Goal: Feedback & Contribution: Submit feedback/report problem

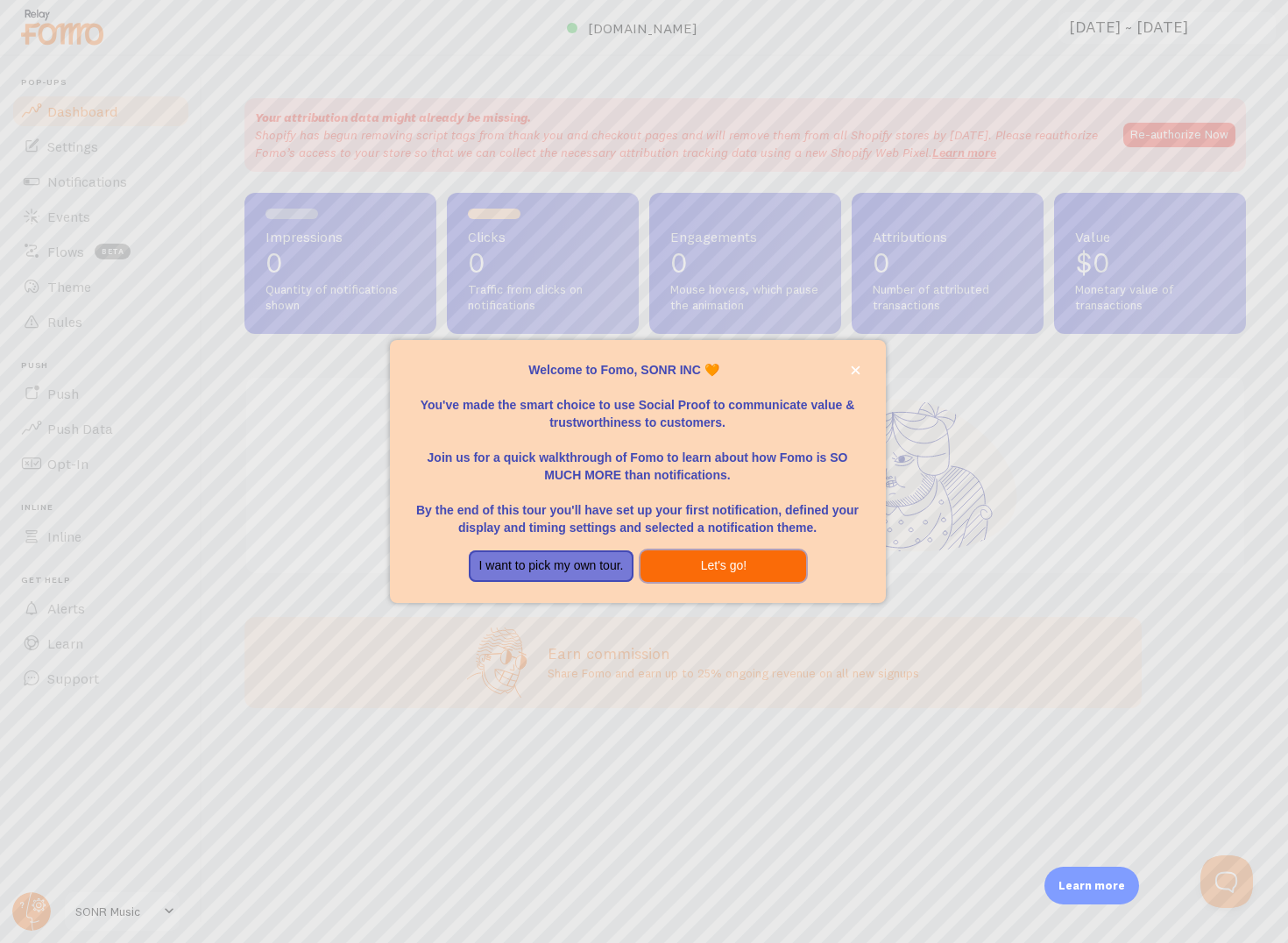
click at [697, 573] on button "Let's go!" at bounding box center [723, 566] width 166 height 32
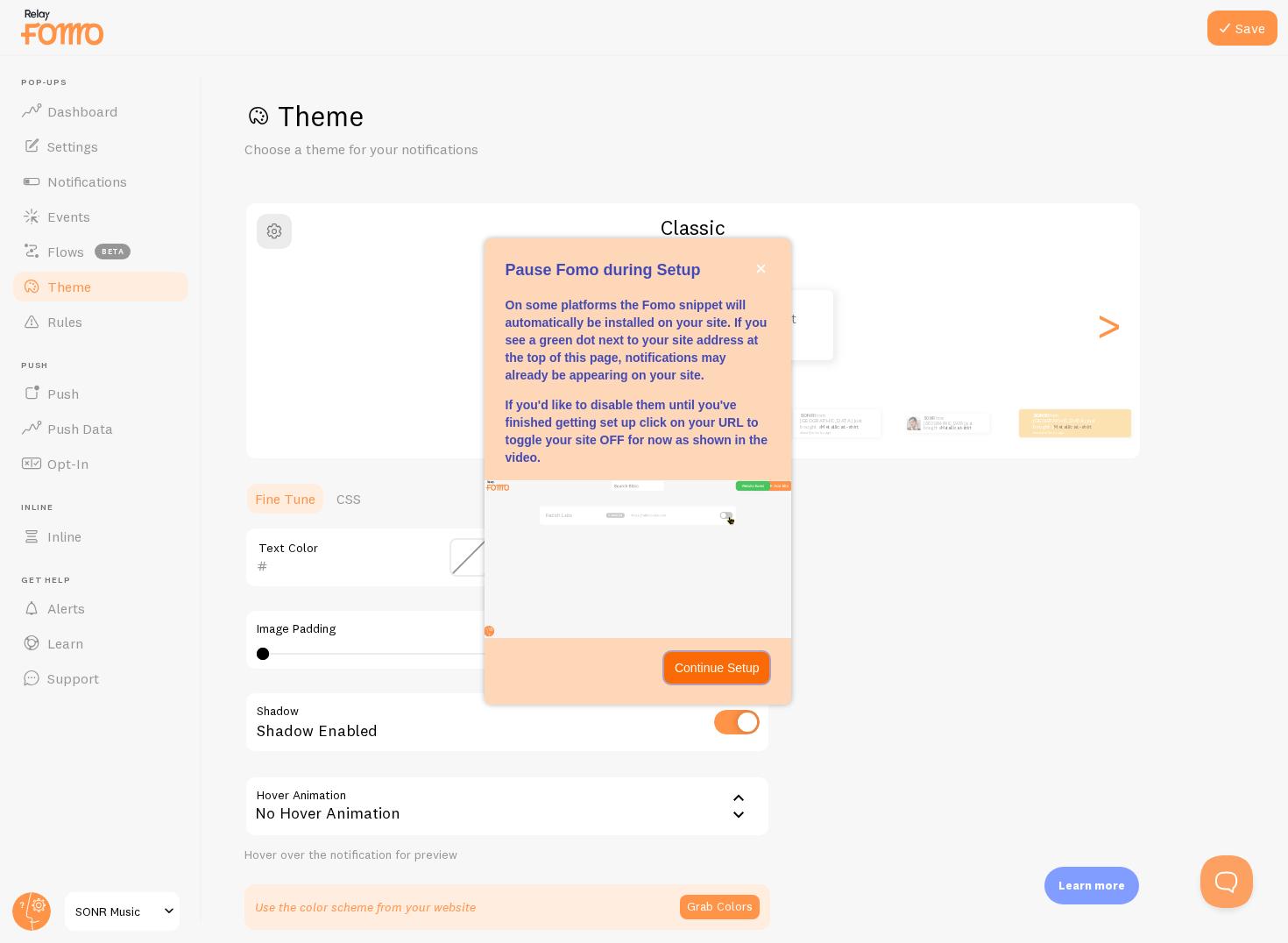
click at [733, 674] on p "Continue Setup" at bounding box center [717, 668] width 85 height 17
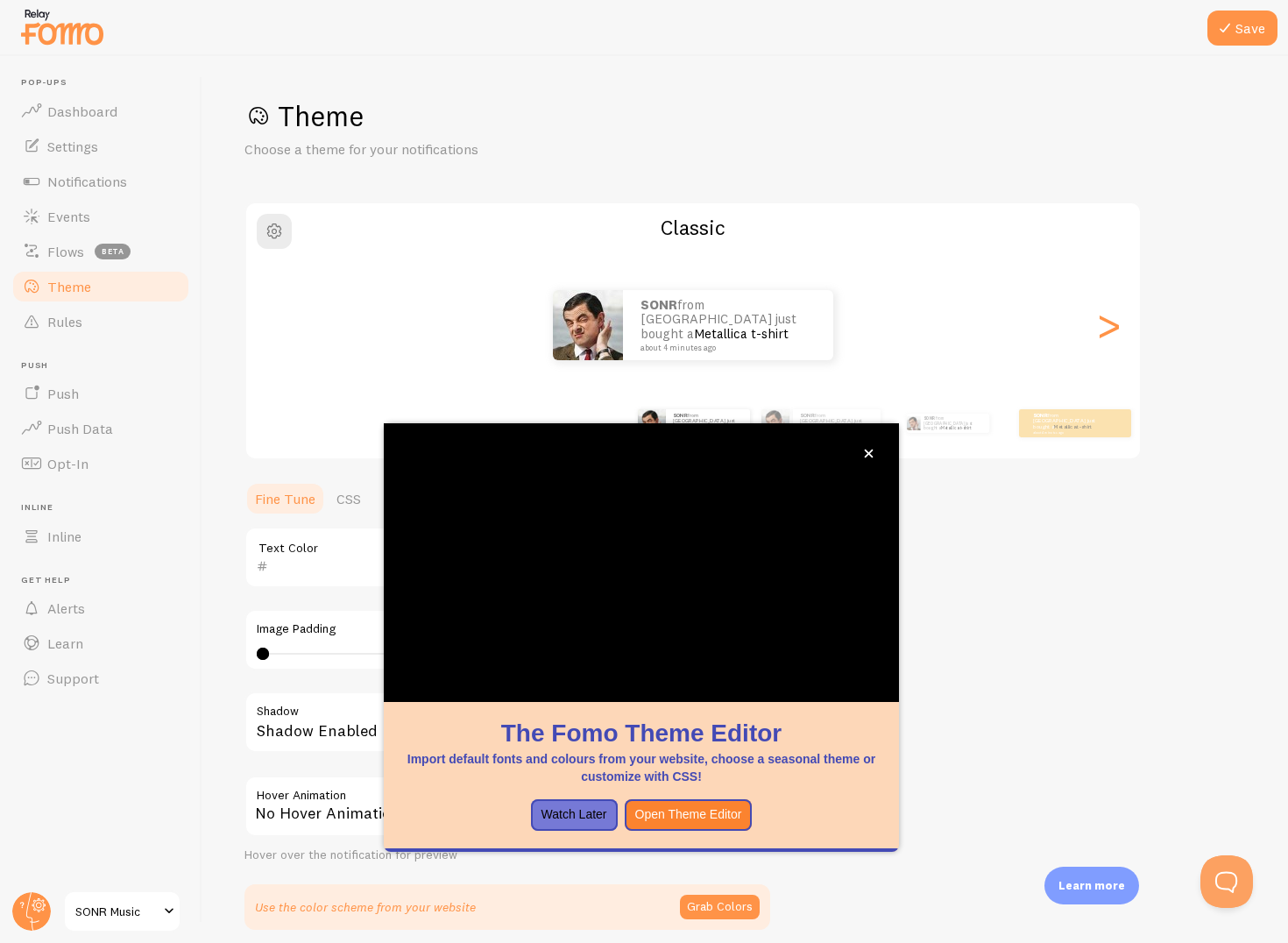
click at [991, 622] on div "Theme Choose a theme for your notifications Classic SONR from [GEOGRAPHIC_DATA]…" at bounding box center [745, 514] width 1002 height 832
click at [869, 454] on icon "close," at bounding box center [870, 454] width 9 height 9
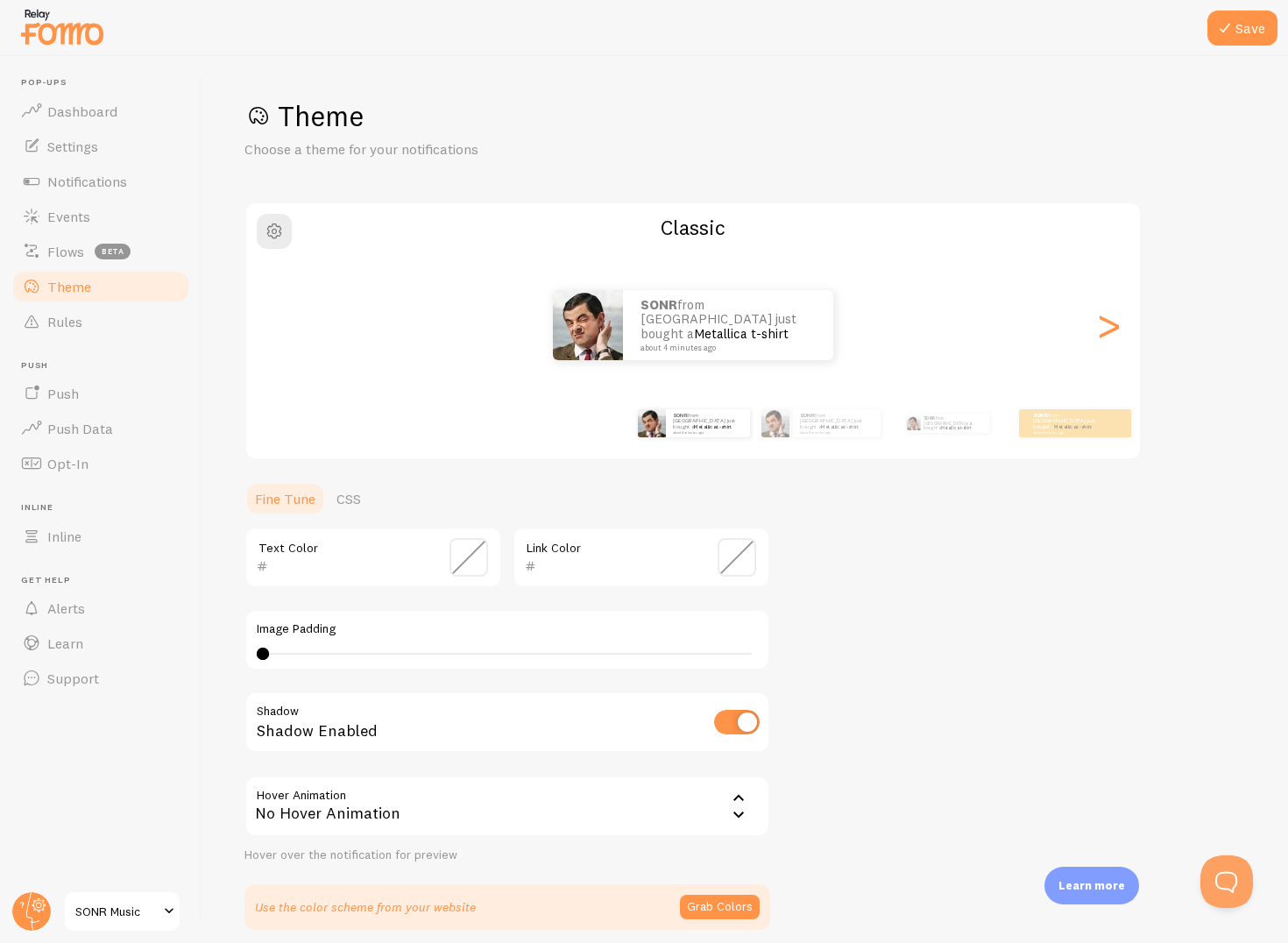
click at [109, 902] on span "SONR Music" at bounding box center [117, 911] width 83 height 21
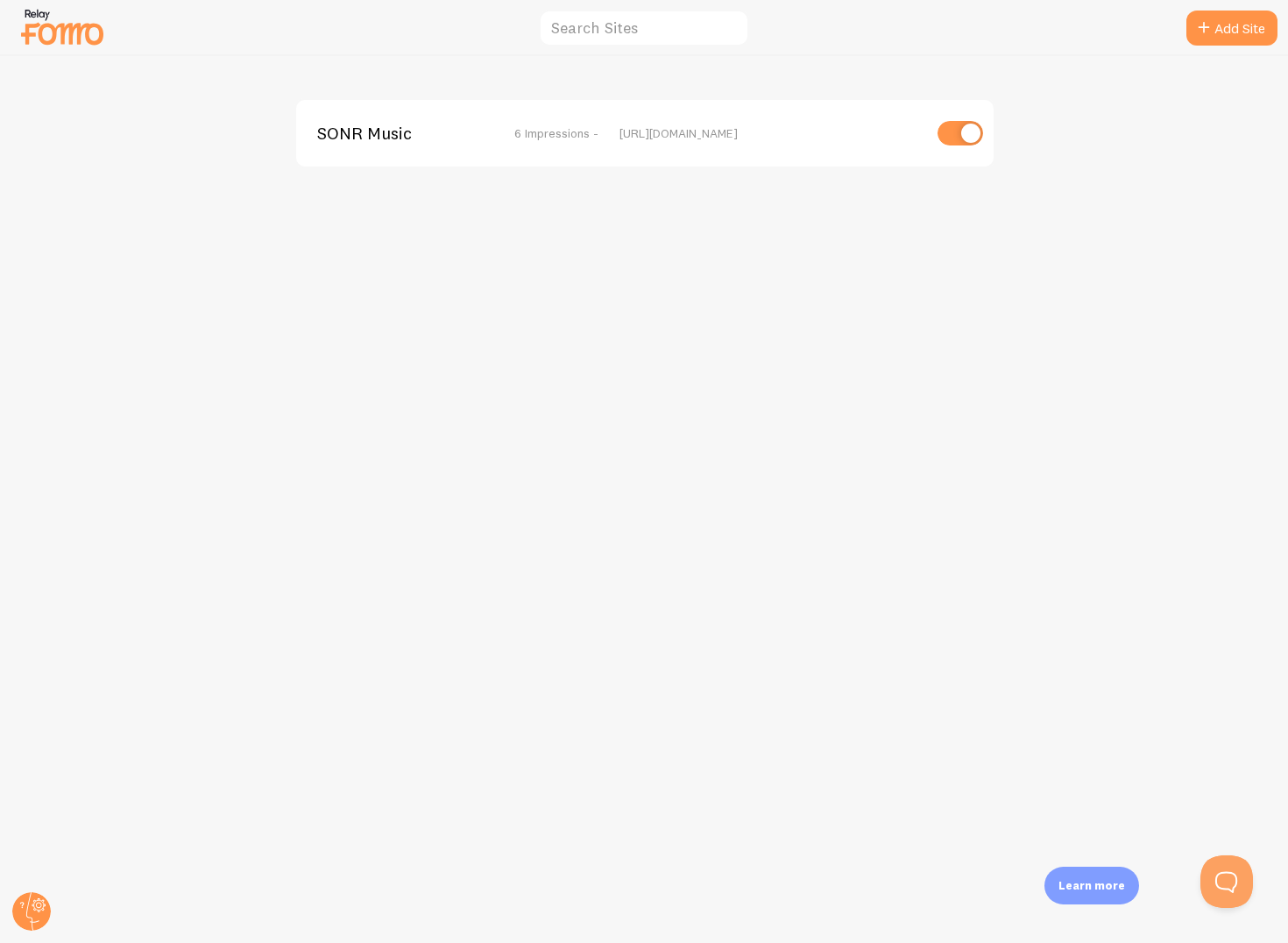
click at [958, 124] on input "checkbox" at bounding box center [960, 133] width 45 height 24
checkbox input "false"
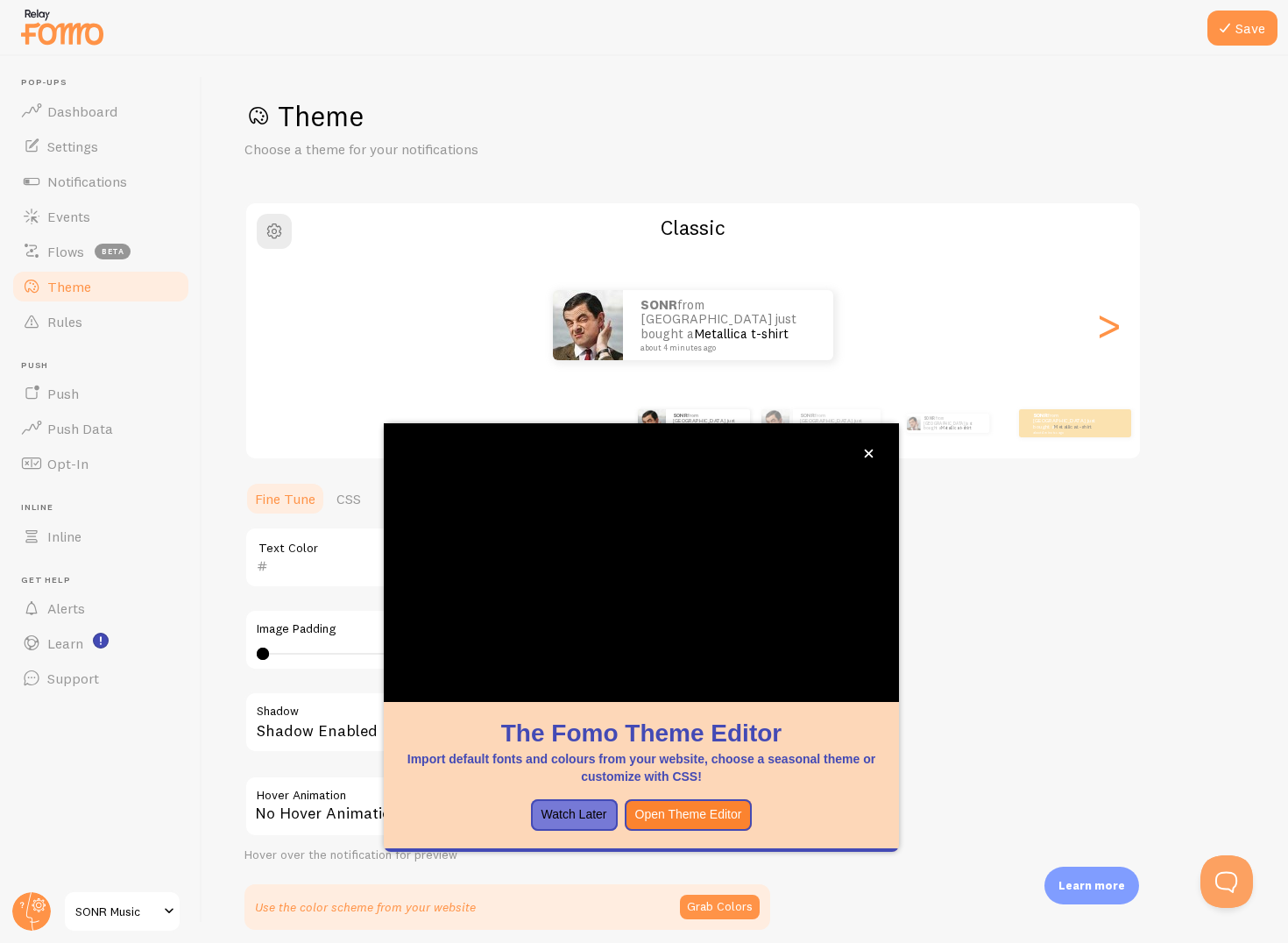
click at [1008, 601] on div "Theme Choose a theme for your notifications Classic SONR from Moldova just boug…" at bounding box center [745, 514] width 1002 height 832
click at [720, 808] on button "Open Theme Editor" at bounding box center [688, 814] width 128 height 32
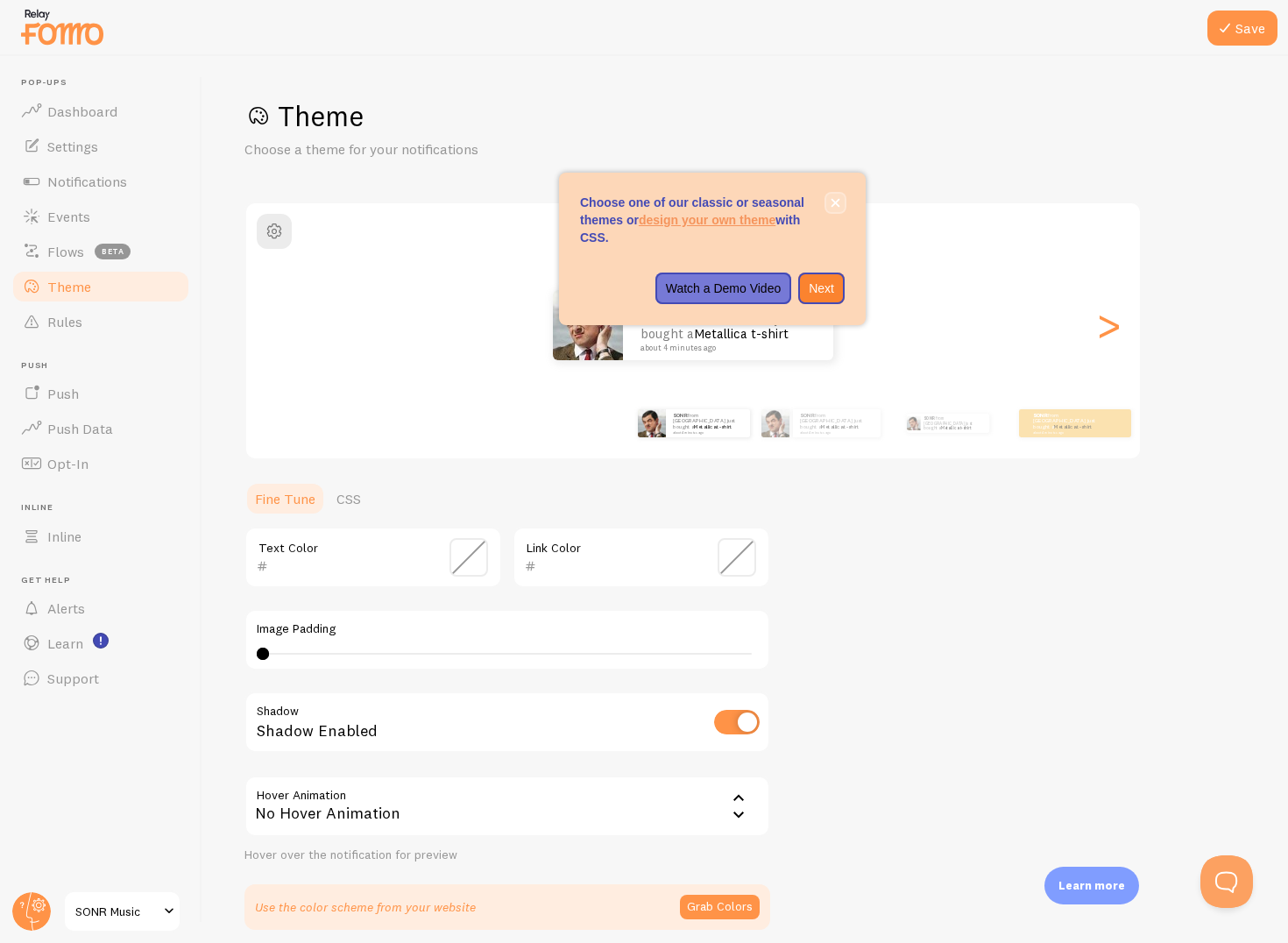
click at [833, 195] on button "close," at bounding box center [835, 203] width 18 height 18
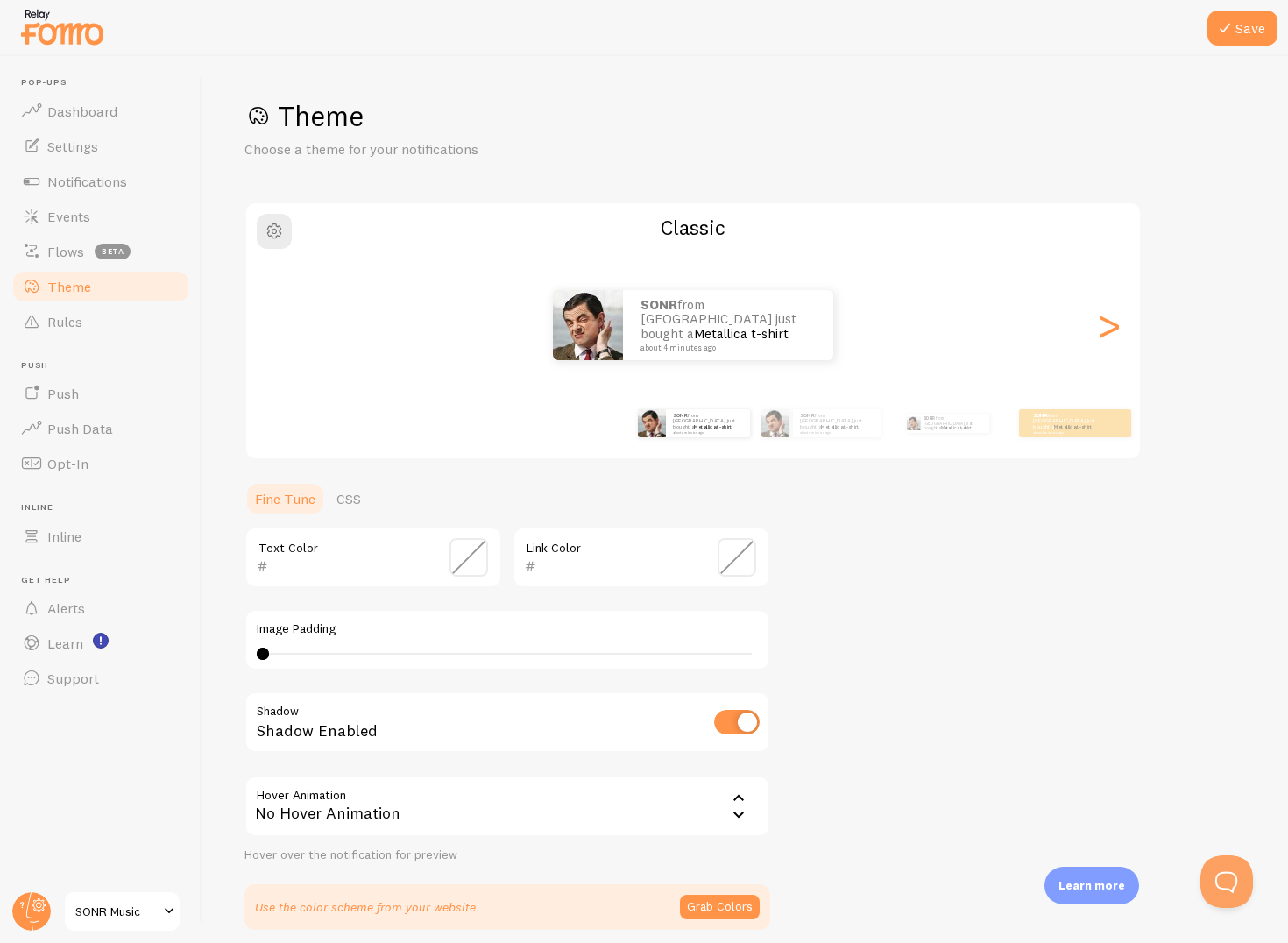
click at [392, 553] on div "Text Color" at bounding box center [373, 558] width 257 height 62
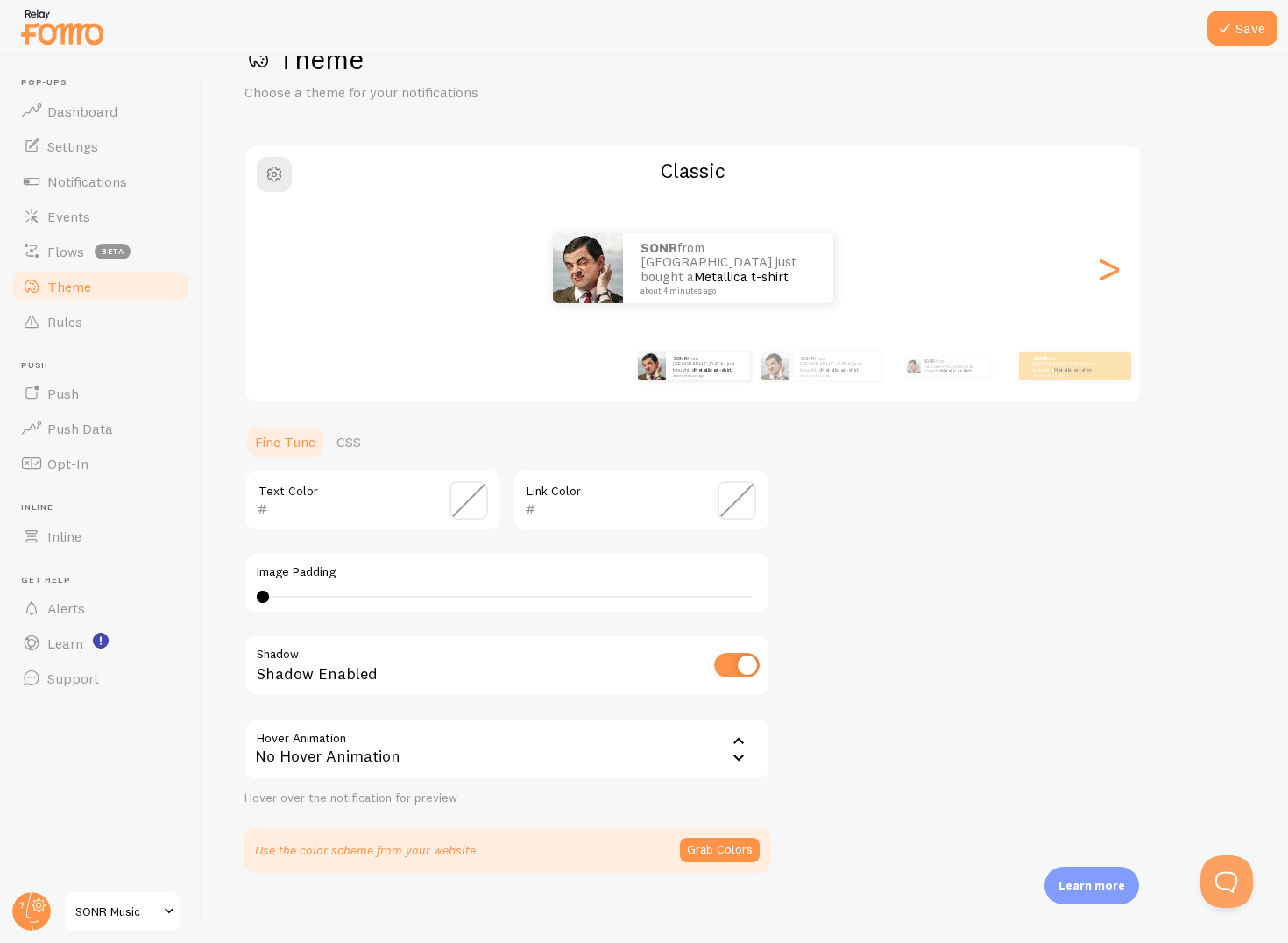
scroll to position [63, 0]
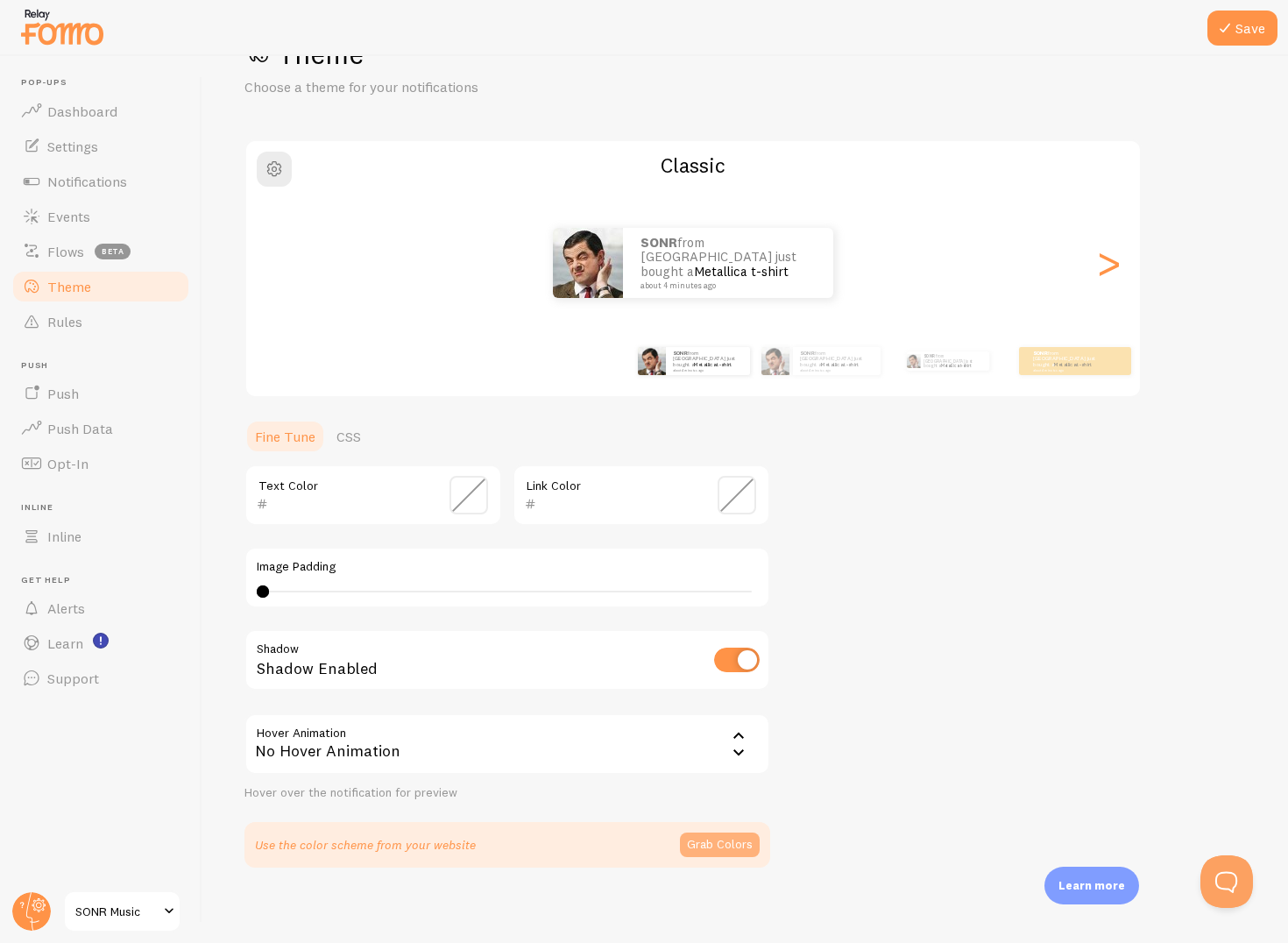
click at [728, 844] on button "Grab Colors" at bounding box center [720, 844] width 80 height 24
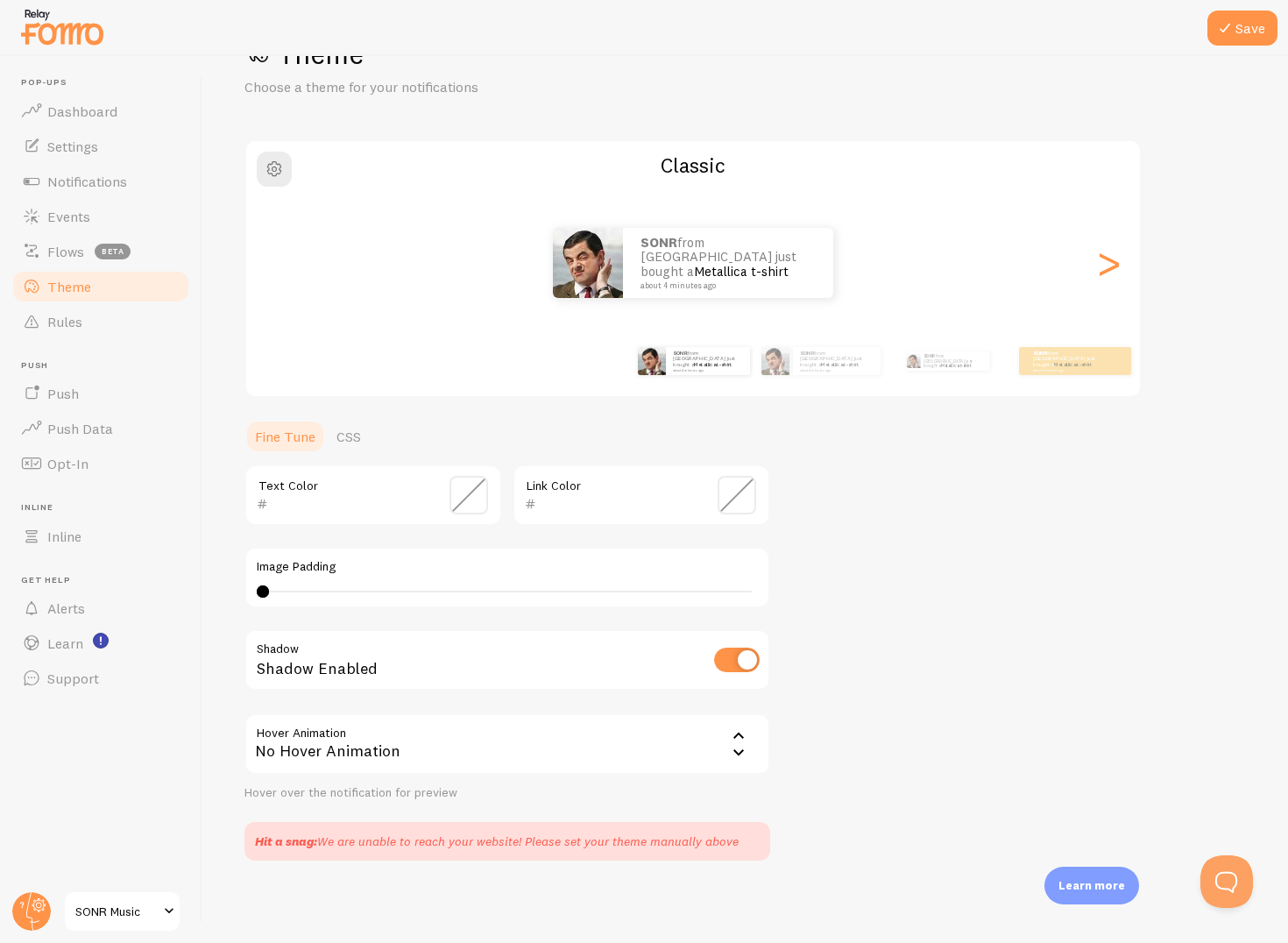
click at [710, 851] on div "Hit a snag: We are unable to reach your website! Please set your theme manually…" at bounding box center [507, 842] width 526 height 39
click at [691, 271] on p "SONR from Moldova just bought a Metallica t-shirt about 4 minutes ago" at bounding box center [728, 263] width 176 height 54
click at [378, 495] on input "text" at bounding box center [348, 504] width 160 height 21
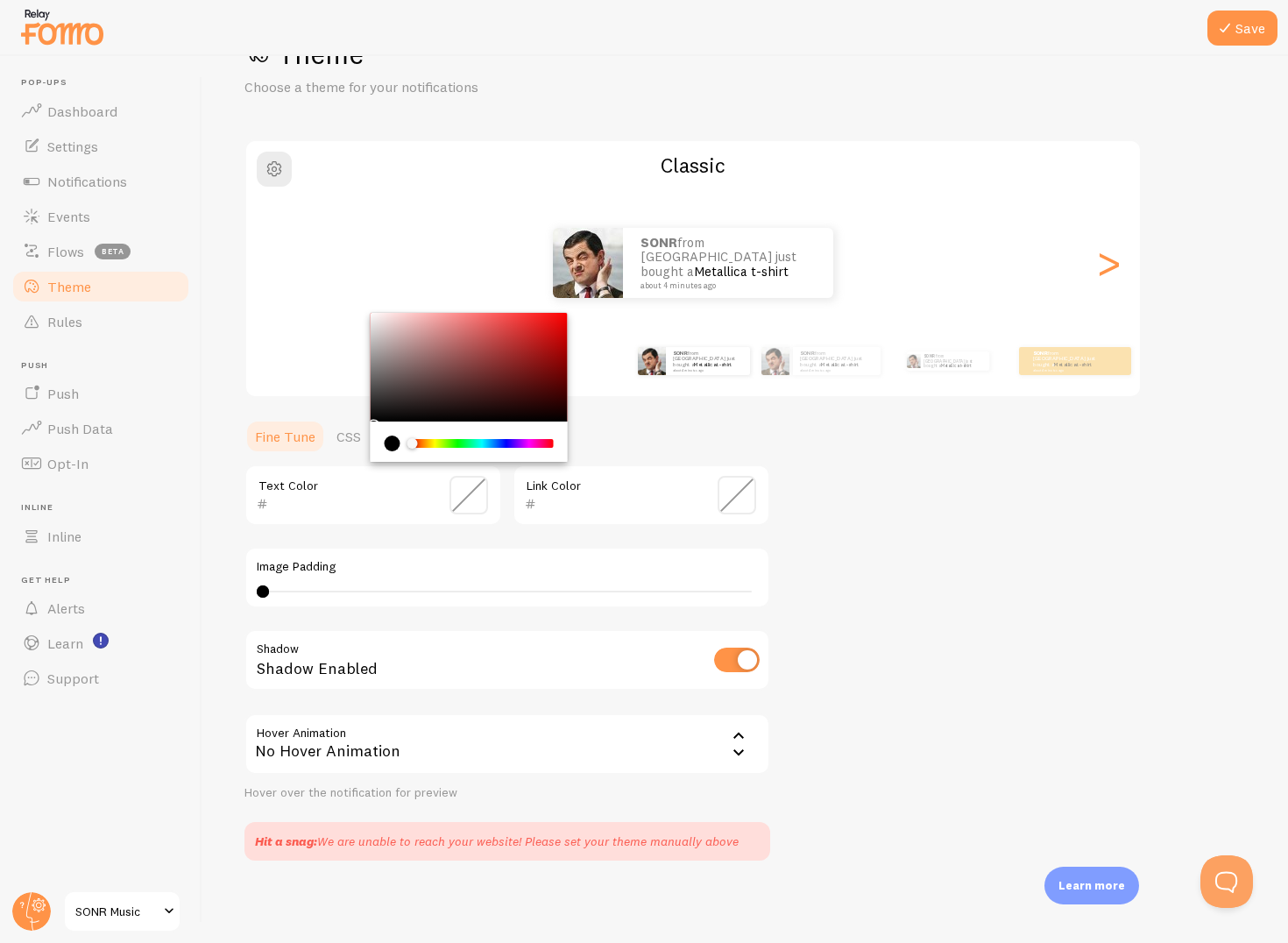
click at [552, 496] on input "text" at bounding box center [616, 504] width 160 height 21
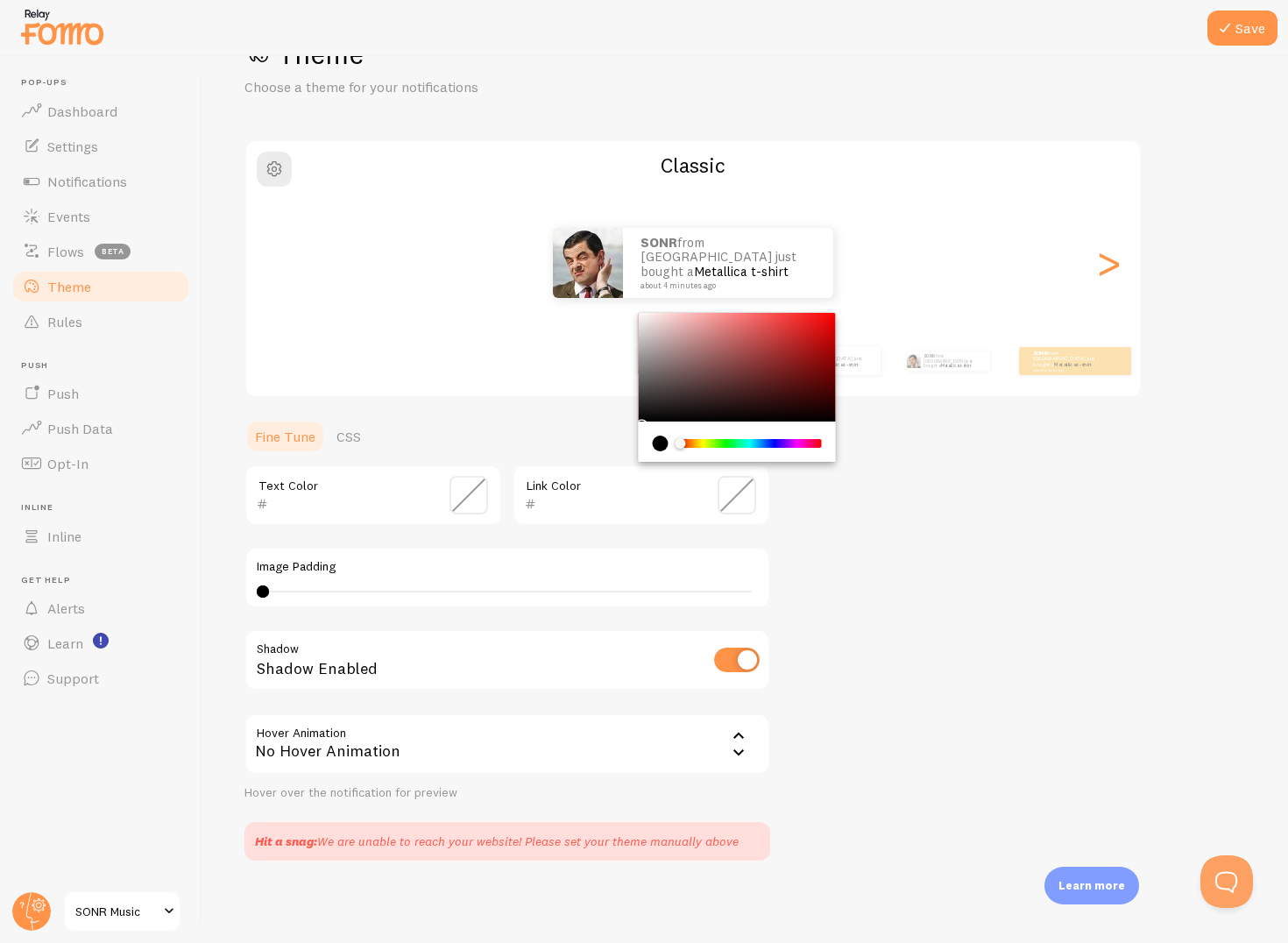
click at [757, 551] on div "Image Padding 0 0 - undefined" at bounding box center [507, 578] width 526 height 62
click at [686, 498] on input "text" at bounding box center [616, 504] width 160 height 21
click at [764, 444] on div "Chrome color picker" at bounding box center [751, 444] width 139 height 9
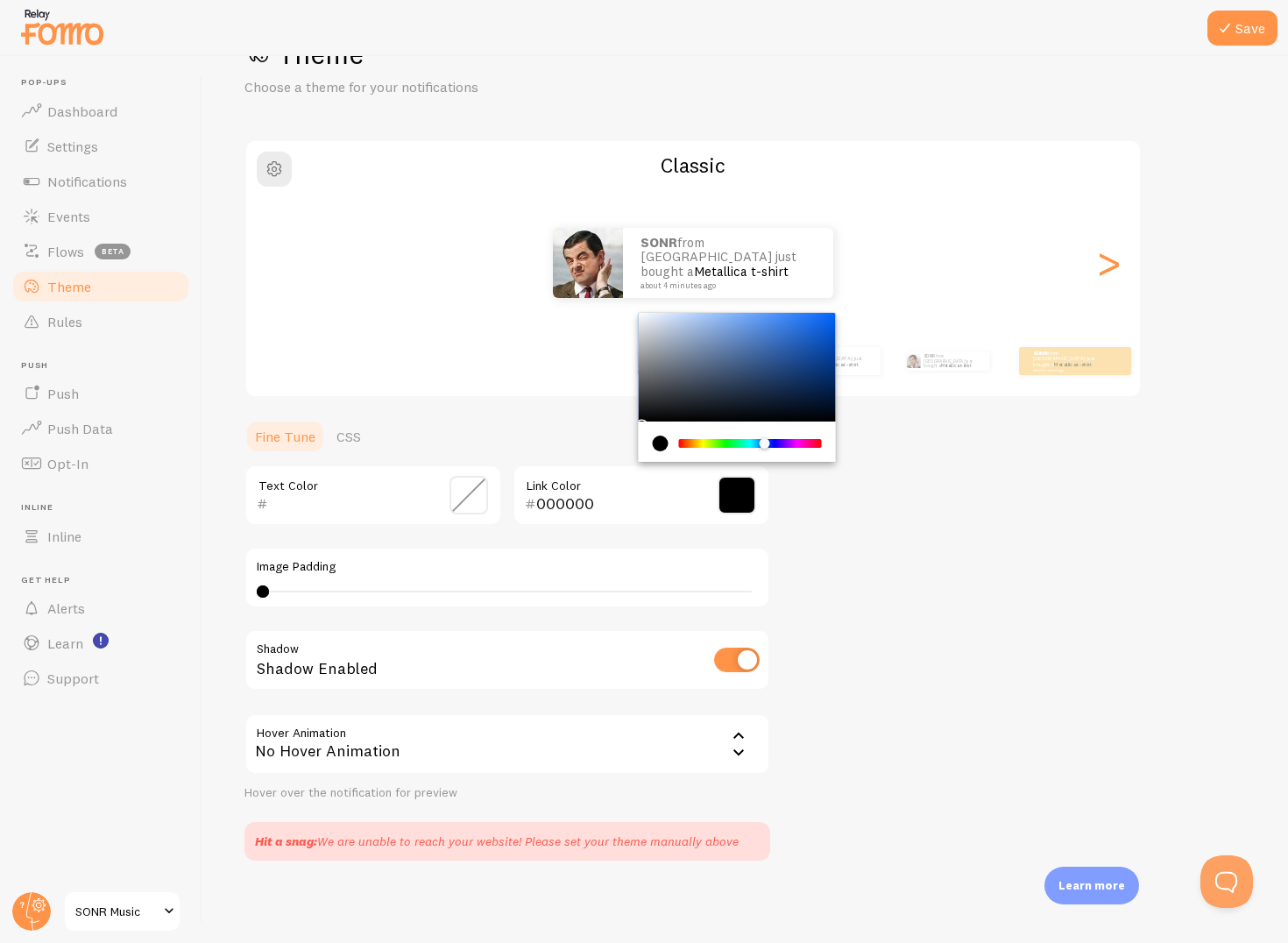
click at [803, 525] on div "Theme Choose a theme for your notifications Classic SONR from Moldova just boug…" at bounding box center [745, 448] width 1002 height 825
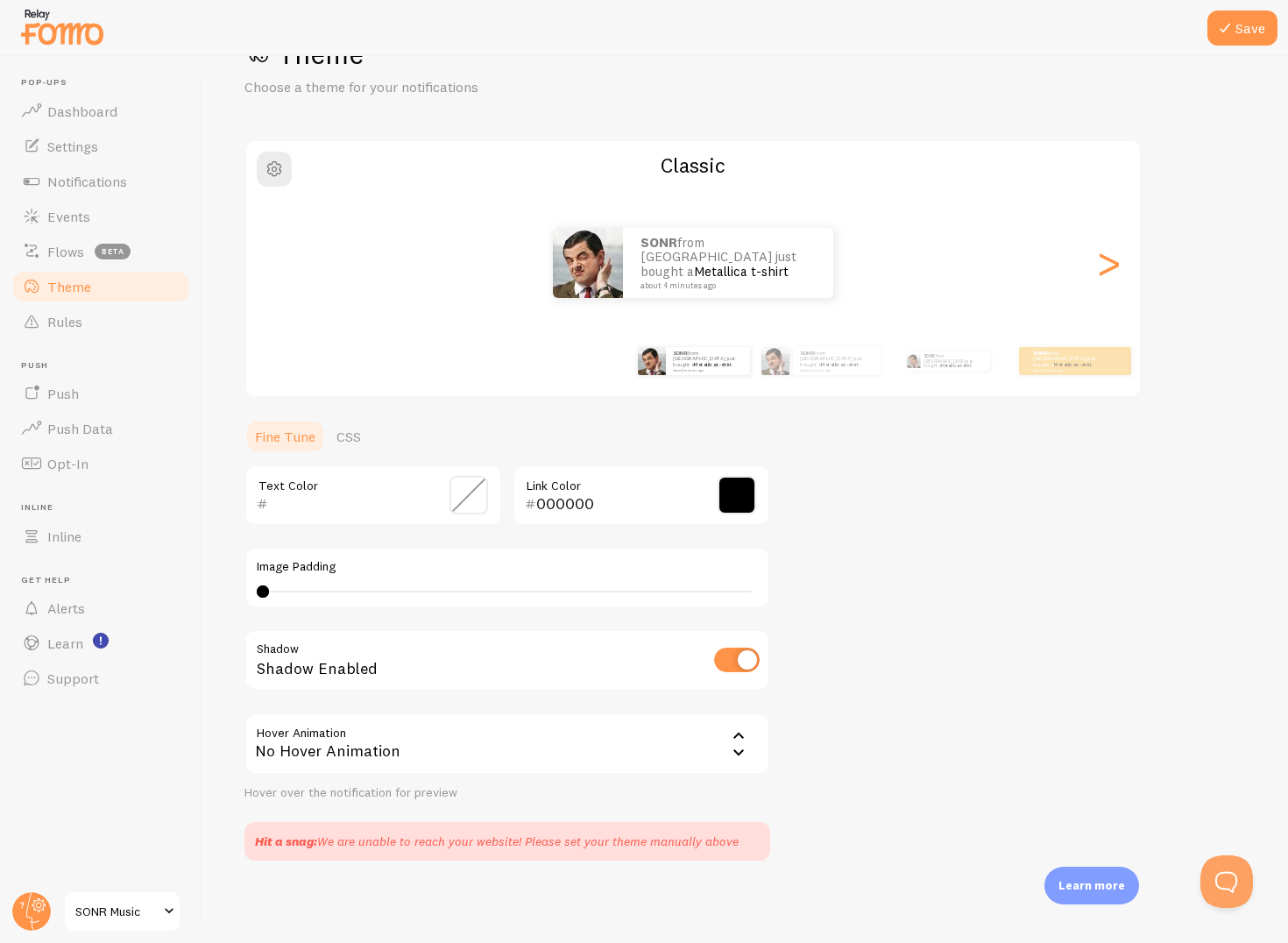
click at [743, 507] on span at bounding box center [736, 495] width 39 height 39
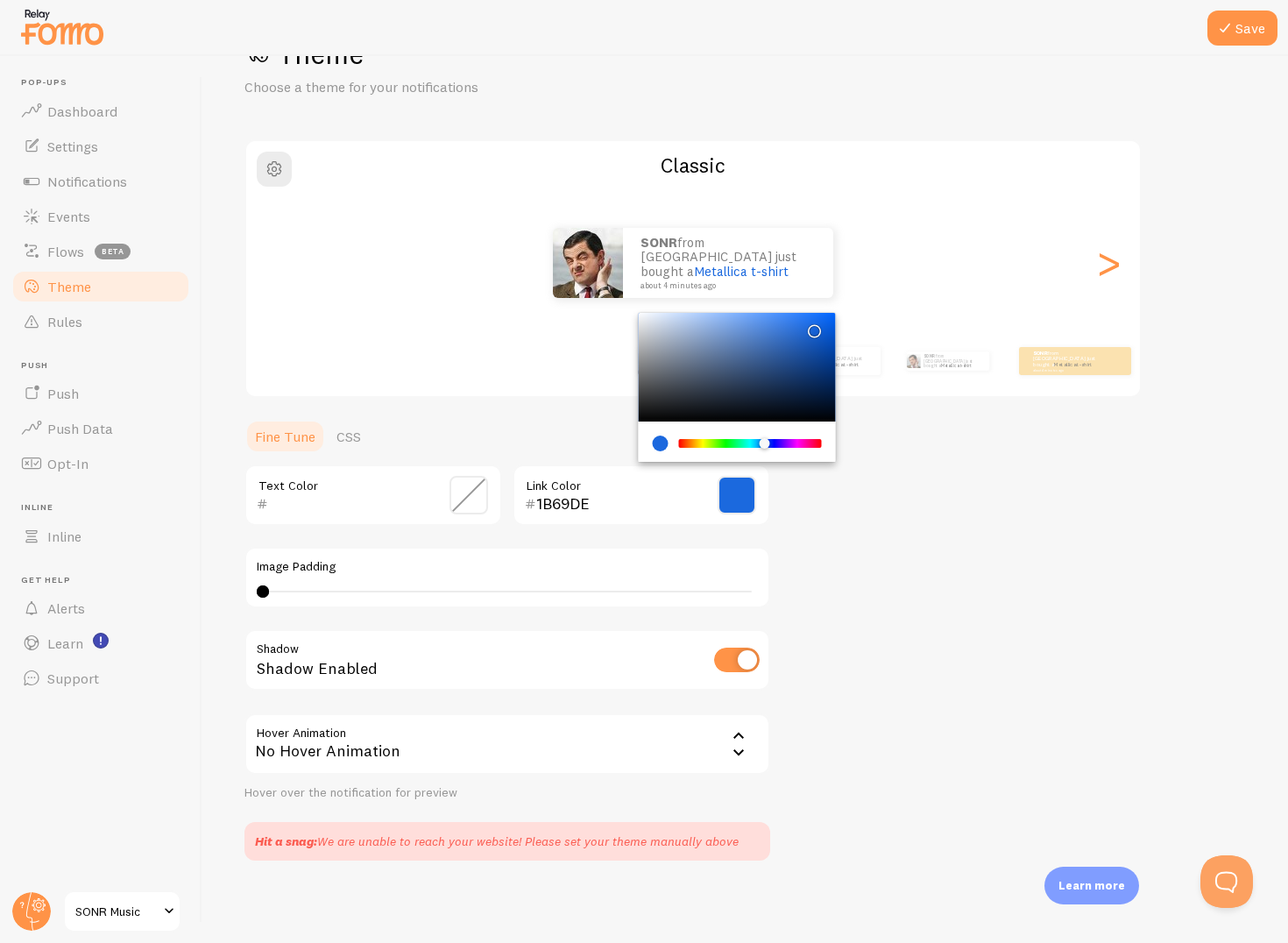
click at [812, 327] on div "Chrome color picker" at bounding box center [737, 367] width 197 height 109
type input "5495F7"
drag, startPoint x: 816, startPoint y: 323, endPoint x: 769, endPoint y: 316, distance: 47.5
click at [769, 316] on div "Chrome color picker" at bounding box center [737, 367] width 197 height 109
click at [859, 611] on div "Theme Choose a theme for your notifications Classic SONR from Moldova just boug…" at bounding box center [745, 448] width 1002 height 825
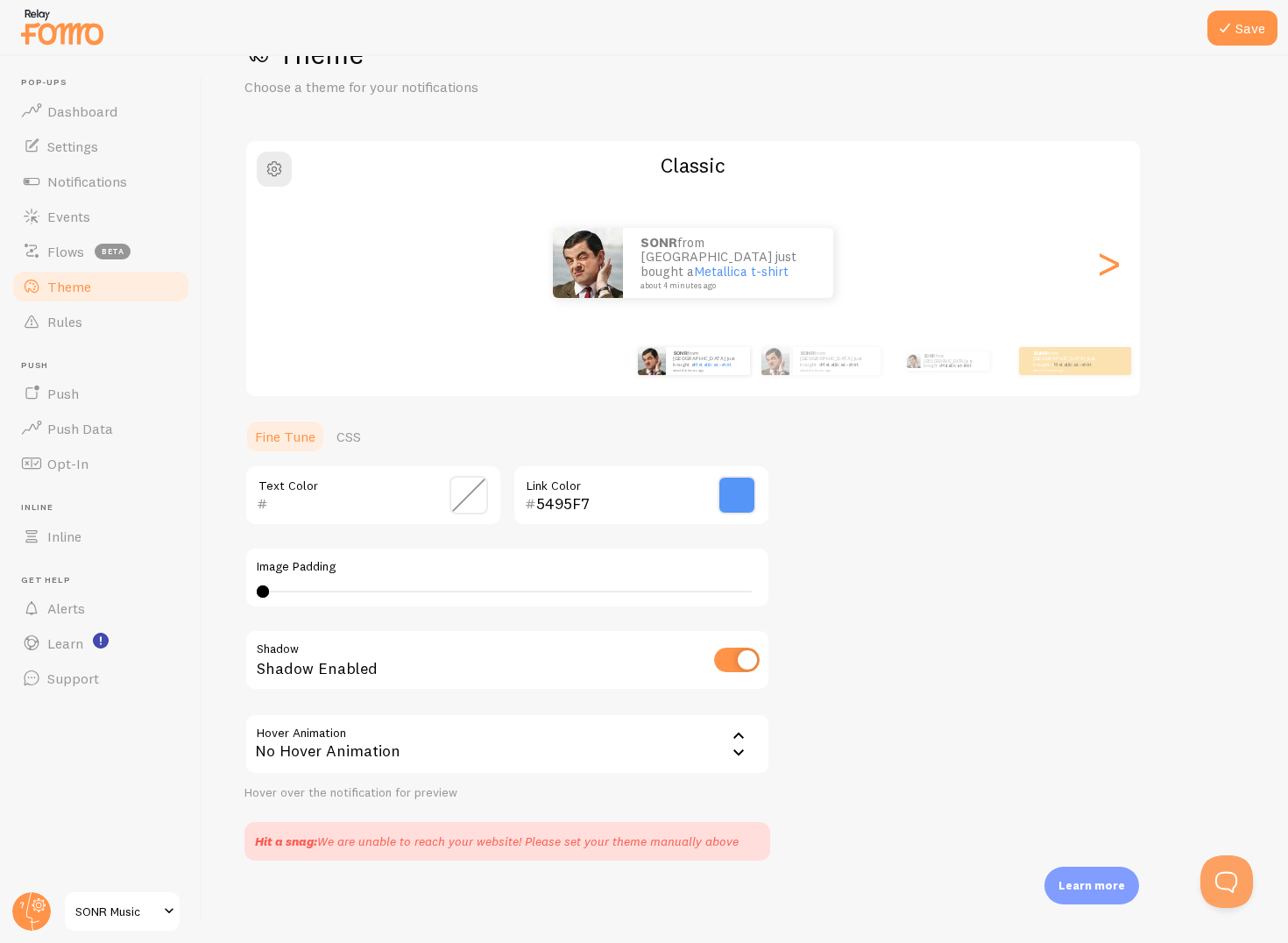
click at [384, 501] on input "text" at bounding box center [348, 504] width 160 height 21
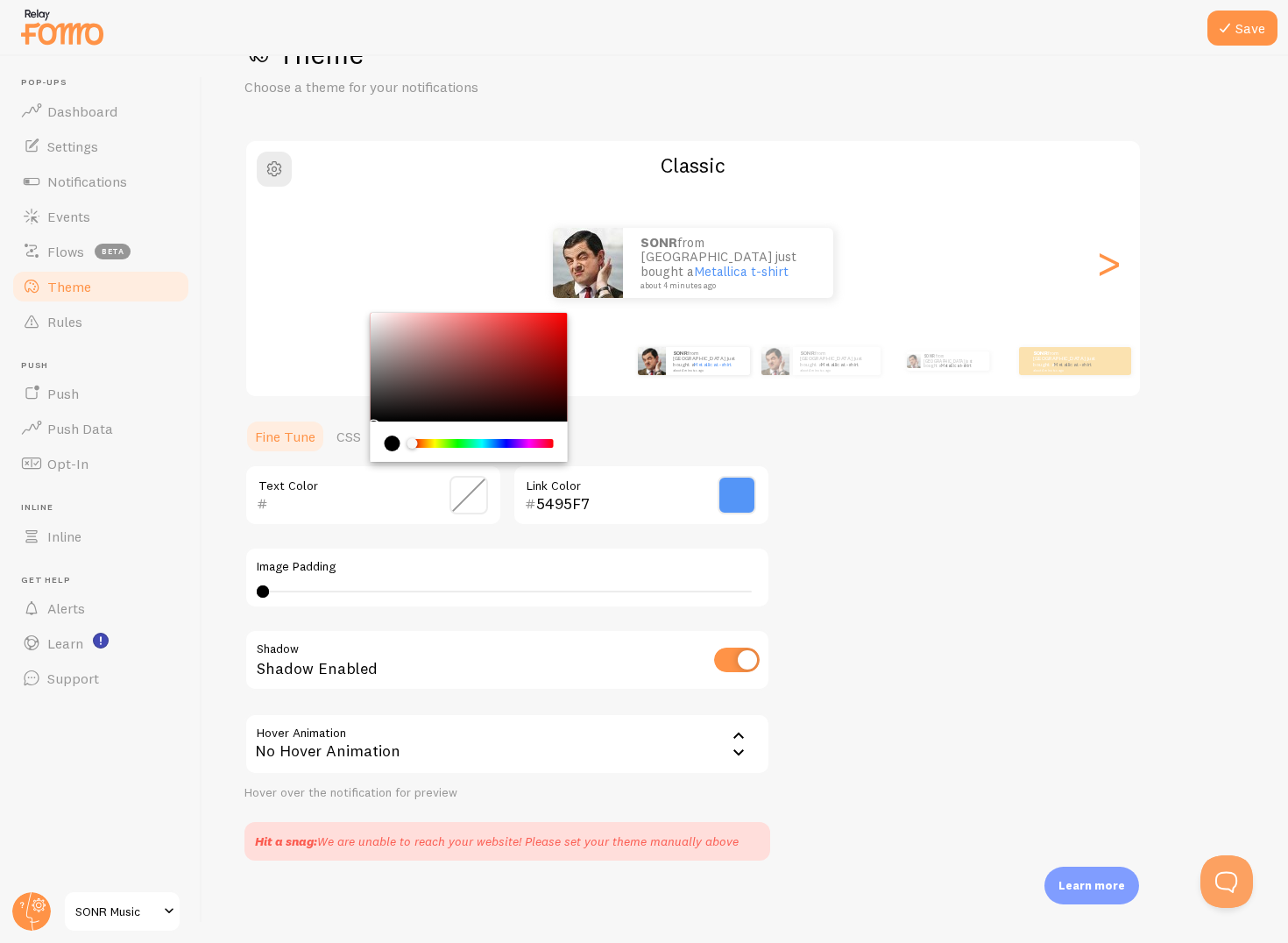
click at [389, 446] on div "current color is #000000" at bounding box center [392, 443] width 15 height 15
click at [365, 501] on input "text" at bounding box center [348, 504] width 160 height 21
type input "0B0A0A"
click at [370, 418] on div "Chrome color picker" at bounding box center [469, 367] width 197 height 109
click at [706, 430] on ul "Fine Tune CSS" at bounding box center [507, 437] width 526 height 35
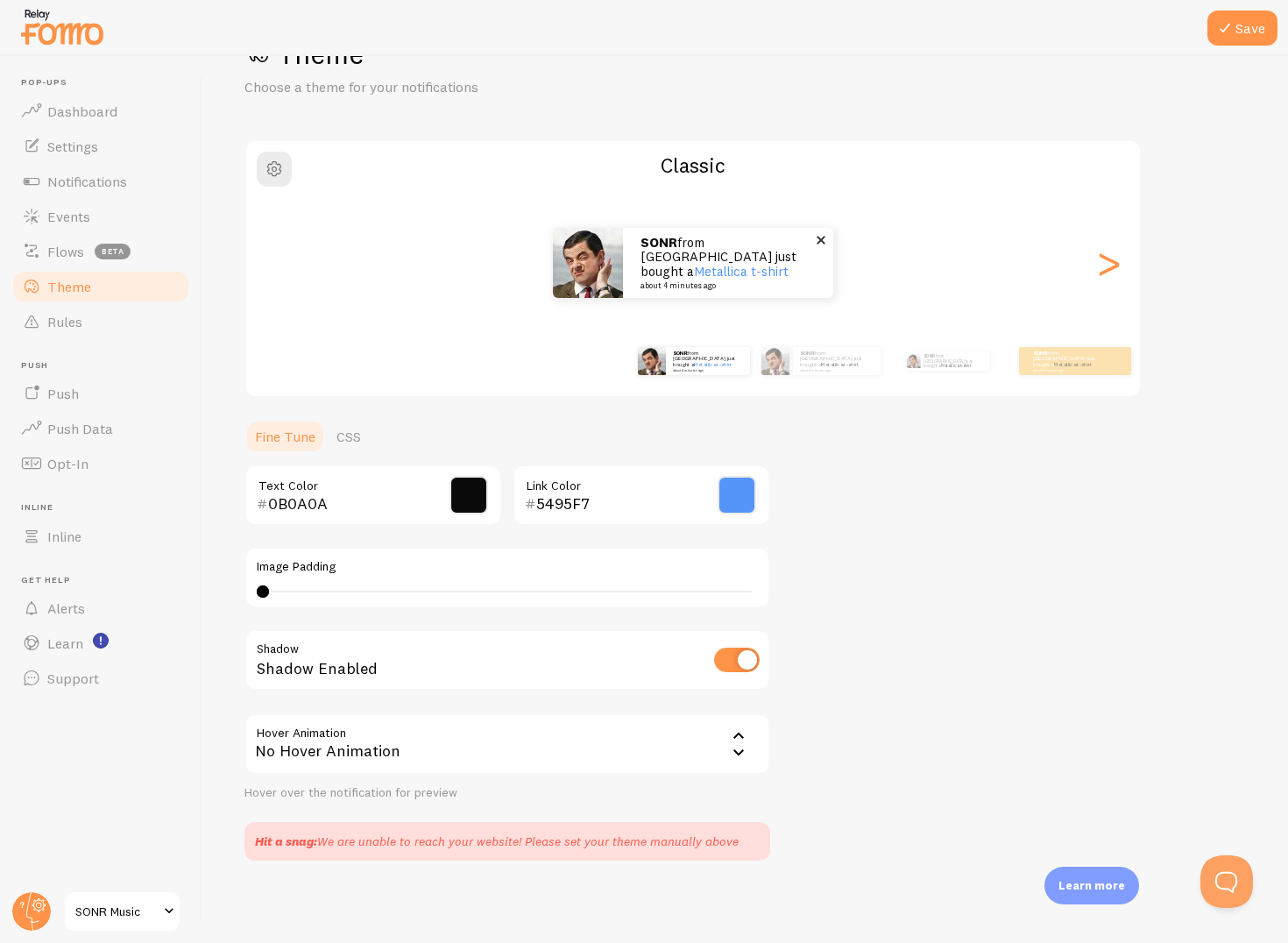
click at [657, 251] on strong "SONR" at bounding box center [658, 242] width 37 height 16
click at [349, 441] on link "CSS" at bounding box center [349, 437] width 45 height 35
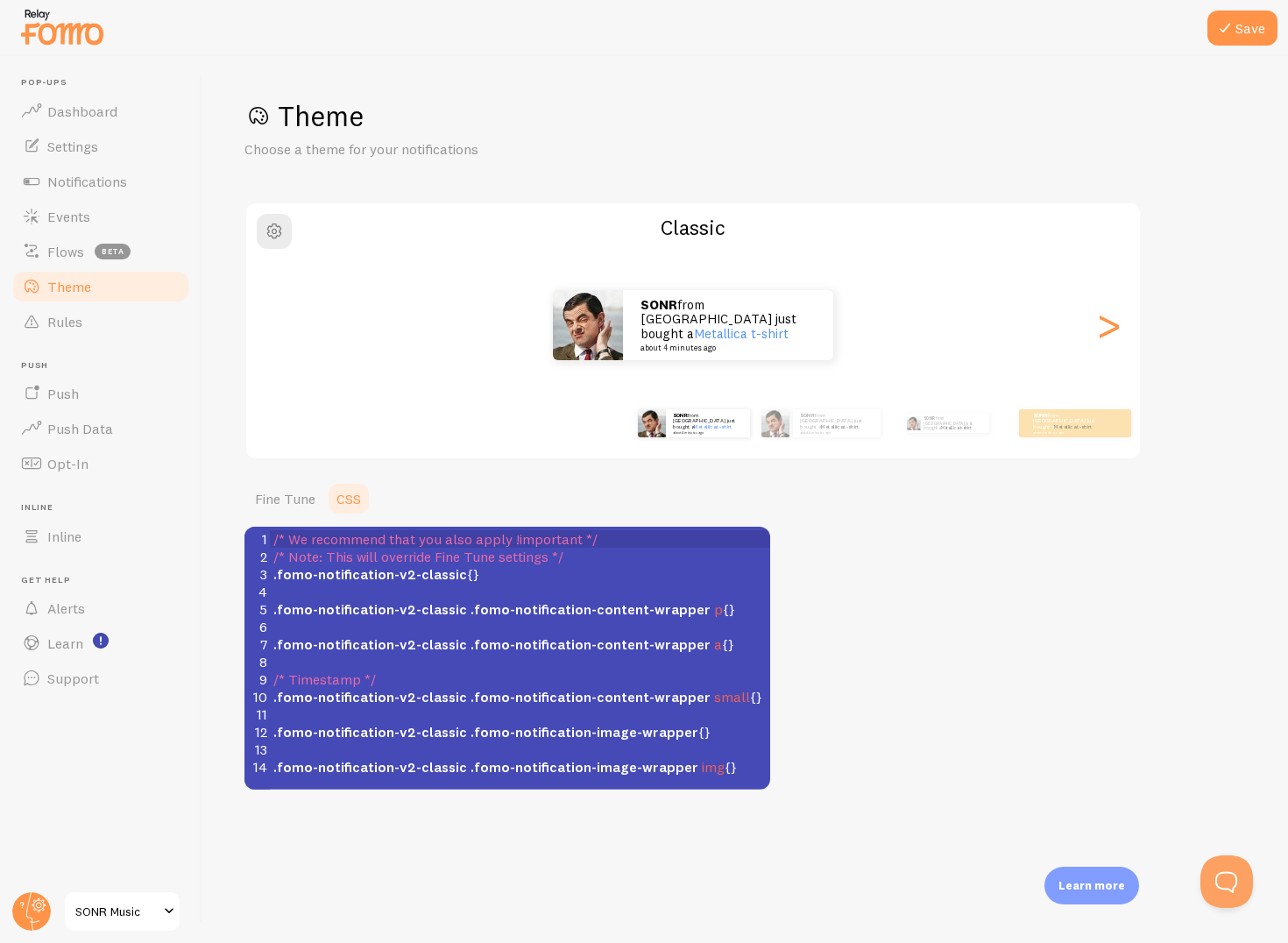
scroll to position [7, 0]
click at [466, 582] on span ".fomo-notification-v2-classic {}" at bounding box center [376, 573] width 206 height 17
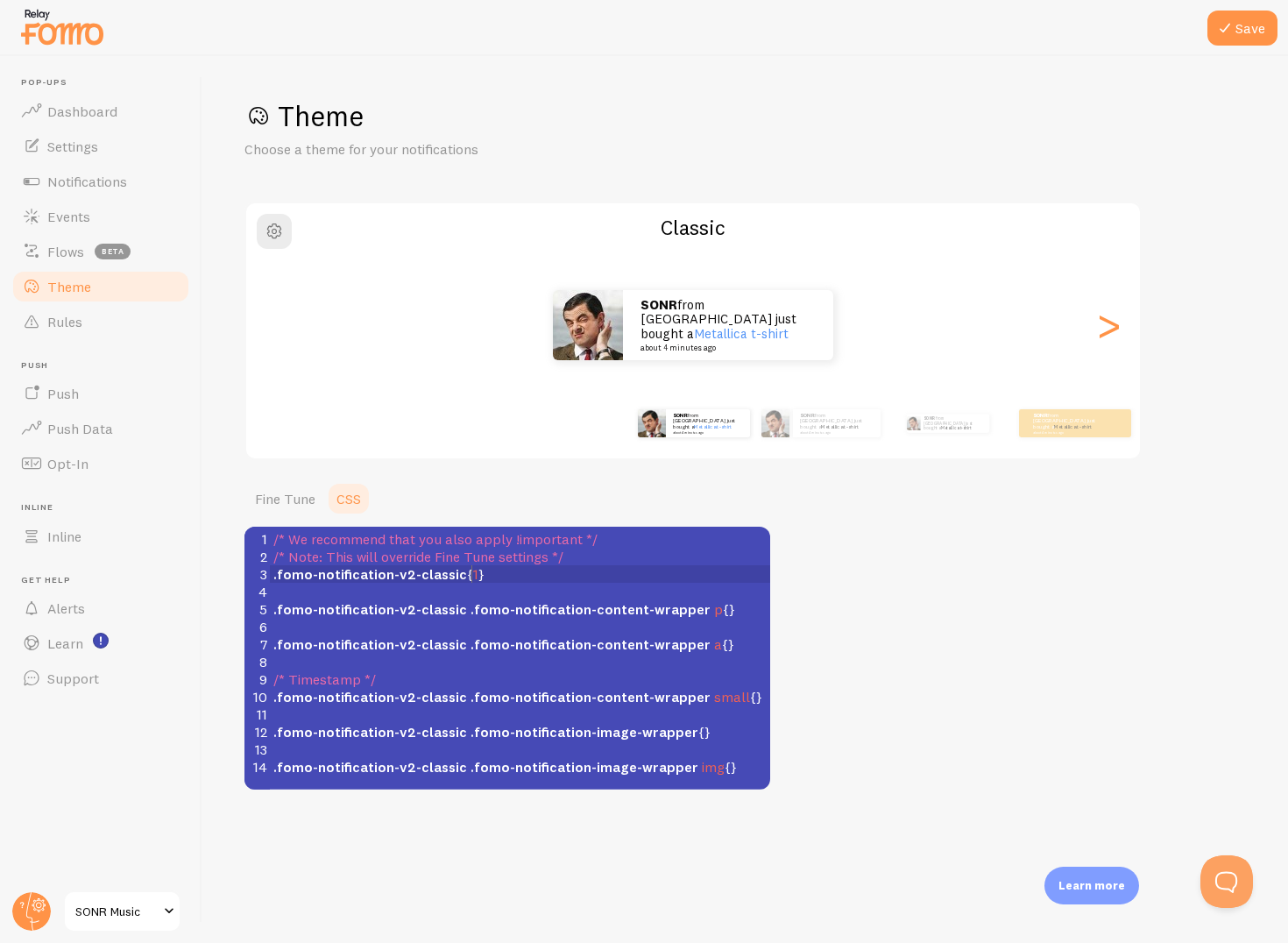
scroll to position [7, 5]
type textarea "1"
click at [819, 647] on div "Theme Choose a theme for your notifications Classic SONR from Moldova just boug…" at bounding box center [745, 443] width 1002 height 691
click at [474, 581] on span "1" at bounding box center [476, 573] width 5 height 17
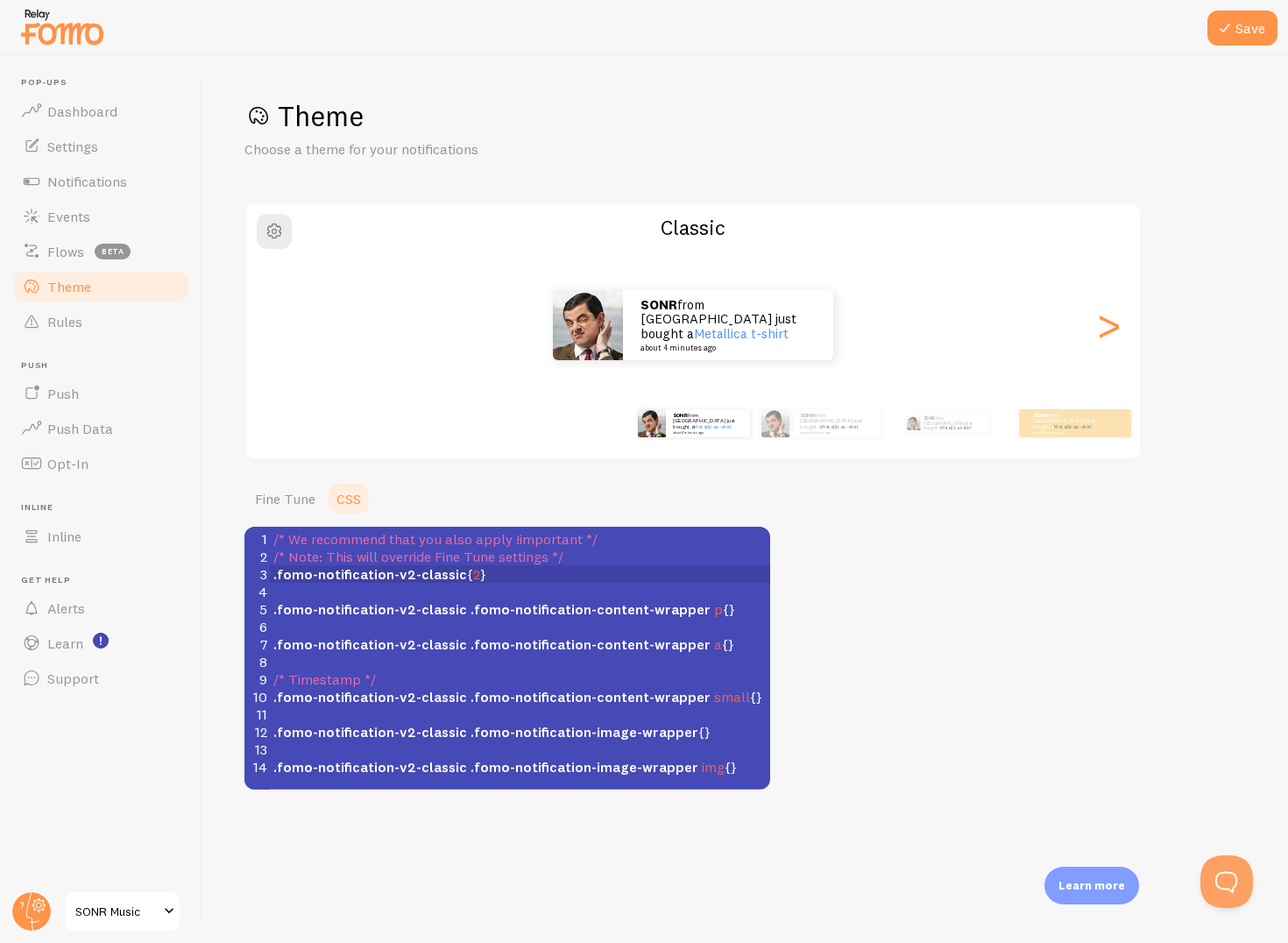
type textarea "2"
click at [908, 630] on div "Theme Choose a theme for your notifications Classic SONR from Moldova just boug…" at bounding box center [745, 443] width 1002 height 691
click at [707, 609] on span ".fomo-notification-v2-classic .fomo-notification-content-wrapper p {}" at bounding box center [505, 609] width 462 height 17
type textarea "1"
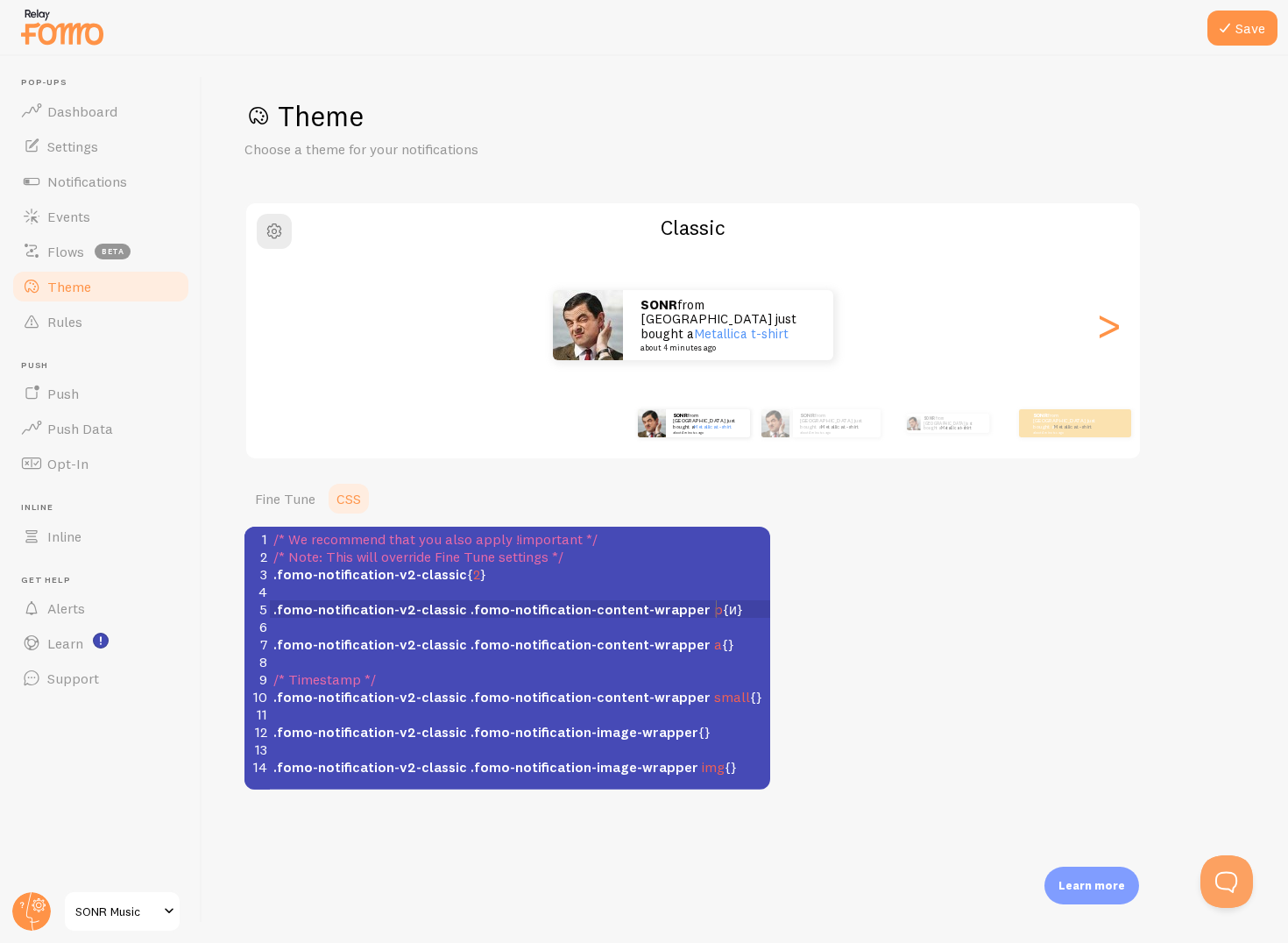
type textarea "ид"
type textarea "з"
type textarea "p"
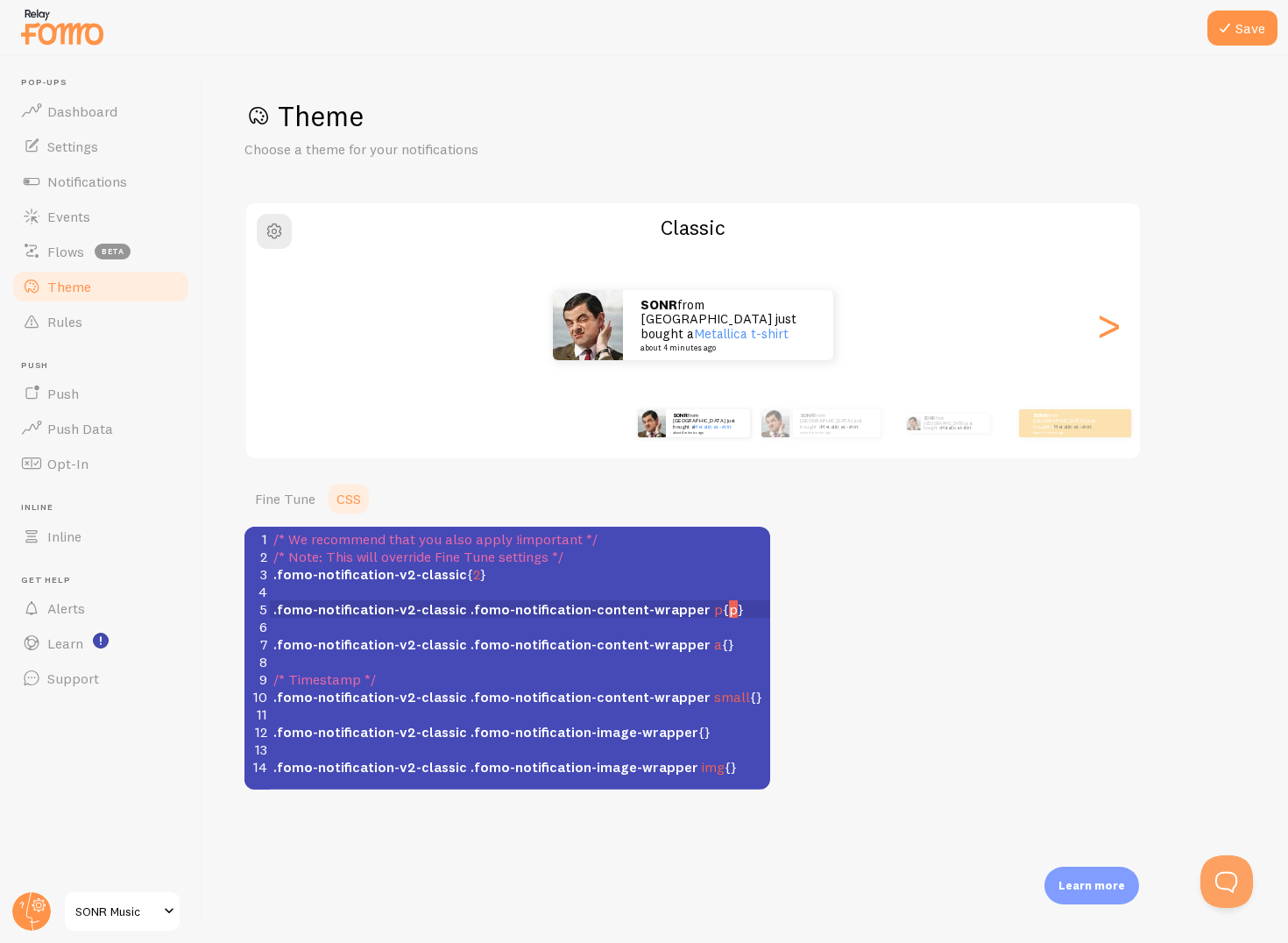
click at [816, 628] on div "Theme Choose a theme for your notifications Classic SONR from Moldova just boug…" at bounding box center [745, 443] width 1002 height 691
click at [808, 588] on div "Theme Choose a theme for your notifications Classic SONR from Moldova just boug…" at bounding box center [745, 443] width 1002 height 691
click at [729, 609] on span "p" at bounding box center [734, 609] width 9 height 17
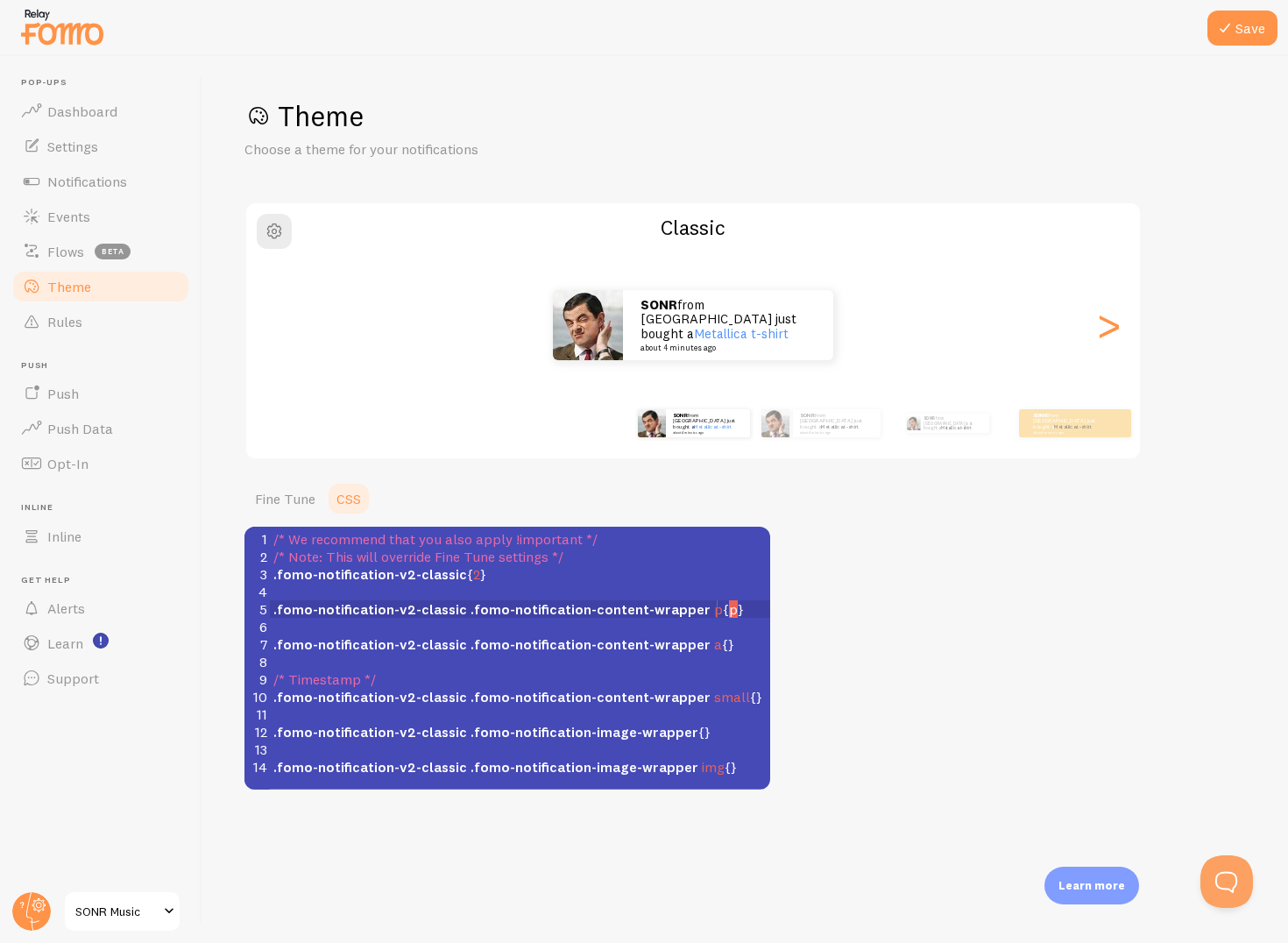
click at [716, 609] on span ".fomo-notification-v2-classic .fomo-notification-content-wrapper p { p }" at bounding box center [509, 609] width 471 height 17
click at [729, 609] on pre ".fomo-notification-v2-classic .fomo-notification-content-wrapper p { p }" at bounding box center [520, 609] width 501 height 17
click at [474, 576] on span ".fomo-notification-v2-classic { 2 }" at bounding box center [380, 573] width 213 height 17
click at [508, 575] on pre ".fomo-notification-v2-classic { 2 }" at bounding box center [520, 573] width 501 height 17
click at [476, 575] on span ".fomo-notification-v2-classic { 2 }" at bounding box center [380, 573] width 213 height 17
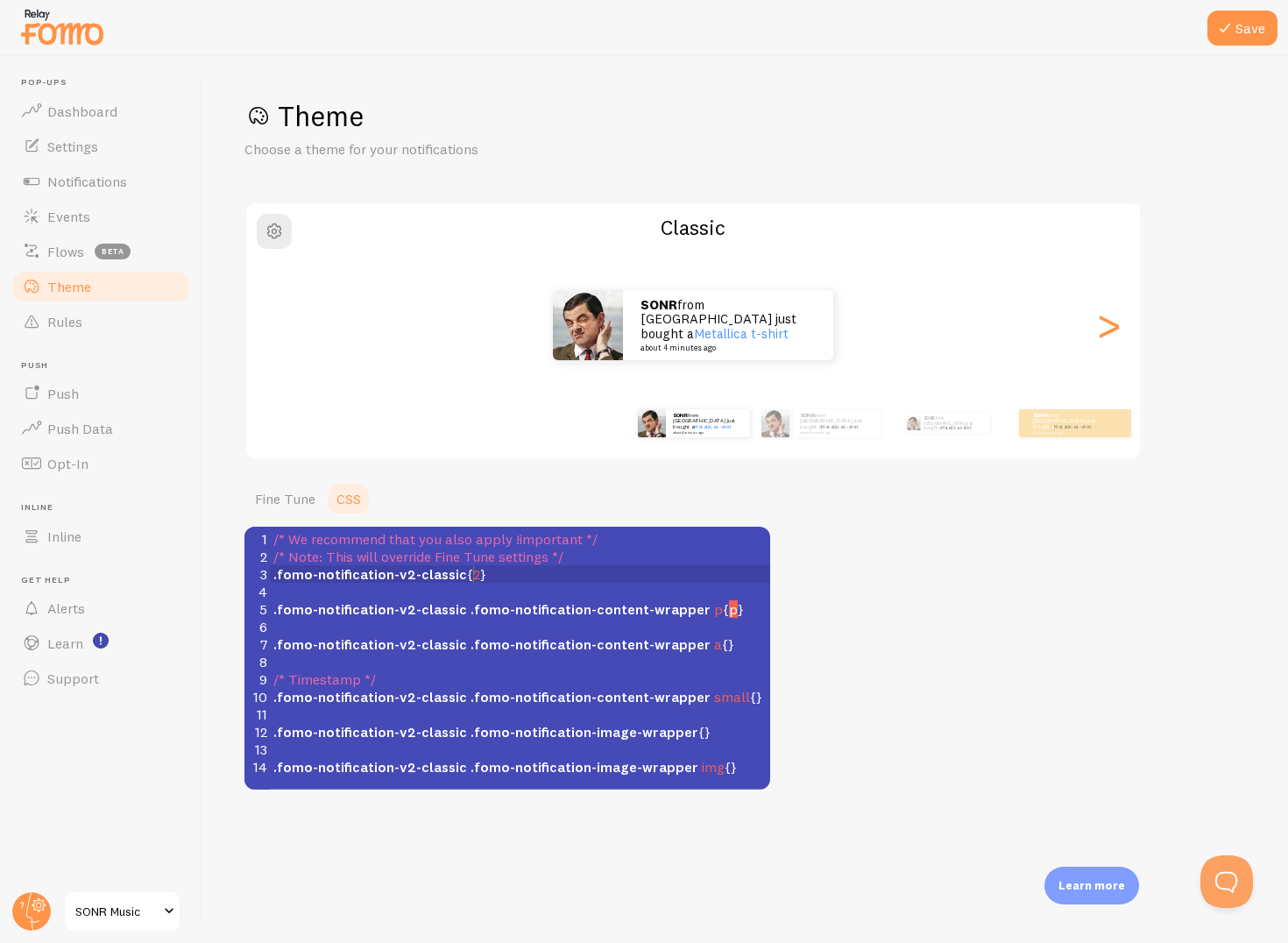
click at [474, 574] on span "2" at bounding box center [477, 573] width 7 height 17
click at [783, 611] on div "Theme Choose a theme for your notifications Classic SONR from Moldova just boug…" at bounding box center [745, 443] width 1002 height 691
click at [719, 610] on span ".fomo-notification-v2-classic .fomo-notification-content-wrapper p { p }" at bounding box center [509, 609] width 471 height 17
click at [729, 613] on span "p" at bounding box center [734, 609] width 9 height 17
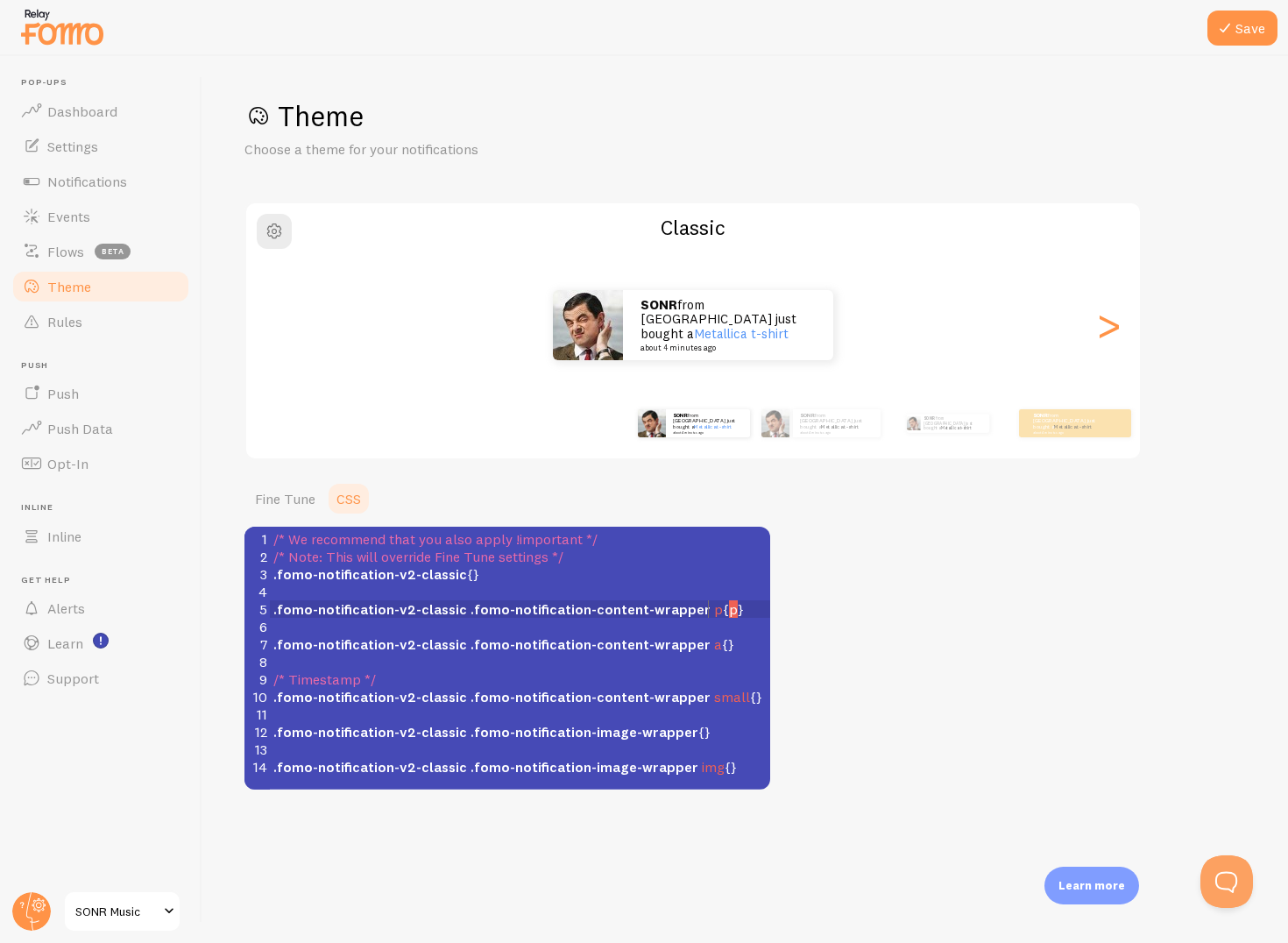
type textarea "p"
click at [729, 613] on span "p" at bounding box center [734, 609] width 9 height 17
click at [858, 623] on div "Theme Choose a theme for your notifications Classic SONR from Moldova just boug…" at bounding box center [745, 443] width 1002 height 691
click at [717, 614] on span ".fomo-notification-v2-classic .fomo-notification-content-wrapper p { p }" at bounding box center [509, 609] width 471 height 17
click at [862, 616] on div "Theme Choose a theme for your notifications Classic SONR from Moldova just boug…" at bounding box center [745, 443] width 1002 height 691
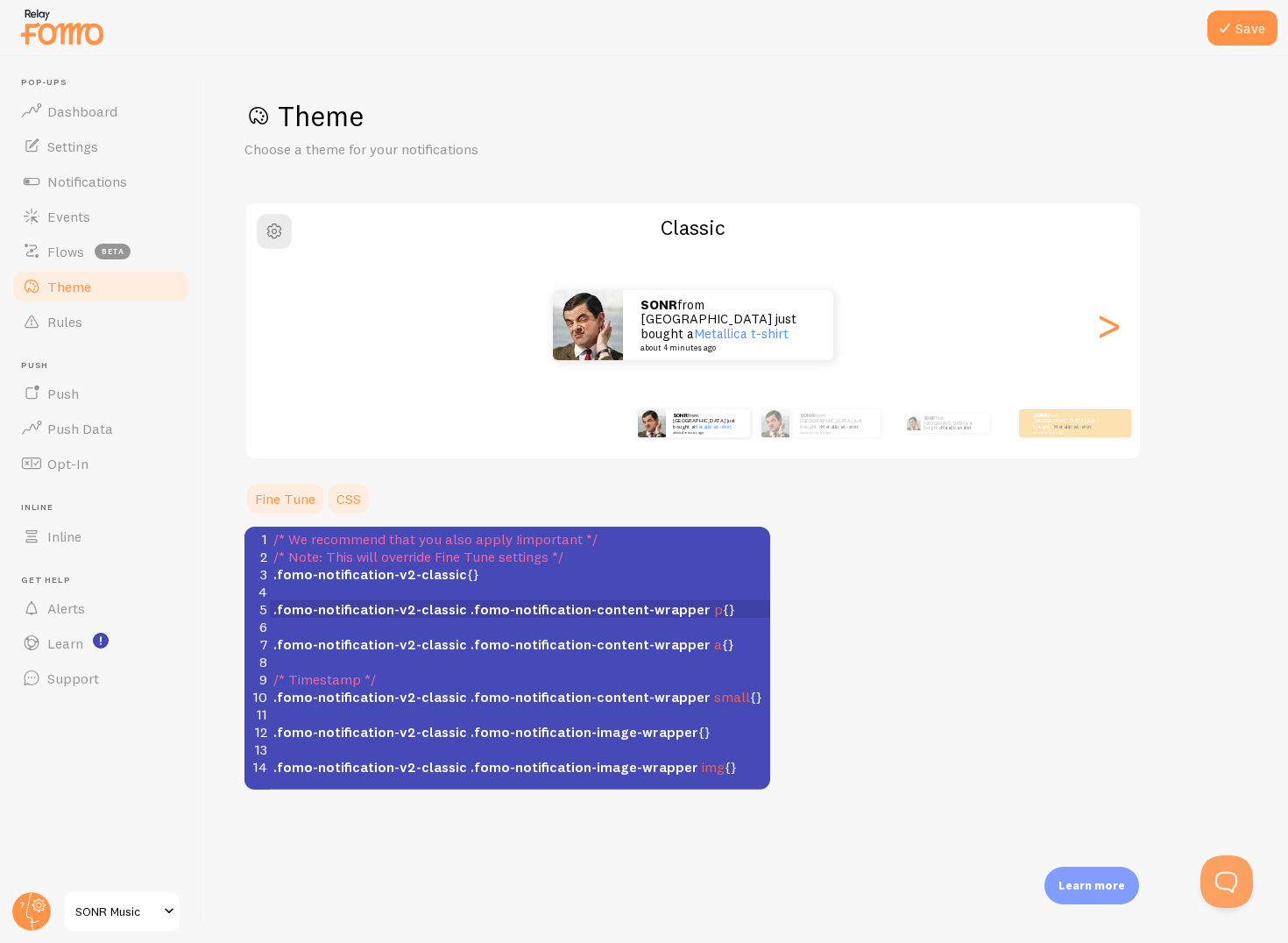
click at [283, 495] on link "Fine Tune" at bounding box center [285, 498] width 82 height 35
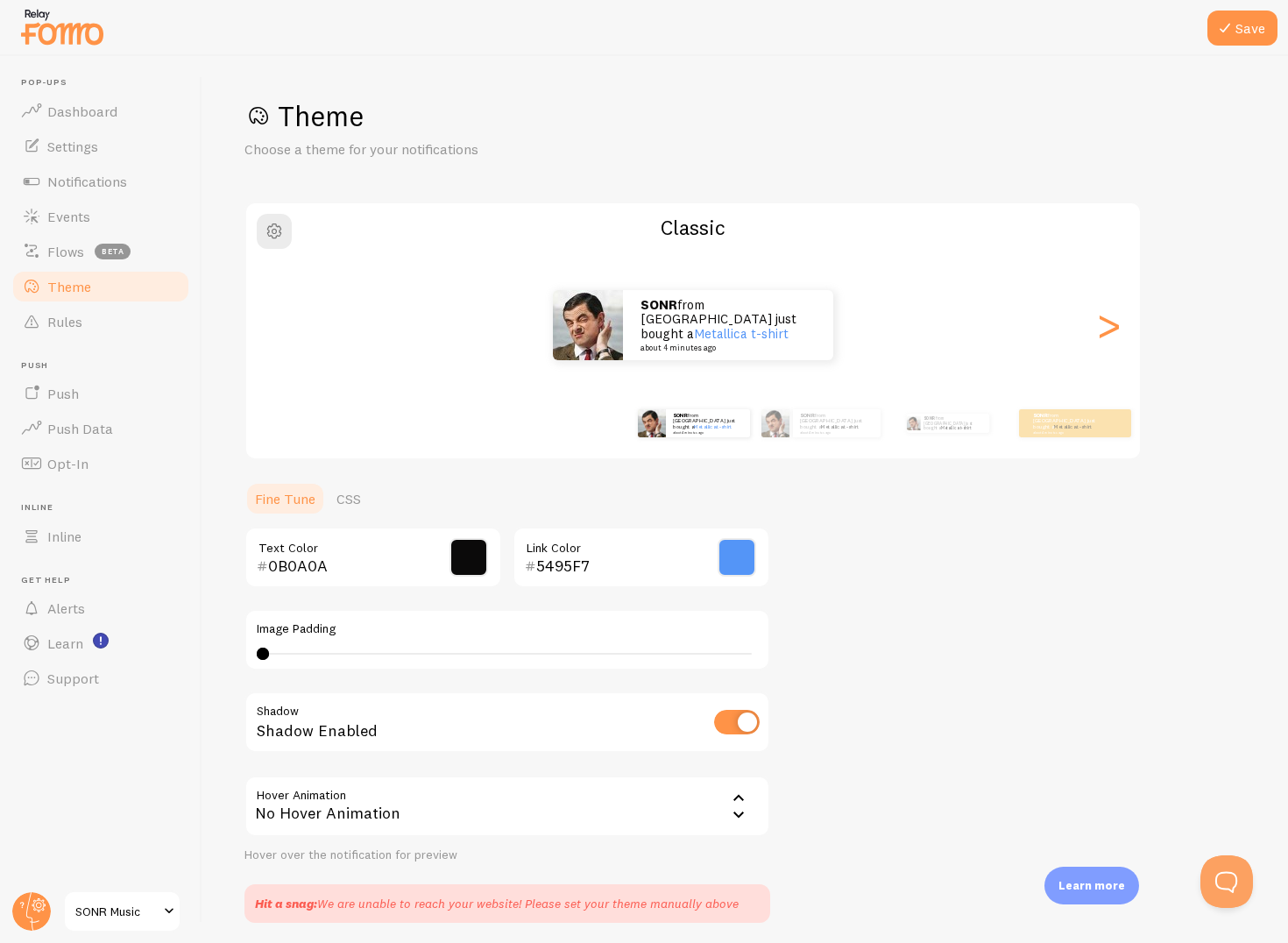
click at [739, 569] on span at bounding box center [736, 557] width 39 height 39
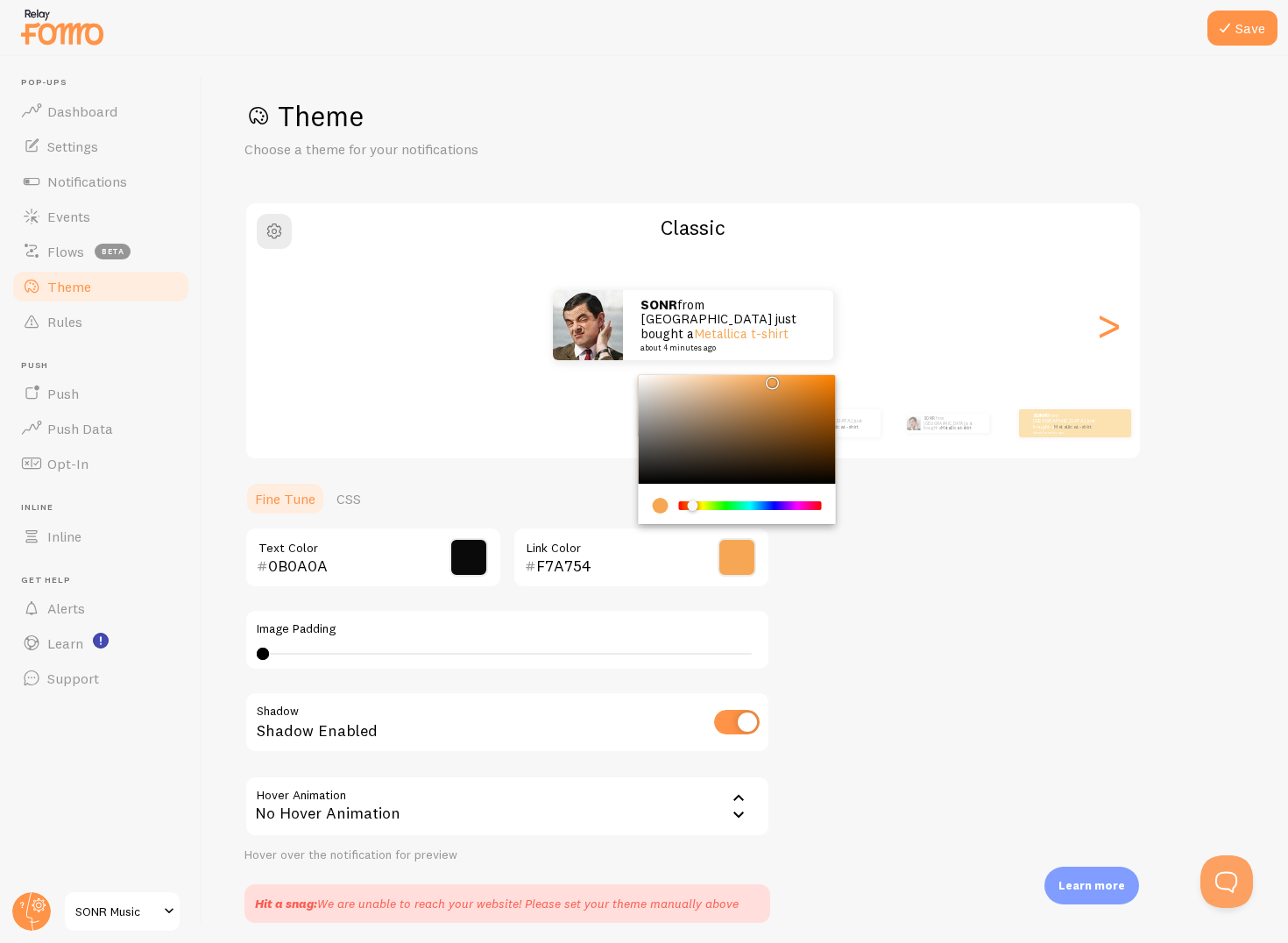
click at [692, 506] on div "Chrome color picker" at bounding box center [751, 505] width 139 height 9
click at [932, 620] on div "Theme Choose a theme for your notifications Classic SONR from Moldova just boug…" at bounding box center [745, 510] width 1002 height 825
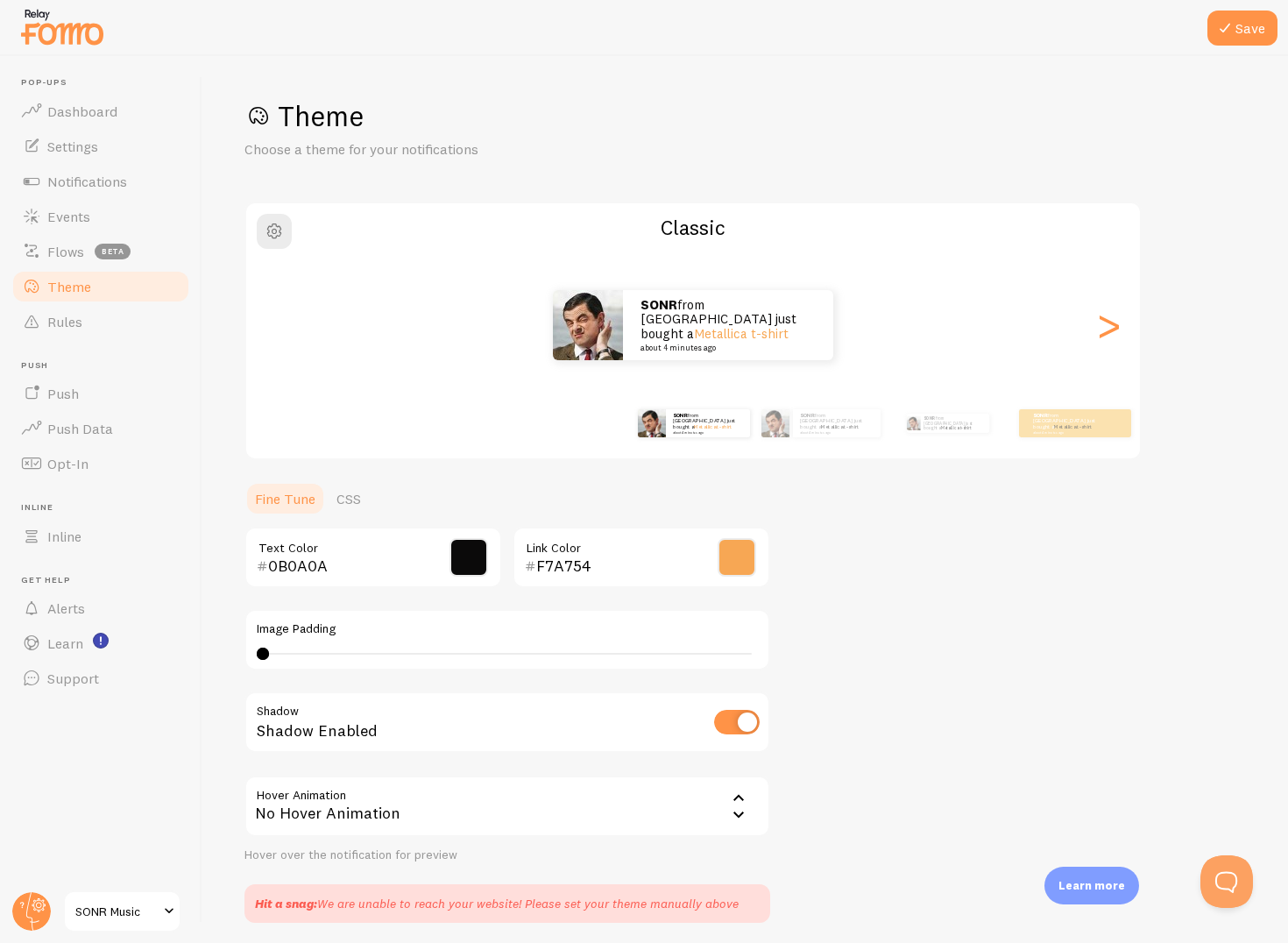
click at [748, 546] on span at bounding box center [736, 557] width 39 height 39
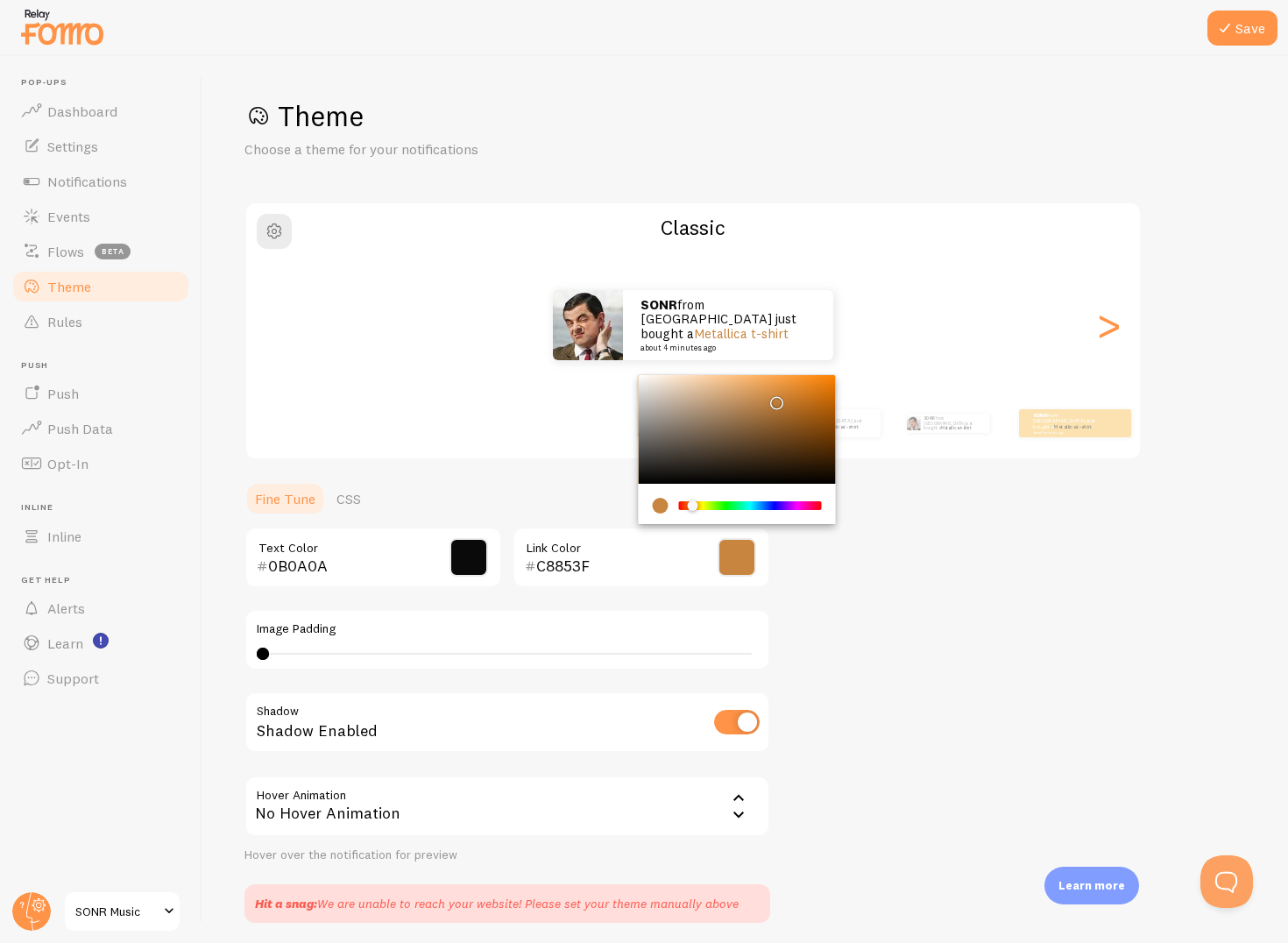
click at [773, 399] on div "Chrome color picker" at bounding box center [737, 429] width 197 height 109
click at [774, 385] on div "Chrome color picker" at bounding box center [737, 429] width 197 height 109
click at [817, 378] on div "Chrome color picker" at bounding box center [737, 429] width 197 height 109
click at [833, 384] on div "Chrome color picker" at bounding box center [737, 429] width 197 height 109
click at [831, 376] on div "Chrome color picker" at bounding box center [737, 429] width 197 height 109
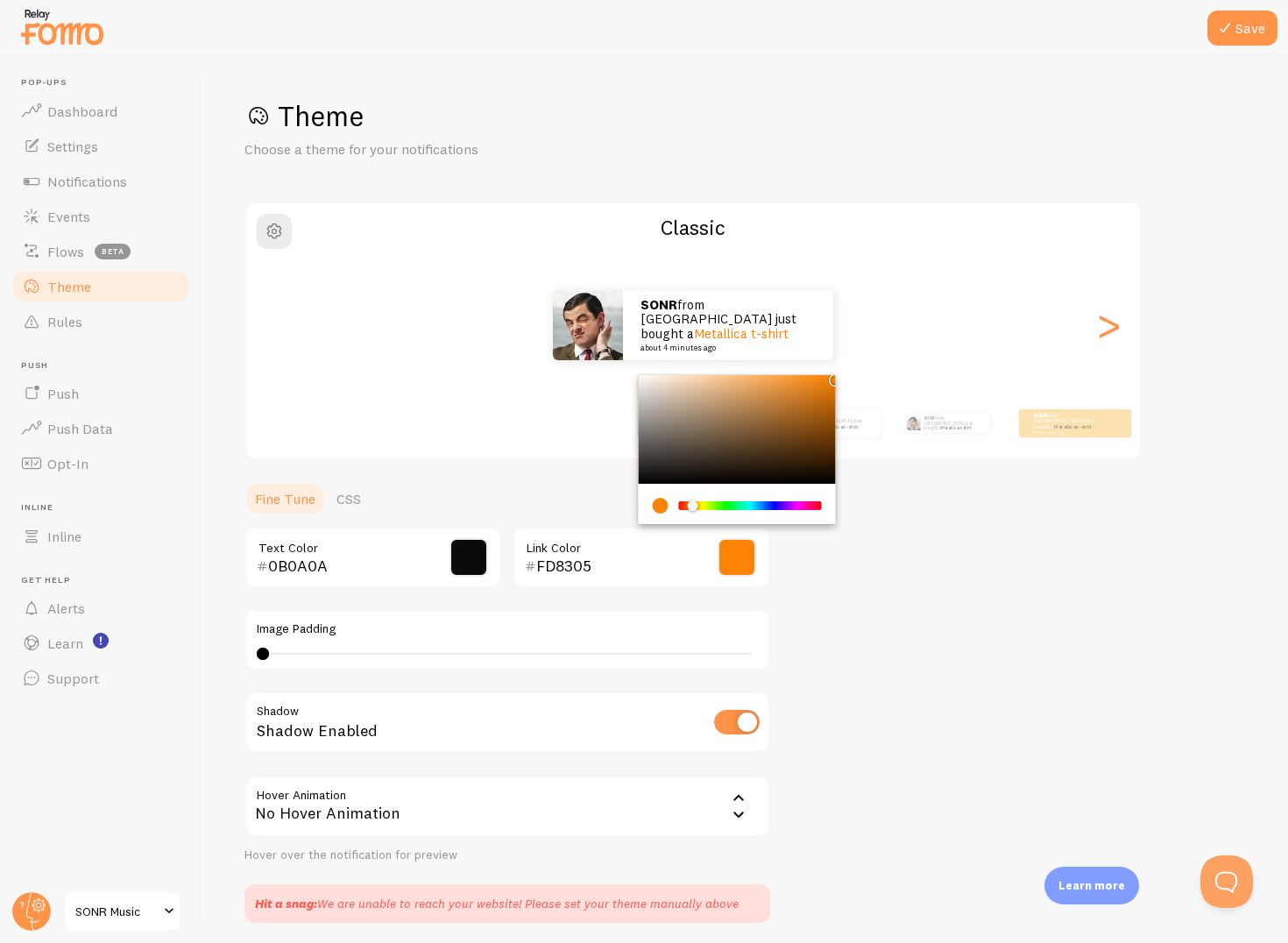
click at [819, 375] on div "Chrome color picker" at bounding box center [737, 429] width 197 height 109
type input "FF8D16"
click at [895, 589] on div "Theme Choose a theme for your notifications Classic SONR from Moldova just boug…" at bounding box center [745, 510] width 1002 height 825
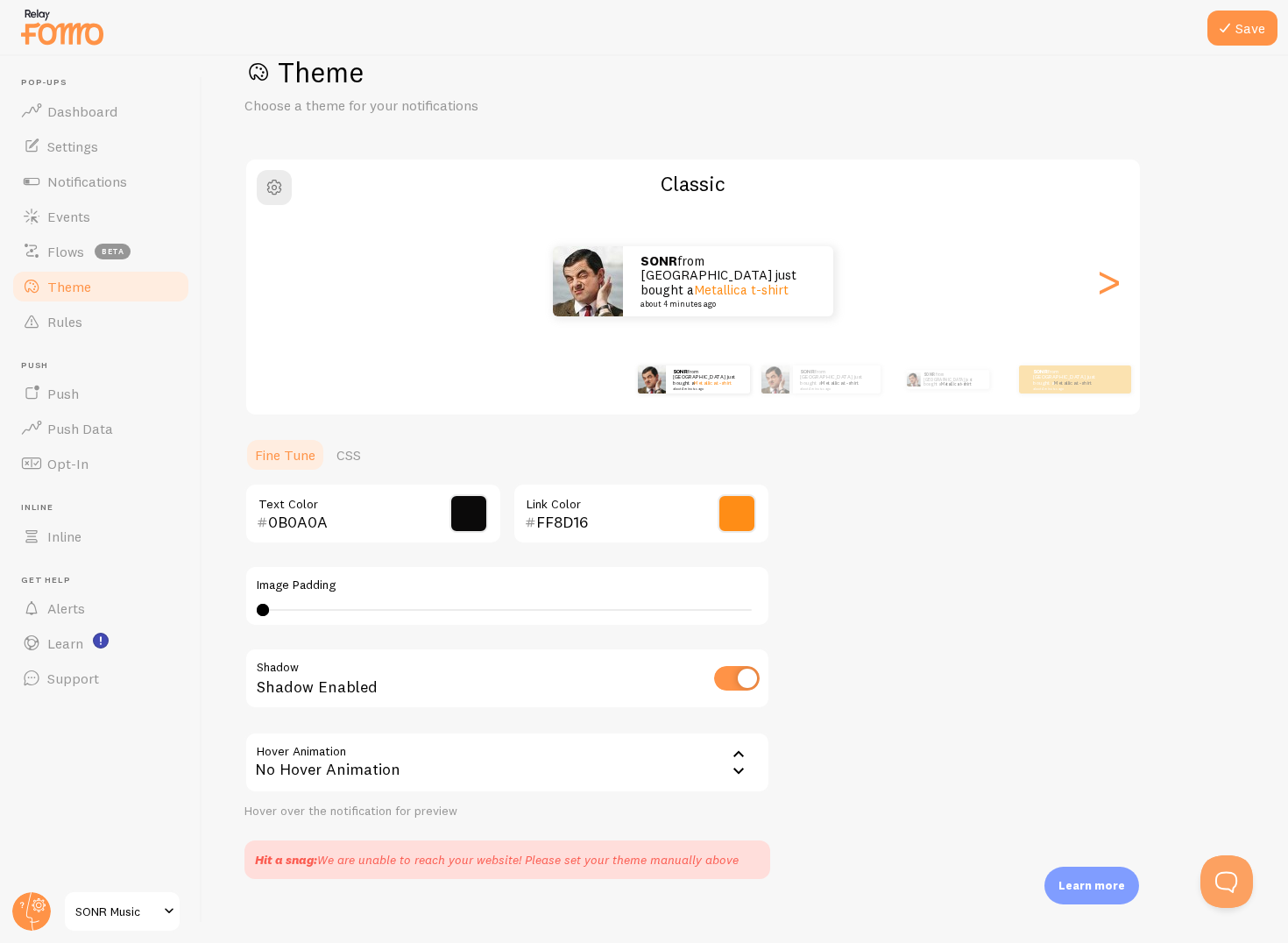
scroll to position [64, 0]
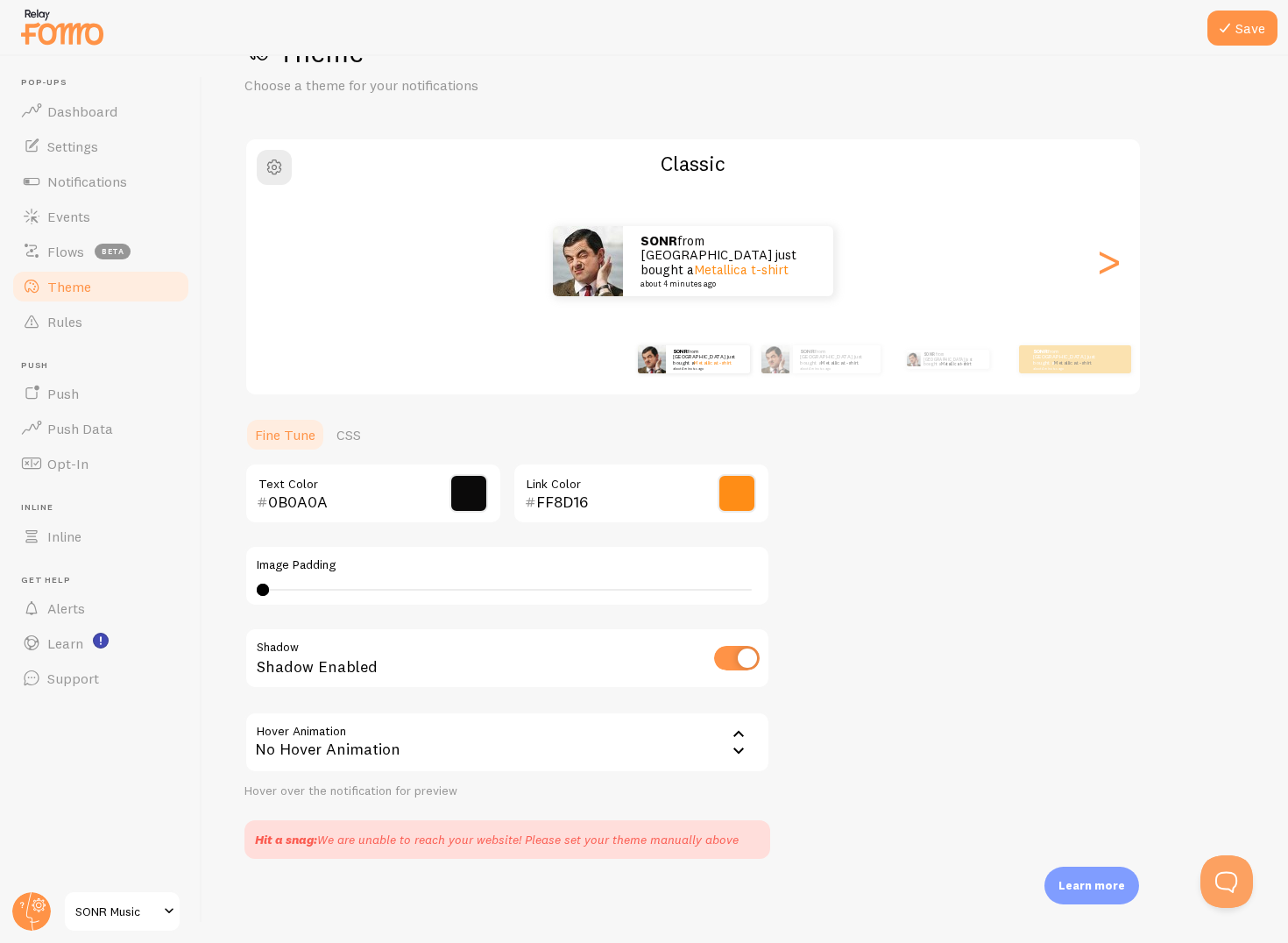
click at [164, 916] on span at bounding box center [168, 911] width 21 height 21
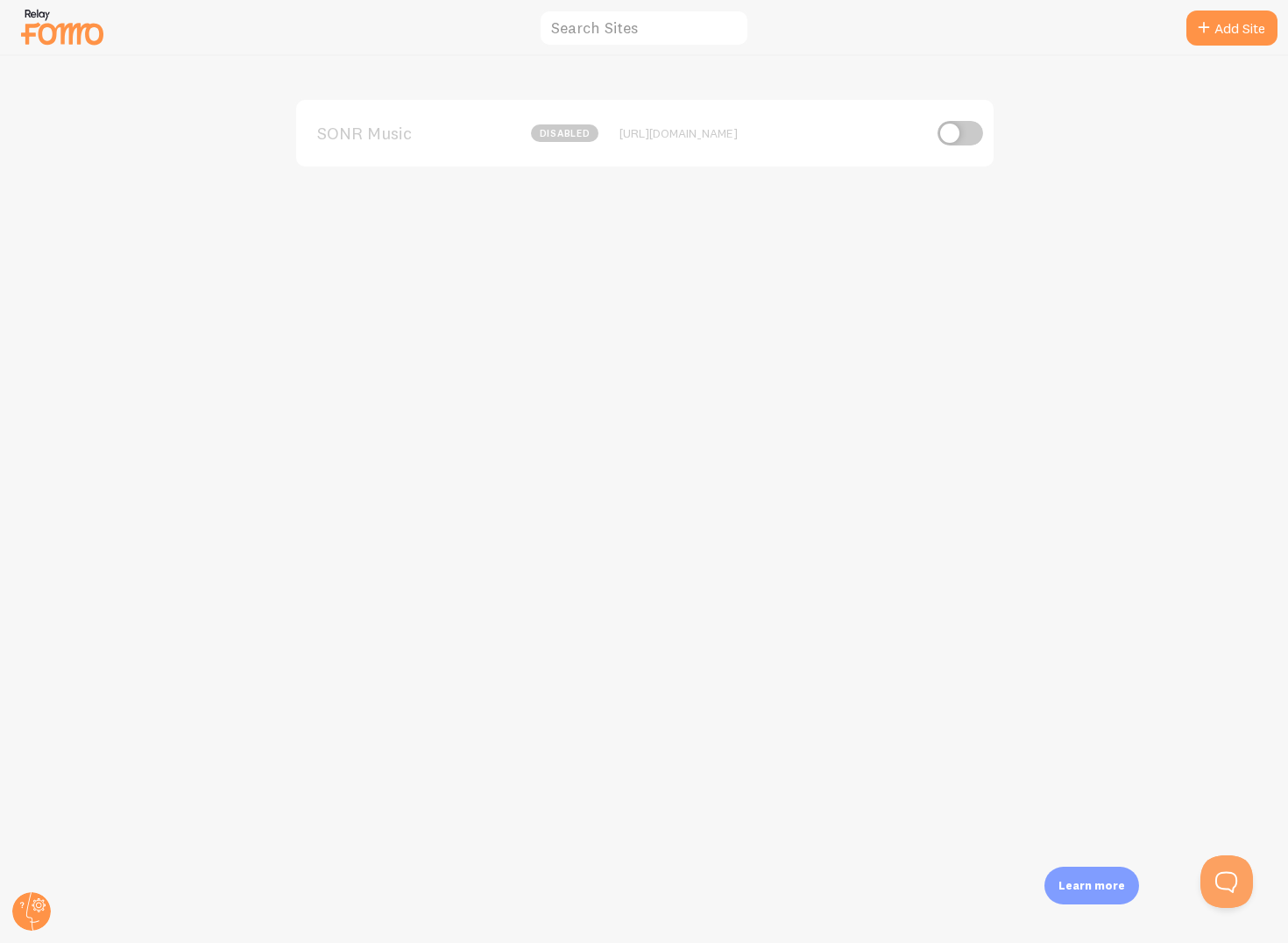
click at [967, 123] on input "checkbox" at bounding box center [960, 133] width 45 height 24
checkbox input "true"
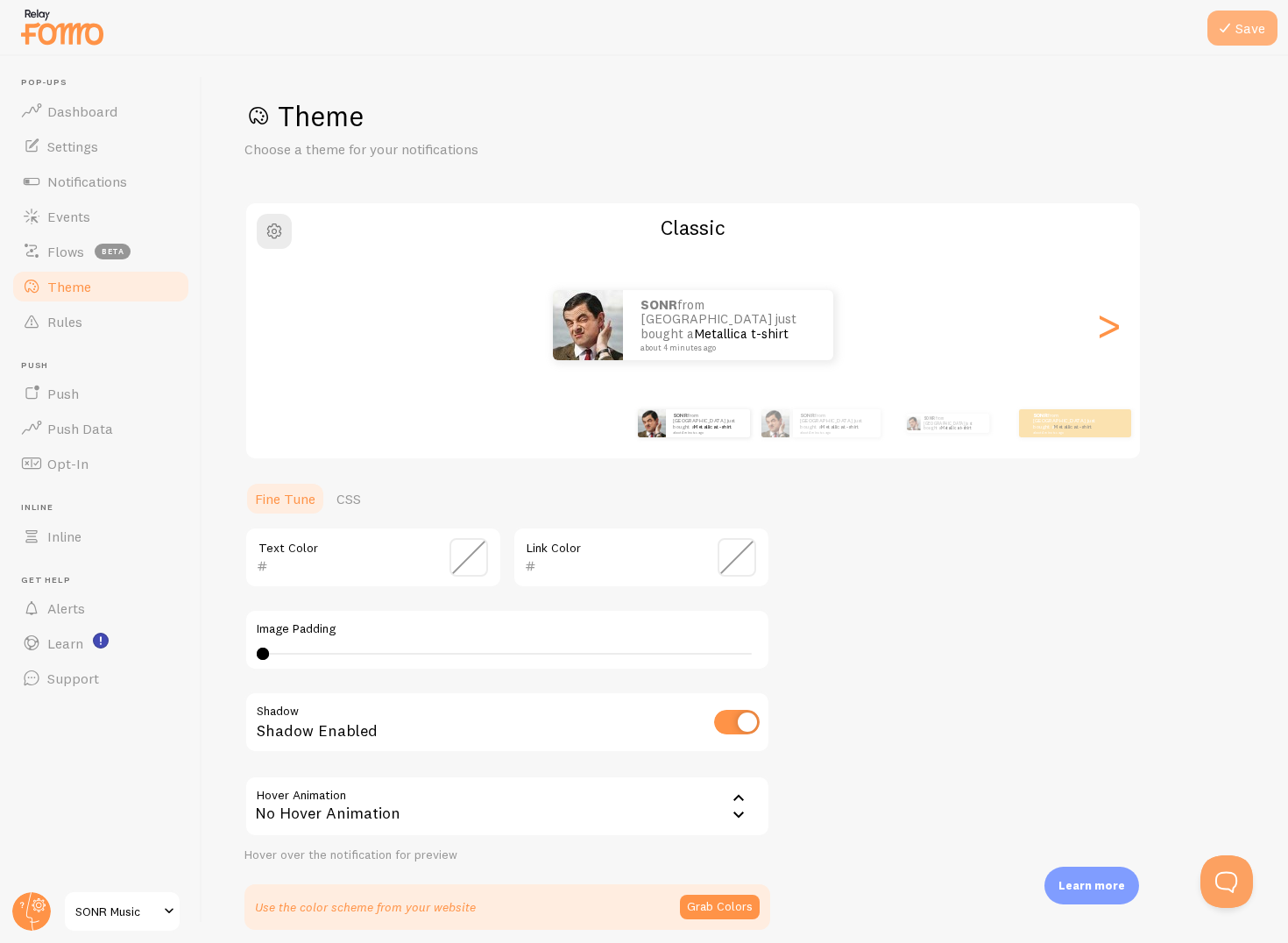
click at [1233, 14] on button "Save" at bounding box center [1242, 28] width 70 height 35
click at [59, 184] on span "Notifications" at bounding box center [87, 181] width 80 height 17
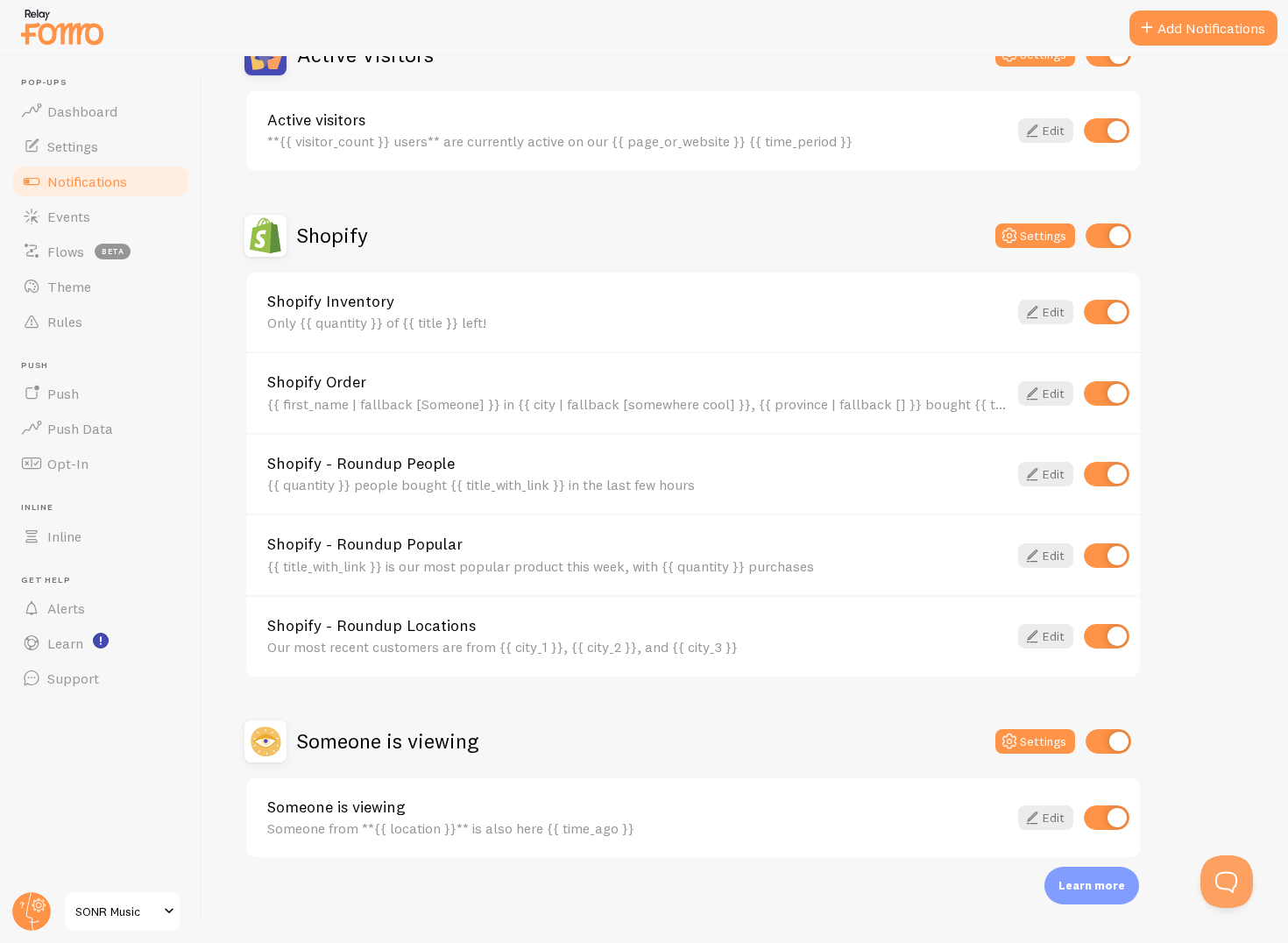
scroll to position [468, 0]
click at [49, 135] on link "Settings" at bounding box center [101, 146] width 180 height 35
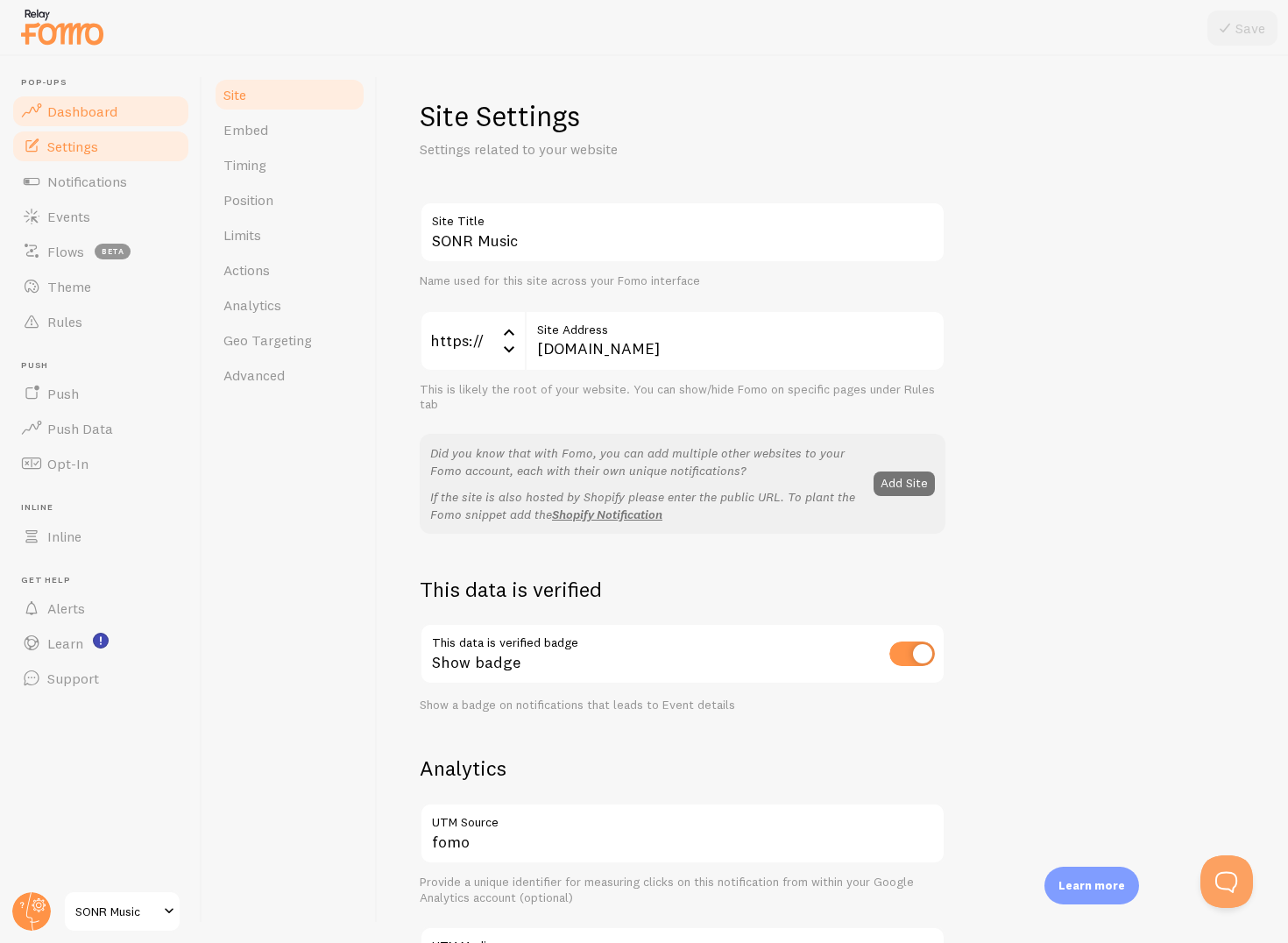
click at [80, 115] on span "Dashboard" at bounding box center [82, 111] width 70 height 17
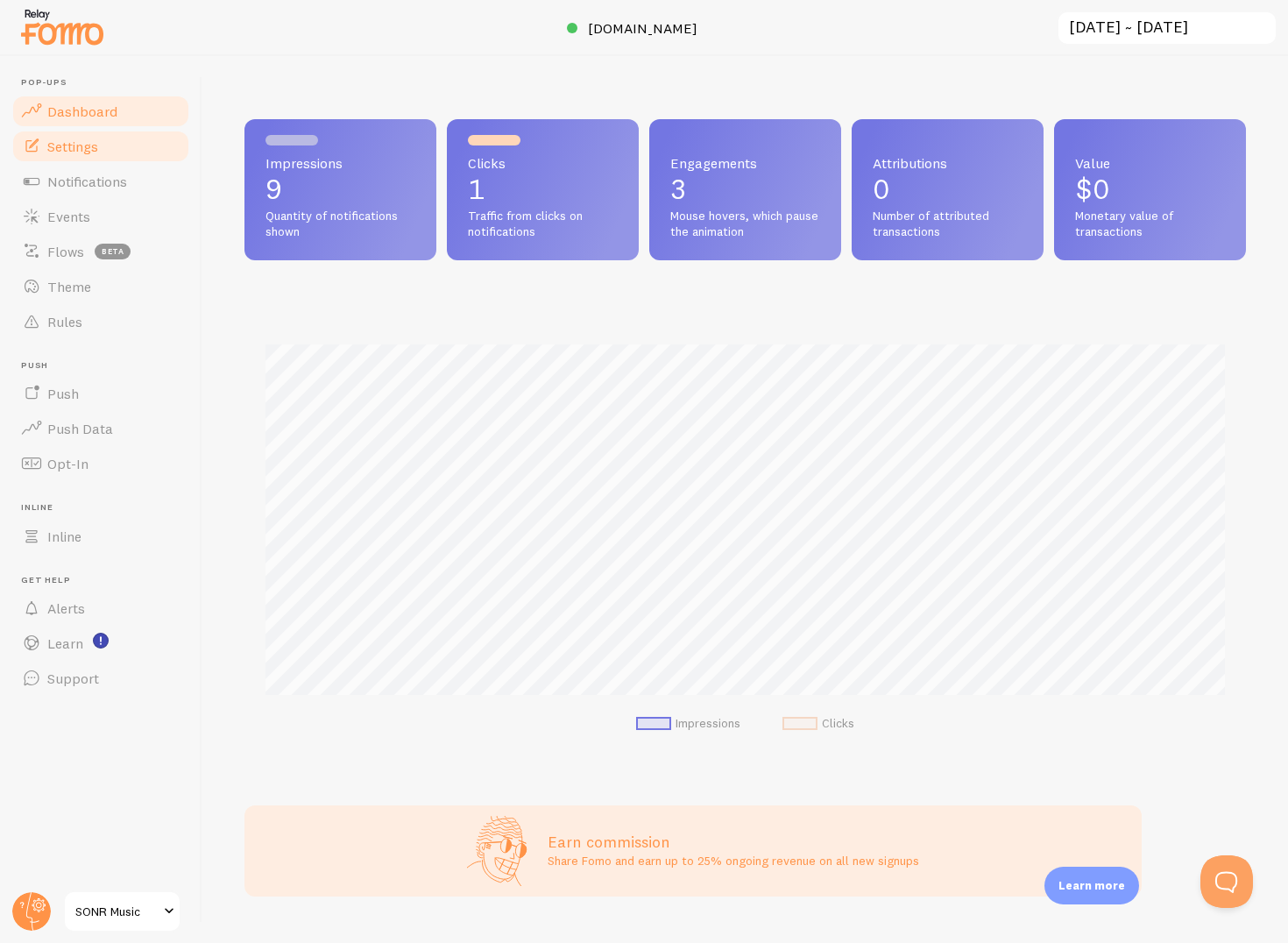
scroll to position [460, 1002]
click at [124, 919] on span "SONR Music" at bounding box center [117, 911] width 83 height 21
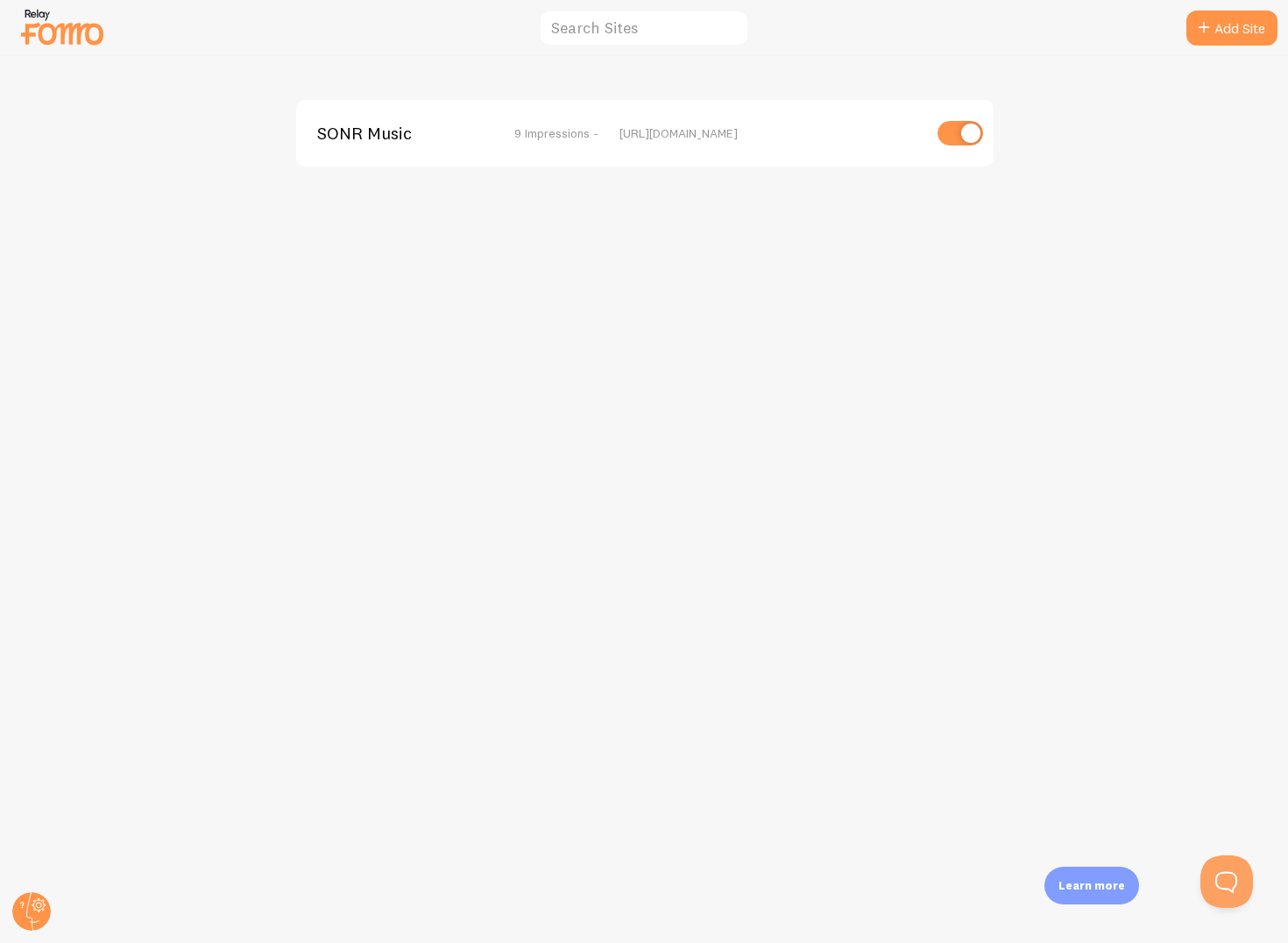
click at [977, 122] on input "checkbox" at bounding box center [960, 133] width 45 height 24
checkbox input "false"
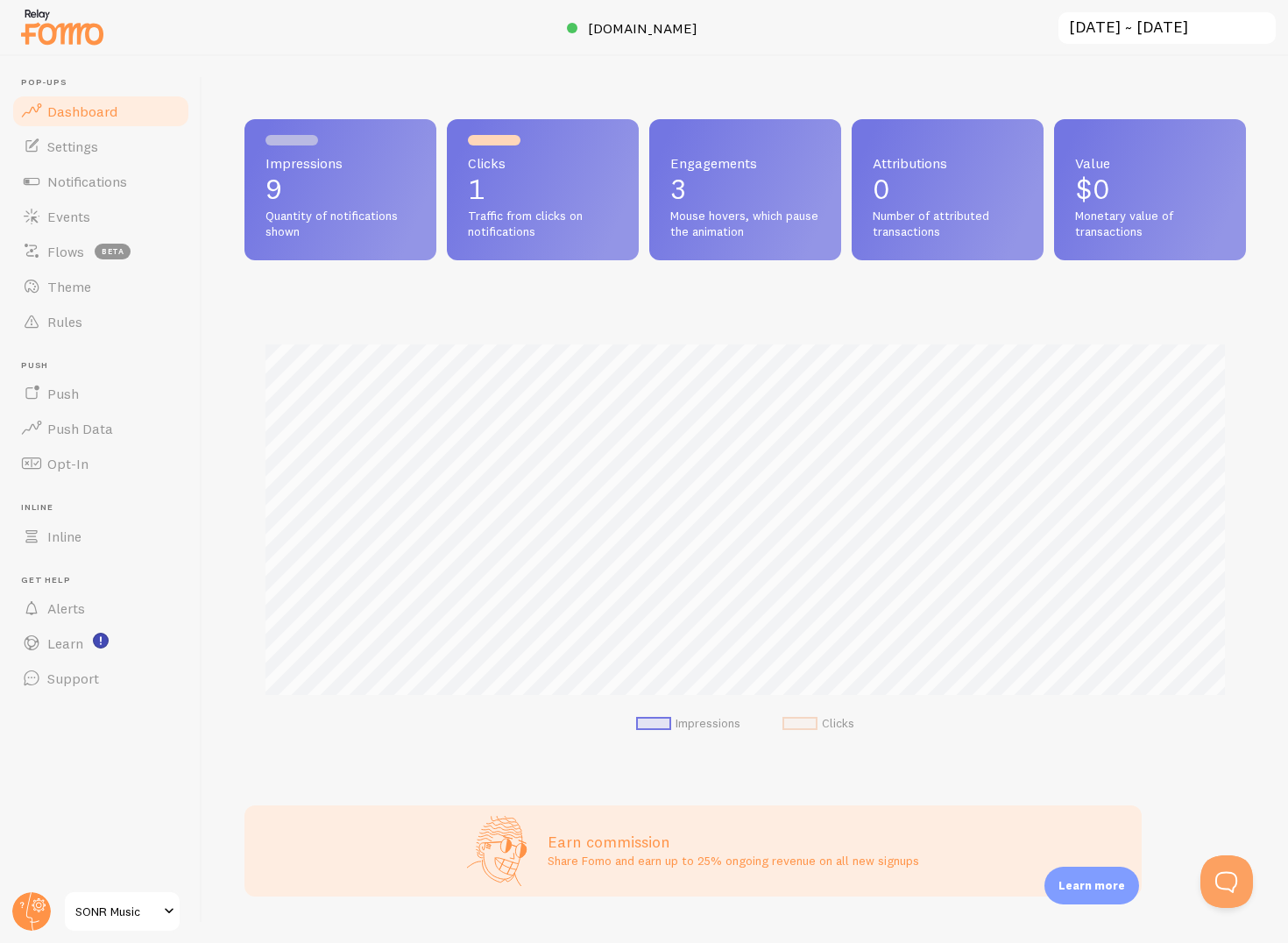
scroll to position [460, 1002]
click at [78, 148] on span "Settings" at bounding box center [72, 146] width 51 height 17
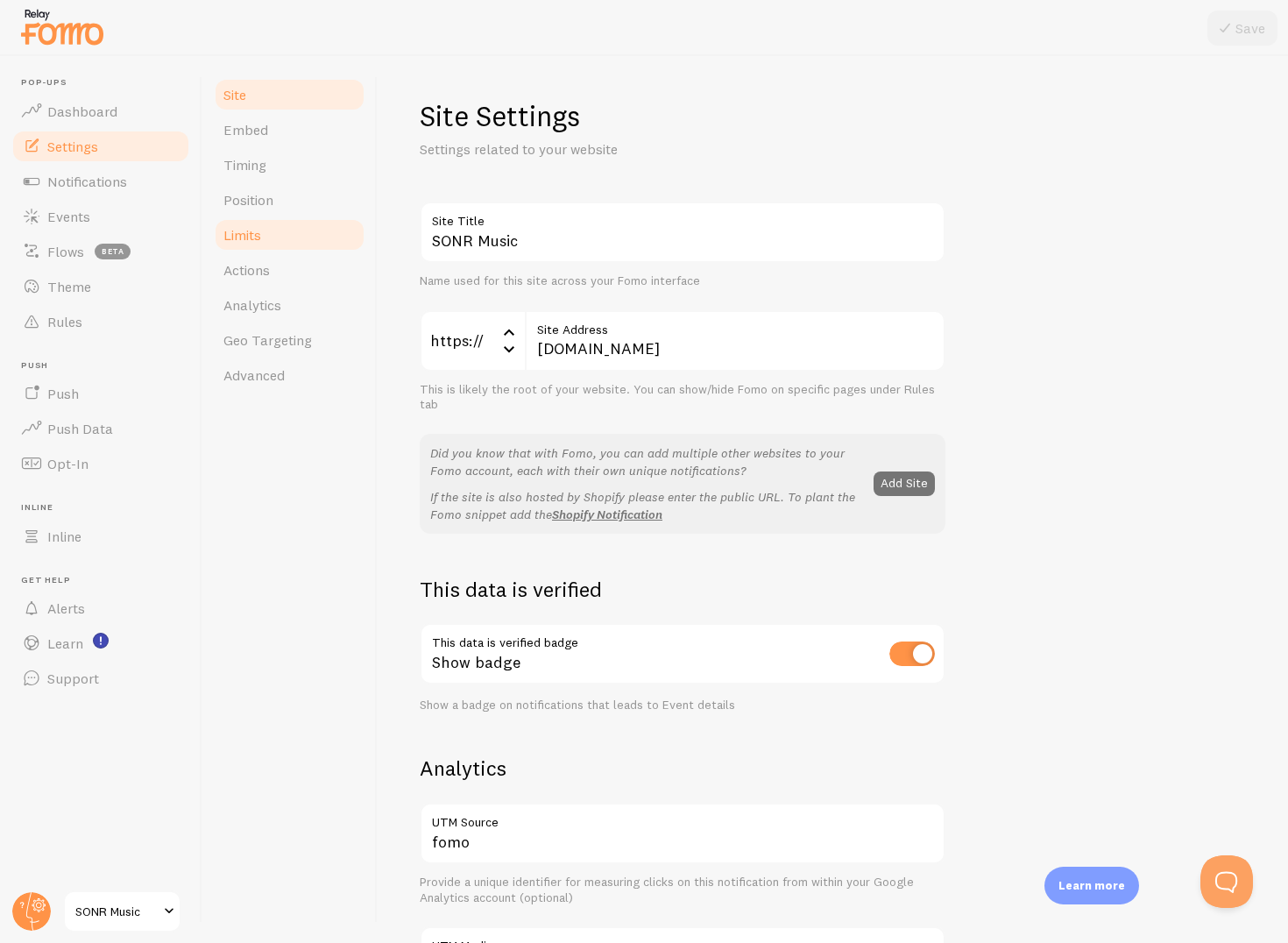
click at [232, 240] on span "Limits" at bounding box center [243, 235] width 38 height 17
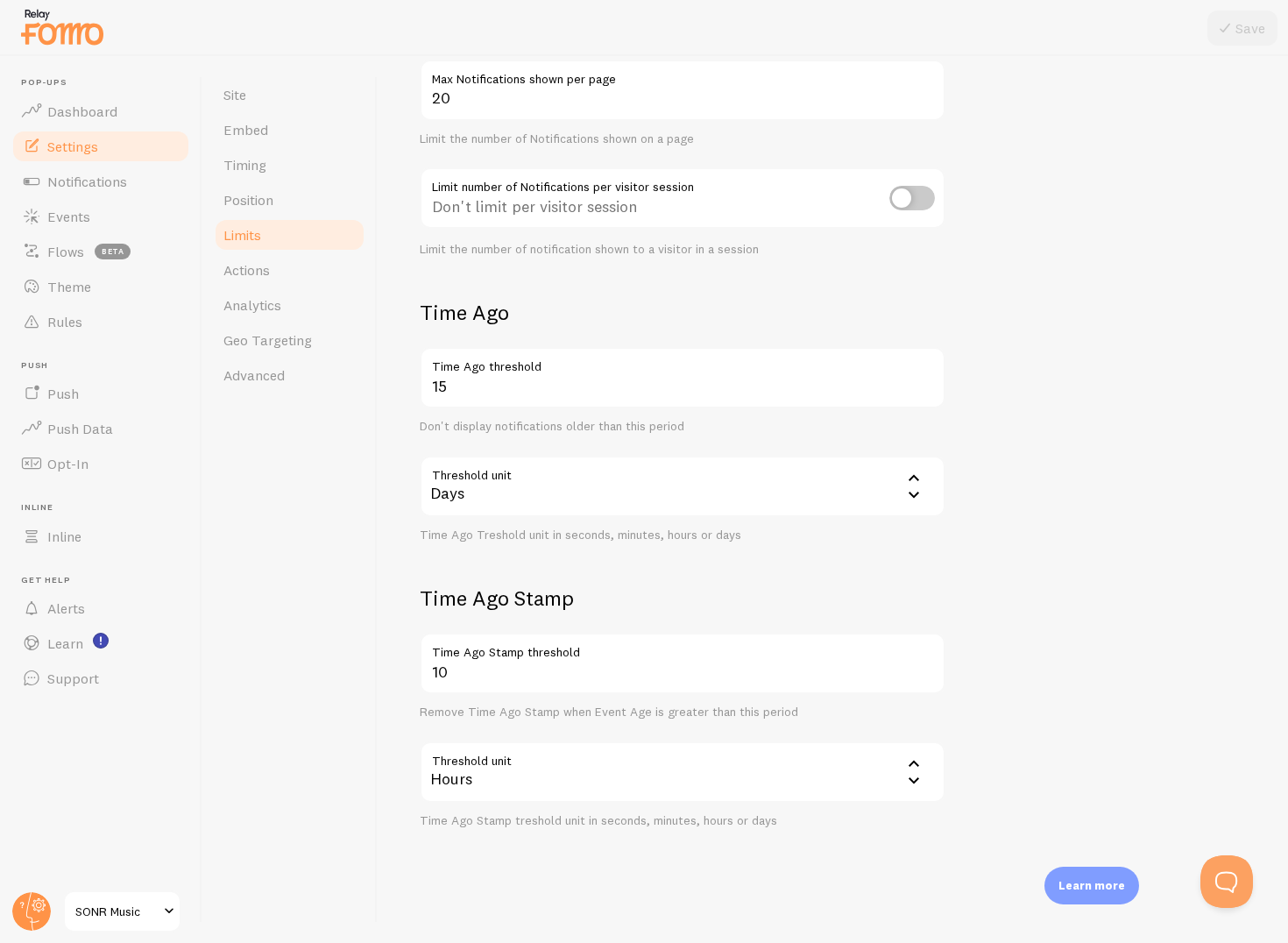
scroll to position [194, 0]
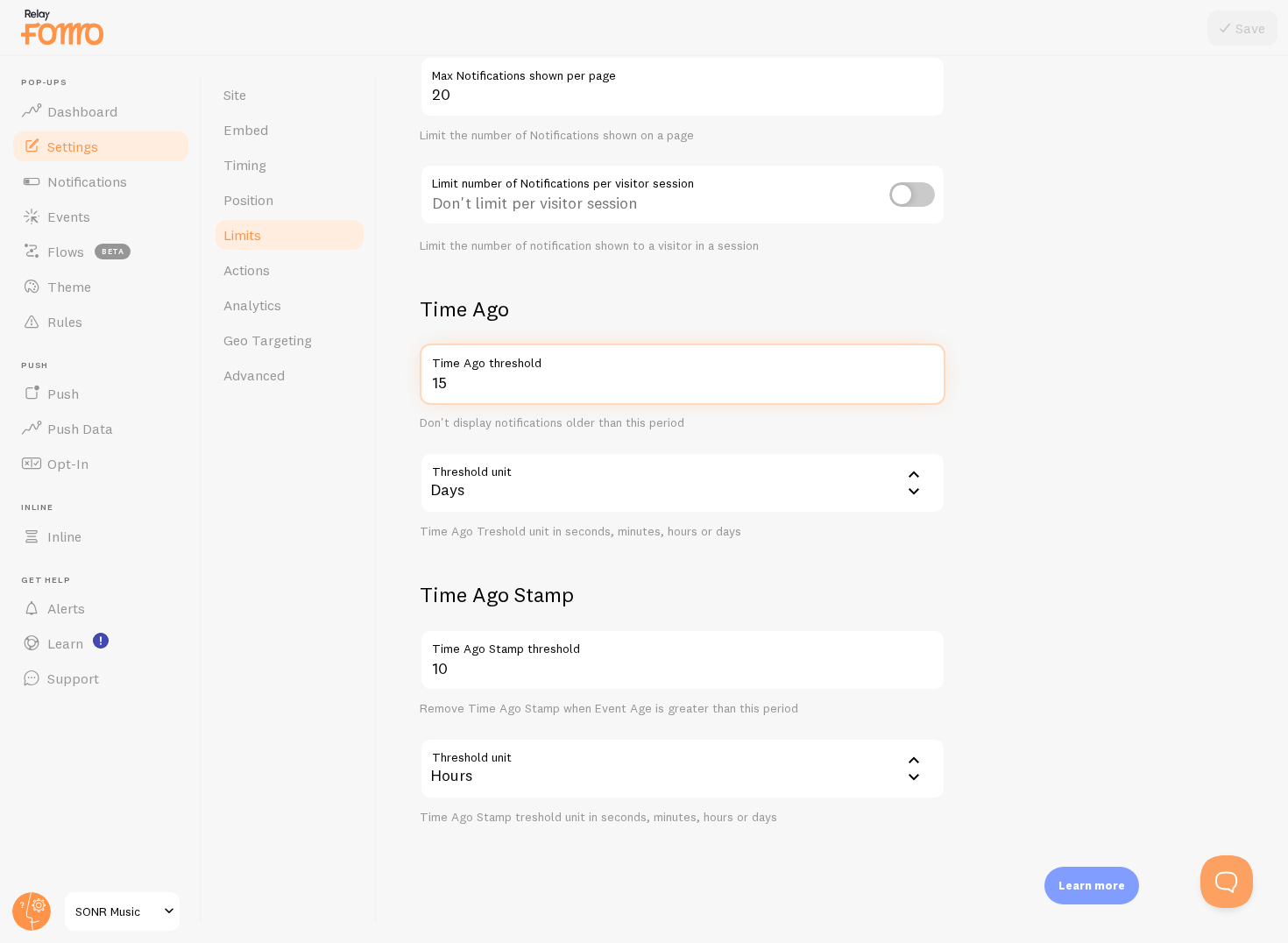
click at [476, 380] on input "15" at bounding box center [682, 374] width 526 height 62
type input "1"
click at [640, 366] on label "Time Ago threshold" at bounding box center [682, 374] width 526 height 62
click at [640, 366] on input "Time Ago threshold" at bounding box center [682, 374] width 526 height 62
click at [928, 368] on label "Time Ago threshold" at bounding box center [682, 374] width 526 height 62
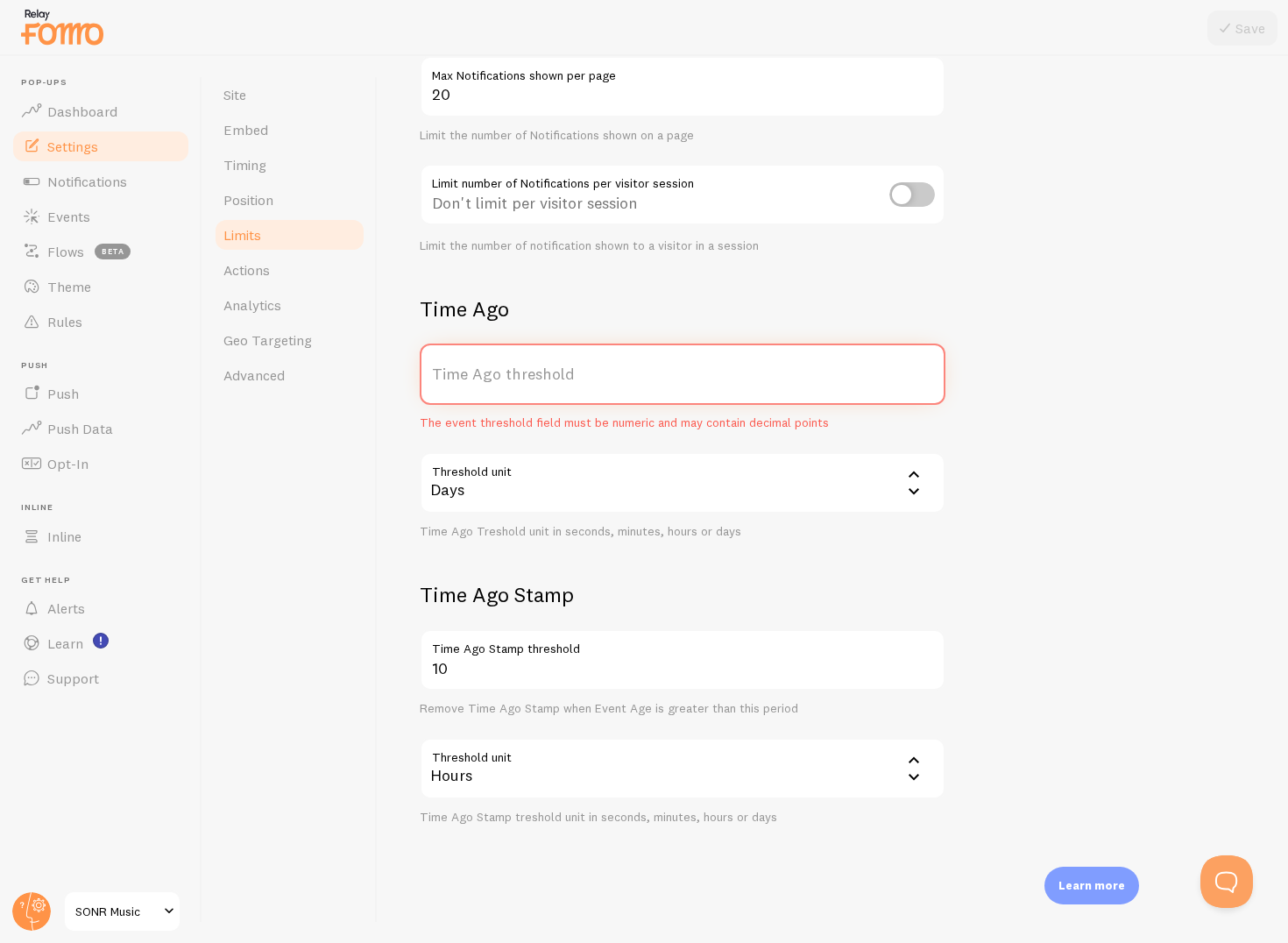
click at [928, 368] on input "Time Ago threshold" at bounding box center [682, 374] width 526 height 62
type input "30"
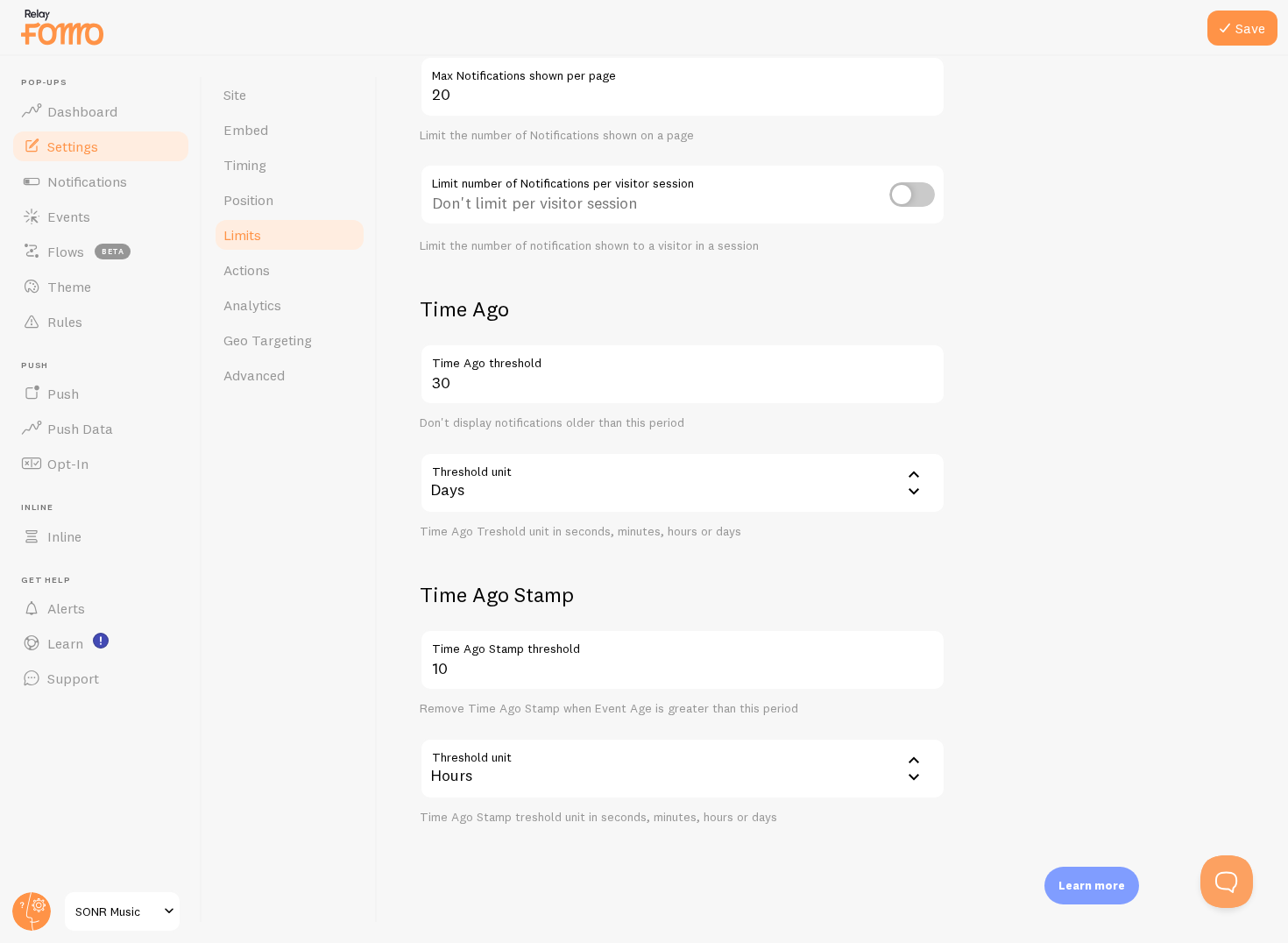
click at [1091, 381] on form "Notification Count 20 Max Notifications shown per page Limit the number of Noti…" at bounding box center [832, 417] width 826 height 817
click at [706, 495] on div "Days" at bounding box center [682, 483] width 526 height 62
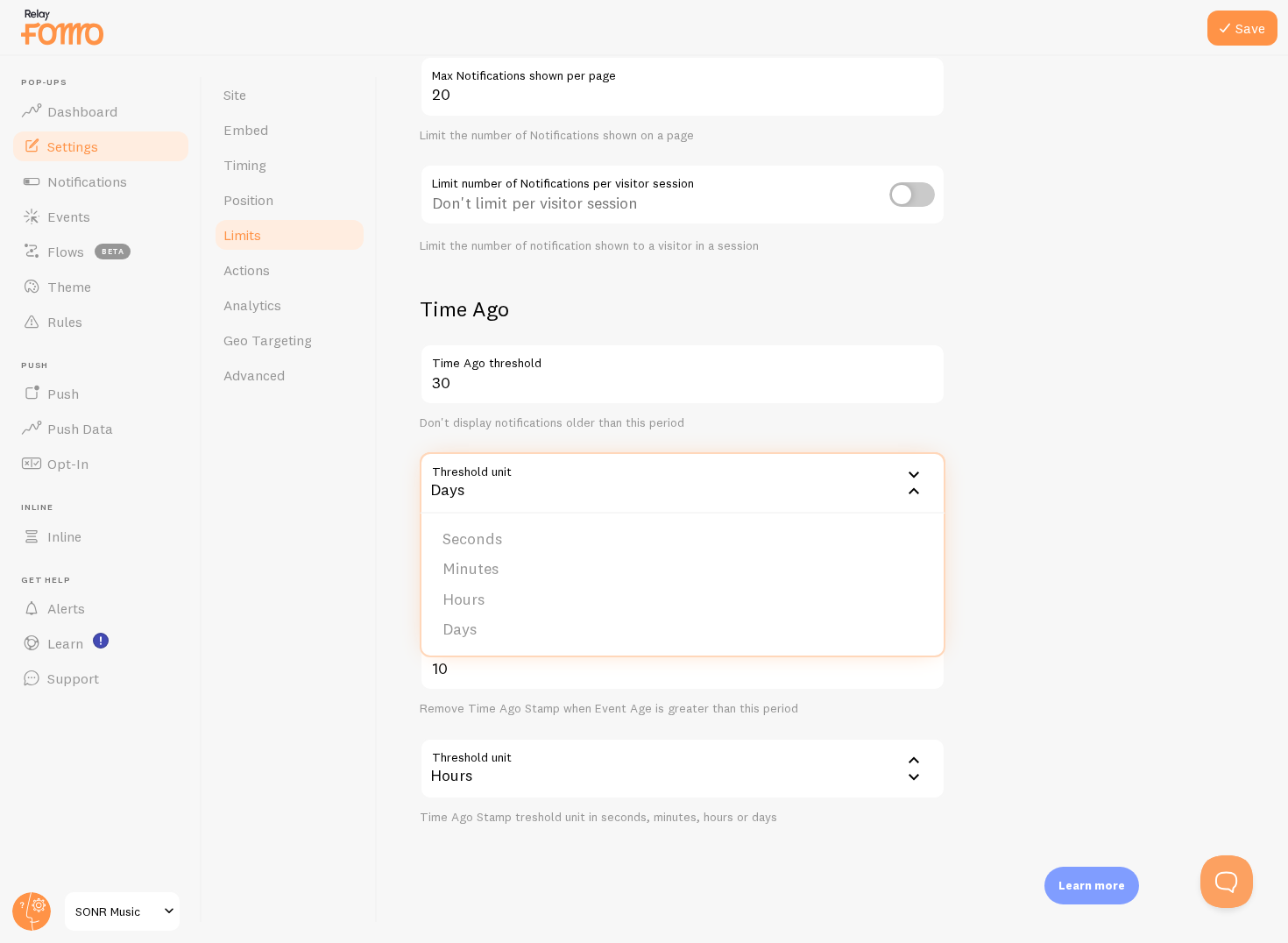
click at [1074, 410] on form "Notification Count 20 Max Notifications shown per page Limit the number of Noti…" at bounding box center [832, 417] width 826 height 817
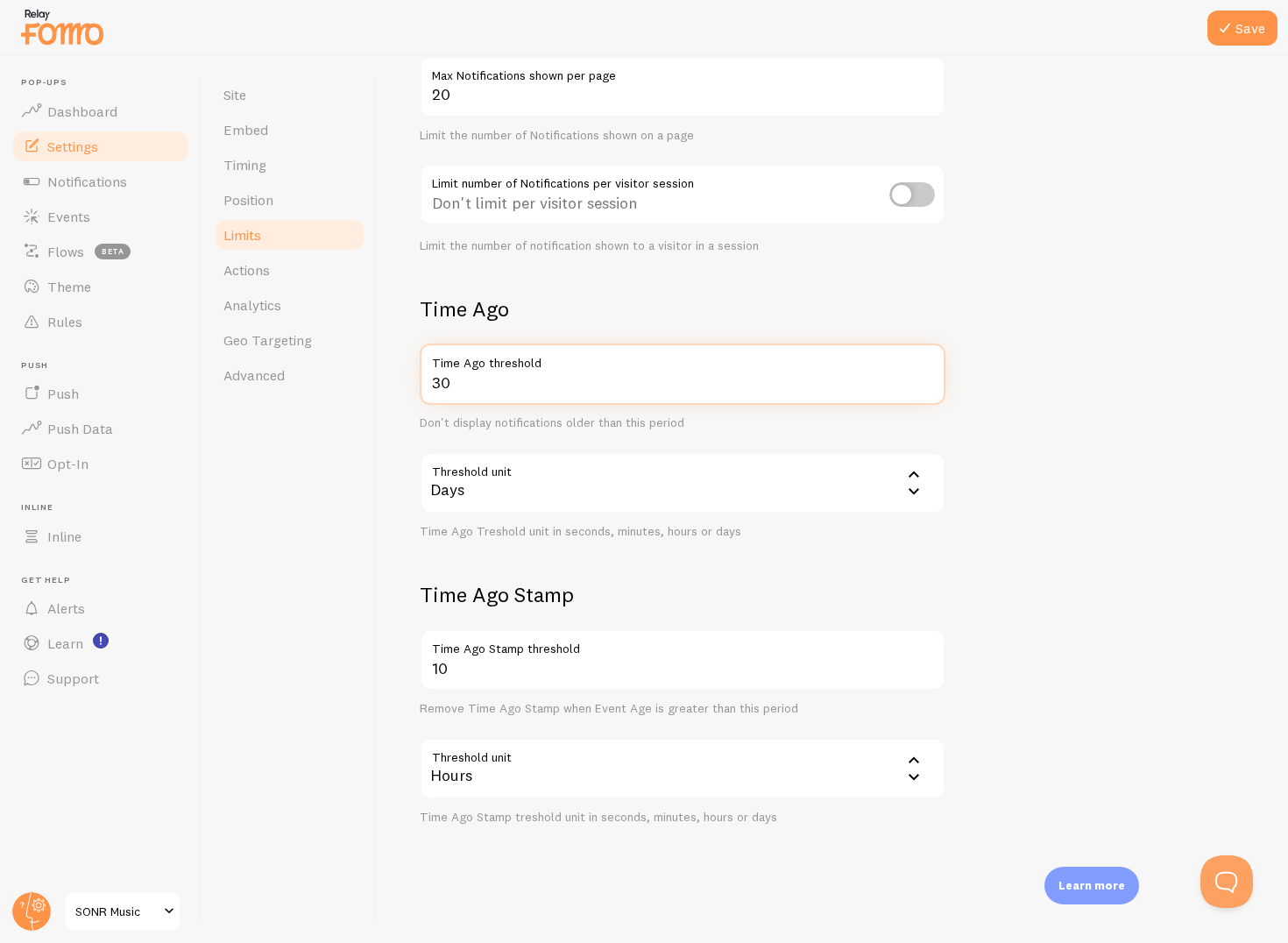
click at [613, 383] on input "30" at bounding box center [682, 374] width 526 height 62
drag, startPoint x: 613, startPoint y: 383, endPoint x: 410, endPoint y: 383, distance: 203.0
click at [410, 383] on div "Limits Notification control and limitations Notification Count 20 Max Notificat…" at bounding box center [832, 499] width 910 height 887
type input "15"
click at [983, 494] on form "Notification Count 20 Max Notifications shown per page Limit the number of Noti…" at bounding box center [832, 417] width 826 height 817
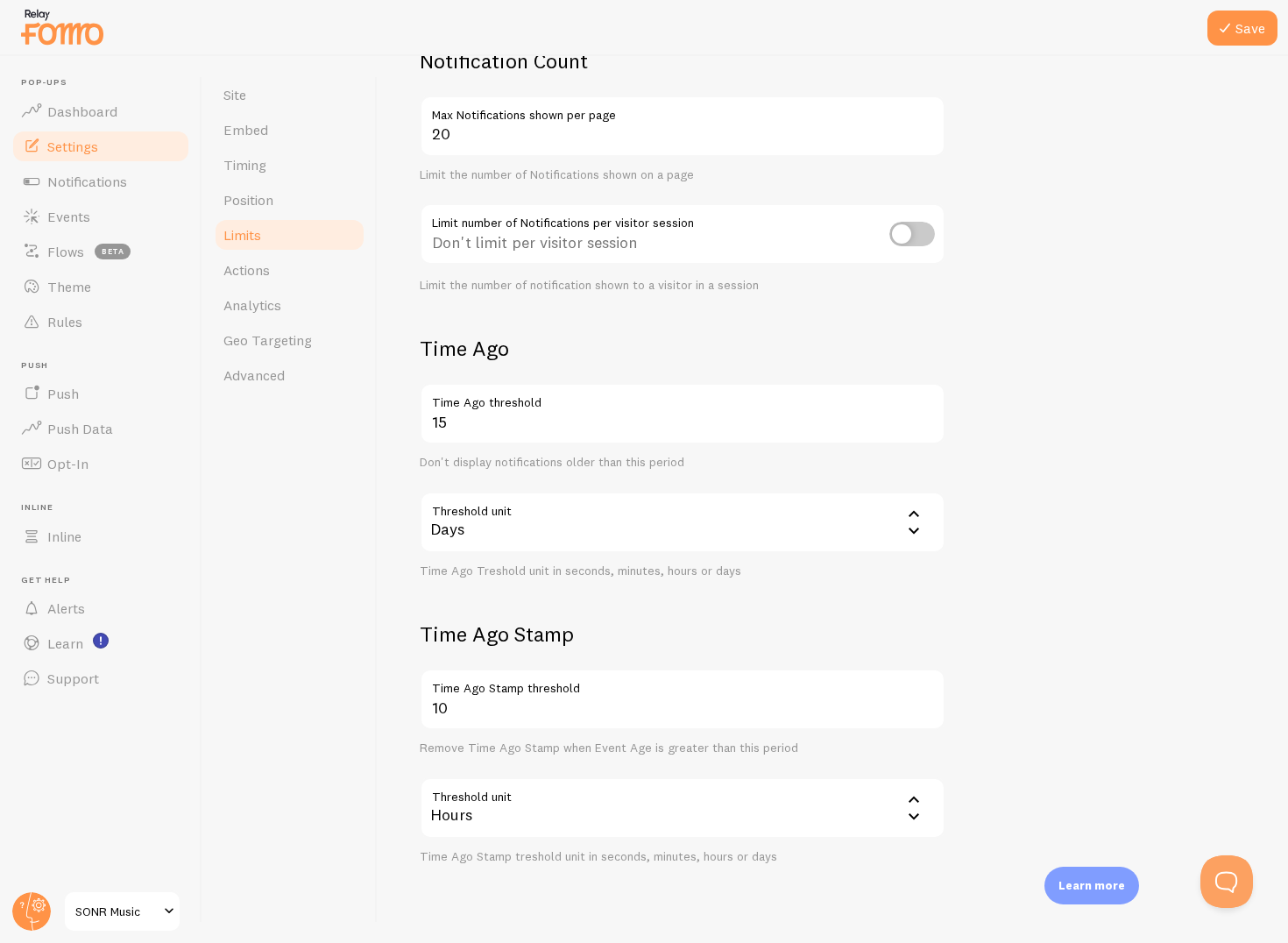
scroll to position [0, 0]
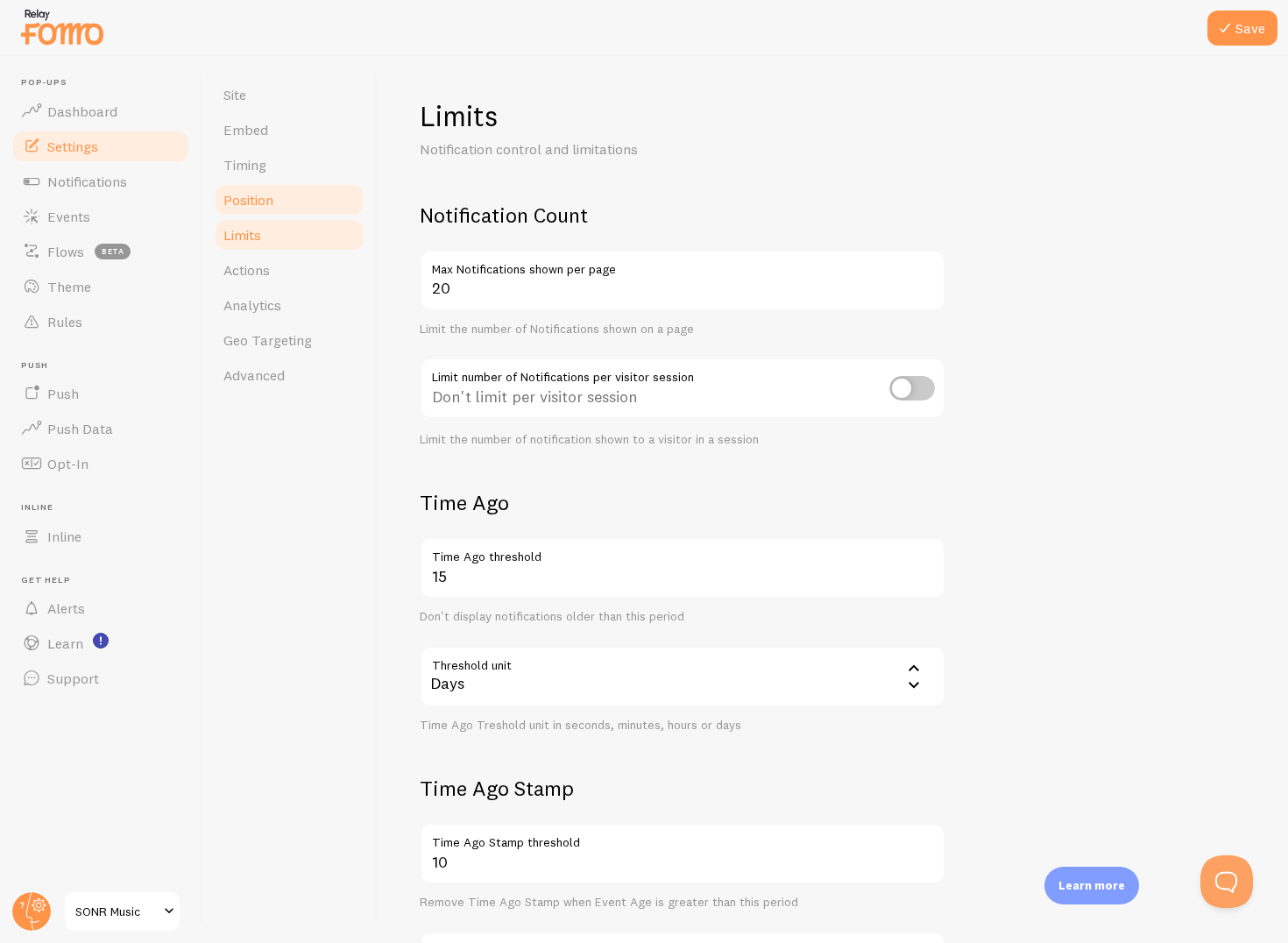
click at [255, 198] on span "Position" at bounding box center [248, 199] width 50 height 17
click at [269, 126] on link "Embed" at bounding box center [289, 130] width 153 height 35
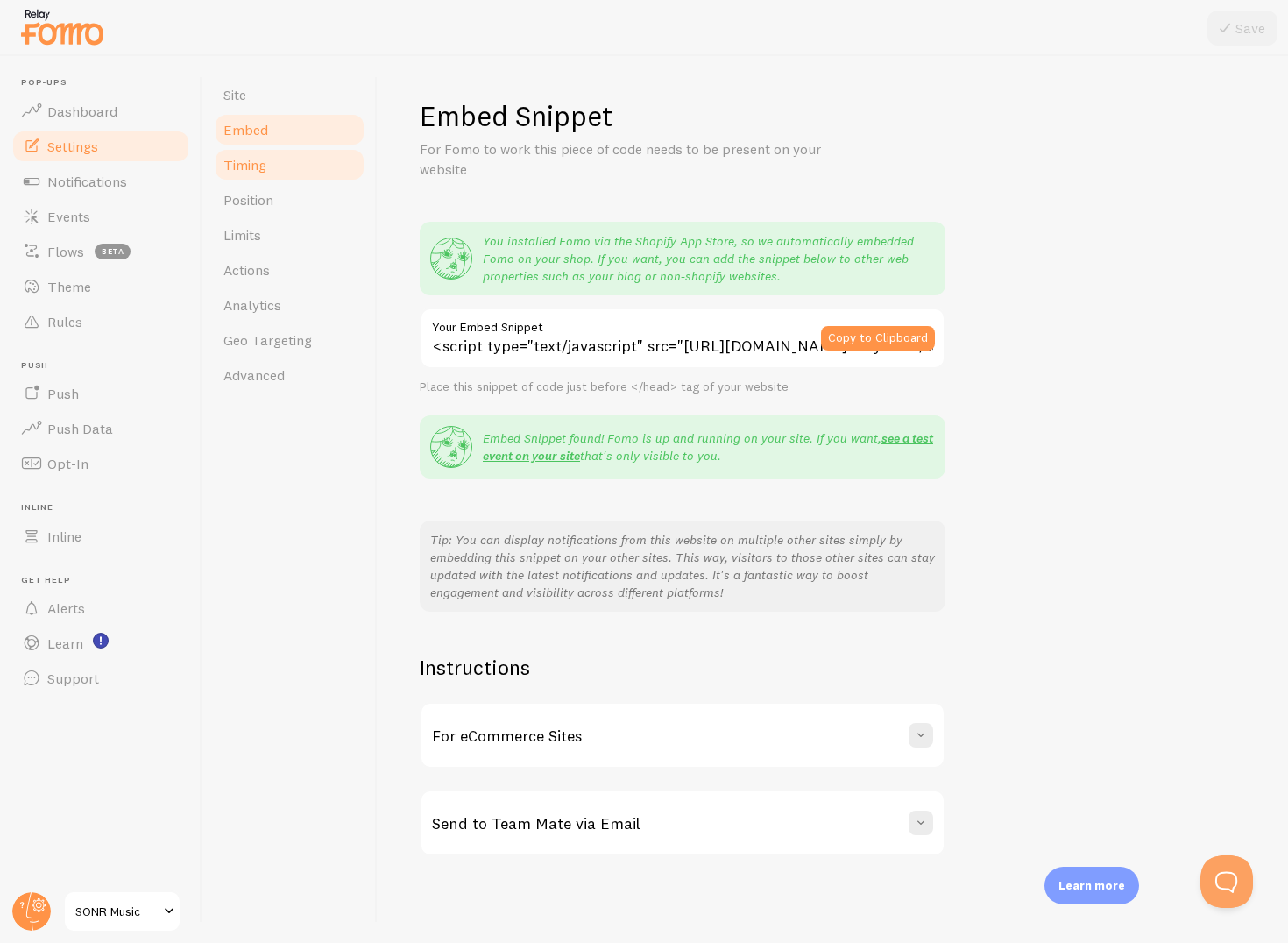
click at [302, 178] on link "Timing" at bounding box center [289, 165] width 153 height 35
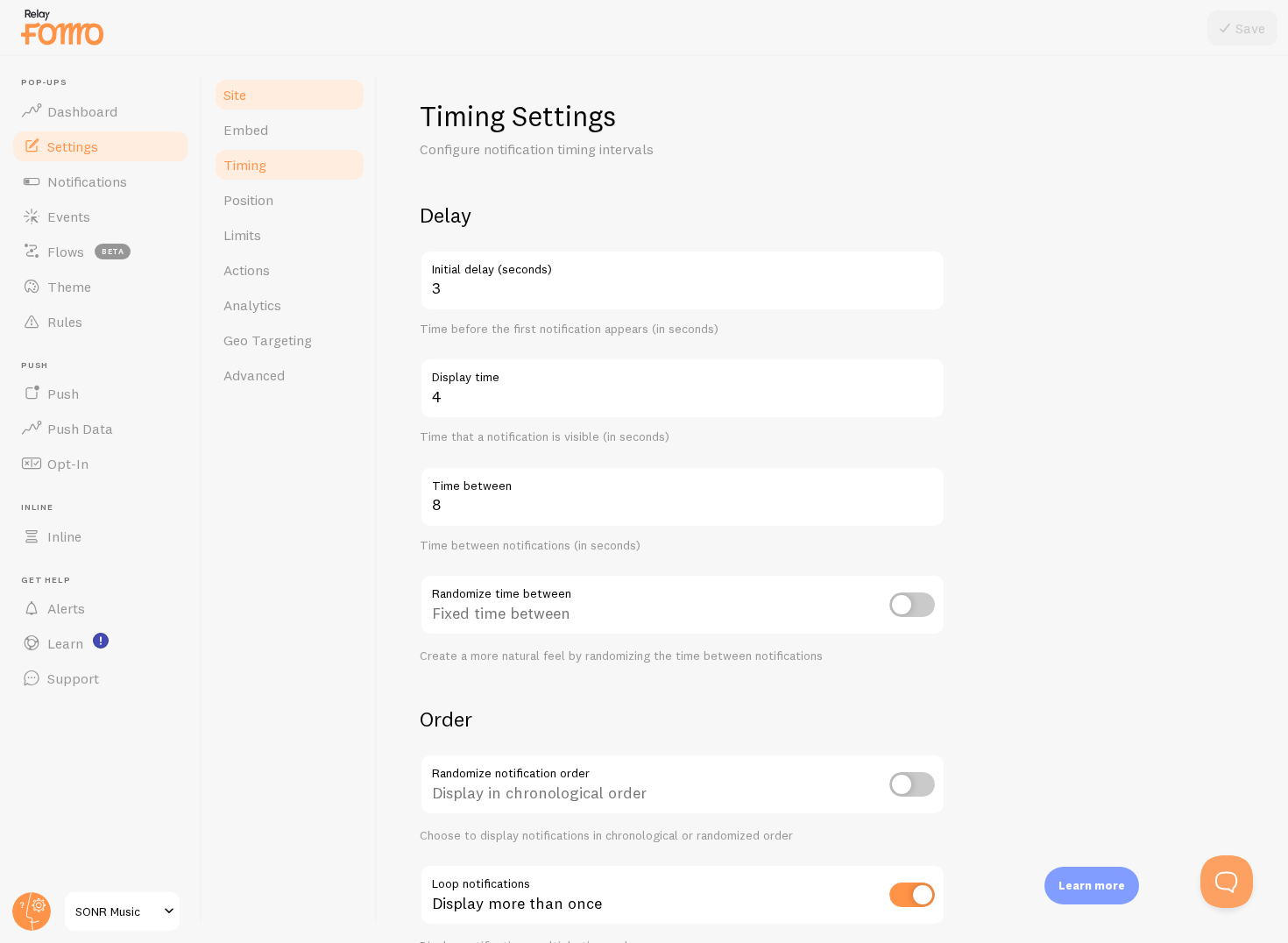
click at [263, 99] on link "Site" at bounding box center [289, 94] width 153 height 35
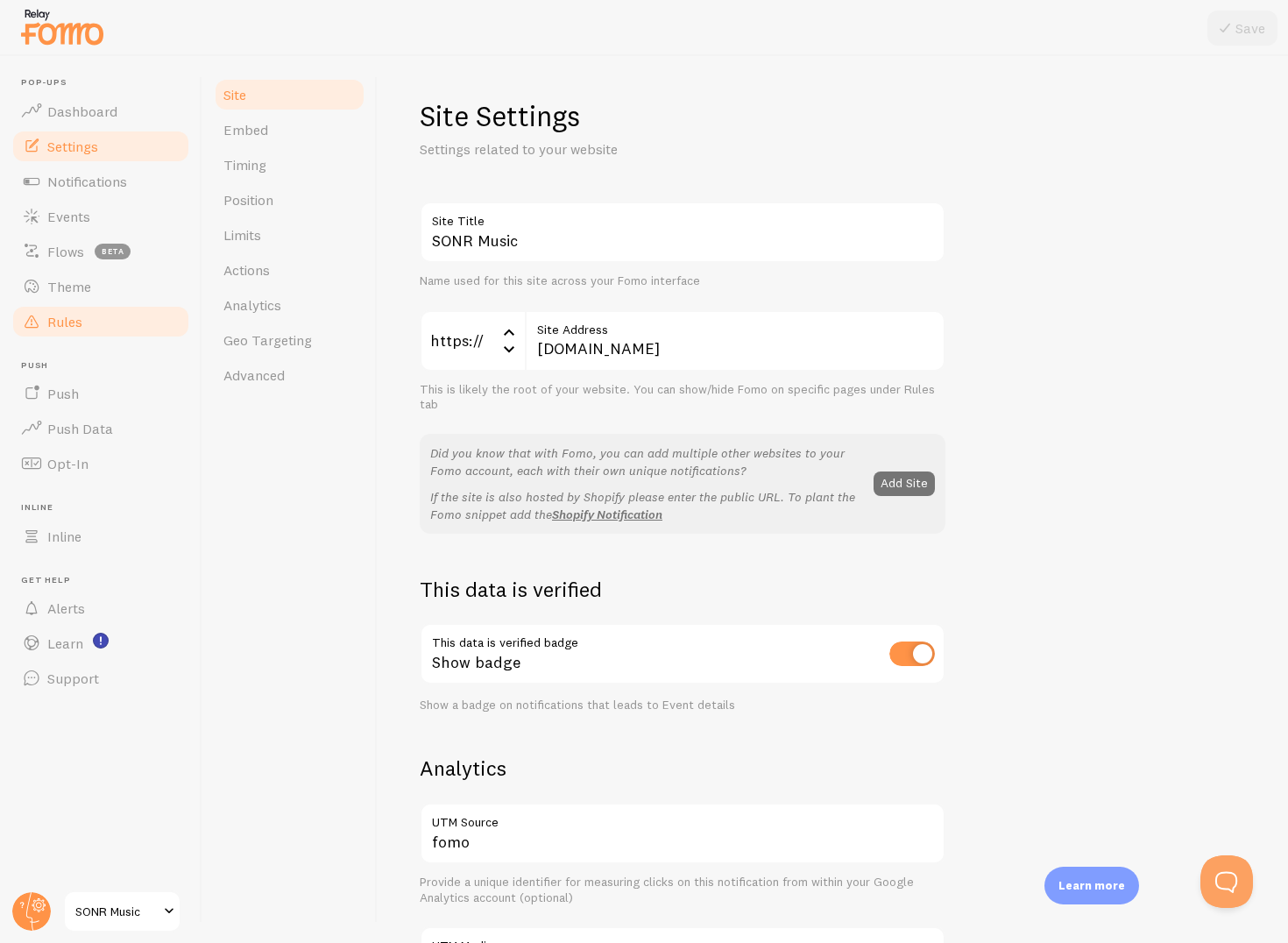
click at [72, 329] on span "Rules" at bounding box center [64, 321] width 35 height 17
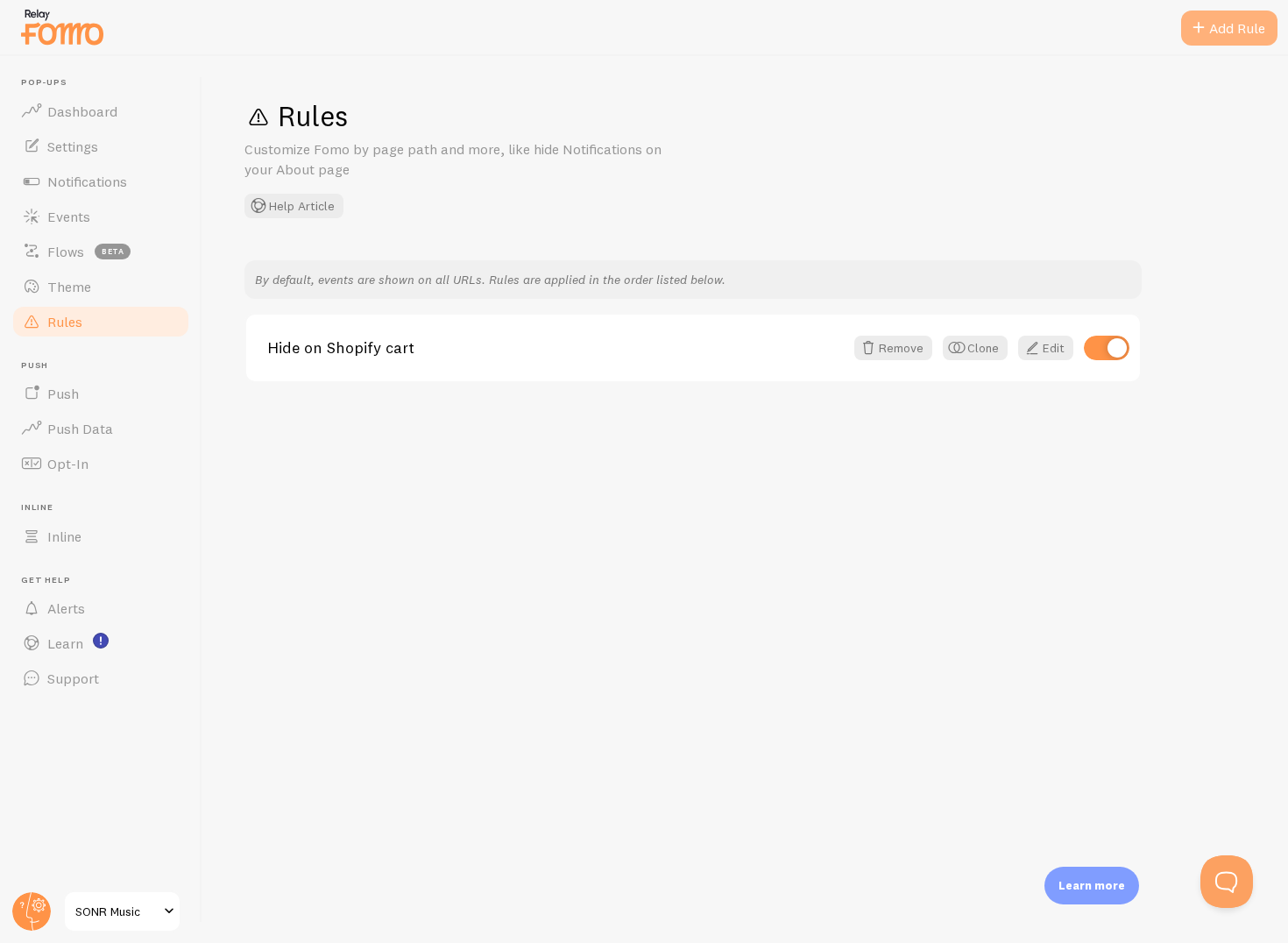
click at [1230, 40] on div "Add Rule" at bounding box center [1229, 28] width 96 height 35
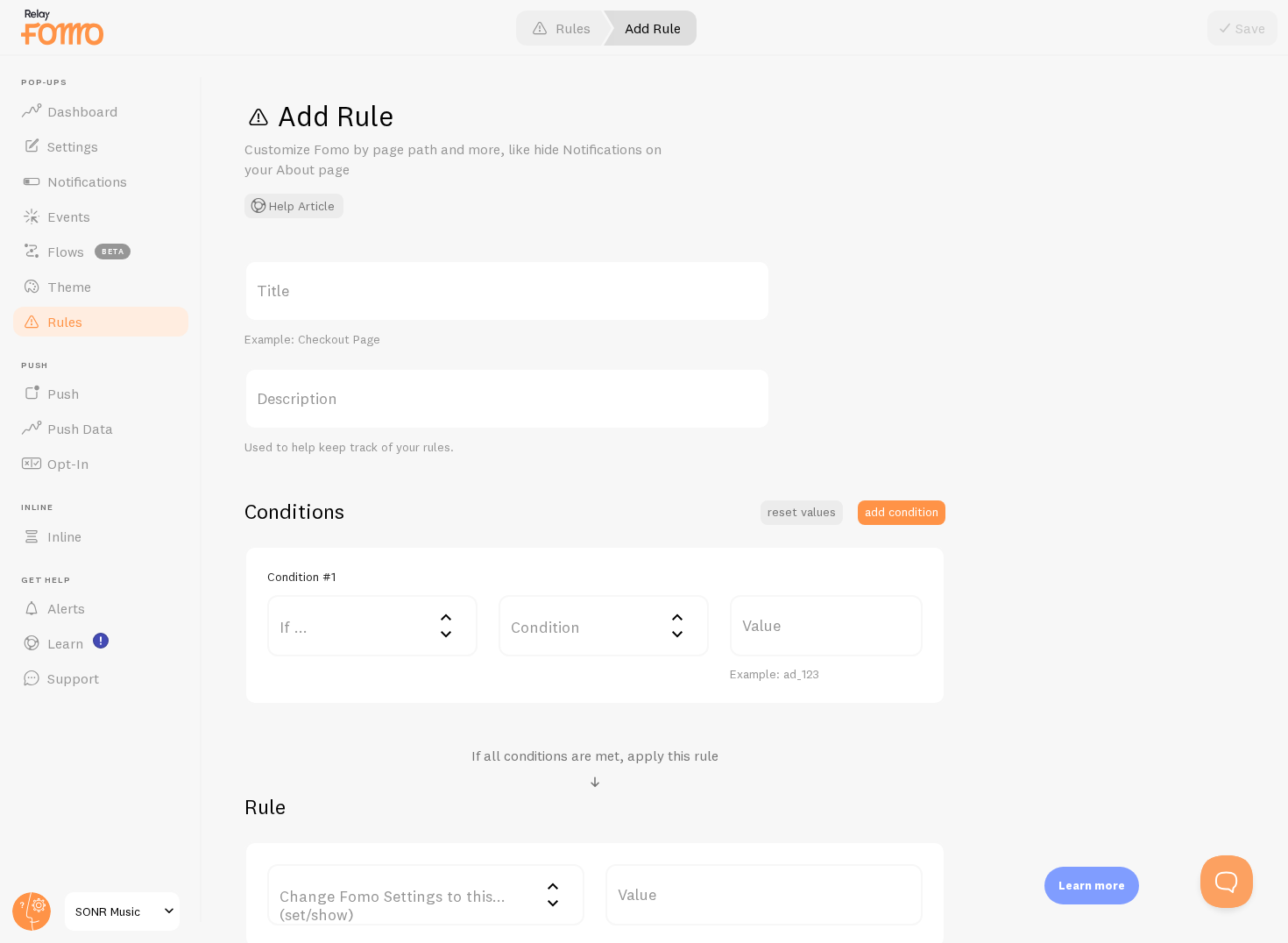
click at [378, 277] on label "Title" at bounding box center [507, 291] width 526 height 62
click at [378, 277] on input "Title" at bounding box center [507, 291] width 526 height 62
type input "e"
click at [386, 387] on label "Description" at bounding box center [507, 399] width 526 height 62
click at [386, 387] on input "Description" at bounding box center [507, 399] width 526 height 62
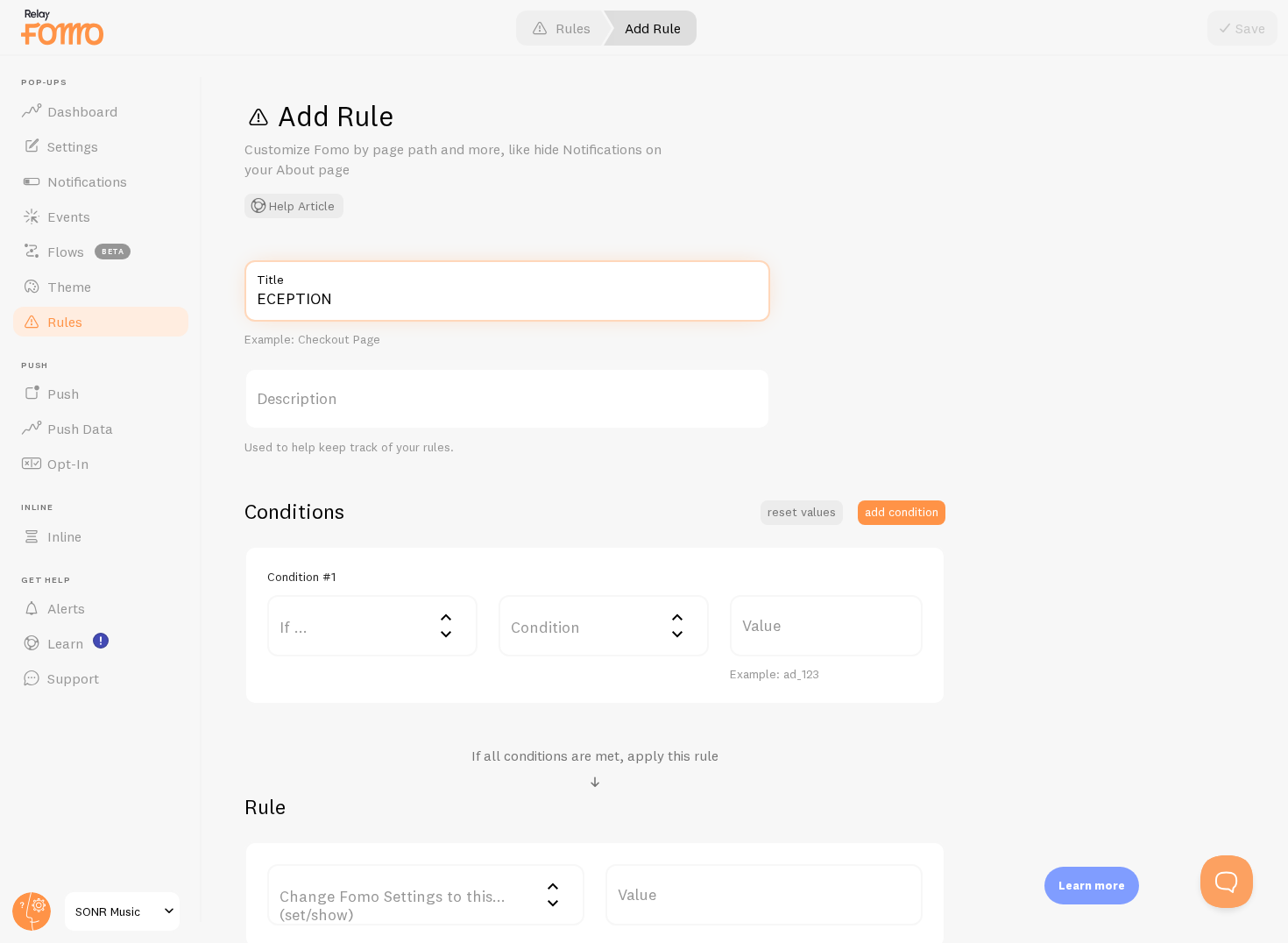
click at [266, 299] on input "ECEPTION" at bounding box center [507, 291] width 526 height 62
type input "EXCEPTION"
click at [420, 401] on label "Description" at bounding box center [507, 399] width 526 height 62
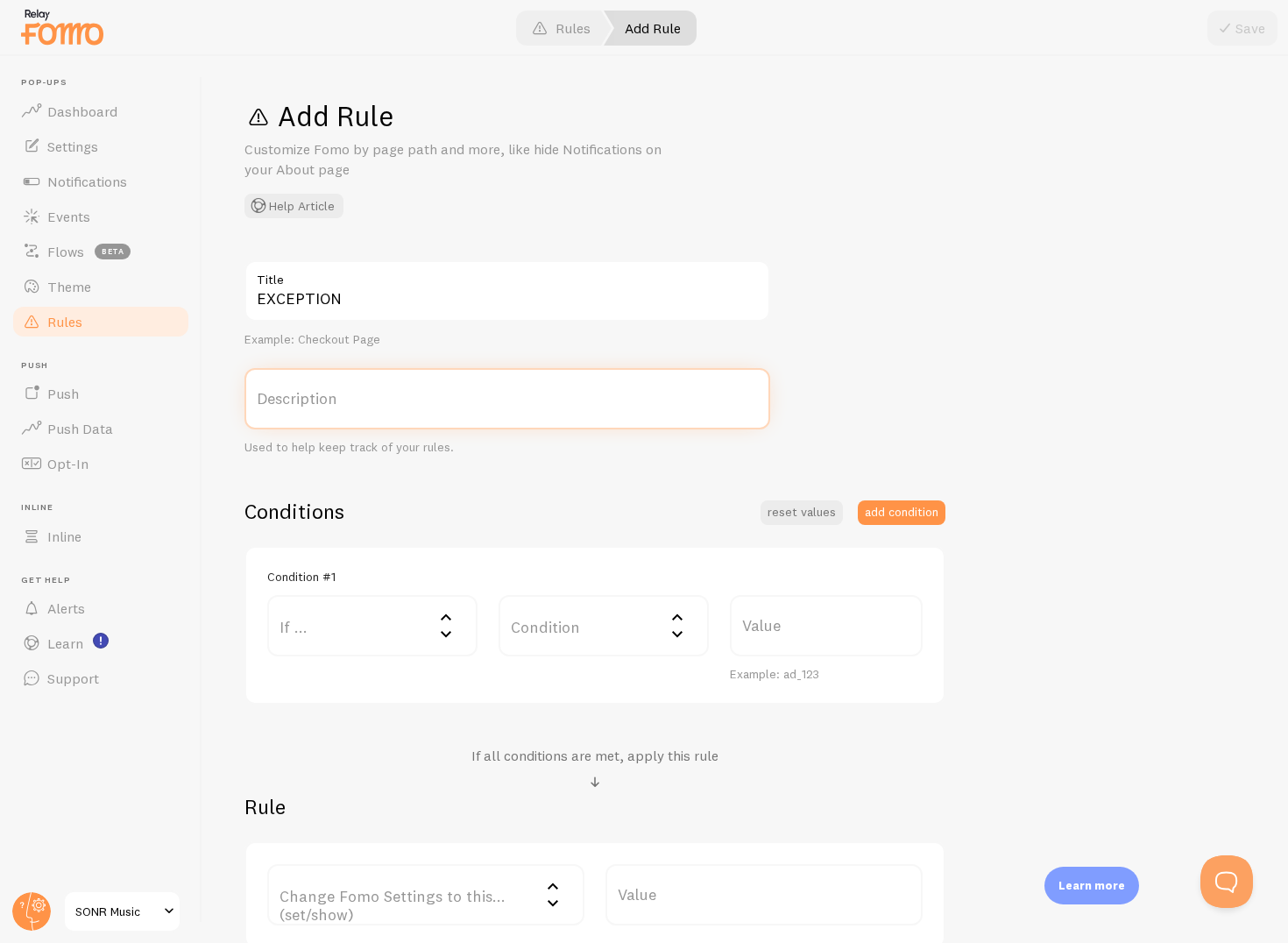
click at [420, 401] on input "Description" at bounding box center [507, 399] width 526 height 62
click at [368, 641] on label "If ..." at bounding box center [372, 626] width 210 height 62
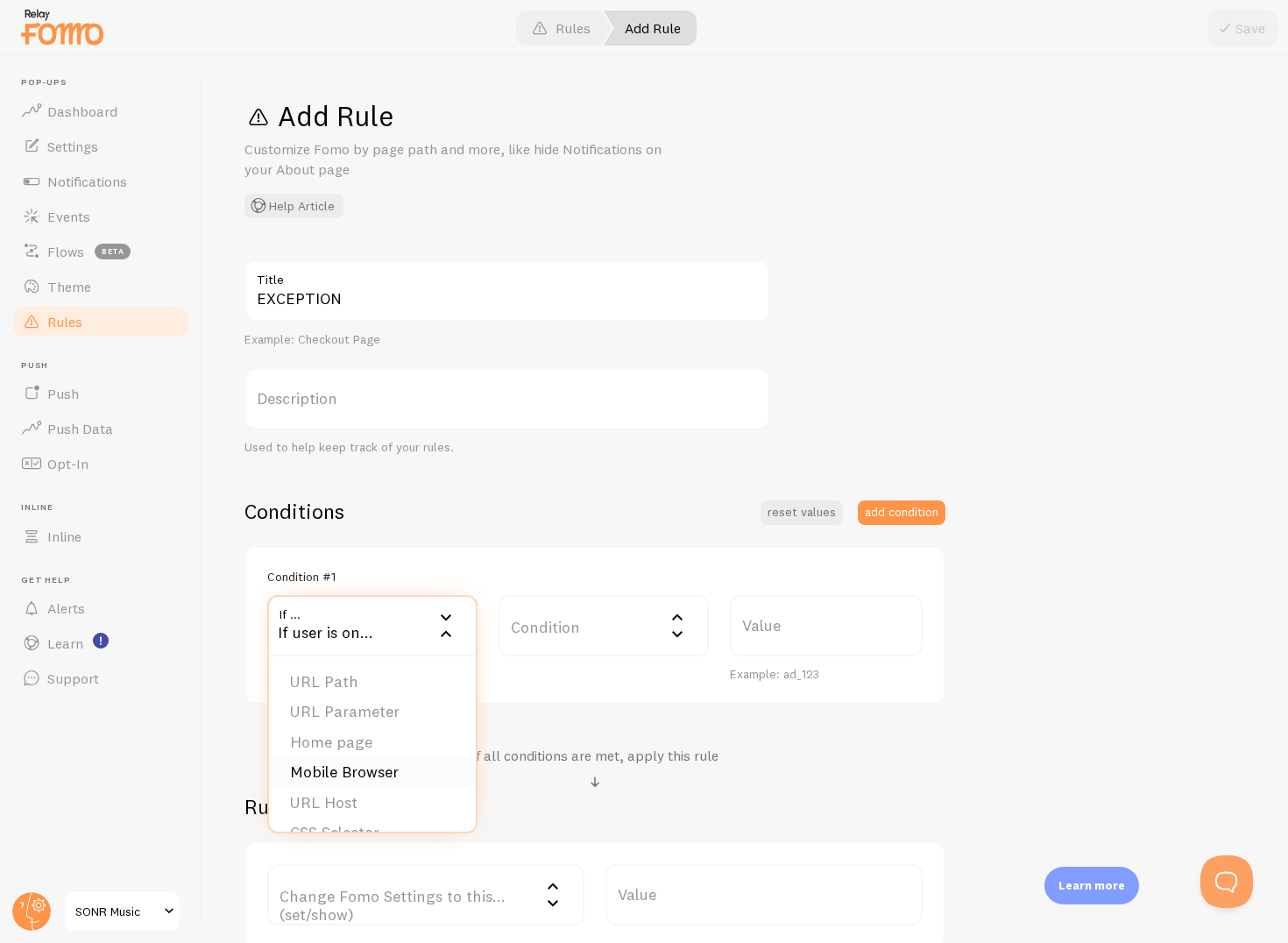
scroll to position [27, 0]
click at [864, 633] on label "Value" at bounding box center [826, 626] width 193 height 62
click at [864, 633] on input "Value" at bounding box center [826, 626] width 193 height 62
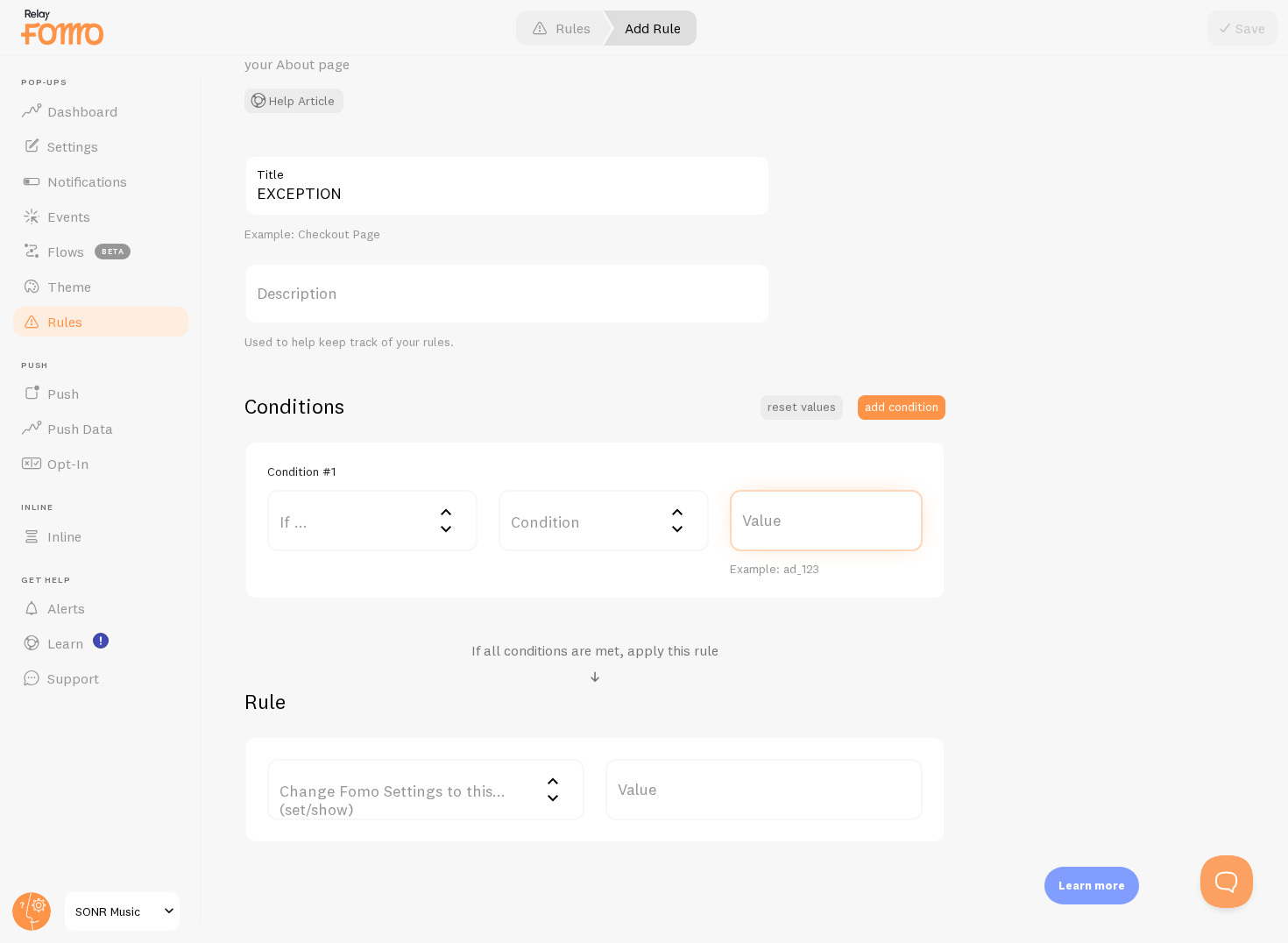
scroll to position [159, 0]
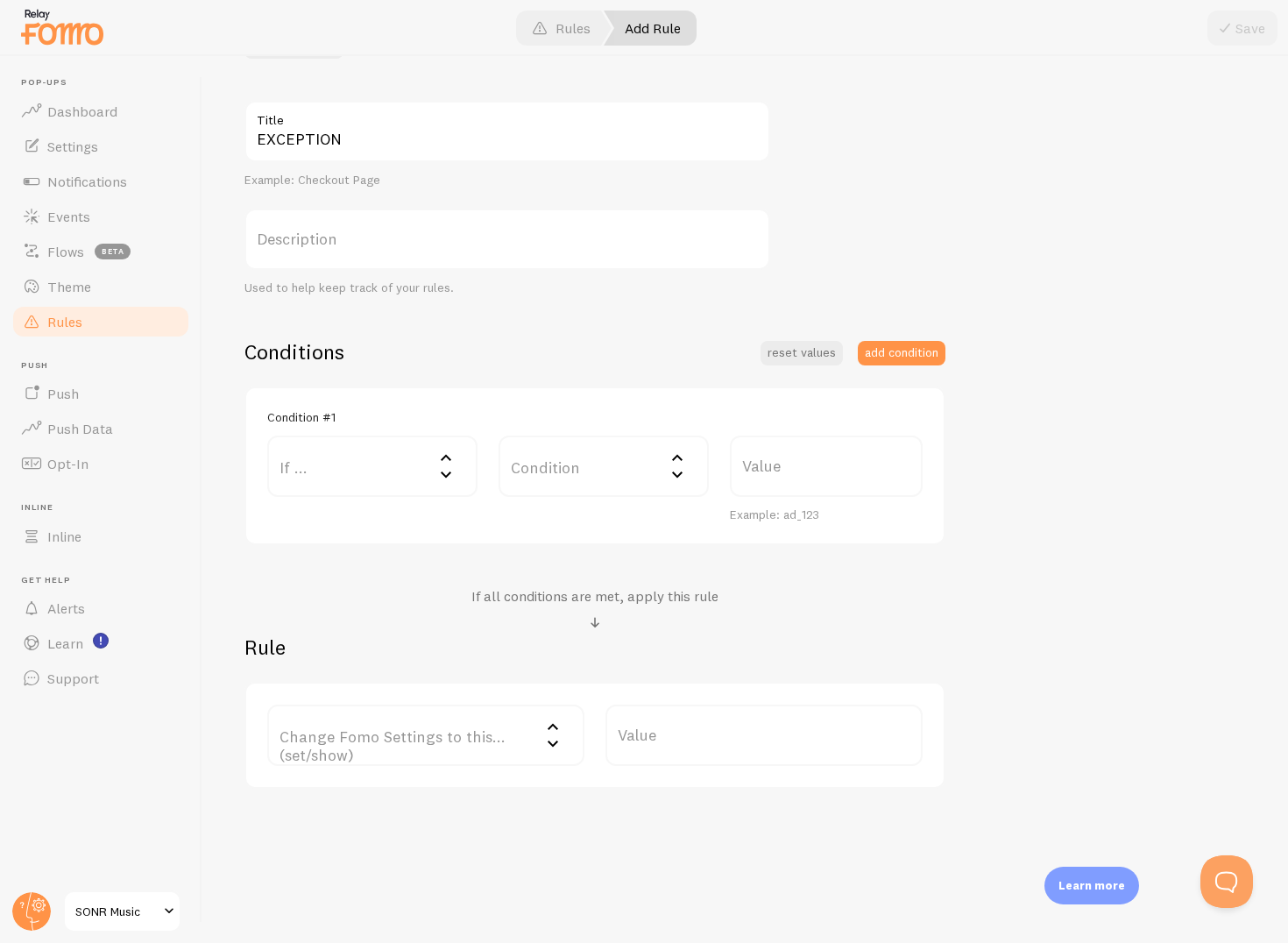
click at [440, 754] on label "Change Fomo Settings to this... (set/show)" at bounding box center [426, 736] width 317 height 62
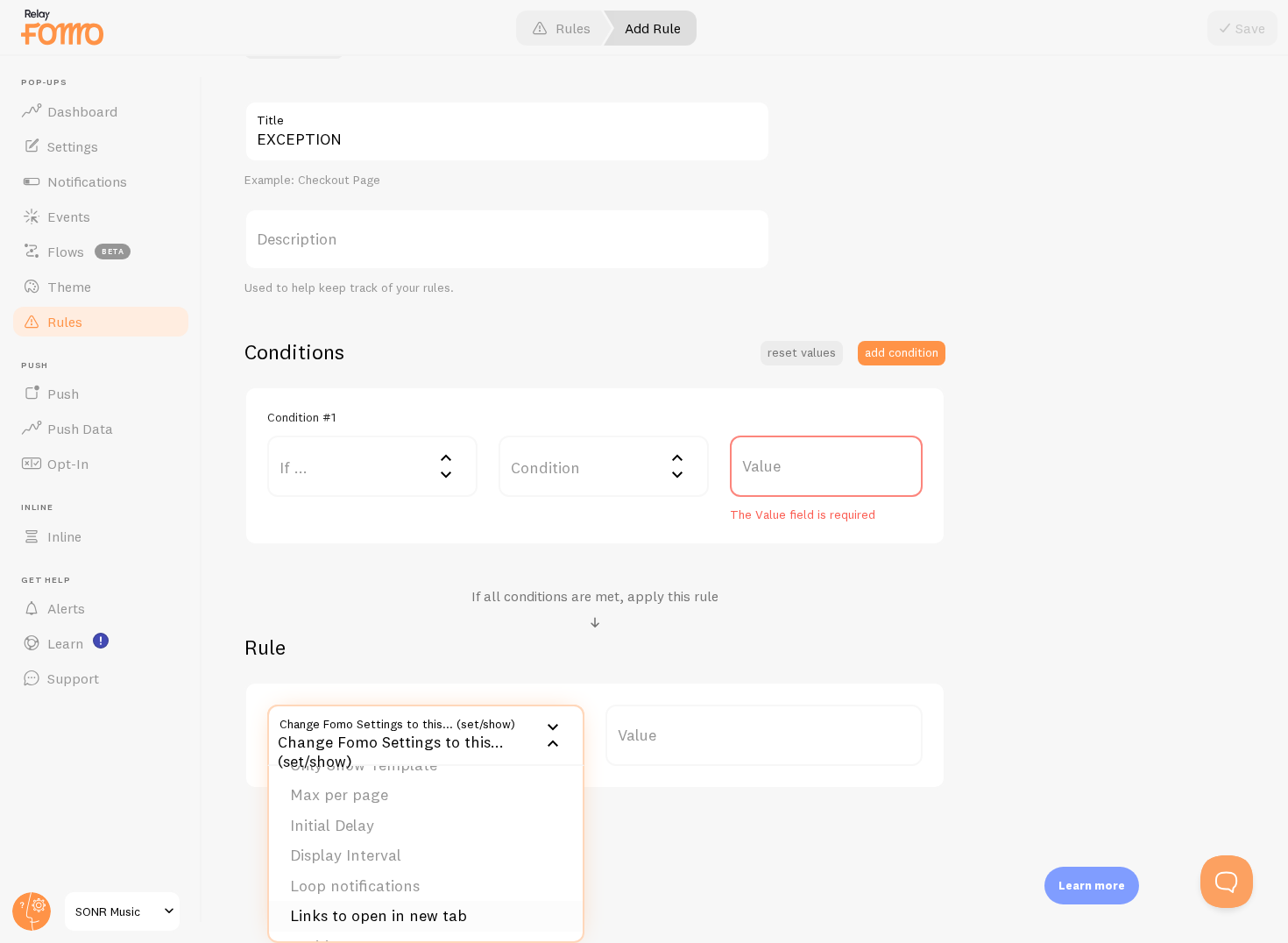
scroll to position [0, 0]
click at [392, 825] on li "Do Not Show Template" at bounding box center [426, 822] width 313 height 31
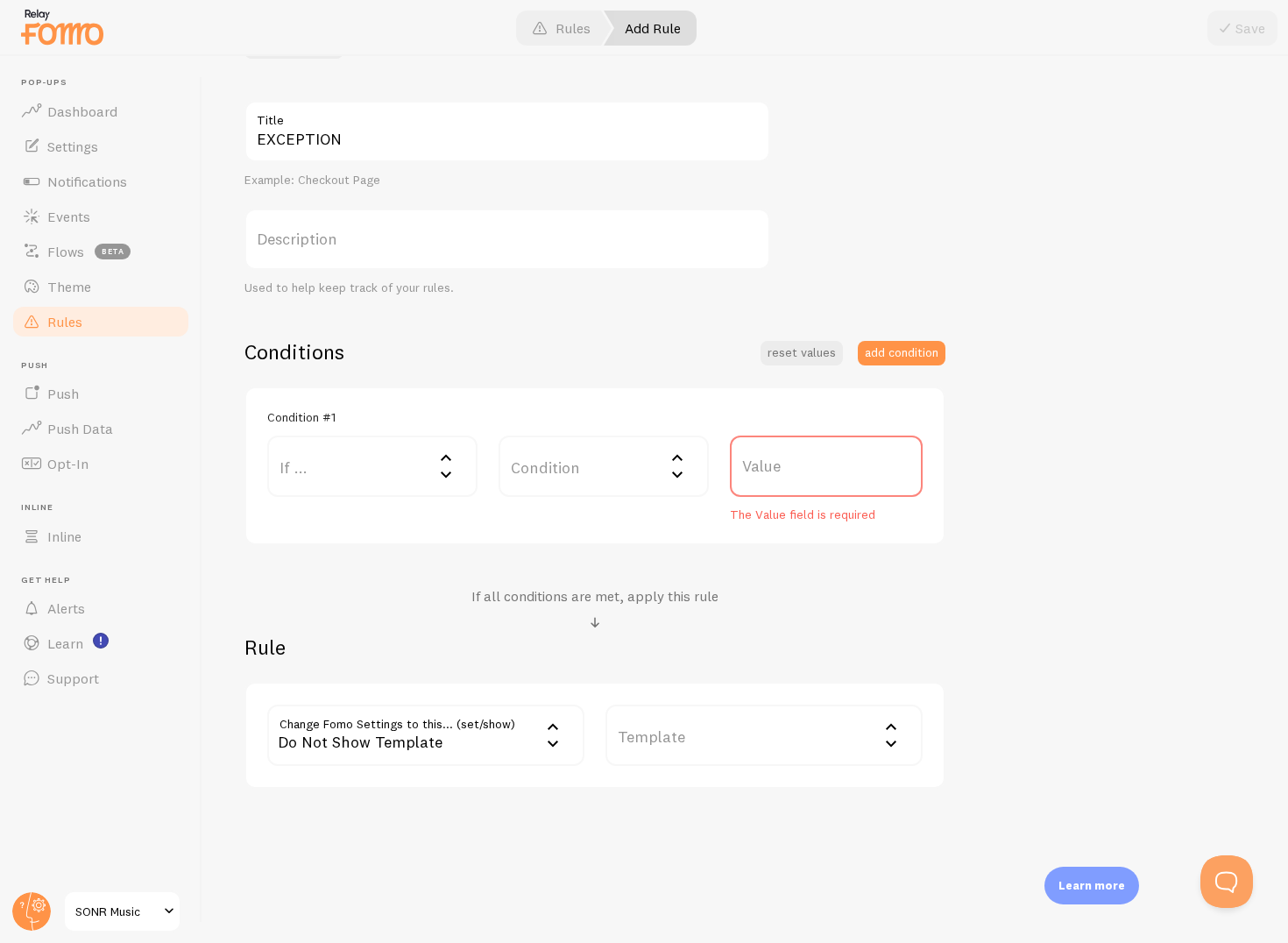
click at [684, 748] on label "Template" at bounding box center [764, 736] width 317 height 62
click at [820, 609] on div "If all conditions are met, apply this rule" at bounding box center [595, 610] width 701 height 46
click at [806, 720] on label "Template" at bounding box center [764, 736] width 317 height 62
click at [806, 599] on div "If all conditions are met, apply this rule" at bounding box center [595, 610] width 701 height 46
click at [625, 454] on label "Condition" at bounding box center [604, 467] width 210 height 62
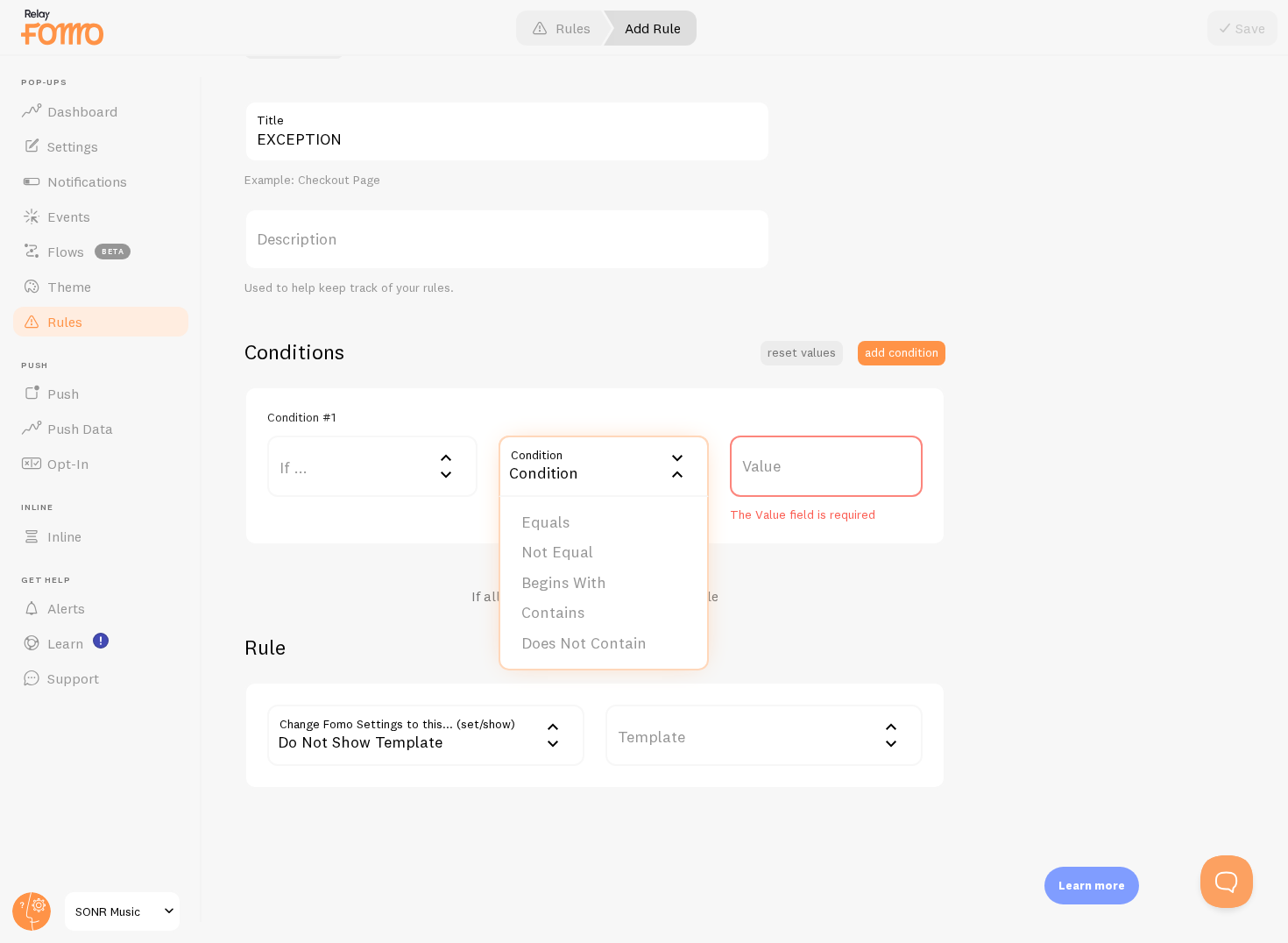
click at [375, 467] on label "If ..." at bounding box center [372, 467] width 210 height 62
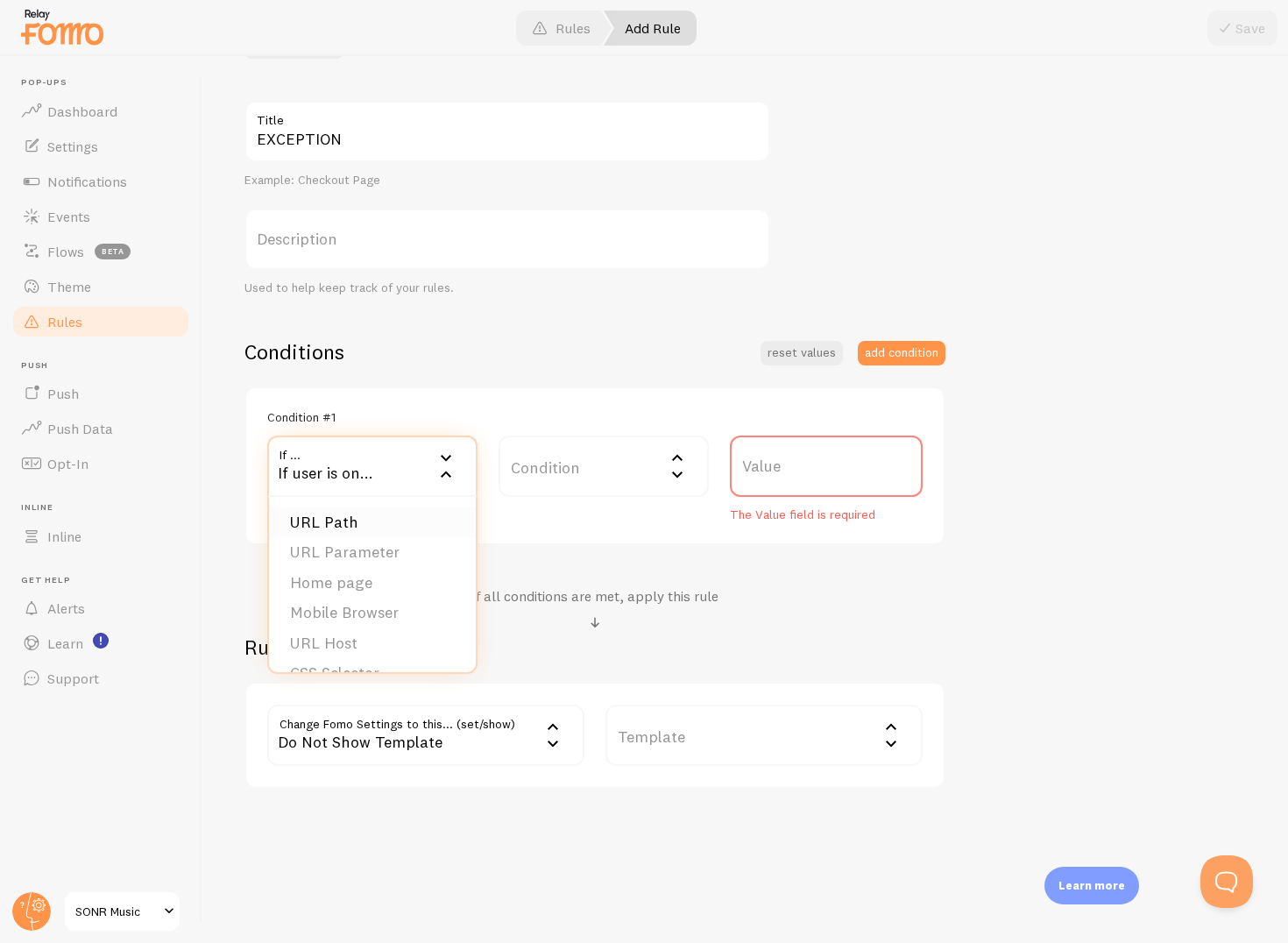
click at [322, 521] on li "URL Path" at bounding box center [372, 523] width 207 height 31
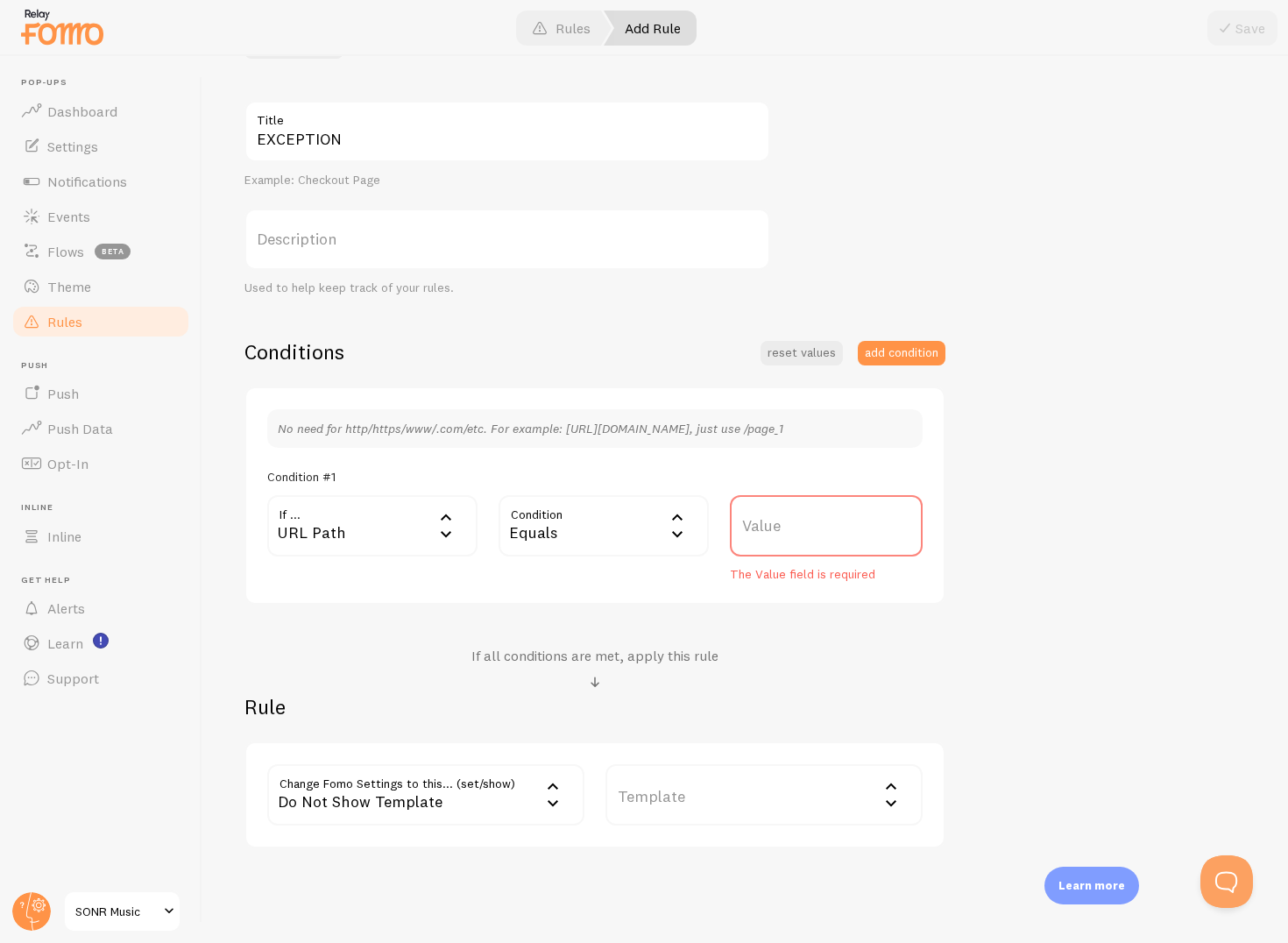
click at [794, 536] on label "Value" at bounding box center [826, 526] width 193 height 62
click at [794, 536] on input "Value" at bounding box center [826, 526] width 193 height 62
click at [796, 543] on label "Value" at bounding box center [826, 526] width 193 height 62
click at [796, 543] on input "Value" at bounding box center [826, 526] width 193 height 62
paste input "https://shop.sonr.pro/pages/coach"
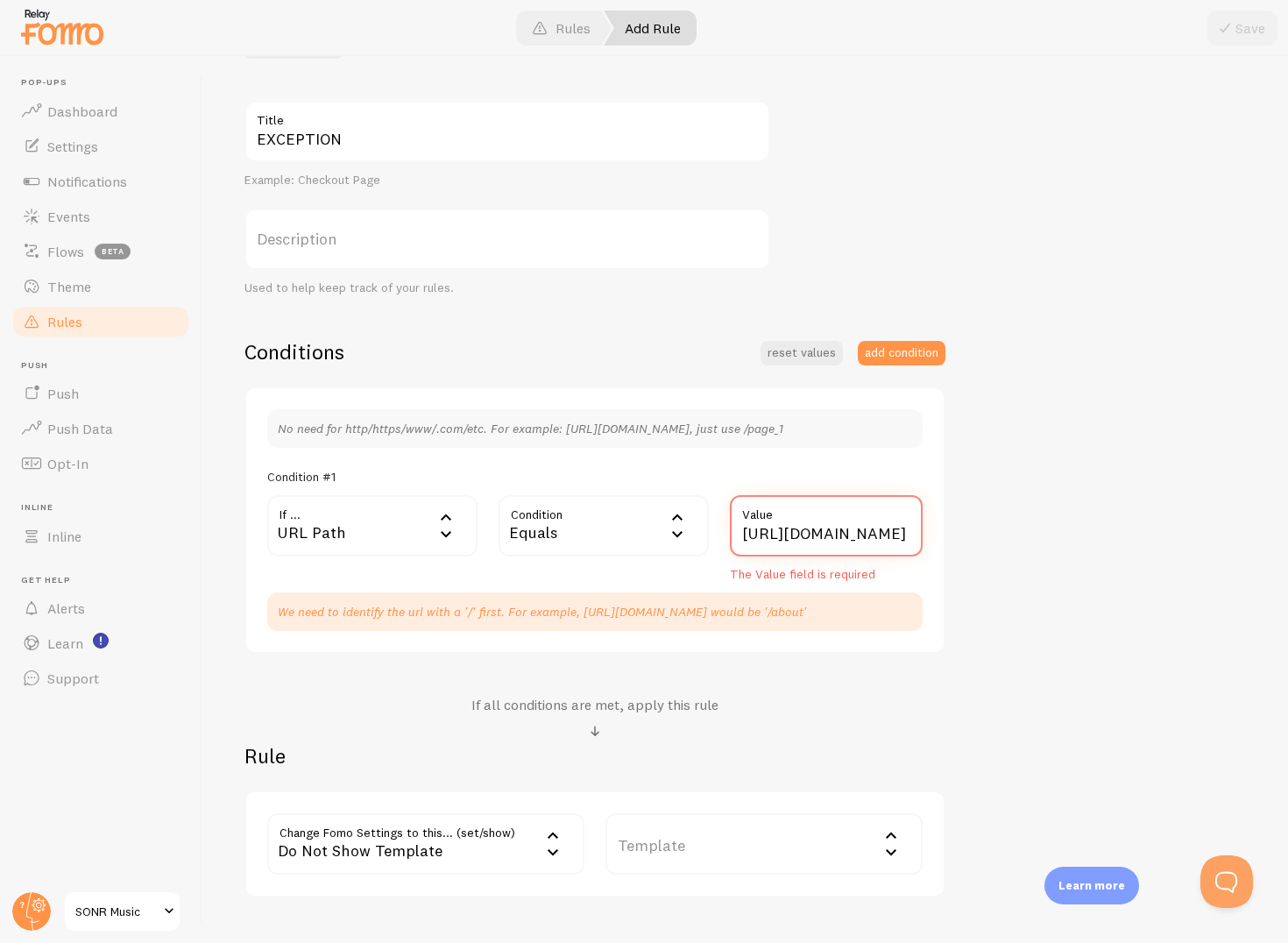
drag, startPoint x: 816, startPoint y: 534, endPoint x: 704, endPoint y: 530, distance: 112.1
click at [704, 530] on div "If ... url URL Path URL Path URL Parameter Home page Mobile Browser URL Host CS…" at bounding box center [595, 539] width 677 height 88
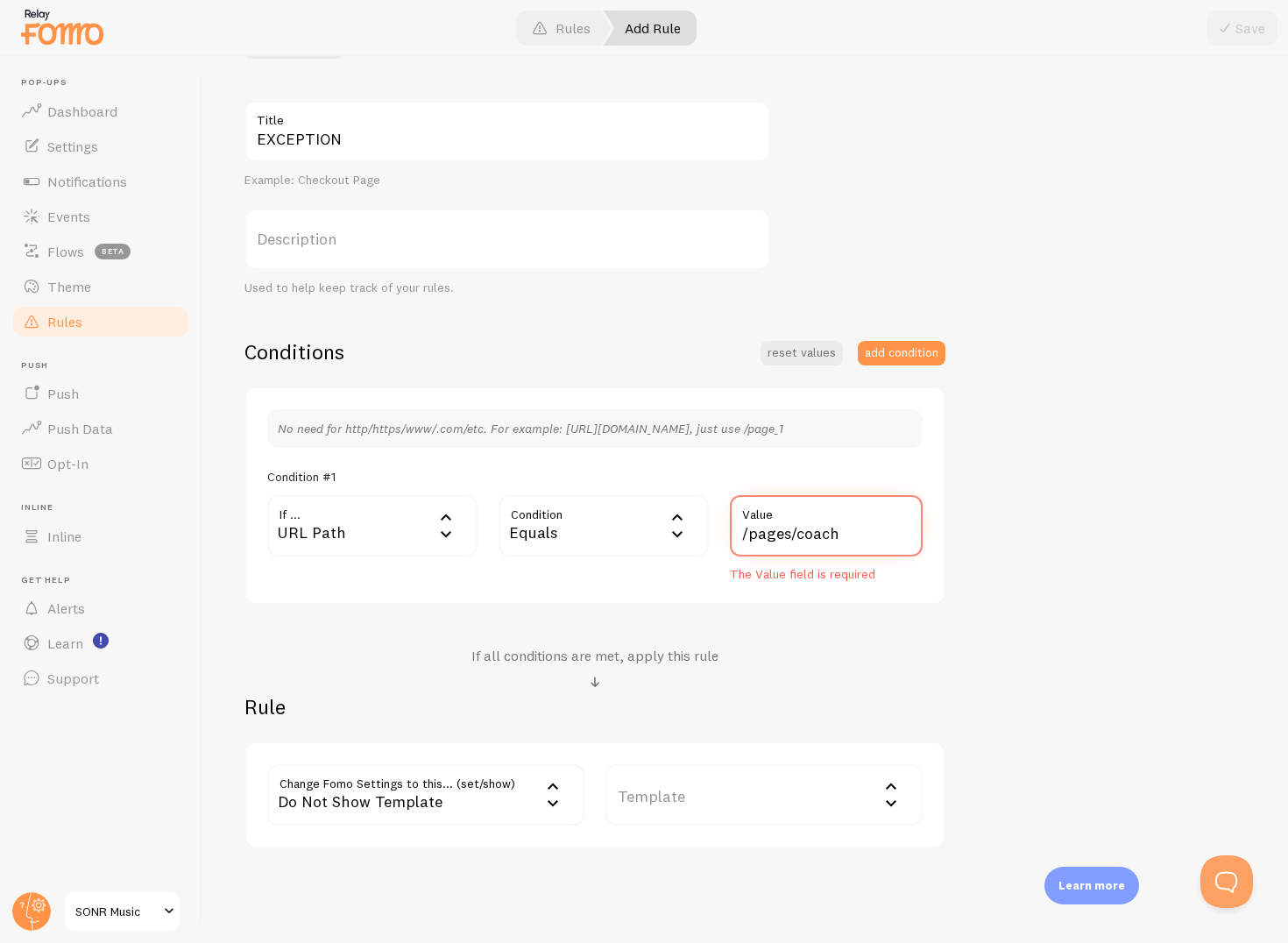
type input "/pages/coach"
click at [794, 636] on div "Conditions reset values add condition No need for http/https/www/.com/etc. For …" at bounding box center [595, 592] width 701 height 510
click at [365, 544] on div "URL Path" at bounding box center [372, 526] width 210 height 62
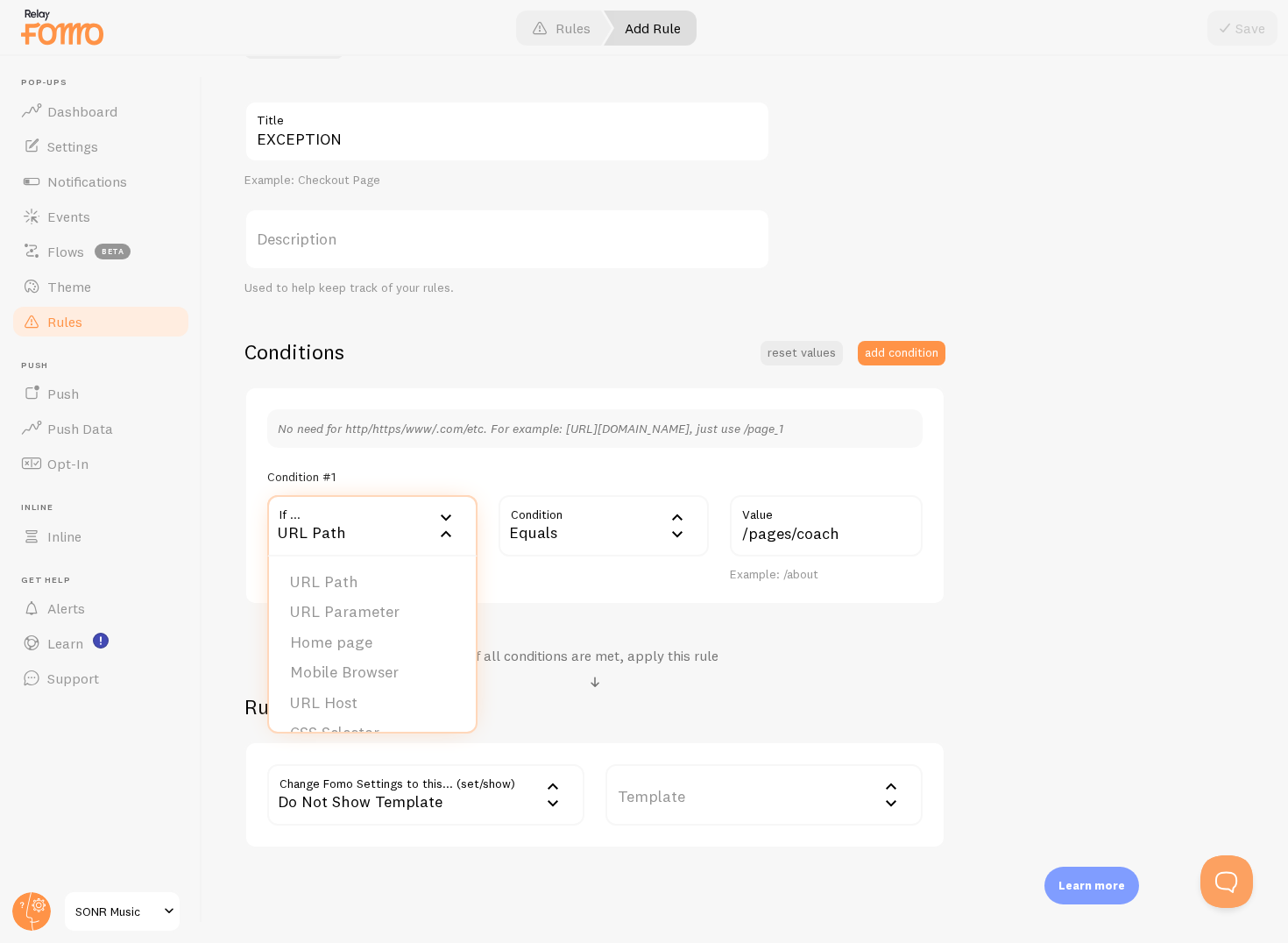
click at [673, 582] on div "No need for http/https/www/.com/etc. For example: http://www.yourwebsite.com/pa…" at bounding box center [595, 496] width 701 height 219
click at [904, 343] on button "add condition" at bounding box center [901, 352] width 88 height 24
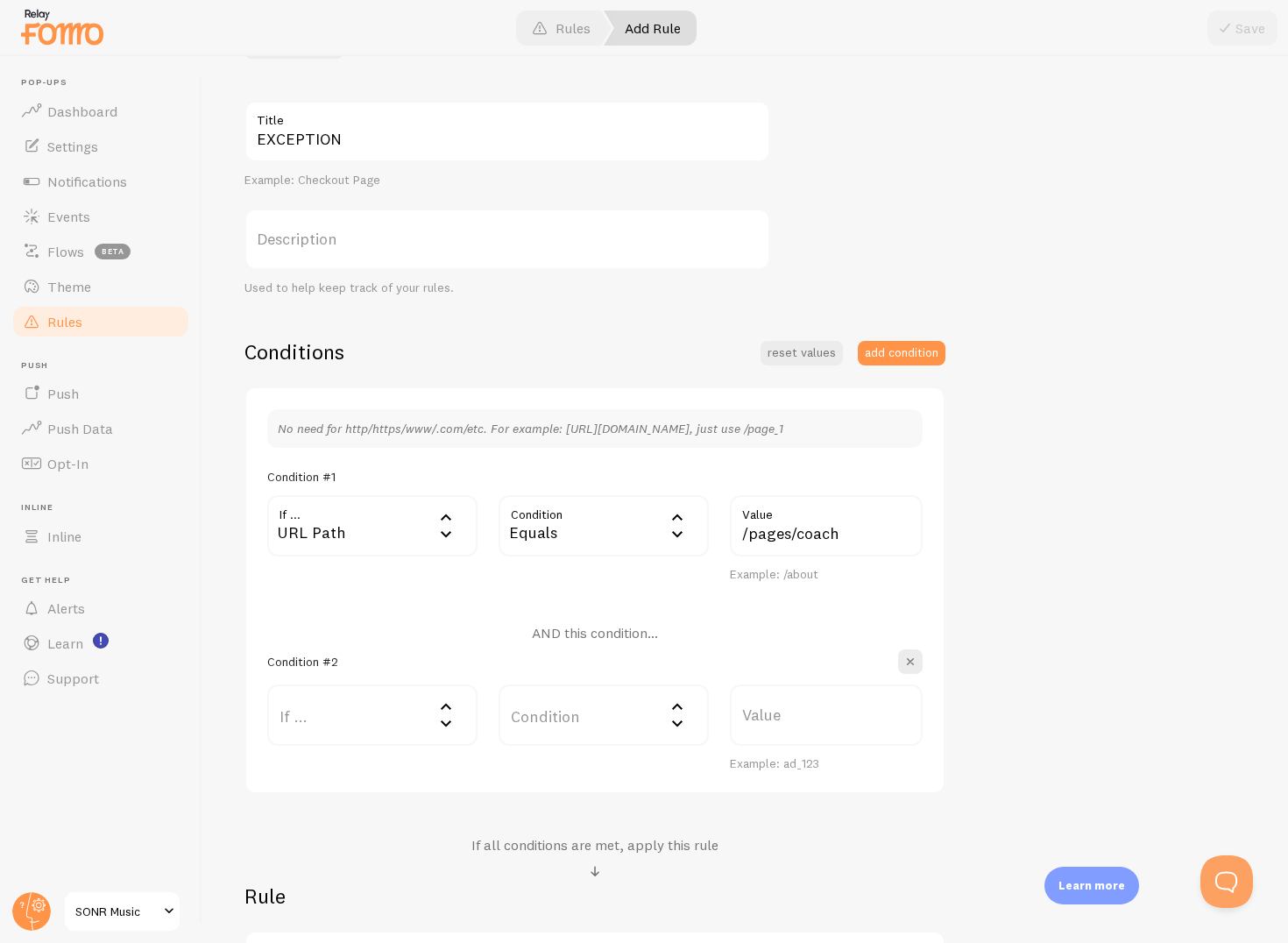
click at [384, 715] on label "If ..." at bounding box center [372, 716] width 210 height 62
click at [360, 807] on li "URL Parameter" at bounding box center [372, 802] width 207 height 31
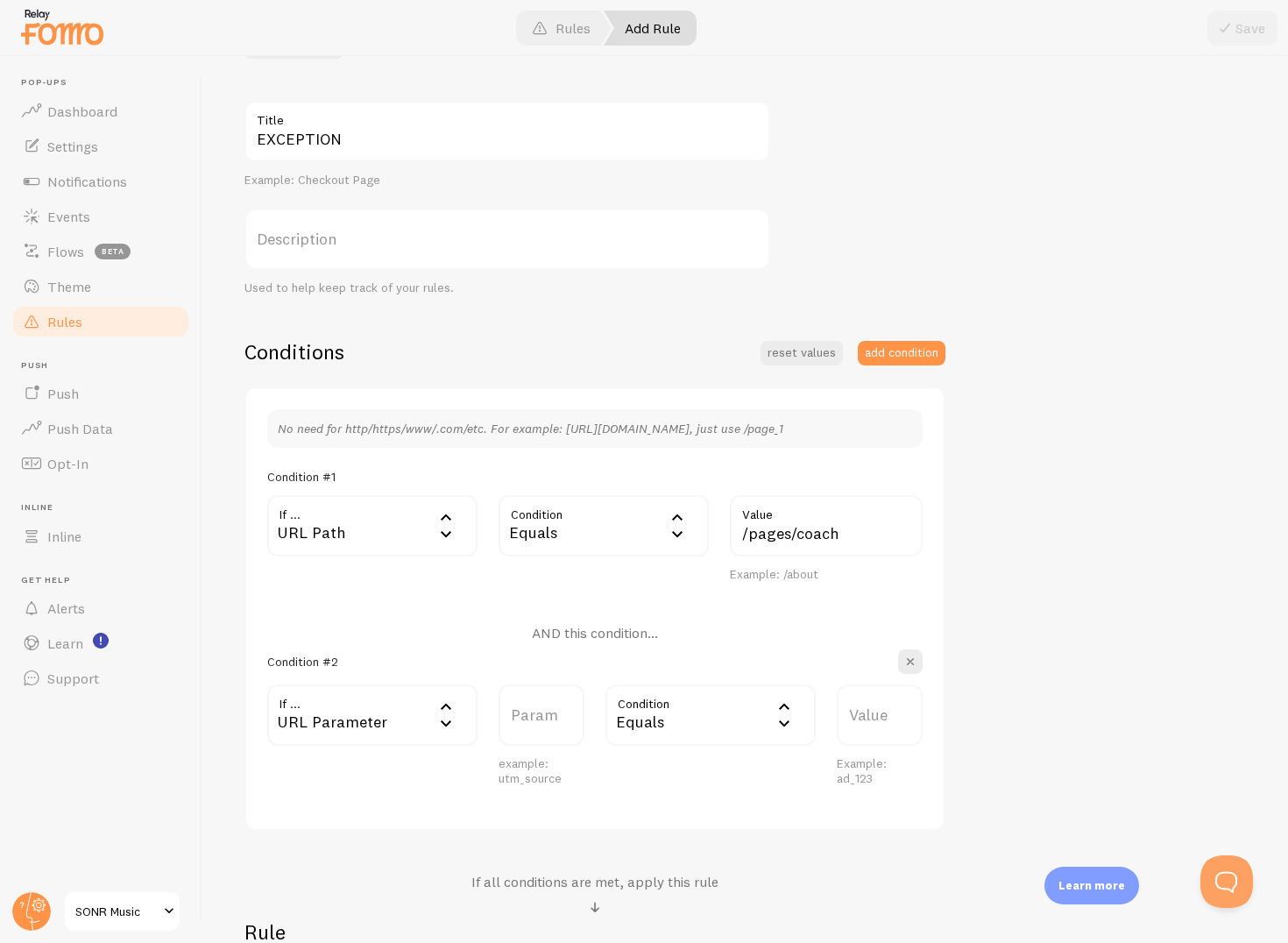
click at [412, 724] on div "URL Parameter" at bounding box center [372, 716] width 210 height 62
click at [370, 759] on li "URL Path" at bounding box center [372, 772] width 207 height 31
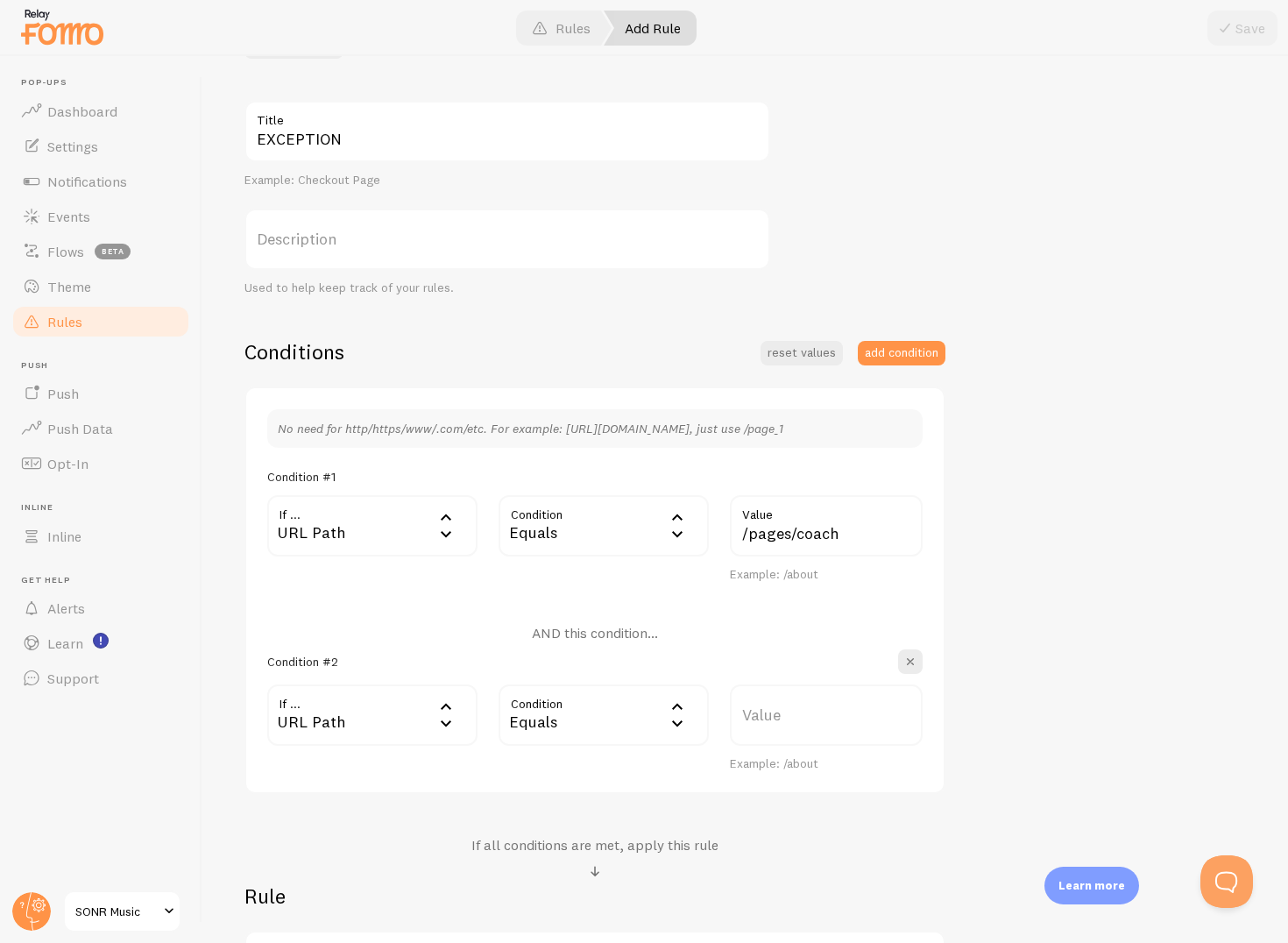
click at [763, 724] on label "Value" at bounding box center [826, 716] width 193 height 62
click at [763, 724] on input "Value" at bounding box center [826, 716] width 193 height 62
click at [785, 713] on label "Value" at bounding box center [826, 716] width 193 height 62
click at [785, 713] on input "Value" at bounding box center [826, 716] width 193 height 62
paste input "https://shop.sonr.pro/products/sonr-coach"
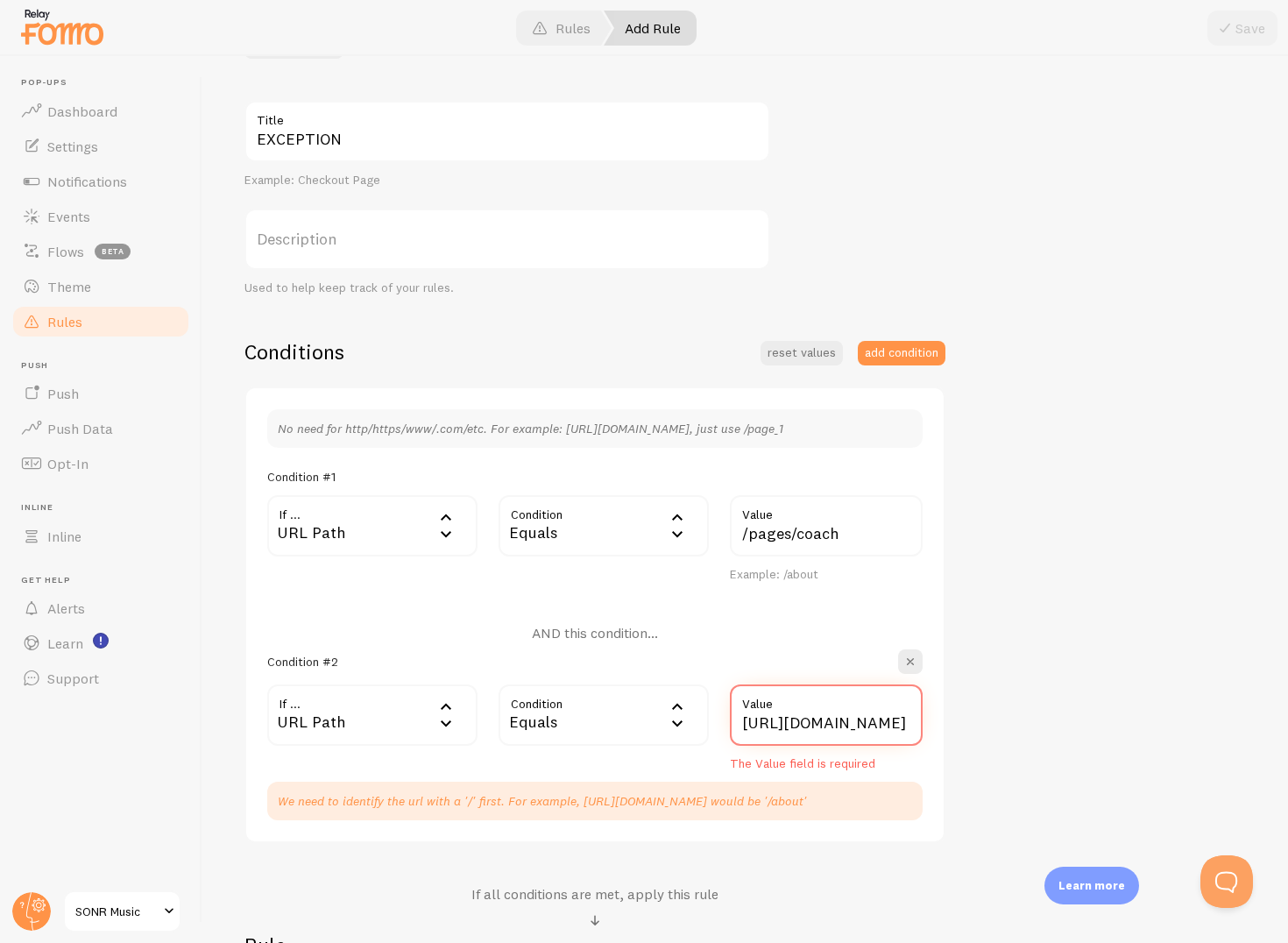
drag, startPoint x: 811, startPoint y: 726, endPoint x: 617, endPoint y: 725, distance: 194.0
click at [617, 725] on div "If ... url URL Path URL Path URL Parameter Home page Mobile Browser URL Host CS…" at bounding box center [595, 728] width 677 height 88
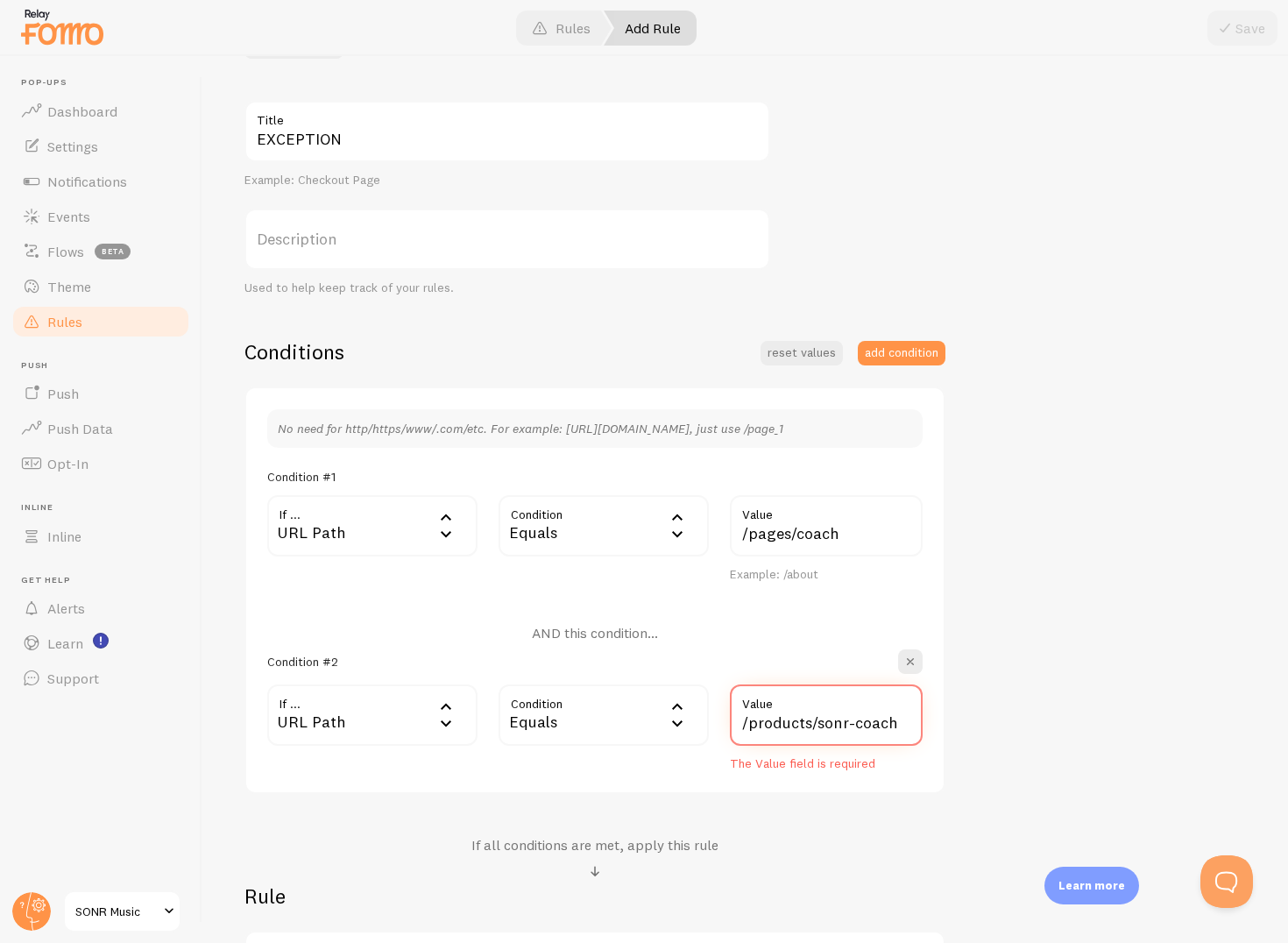
type input "/products/sonr-coach"
click at [991, 819] on div "EXCEPTION Title Example: Checkout Page Description Used to help keep track of y…" at bounding box center [745, 569] width 1002 height 937
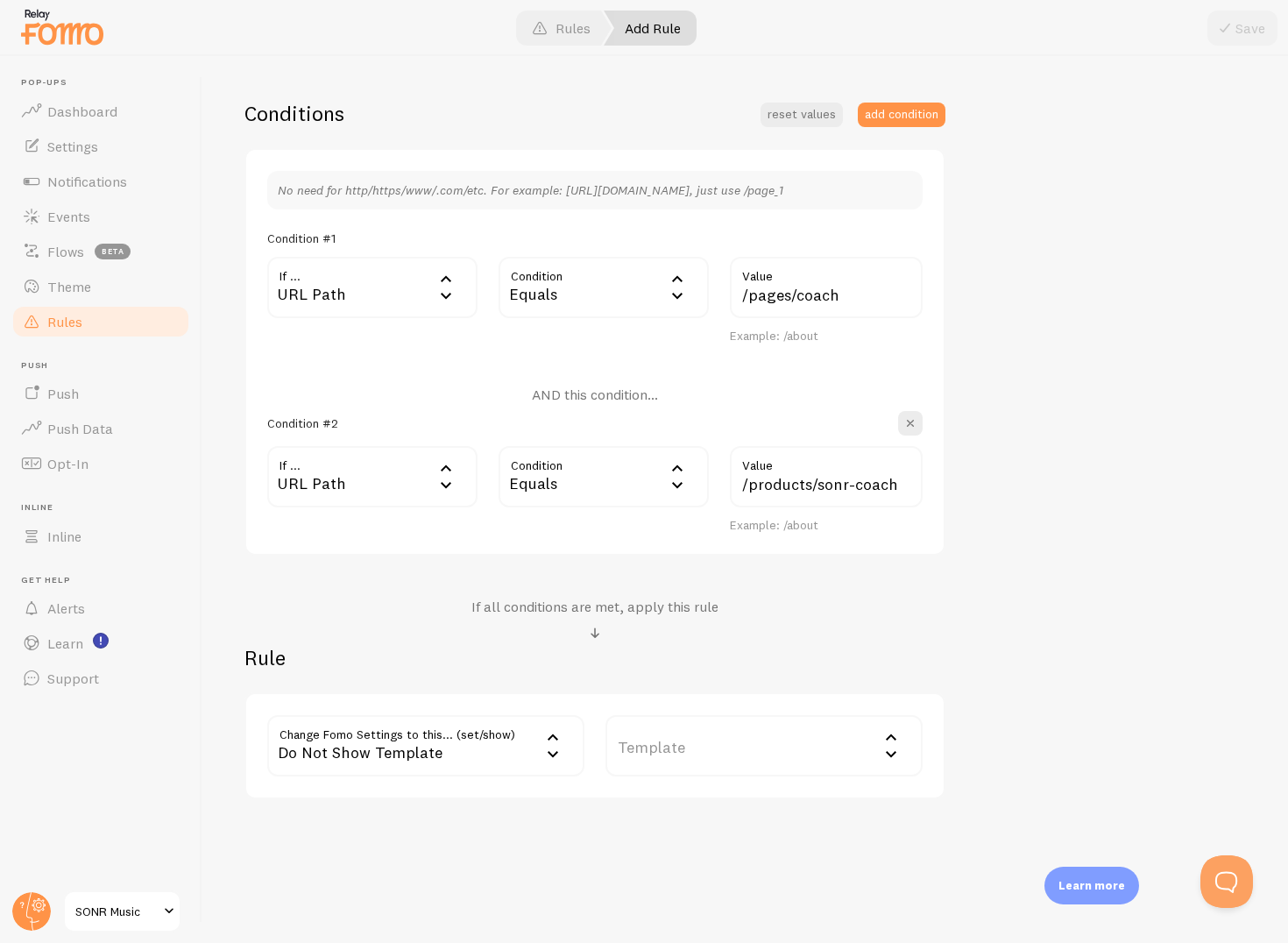
scroll to position [402, 0]
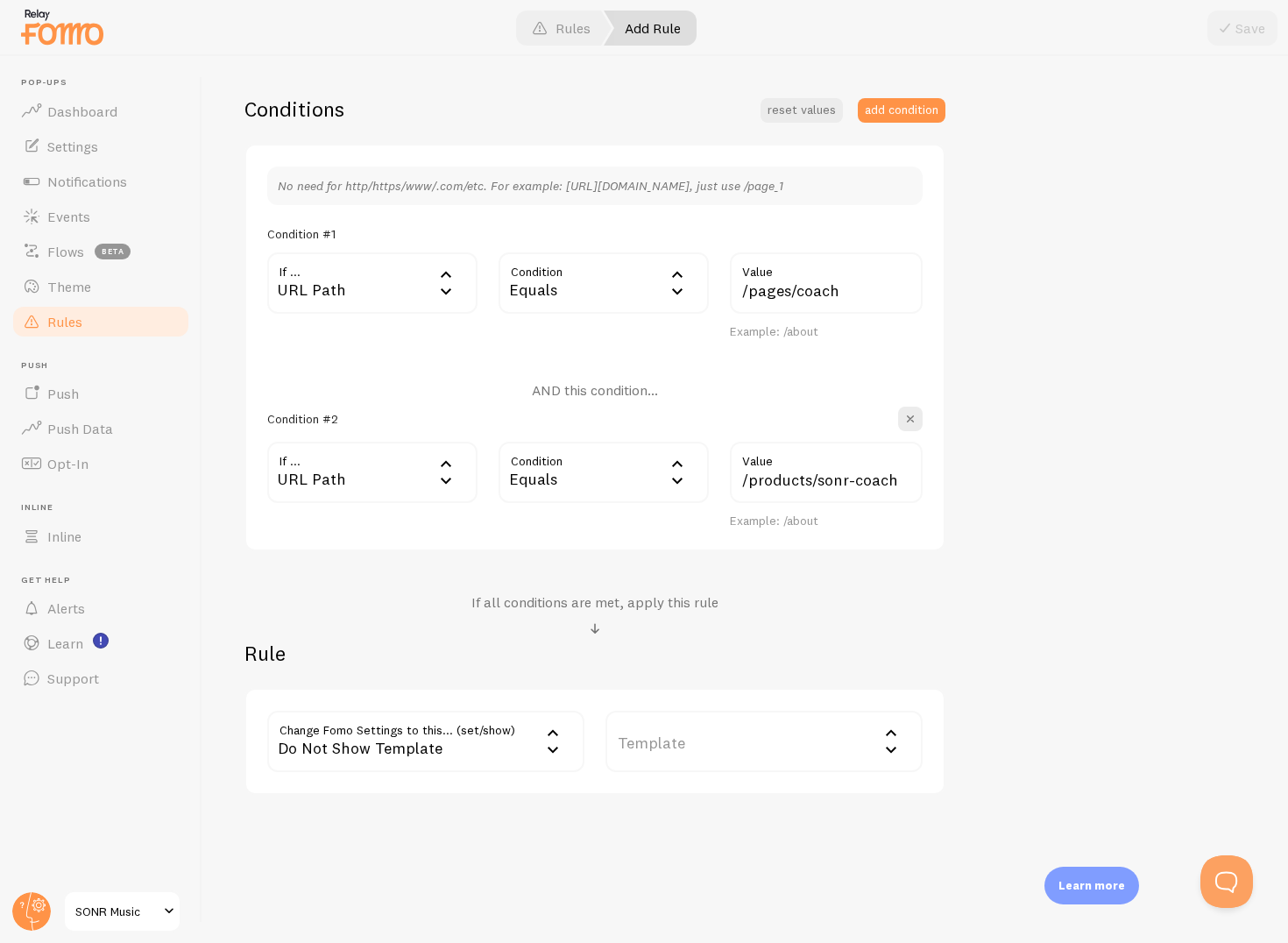
click at [711, 736] on label "Template" at bounding box center [764, 742] width 317 height 62
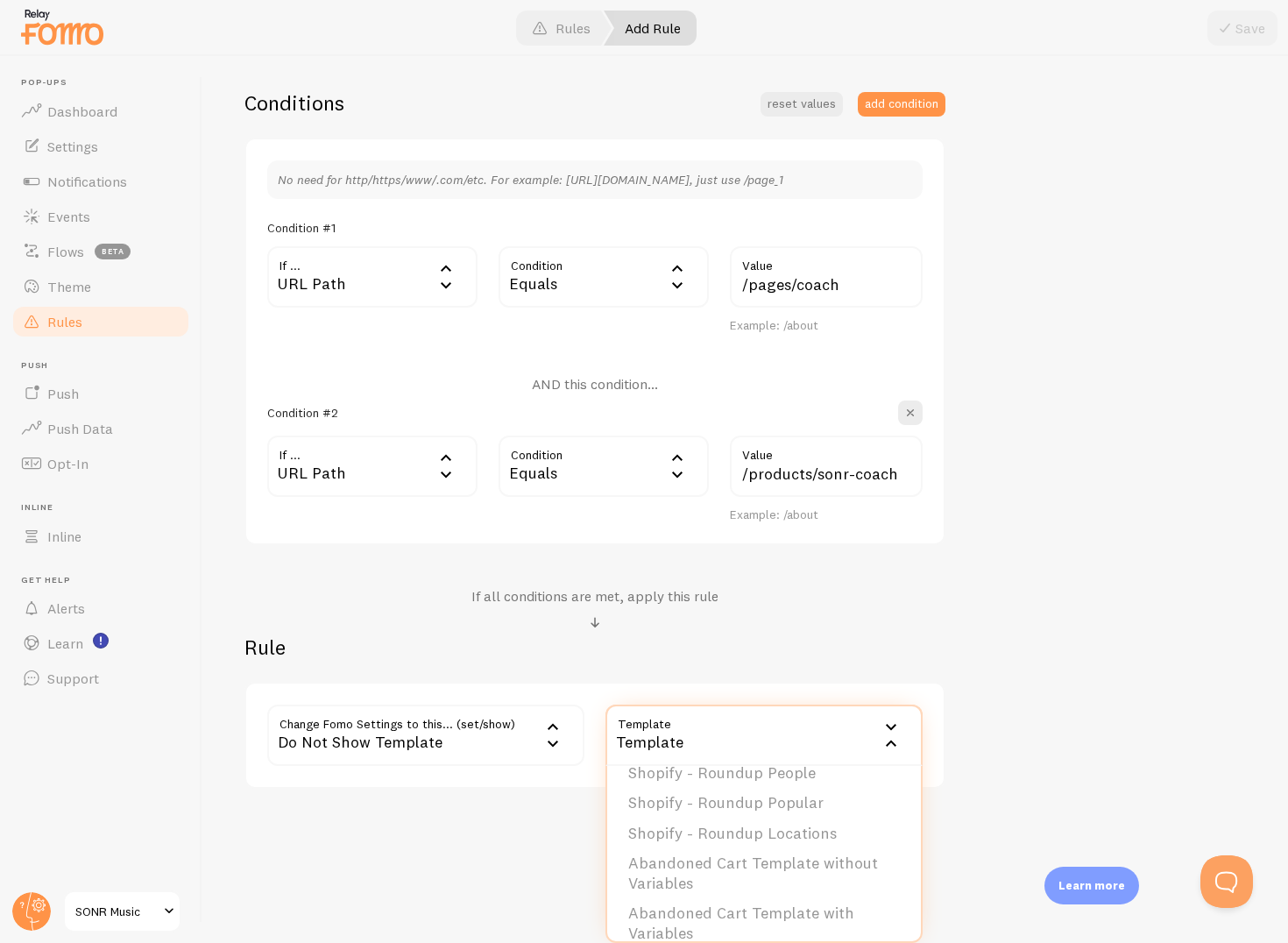
scroll to position [157, 0]
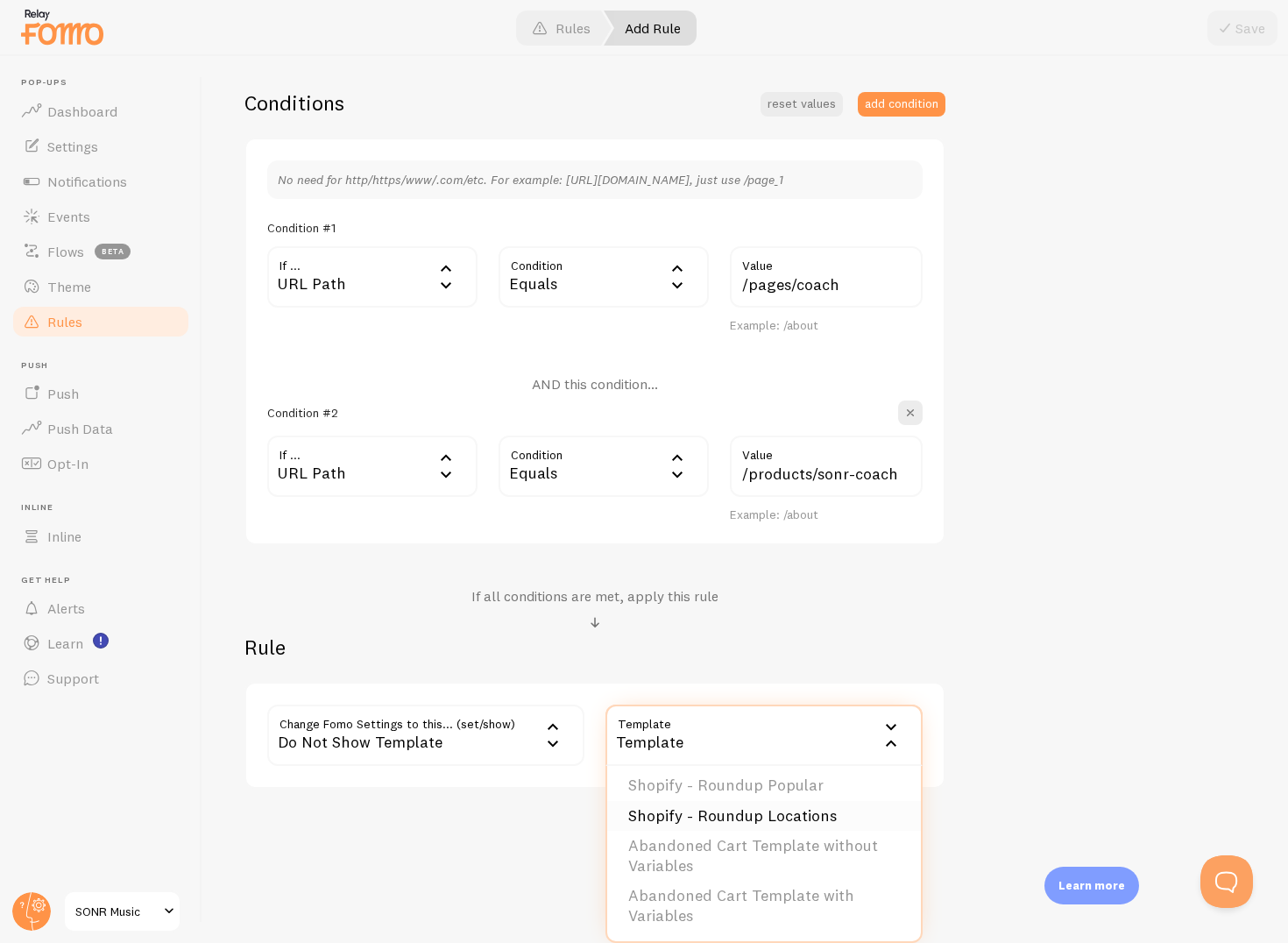
click at [736, 819] on li "Shopify - Roundup Locations" at bounding box center [764, 816] width 313 height 31
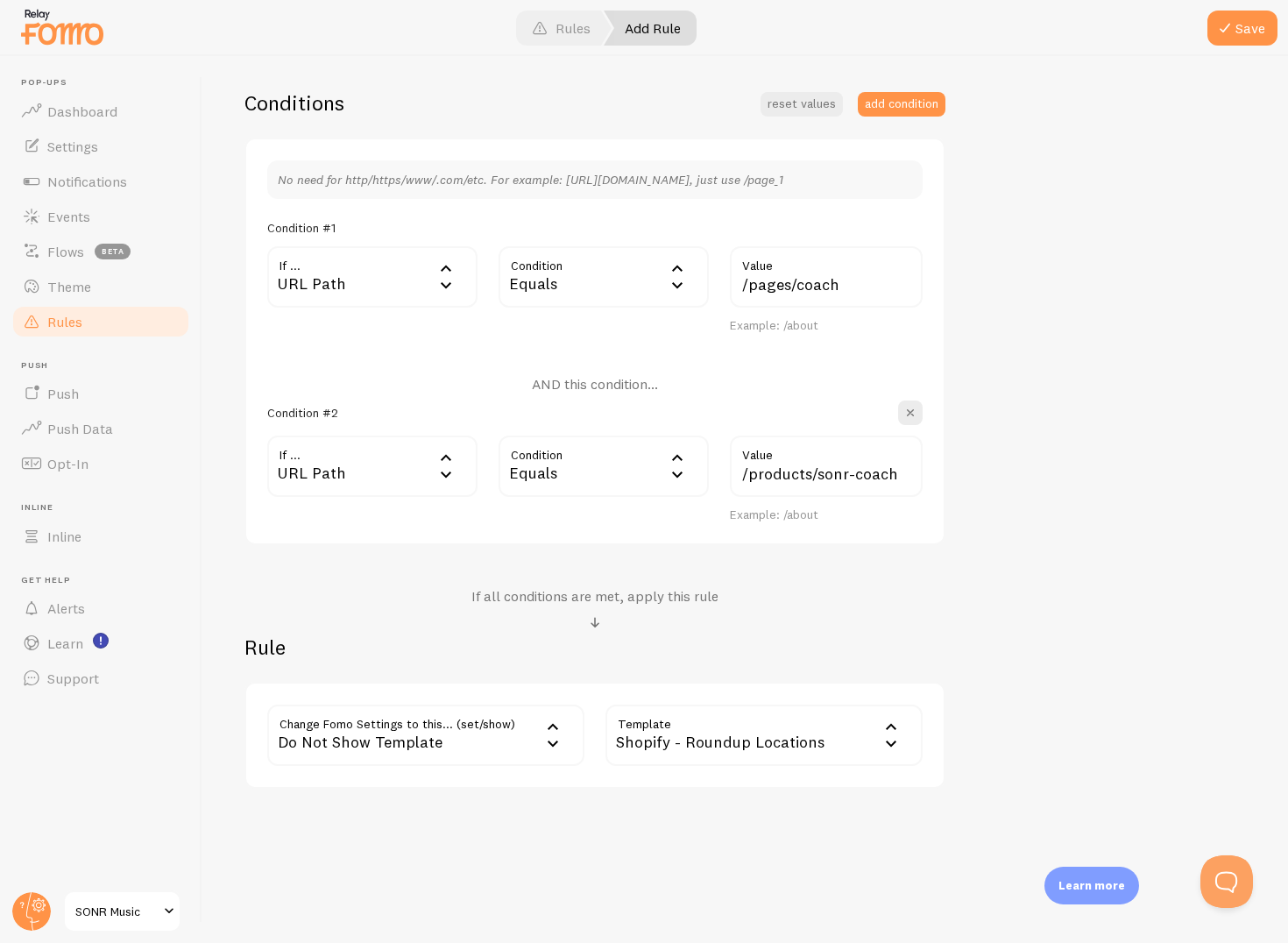
click at [764, 755] on div "Shopify - Roundup Locations" at bounding box center [764, 736] width 317 height 62
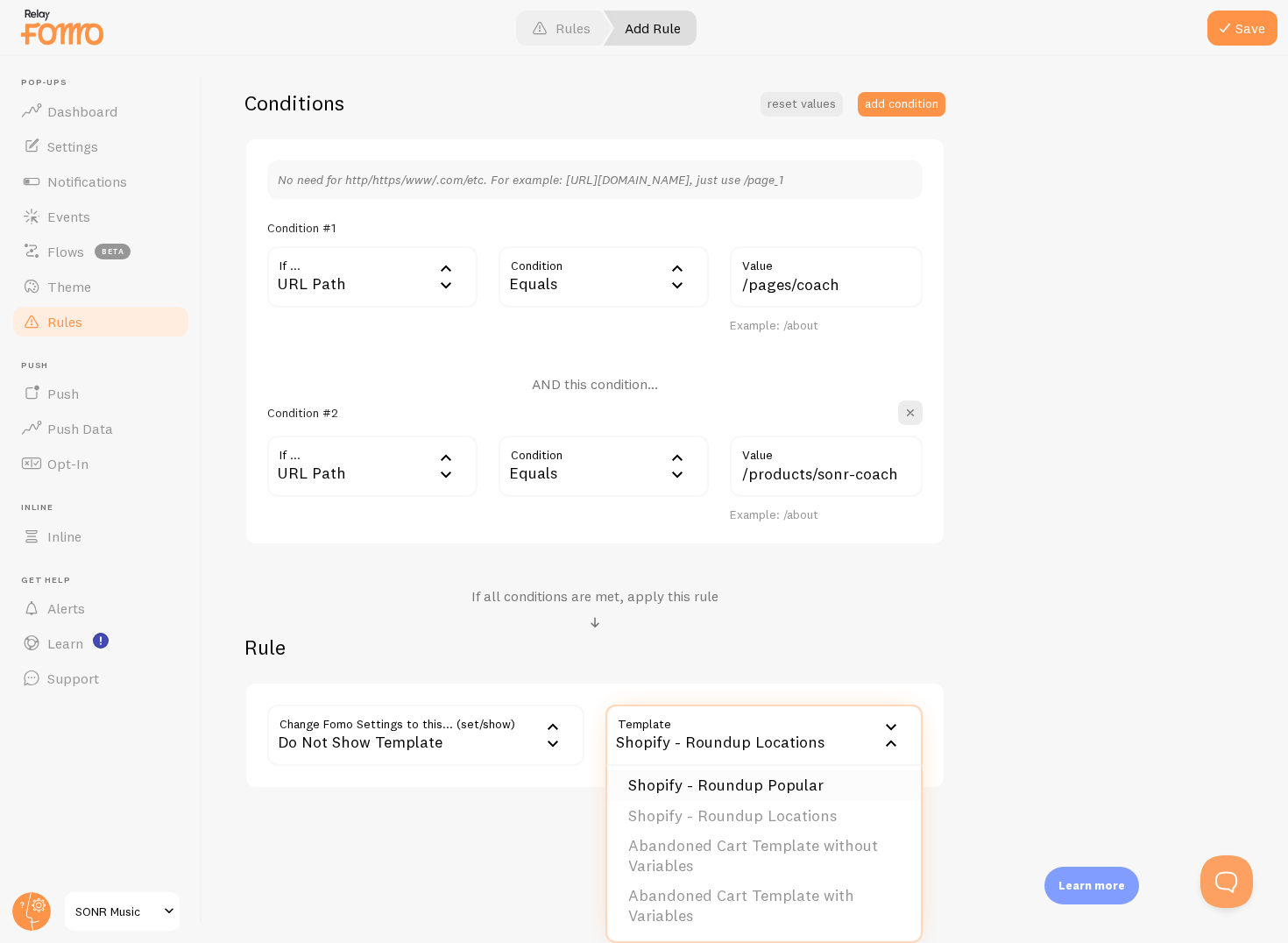
click at [722, 790] on li "Shopify - Roundup Popular" at bounding box center [764, 786] width 313 height 31
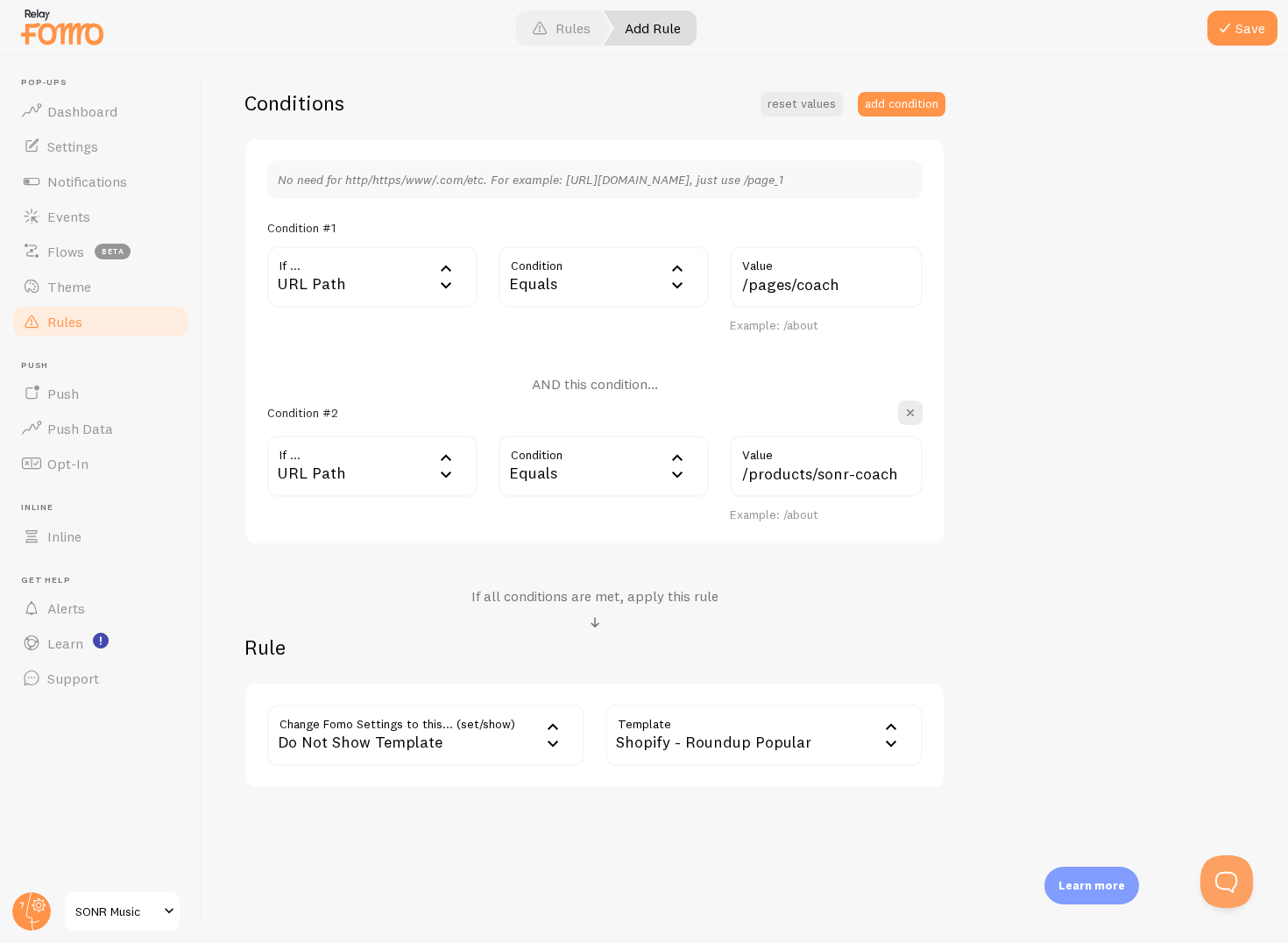
click at [722, 750] on div "Shopify - Roundup Popular" at bounding box center [764, 736] width 317 height 62
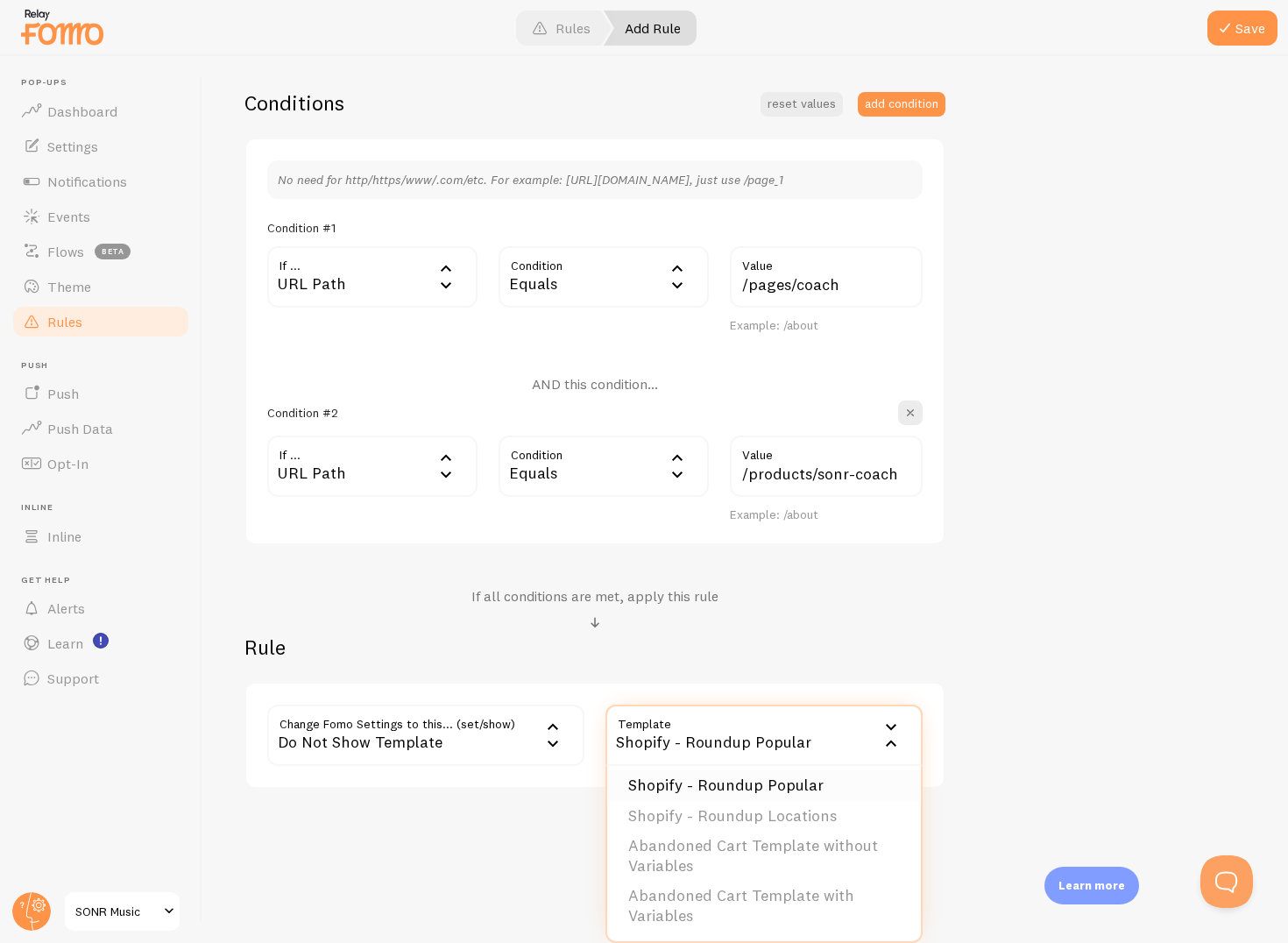
click at [720, 788] on li "Shopify - Roundup Popular" at bounding box center [764, 786] width 313 height 31
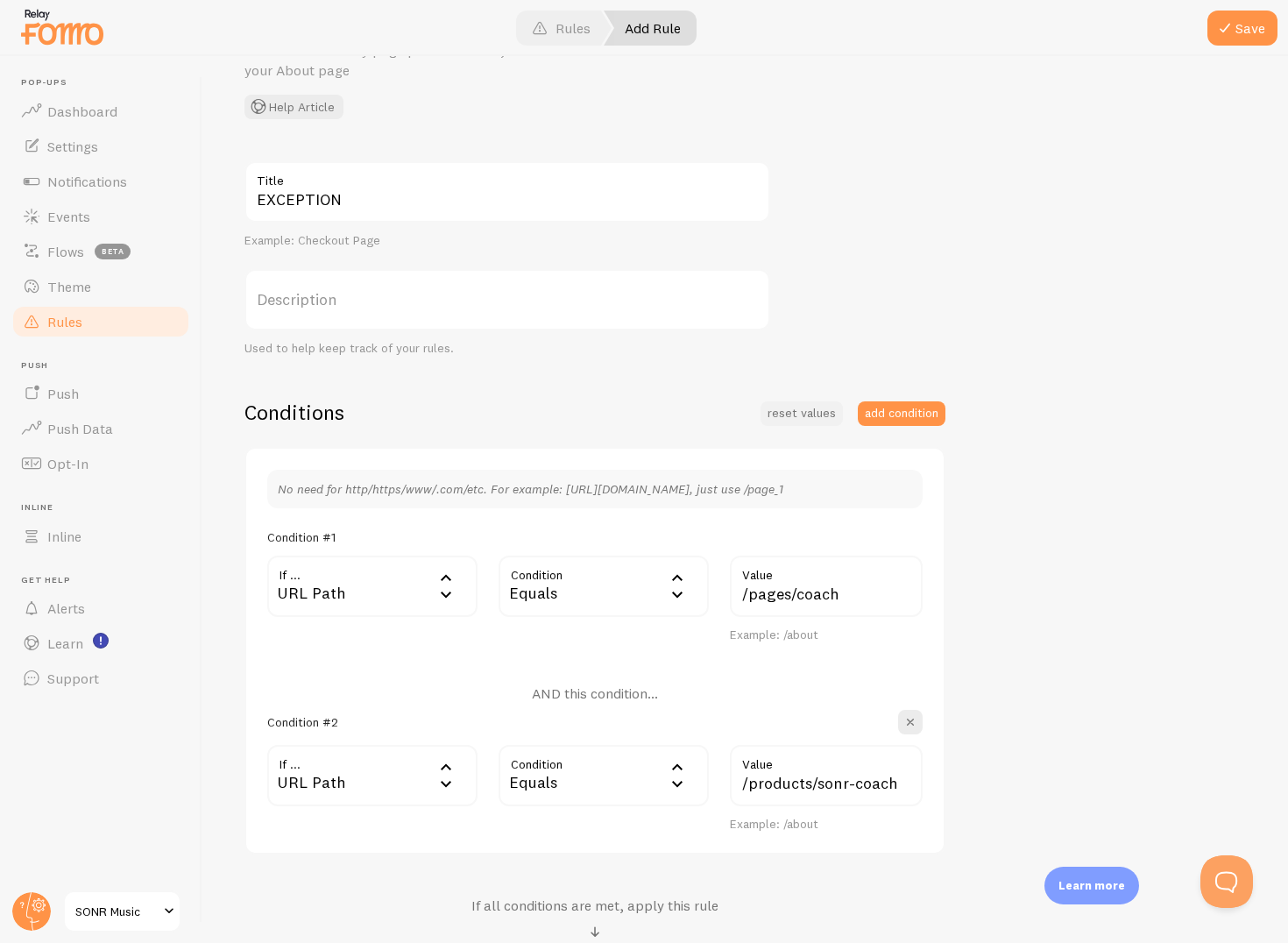
scroll to position [32, 0]
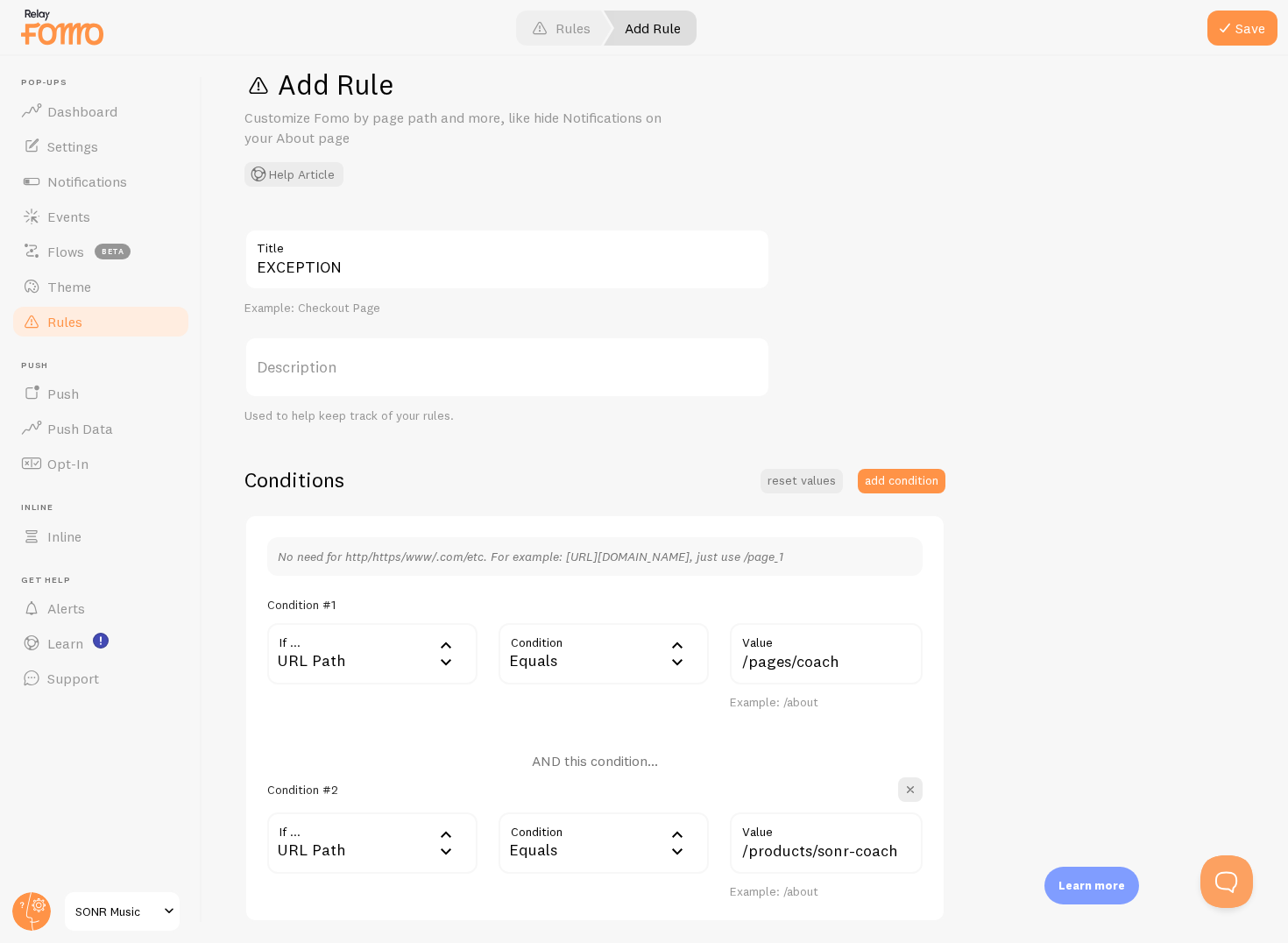
click at [634, 25] on link "Add Rule" at bounding box center [650, 28] width 93 height 35
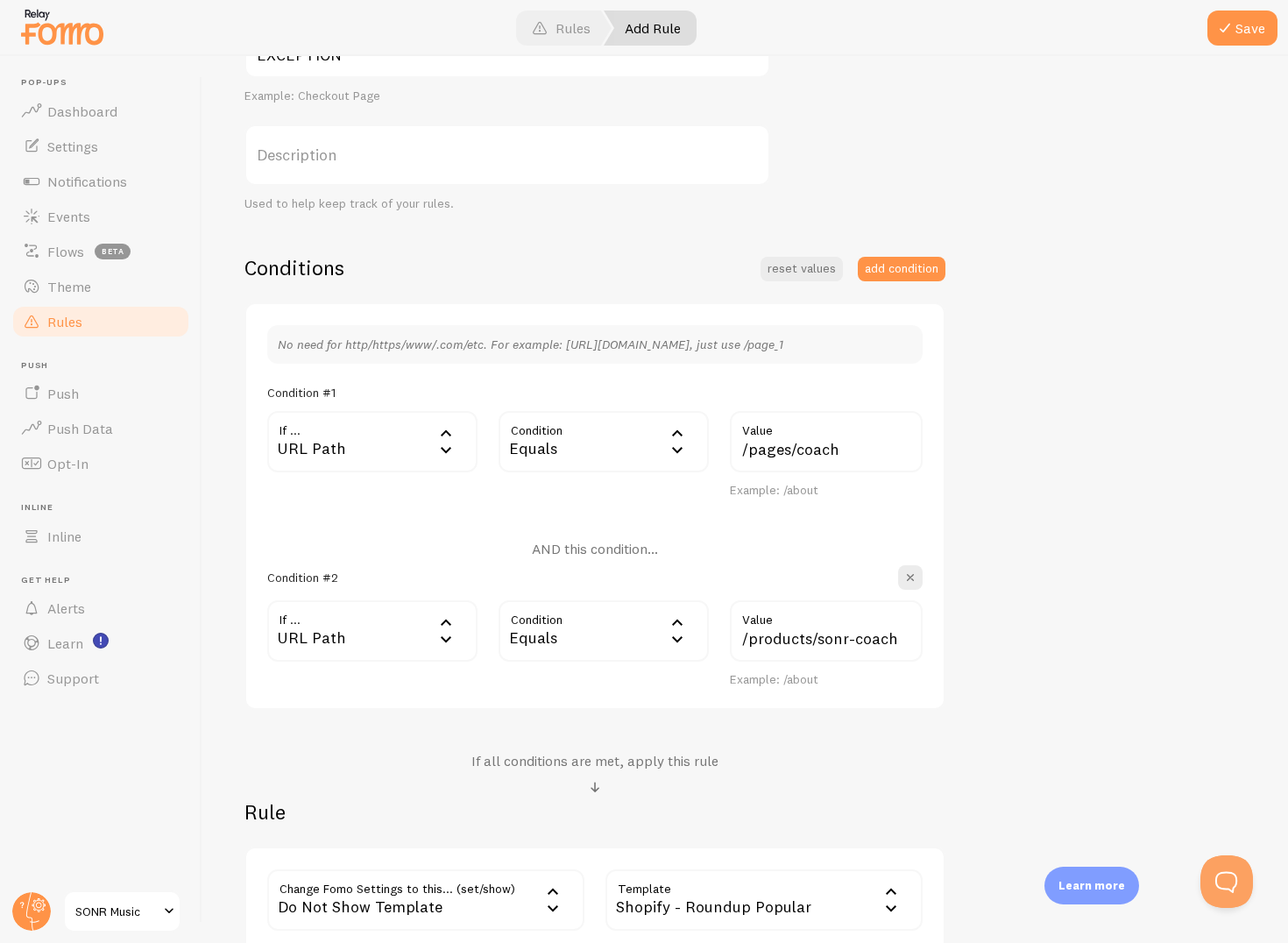
scroll to position [409, 0]
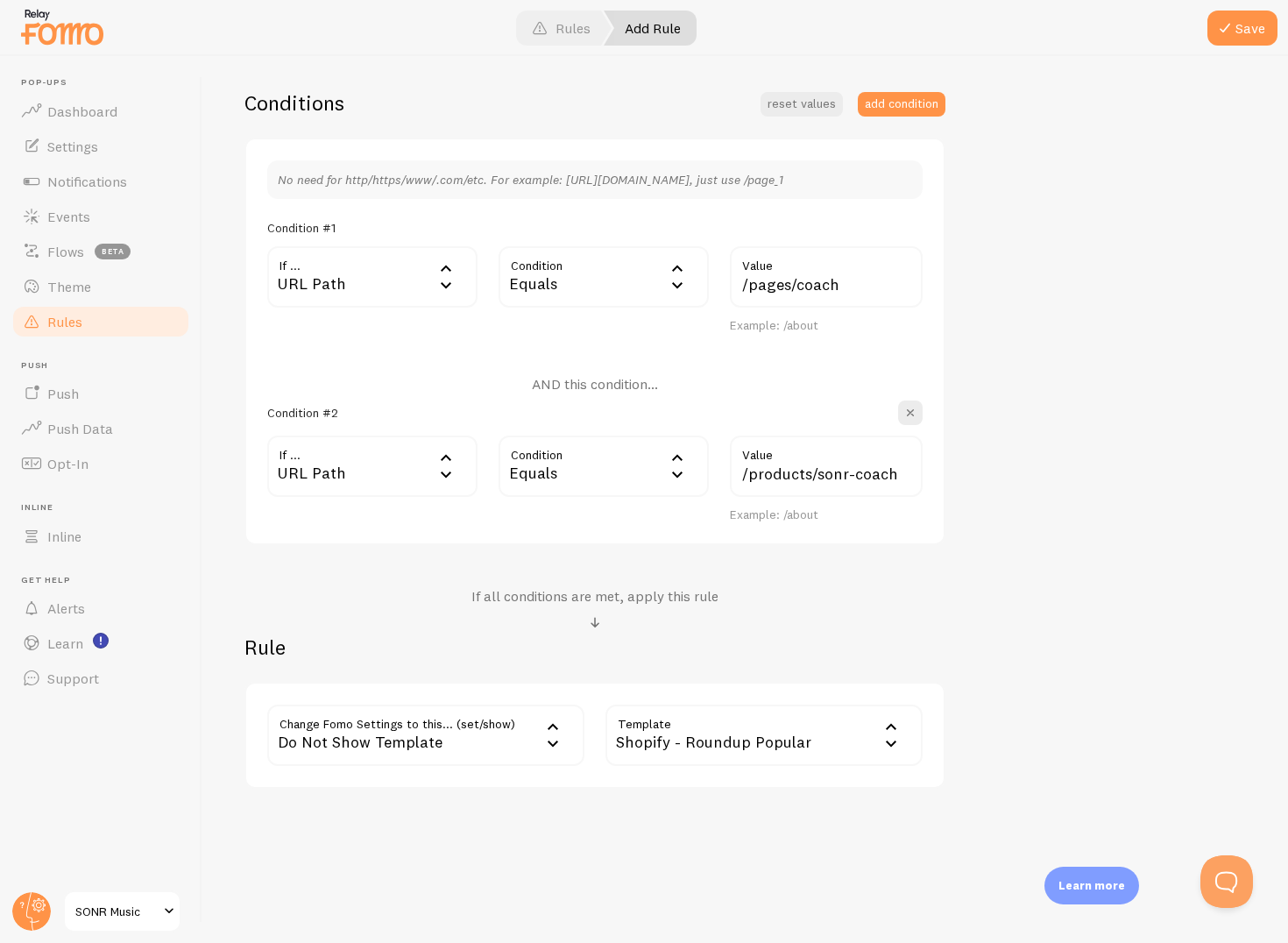
click at [599, 605] on h4 "If all conditions are met, apply this rule" at bounding box center [595, 596] width 247 height 18
click at [277, 650] on h2 "Rule" at bounding box center [595, 648] width 701 height 27
click at [680, 753] on div "Shopify - Roundup Popular" at bounding box center [764, 736] width 317 height 62
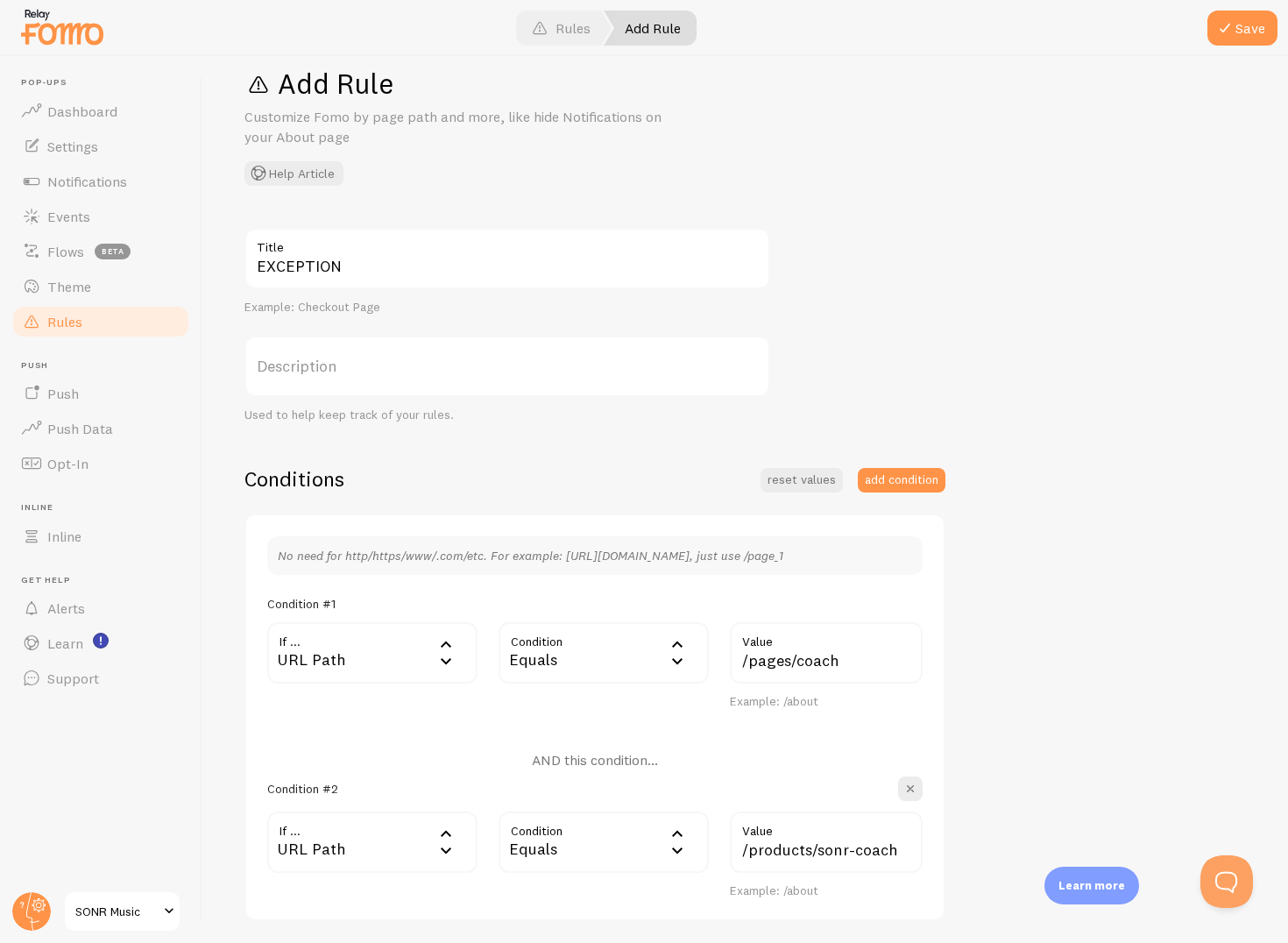
scroll to position [27, 0]
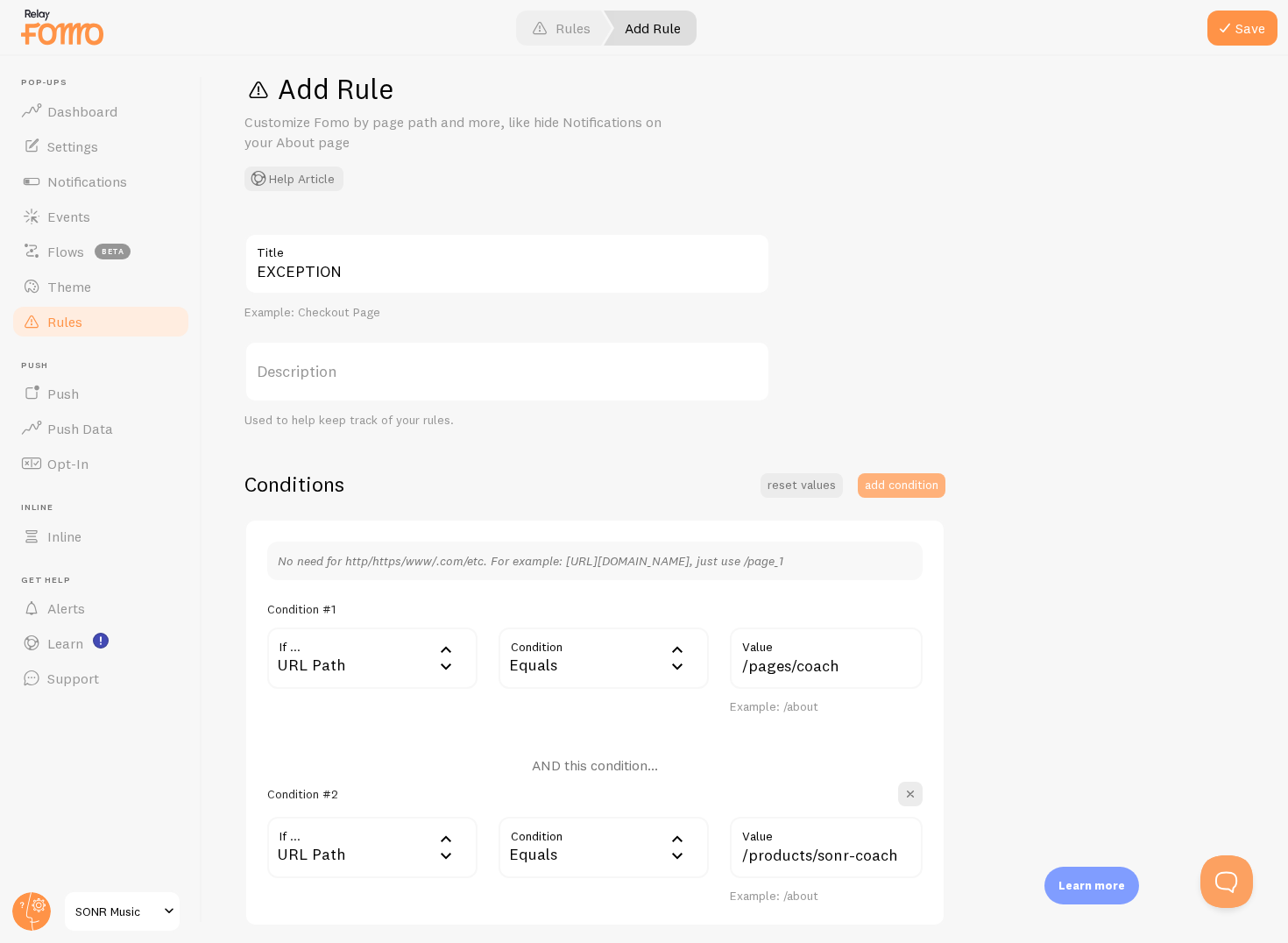
click at [877, 484] on button "add condition" at bounding box center [901, 486] width 88 height 24
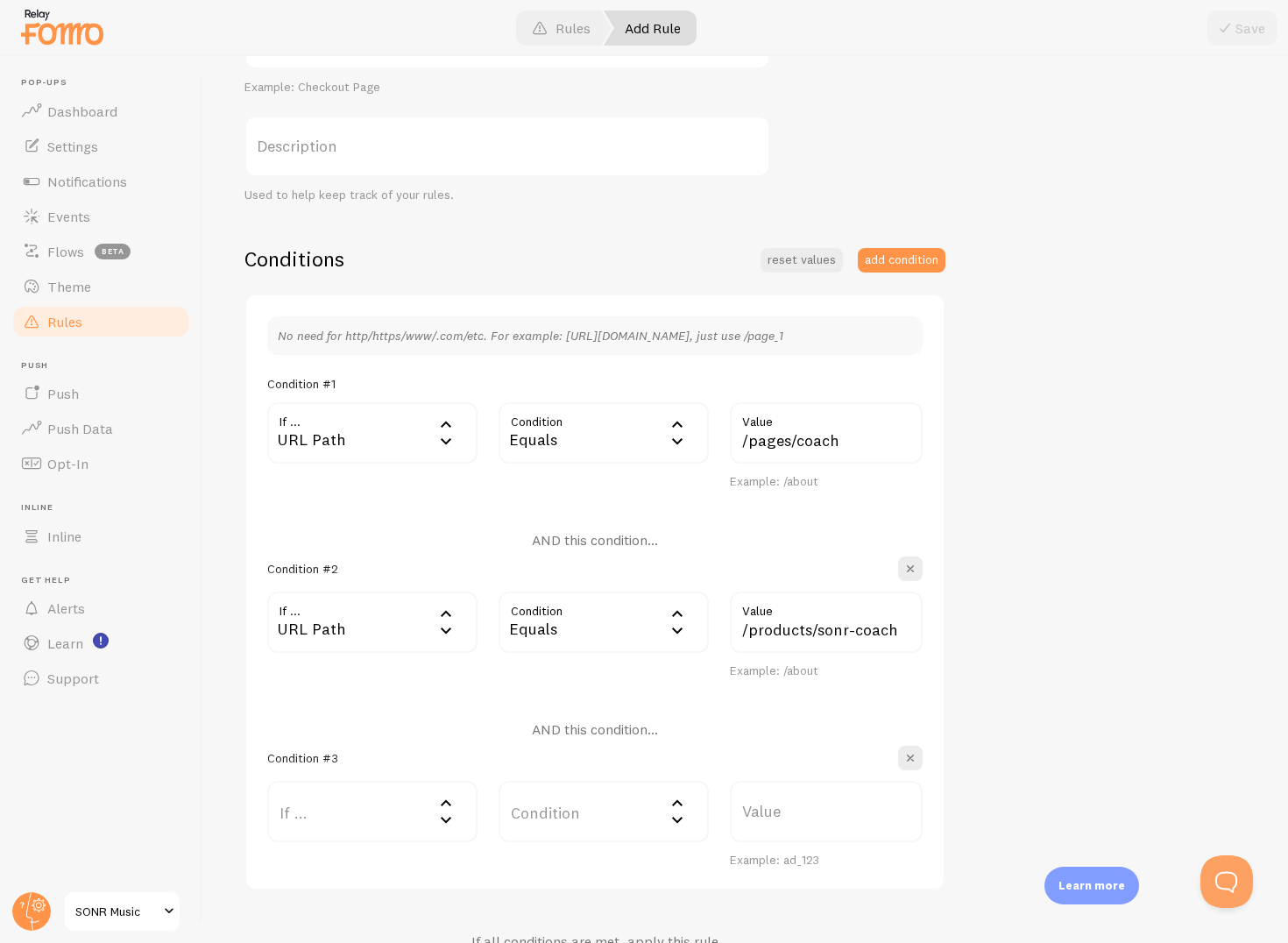
scroll to position [419, 0]
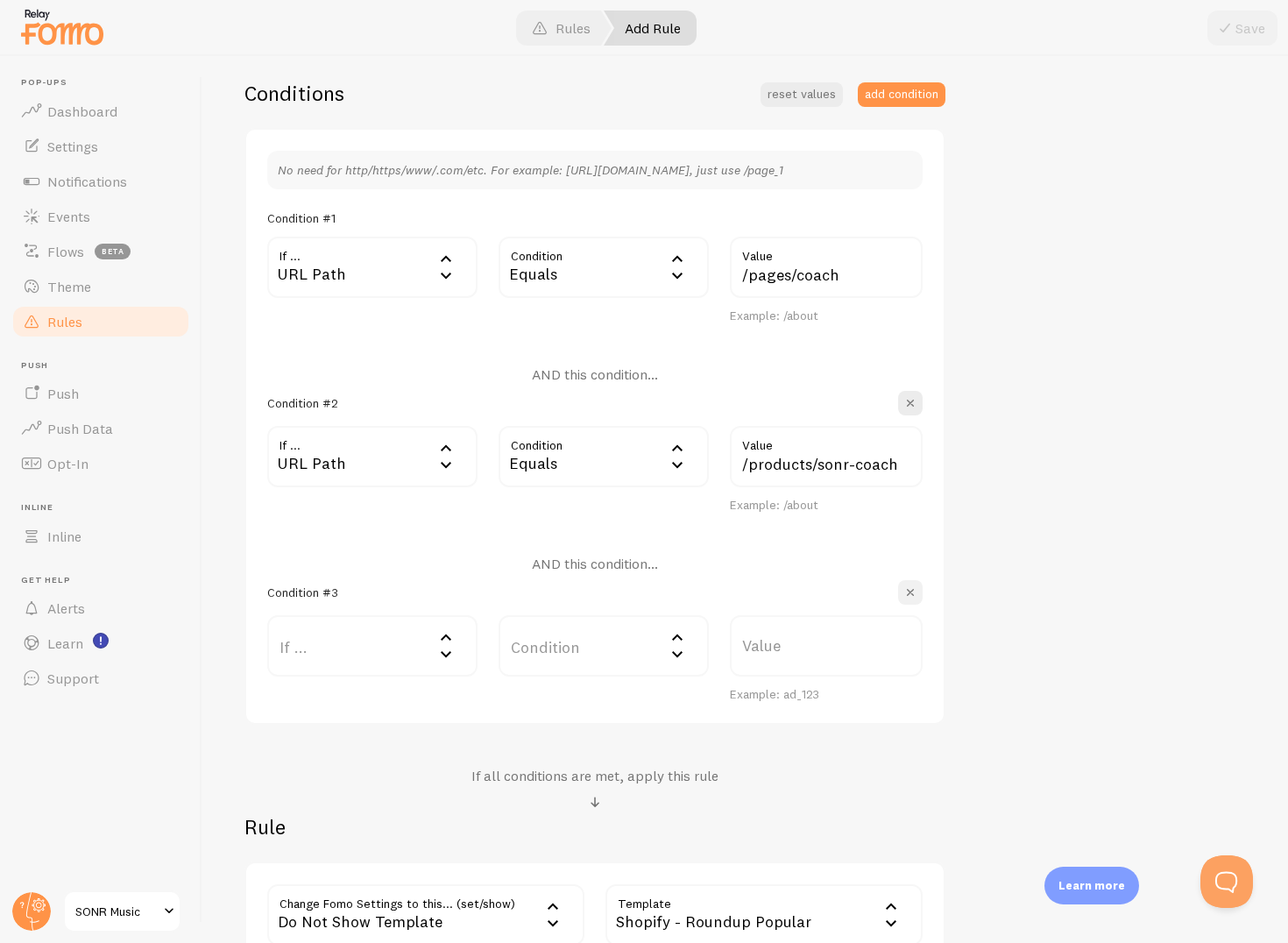
click at [918, 592] on span "button" at bounding box center [910, 592] width 17 height 17
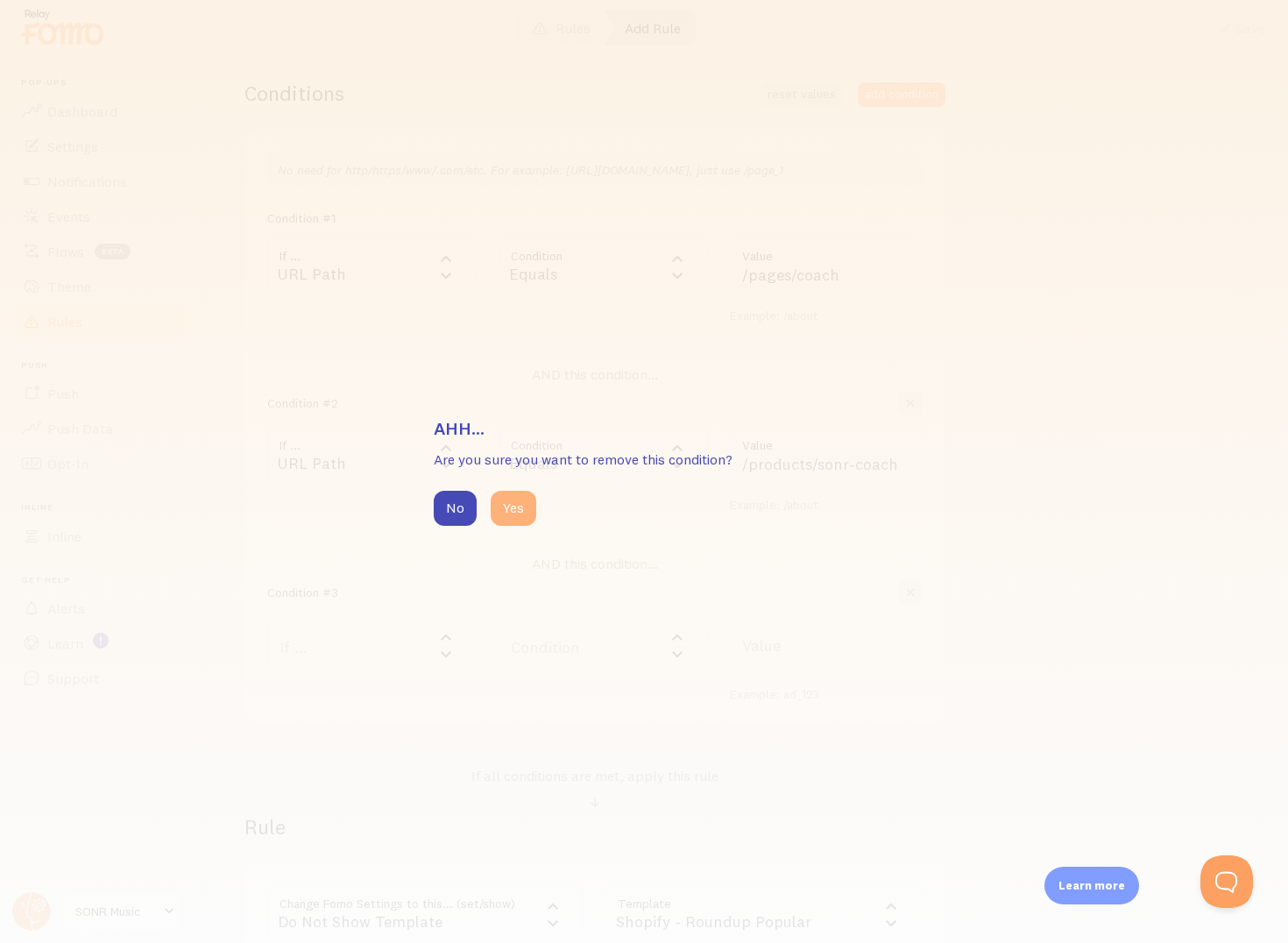
click at [515, 514] on button "Yes" at bounding box center [514, 508] width 45 height 35
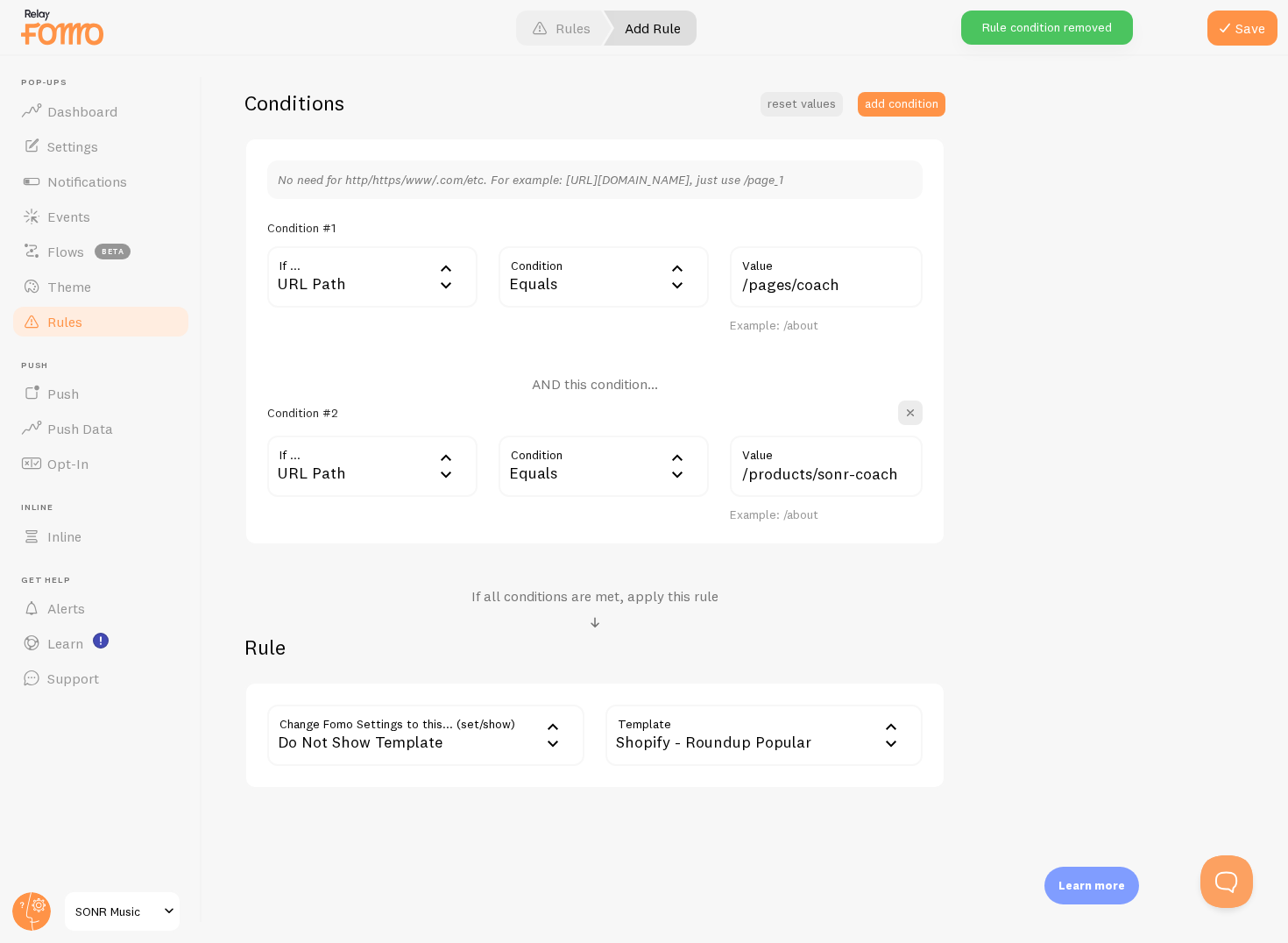
click at [639, 748] on div "Shopify - Roundup Popular" at bounding box center [764, 736] width 317 height 62
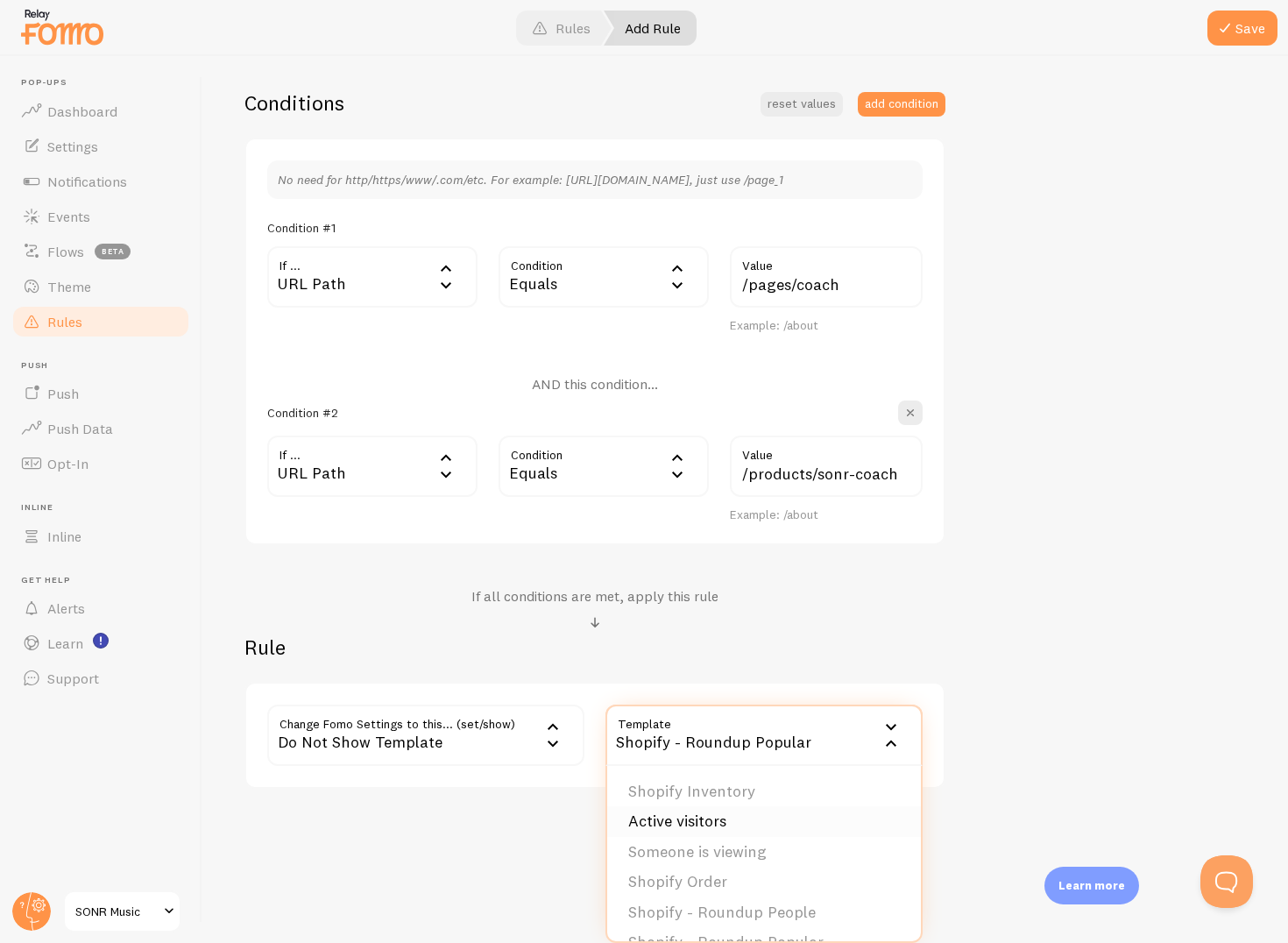
click at [720, 826] on li "Active visitors" at bounding box center [764, 822] width 313 height 31
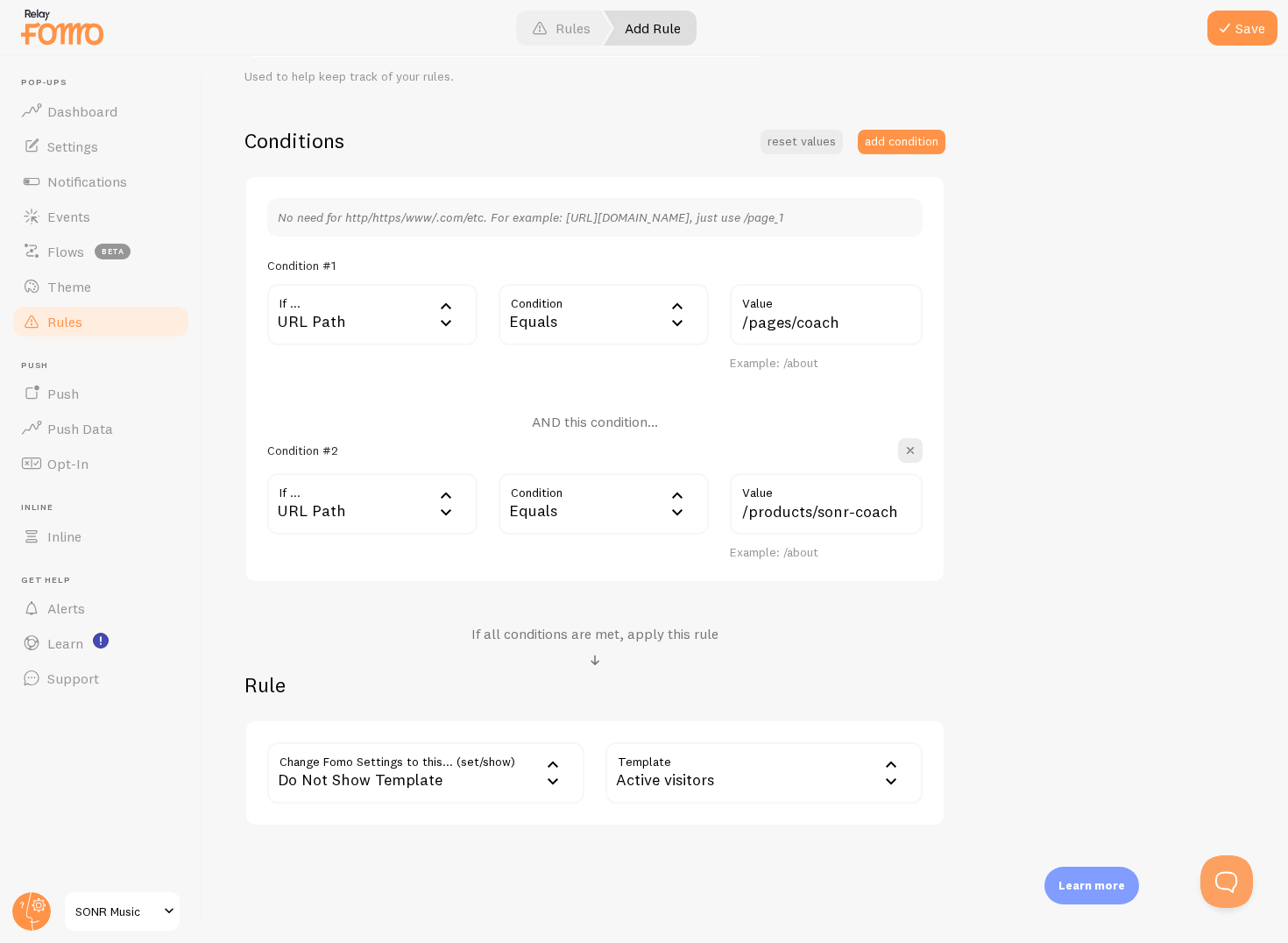
scroll to position [0, 0]
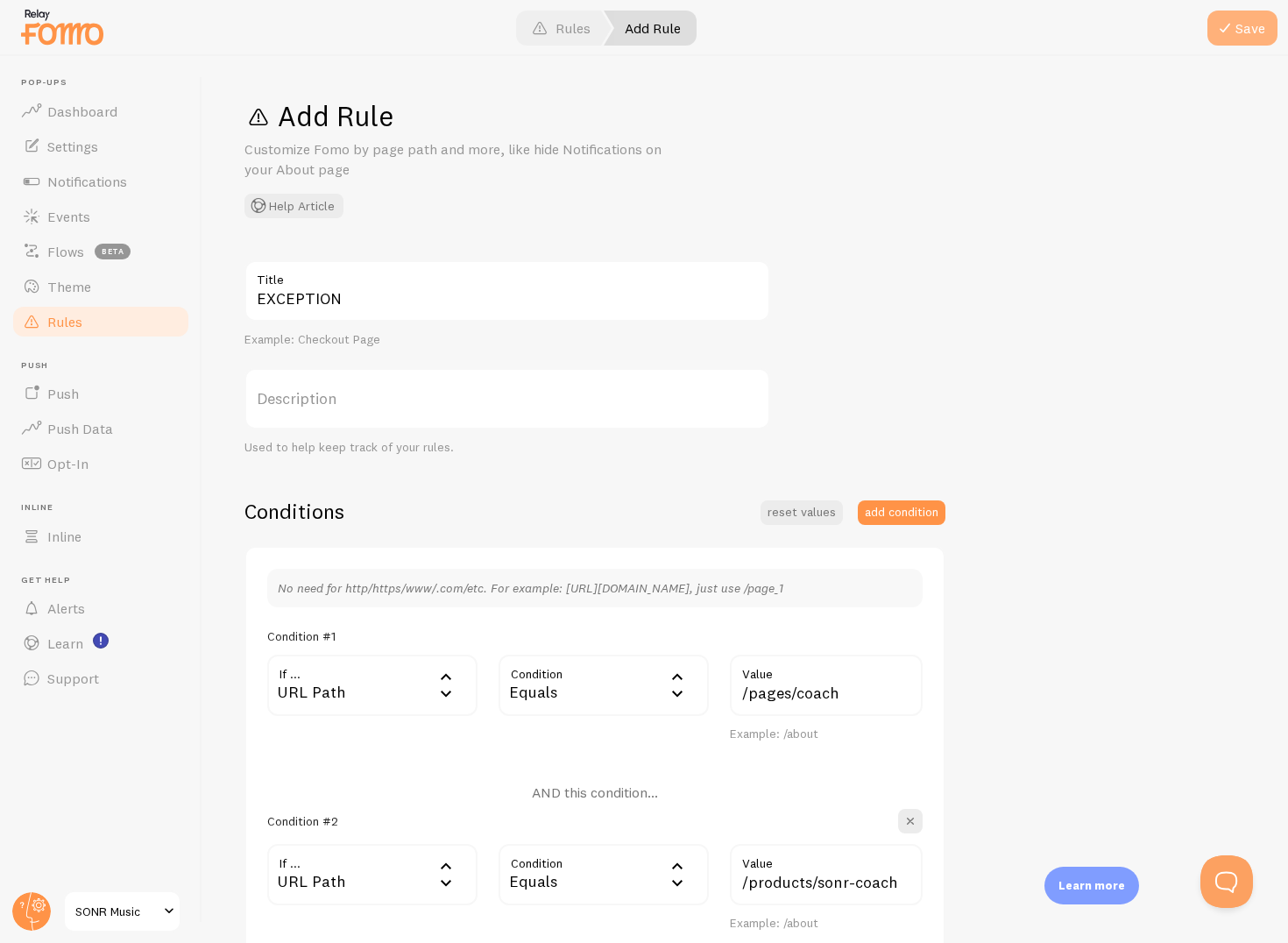
click at [1213, 30] on button "Save" at bounding box center [1242, 28] width 70 height 35
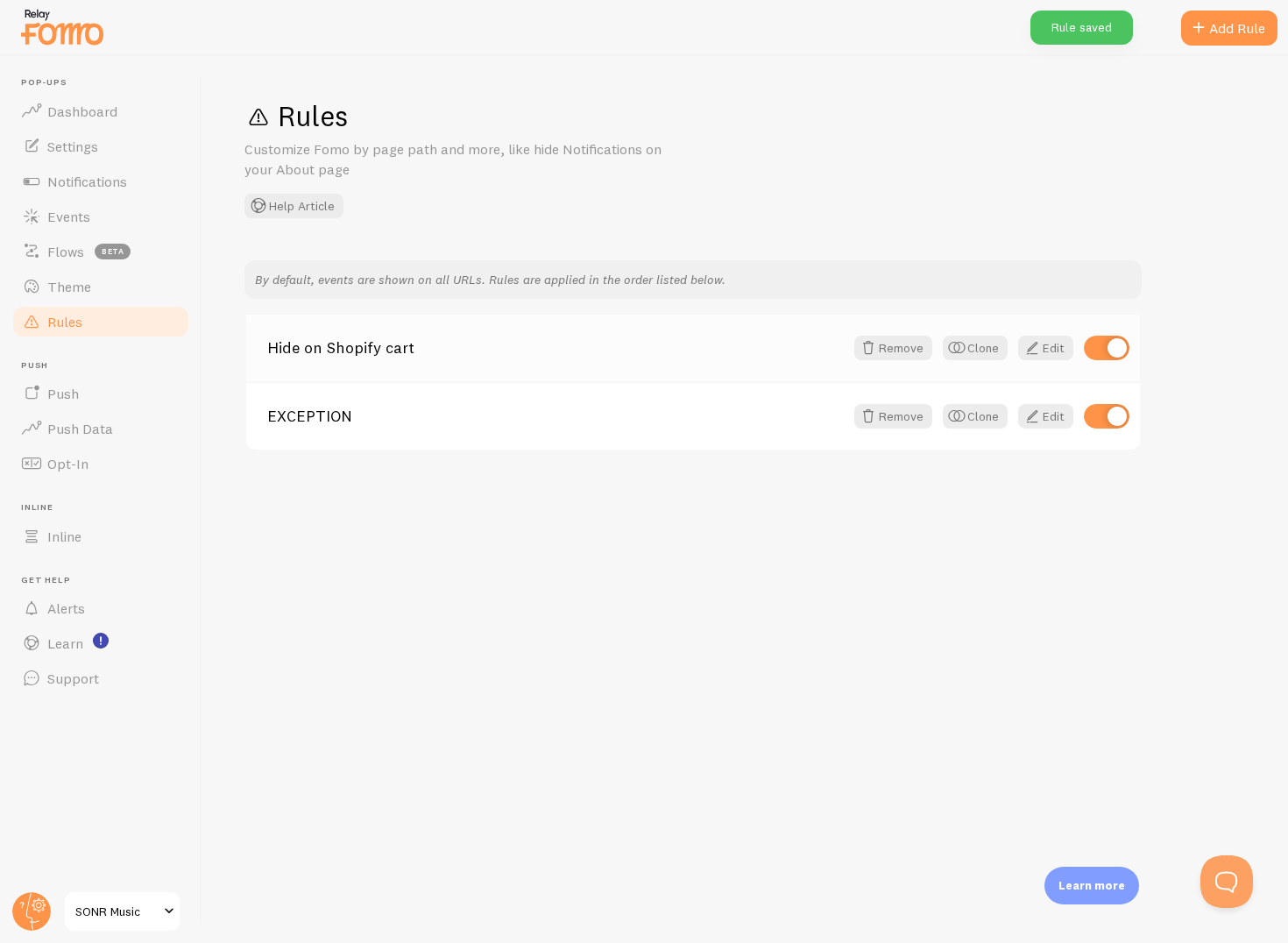
click at [582, 363] on div "Hide on Shopify cart Remove Clone Edit" at bounding box center [693, 348] width 894 height 67
click at [310, 351] on link "Hide on Shopify cart" at bounding box center [555, 347] width 577 height 15
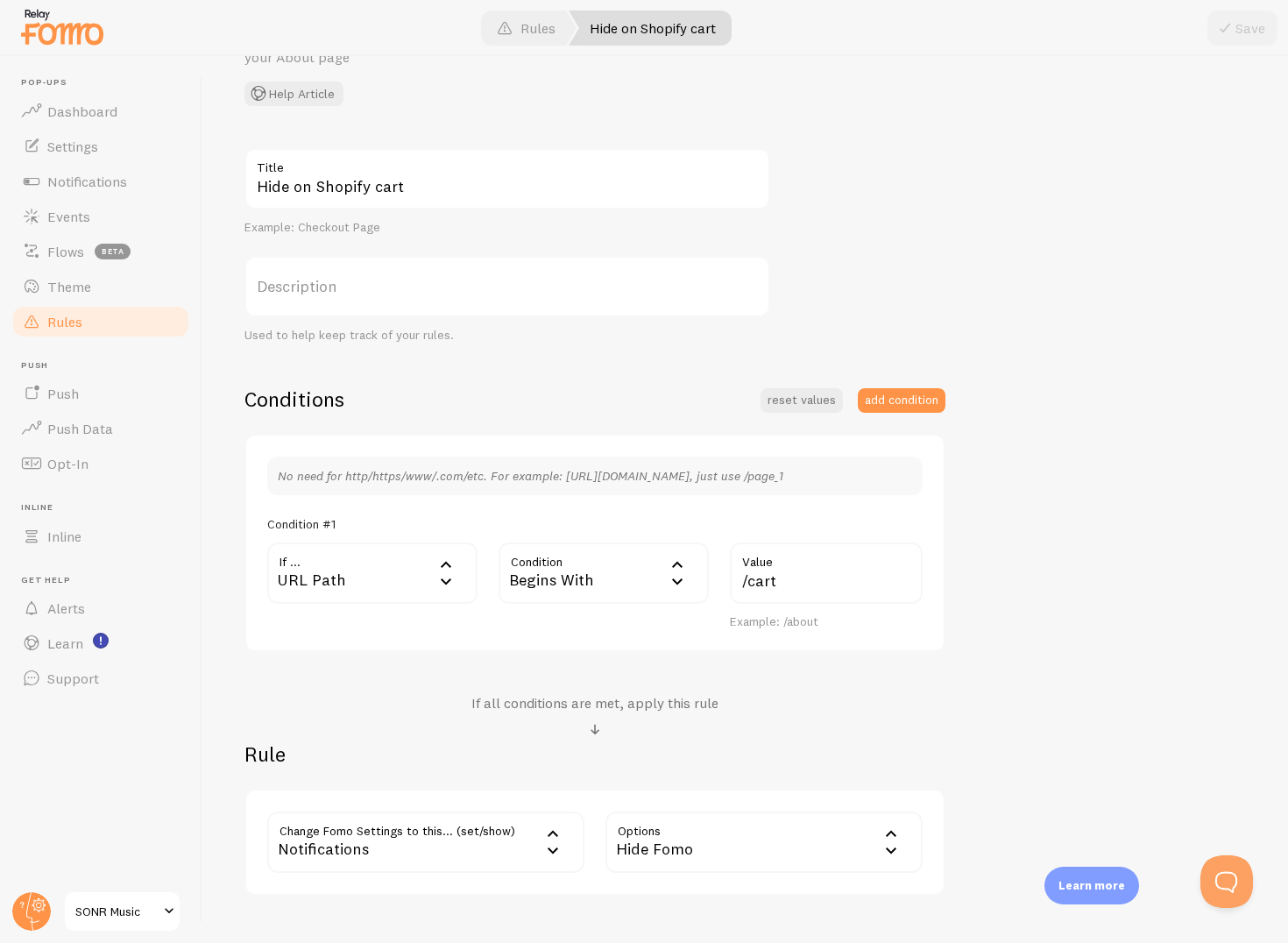
scroll to position [219, 0]
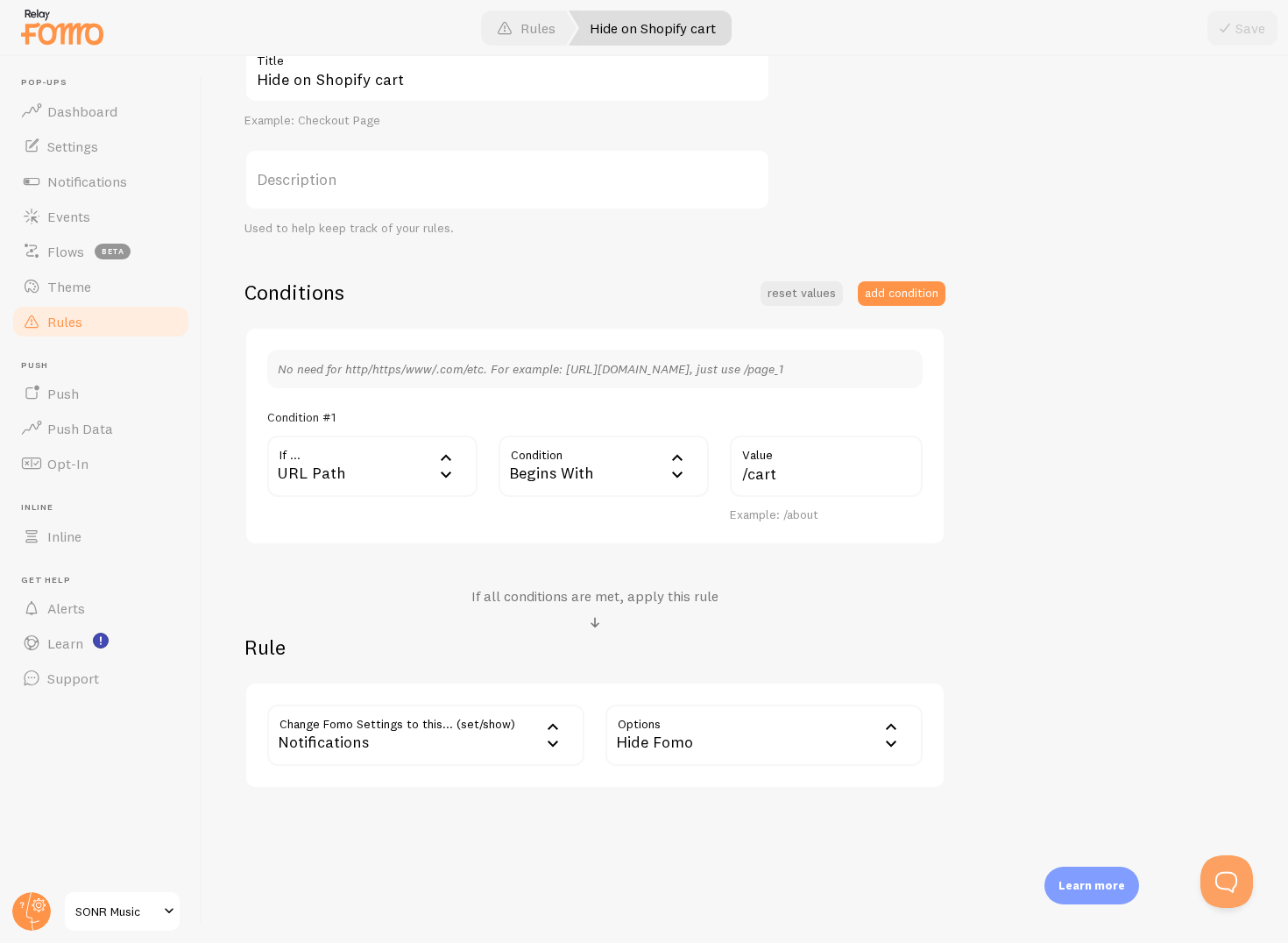
click at [361, 743] on div "Notifications" at bounding box center [426, 736] width 317 height 62
click at [783, 857] on div "Edit Rule Customize Fomo by page path and more, like hide Notifications on your…" at bounding box center [745, 499] width 1086 height 887
click at [703, 728] on div "Hide Fomo" at bounding box center [764, 736] width 317 height 62
click at [708, 664] on div "Rule Change Fomo Settings to this... (set/show) show Notifications Notification…" at bounding box center [595, 711] width 701 height 155
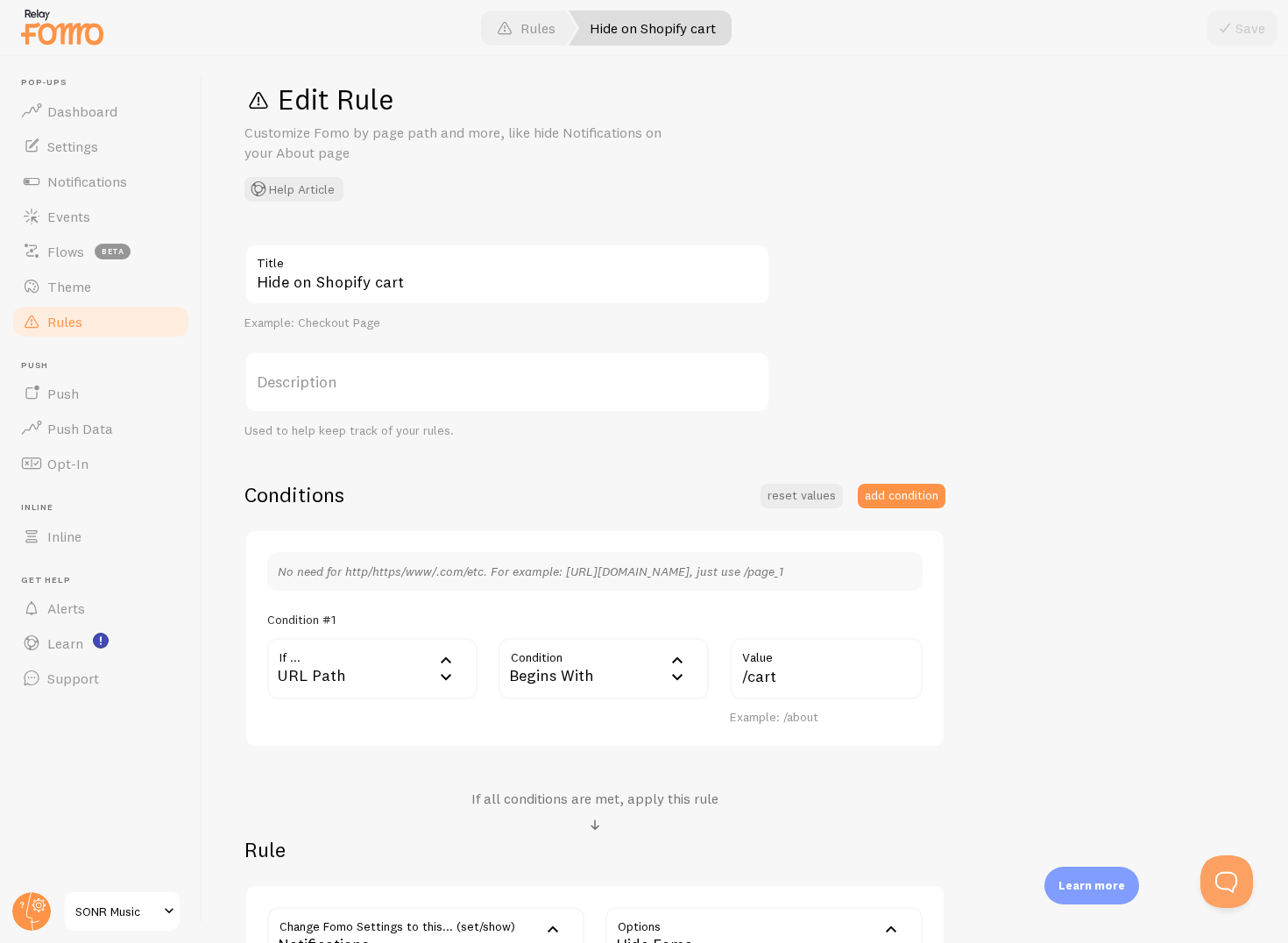
scroll to position [0, 0]
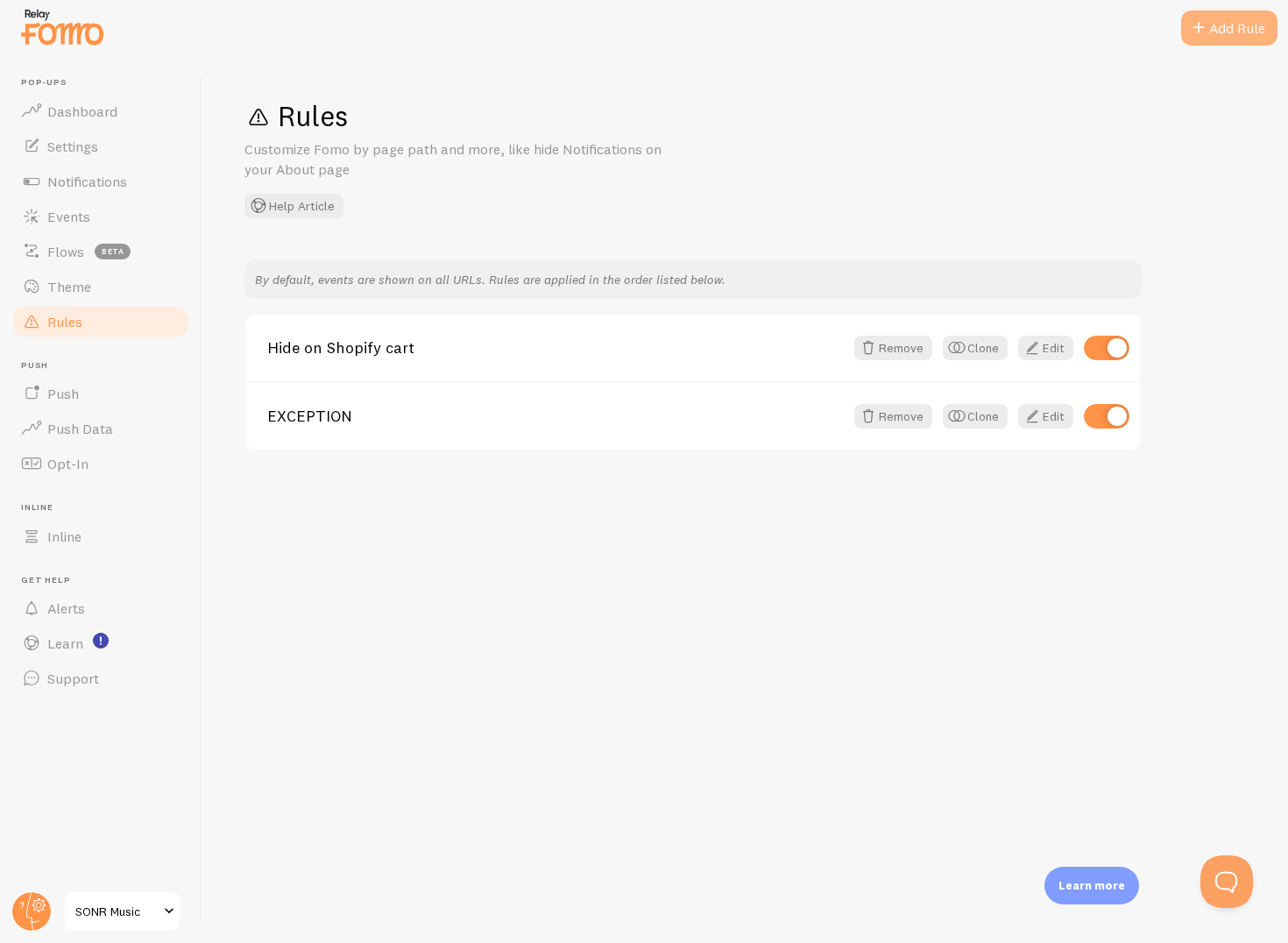
click at [1253, 24] on div "Add Rule" at bounding box center [1229, 28] width 96 height 35
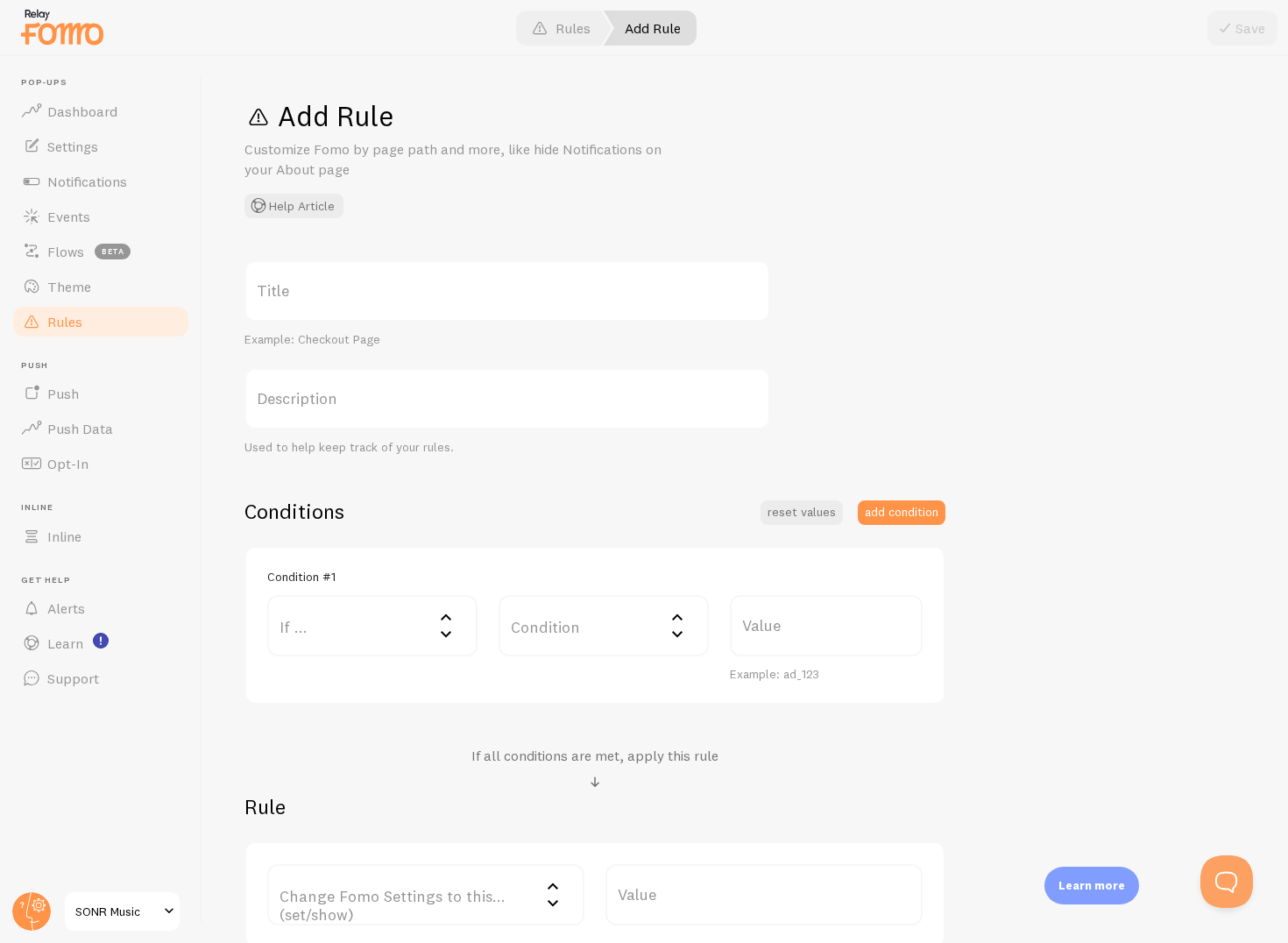
click at [765, 632] on label "Value" at bounding box center [826, 626] width 193 height 62
click at [765, 632] on input "Value" at bounding box center [826, 626] width 193 height 62
click at [367, 642] on label "If ..." at bounding box center [372, 626] width 210 height 62
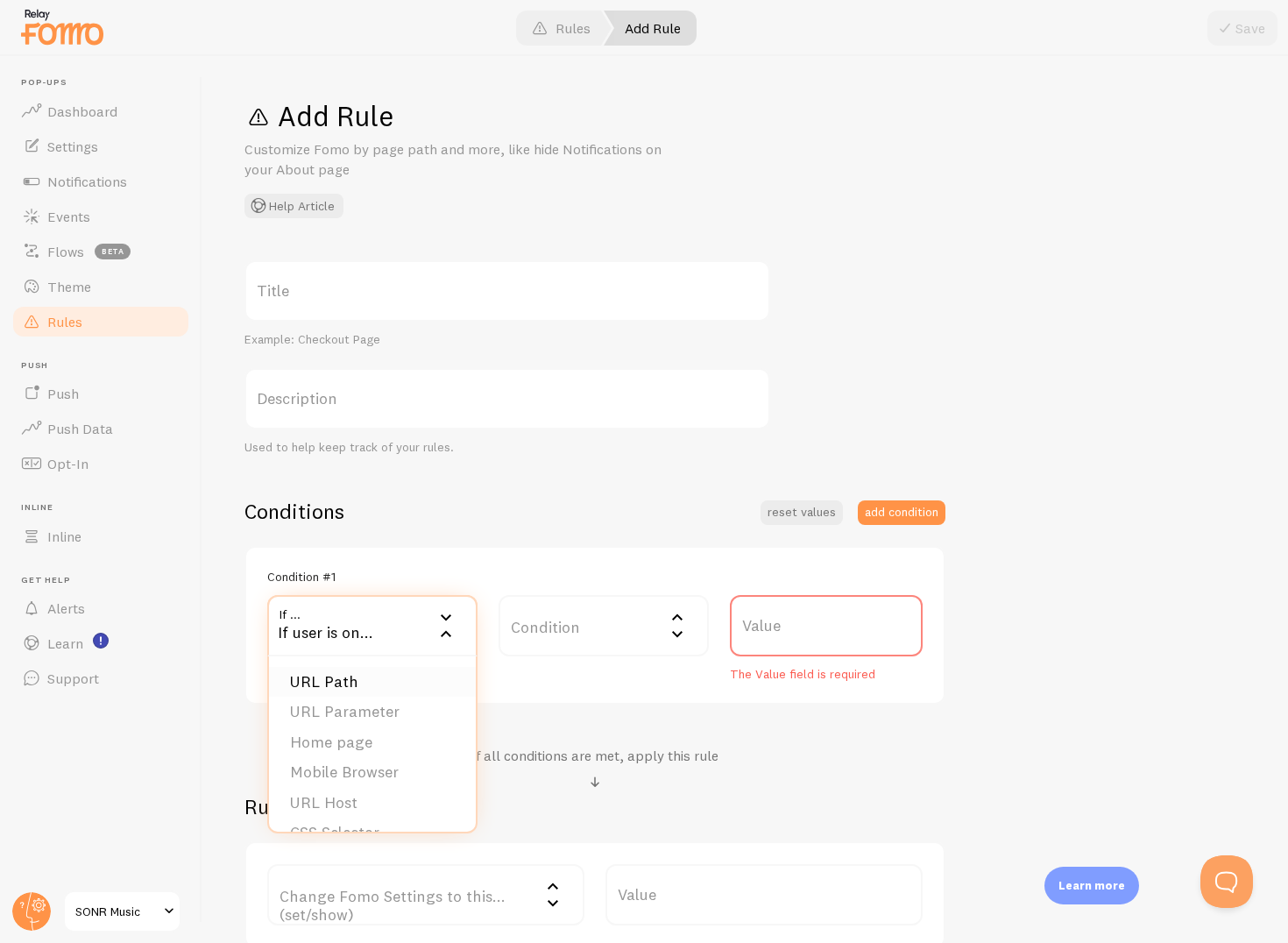
click at [359, 679] on li "URL Path" at bounding box center [372, 682] width 207 height 31
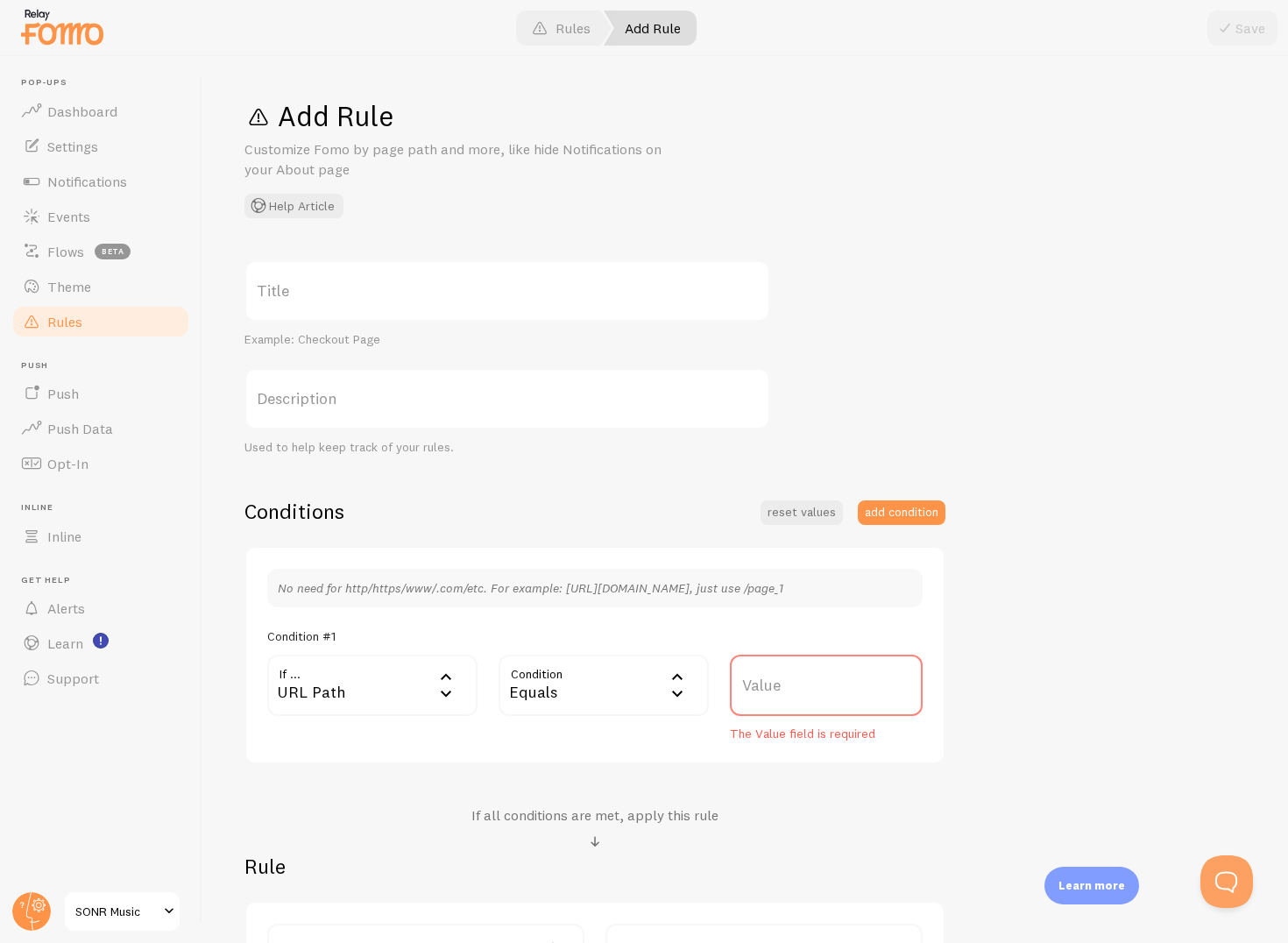
click at [763, 686] on label "Value" at bounding box center [826, 686] width 193 height 62
click at [763, 686] on input "Value" at bounding box center [826, 686] width 193 height 62
paste input "/pages/coach"
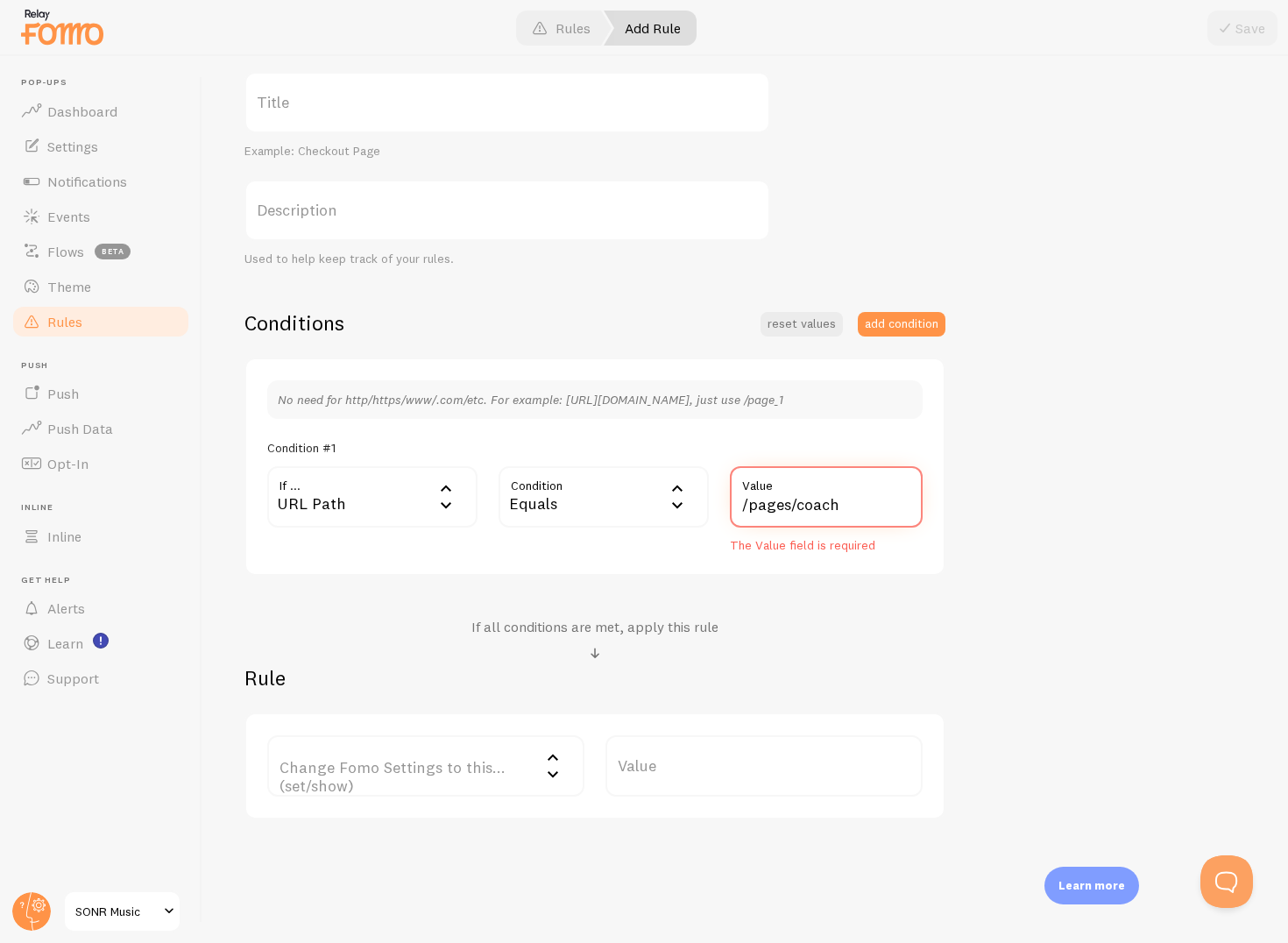
scroll to position [219, 0]
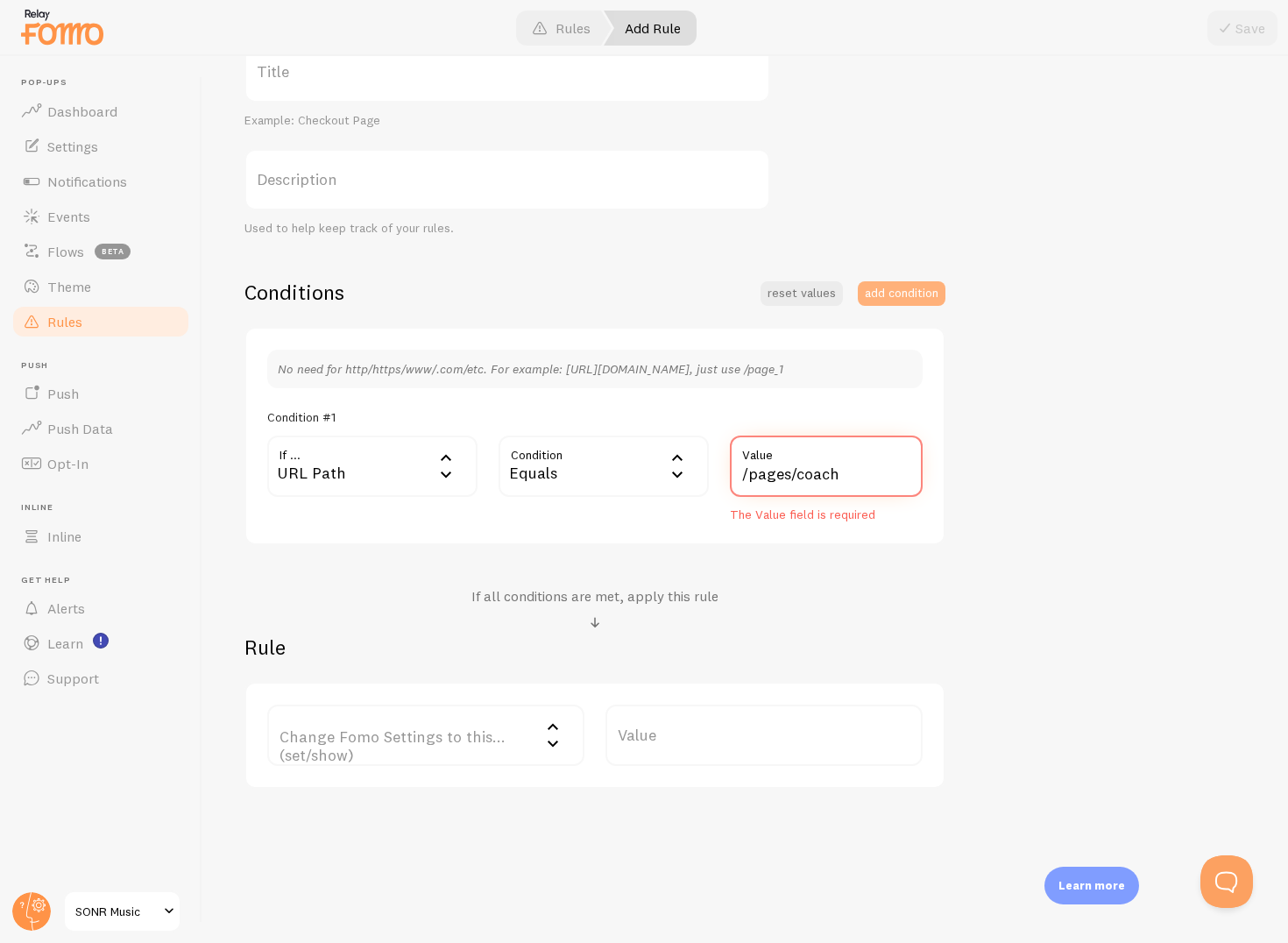
type input "/pages/coach"
click at [868, 298] on button "add condition" at bounding box center [901, 293] width 88 height 24
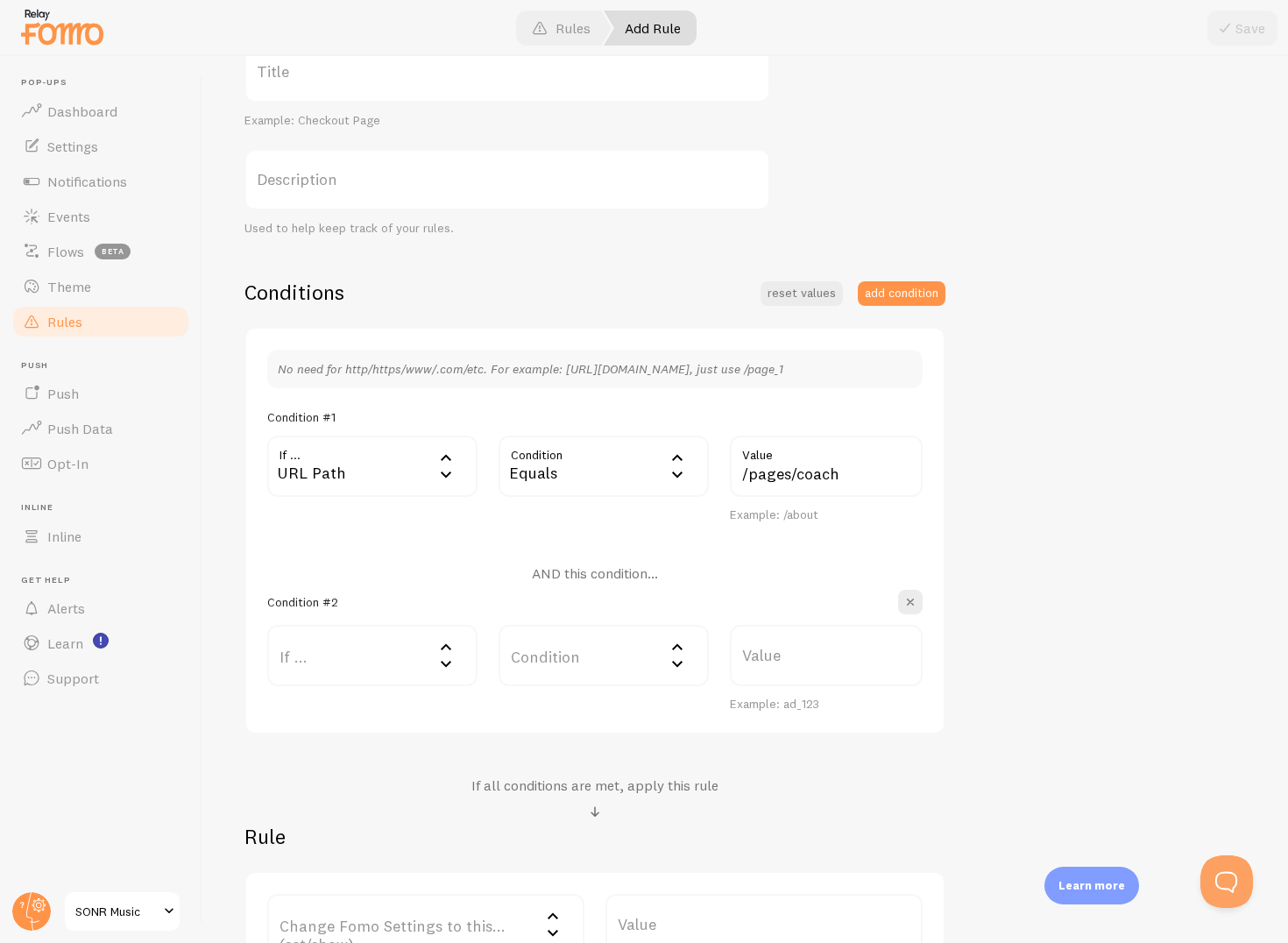
click at [809, 669] on label "Value" at bounding box center [826, 656] width 193 height 62
click at [809, 669] on input "Value" at bounding box center [826, 656] width 193 height 62
paste input "/products/sonr-coach"
type input "/products/sonr-coach"
click at [639, 643] on label "Condition" at bounding box center [604, 656] width 210 height 62
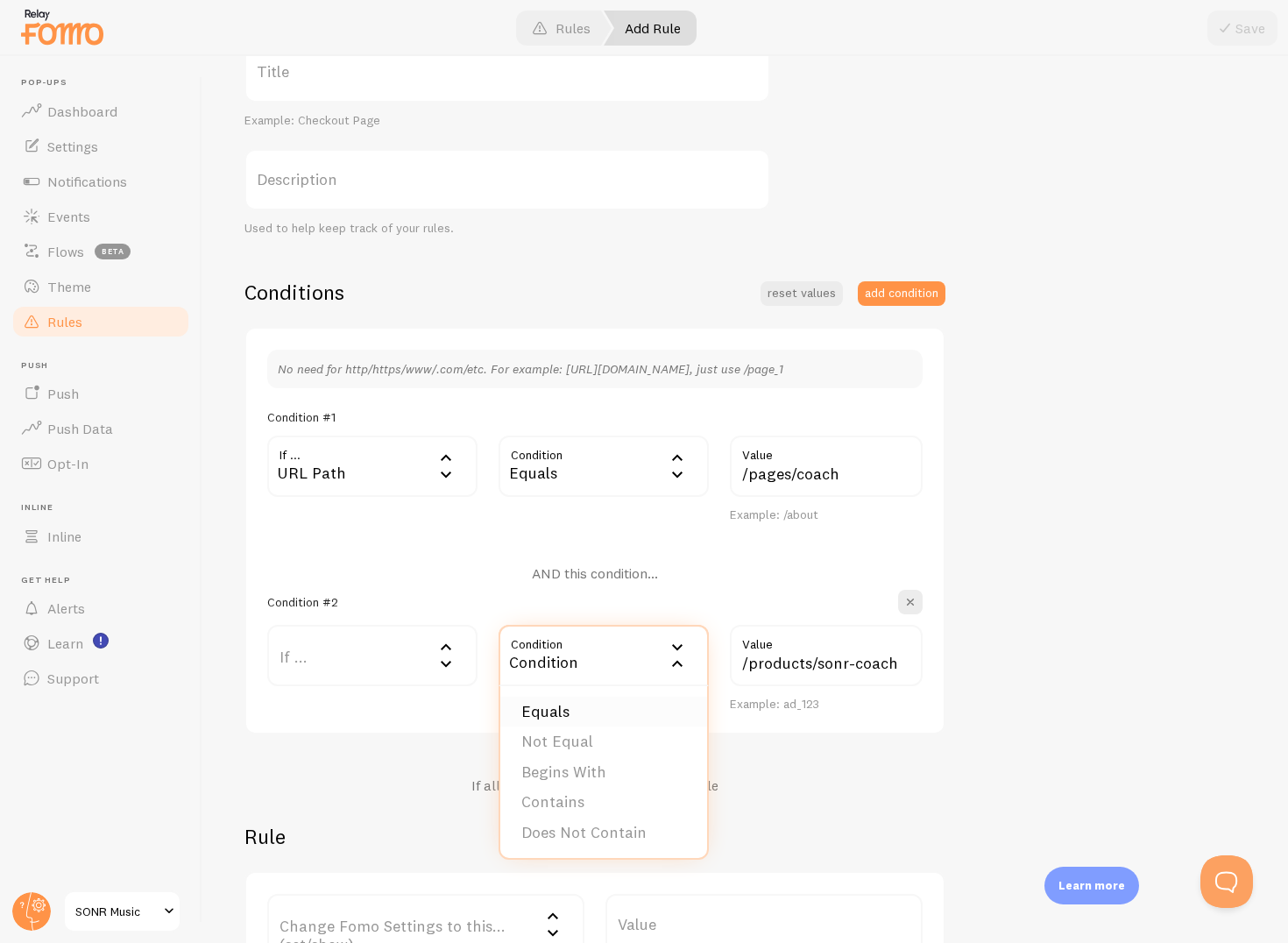
click at [621, 712] on li "Equals" at bounding box center [604, 712] width 207 height 31
click at [418, 659] on label "If ..." at bounding box center [372, 656] width 210 height 62
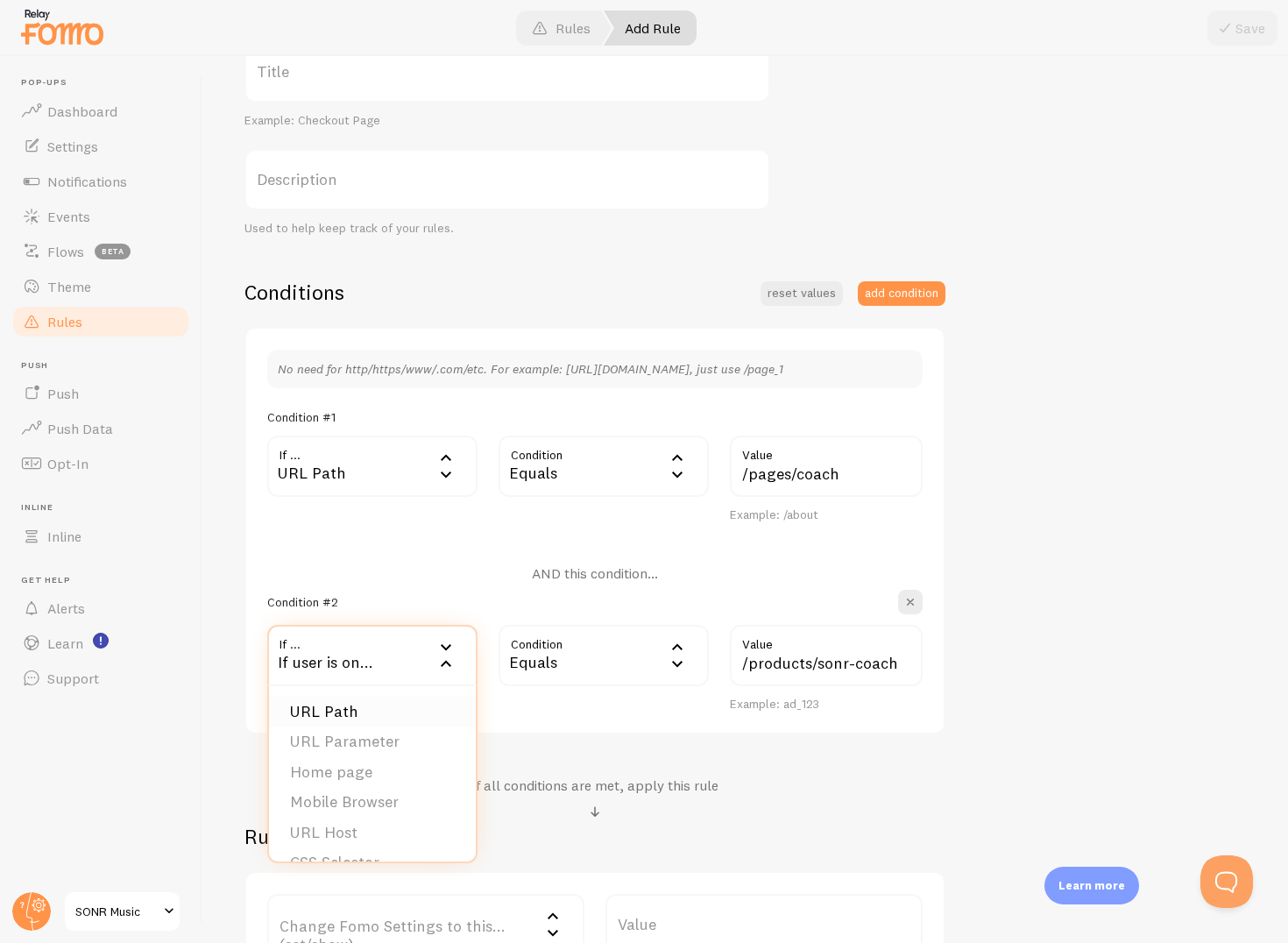
click at [389, 712] on li "URL Path" at bounding box center [372, 712] width 207 height 31
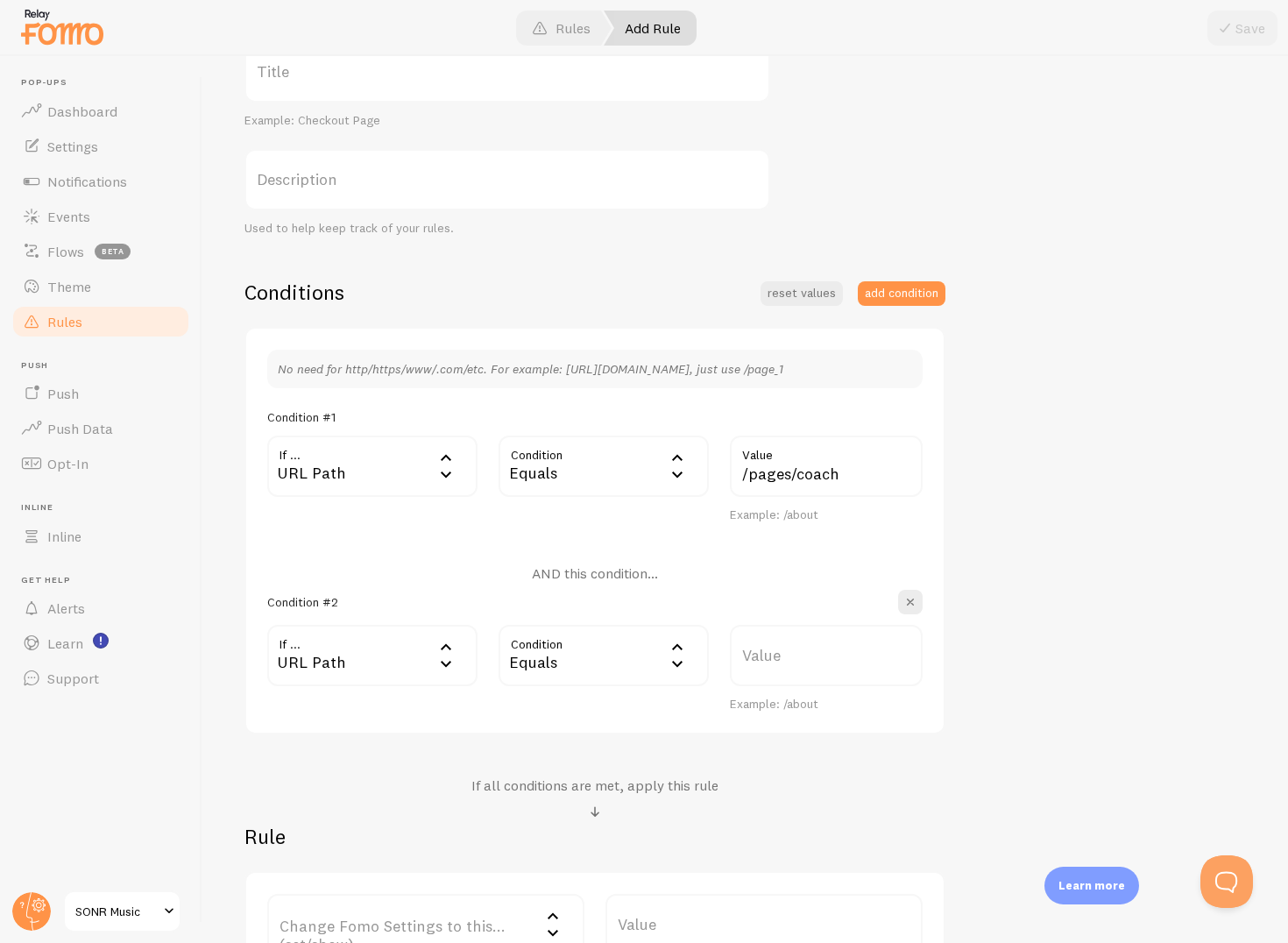
scroll to position [226, 0]
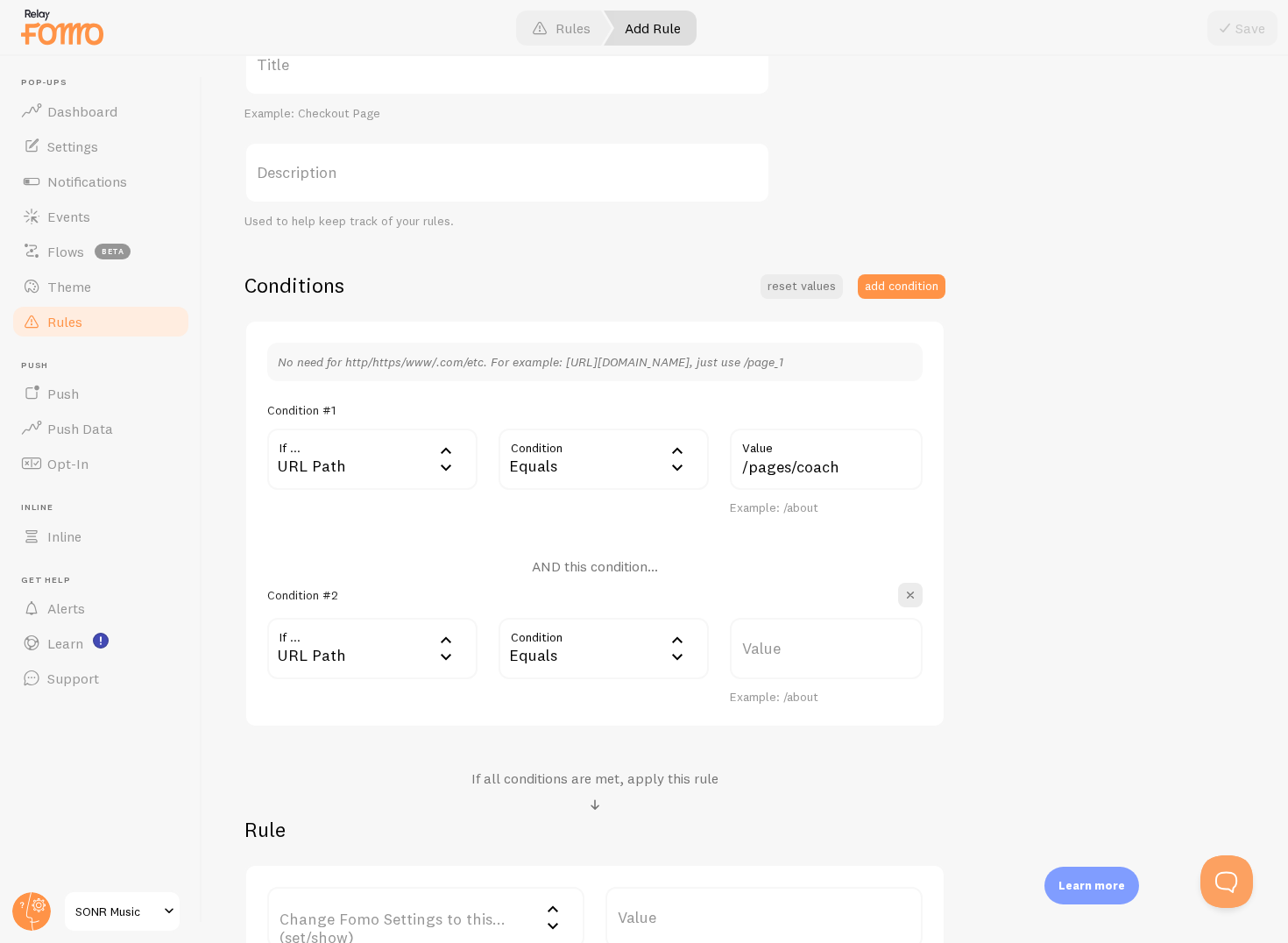
click at [757, 658] on label "Value" at bounding box center [826, 649] width 193 height 62
click at [757, 658] on input "Value" at bounding box center [826, 649] width 193 height 62
paste input "/products/sonr-coach"
type input "/products/sonr-coach"
click at [809, 775] on div "If all conditions are met, apply this rule" at bounding box center [595, 793] width 701 height 46
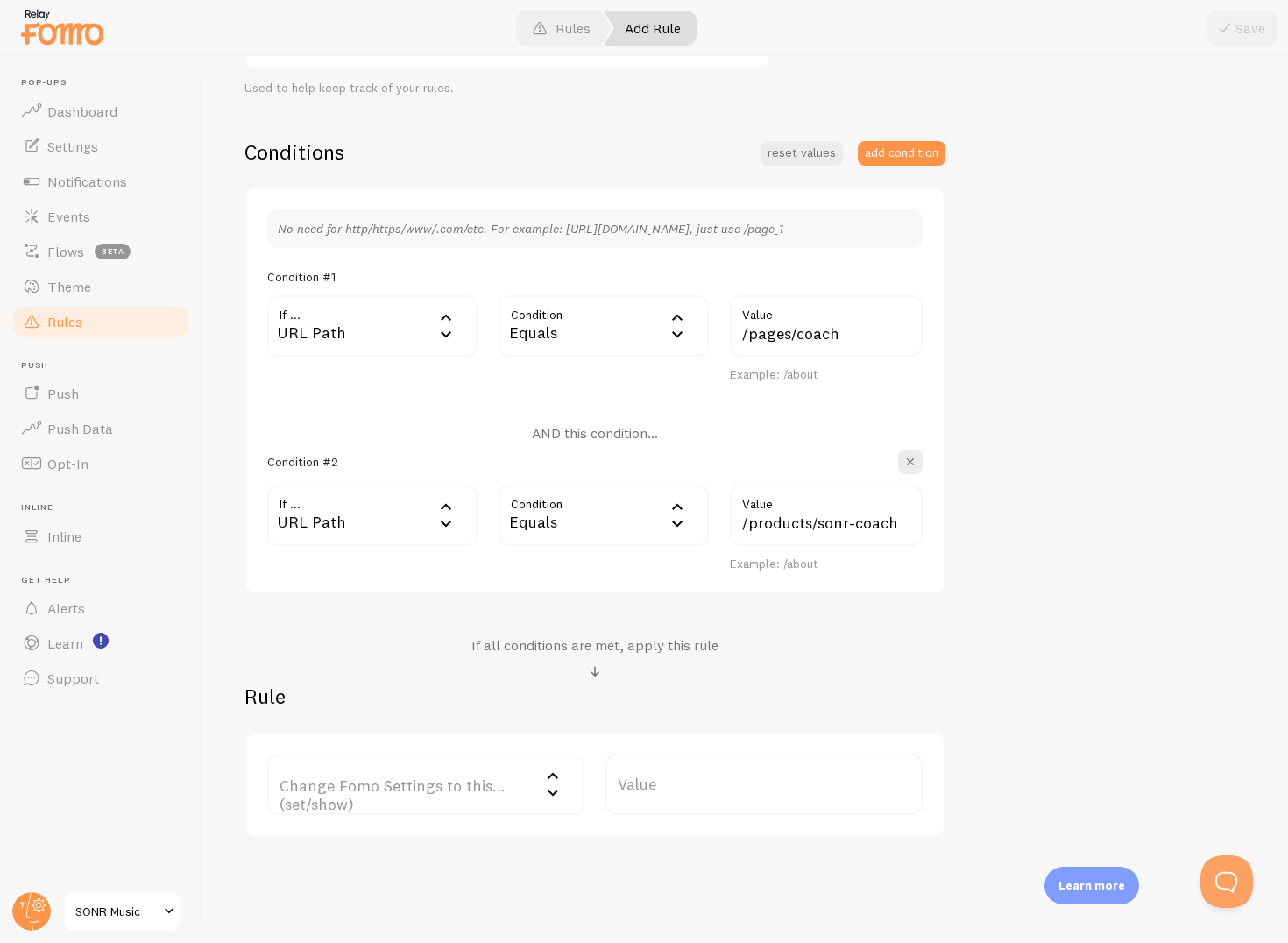
scroll to position [409, 0]
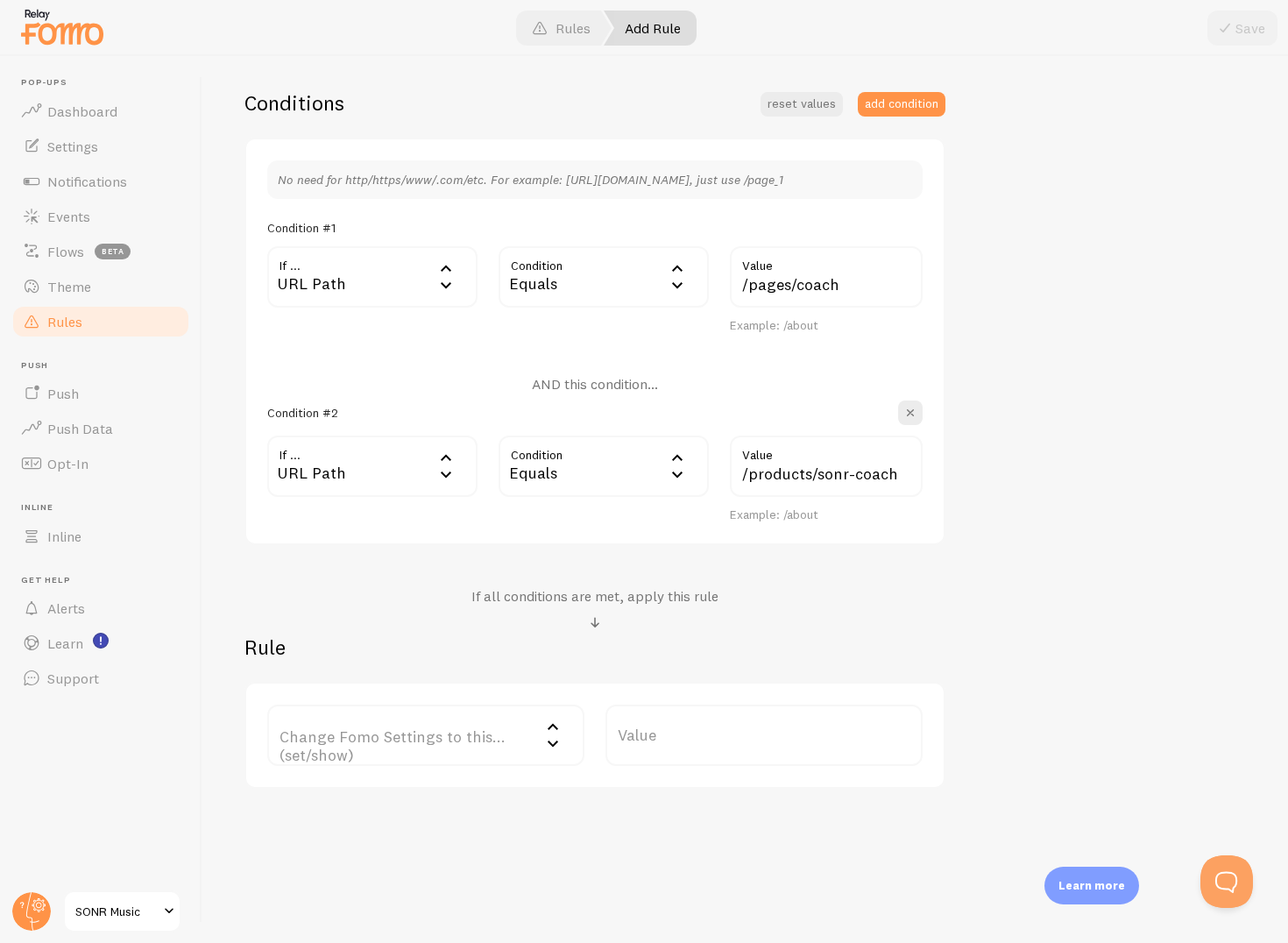
click at [390, 746] on label "Change Fomo Settings to this... (set/show)" at bounding box center [426, 736] width 317 height 62
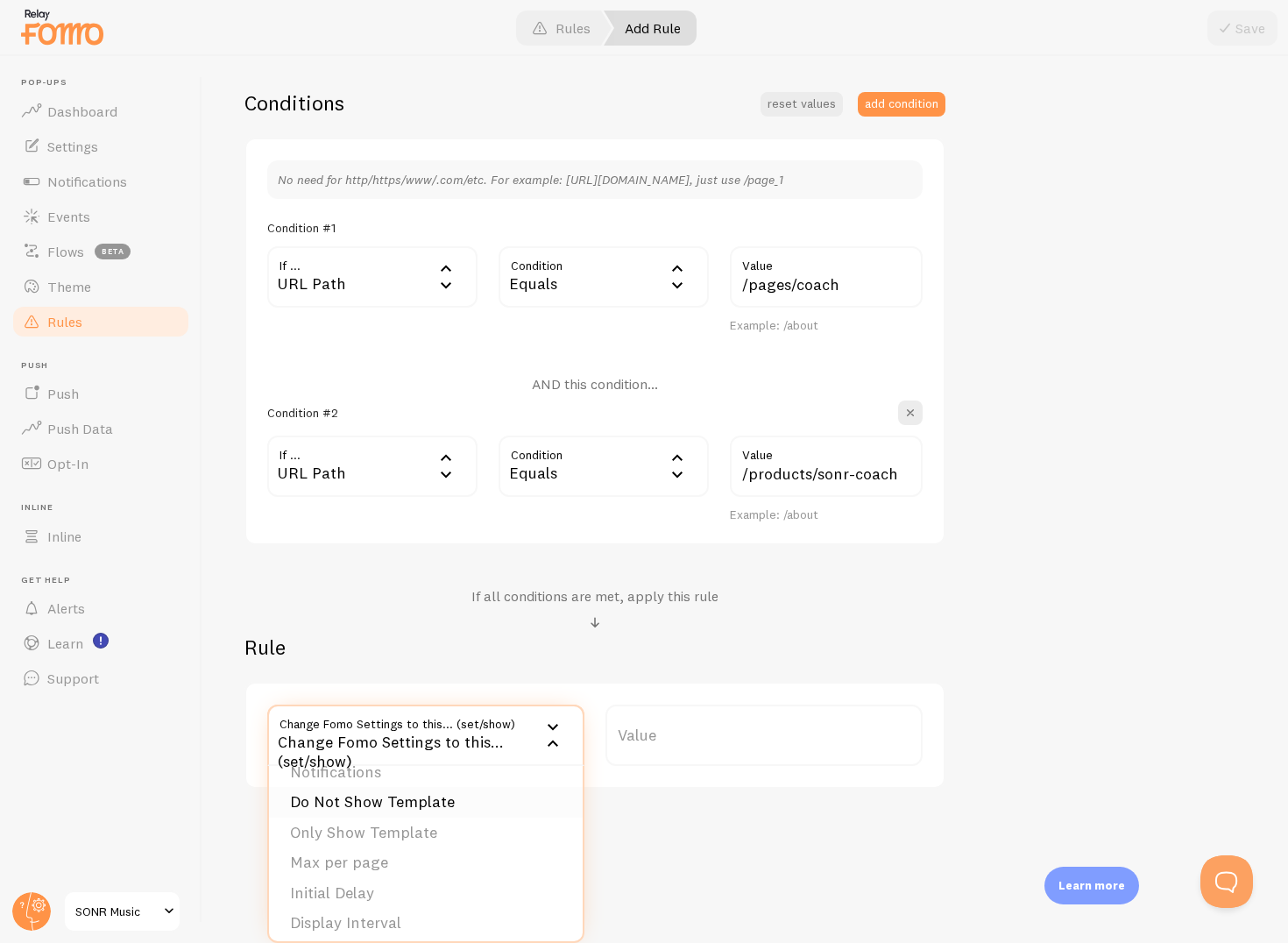
scroll to position [21, 0]
click at [389, 809] on li "Do Not Show Template" at bounding box center [426, 801] width 313 height 31
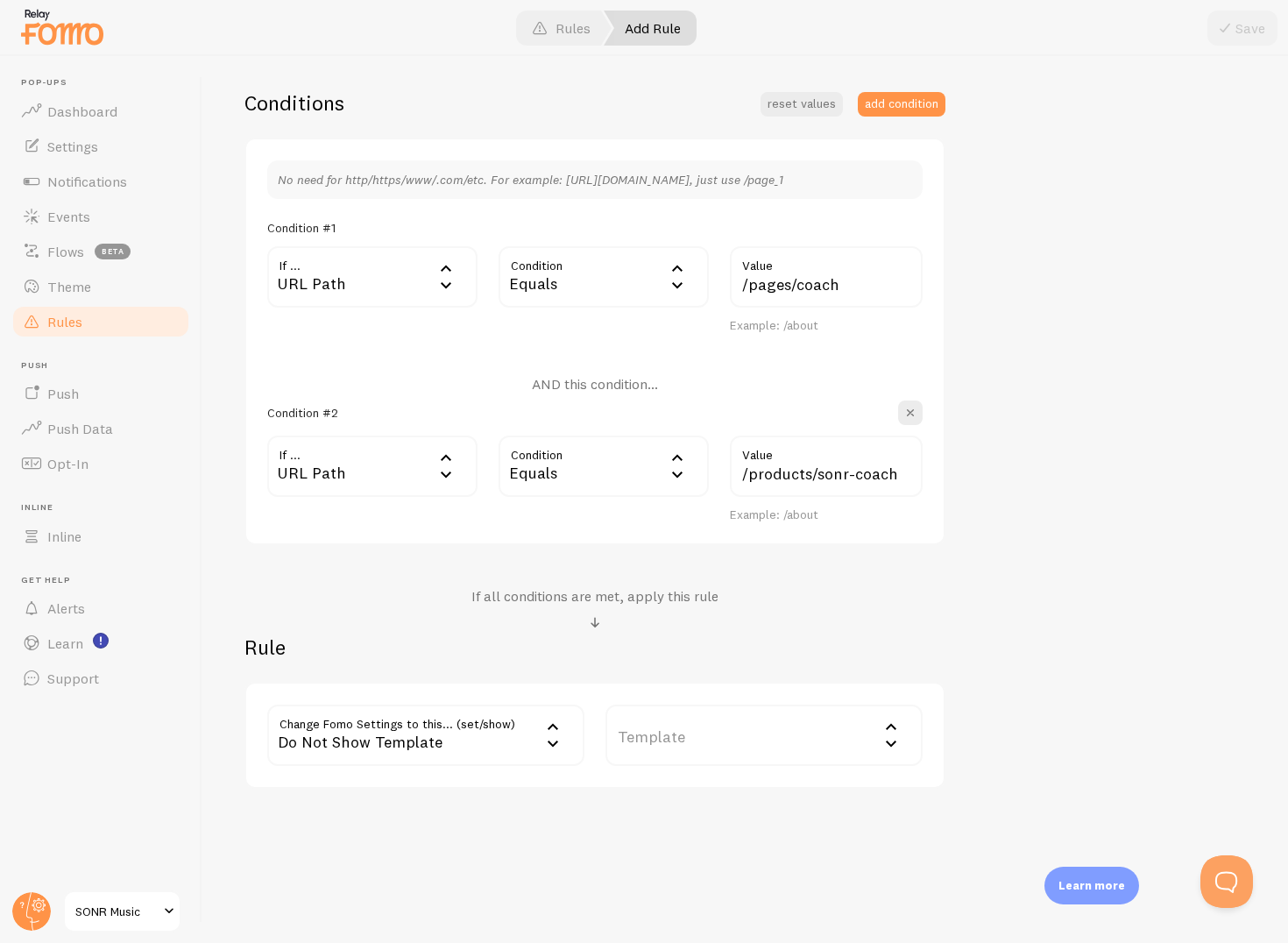
click at [696, 745] on label "Template" at bounding box center [764, 736] width 317 height 62
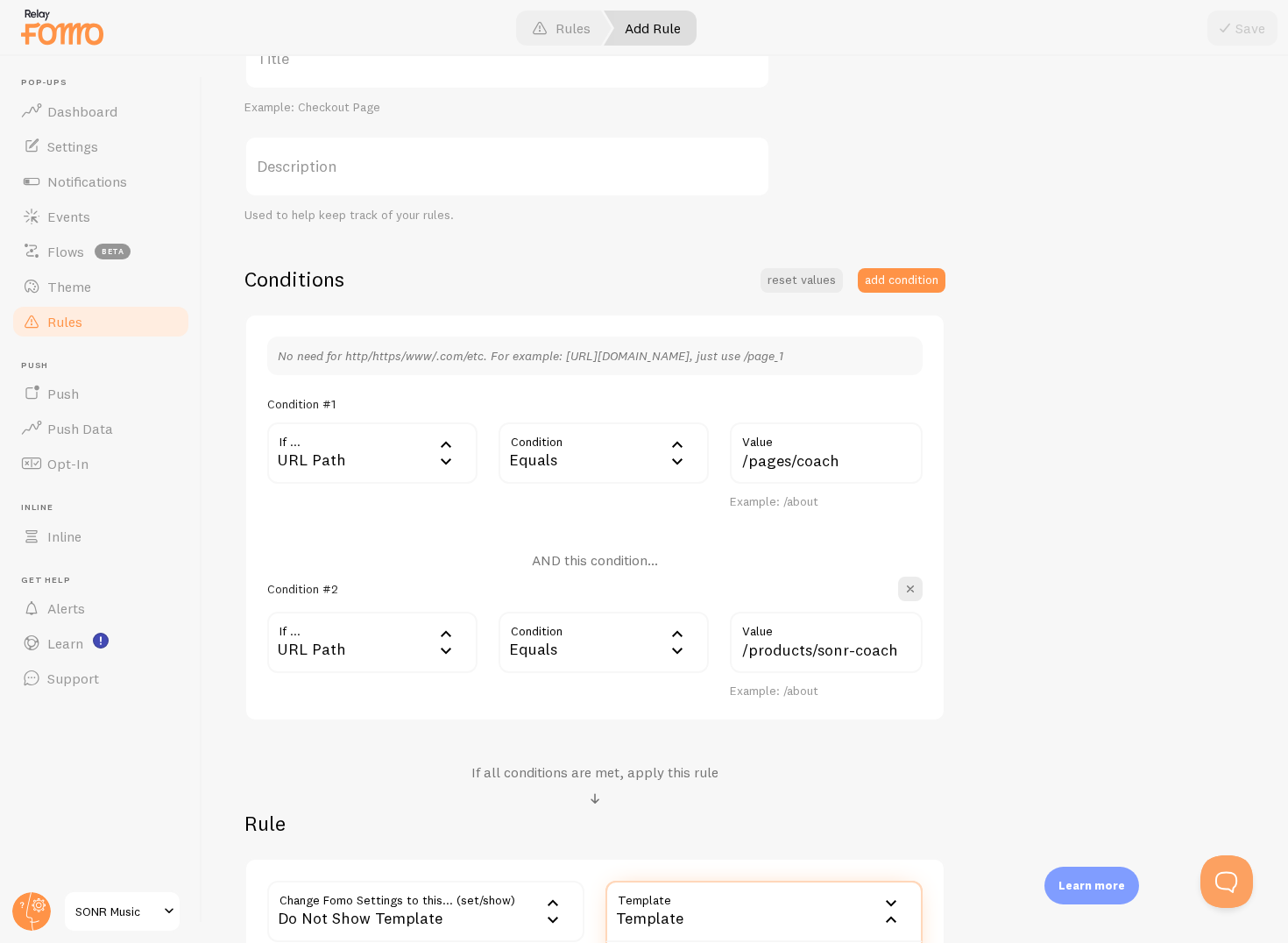
scroll to position [409, 0]
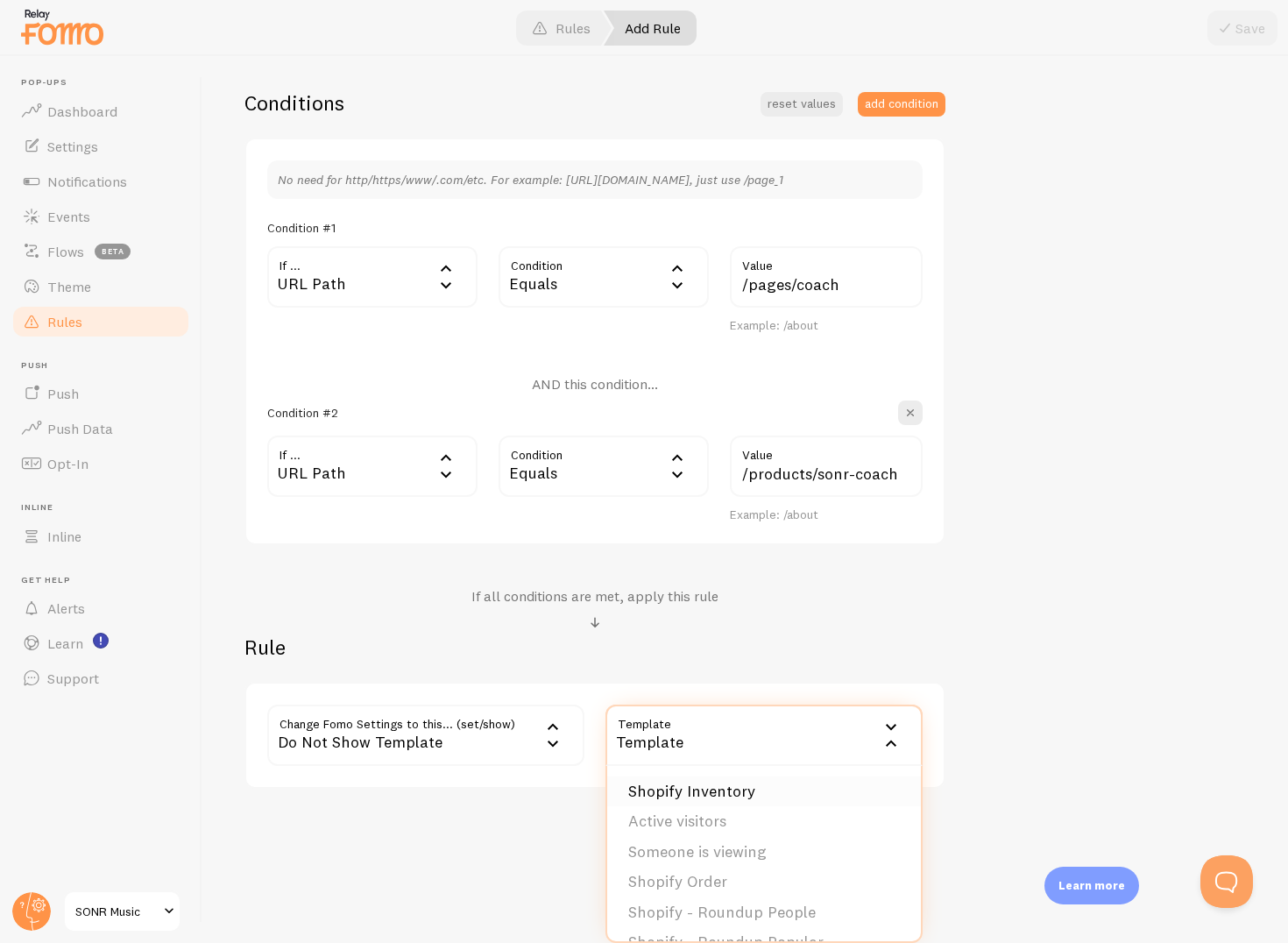
click at [658, 795] on li "Shopify Inventory" at bounding box center [764, 792] width 313 height 31
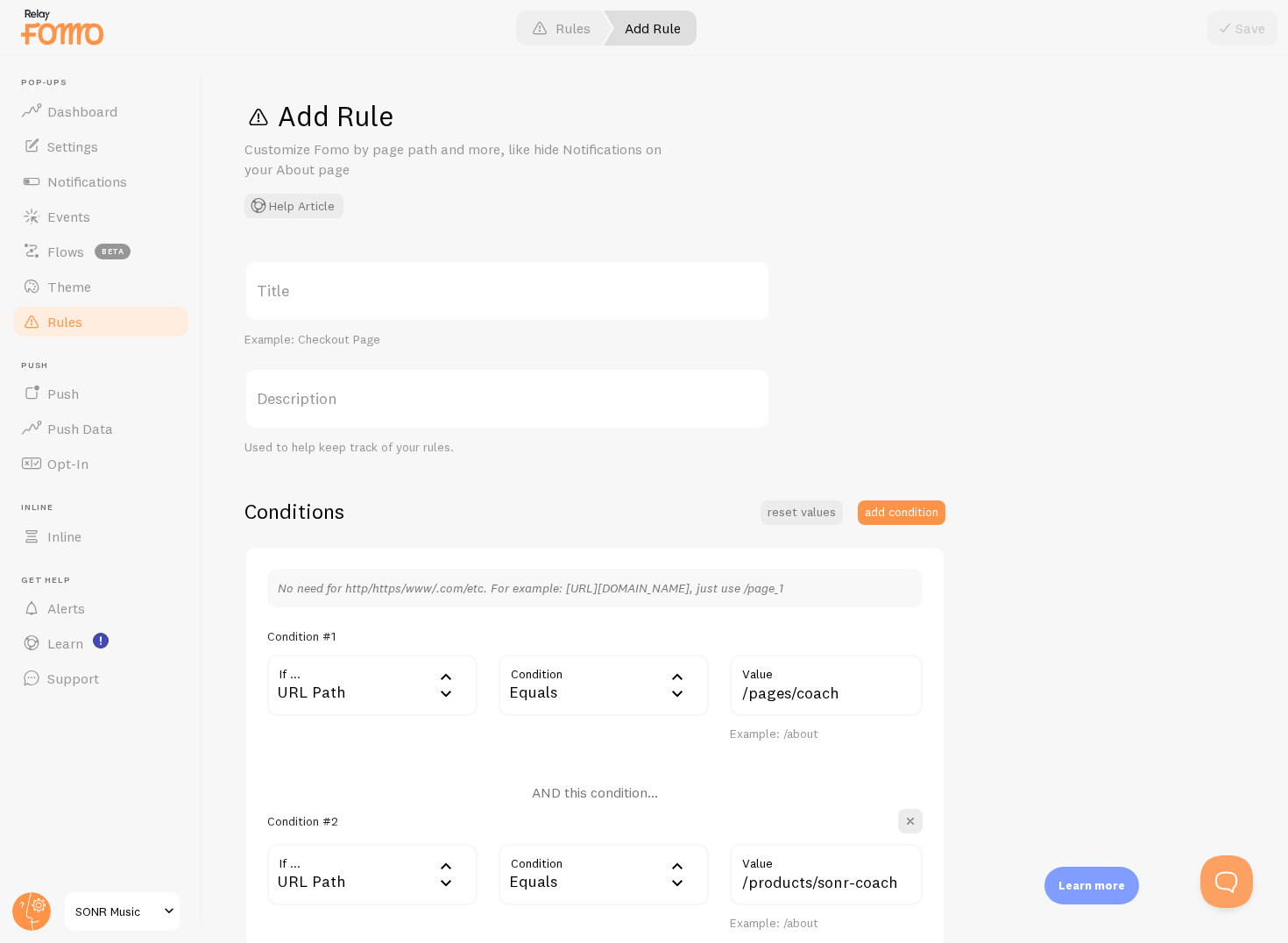
click at [487, 281] on label "Title" at bounding box center [507, 291] width 526 height 62
click at [487, 281] on input "Title" at bounding box center [507, 291] width 526 height 62
type input "e"
type input "Coach ex"
click at [1108, 216] on div "Add Rule Customize Fomo by page path and more, like hide Notifications on your …" at bounding box center [745, 158] width 1002 height 120
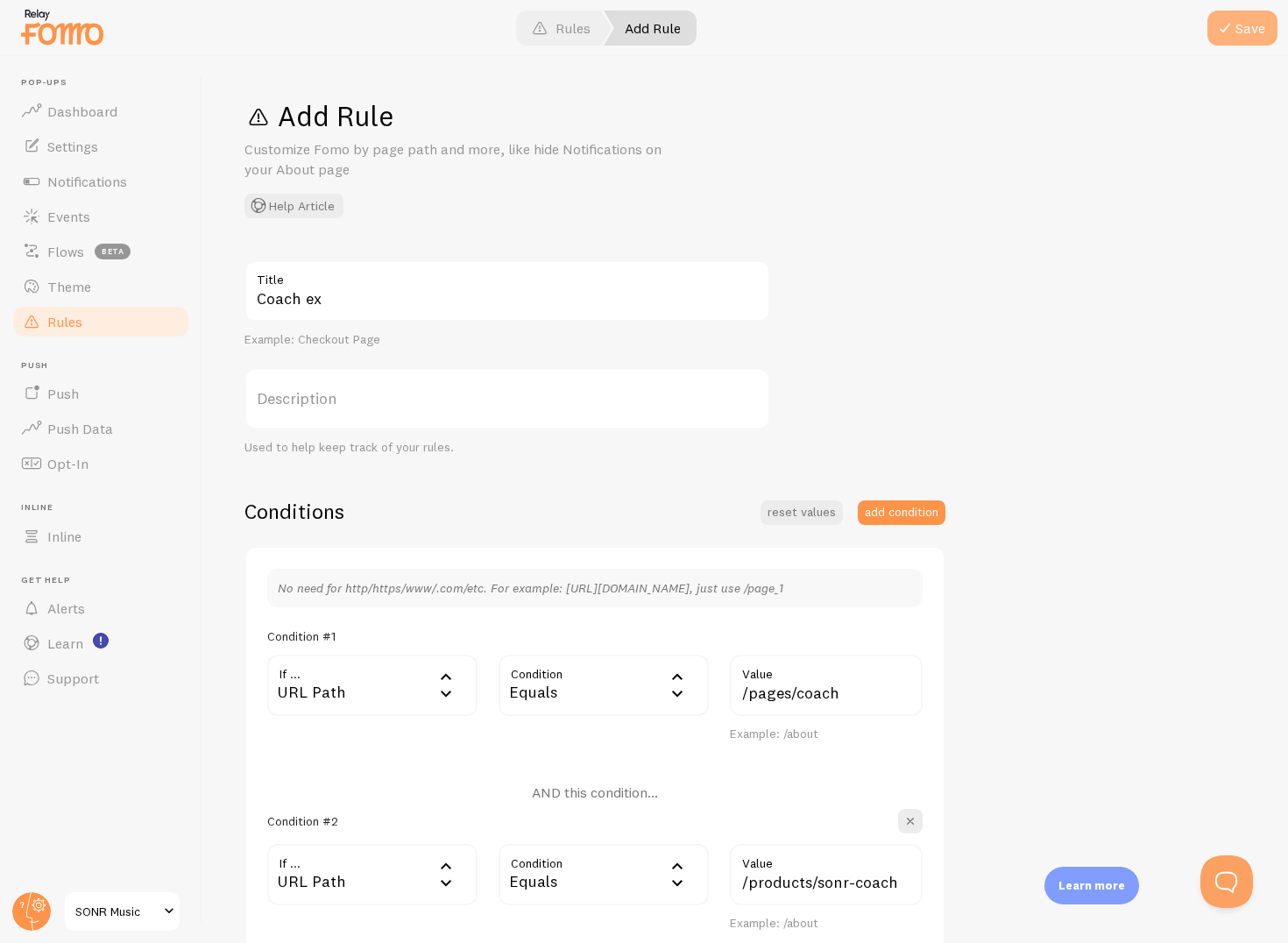
click at [1228, 14] on button "Save" at bounding box center [1242, 28] width 70 height 35
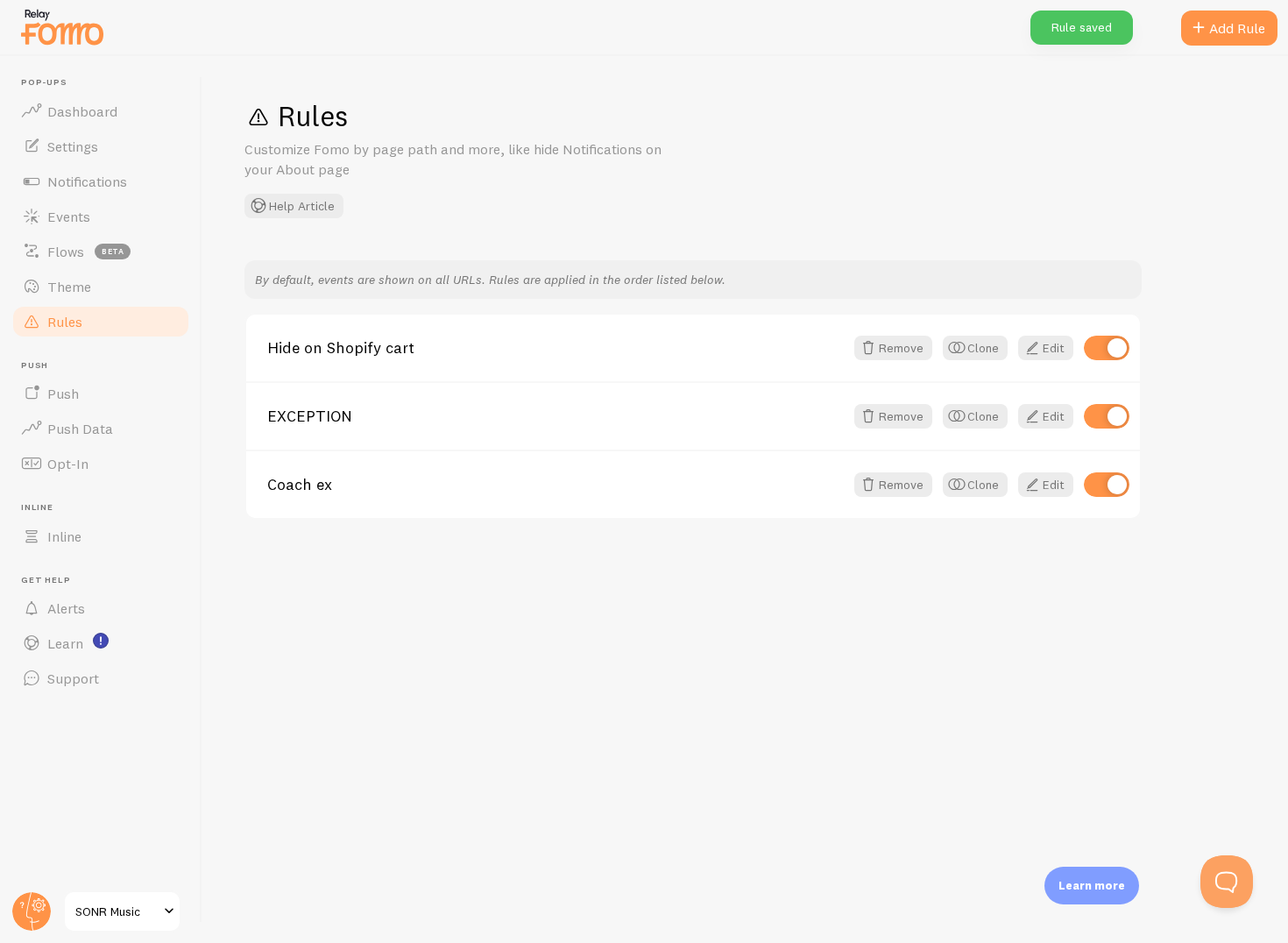
click at [351, 284] on p "By default, events are shown on all URLs. Rules are applied in the order listed…" at bounding box center [694, 279] width 877 height 17
click at [360, 249] on div "Rules Customize Fomo by page path and more, like hide Notifications on your Abo…" at bounding box center [745, 499] width 1086 height 887
click at [973, 487] on button "Clone" at bounding box center [976, 485] width 65 height 24
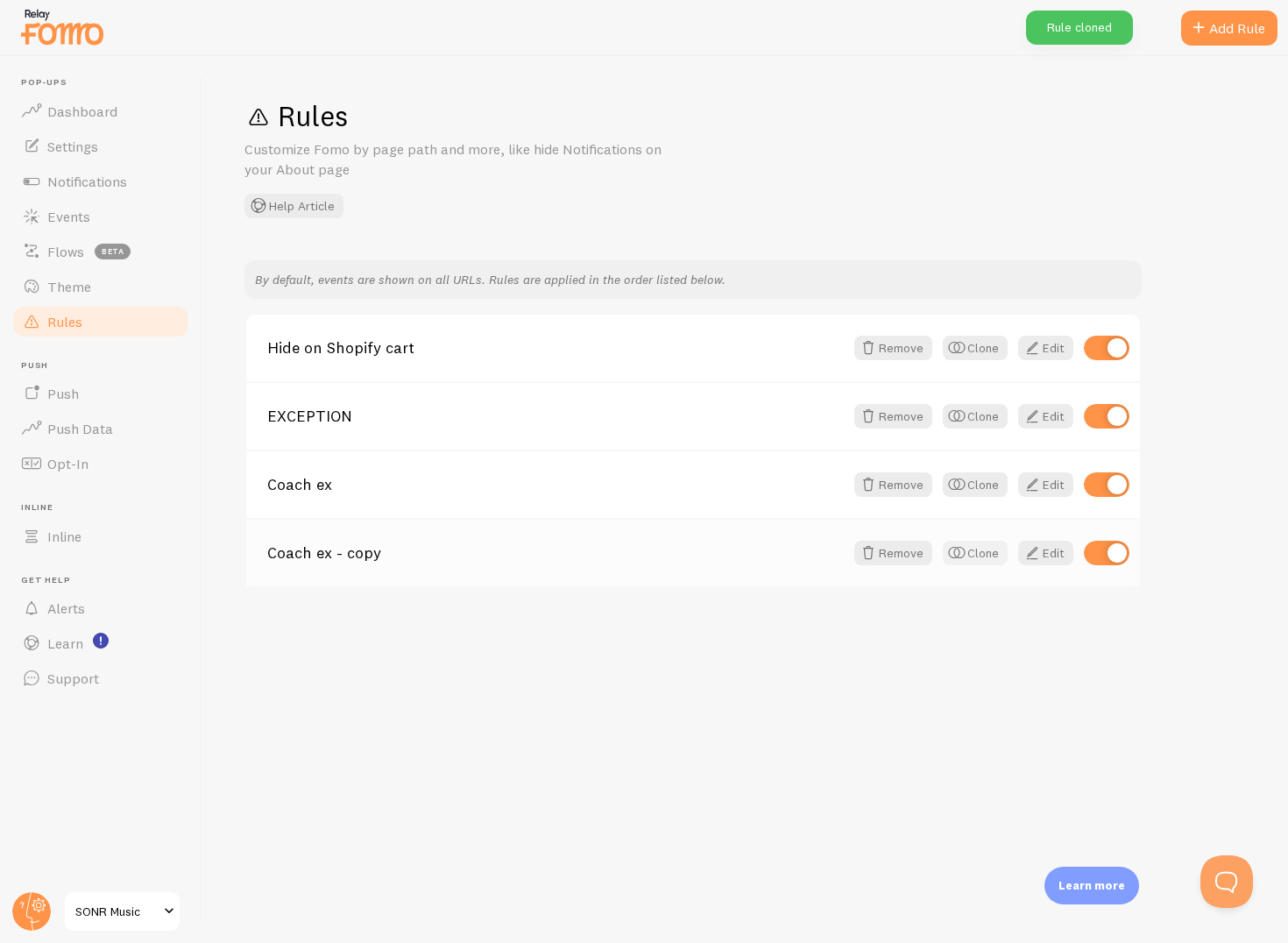
click at [980, 554] on button "Clone" at bounding box center [976, 553] width 65 height 24
click at [980, 557] on button "Clone" at bounding box center [976, 553] width 65 height 24
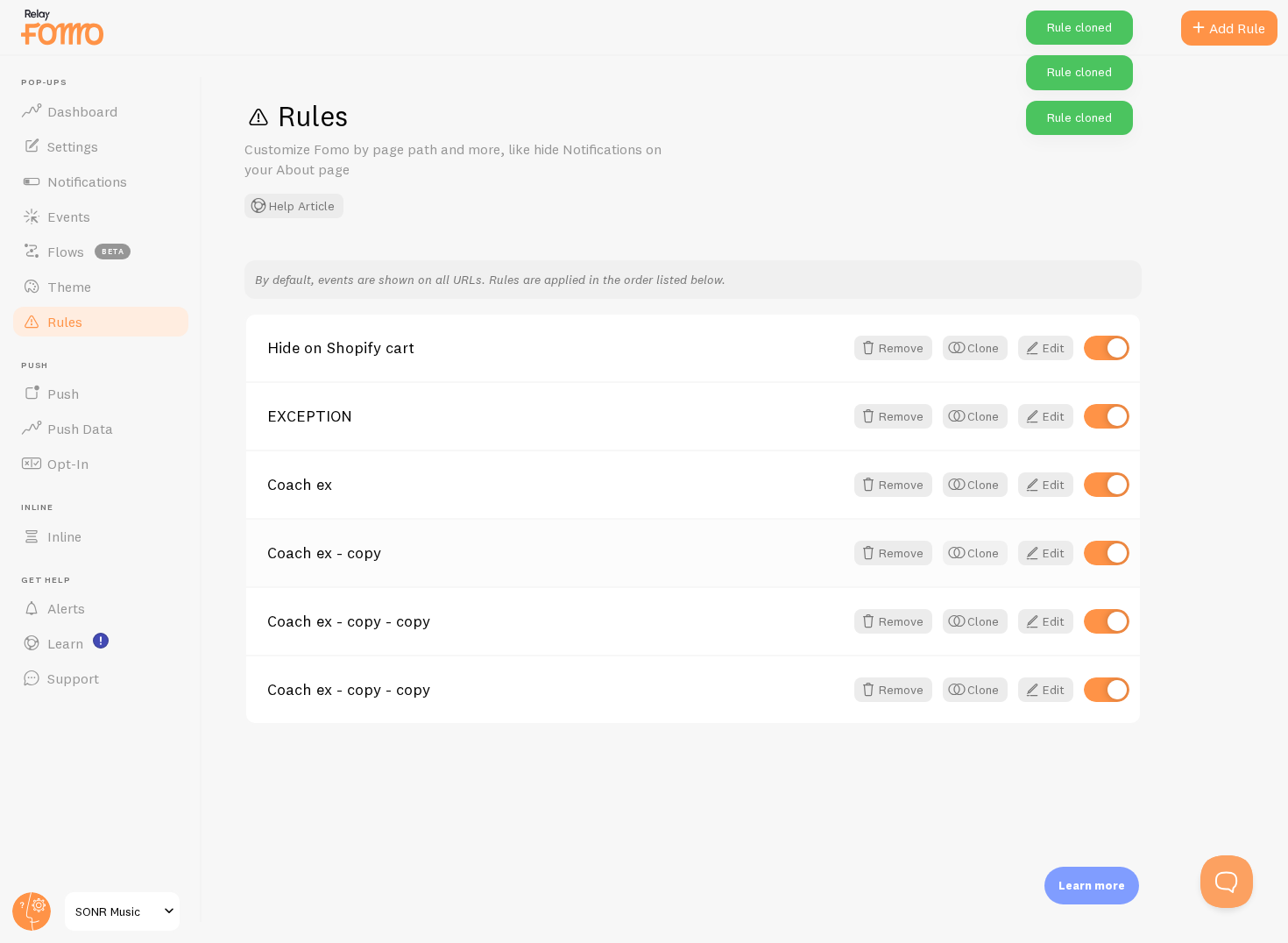
click at [980, 556] on button "Clone" at bounding box center [976, 553] width 65 height 24
click at [381, 409] on link "EXCEPTION" at bounding box center [555, 416] width 577 height 15
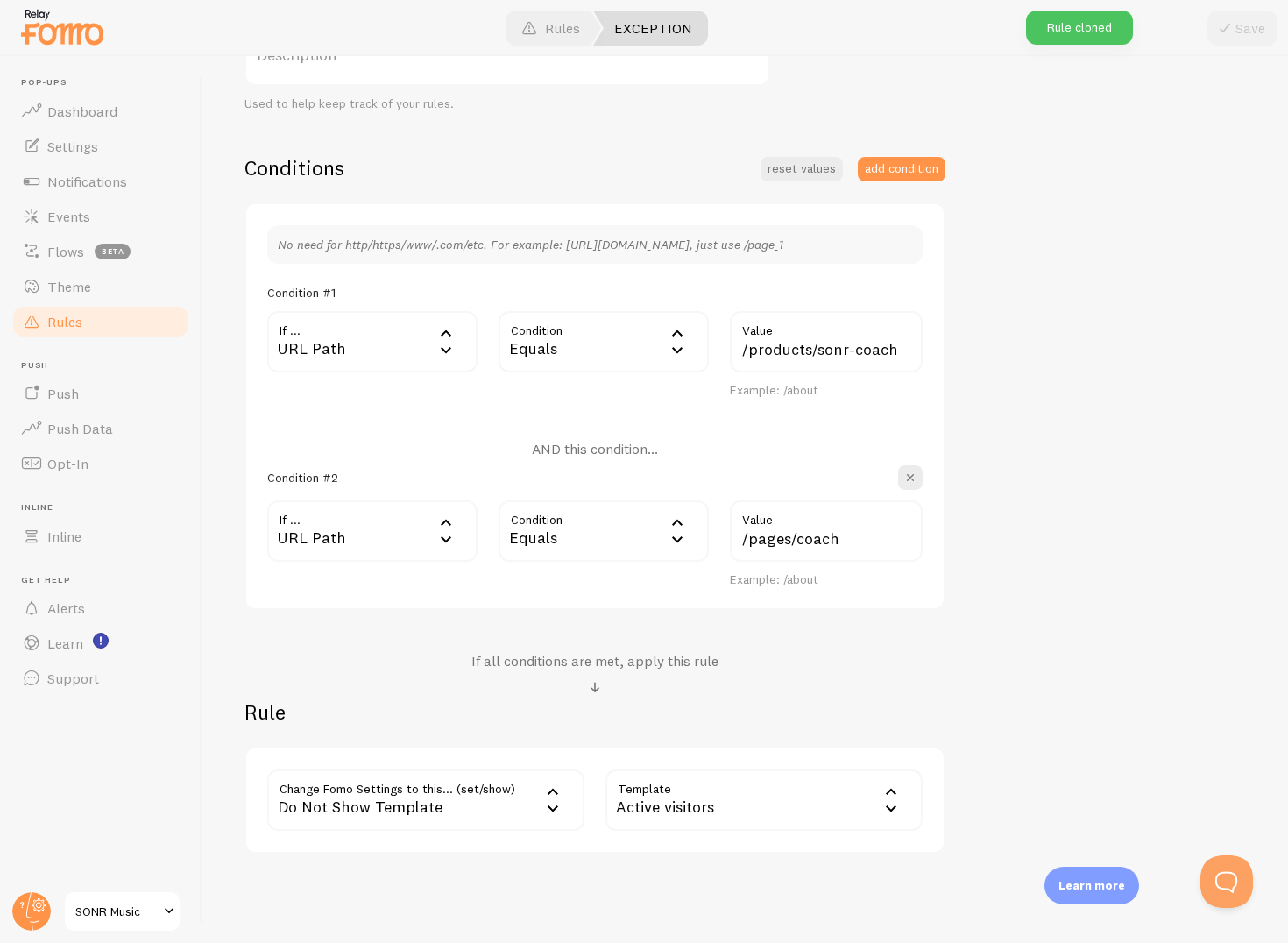
scroll to position [409, 0]
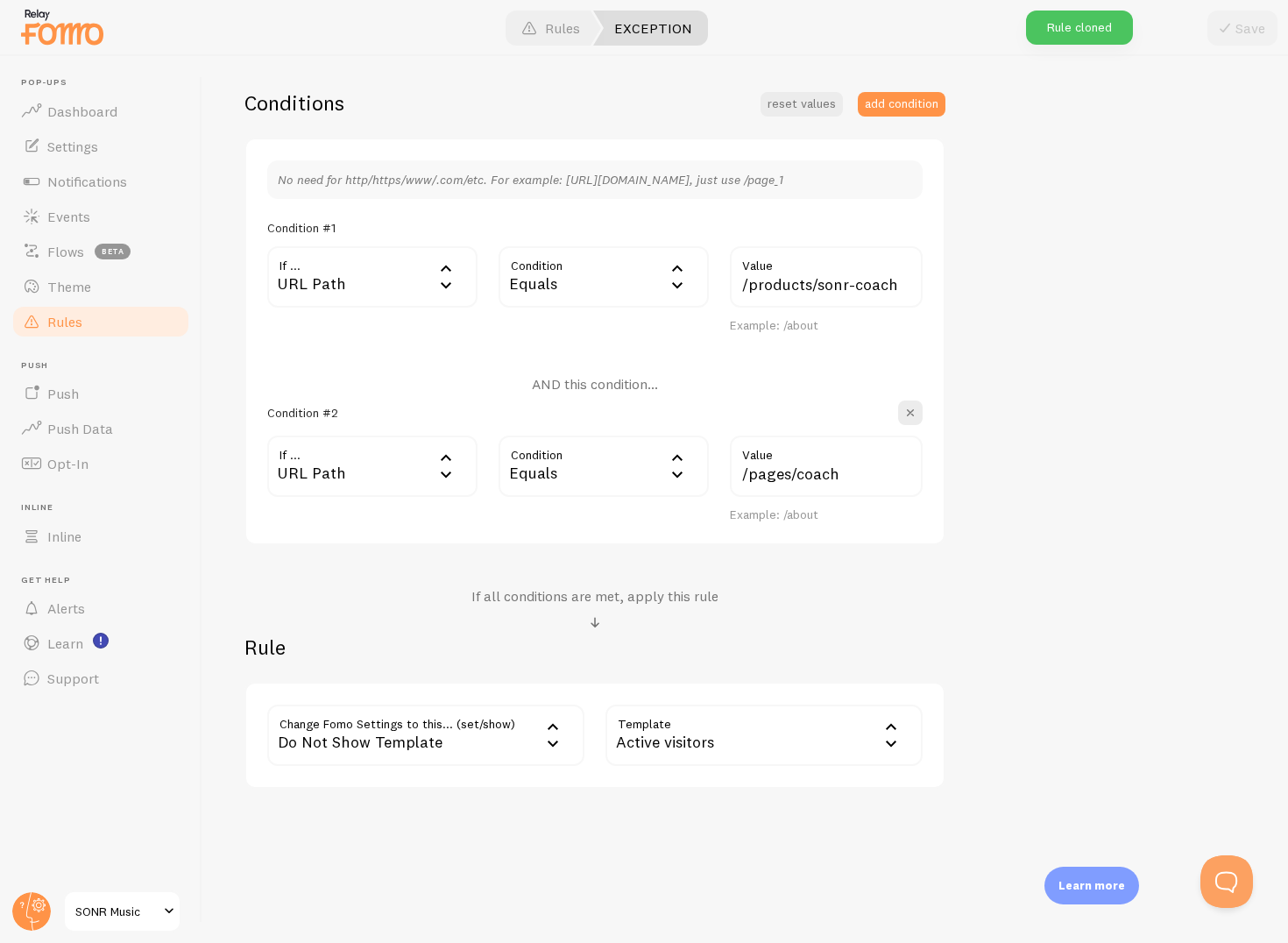
click at [693, 731] on div "Active visitors" at bounding box center [764, 736] width 317 height 62
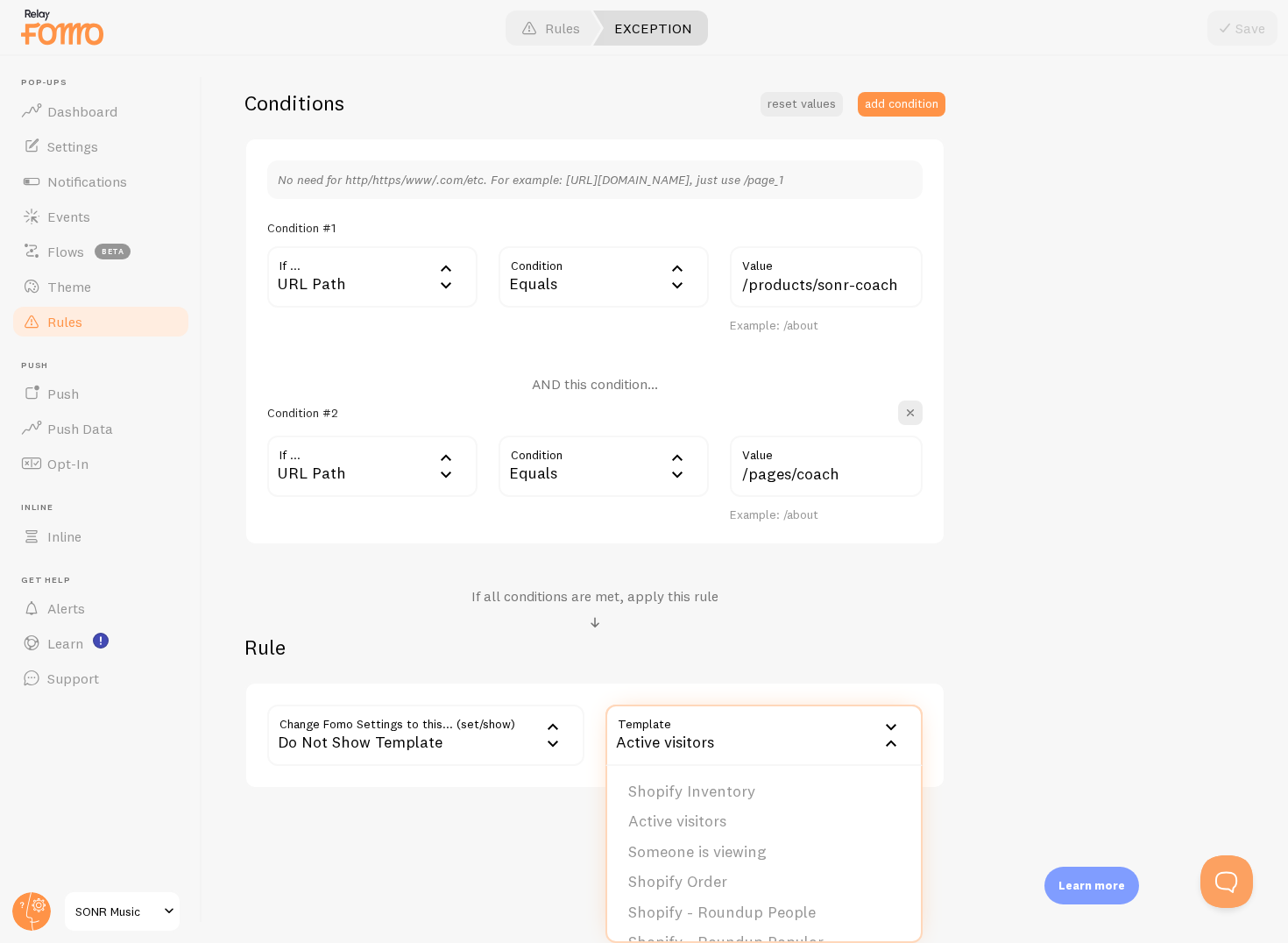
click at [766, 669] on div "Rule Change Fomo Settings to this... (set/show) no_show_template Do Not Show Te…" at bounding box center [595, 711] width 701 height 155
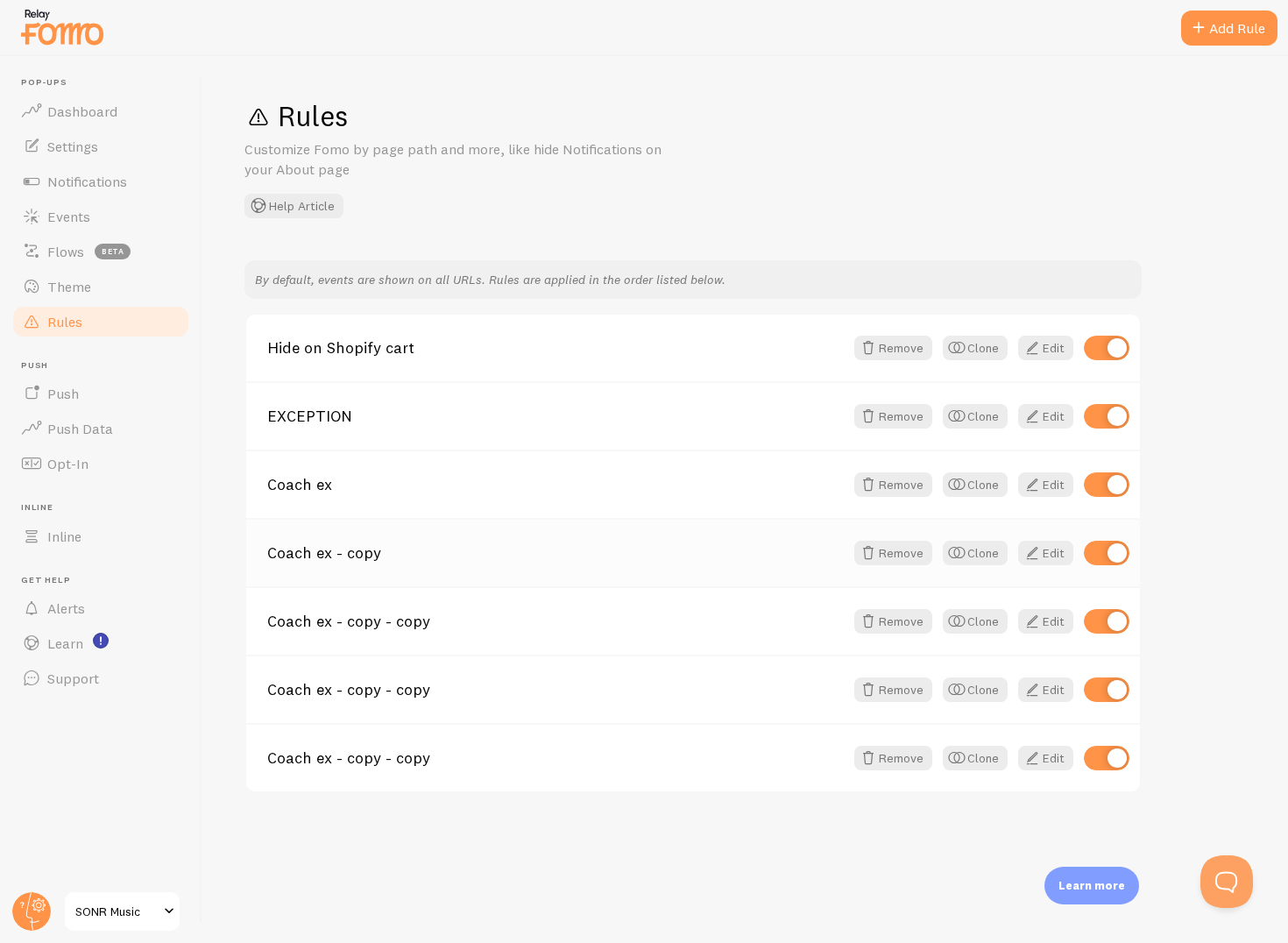
click at [423, 551] on link "Coach ex - copy" at bounding box center [555, 553] width 577 height 15
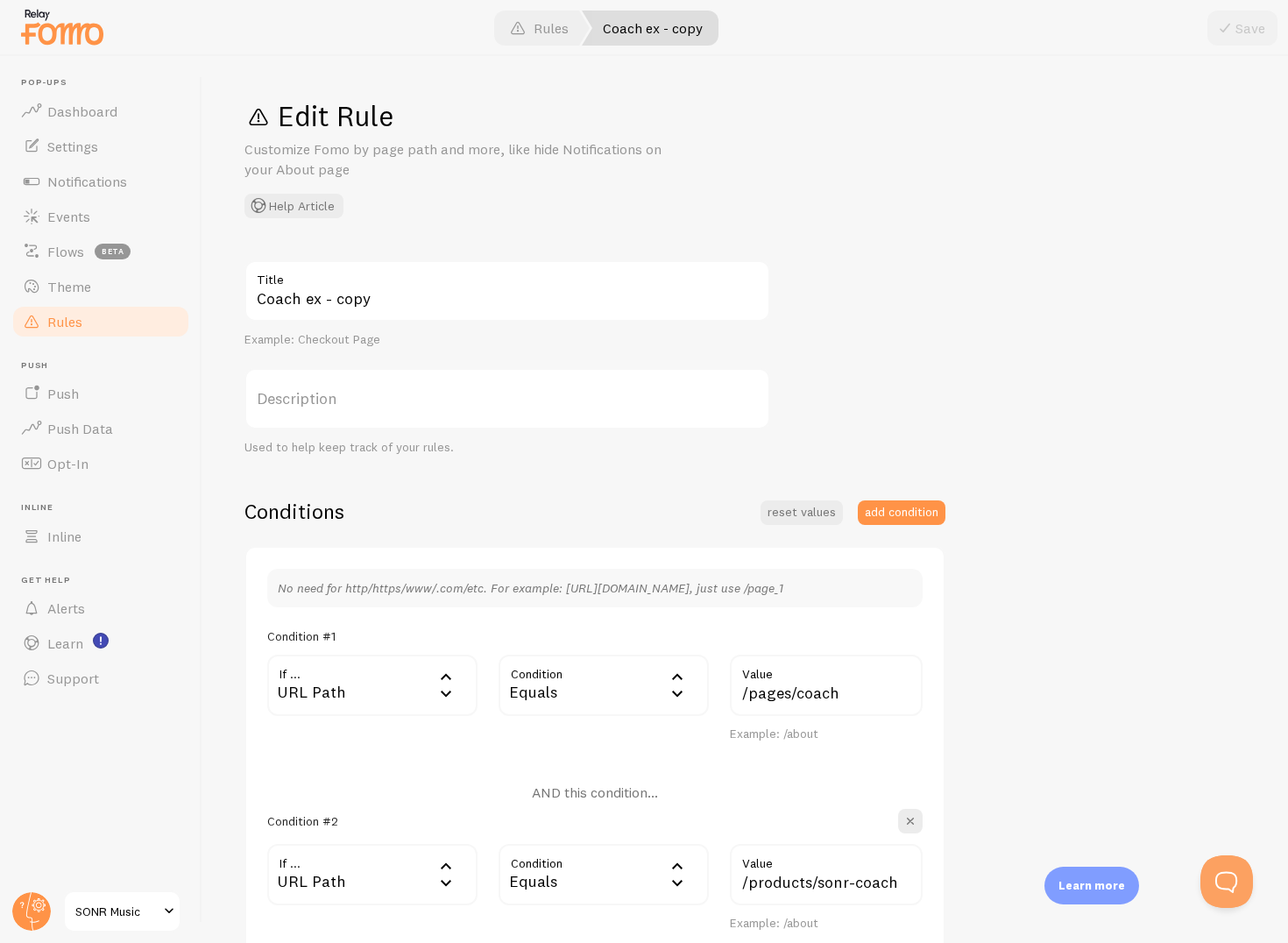
scroll to position [409, 0]
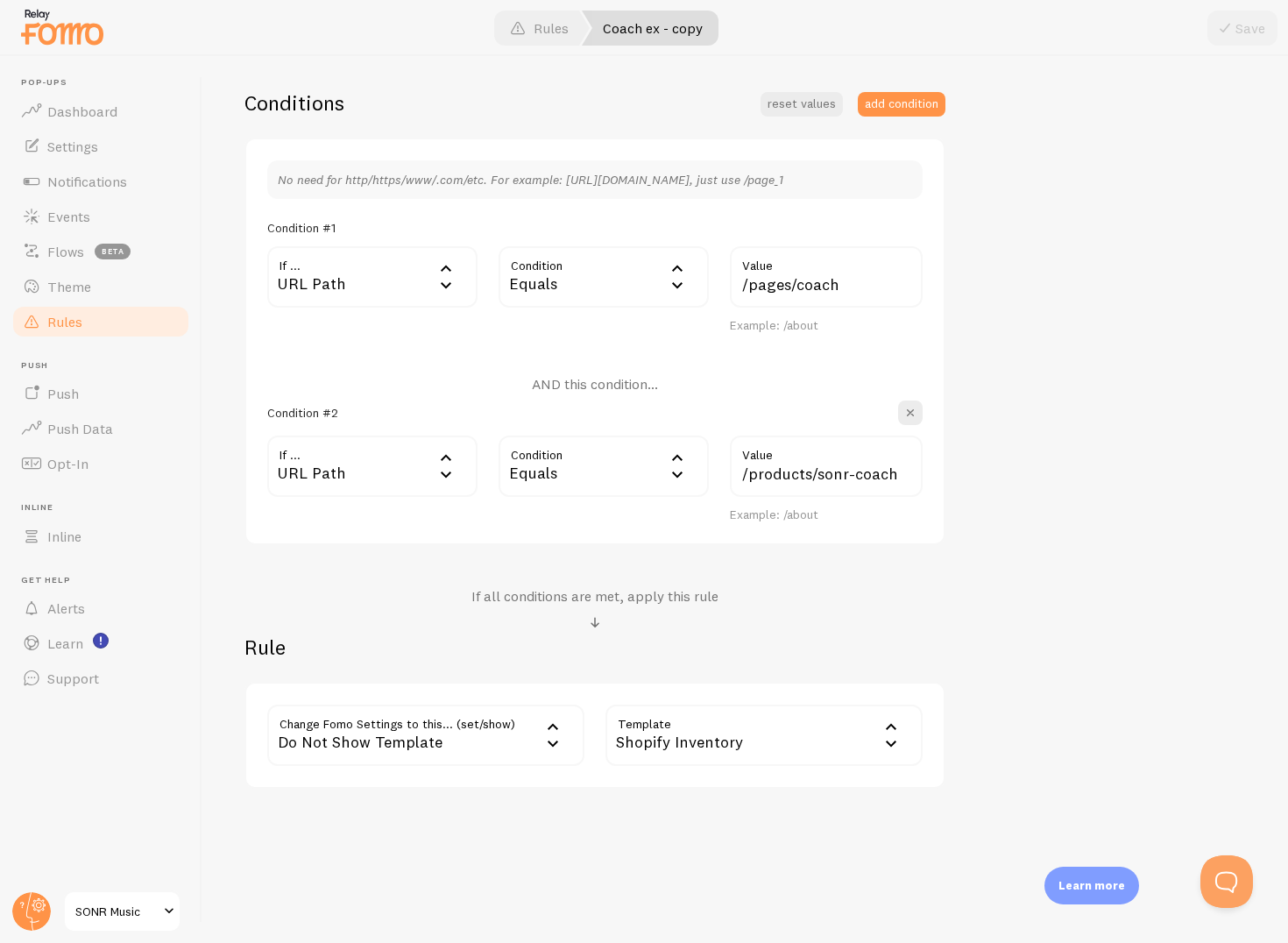
click at [778, 731] on div "Shopify Inventory" at bounding box center [764, 736] width 317 height 62
click at [757, 851] on li "Someone is viewing" at bounding box center [764, 852] width 313 height 31
click at [1246, 35] on button "Save" at bounding box center [1242, 28] width 70 height 35
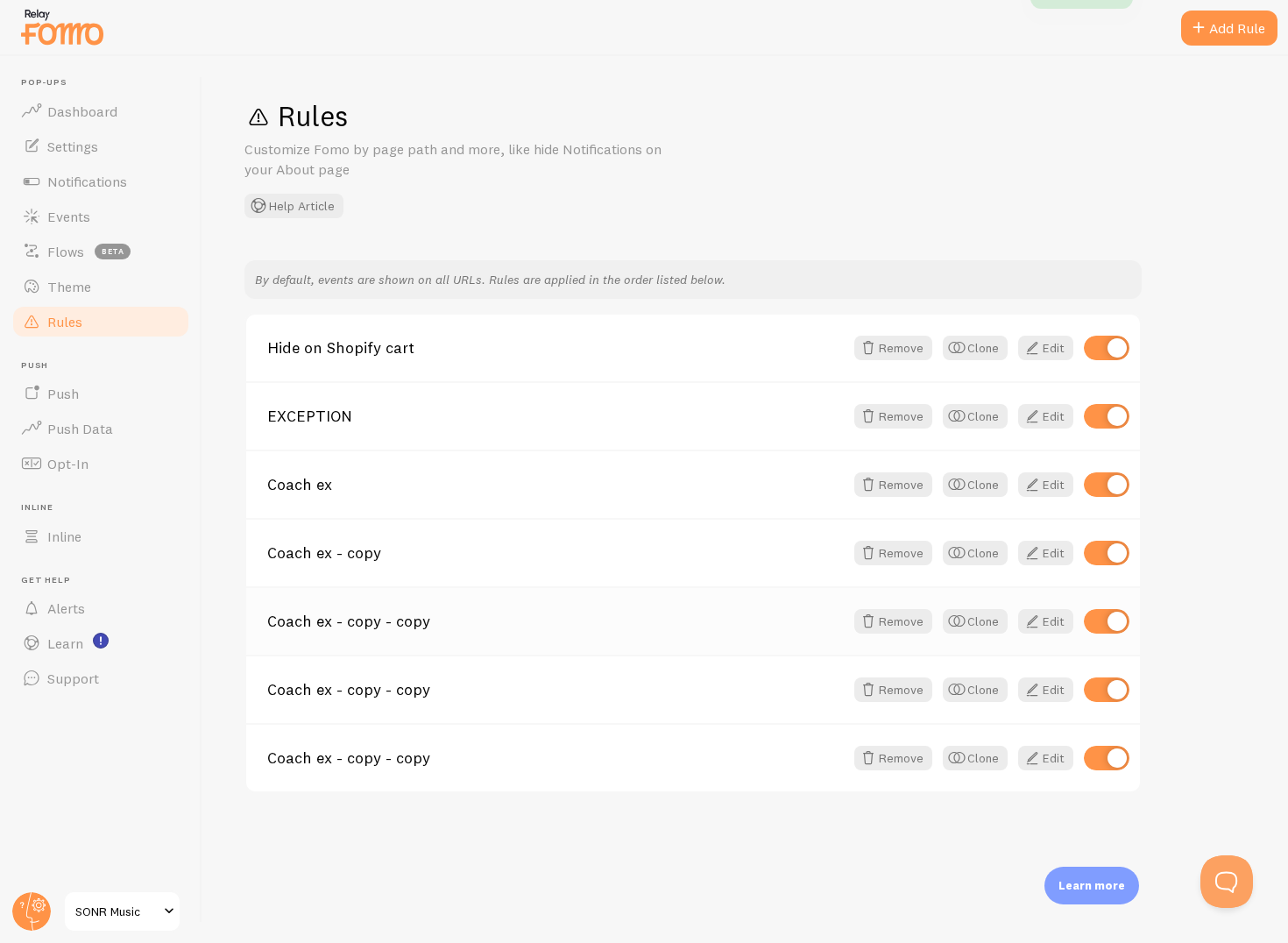
click at [620, 617] on link "Coach ex - copy - copy" at bounding box center [555, 621] width 577 height 15
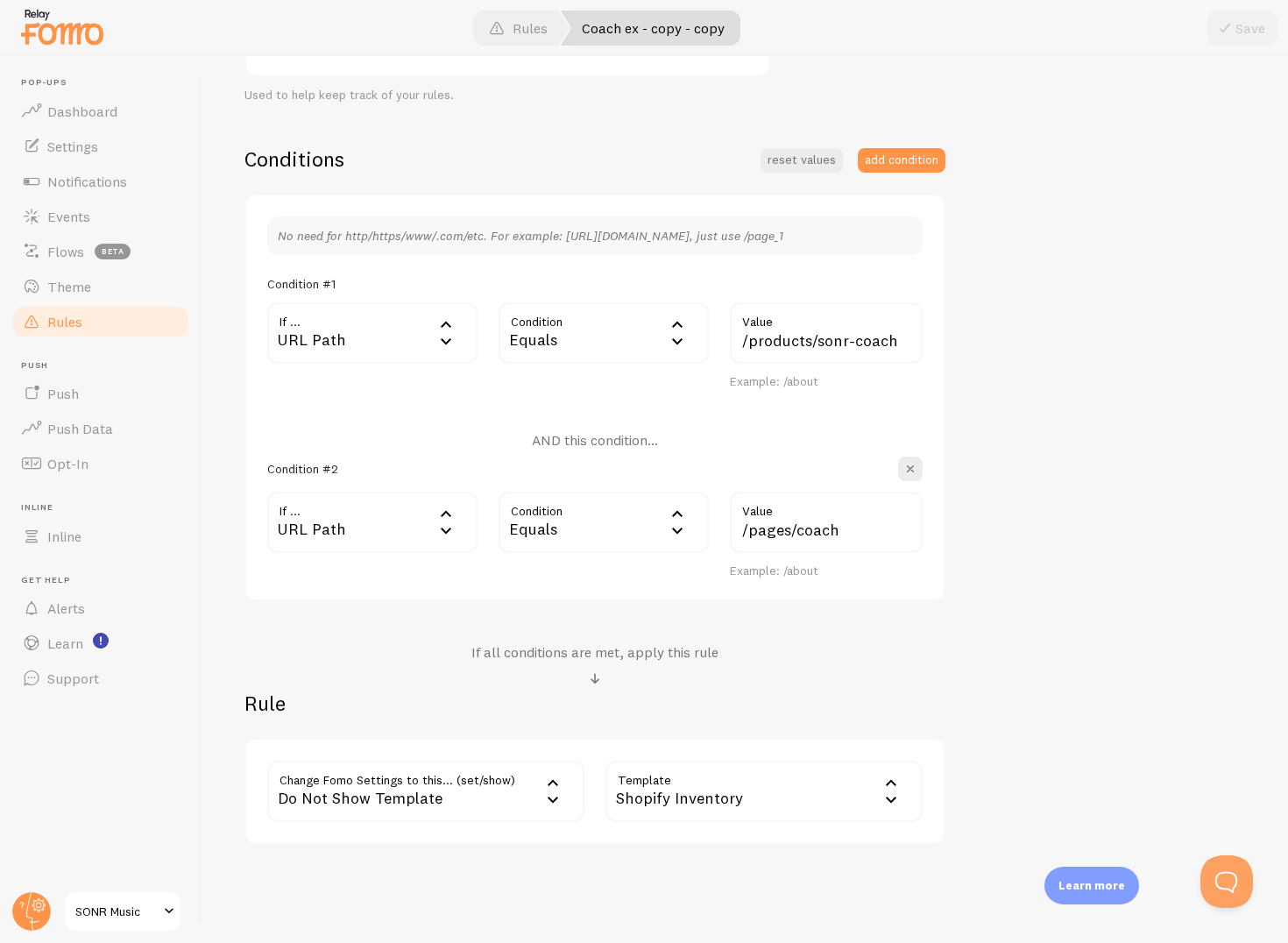
scroll to position [409, 0]
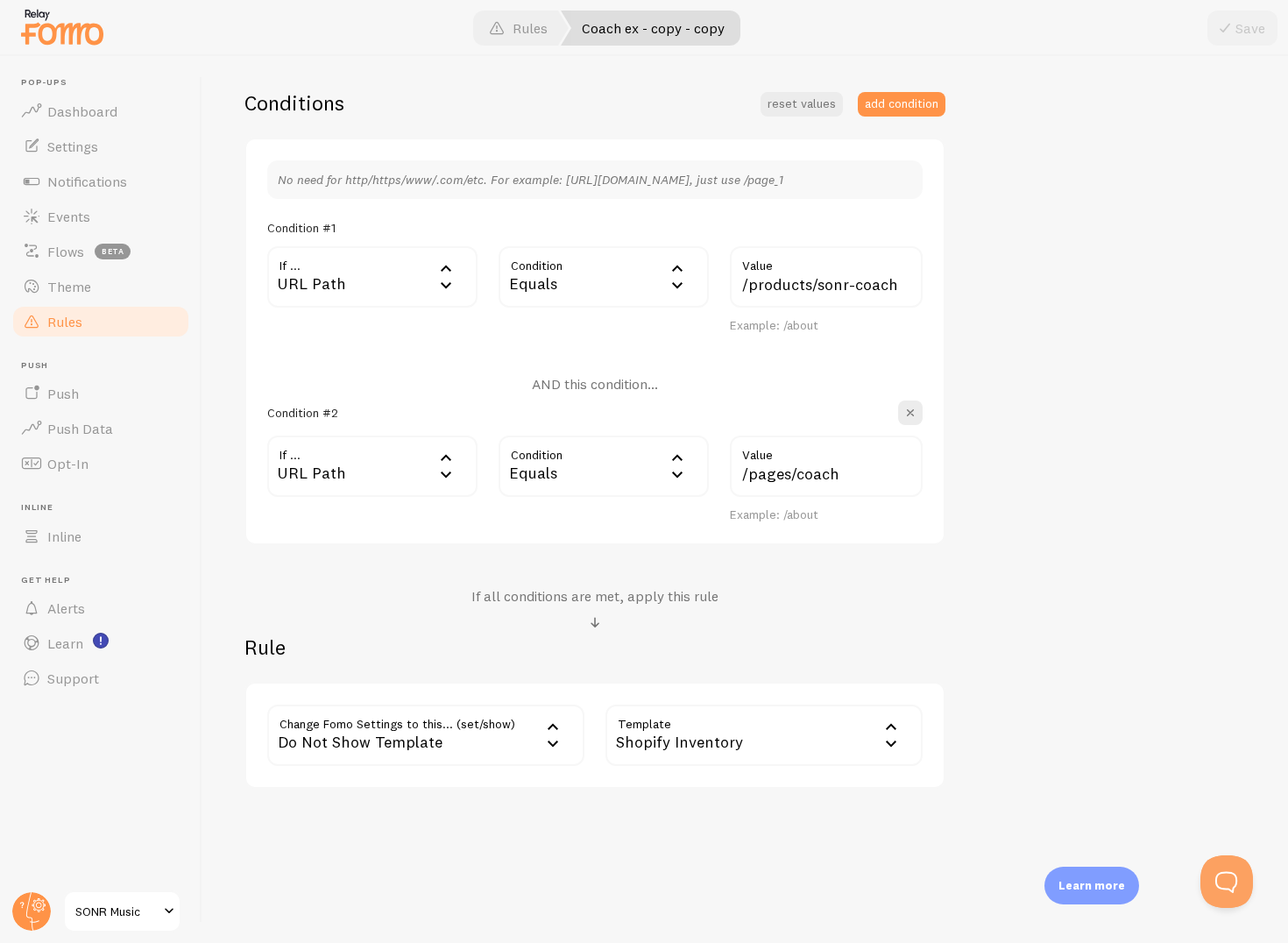
click at [658, 738] on div "Shopify Inventory" at bounding box center [764, 736] width 317 height 62
click at [679, 880] on li "Shopify Order" at bounding box center [764, 882] width 313 height 31
click at [1244, 34] on button "Save" at bounding box center [1242, 28] width 70 height 35
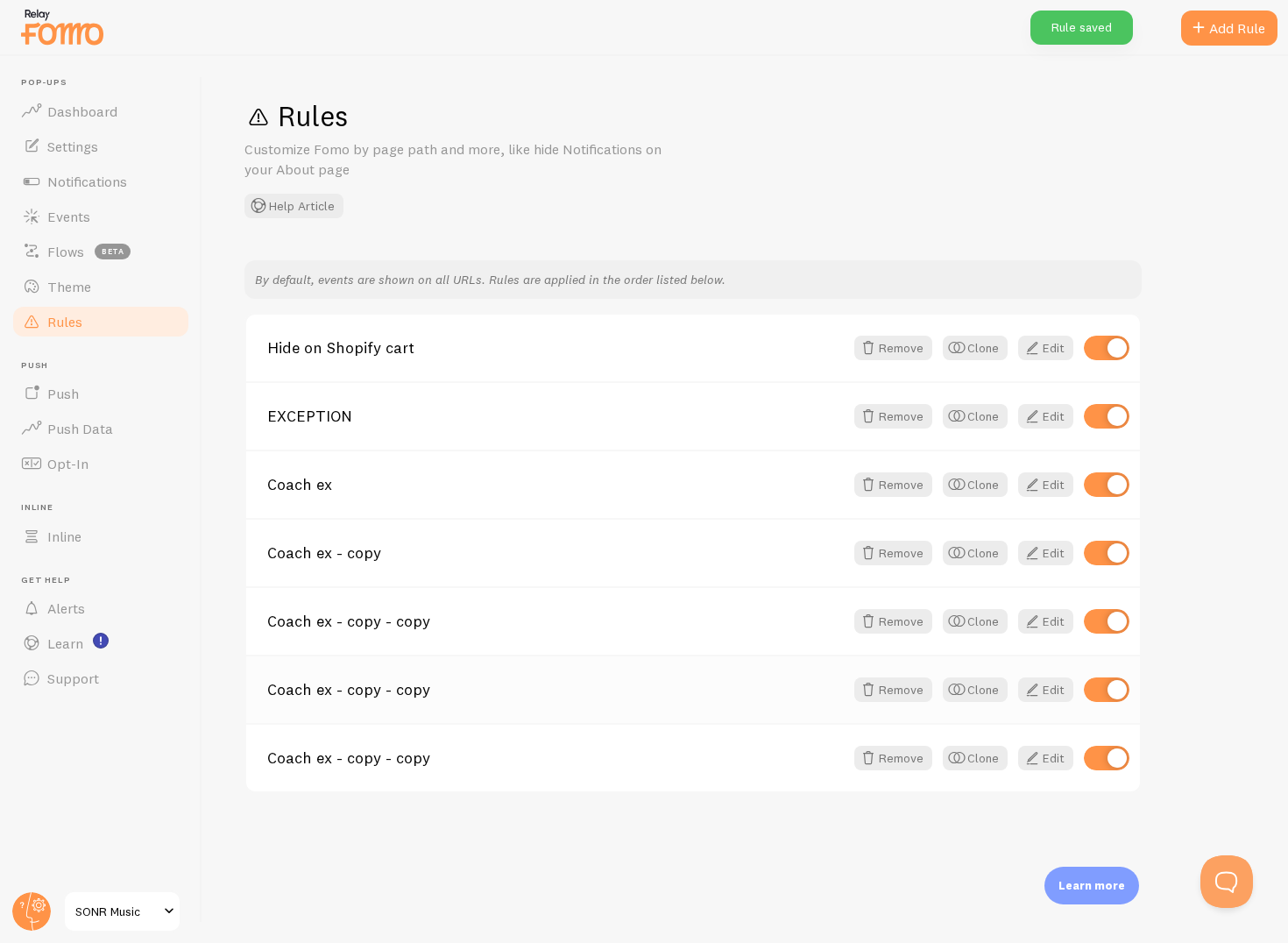
click at [389, 712] on div "Coach ex - copy - copy Remove Clone Edit" at bounding box center [693, 688] width 894 height 68
click at [433, 669] on div "Coach ex - copy - copy Remove Clone Edit" at bounding box center [693, 688] width 894 height 68
click at [376, 697] on link "Coach ex - copy - copy" at bounding box center [555, 689] width 577 height 15
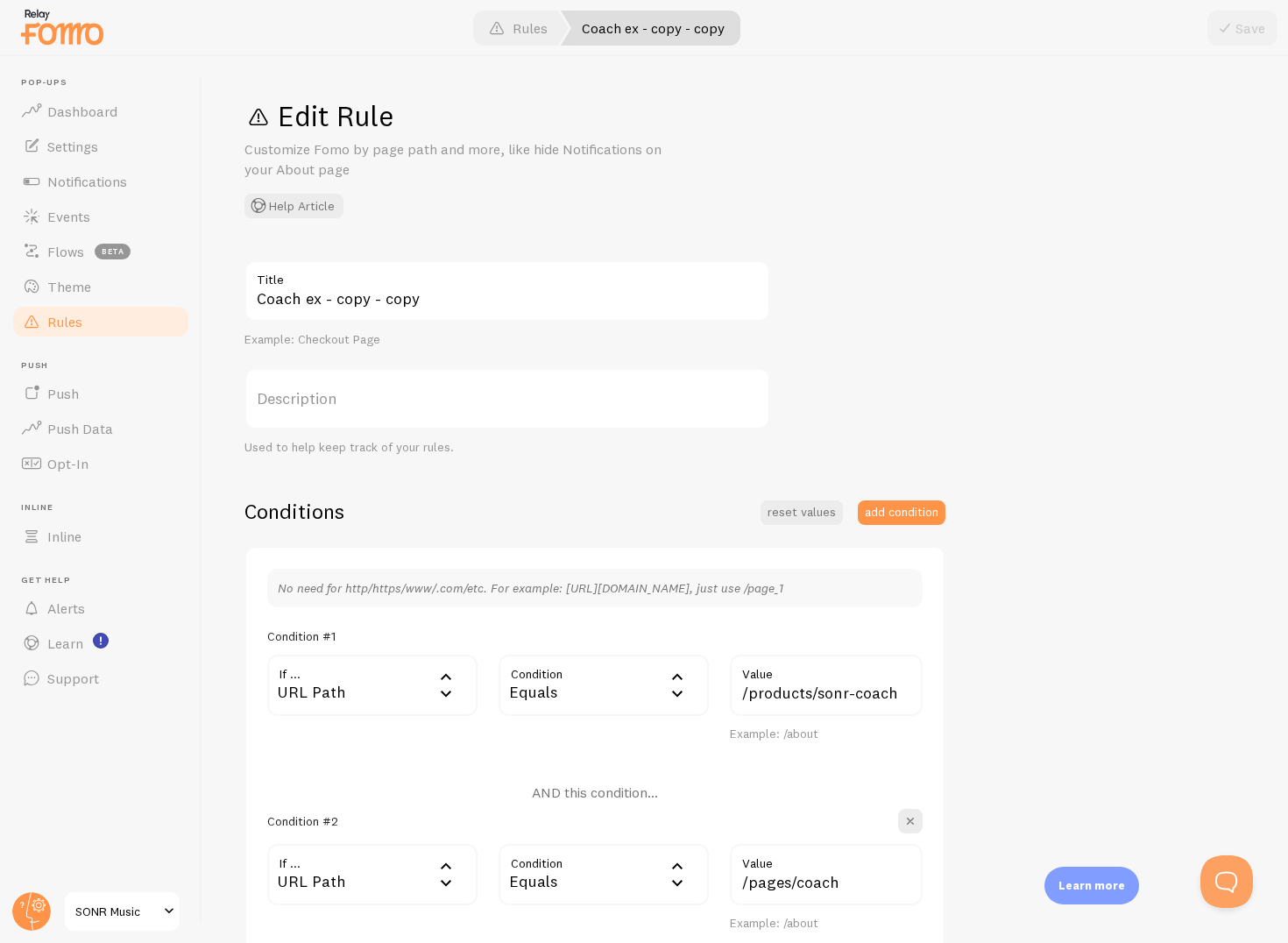
scroll to position [409, 0]
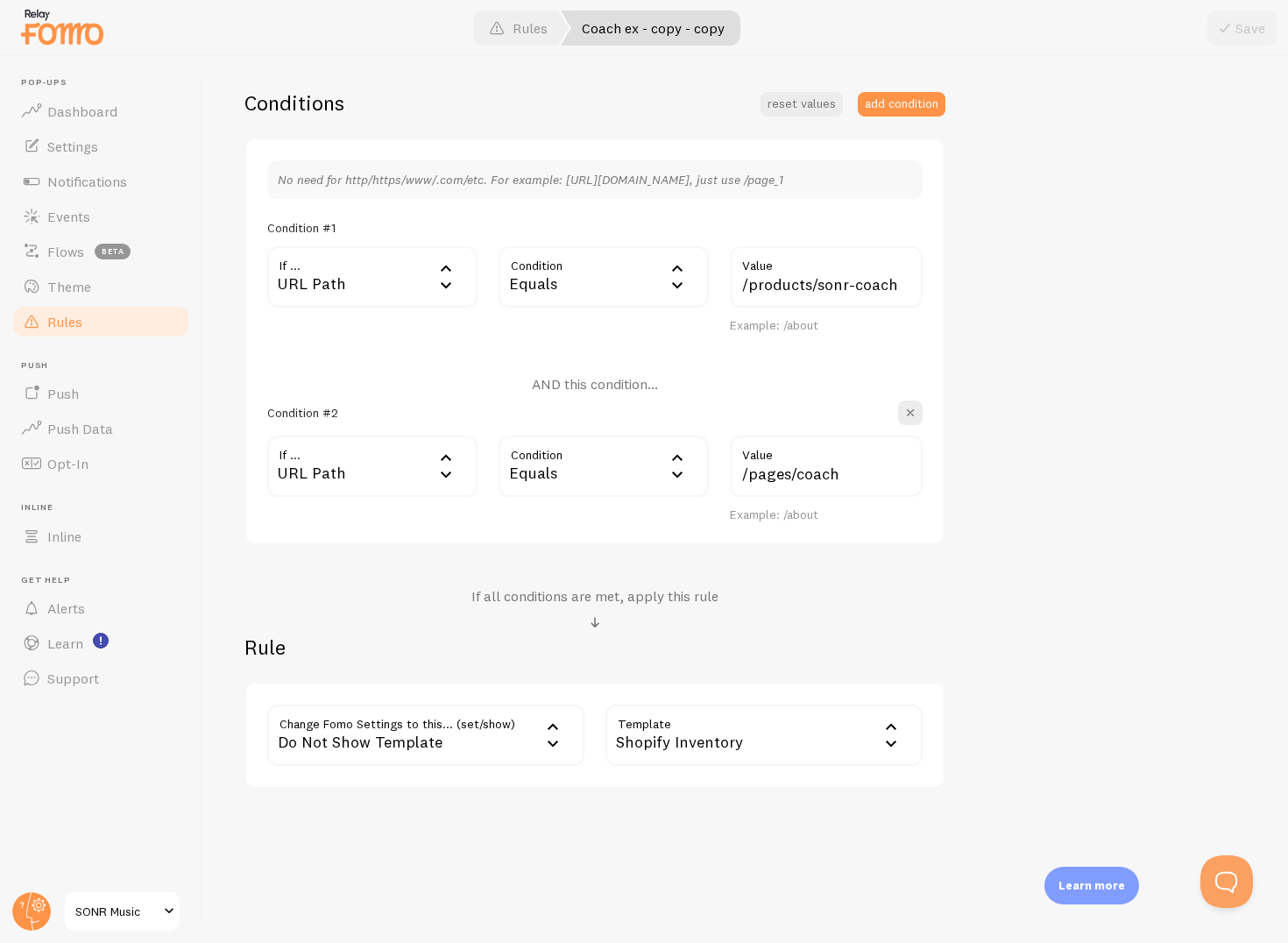
click at [713, 759] on div "Shopify Inventory" at bounding box center [764, 736] width 317 height 62
click at [706, 907] on li "Shopify - Roundup People" at bounding box center [764, 913] width 313 height 31
click at [1258, 26] on button "Save" at bounding box center [1242, 28] width 70 height 35
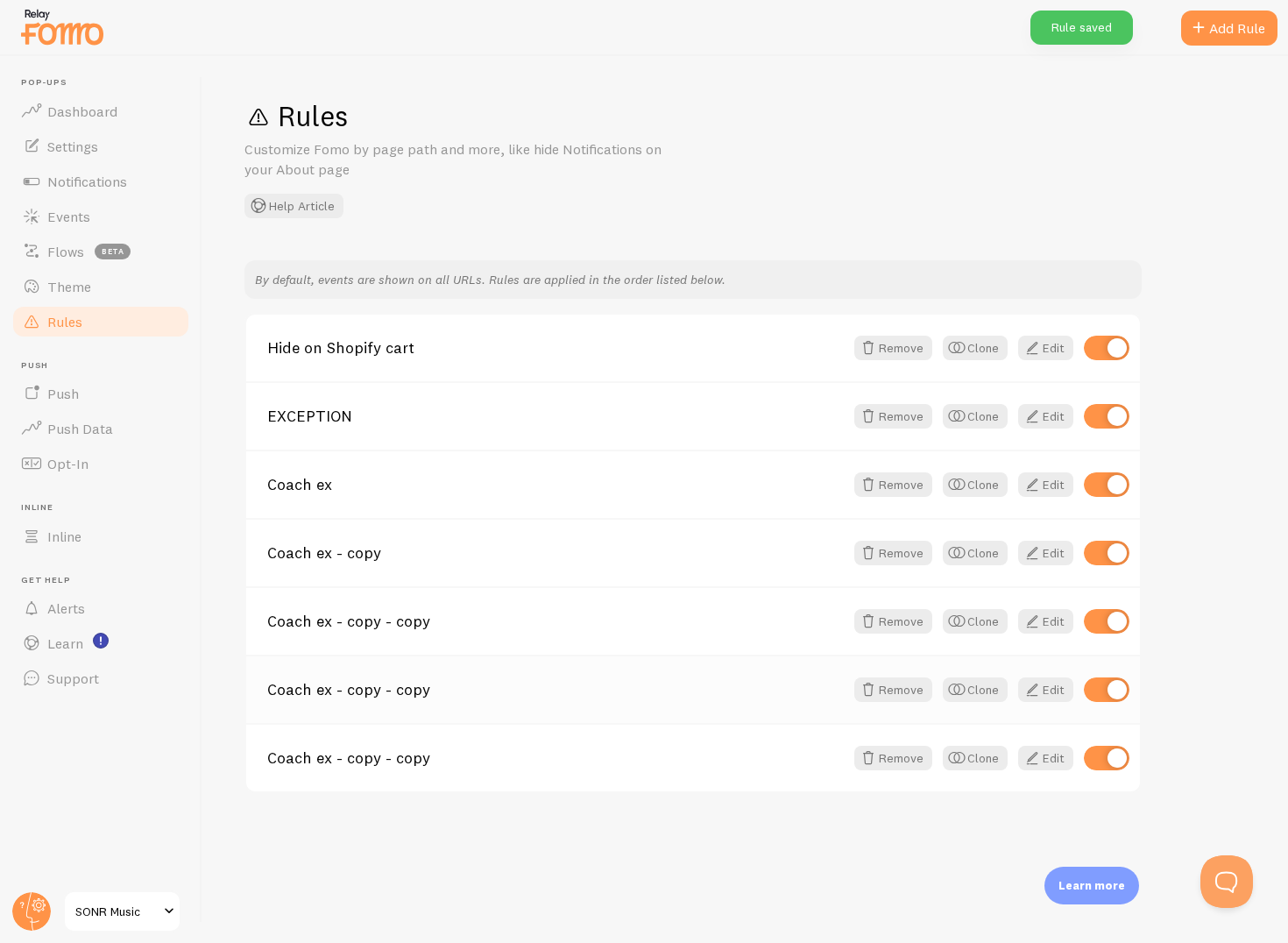
click at [445, 701] on div "Coach ex - copy - copy Remove Clone Edit" at bounding box center [693, 688] width 894 height 68
click at [360, 687] on link "Coach ex - copy - copy" at bounding box center [555, 689] width 577 height 15
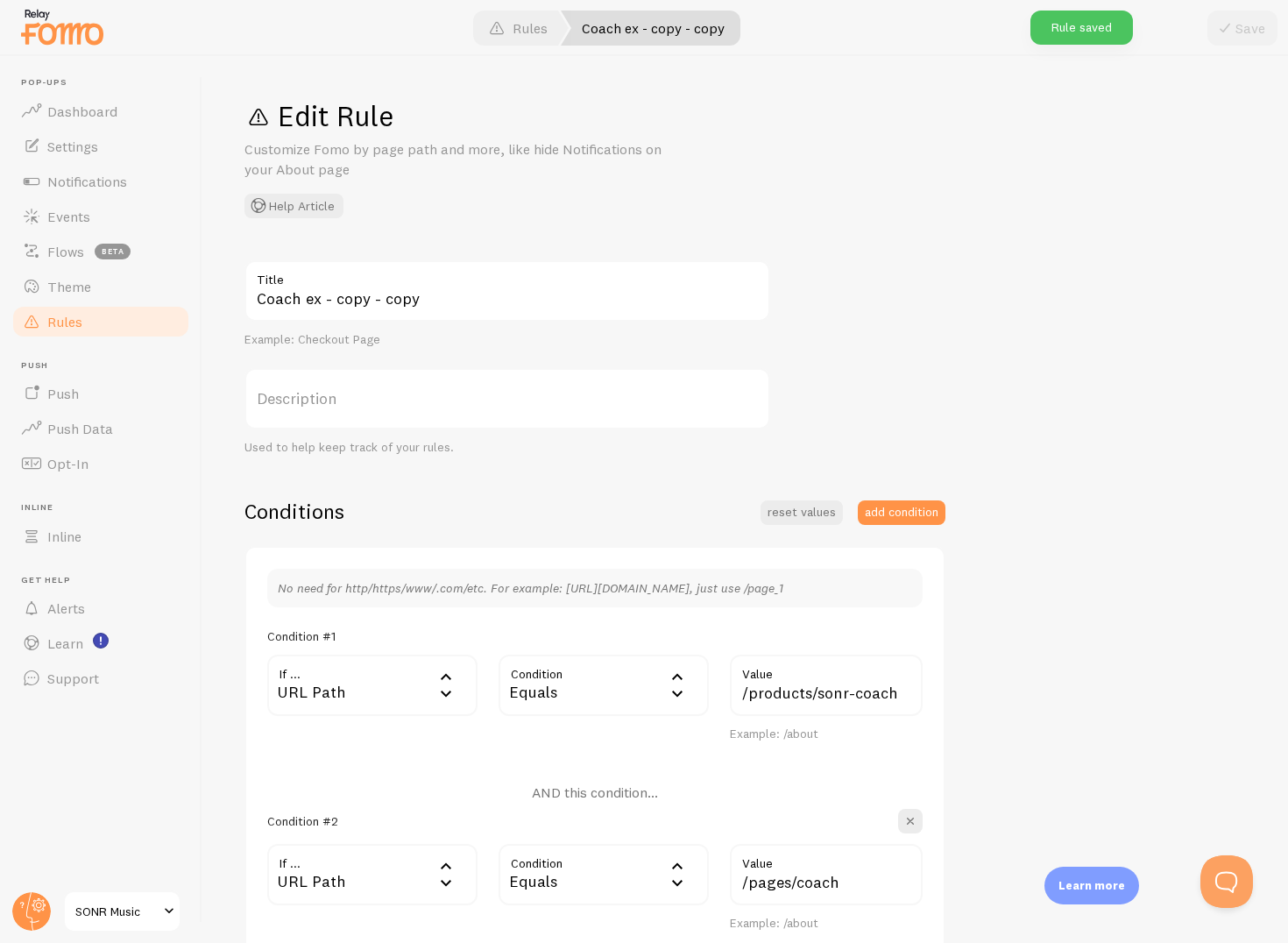
scroll to position [409, 0]
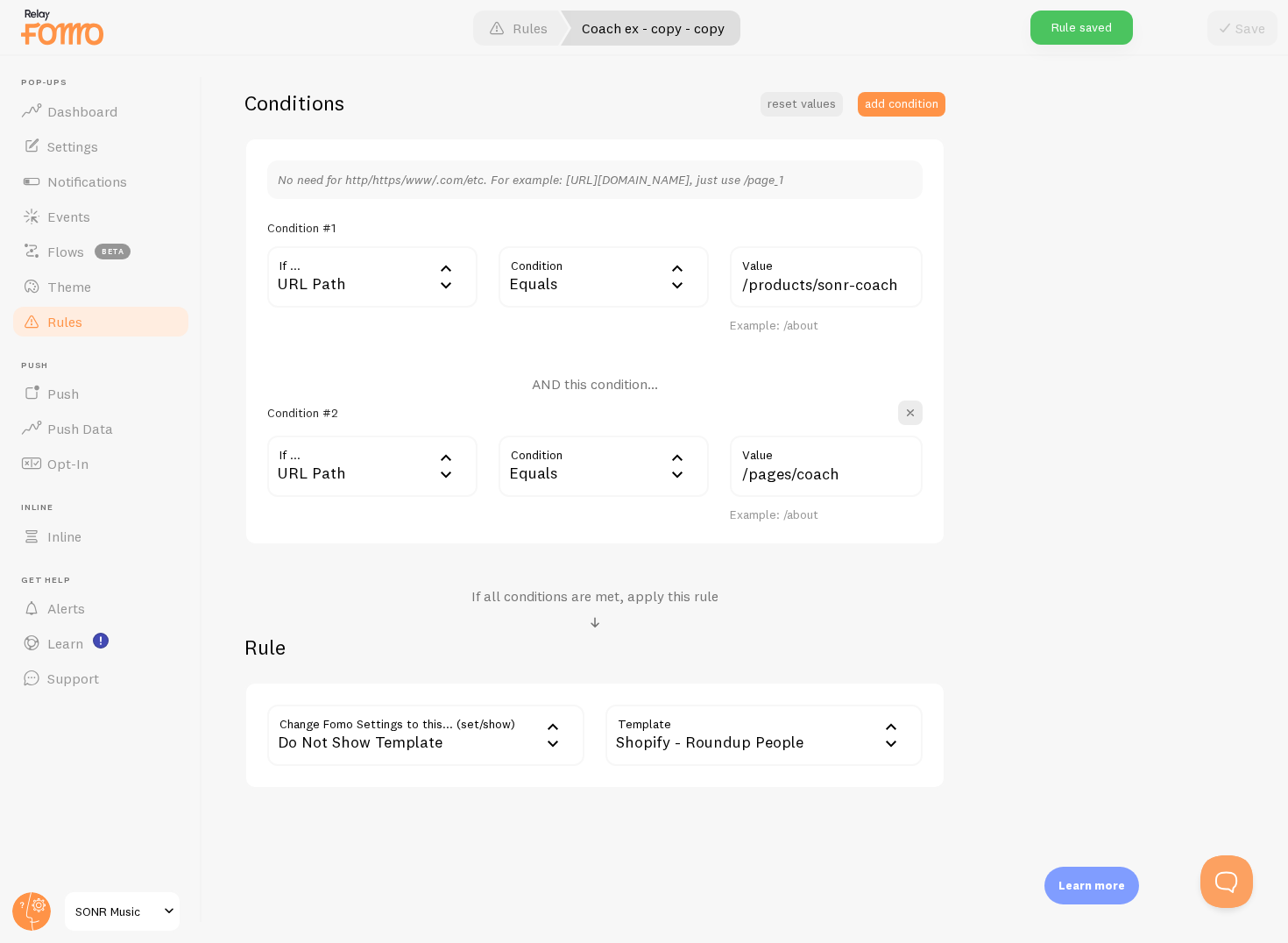
click at [714, 746] on div "Shopify - Roundup People" at bounding box center [764, 736] width 317 height 62
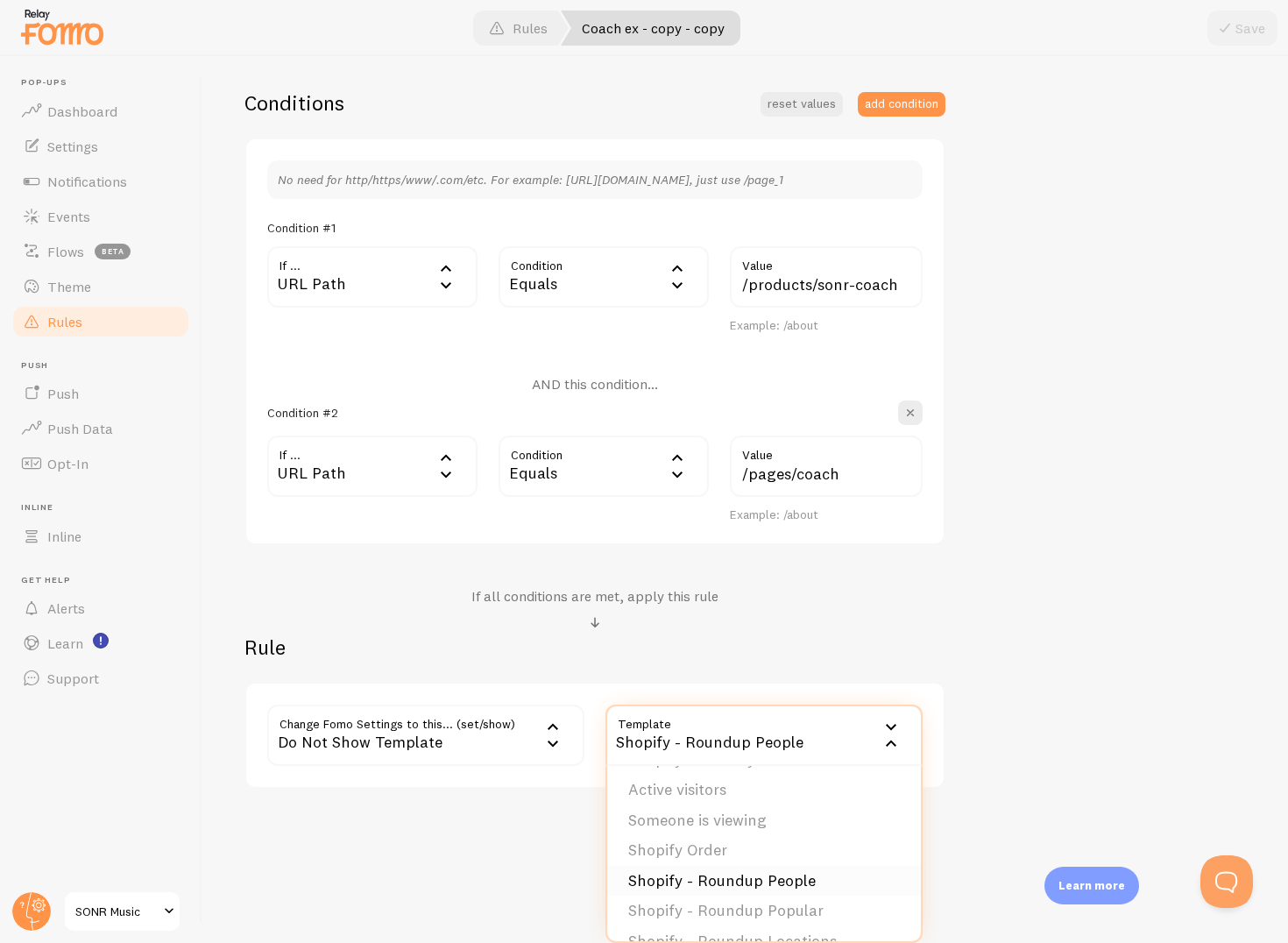
scroll to position [38, 0]
click at [1079, 330] on div "Coach ex - copy - copy Title Example: Checkout Page Description Used to help ke…" at bounding box center [745, 320] width 1002 height 937
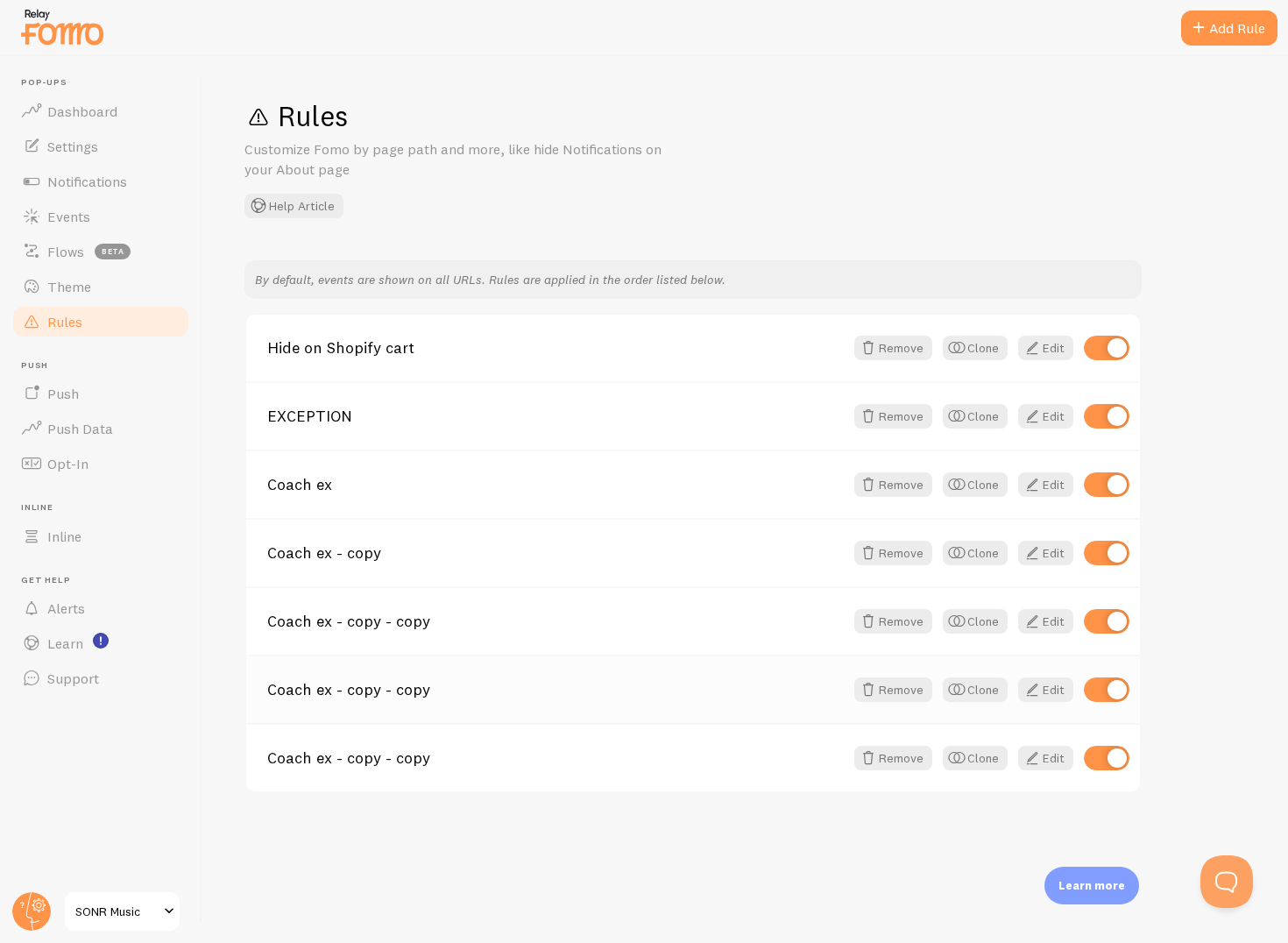
click at [541, 697] on link "Coach ex - copy - copy" at bounding box center [555, 689] width 577 height 15
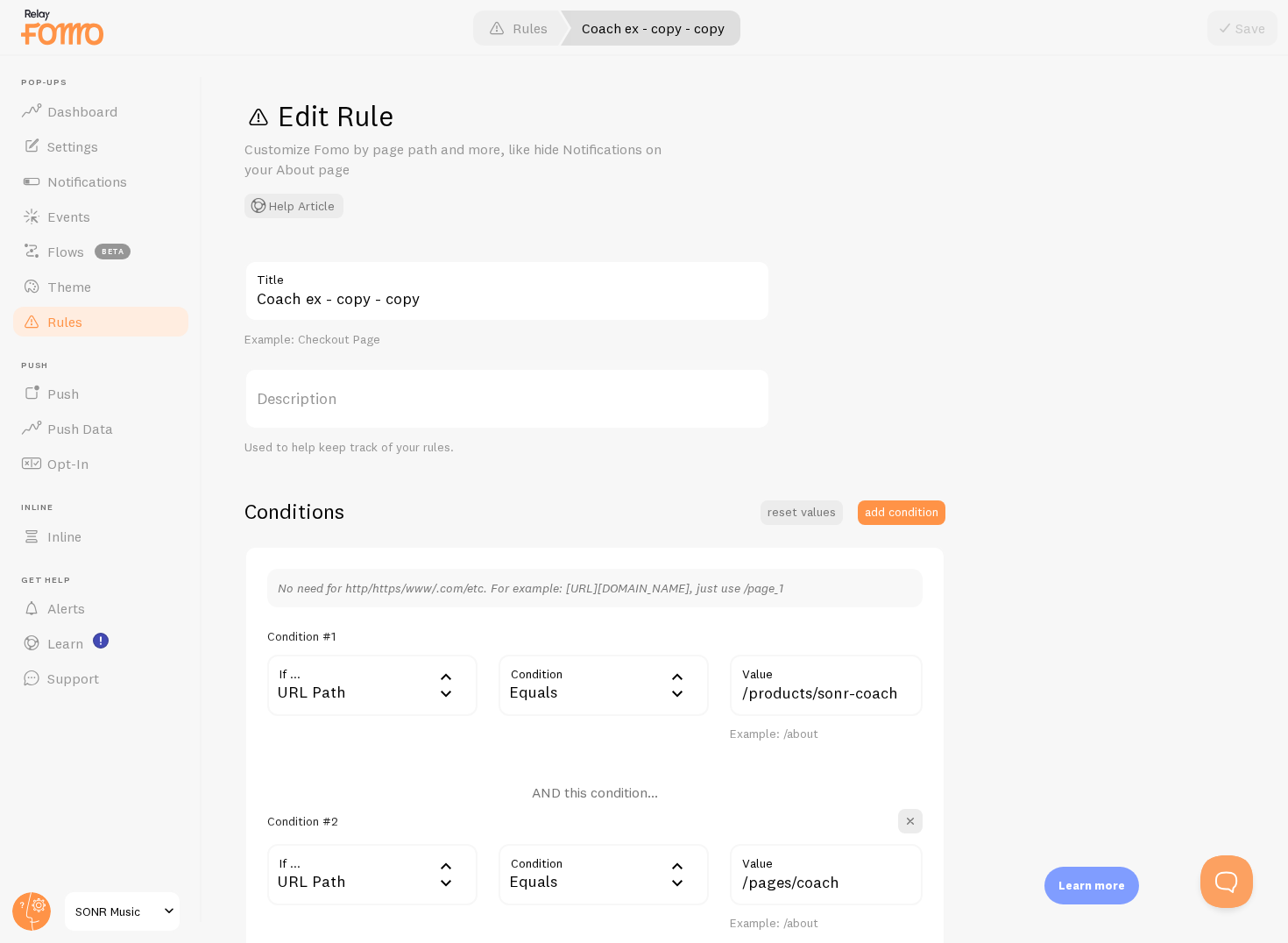
scroll to position [409, 0]
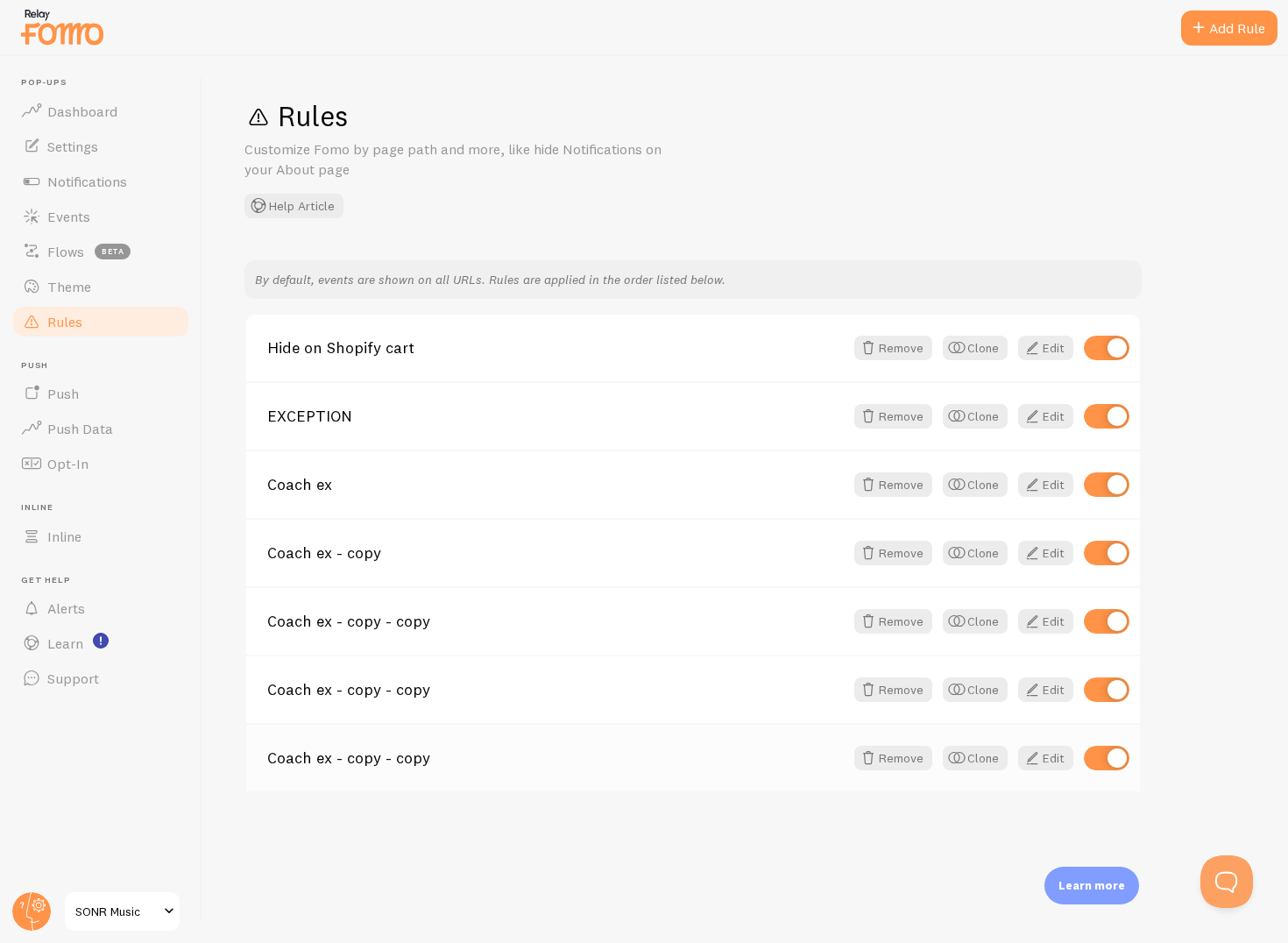
click at [612, 764] on link "Coach ex - copy - copy" at bounding box center [555, 757] width 577 height 15
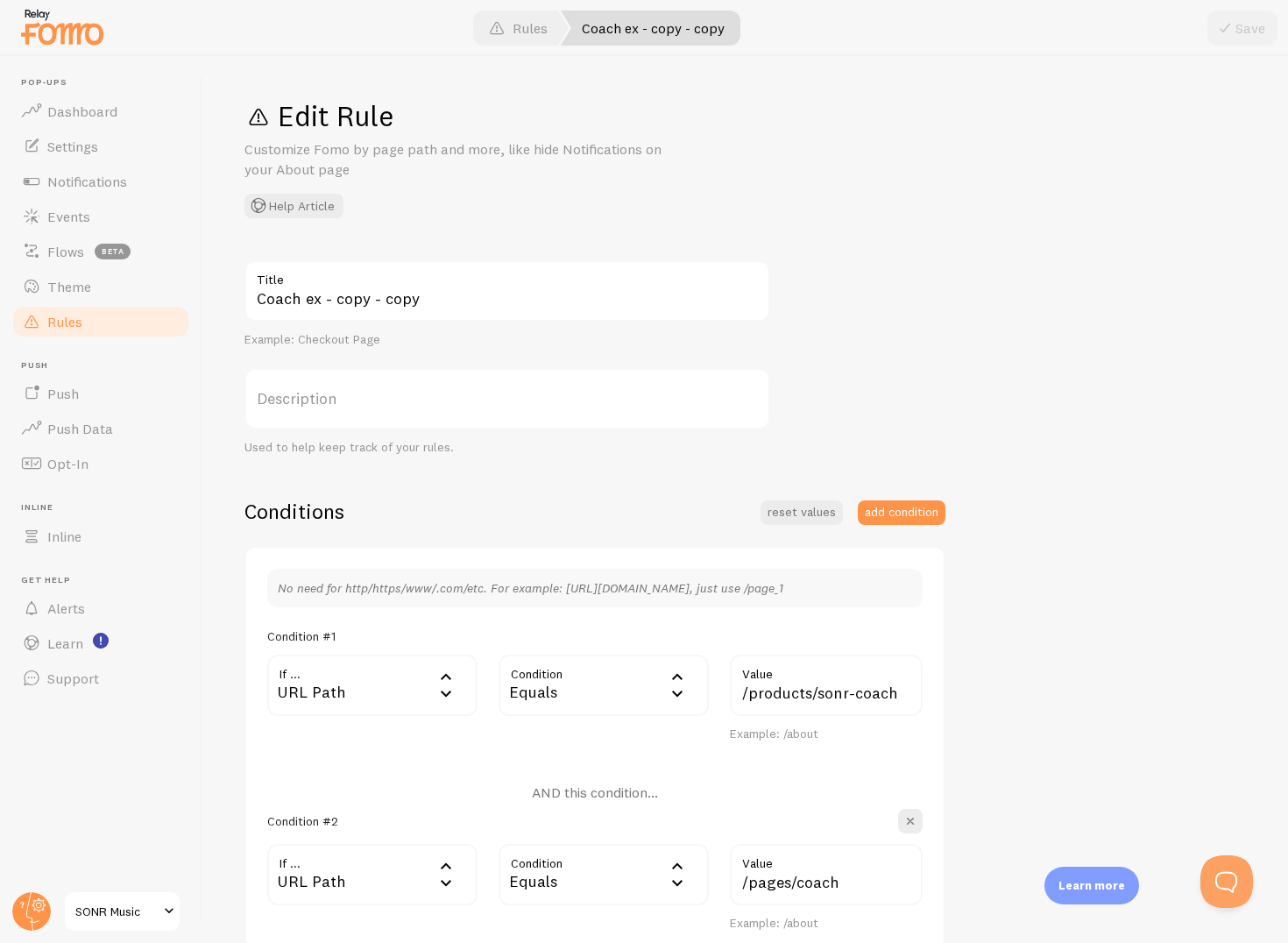
scroll to position [409, 0]
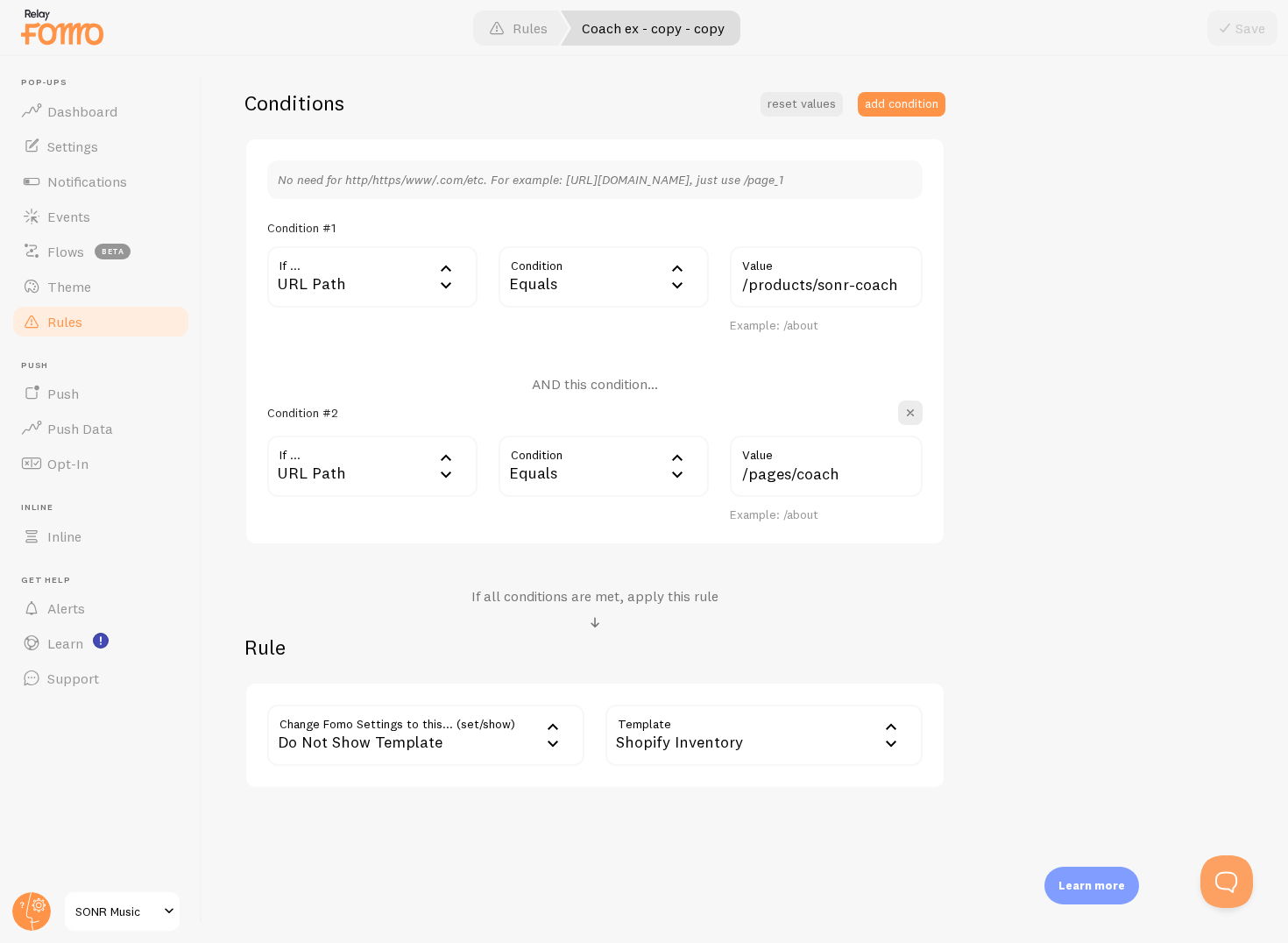
click at [663, 731] on div "Shopify Inventory" at bounding box center [764, 736] width 317 height 62
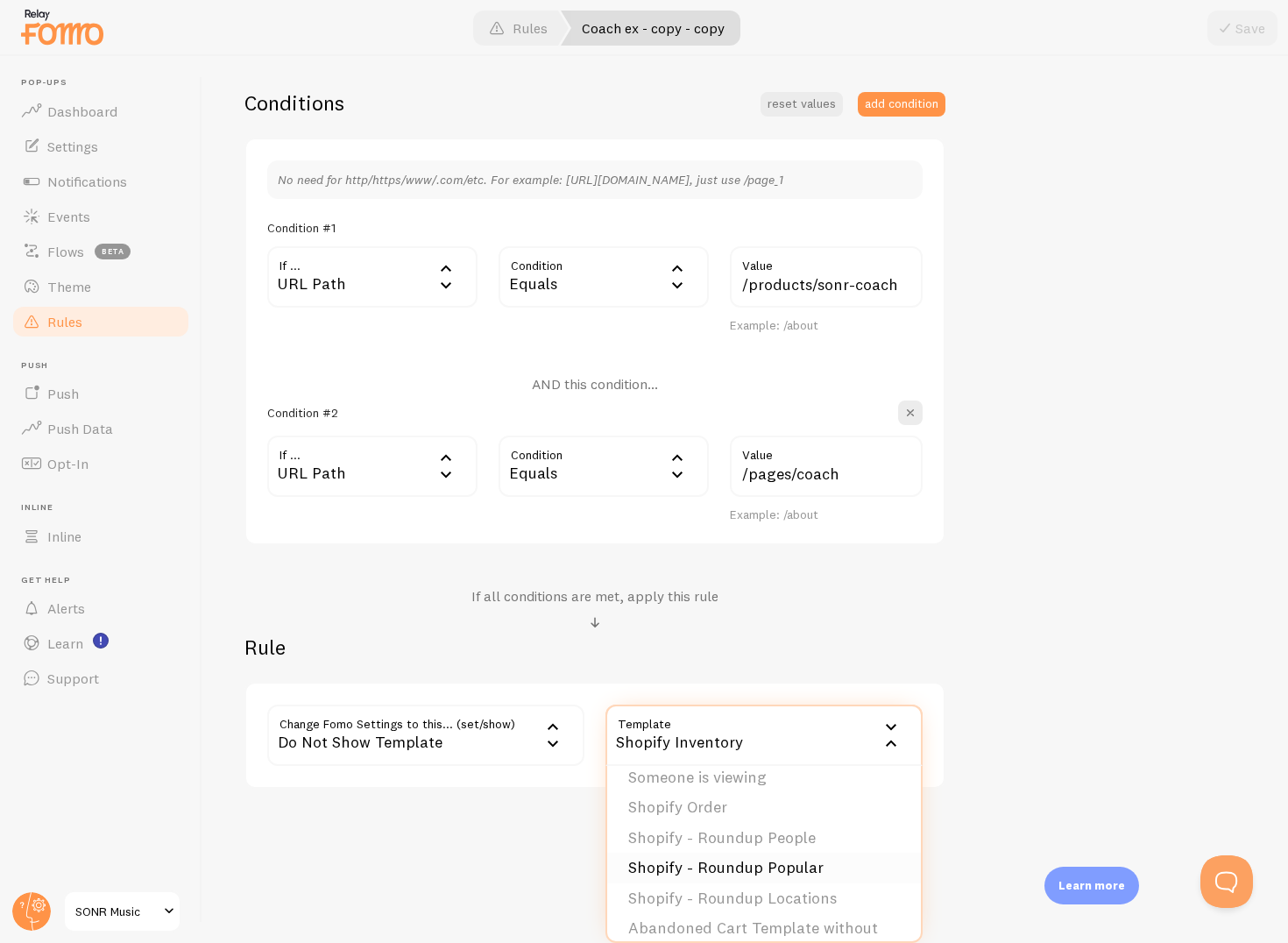
scroll to position [72, 0]
click at [692, 868] on li "Shopify - Roundup Popular" at bounding box center [764, 870] width 313 height 31
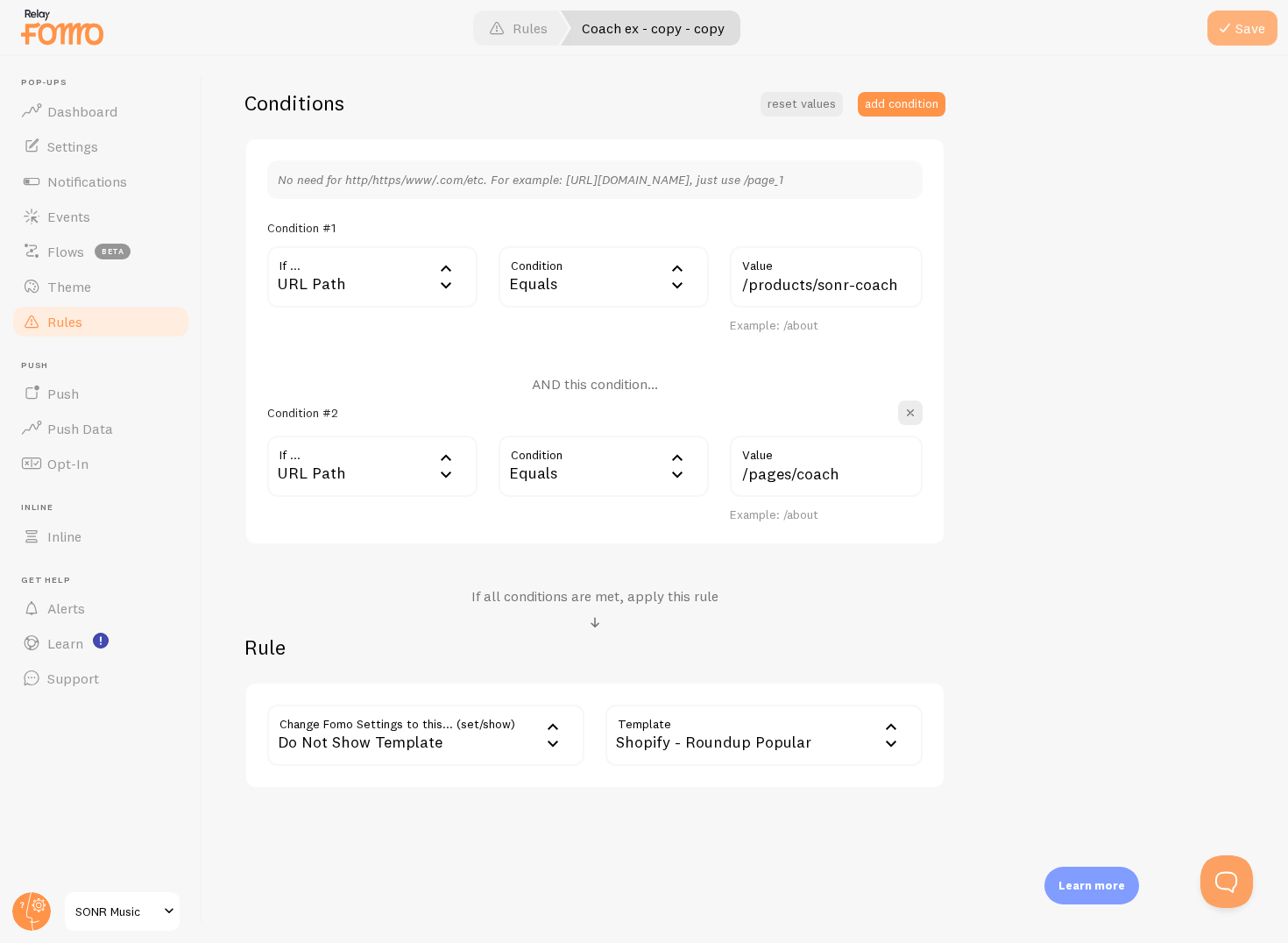
click at [1233, 33] on span at bounding box center [1225, 27] width 21 height 21
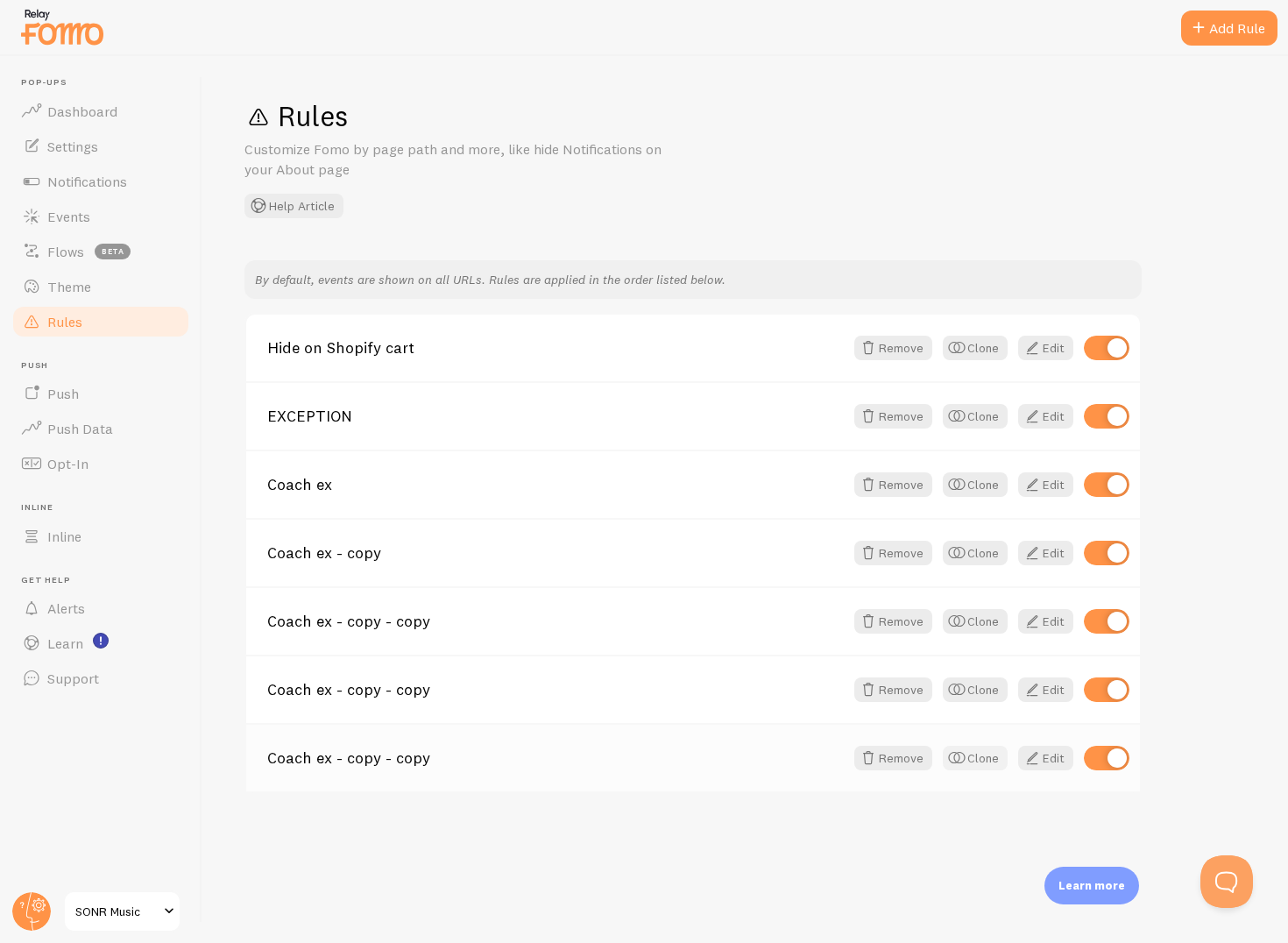
click at [973, 749] on button "Clone" at bounding box center [976, 757] width 65 height 24
click at [978, 833] on button "Clone" at bounding box center [976, 826] width 65 height 24
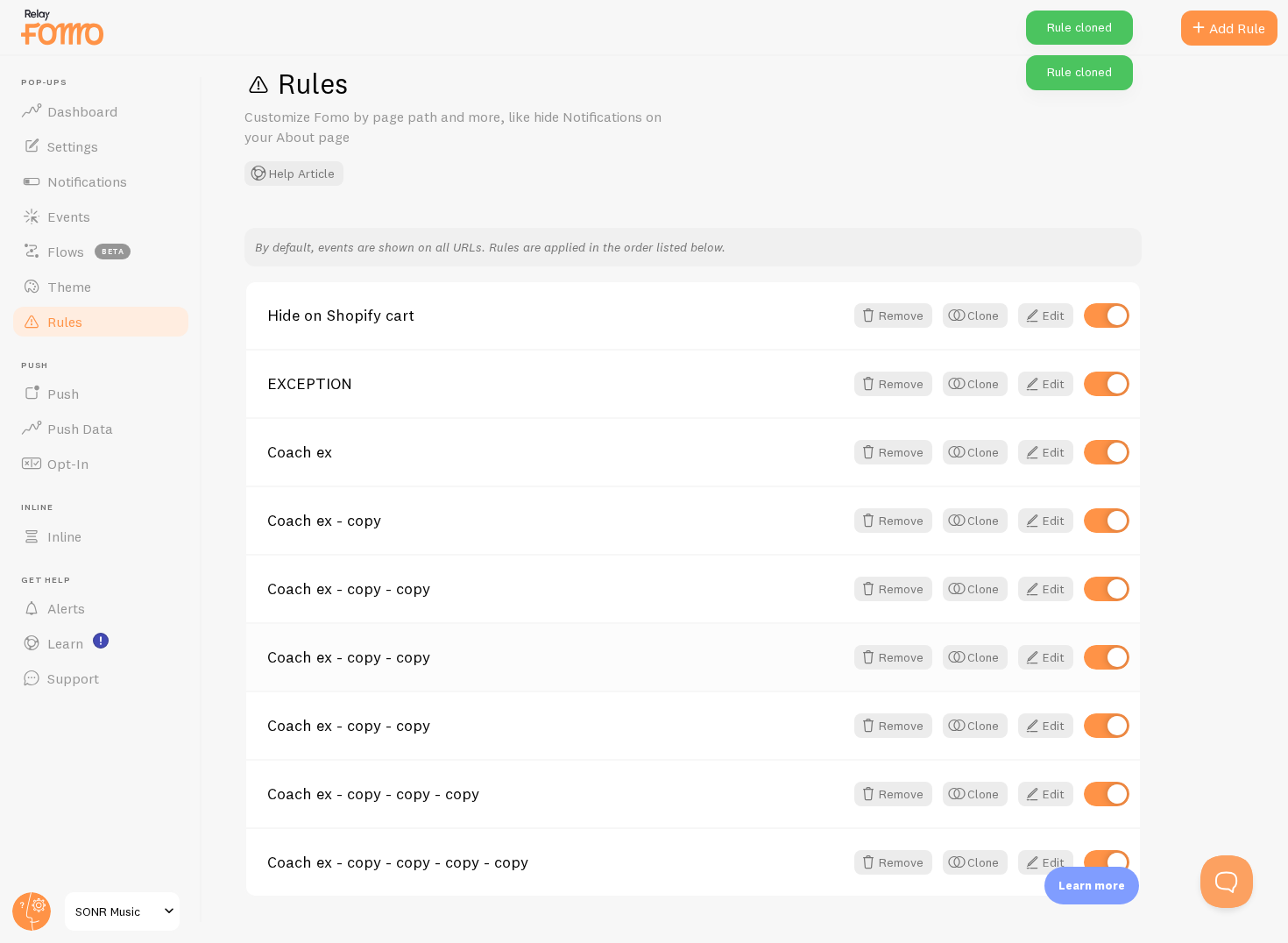
scroll to position [71, 0]
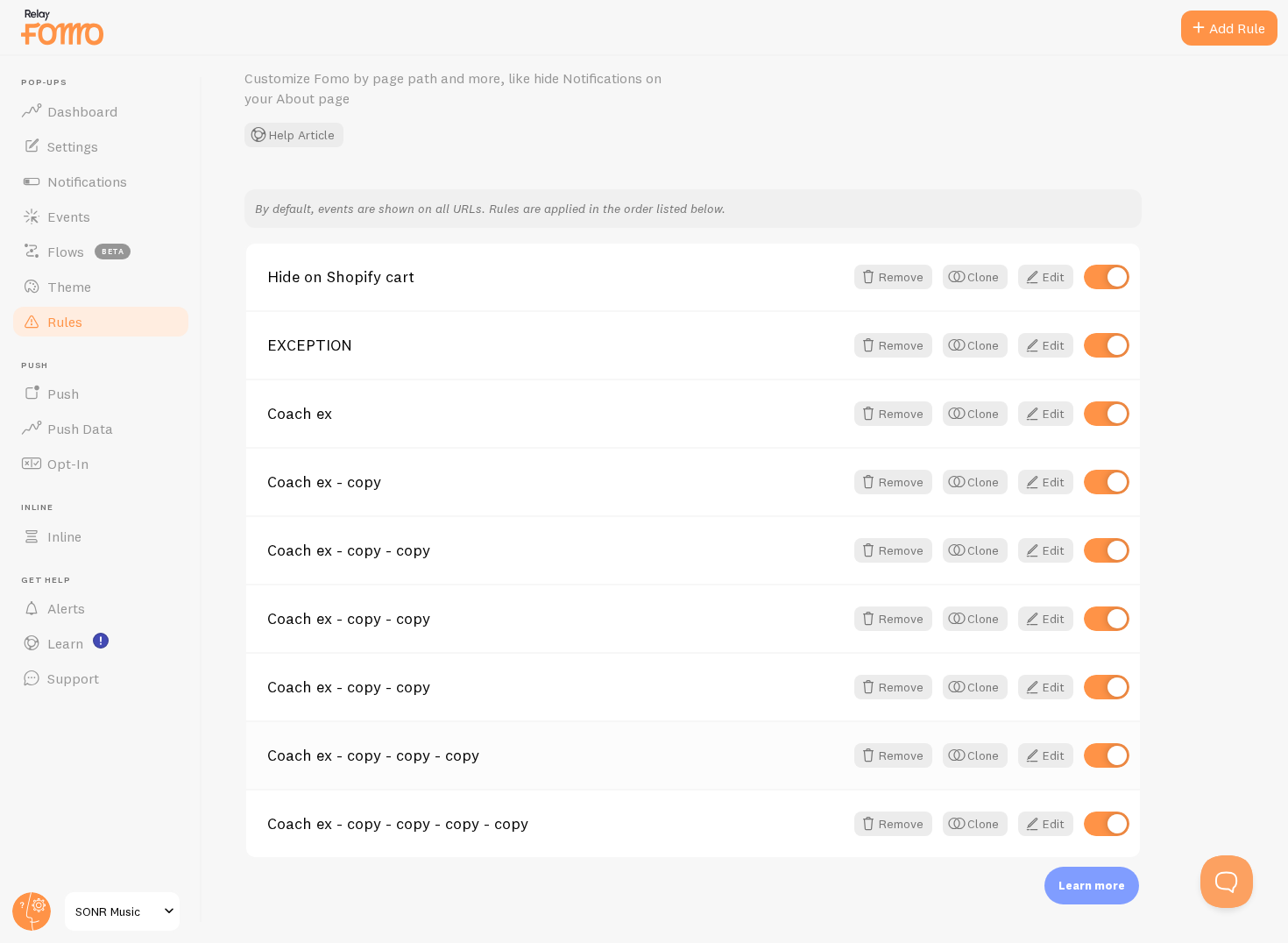
click at [676, 767] on div "Coach ex - copy - copy - copy Remove Clone Edit" at bounding box center [693, 754] width 894 height 68
click at [704, 753] on link "Coach ex - copy - copy - copy" at bounding box center [555, 755] width 577 height 15
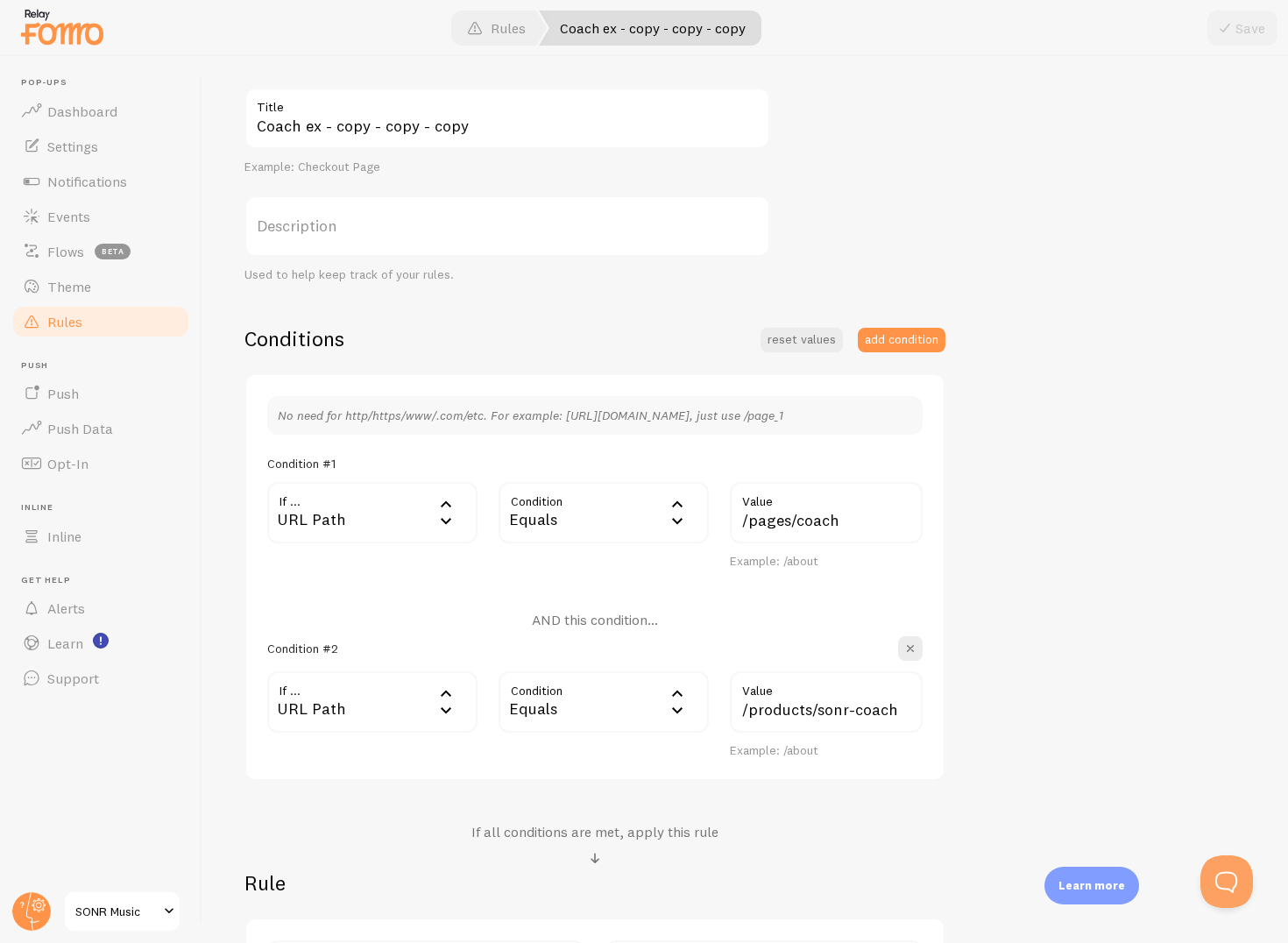
scroll to position [409, 0]
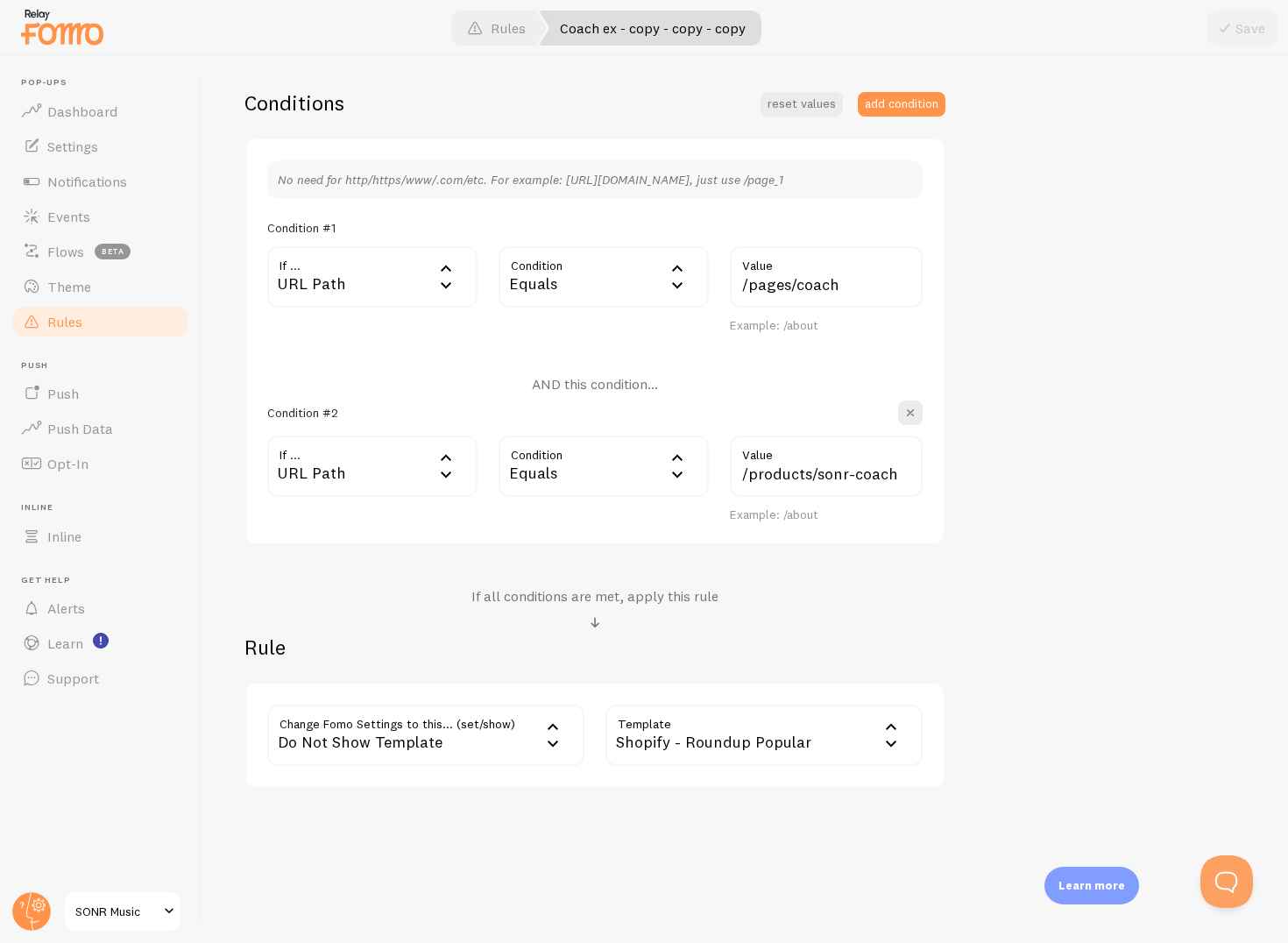
click at [754, 738] on div "Shopify - Roundup Popular" at bounding box center [764, 736] width 317 height 62
click at [745, 874] on li "Shopify - Roundup Locations" at bounding box center [764, 868] width 313 height 31
click at [1248, 43] on button "Save" at bounding box center [1242, 28] width 70 height 35
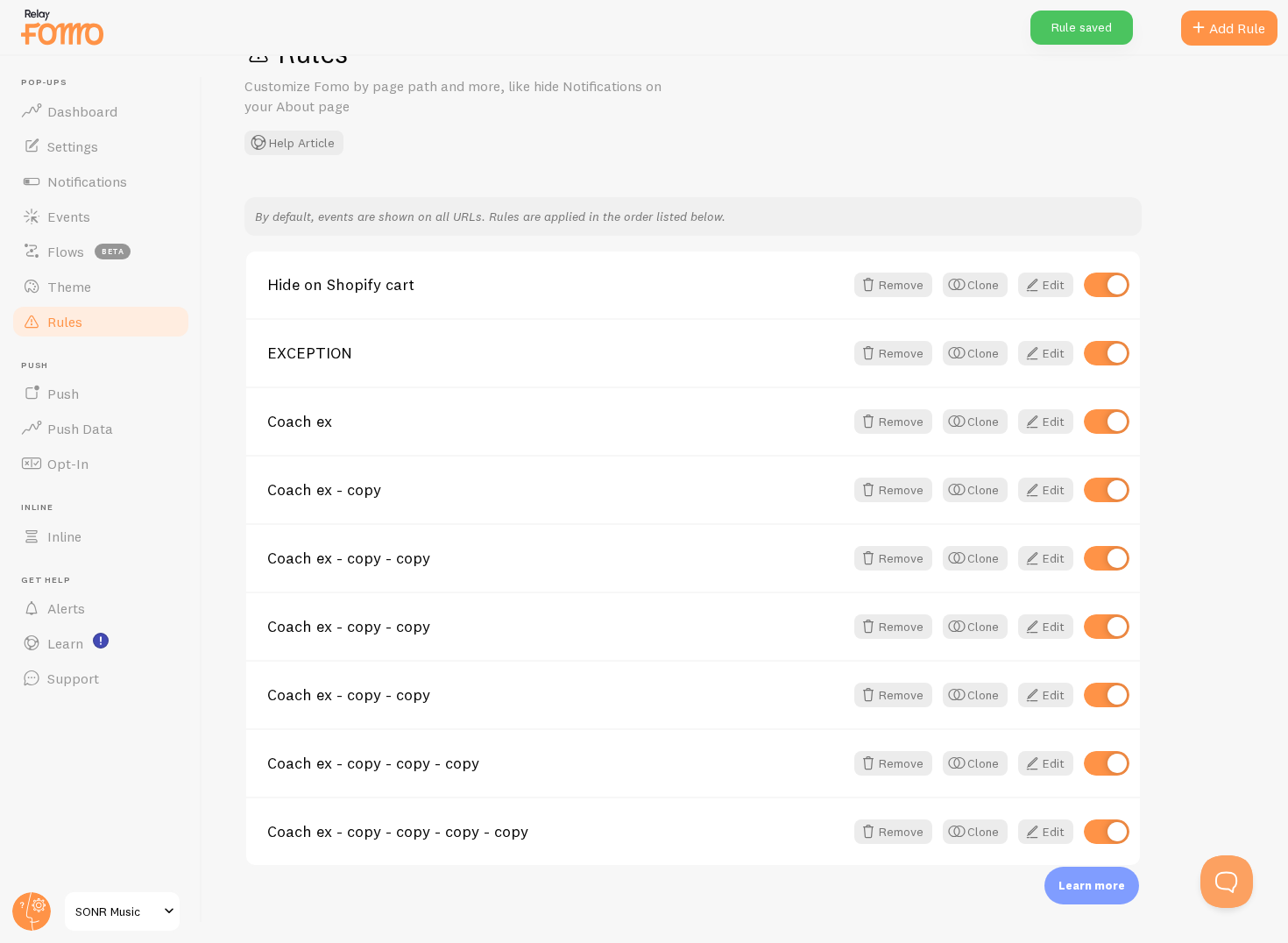
scroll to position [71, 0]
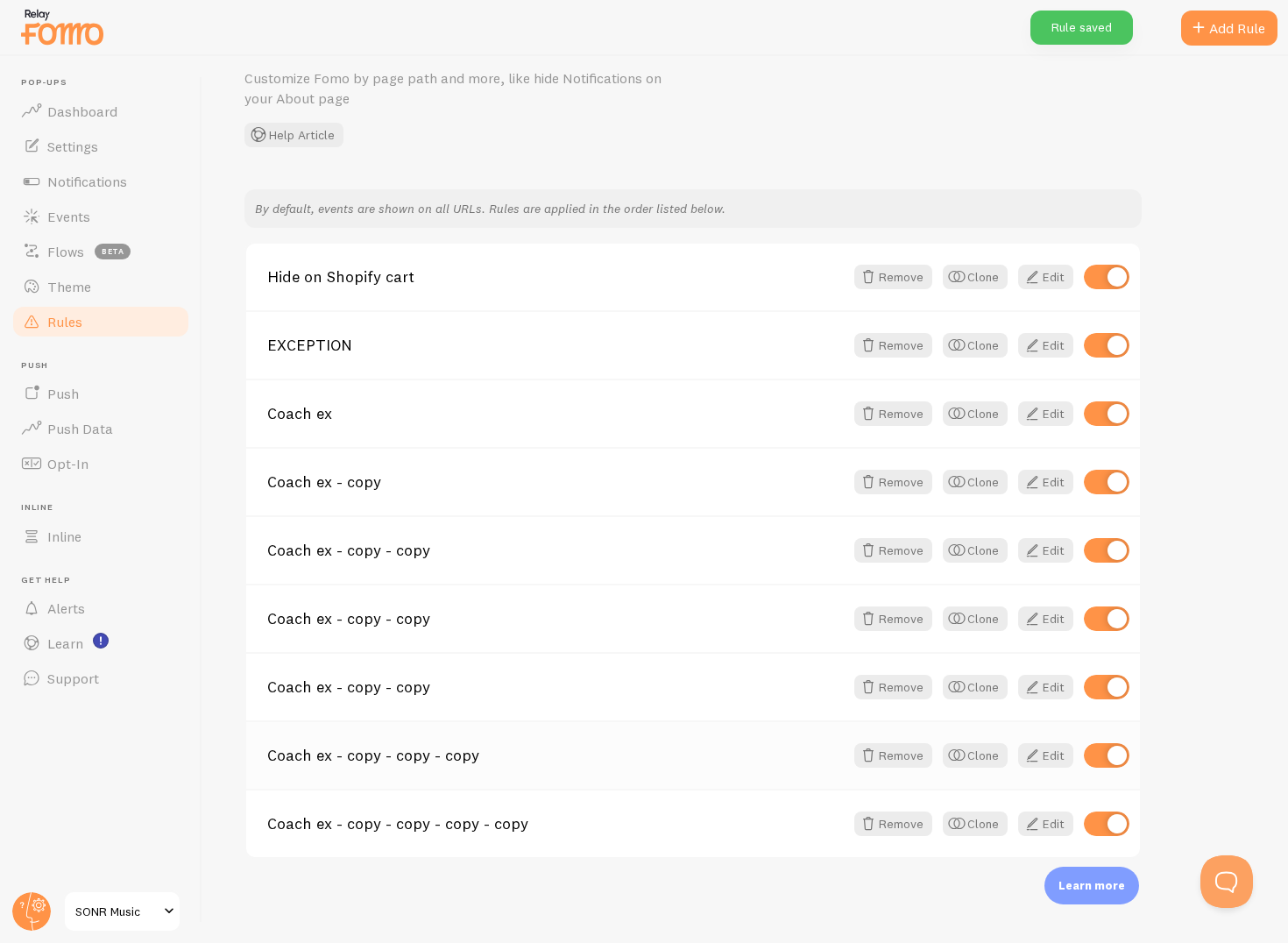
click at [586, 760] on link "Coach ex - copy - copy - copy" at bounding box center [555, 755] width 577 height 15
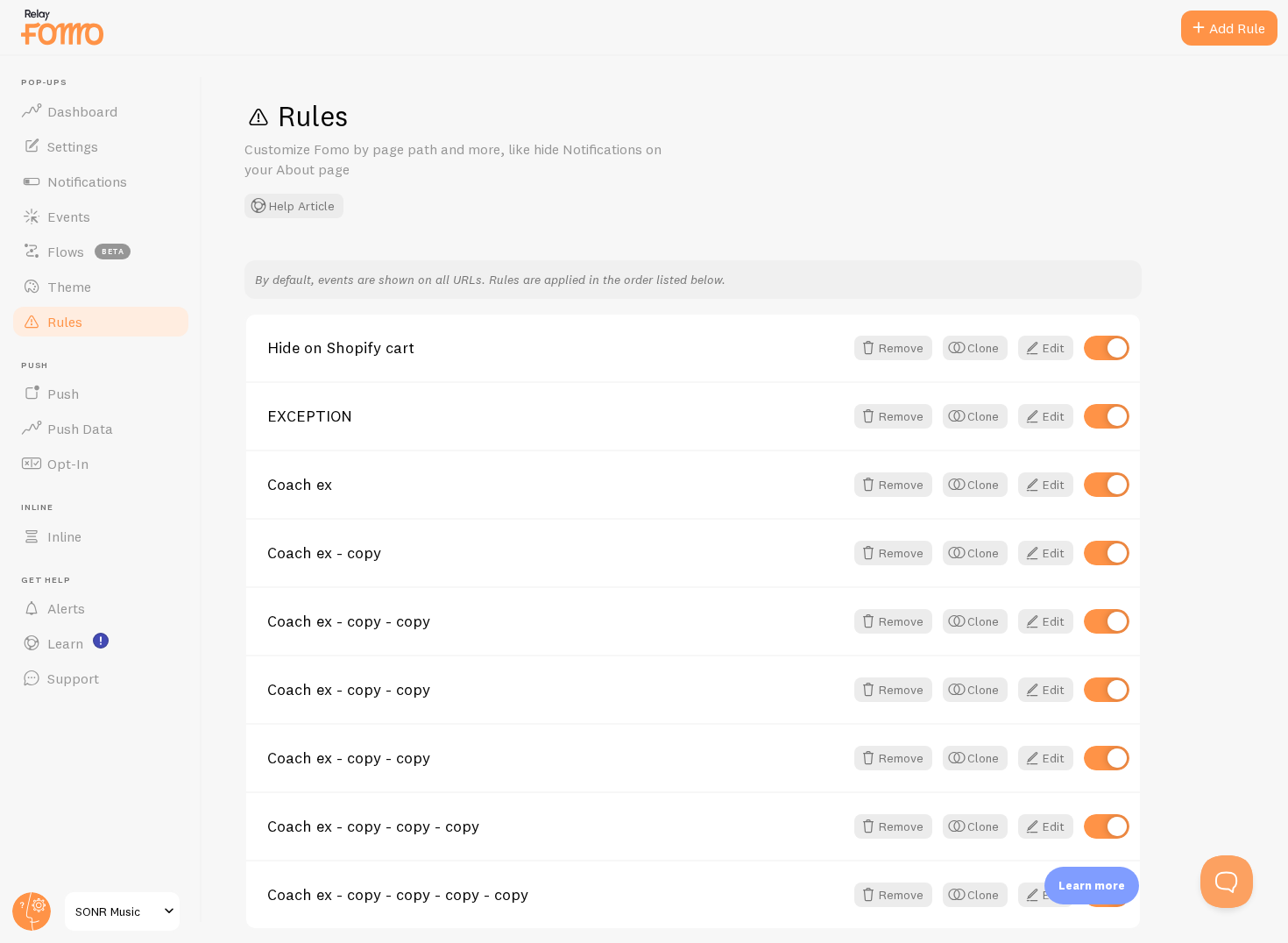
scroll to position [71, 0]
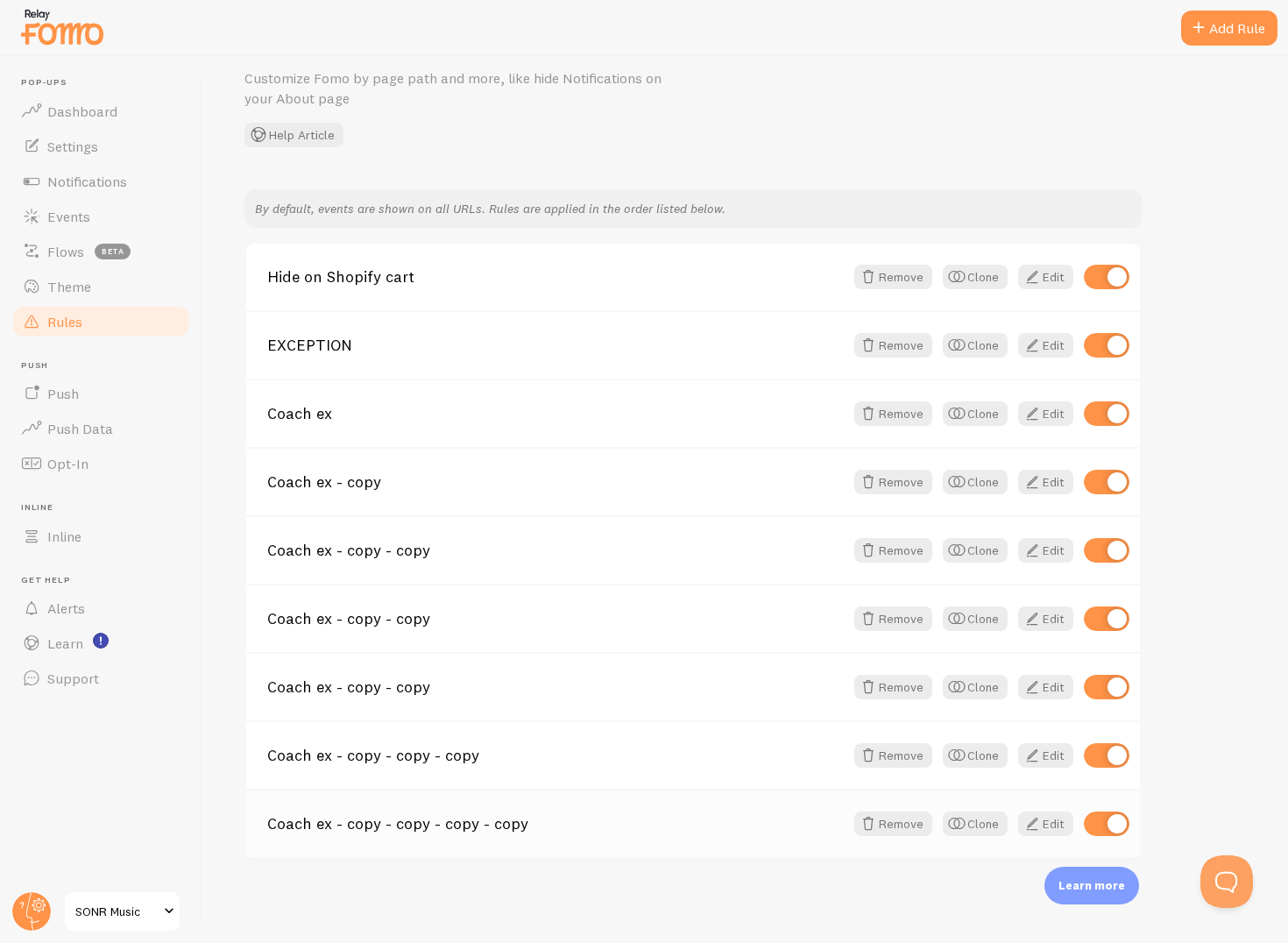
click at [475, 812] on div "Coach ex - copy - copy - copy - copy Remove Clone Edit" at bounding box center [693, 823] width 894 height 68
click at [702, 839] on div "Coach ex - copy - copy - copy - copy Remove Clone Edit" at bounding box center [693, 823] width 894 height 68
click at [397, 831] on link "Coach ex - copy - copy - copy - copy" at bounding box center [555, 823] width 577 height 15
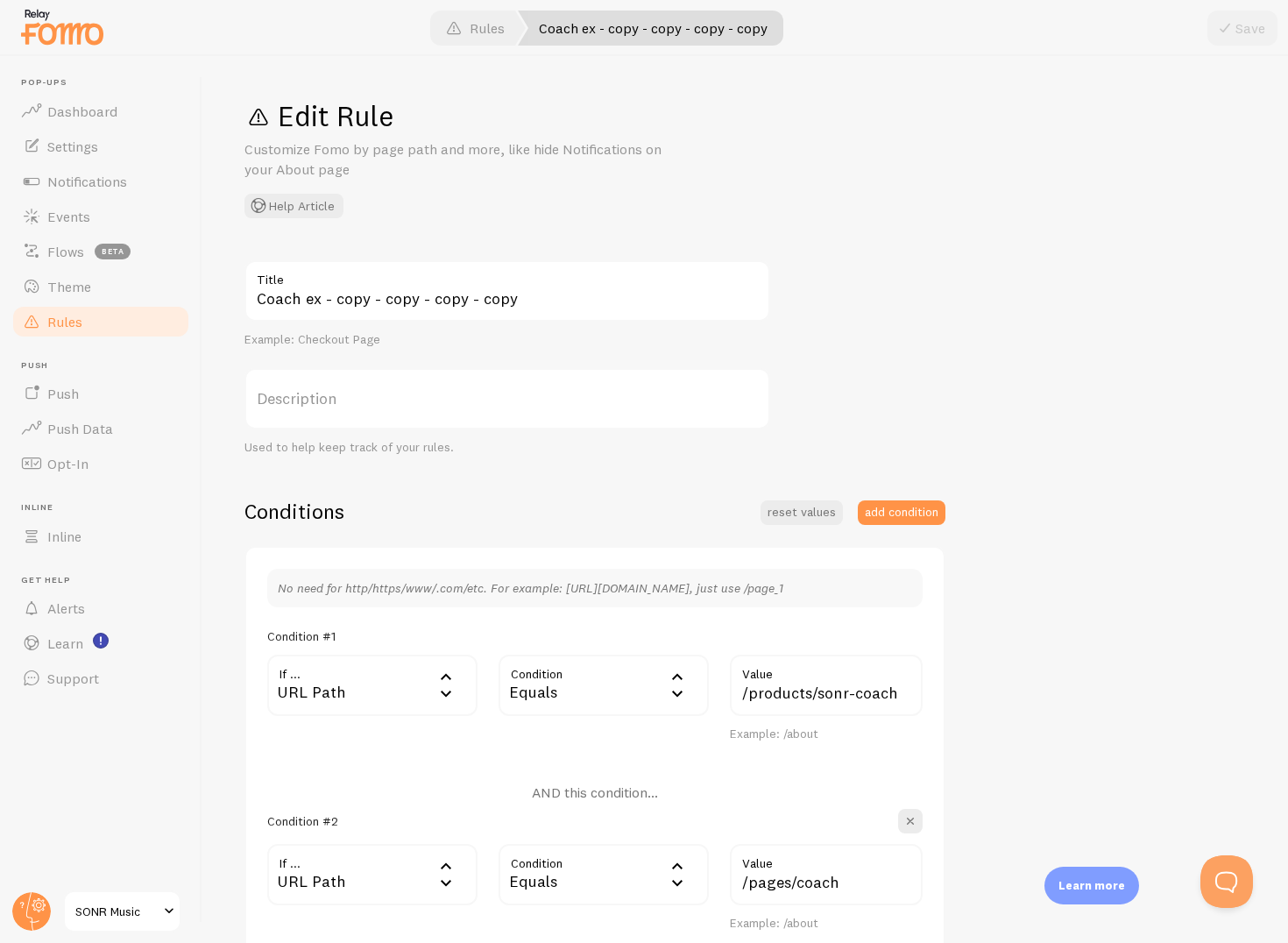
scroll to position [409, 0]
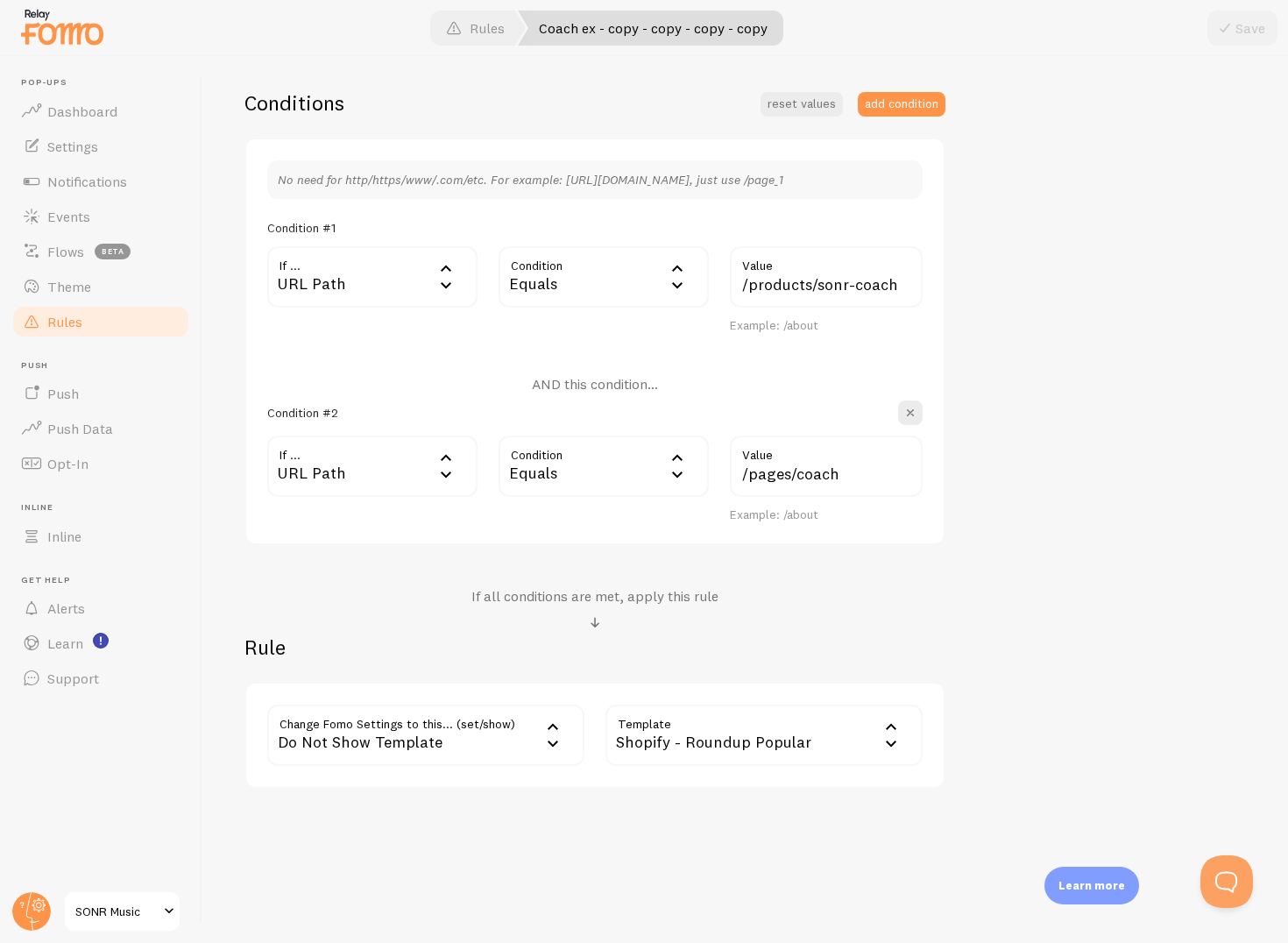
click at [739, 729] on div "Shopify - Roundup Popular" at bounding box center [764, 736] width 317 height 62
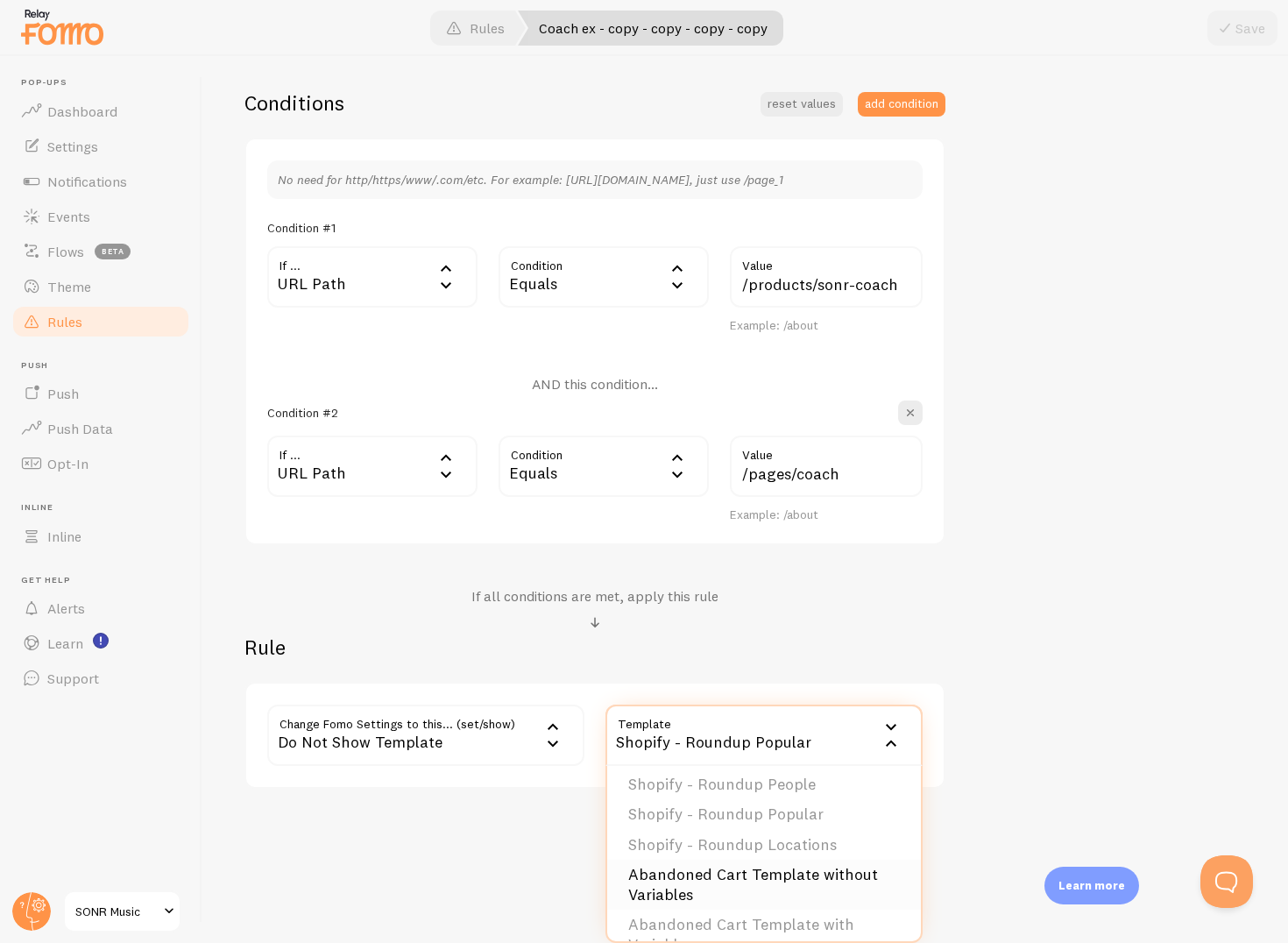
scroll to position [157, 0]
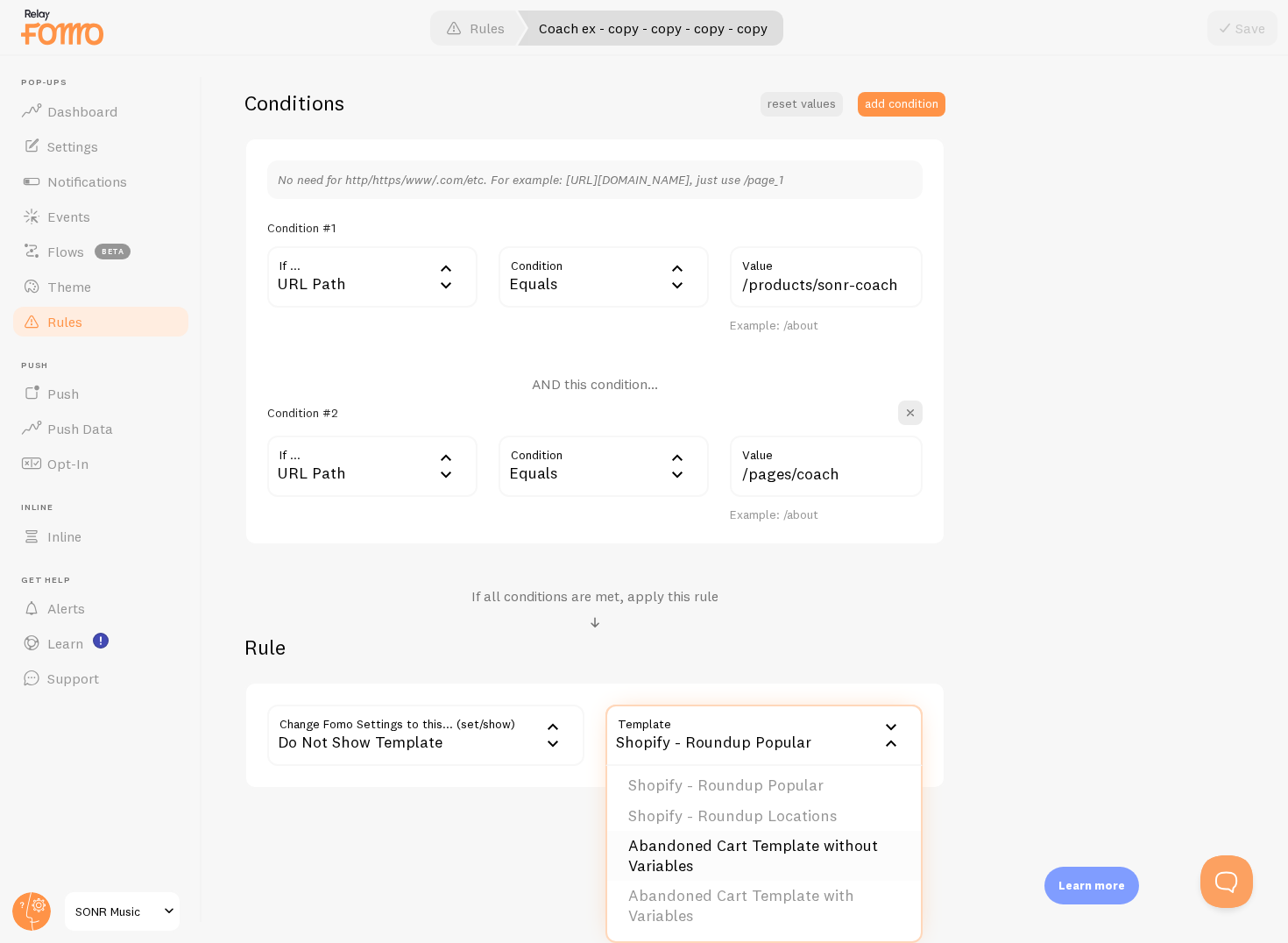
click at [779, 868] on li "Abandoned Cart Template without Variables" at bounding box center [764, 855] width 313 height 50
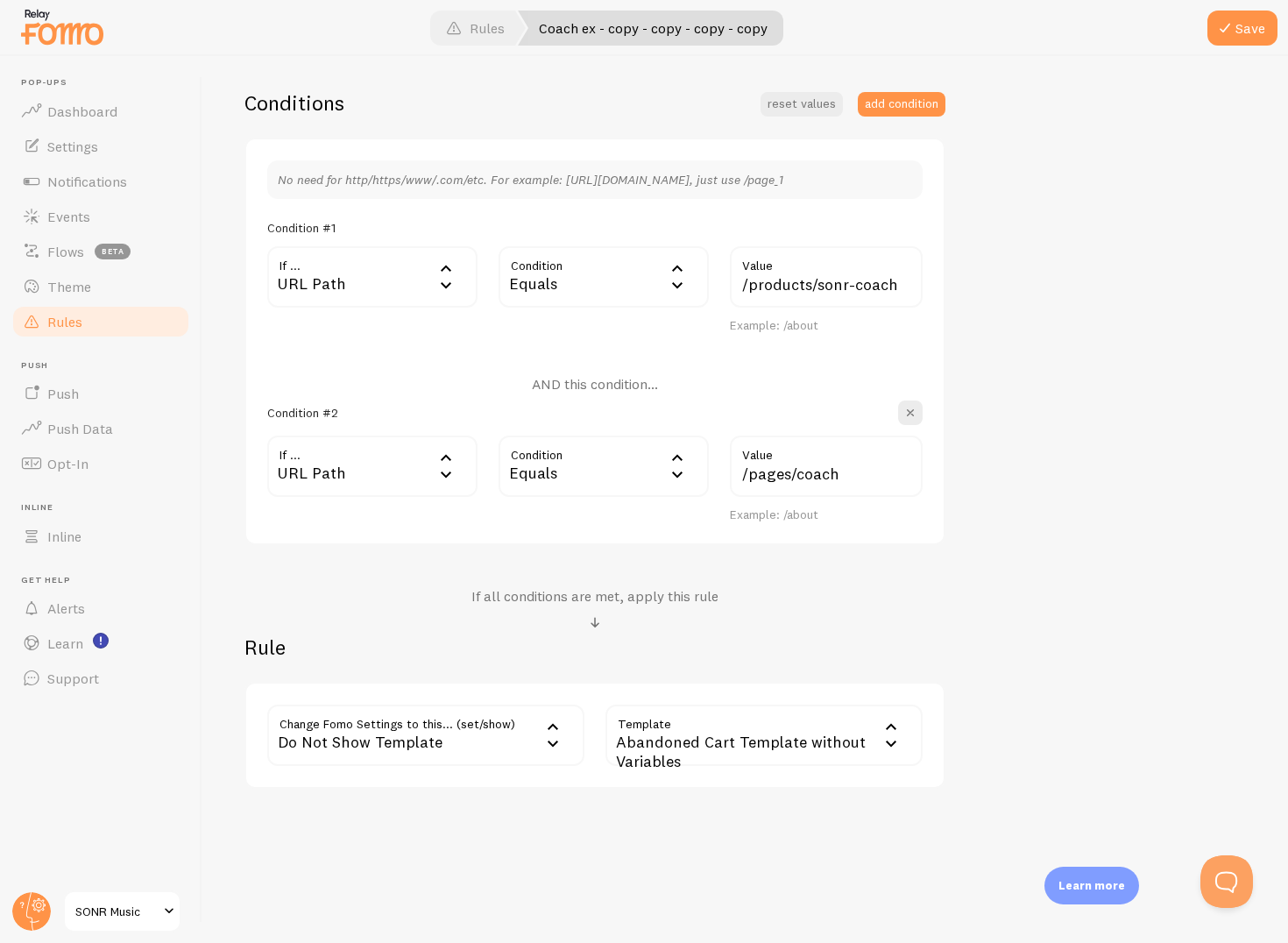
click at [639, 743] on div "Abandoned Cart Template without Variables" at bounding box center [764, 736] width 317 height 62
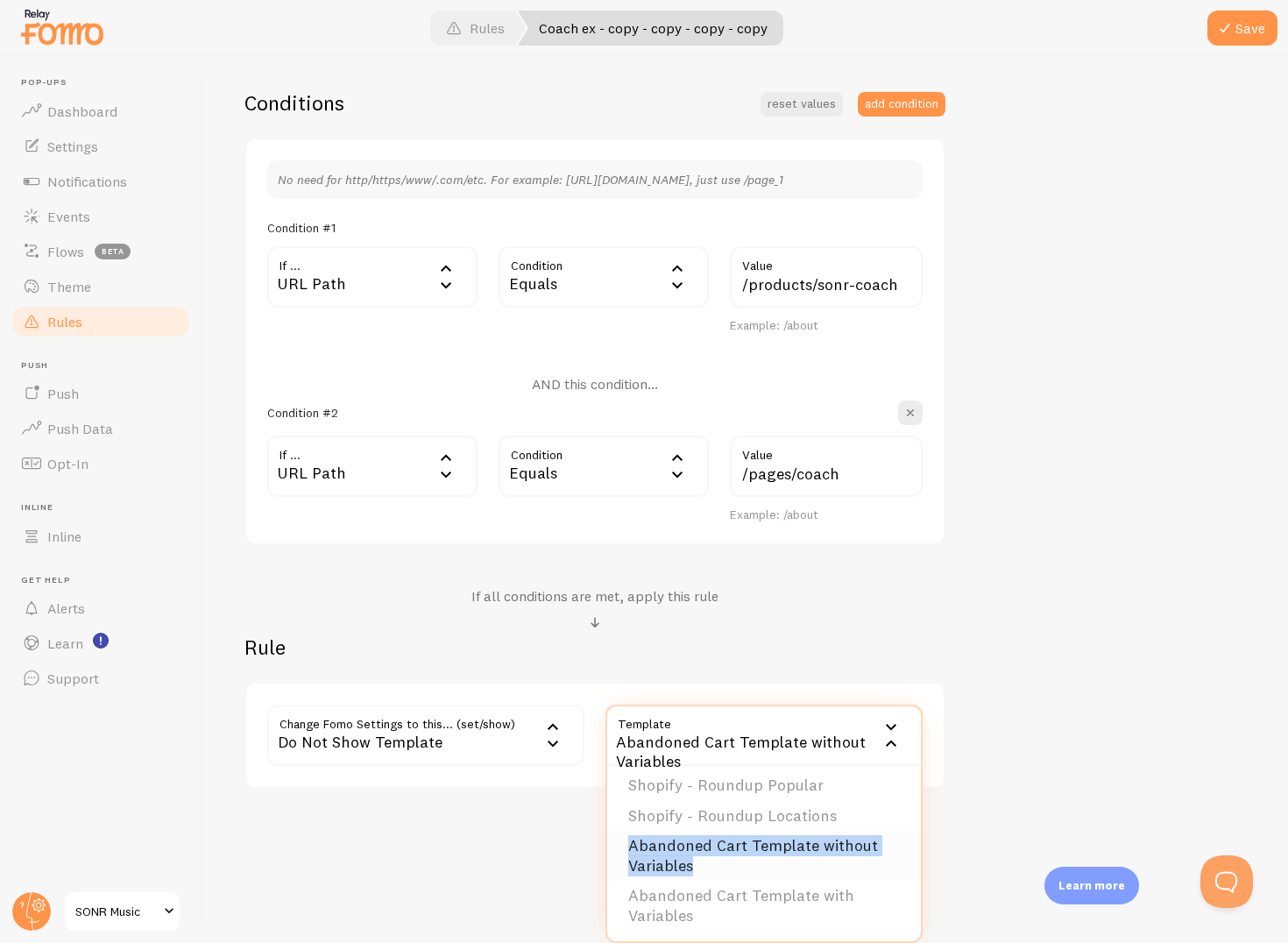
drag, startPoint x: 714, startPoint y: 859, endPoint x: 623, endPoint y: 844, distance: 92.2
click at [623, 844] on li "Abandoned Cart Template without Variables" at bounding box center [764, 855] width 313 height 50
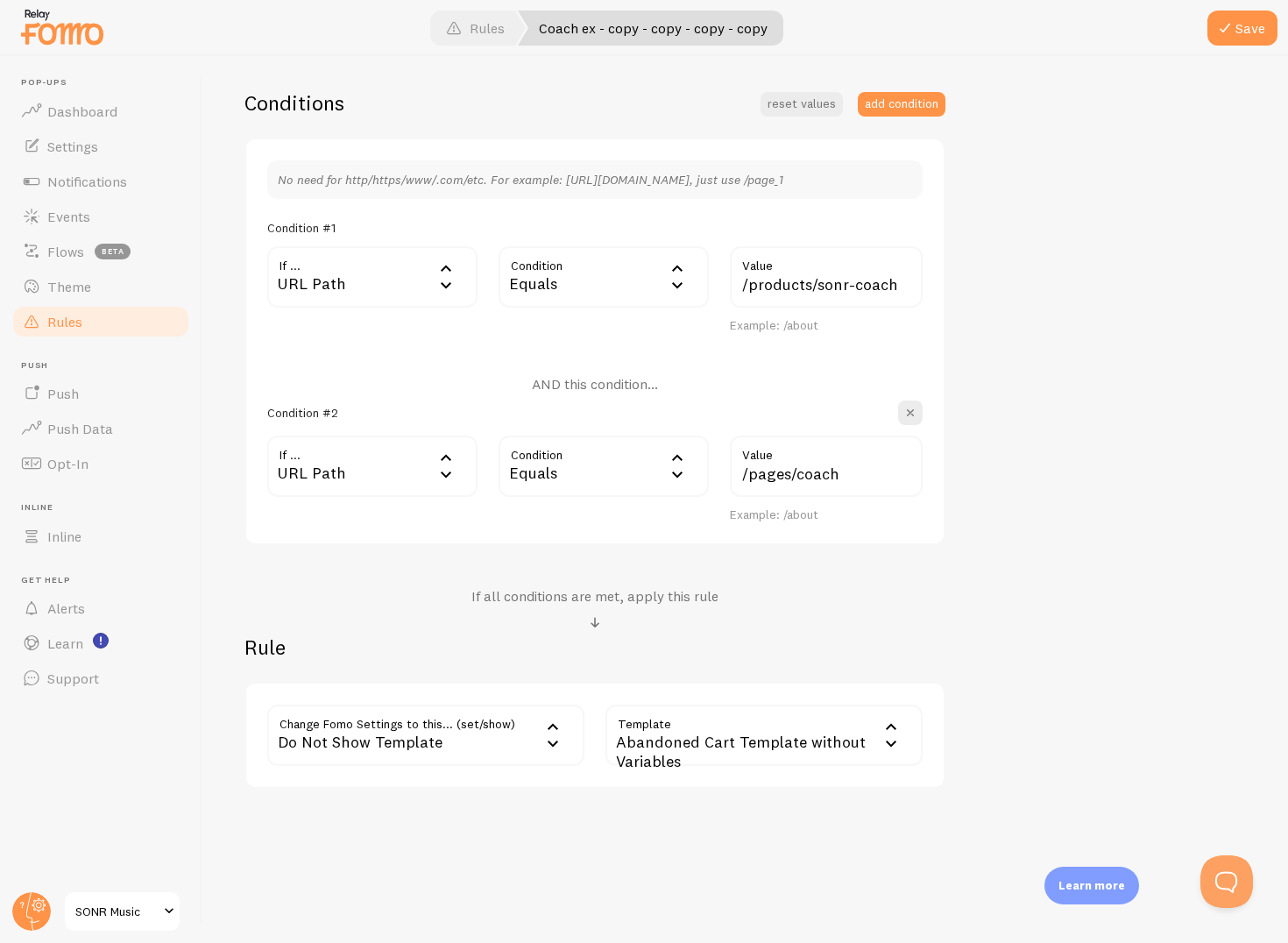
click at [725, 734] on div "Abandoned Cart Template without Variables" at bounding box center [764, 736] width 317 height 62
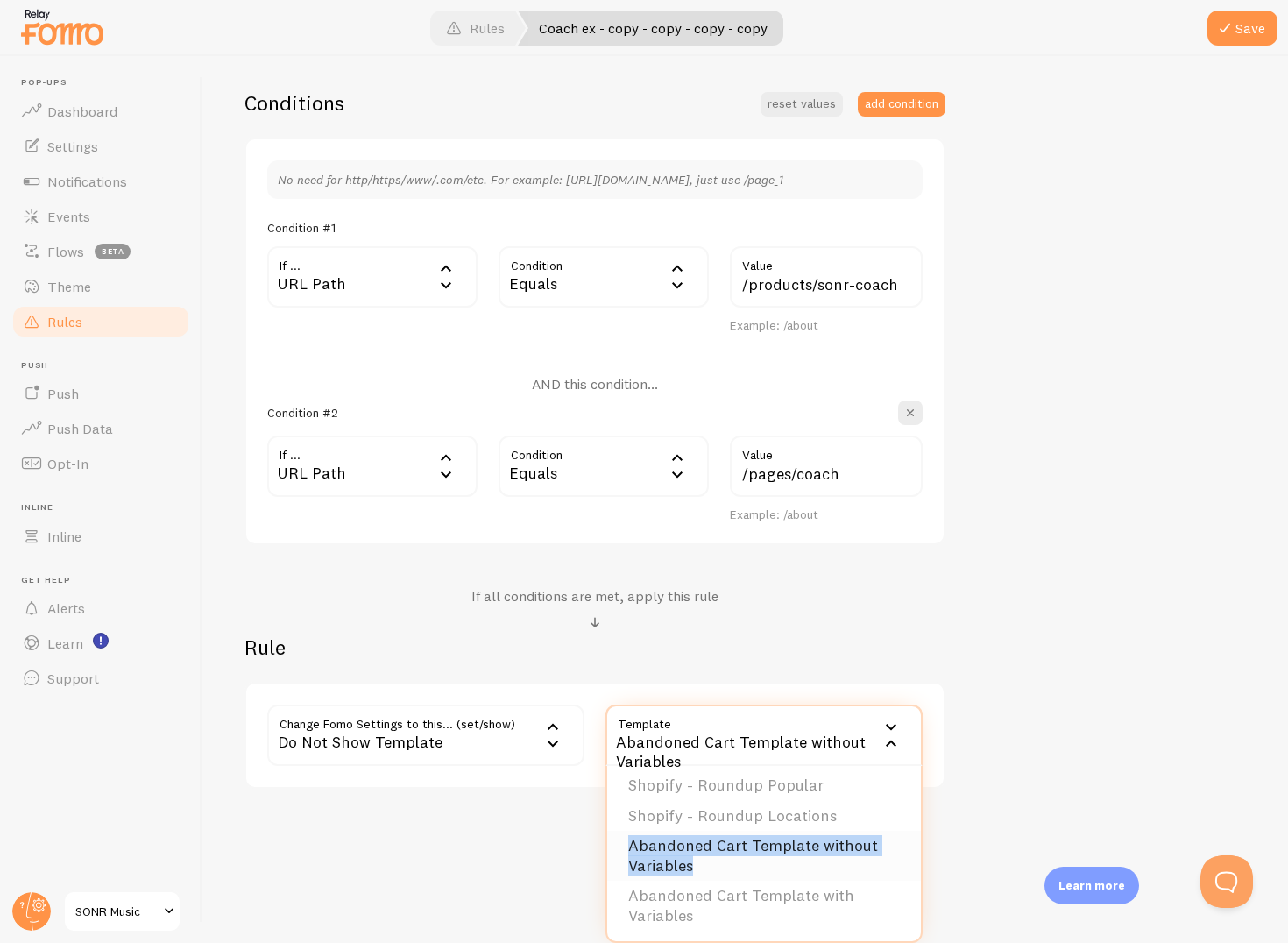
drag, startPoint x: 719, startPoint y: 868, endPoint x: 609, endPoint y: 851, distance: 111.3
click at [609, 851] on li "Abandoned Cart Template without Variables" at bounding box center [764, 855] width 313 height 50
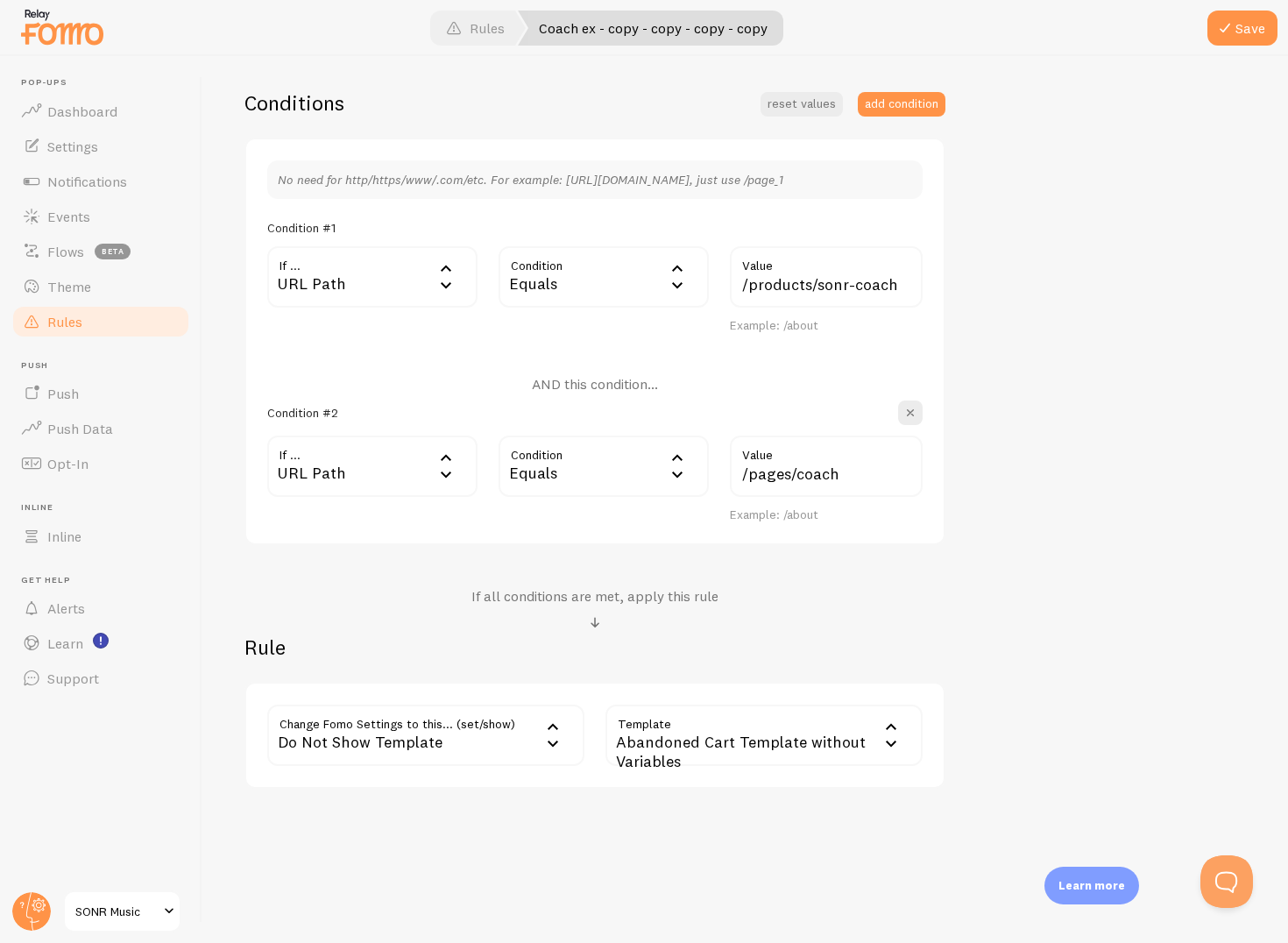
click at [663, 744] on div "Abandoned Cart Template without Variables" at bounding box center [764, 736] width 317 height 62
click at [670, 679] on div "Rule Change Fomo Settings to this... (set/show) no_show_template Do Not Show Te…" at bounding box center [595, 711] width 701 height 155
drag, startPoint x: 613, startPoint y: 740, endPoint x: 693, endPoint y: 759, distance: 82.2
click at [693, 759] on div "Abandoned Cart Template without Variables" at bounding box center [764, 736] width 317 height 62
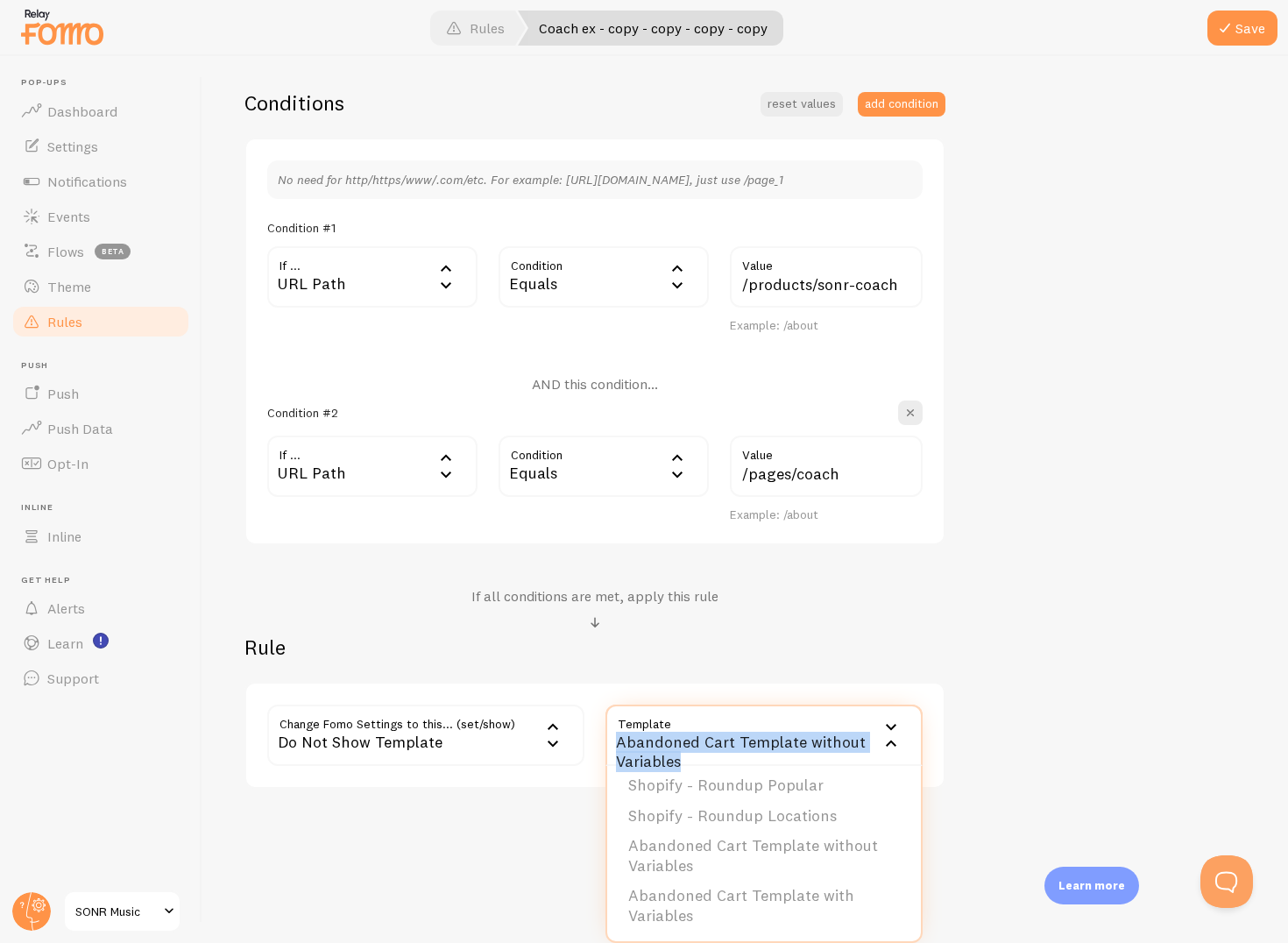
copy div "Abandoned Cart Template without Variables"
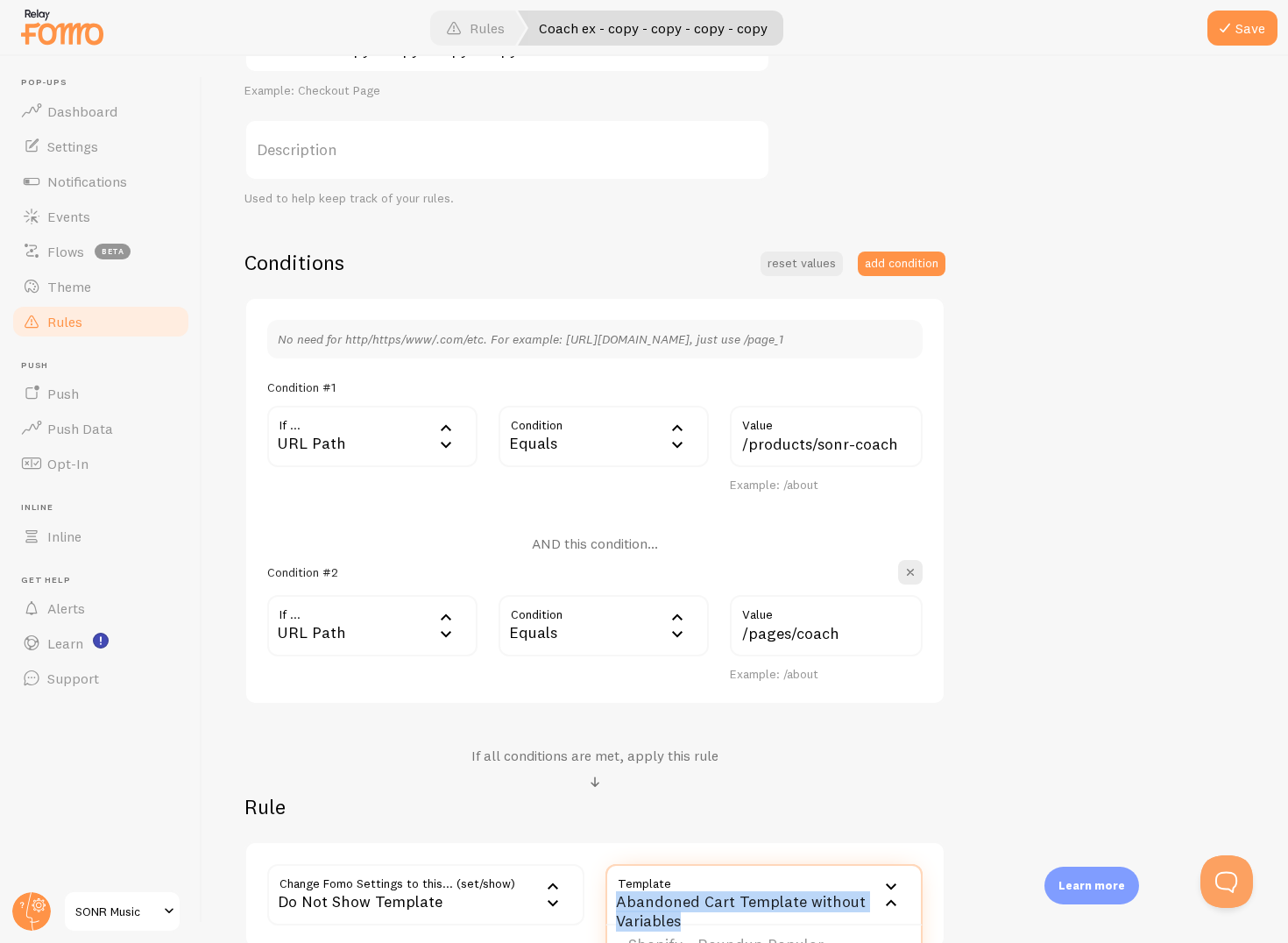
scroll to position [0, 0]
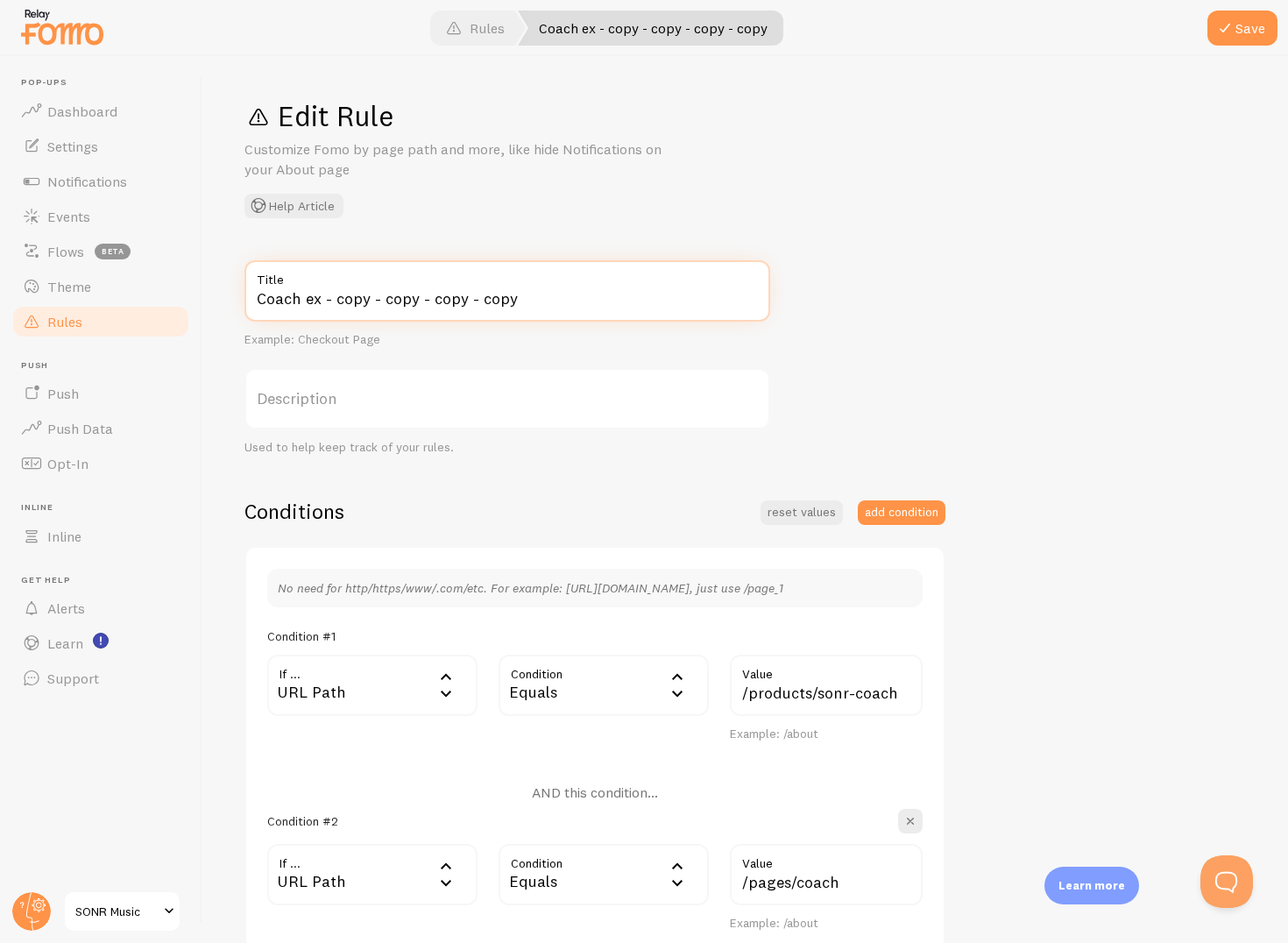
click at [514, 303] on input "Coach ex - copy - copy - copy - copy" at bounding box center [507, 291] width 526 height 62
drag, startPoint x: 514, startPoint y: 306, endPoint x: 206, endPoint y: 307, distance: 308.0
click at [206, 307] on div "Edit Rule Customize Fomo by page path and more, like hide Notifications on your…" at bounding box center [745, 499] width 1086 height 887
paste input "Abandoned Cart Template without Variables"
type input "Abandoned Cart Template without Variables"
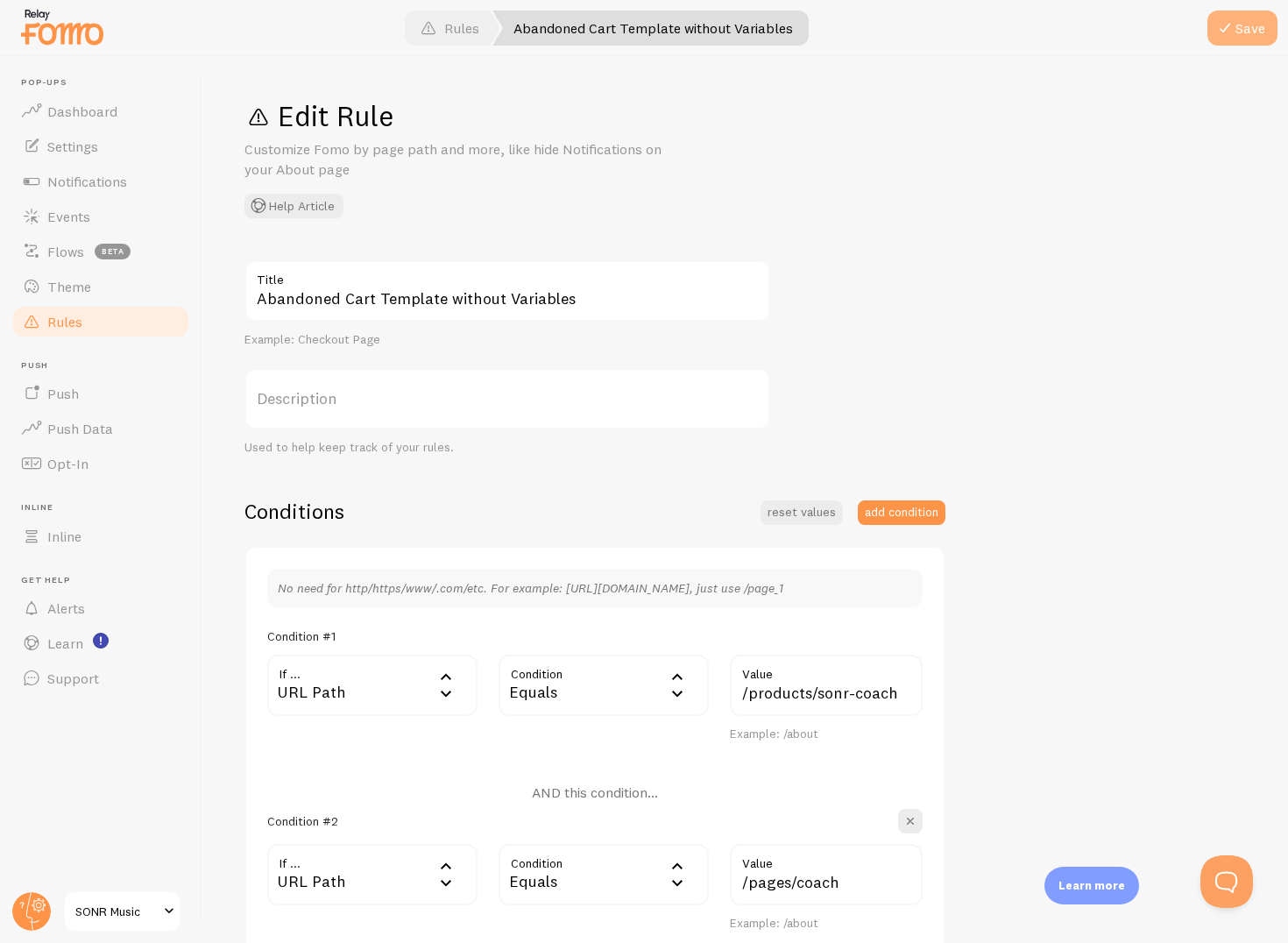
click at [1235, 30] on button "Save" at bounding box center [1242, 28] width 70 height 35
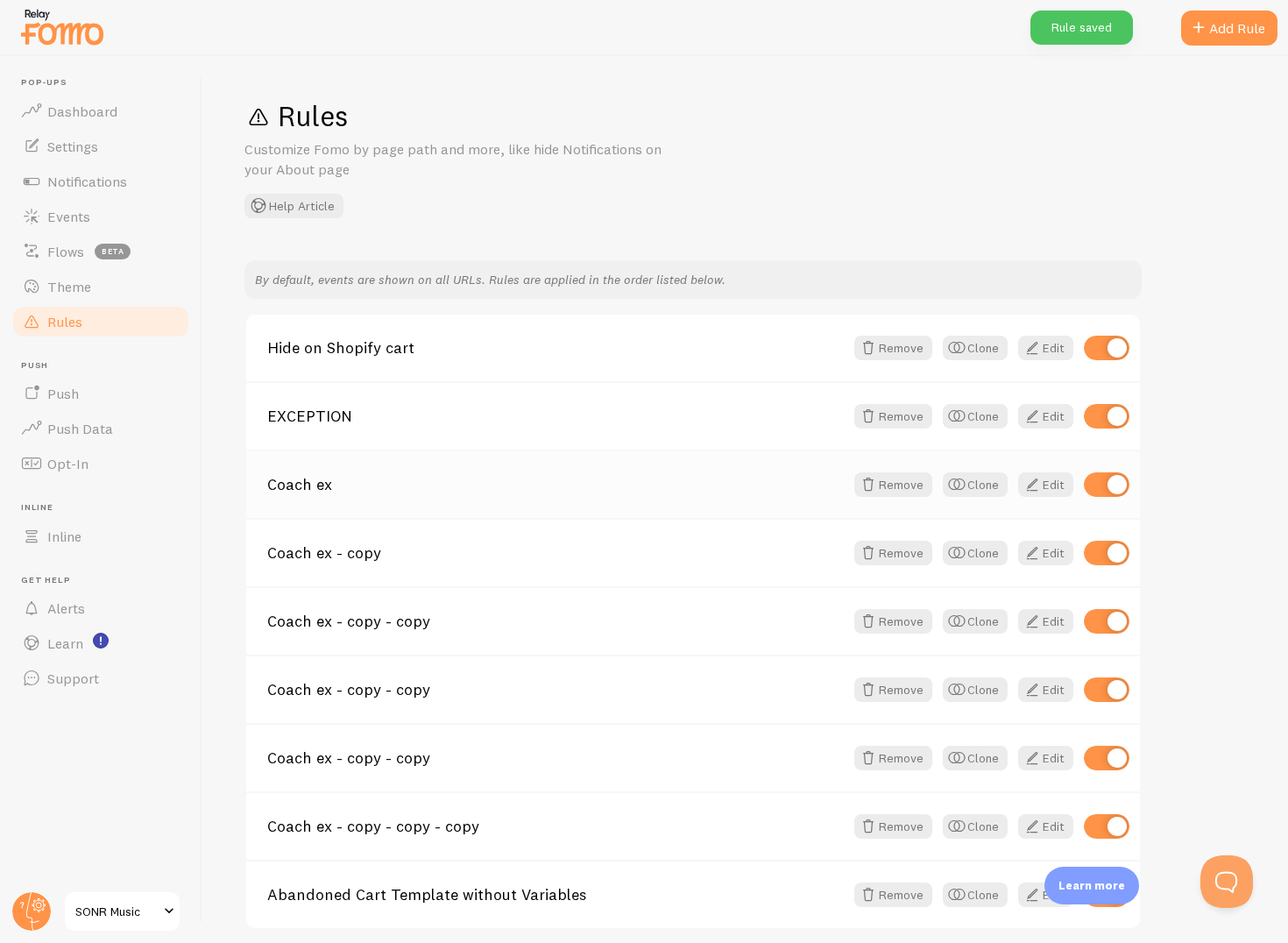
scroll to position [71, 0]
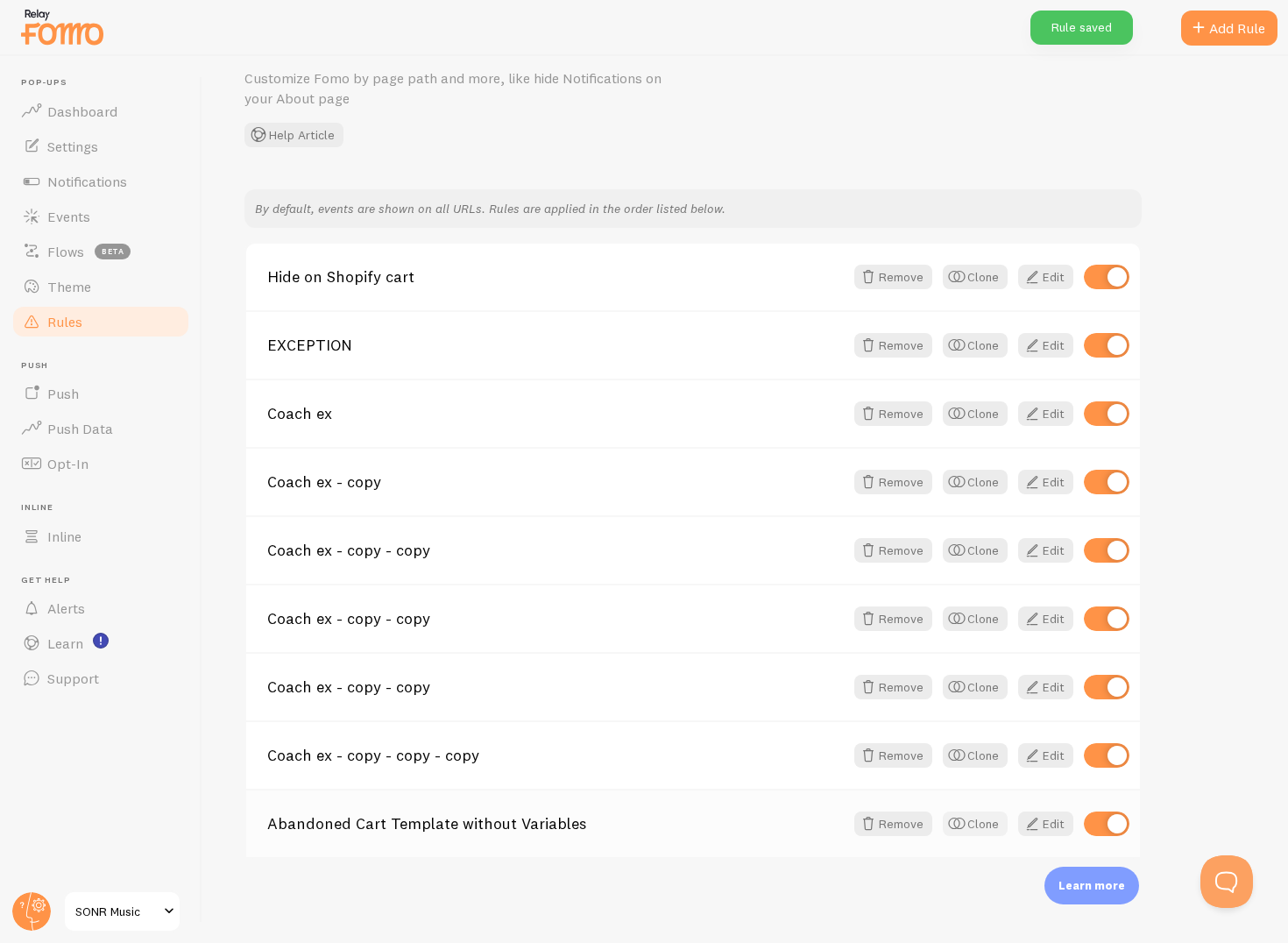
click at [960, 827] on span "button" at bounding box center [956, 823] width 21 height 21
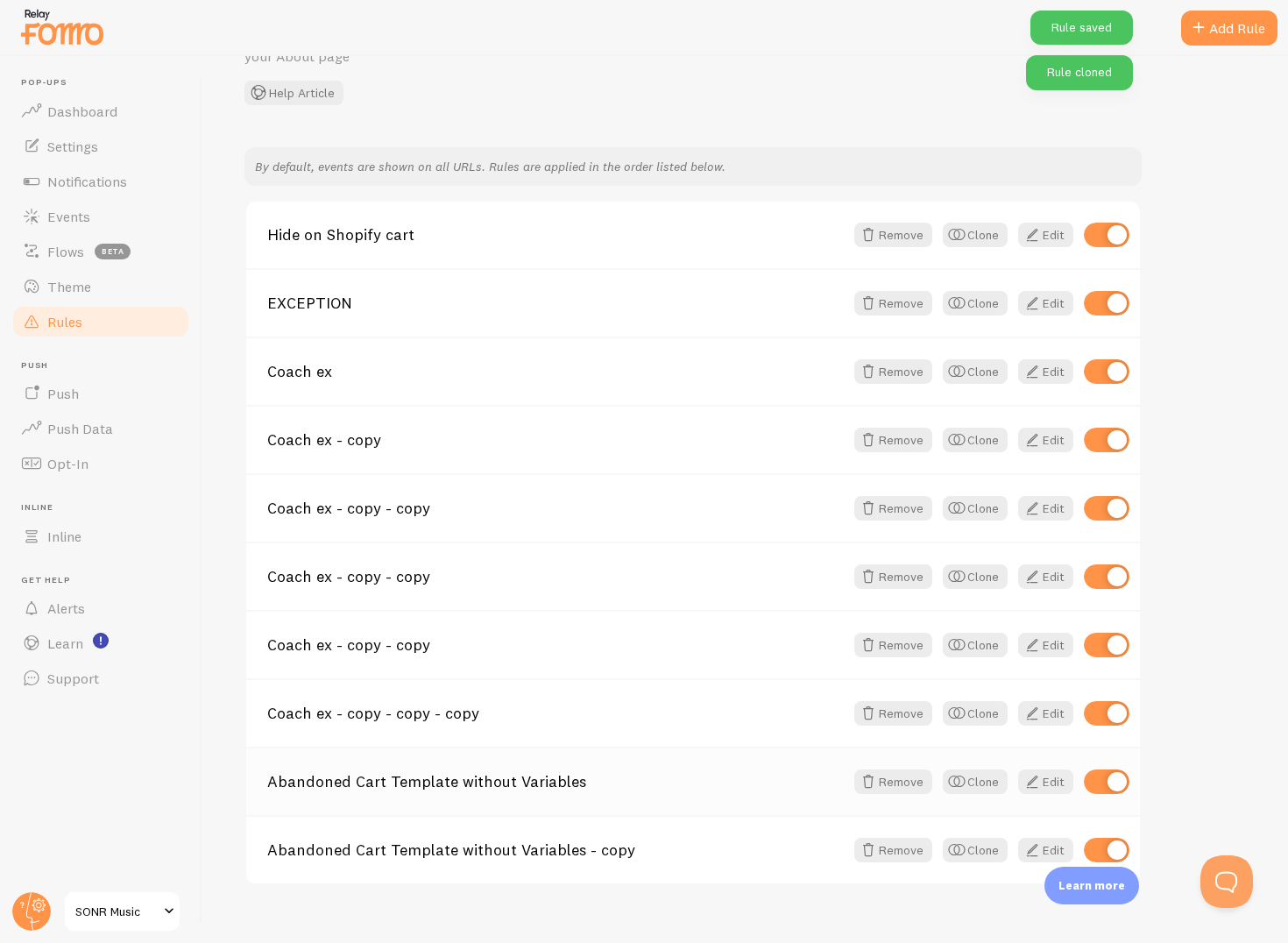
scroll to position [120, 0]
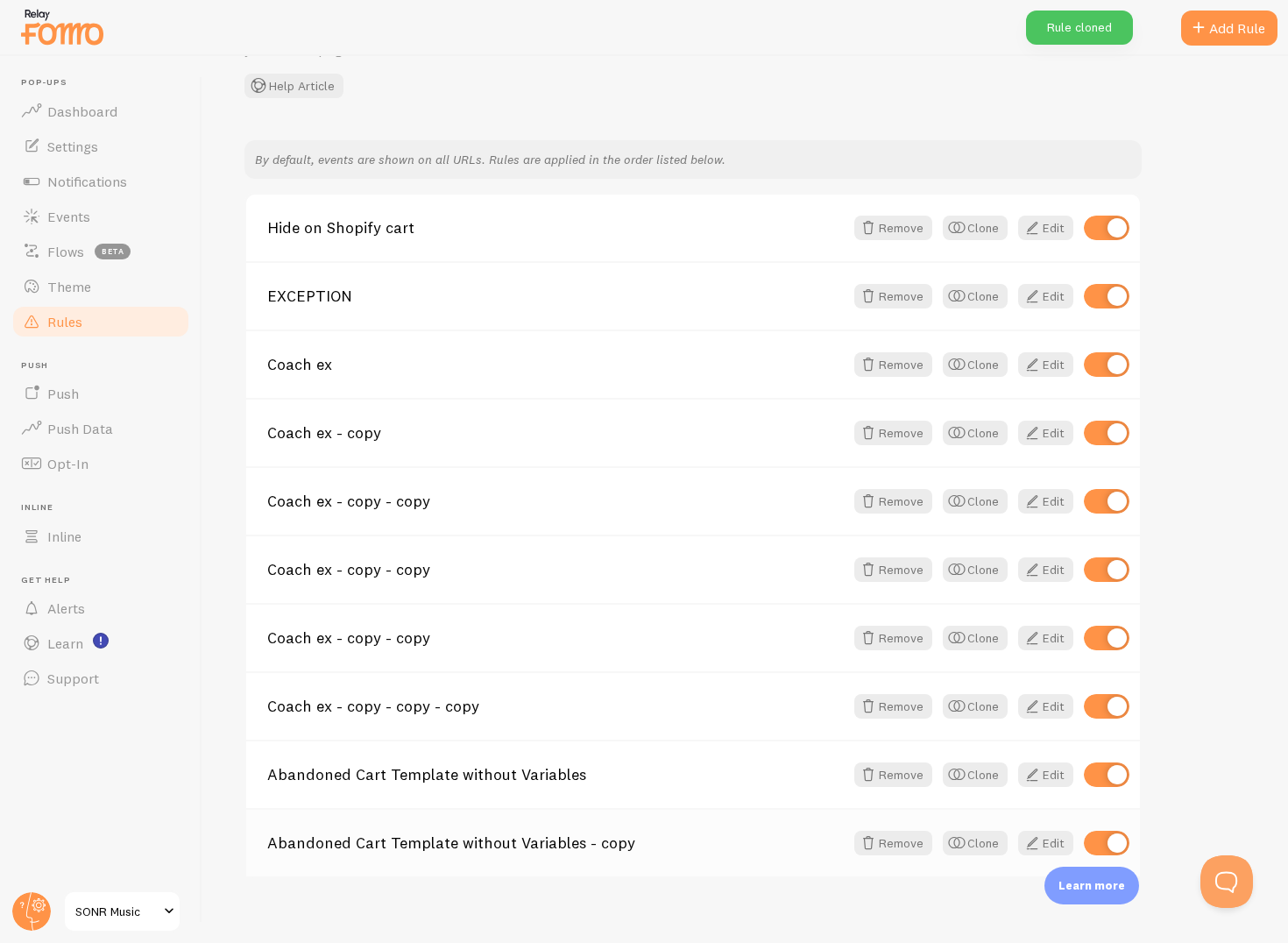
click at [593, 861] on div "Abandoned Cart Template without Variables - copy Remove Clone Edit" at bounding box center [693, 842] width 894 height 68
click at [575, 846] on link "Abandoned Cart Template without Variables - copy" at bounding box center [555, 842] width 577 height 15
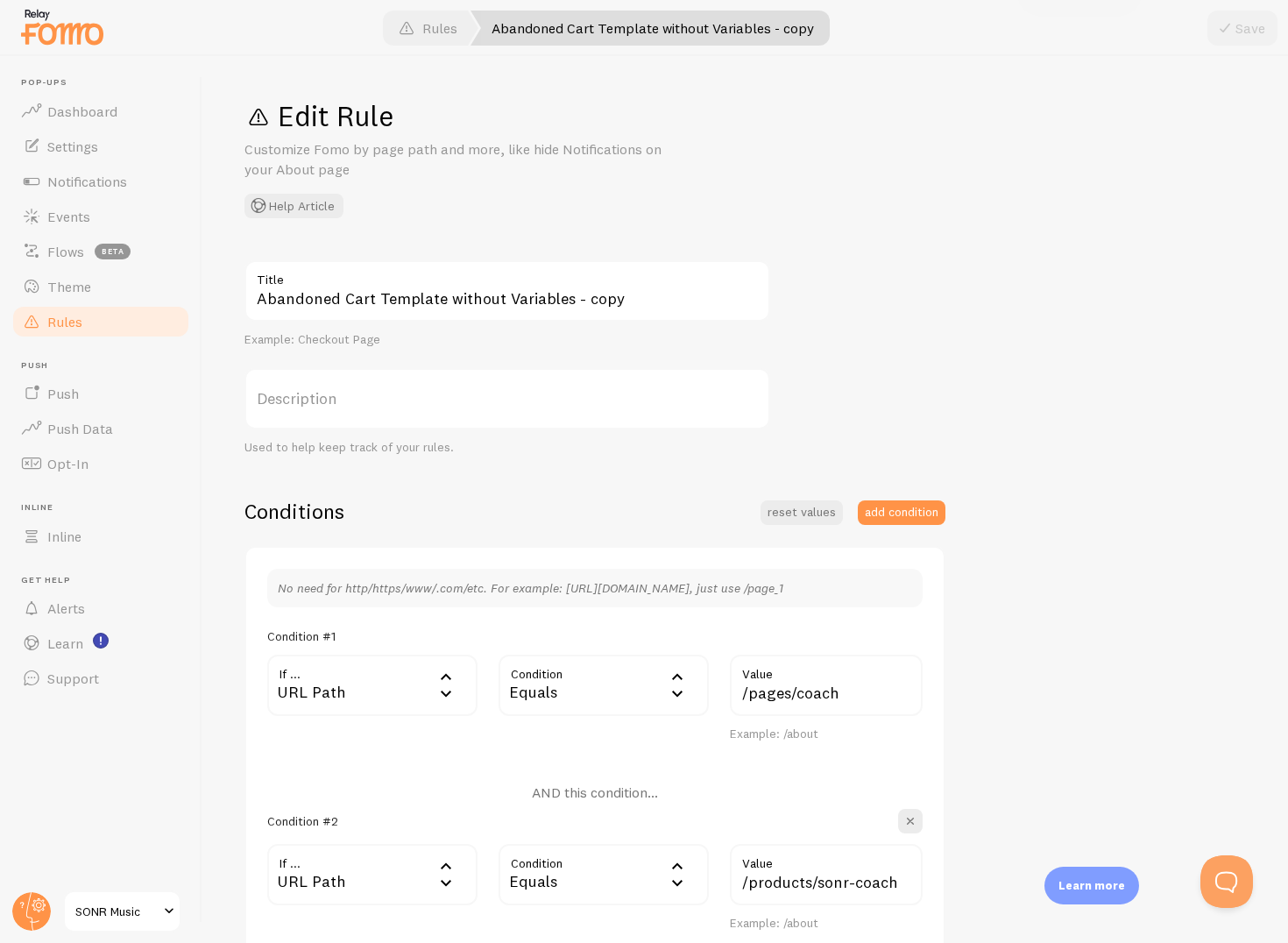
scroll to position [409, 0]
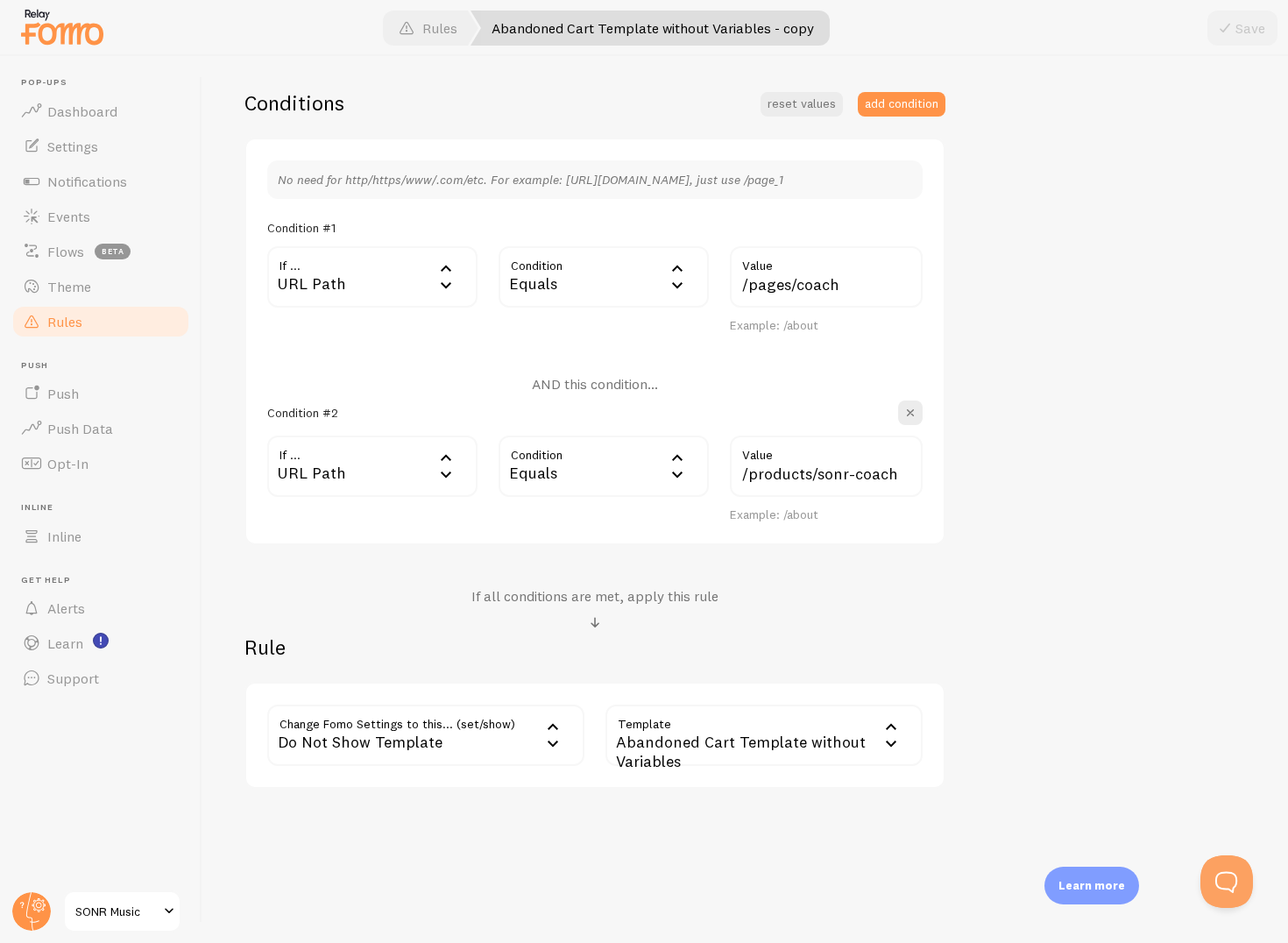
click at [832, 743] on div "Abandoned Cart Template without Variables" at bounding box center [764, 736] width 317 height 62
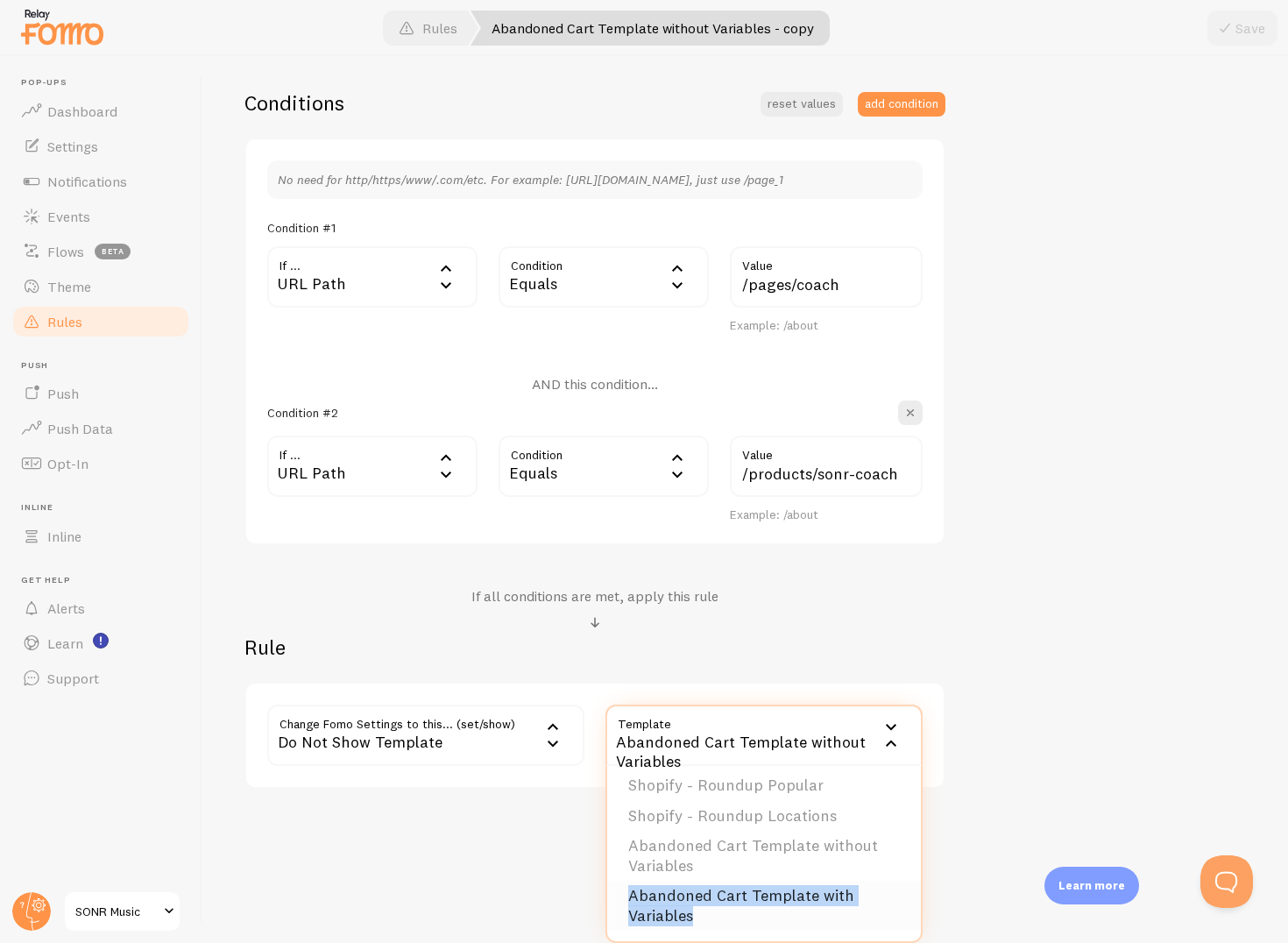
drag, startPoint x: 723, startPoint y: 918, endPoint x: 621, endPoint y: 900, distance: 103.6
click at [621, 900] on li "Abandoned Cart Template with Variables" at bounding box center [764, 905] width 313 height 50
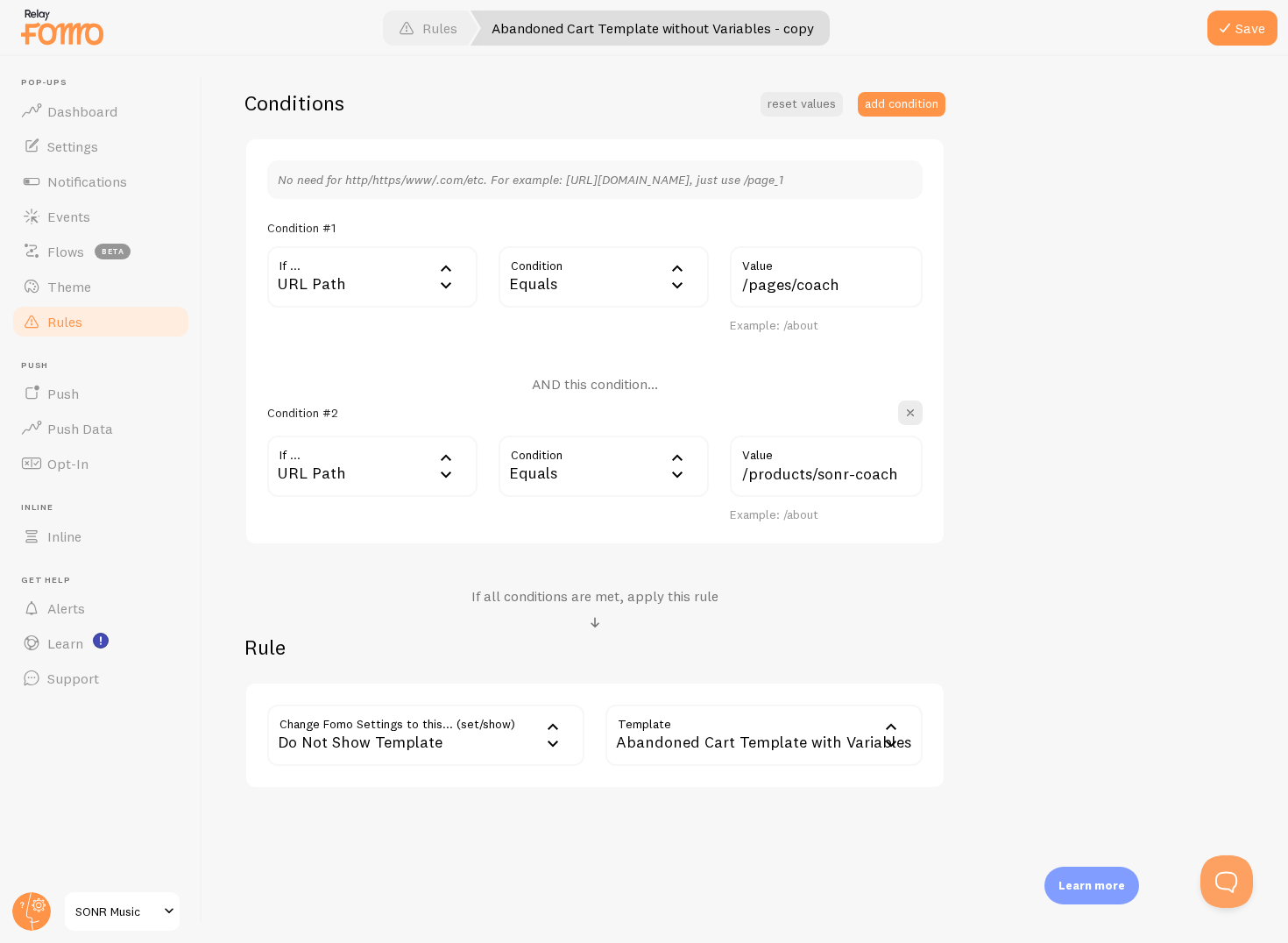
copy li "Abandoned Cart Template with Variables"
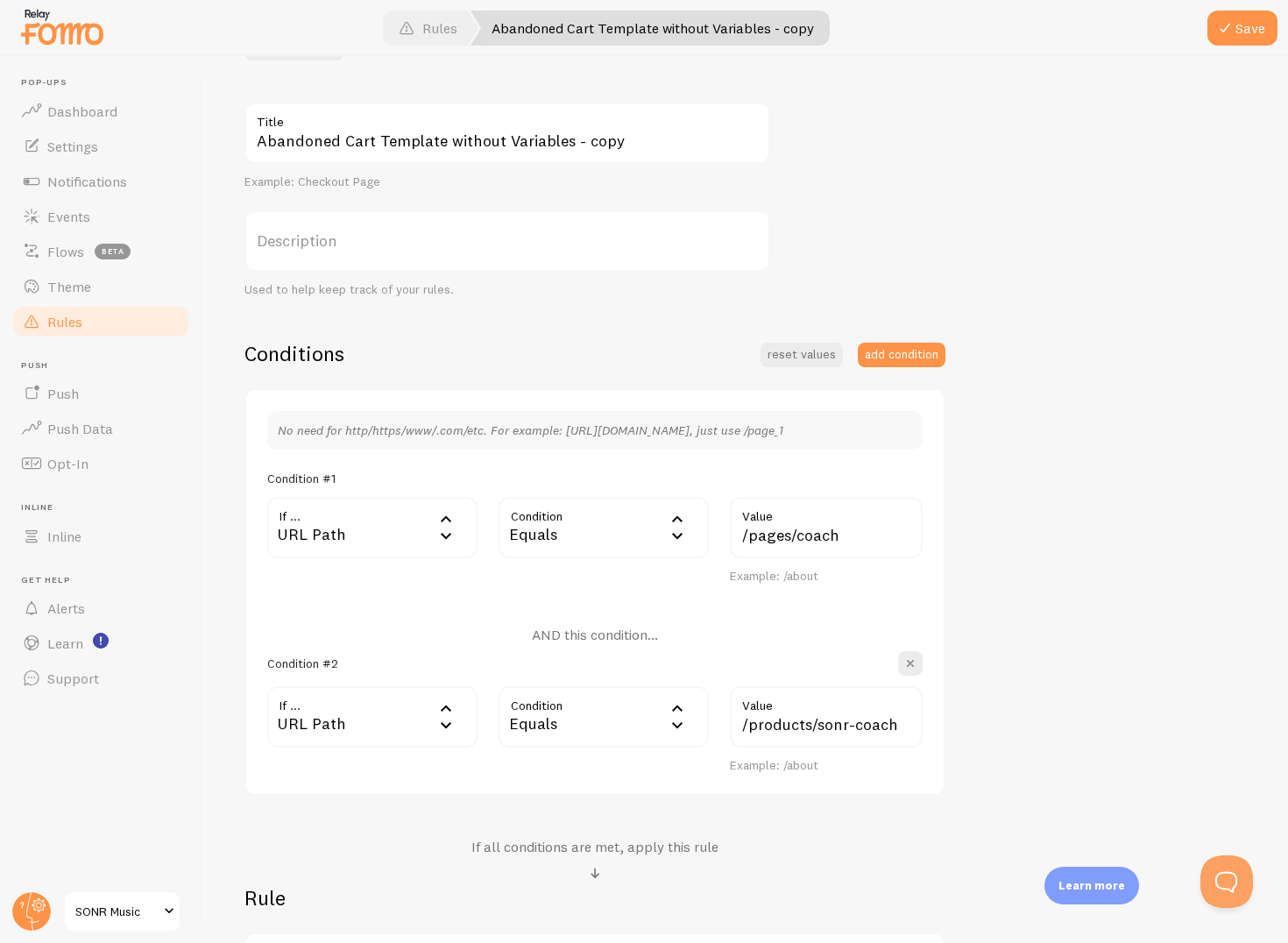
scroll to position [0, 0]
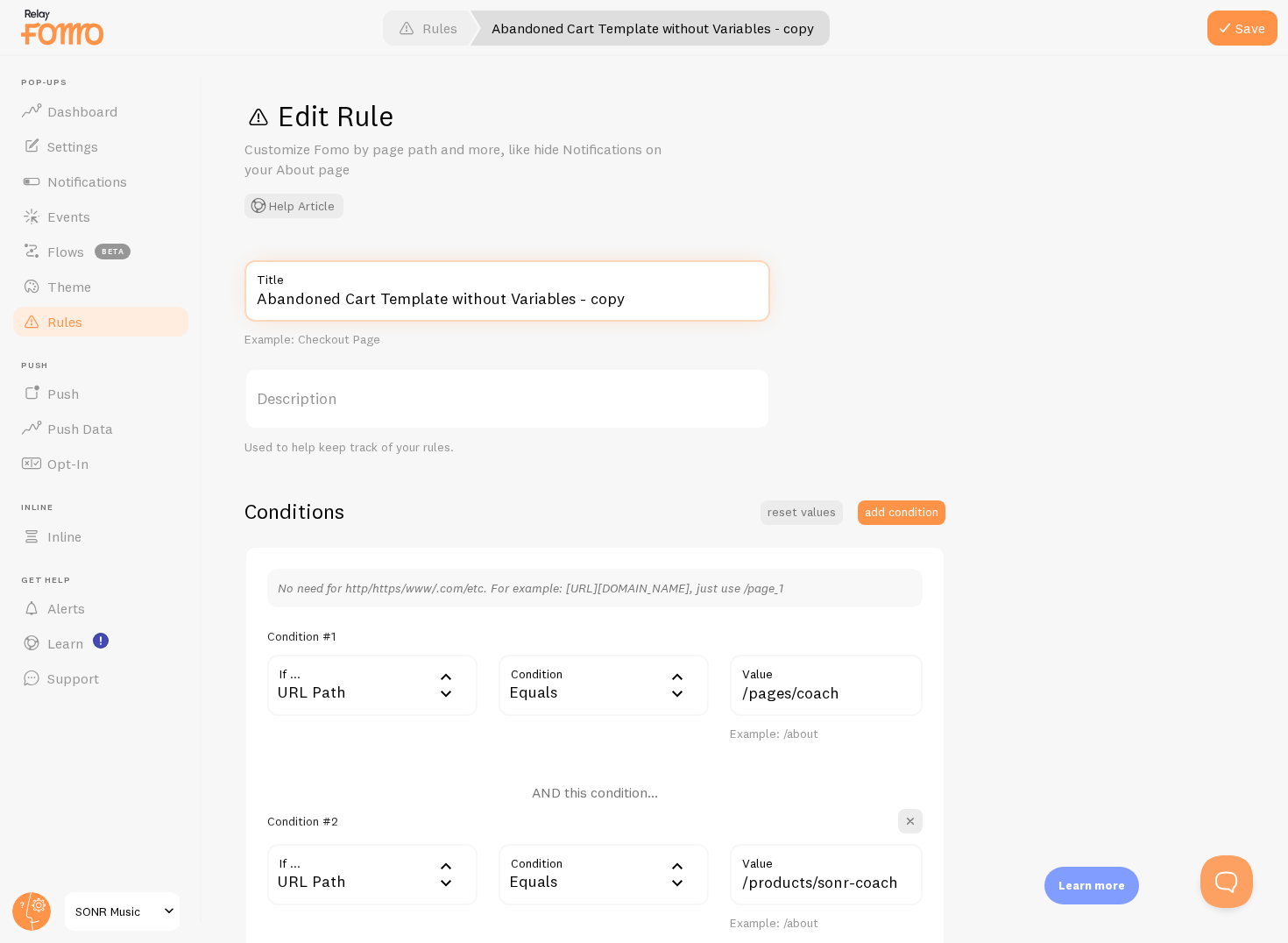
click at [392, 303] on input "Abandoned Cart Template without Variables - copy" at bounding box center [507, 291] width 526 height 62
drag, startPoint x: 633, startPoint y: 306, endPoint x: 62, endPoint y: 306, distance: 571.0
click at [62, 306] on main "Pop-ups Dashboard Settings Notifications Events Flows beta Theme Rules Push Pus…" at bounding box center [644, 499] width 1288 height 887
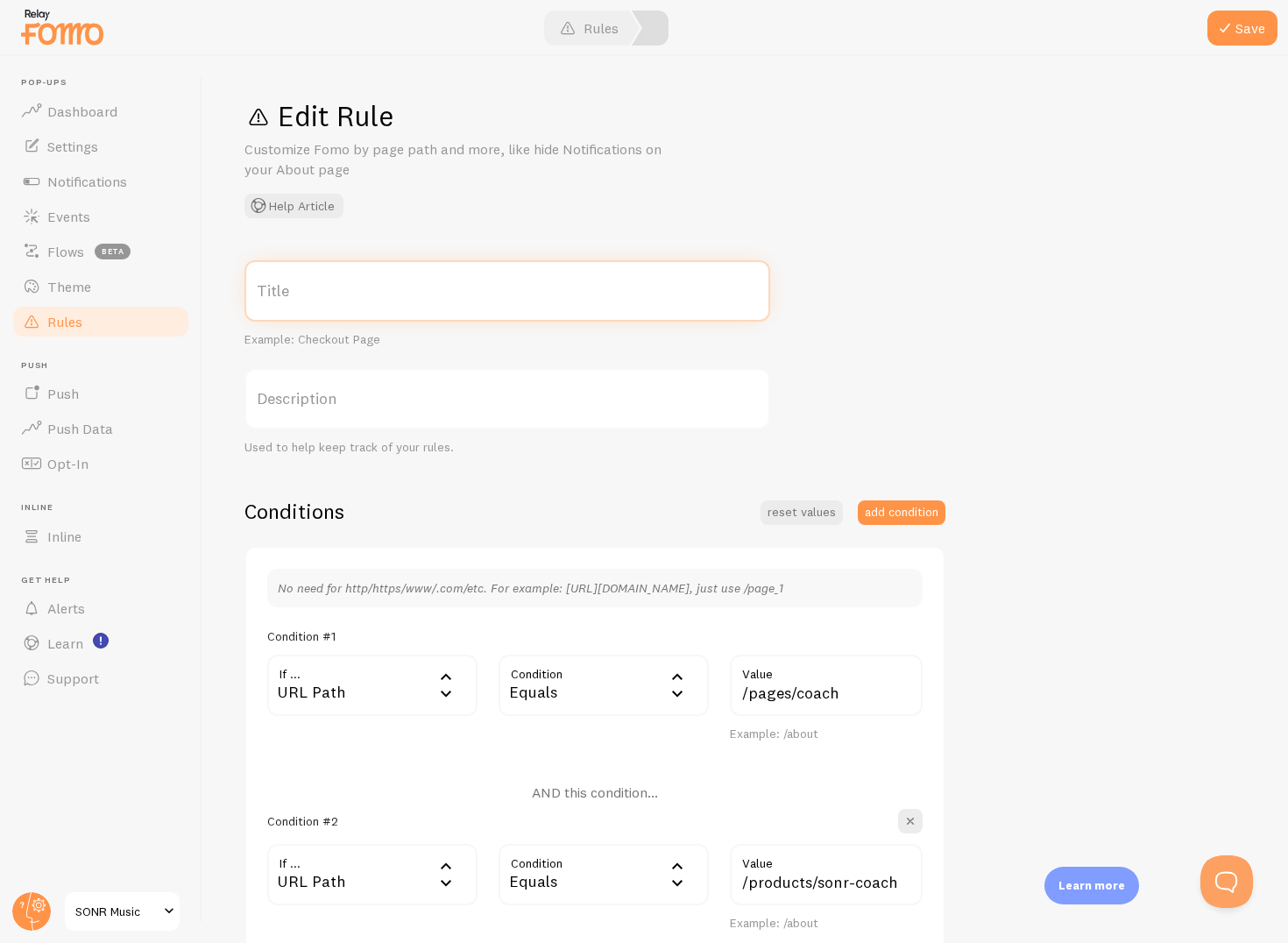
paste input "Abandoned Cart Template without Variables"
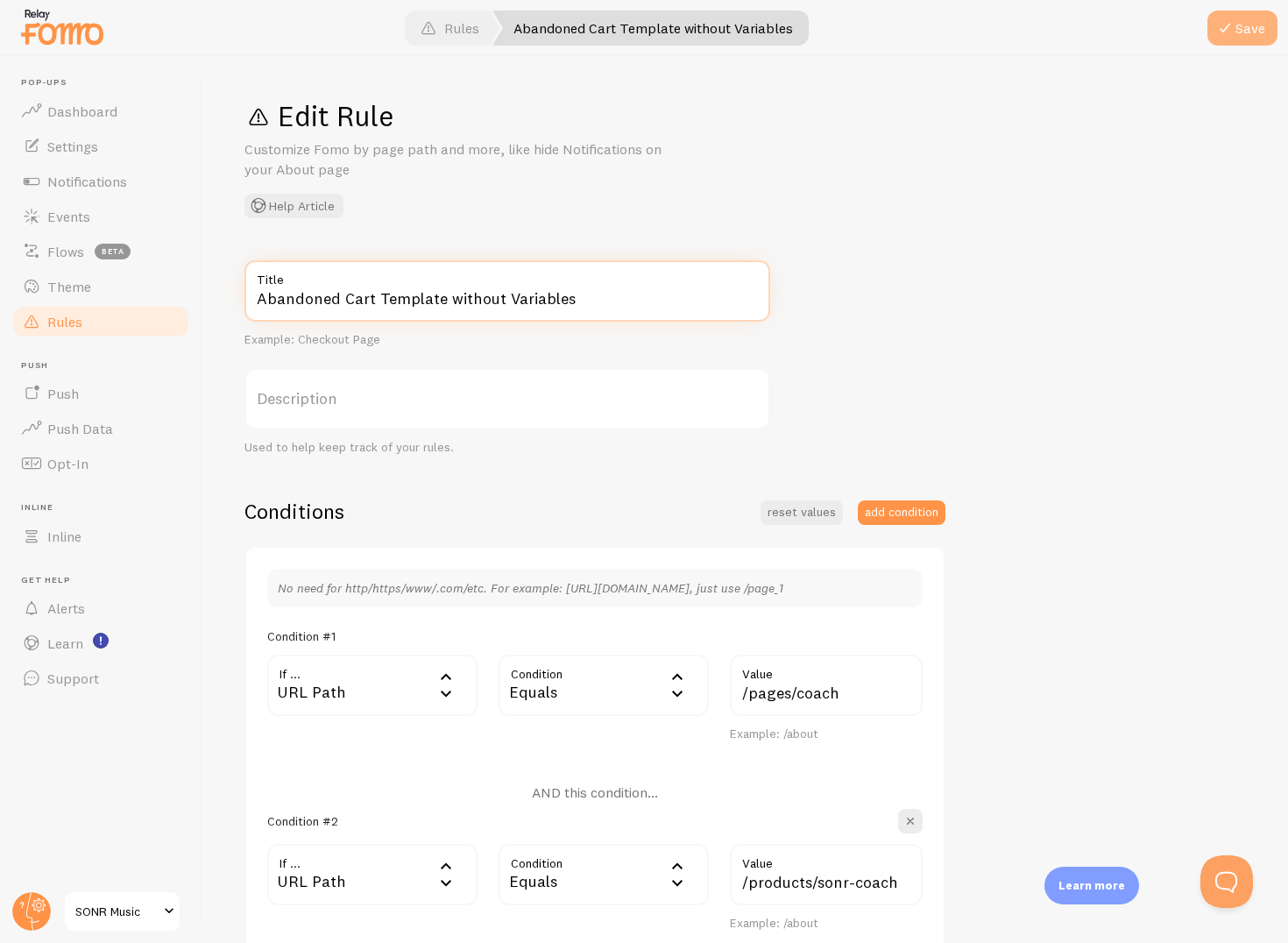
type input "Abandoned Cart Template without Variables"
click at [1238, 33] on button "Save" at bounding box center [1242, 28] width 70 height 35
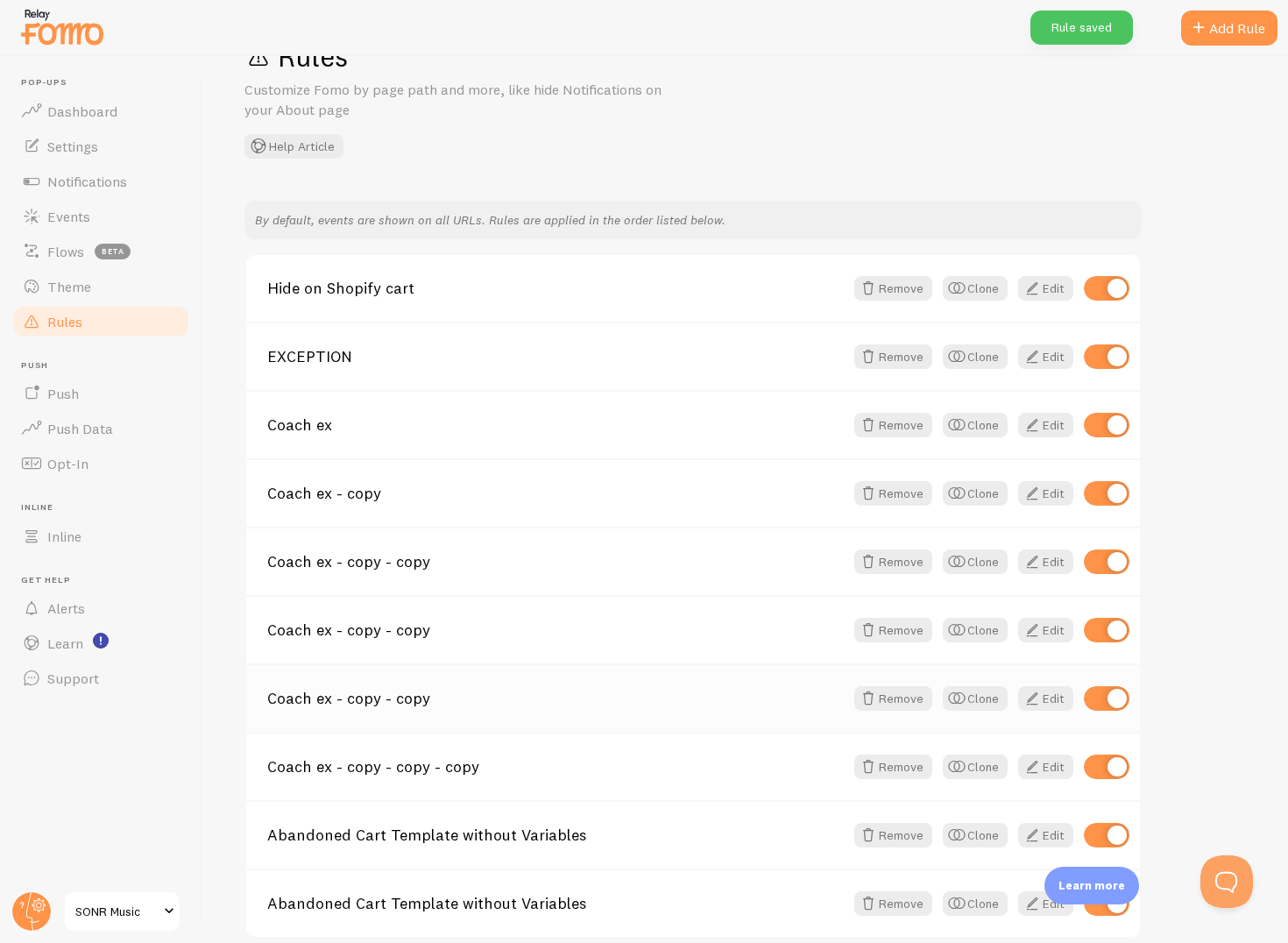
scroll to position [140, 0]
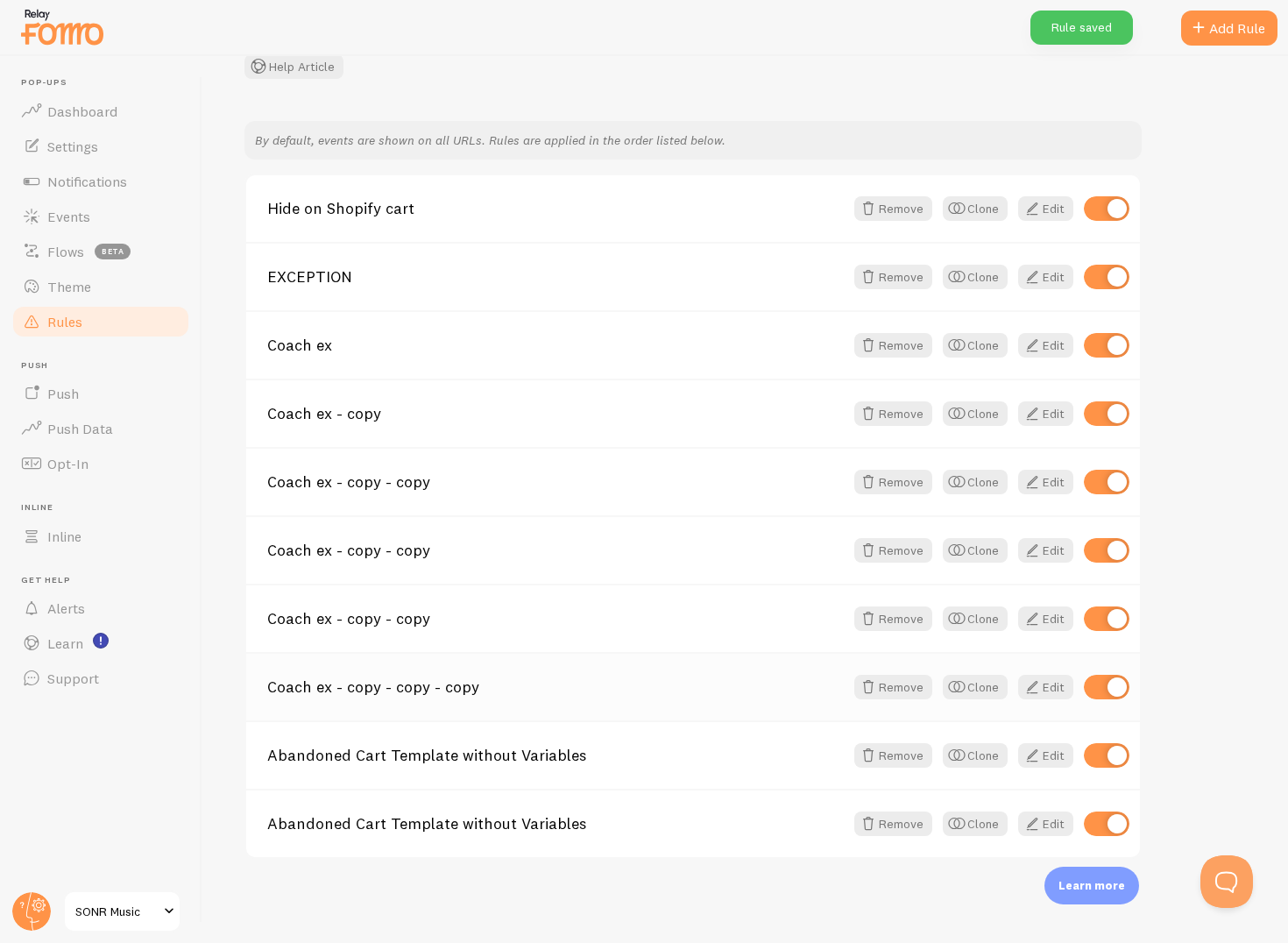
click at [770, 690] on link "Coach ex - copy - copy - copy" at bounding box center [555, 687] width 577 height 15
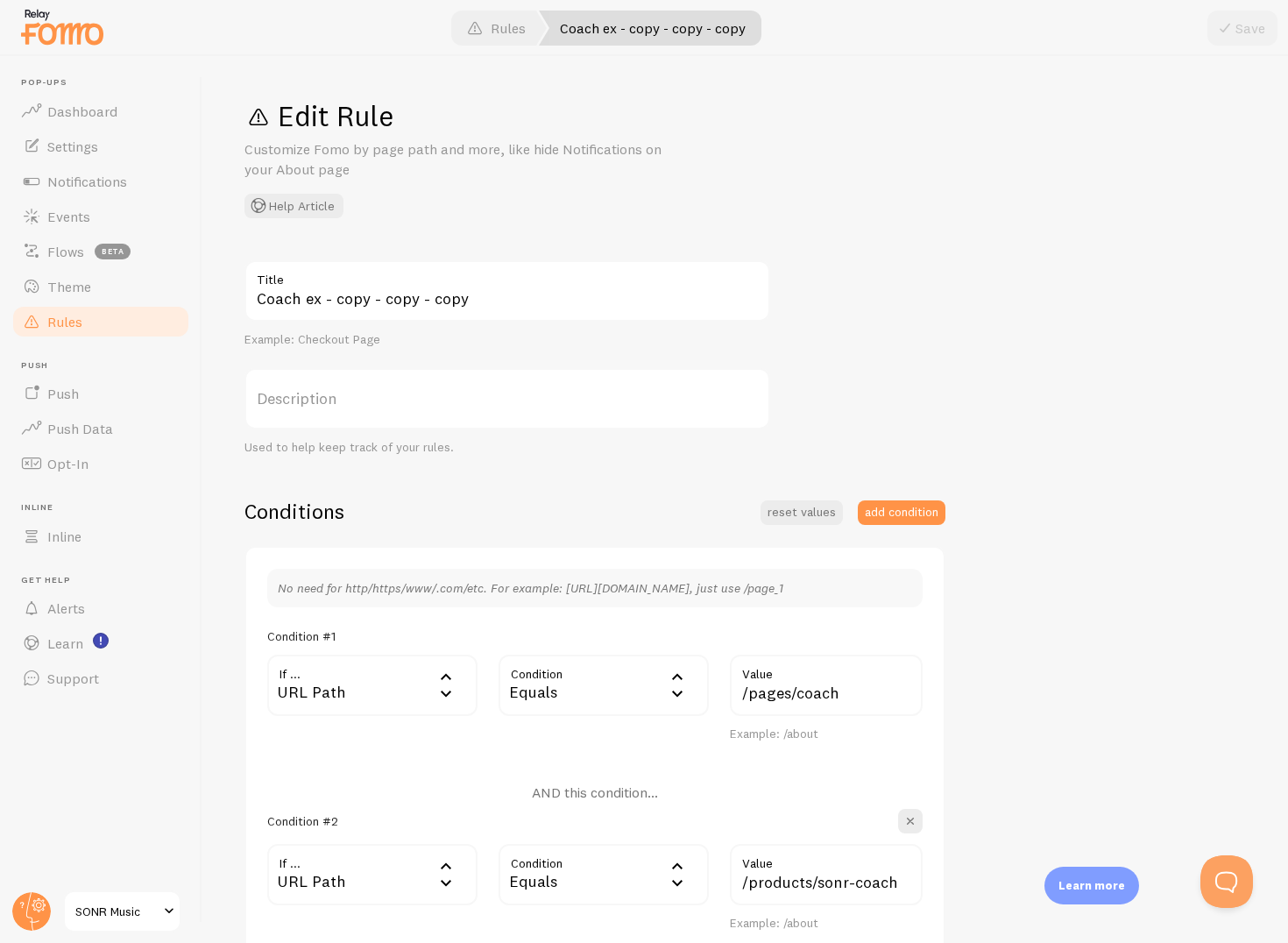
scroll to position [409, 0]
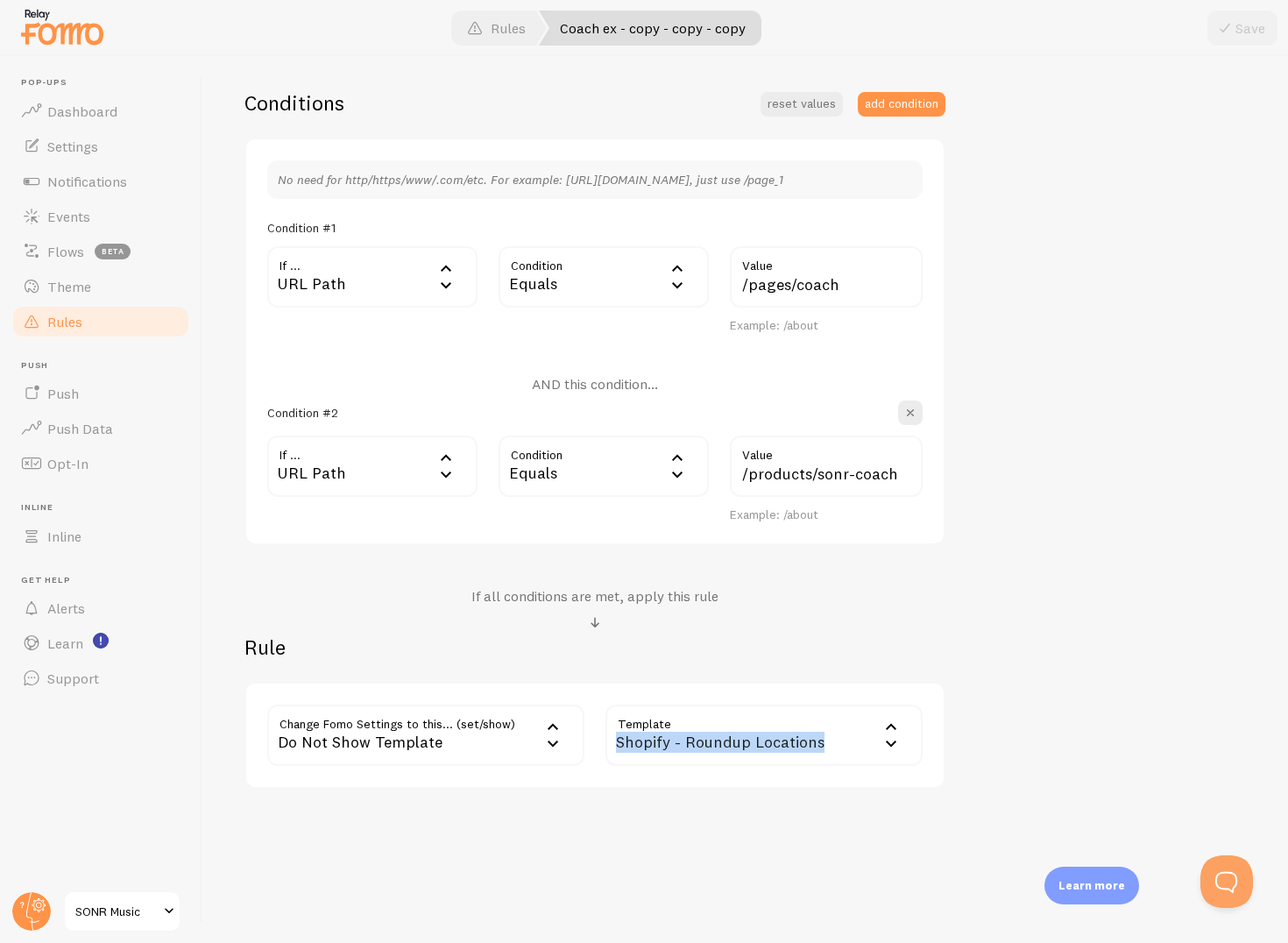
drag, startPoint x: 852, startPoint y: 744, endPoint x: 614, endPoint y: 739, distance: 238.1
click at [614, 741] on div "Shopify - Roundup Locations" at bounding box center [764, 736] width 317 height 62
copy div "Shopify - Roundup Locations"
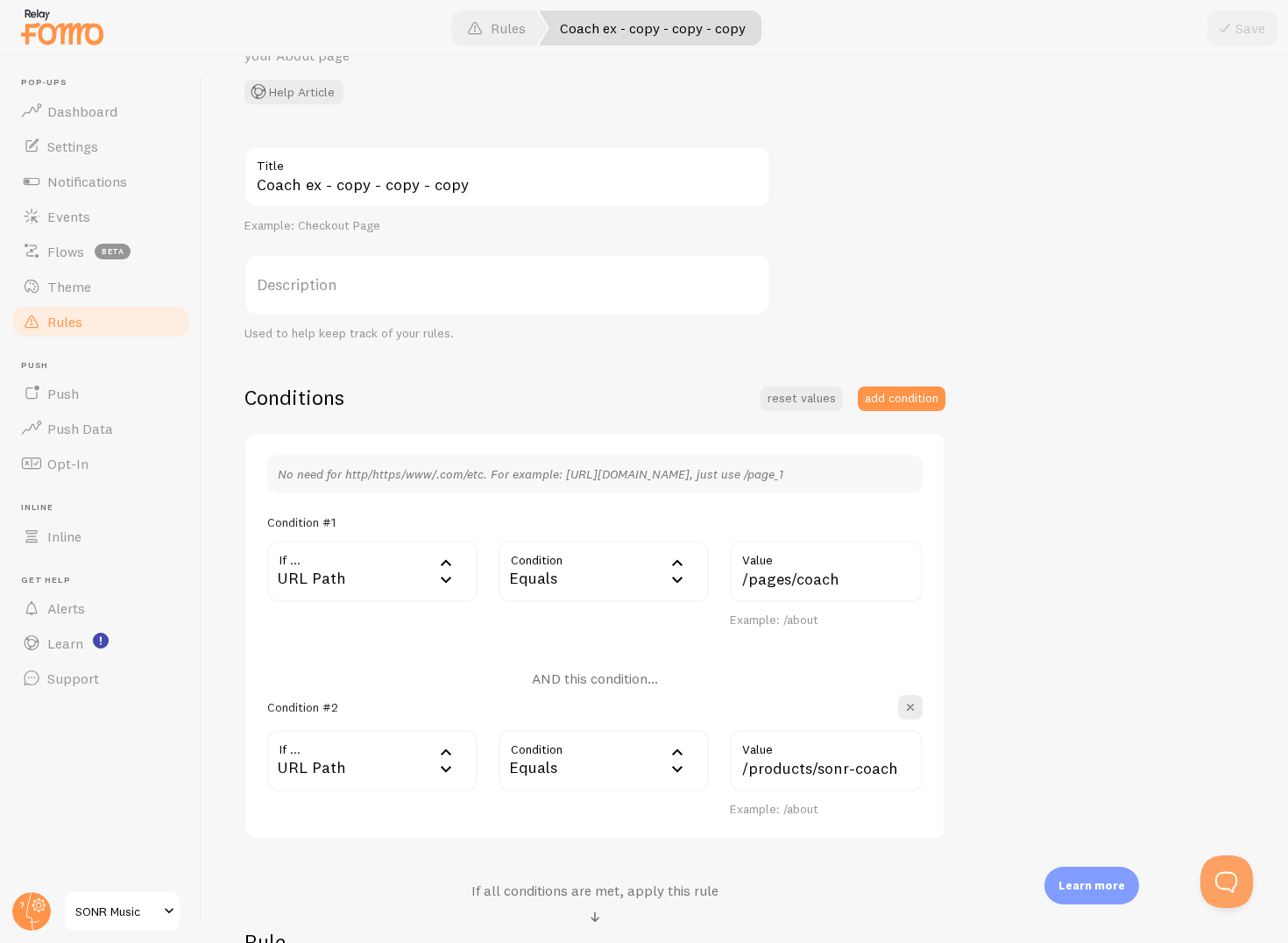
scroll to position [0, 0]
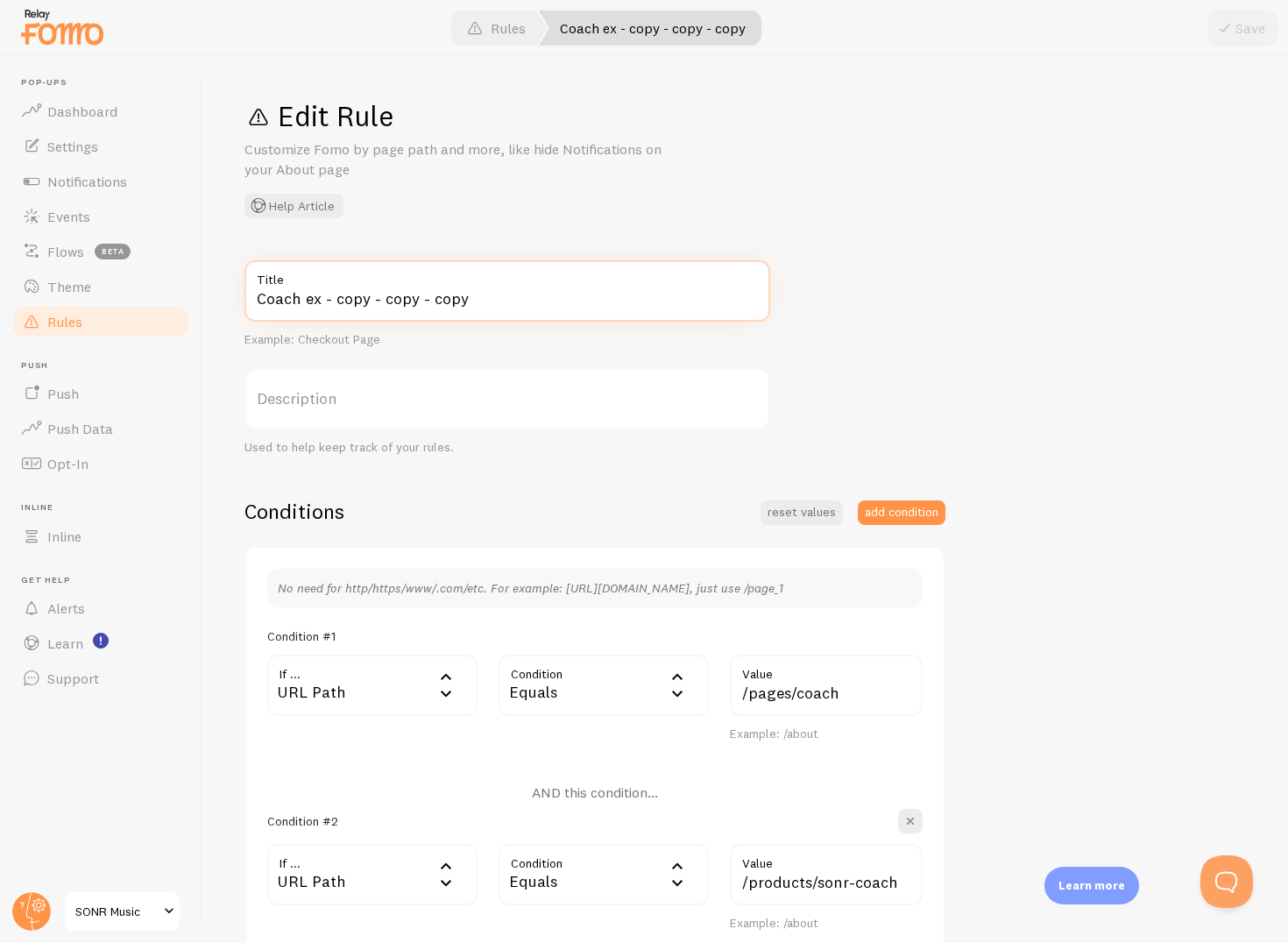
click at [437, 311] on input "Coach ex - copy - copy - copy" at bounding box center [507, 291] width 526 height 62
drag, startPoint x: 499, startPoint y: 307, endPoint x: 241, endPoint y: 299, distance: 258.1
click at [241, 299] on div "Edit Rule Customize Fomo by page path and more, like hide Notifications on your…" at bounding box center [745, 499] width 1086 height 887
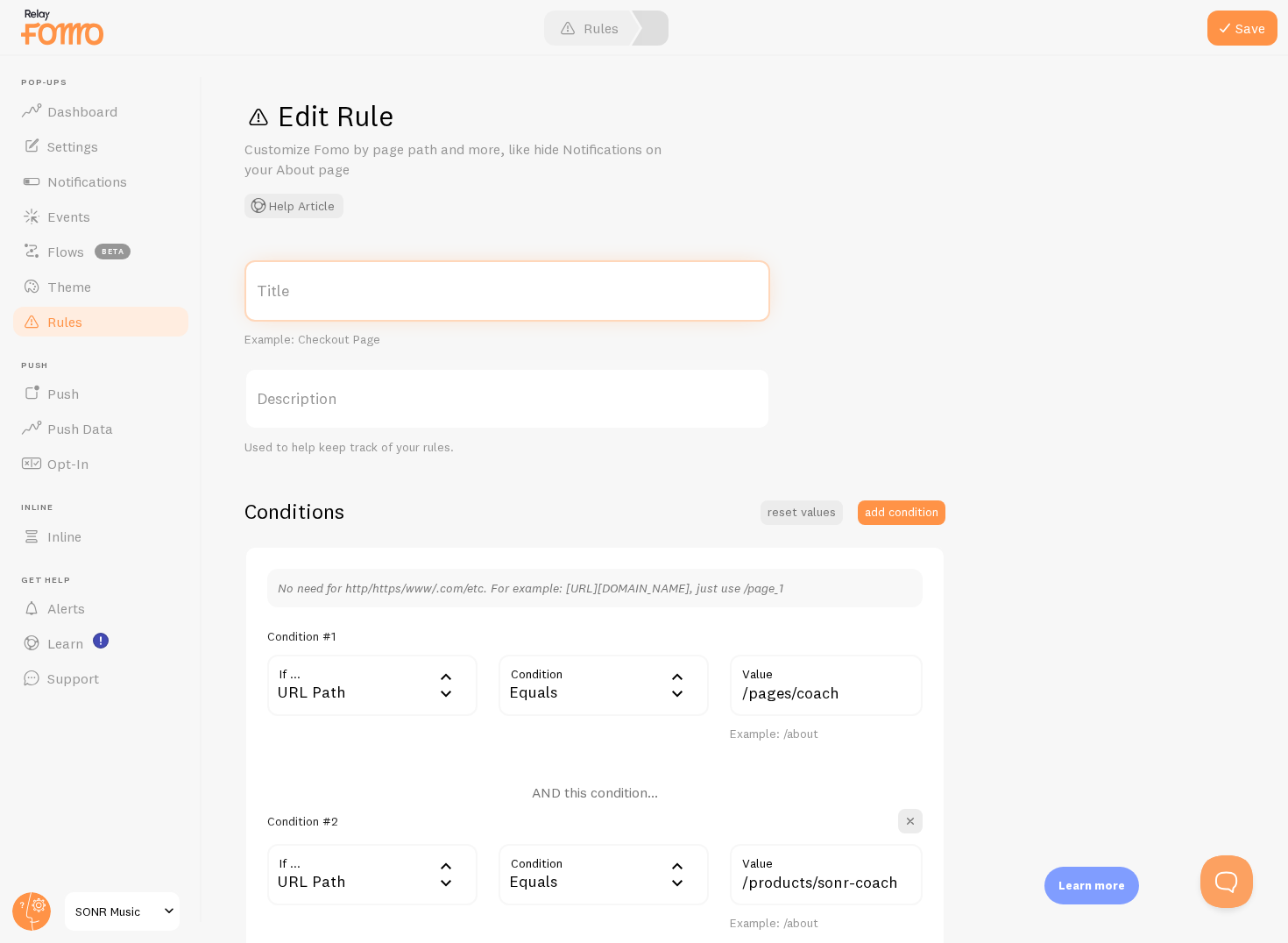
paste input "Shopify - Roundup Locations"
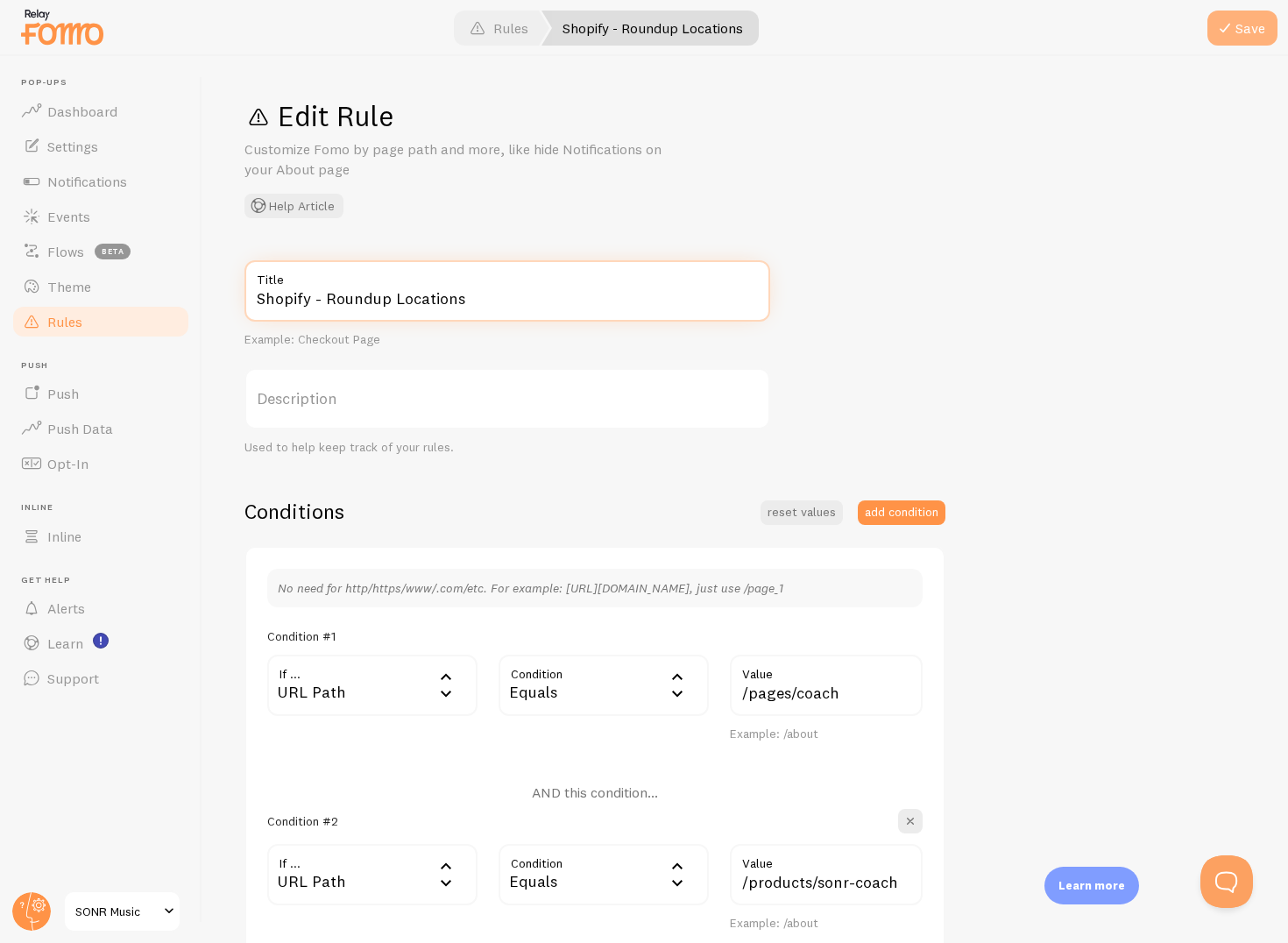
type input "Shopify - Roundup Locations"
click at [1239, 27] on button "Save" at bounding box center [1242, 28] width 70 height 35
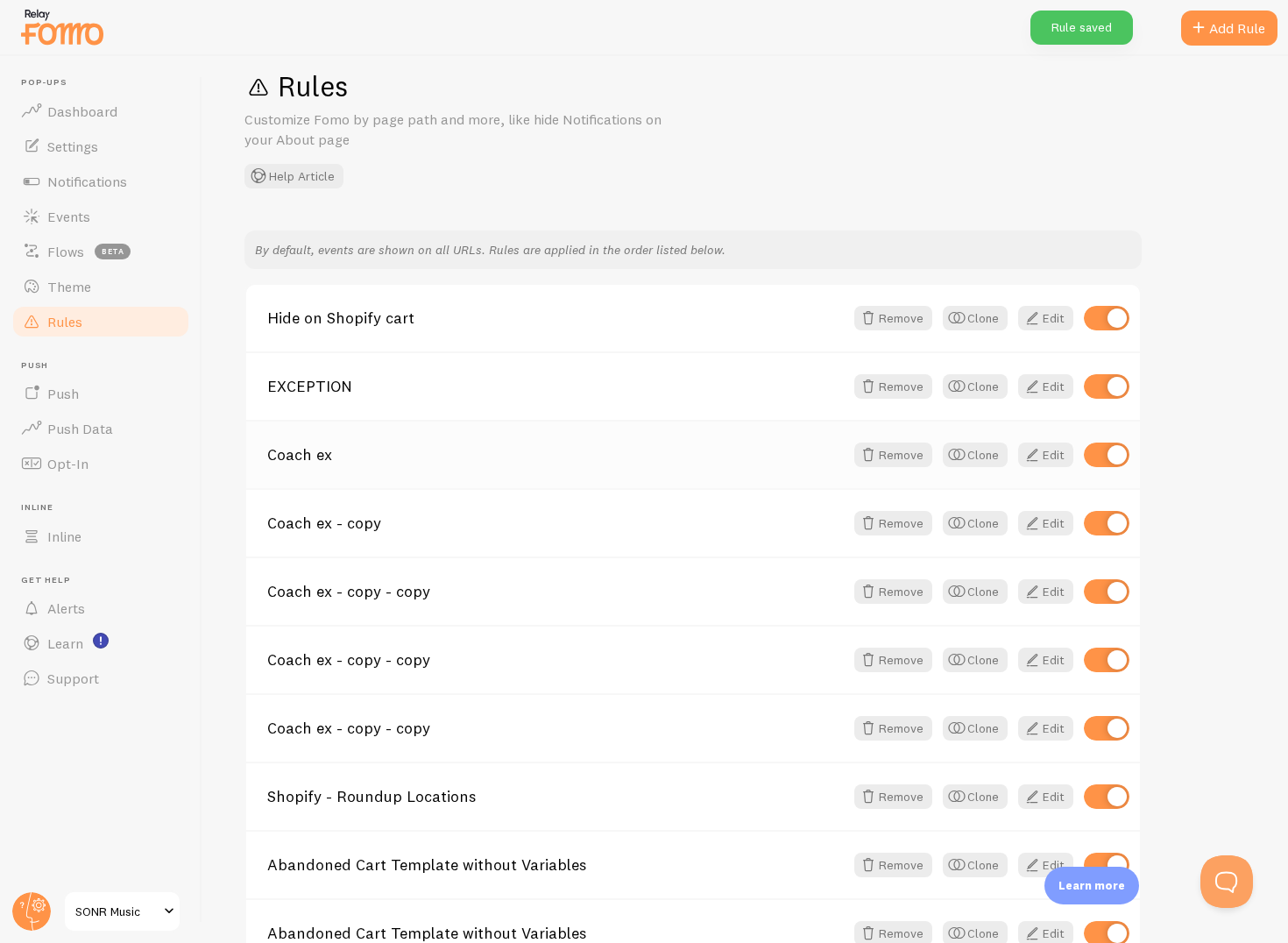
scroll to position [65, 0]
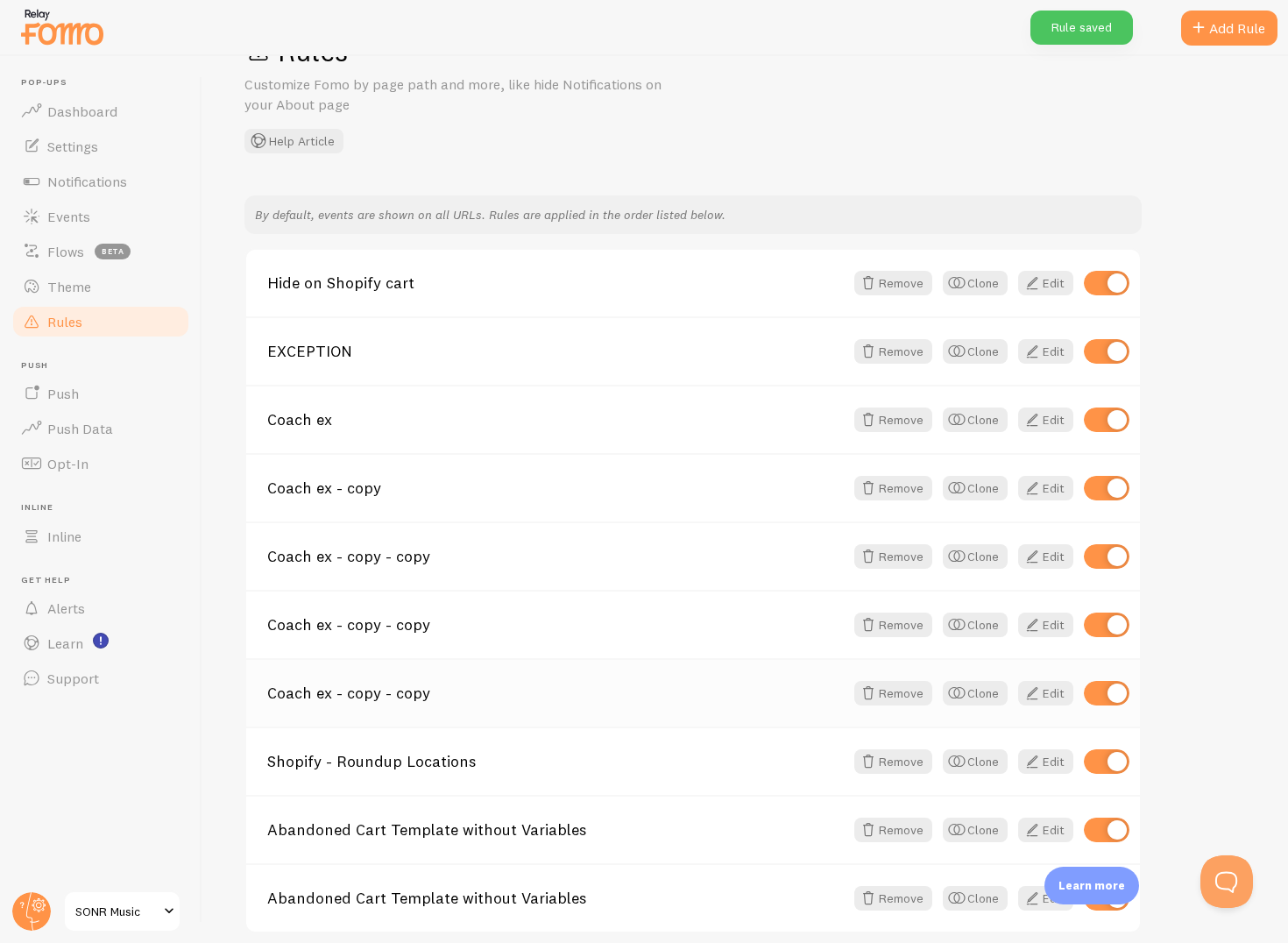
click at [770, 699] on link "Coach ex - copy - copy" at bounding box center [555, 693] width 577 height 15
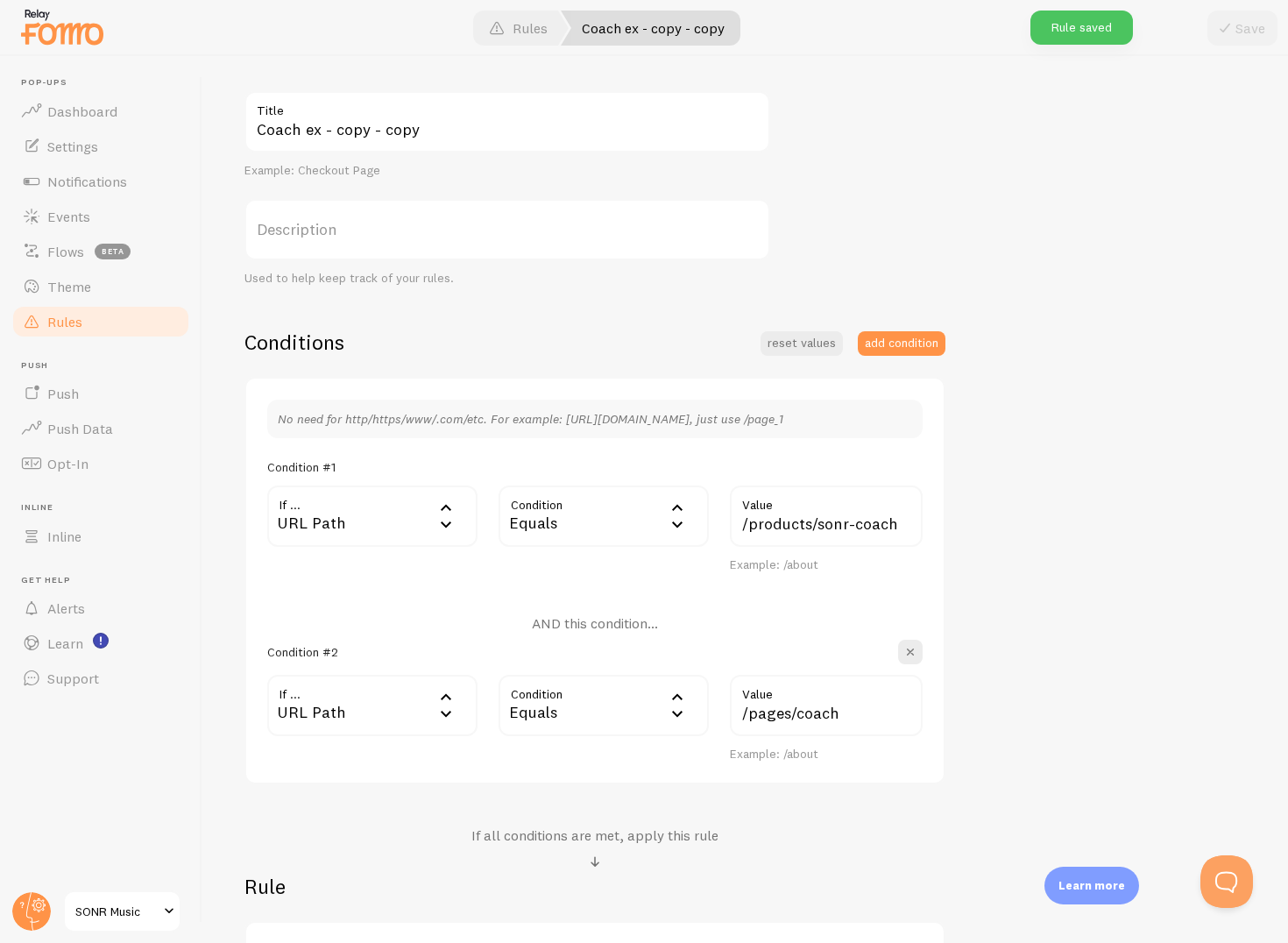
scroll to position [409, 0]
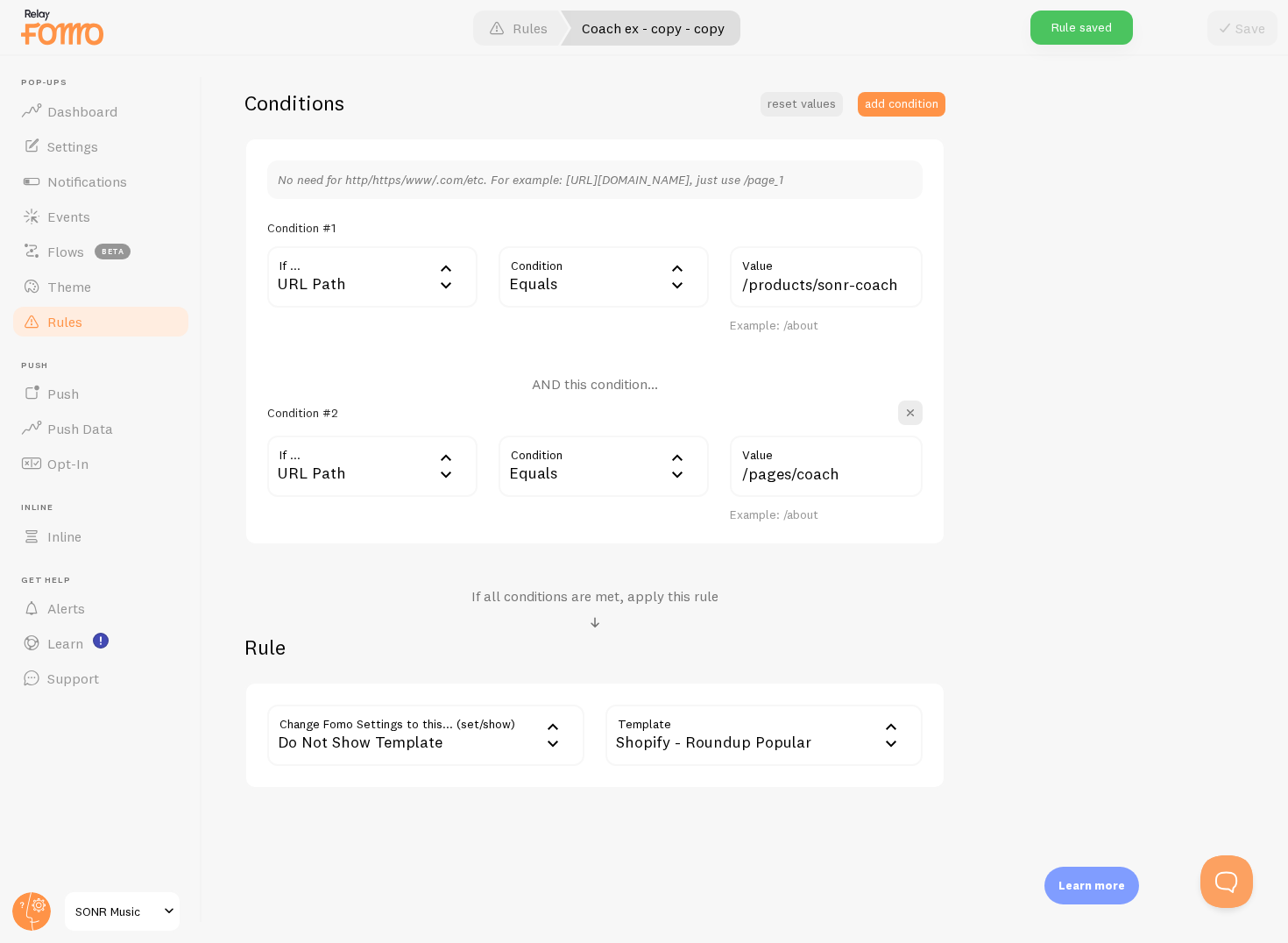
click at [825, 758] on div "Shopify - Roundup Popular" at bounding box center [764, 736] width 317 height 62
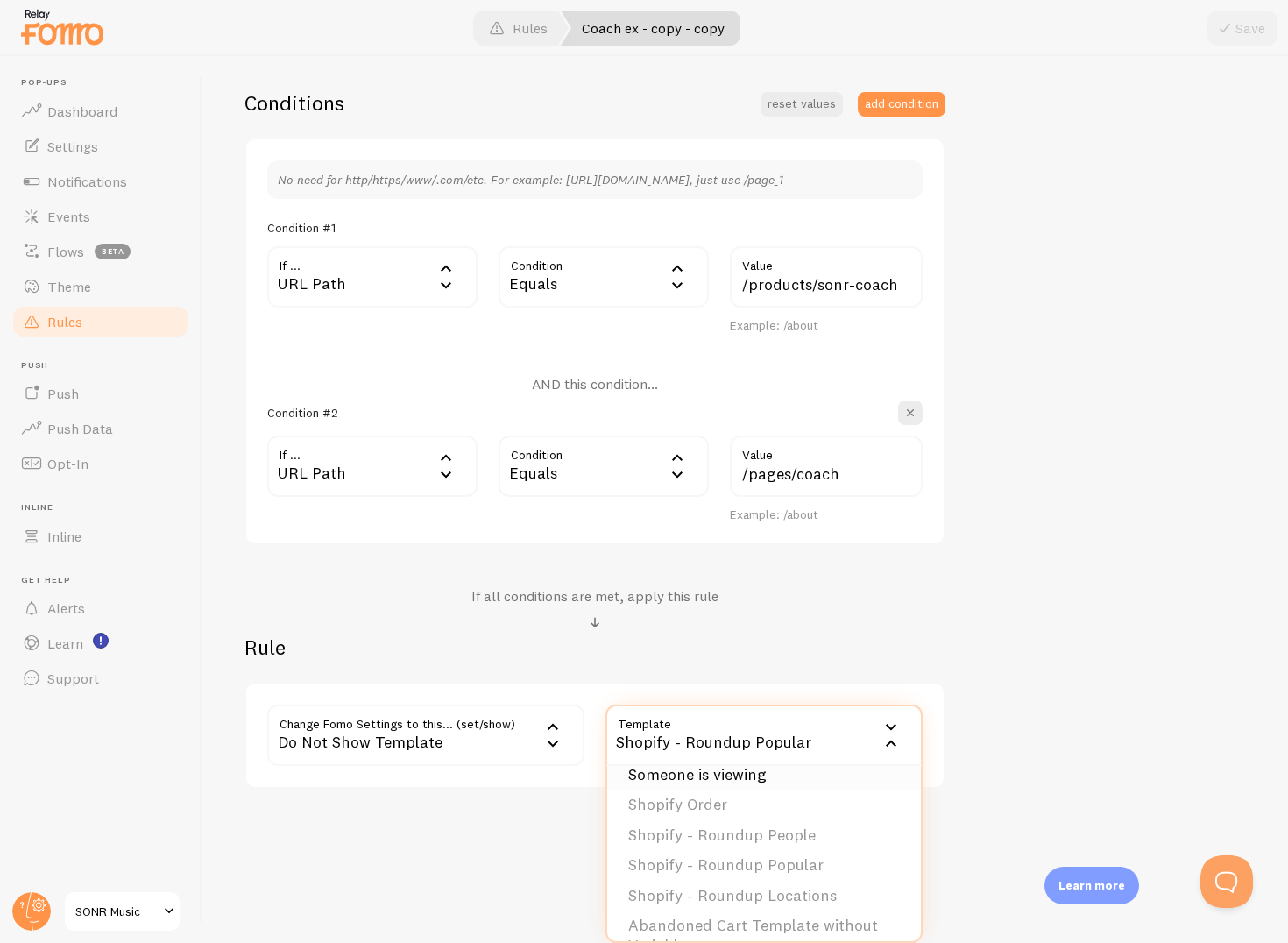
scroll to position [80, 0]
drag, startPoint x: 827, startPoint y: 860, endPoint x: 620, endPoint y: 857, distance: 207.0
click at [621, 857] on li "Shopify - Roundup Popular" at bounding box center [764, 863] width 313 height 31
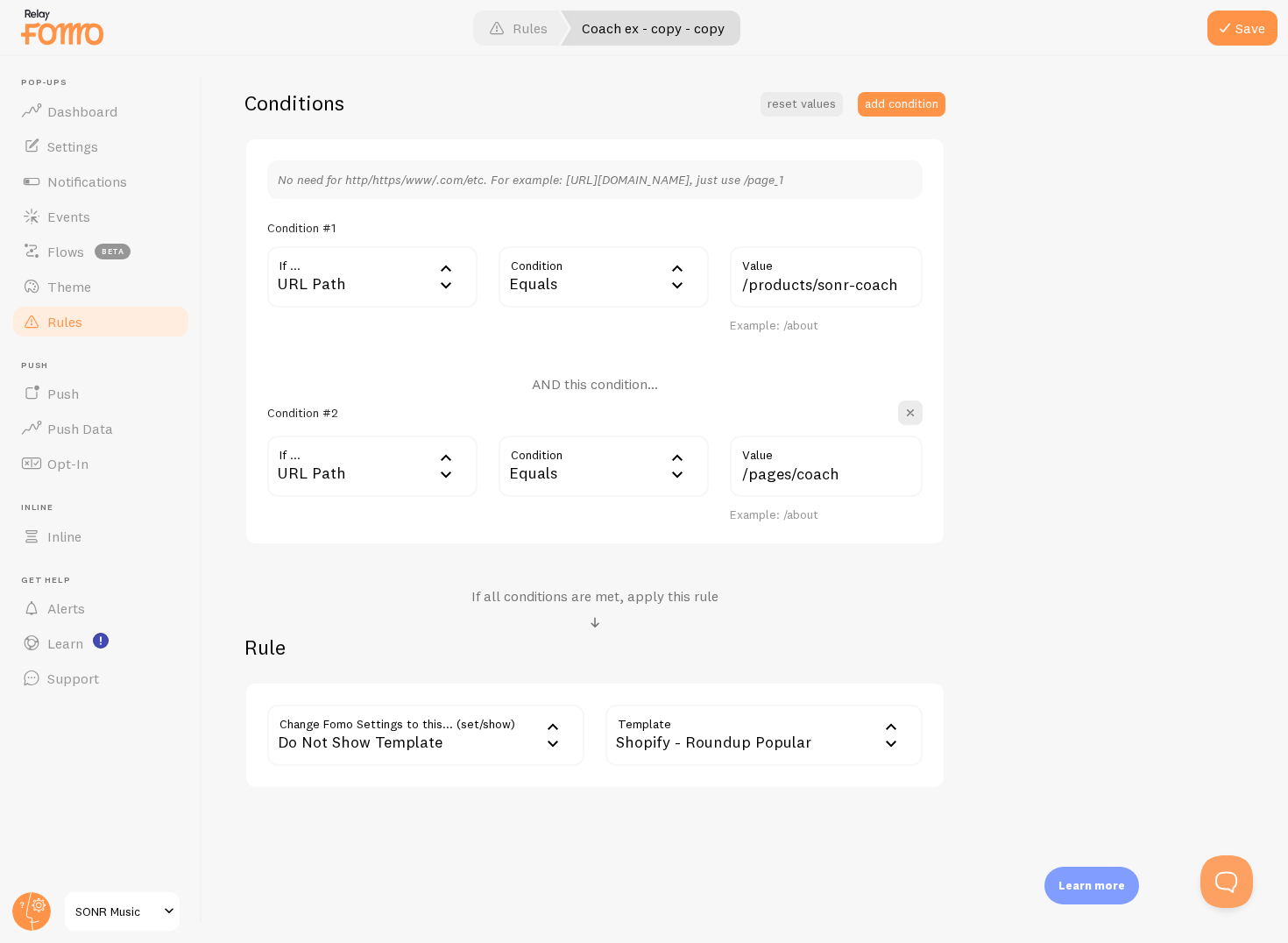
copy li "Shopify - Roundup Popular"
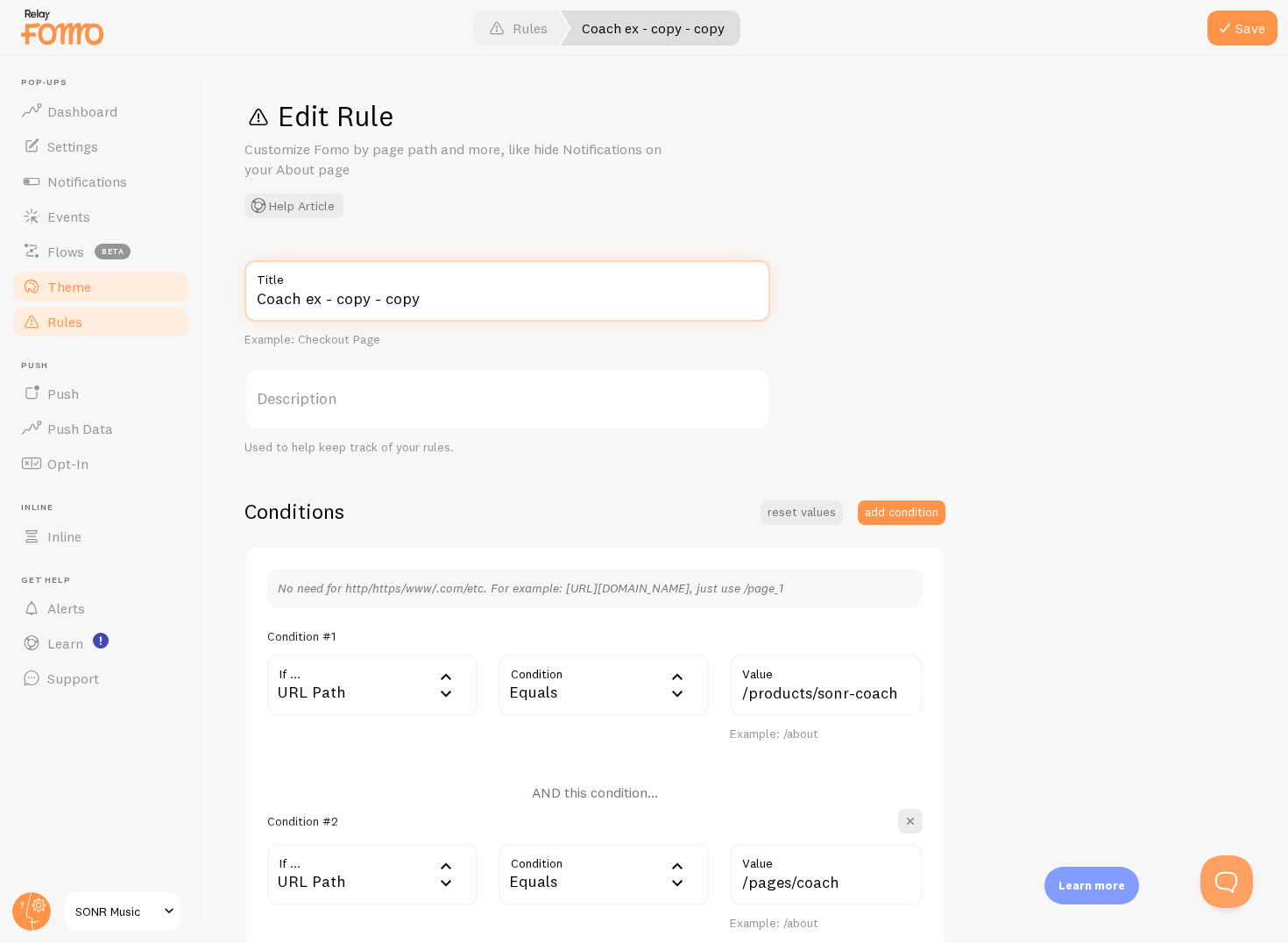
drag, startPoint x: 480, startPoint y: 306, endPoint x: 167, endPoint y: 303, distance: 313.0
click at [165, 303] on main "Pop-ups Dashboard Settings Notifications Events Flows beta Theme Rules Push Pus…" at bounding box center [644, 499] width 1288 height 887
paste input "Shopify - Roundup Locations"
type input "Shopify - Roundup Locations"
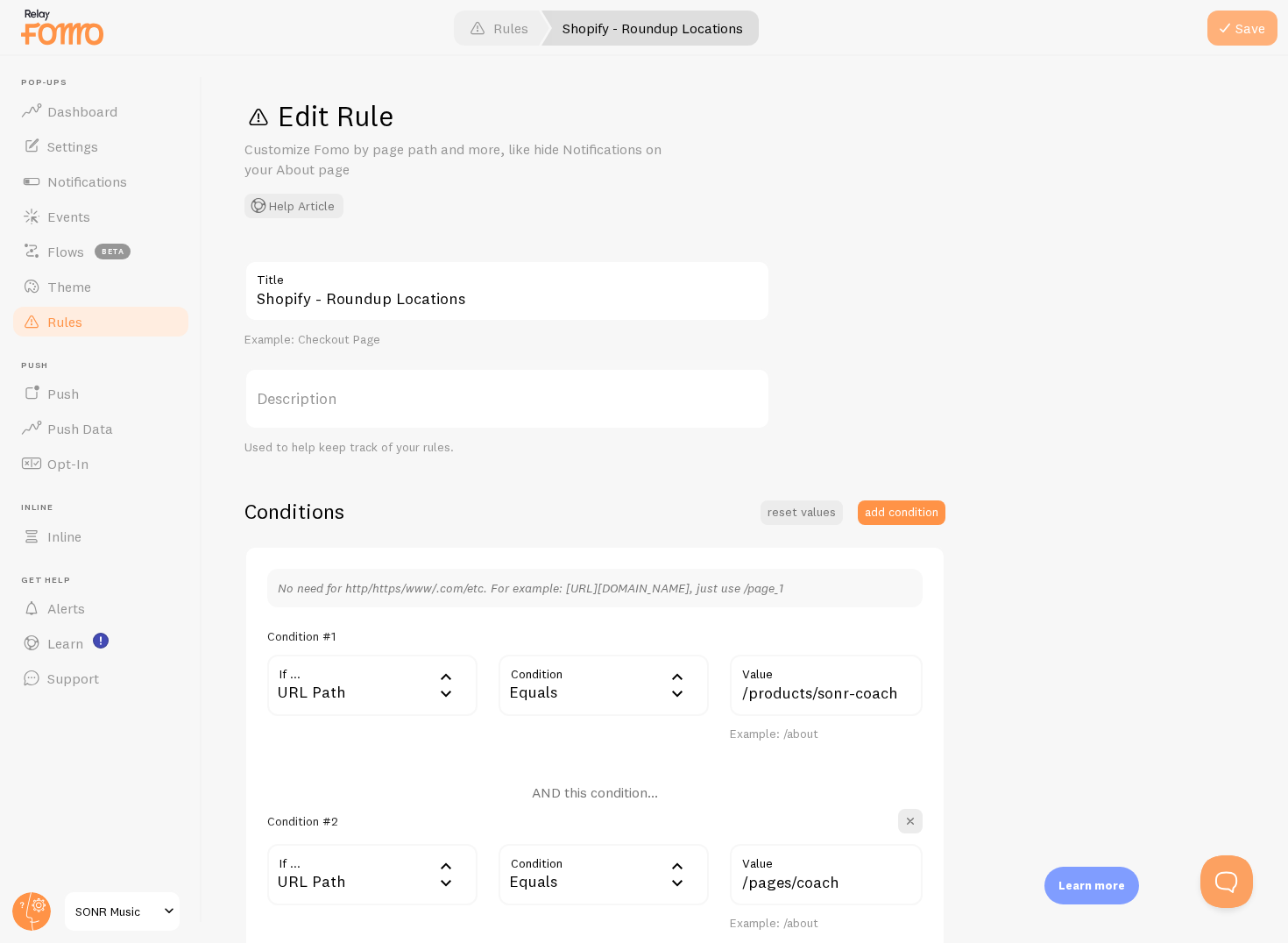
click at [1256, 42] on button "Save" at bounding box center [1242, 28] width 70 height 35
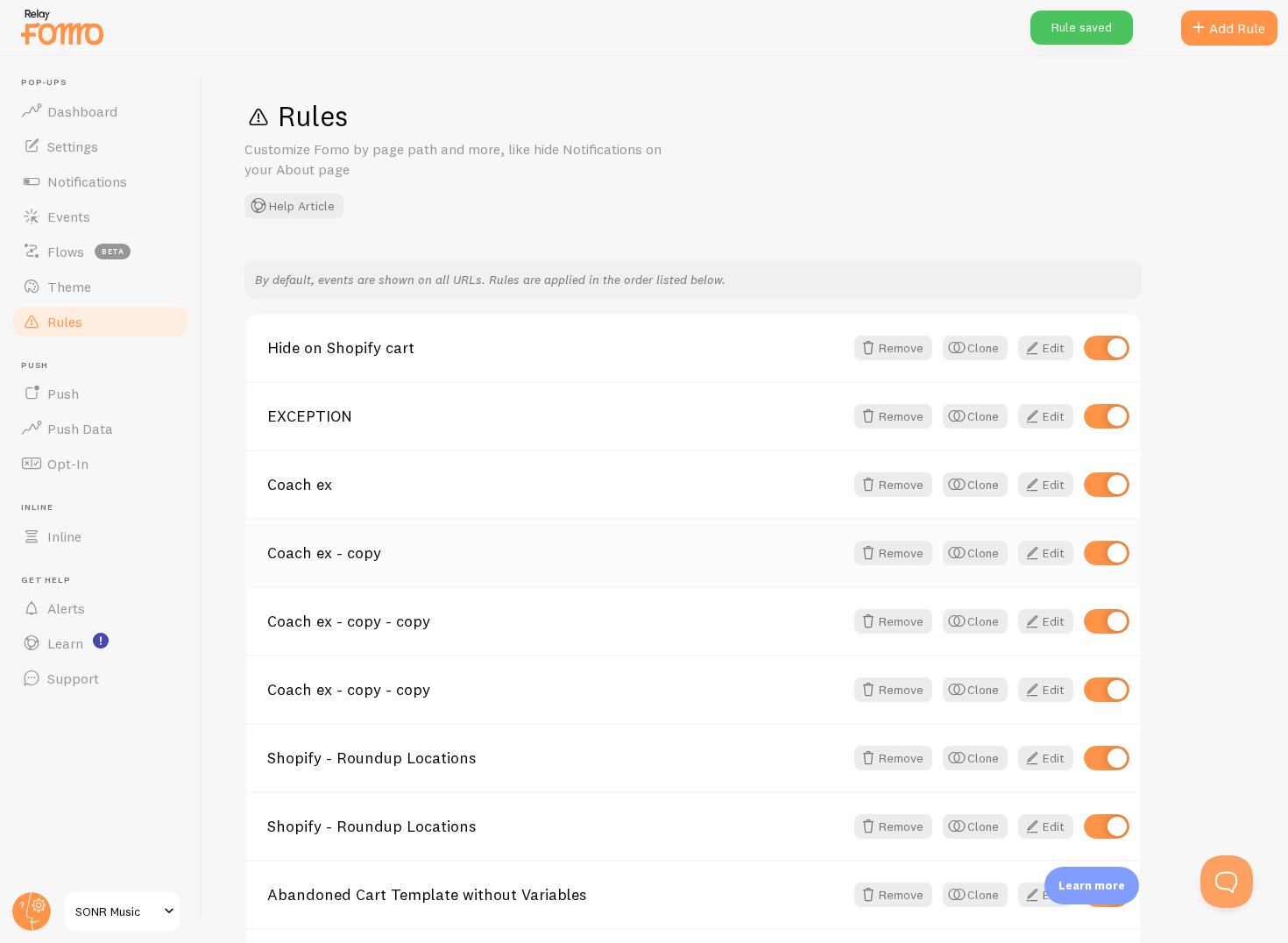
scroll to position [31, 0]
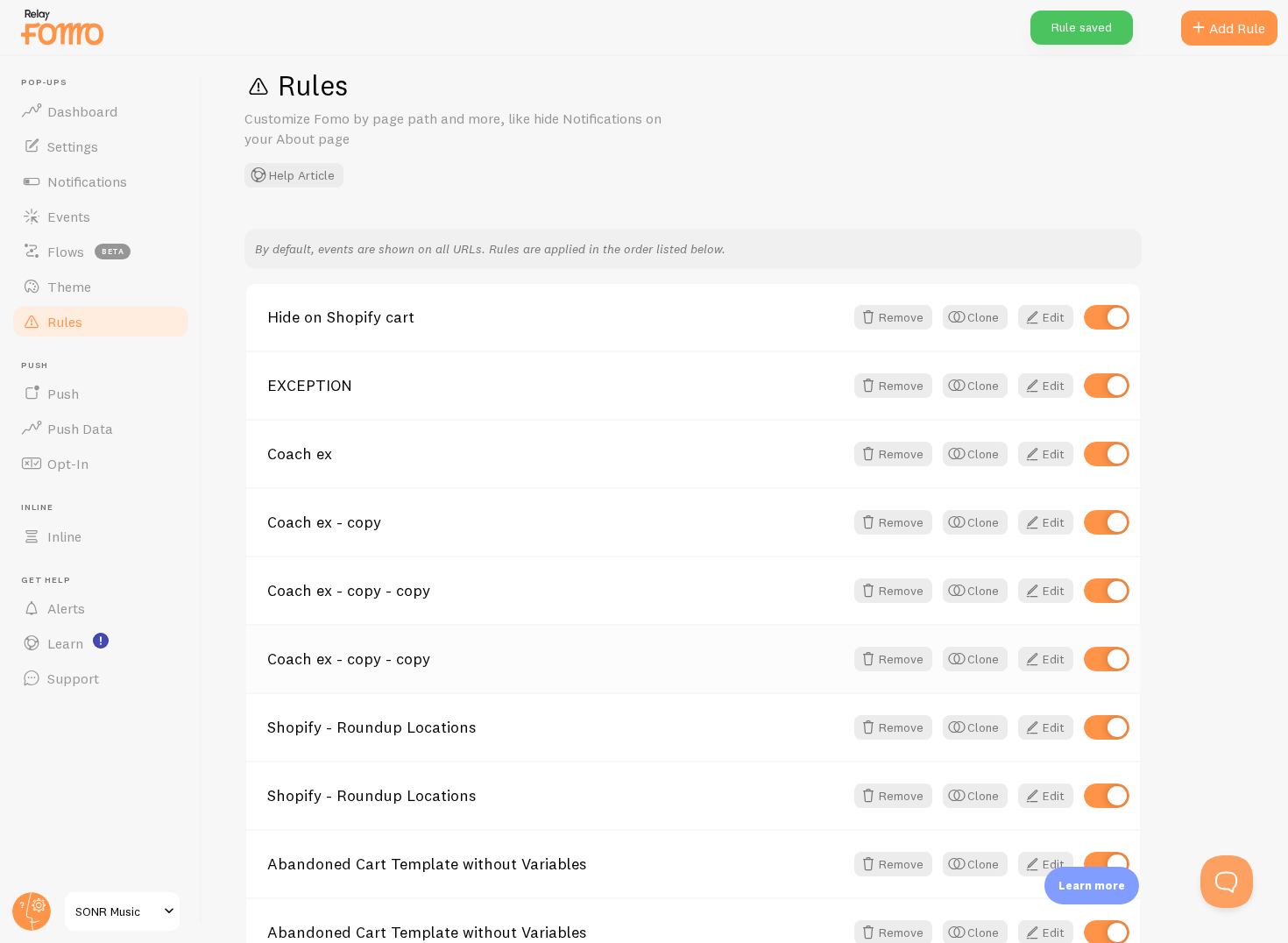
click at [734, 690] on div "Coach ex - copy - copy Remove Clone Edit" at bounding box center [693, 658] width 894 height 68
click at [712, 667] on div "Coach ex - copy - copy Remove Clone Edit" at bounding box center [693, 658] width 894 height 68
click at [466, 663] on link "Coach ex - copy - copy" at bounding box center [555, 659] width 577 height 15
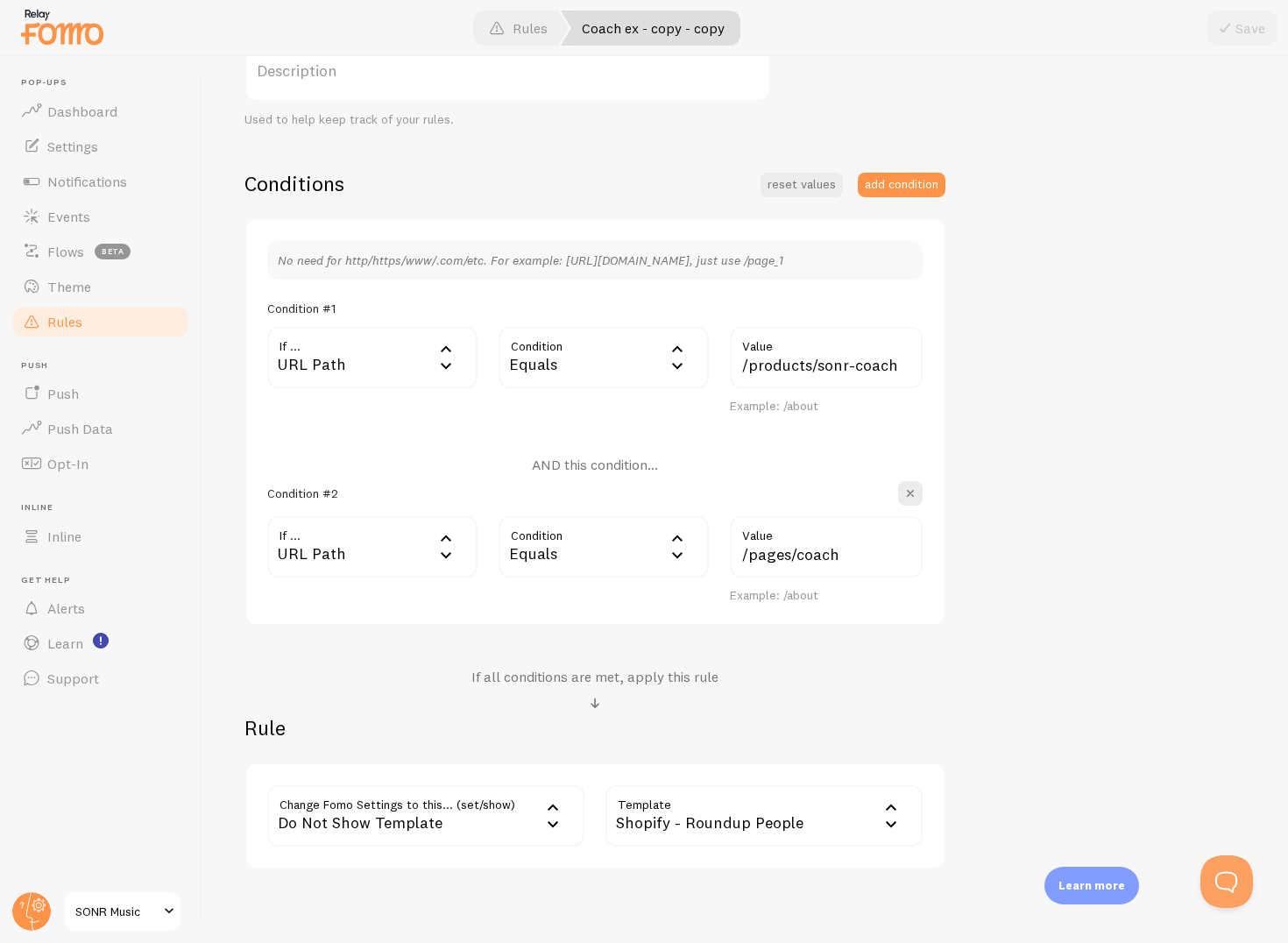
scroll to position [409, 0]
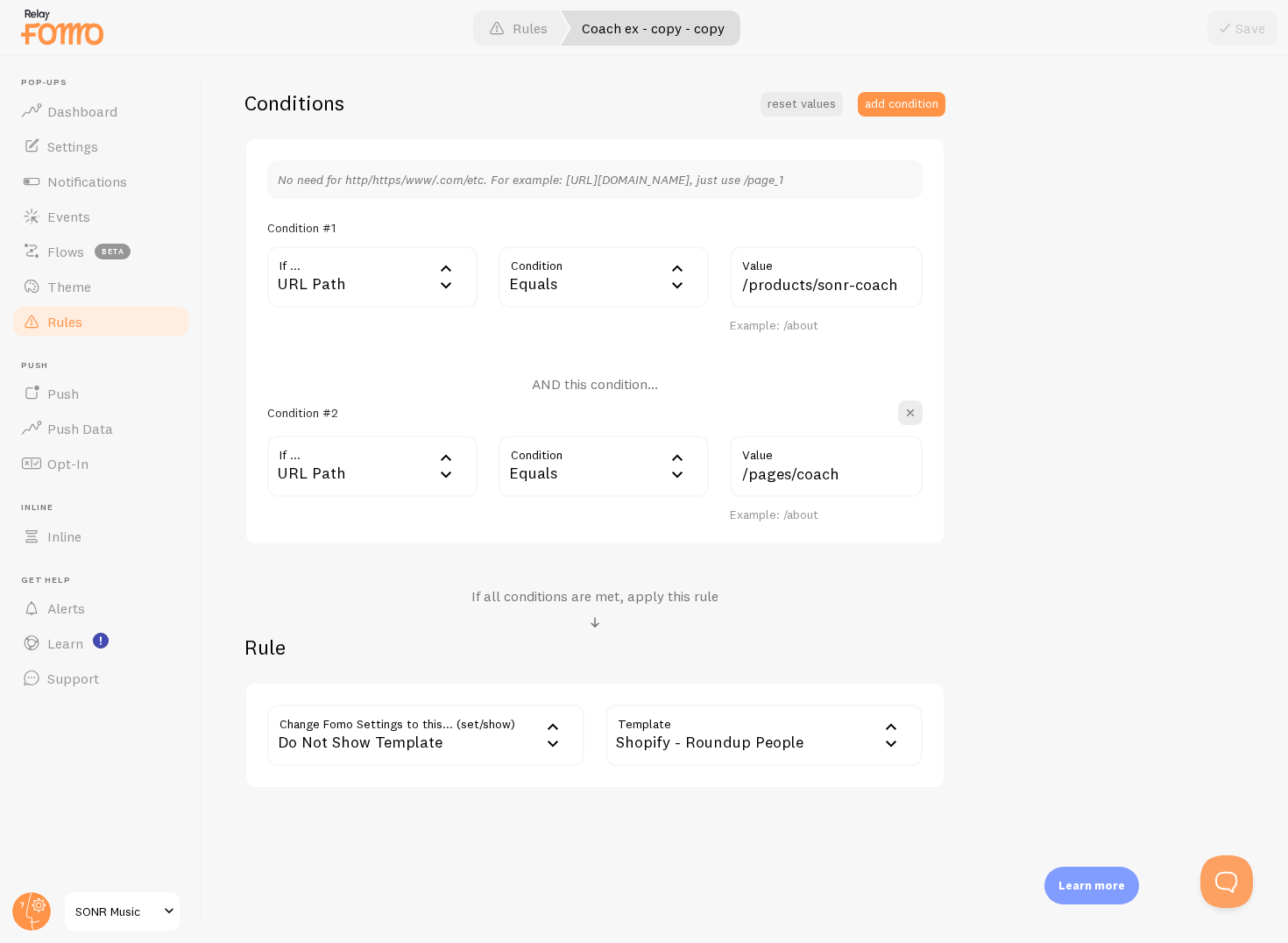
click at [678, 739] on div "Shopify - Roundup People" at bounding box center [764, 736] width 317 height 62
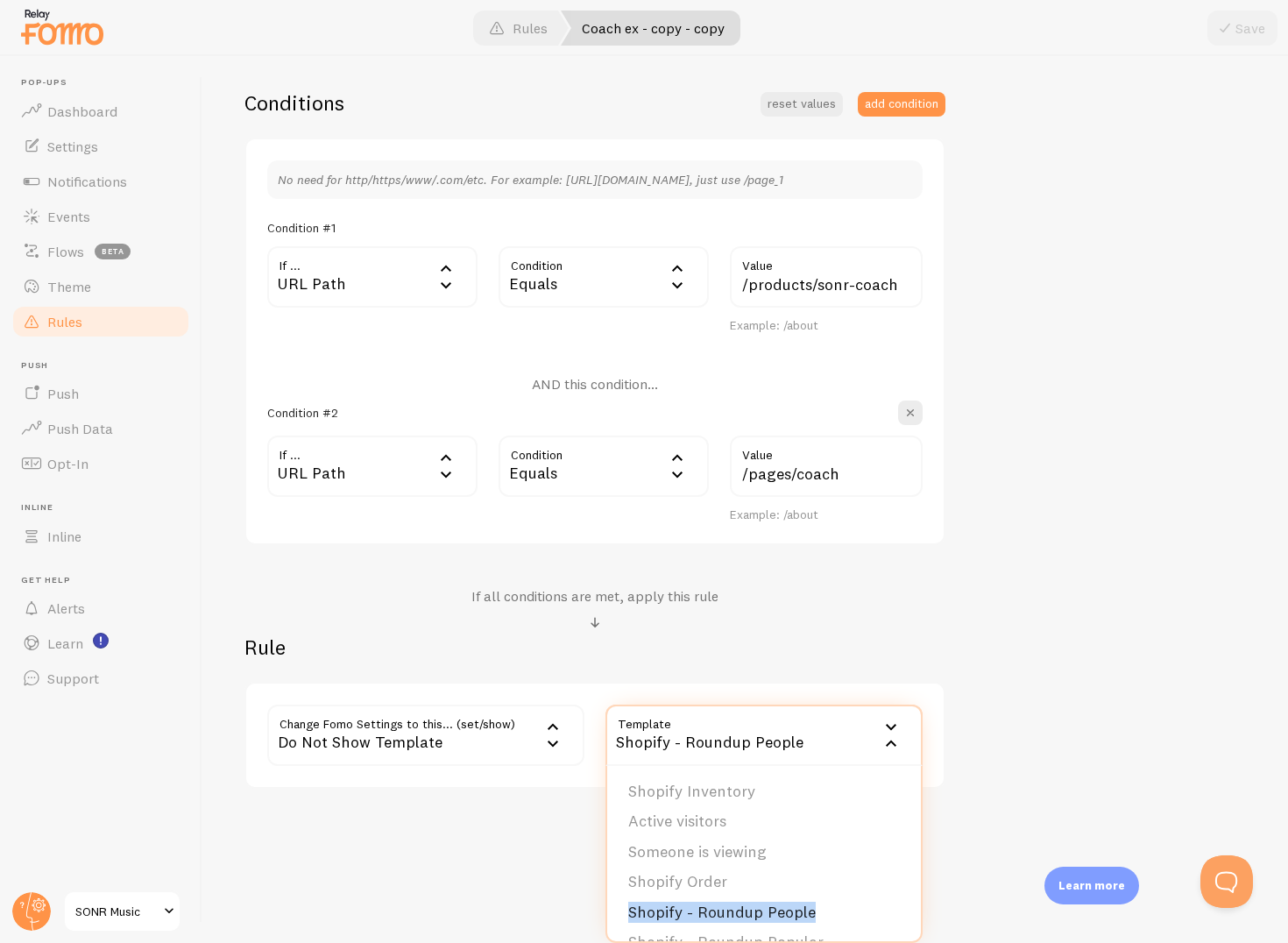
drag, startPoint x: 841, startPoint y: 907, endPoint x: 619, endPoint y: 900, distance: 222.1
click at [620, 900] on li "Shopify - Roundup People" at bounding box center [764, 913] width 313 height 31
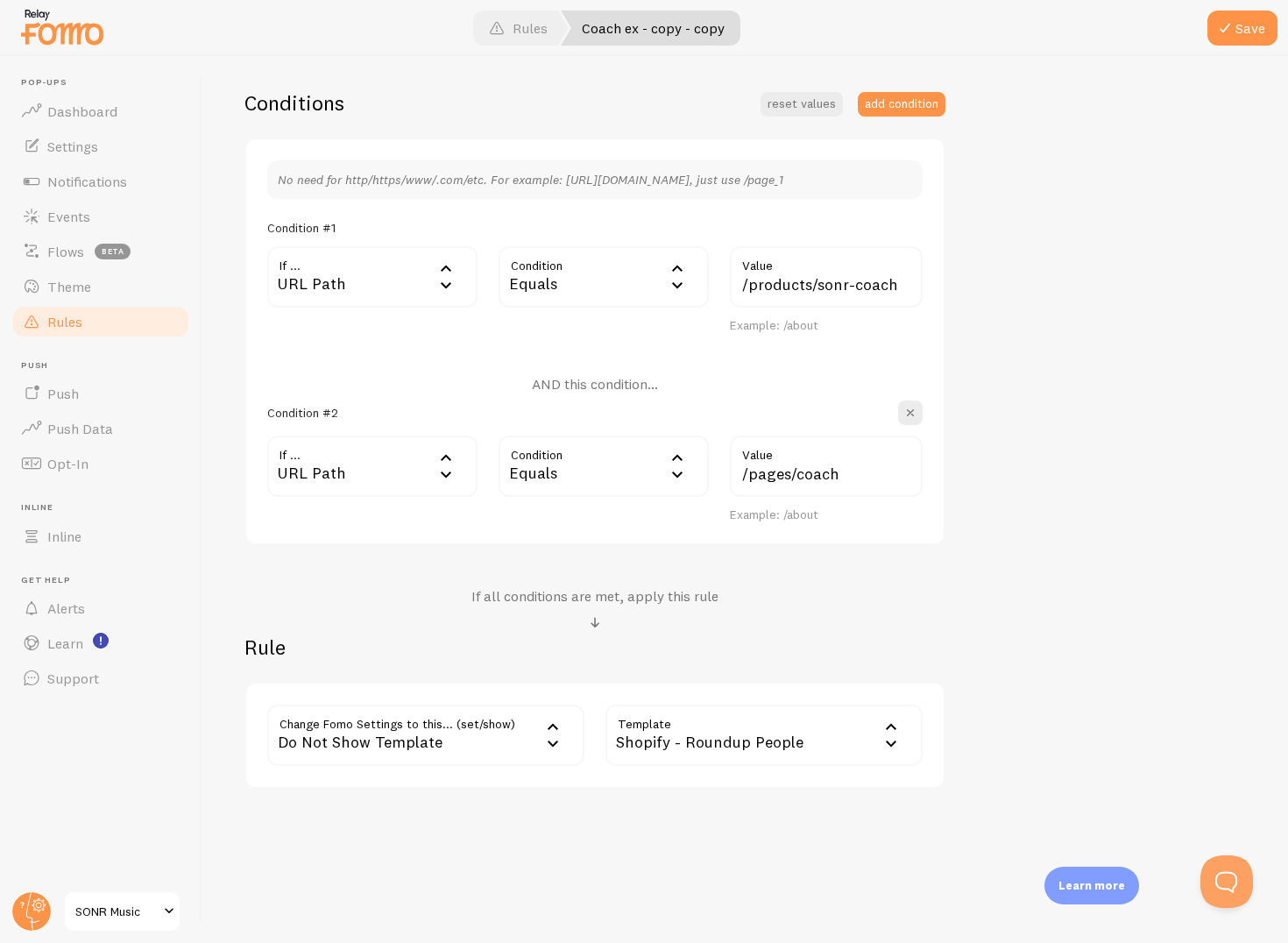
copy li "Shopify - Roundup People"
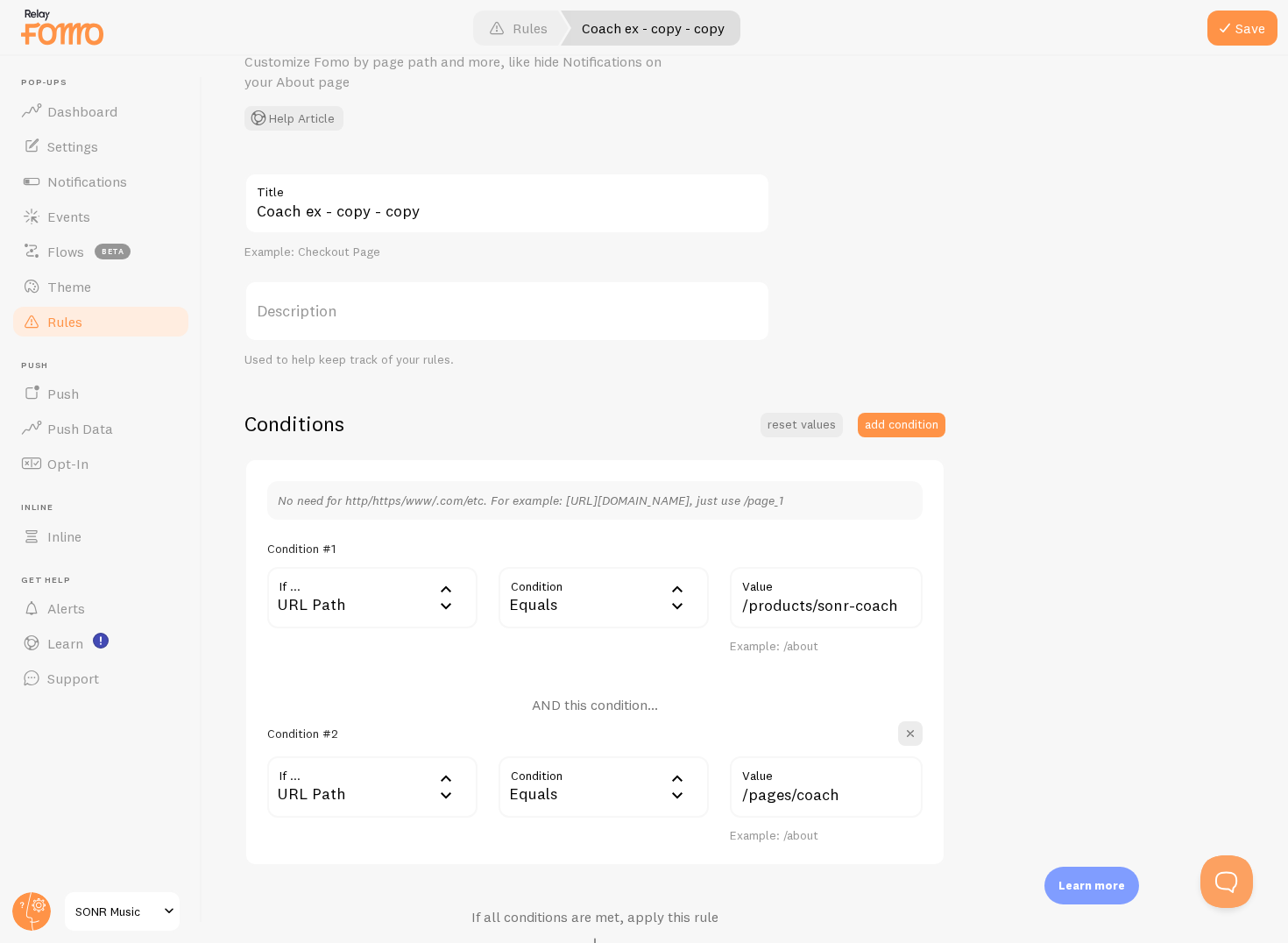
scroll to position [0, 0]
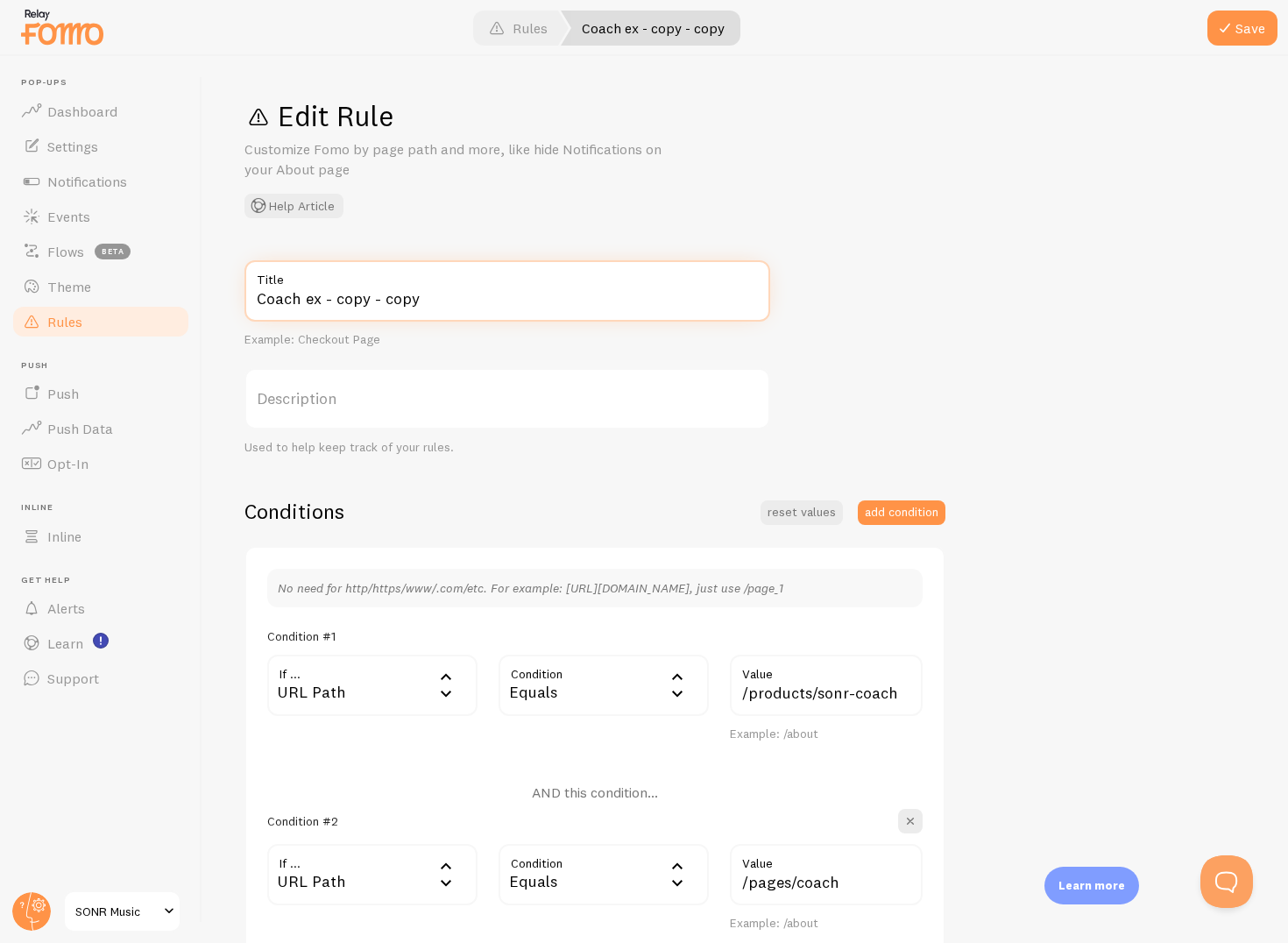
drag, startPoint x: 514, startPoint y: 301, endPoint x: 193, endPoint y: 297, distance: 321.0
click at [192, 297] on main "Pop-ups Dashboard Settings Notifications Events Flows beta Theme Rules Push Pus…" at bounding box center [644, 499] width 1288 height 887
paste input "Shopify - Roundup Locations"
type input "Shopify - Roundup Locations"
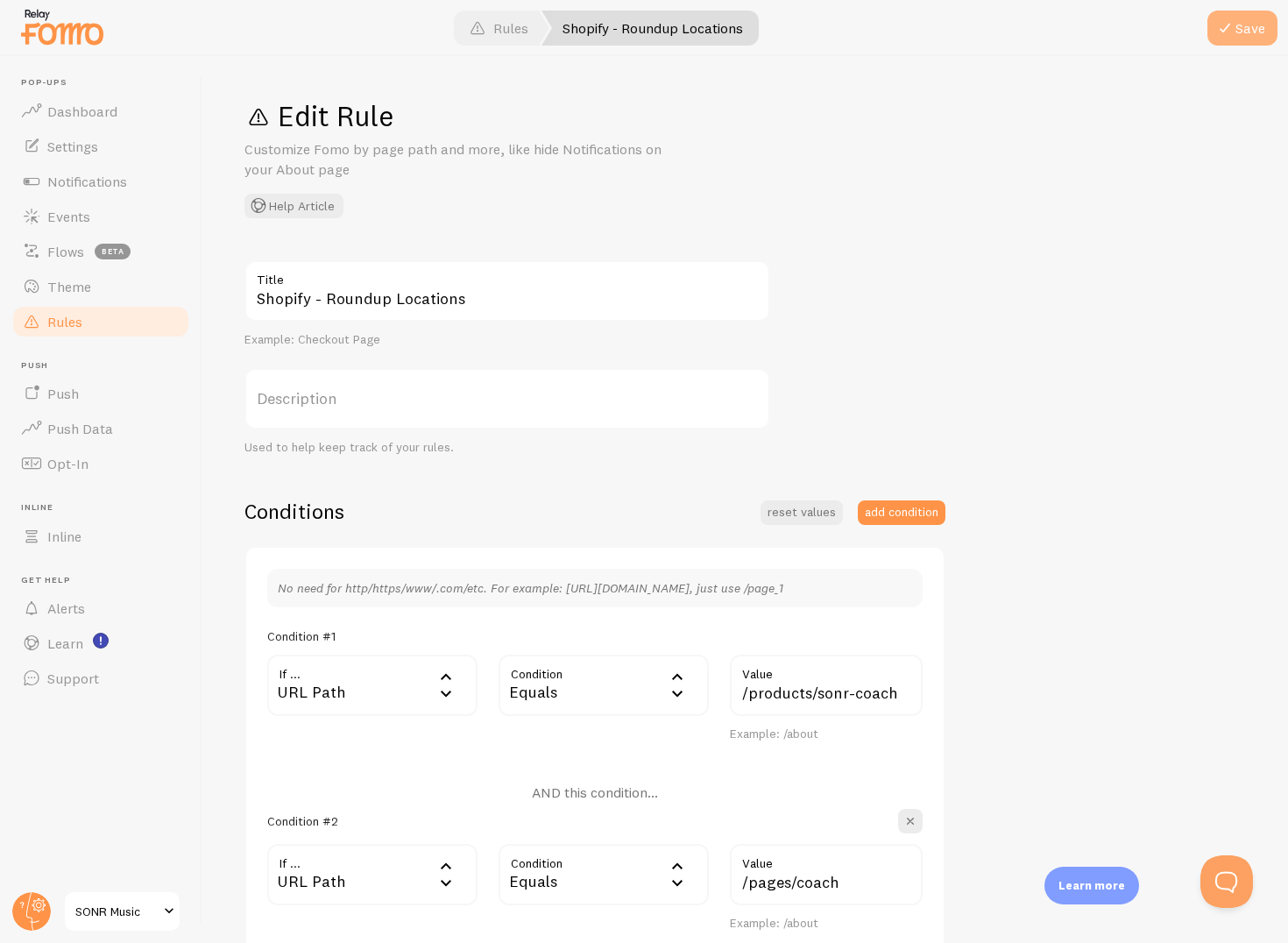
click at [1260, 16] on button "Save" at bounding box center [1242, 28] width 70 height 35
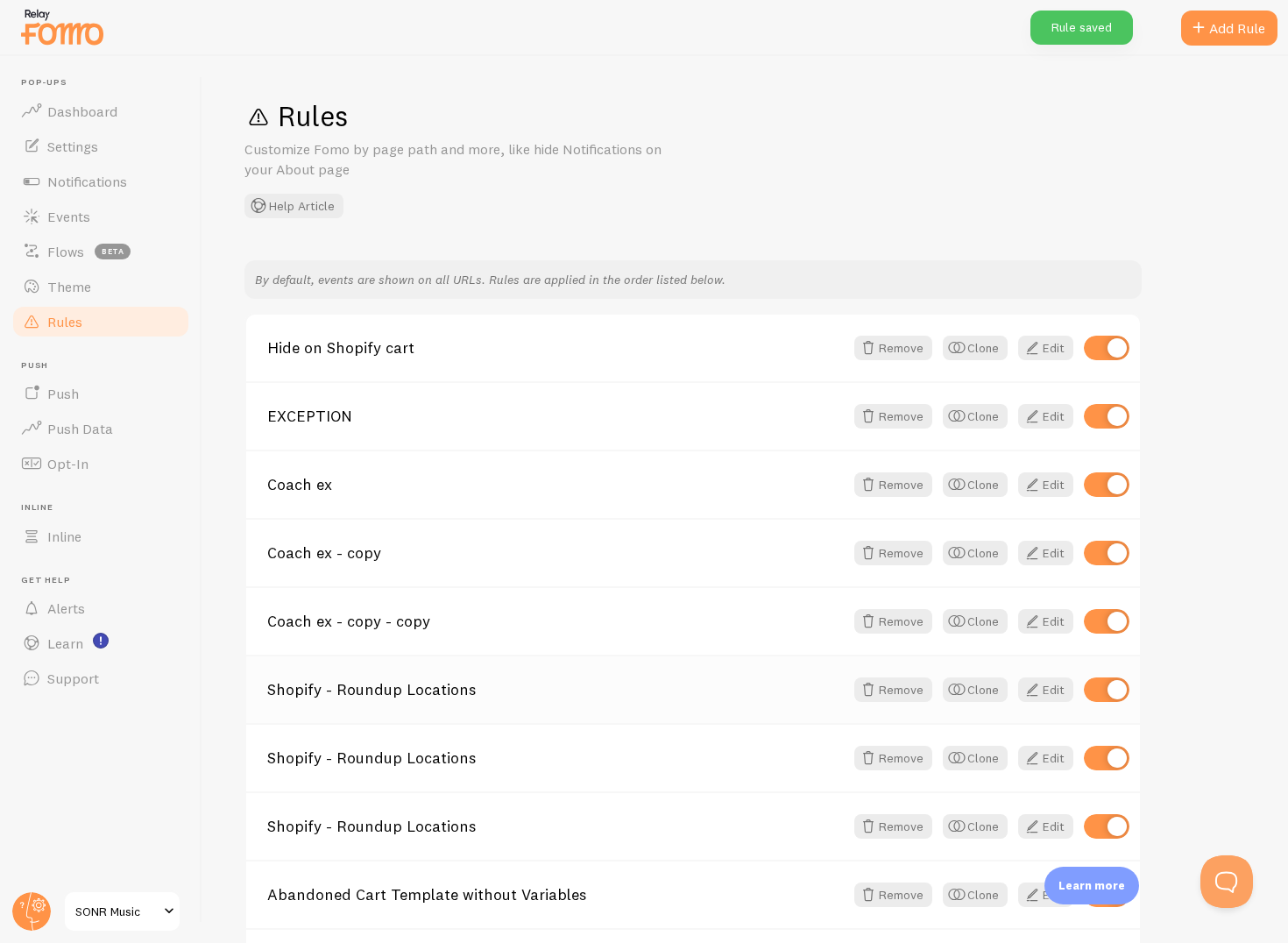
click at [722, 705] on div "Shopify - Roundup Locations Remove Clone Edit" at bounding box center [693, 688] width 894 height 68
click at [760, 706] on div "Shopify - Roundup Locations Remove Clone Edit" at bounding box center [693, 688] width 894 height 68
click at [396, 698] on link "Shopify - Roundup Locations" at bounding box center [555, 689] width 577 height 15
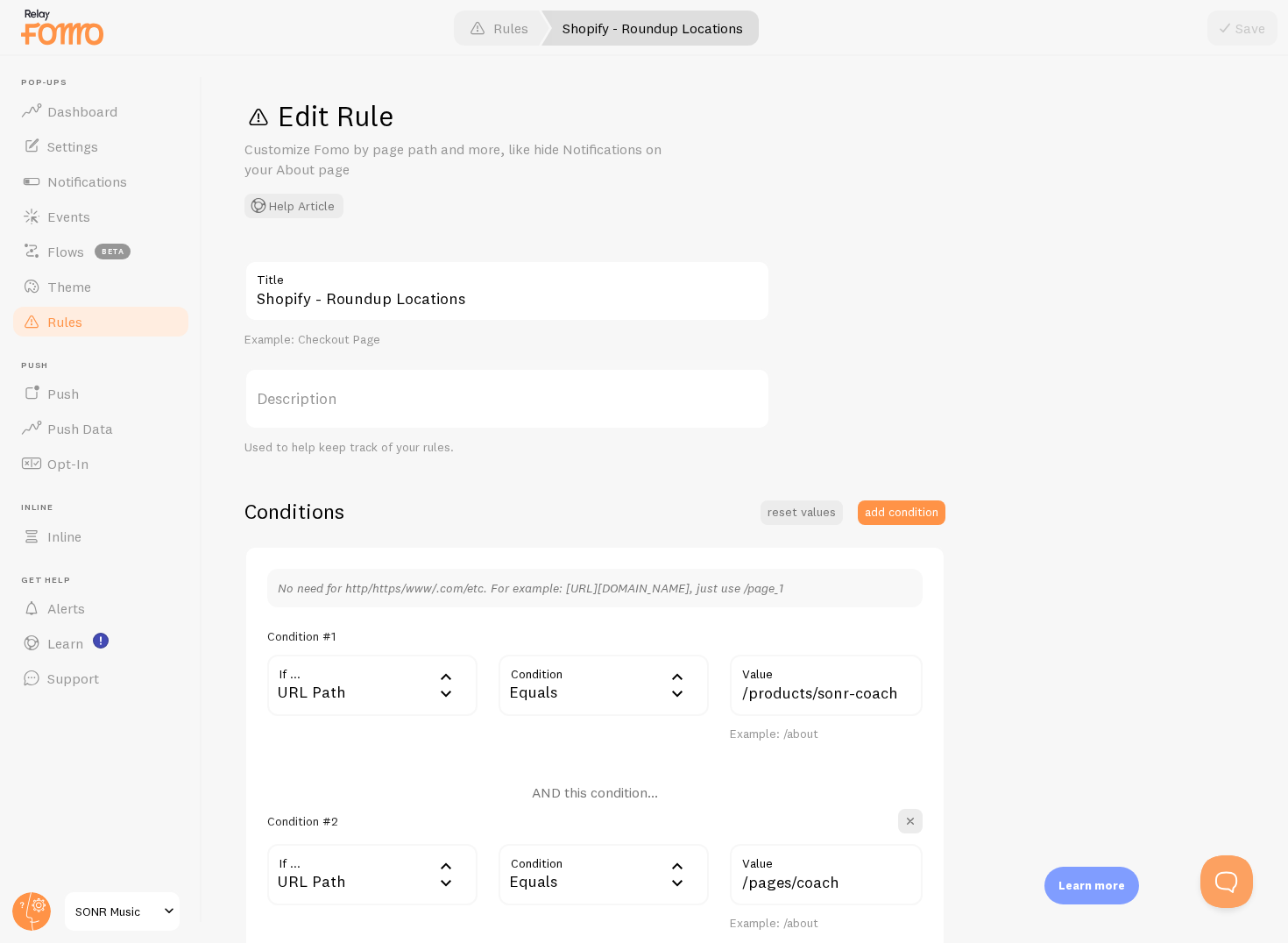
scroll to position [409, 0]
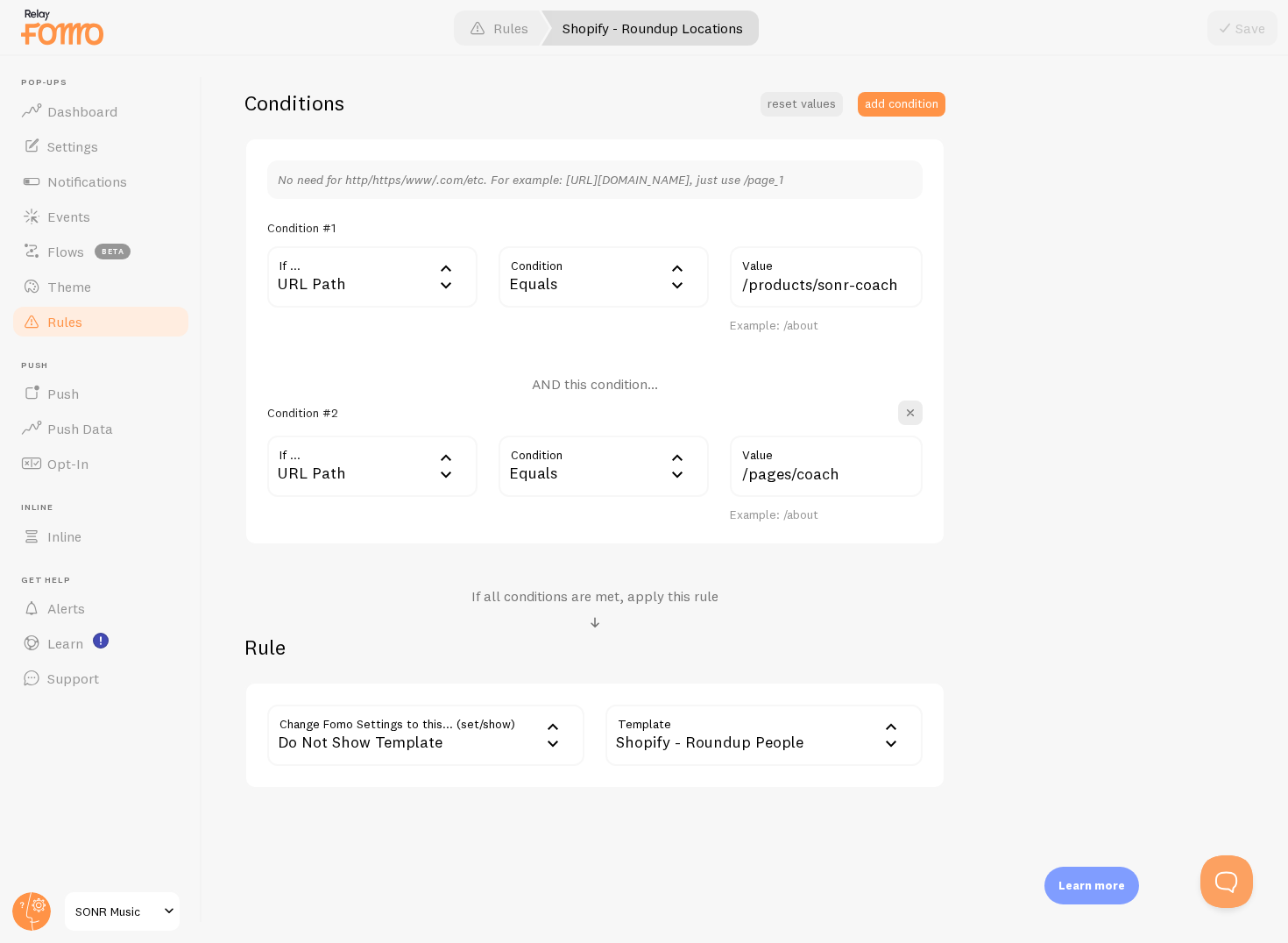
click at [726, 746] on div "Shopify - Roundup People" at bounding box center [764, 736] width 317 height 62
click at [1020, 742] on div "Shopify - Roundup Locations Title Example: Checkout Page Description Used to he…" at bounding box center [745, 320] width 1002 height 937
drag, startPoint x: 803, startPoint y: 738, endPoint x: 617, endPoint y: 738, distance: 186.0
click at [617, 738] on div "Shopify - Roundup People" at bounding box center [764, 736] width 317 height 62
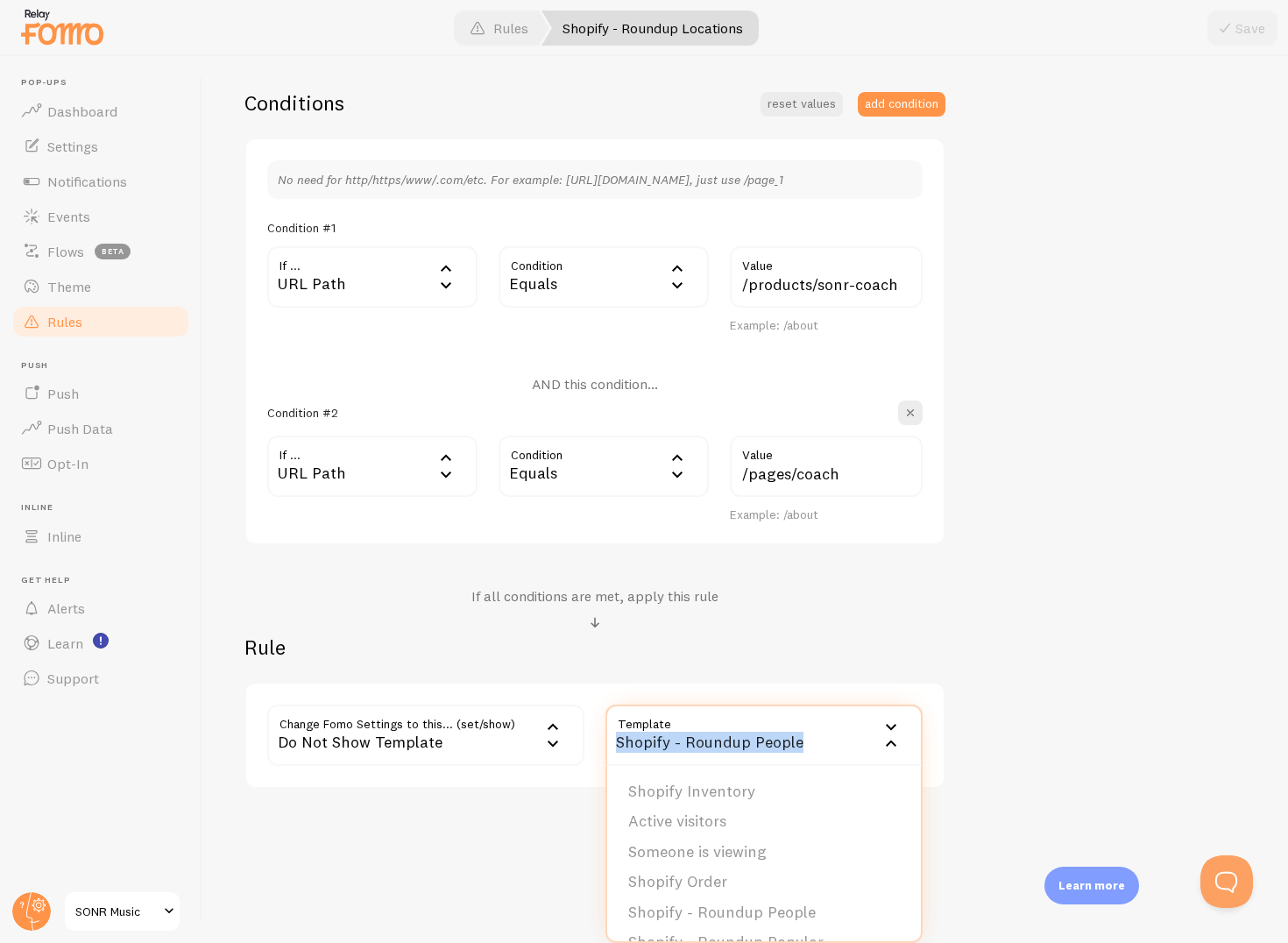
copy div "Shopify - Roundup People"
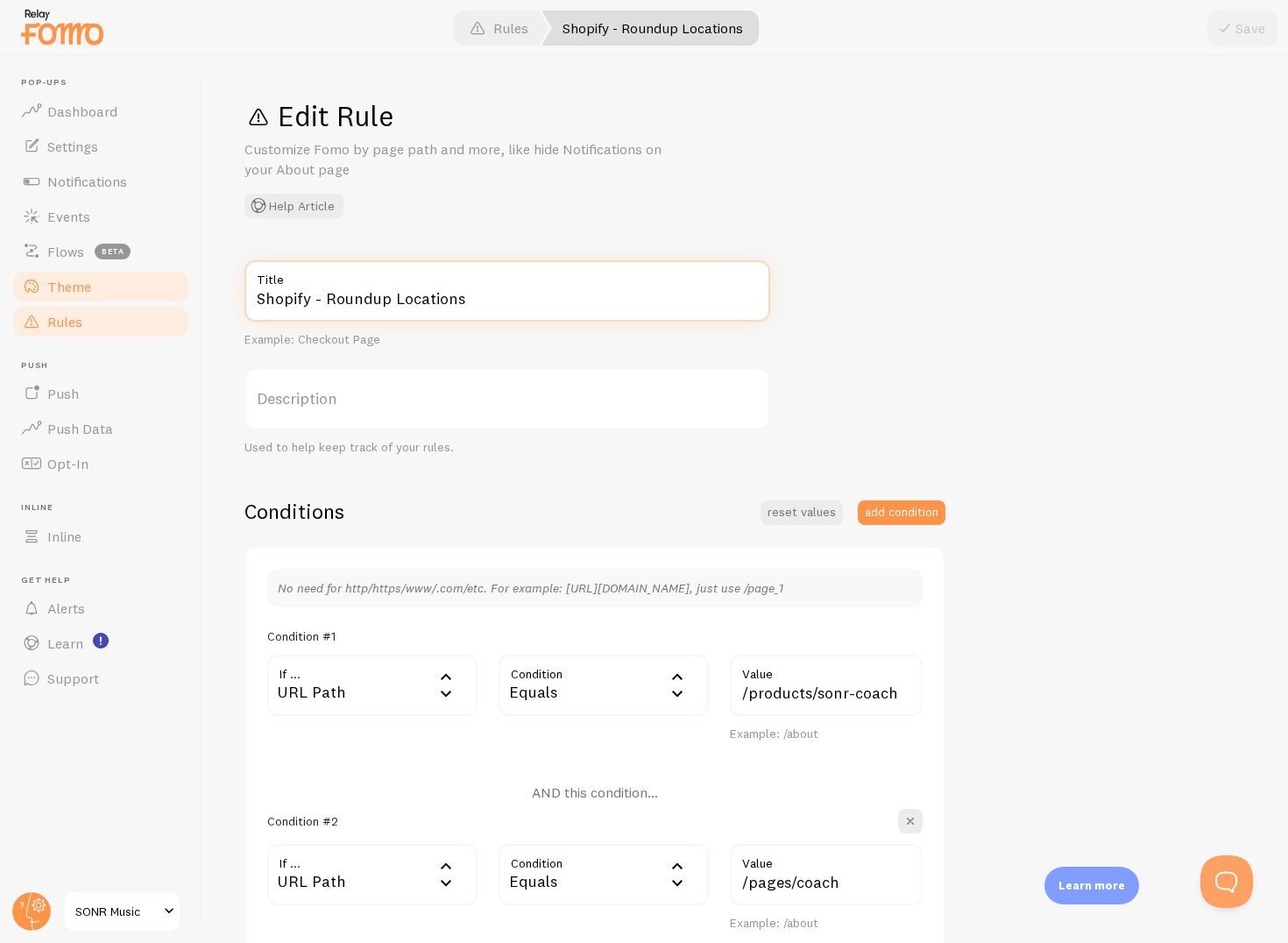
drag, startPoint x: 480, startPoint y: 295, endPoint x: 149, endPoint y: 294, distance: 331.0
click at [147, 294] on main "Pop-ups Dashboard Settings Notifications Events Flows beta Theme Rules Push Pus…" at bounding box center [644, 499] width 1288 height 887
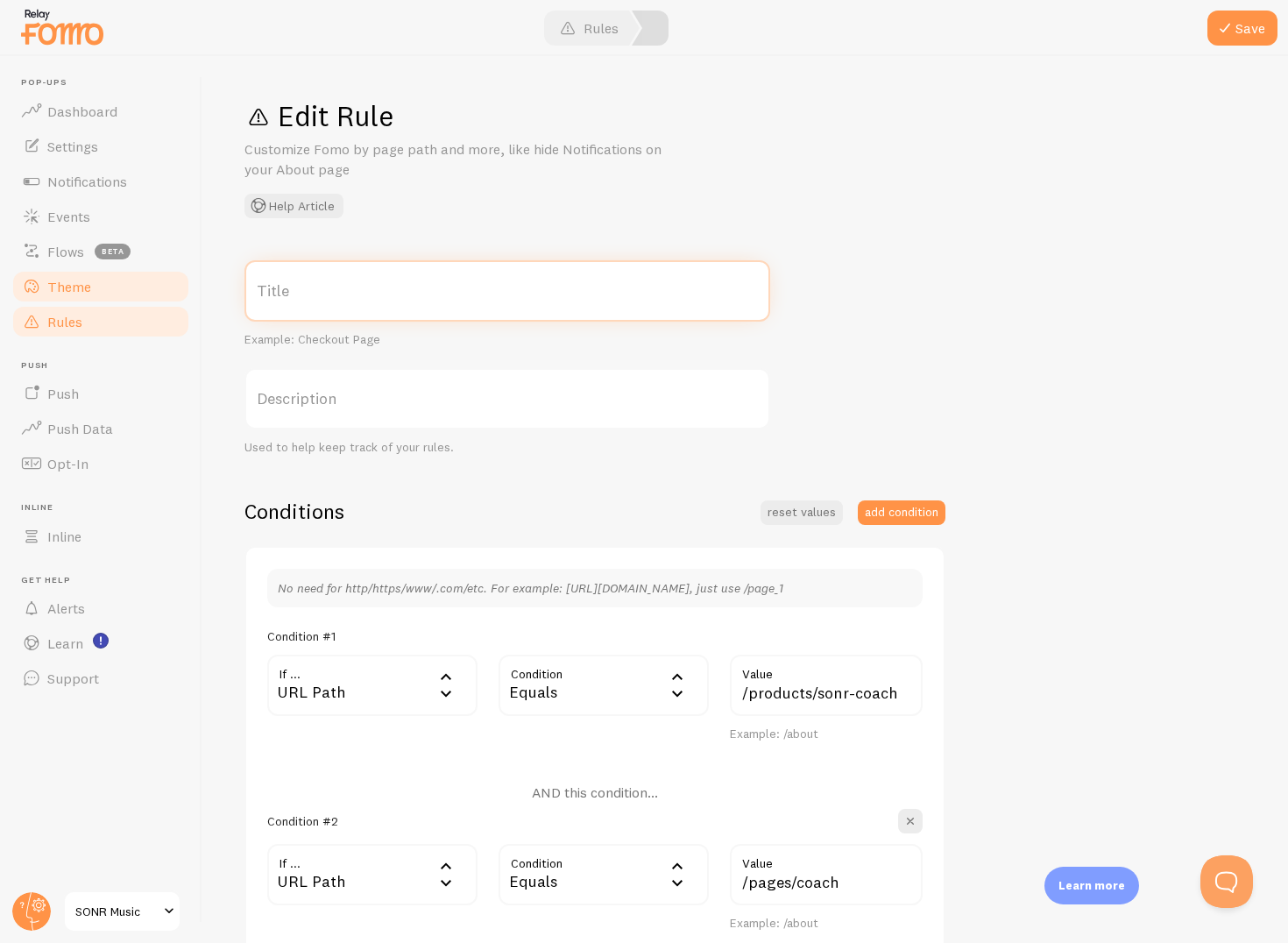
paste input "Shopify - Roundup People"
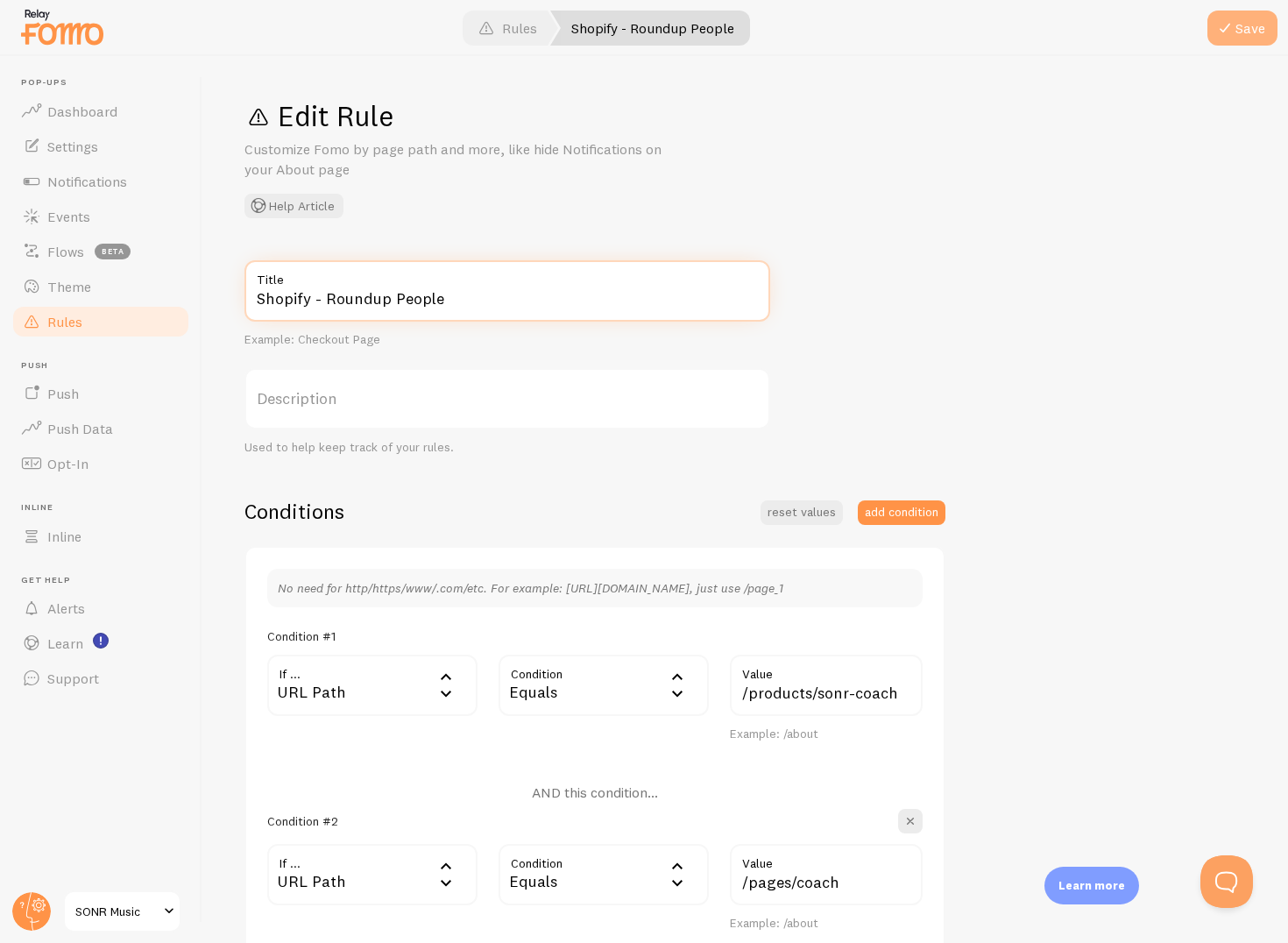
type input "Shopify - Roundup People"
click at [1258, 16] on button "Save" at bounding box center [1242, 28] width 70 height 35
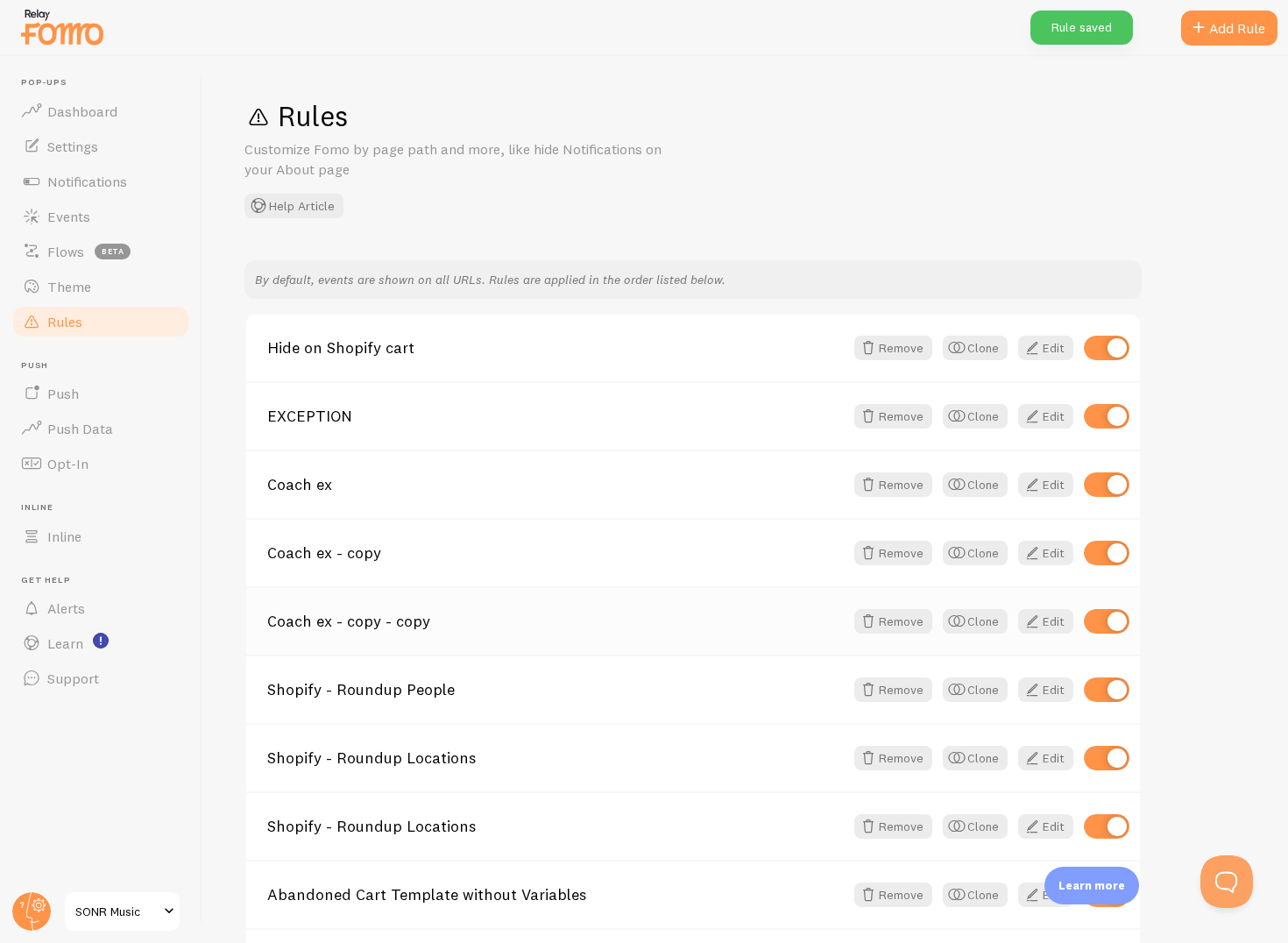
click at [506, 614] on link "Coach ex - copy - copy" at bounding box center [555, 621] width 577 height 15
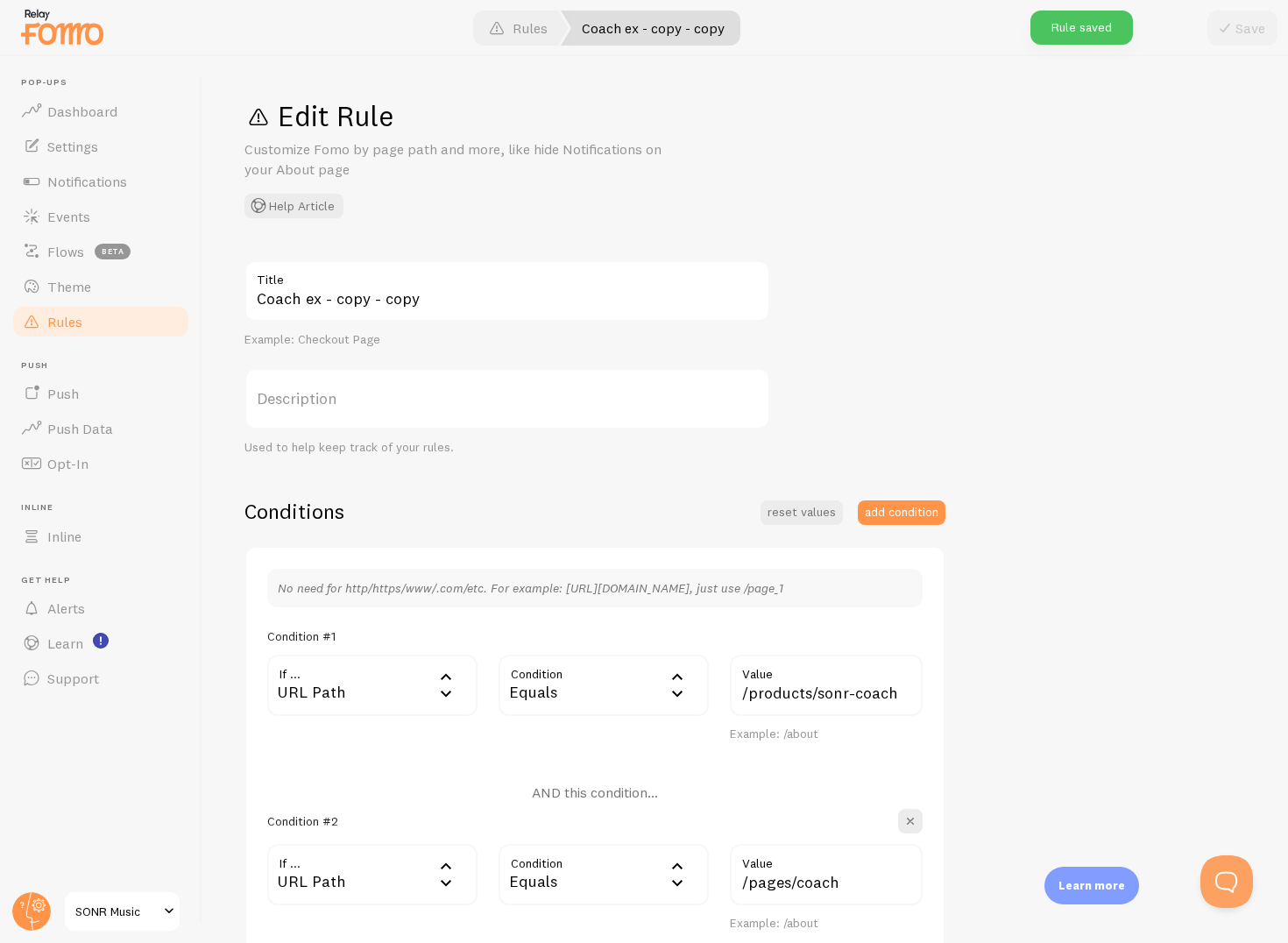
scroll to position [409, 0]
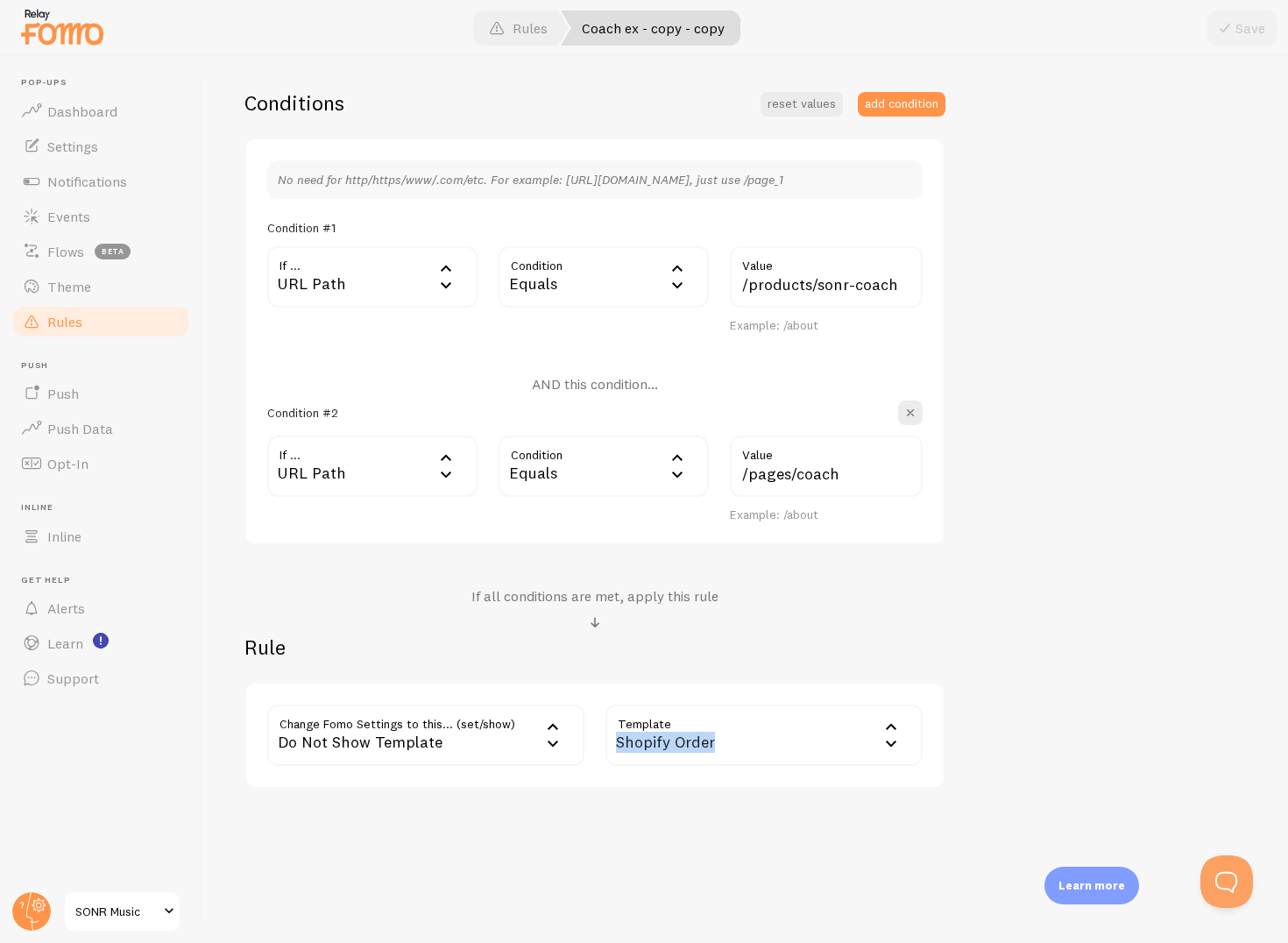
drag, startPoint x: 746, startPoint y: 735, endPoint x: 607, endPoint y: 739, distance: 139.1
click at [608, 740] on div "Shopify Order" at bounding box center [764, 736] width 317 height 62
copy div "Shopify Order"
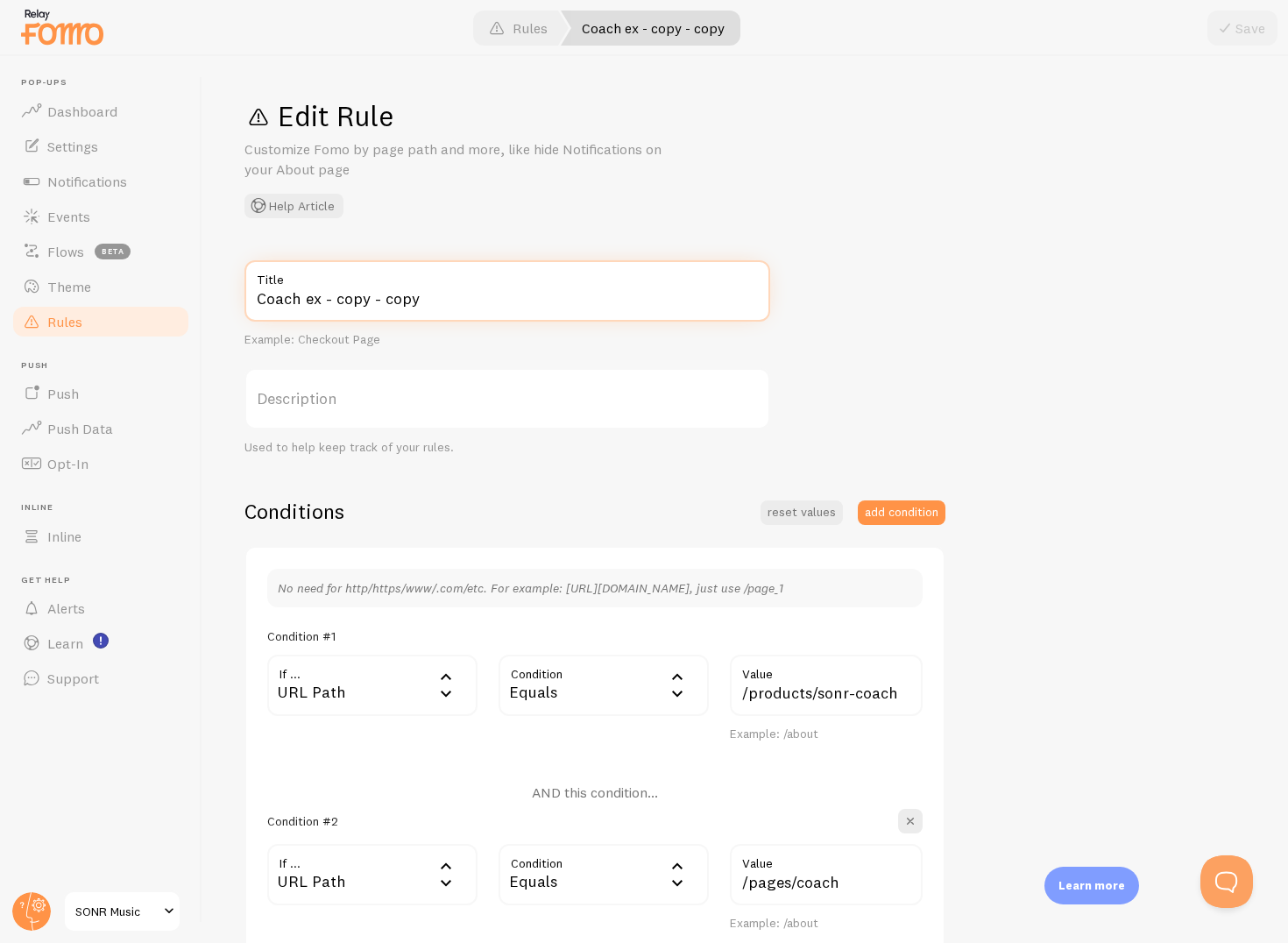
drag, startPoint x: 452, startPoint y: 297, endPoint x: 257, endPoint y: 296, distance: 195.0
click at [257, 296] on input "Coach ex - copy - copy" at bounding box center [507, 291] width 526 height 62
paste input "Shopify Order"
type input "Shopify Order"
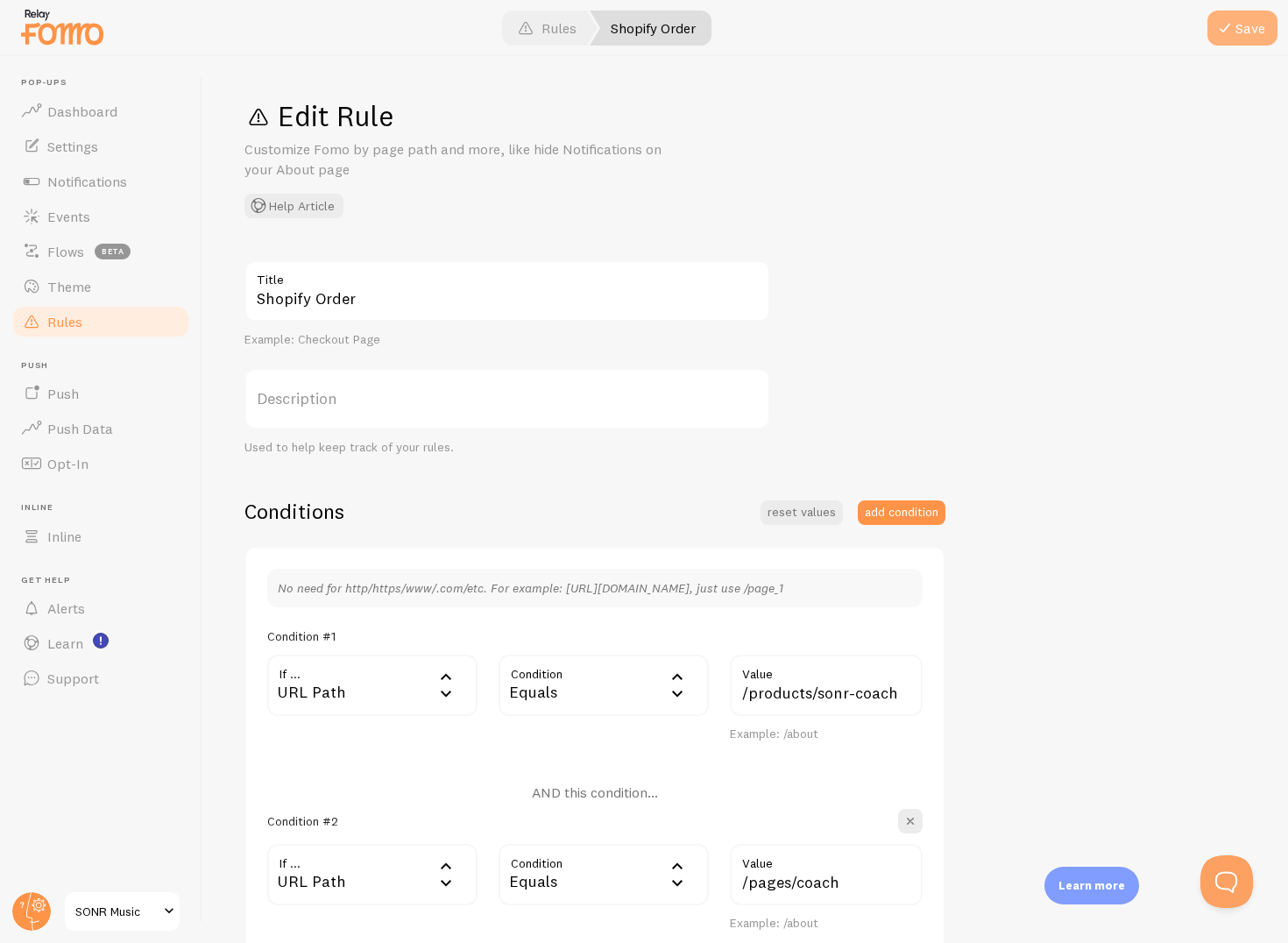
click at [1249, 41] on button "Save" at bounding box center [1242, 28] width 70 height 35
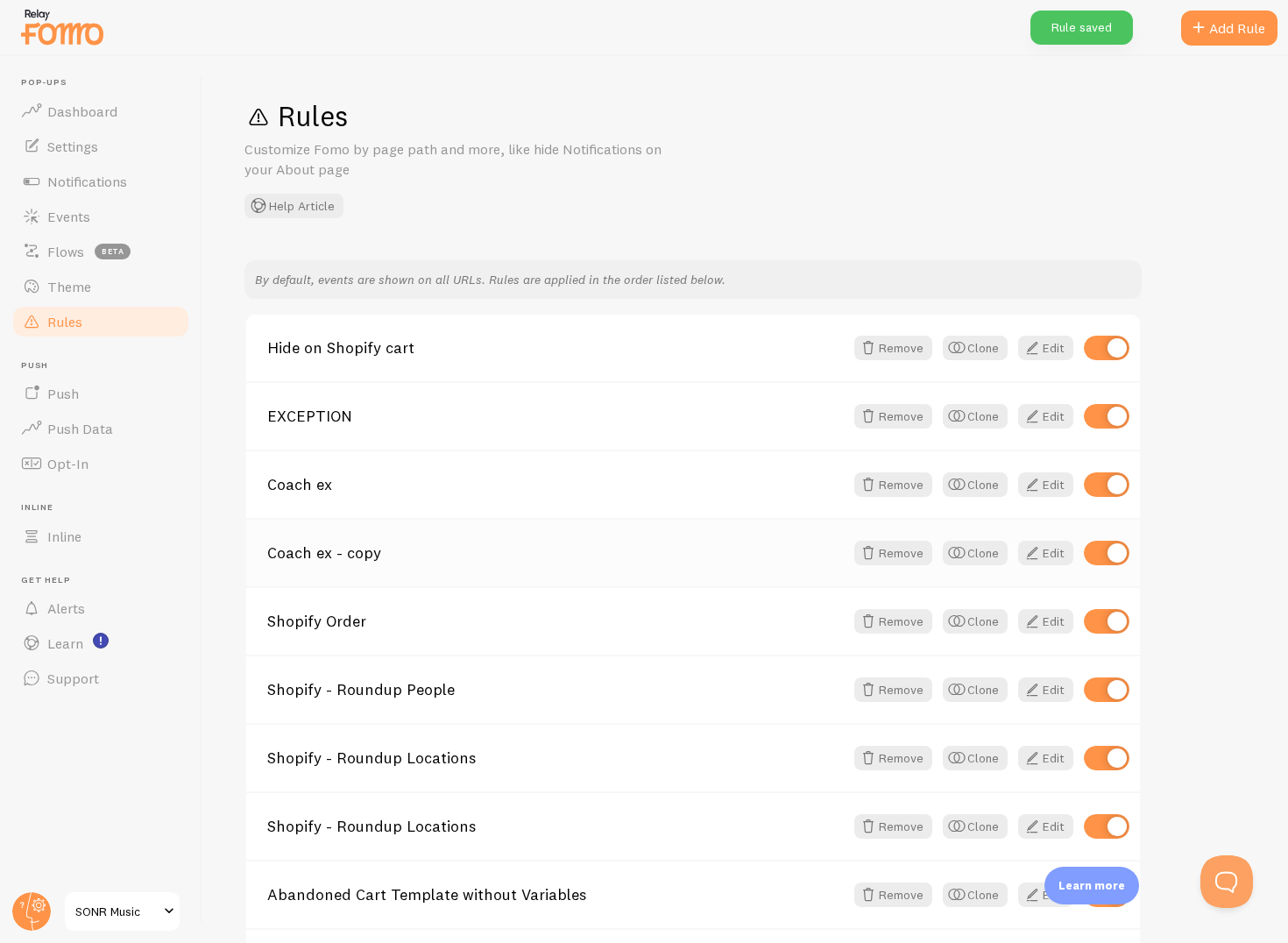
click at [708, 557] on link "Coach ex - copy" at bounding box center [555, 553] width 577 height 15
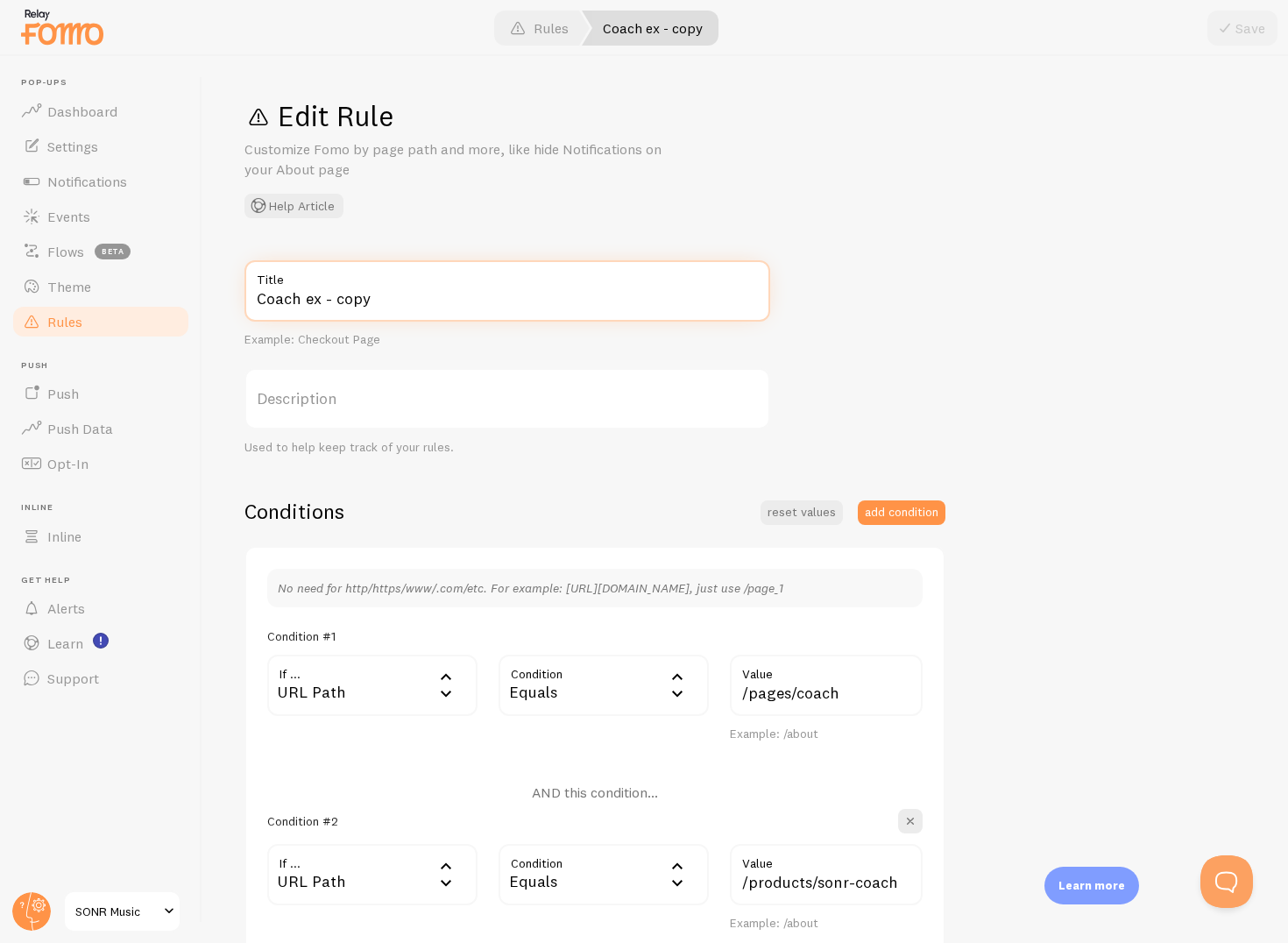
click at [437, 295] on input "Coach ex - copy" at bounding box center [507, 291] width 526 height 62
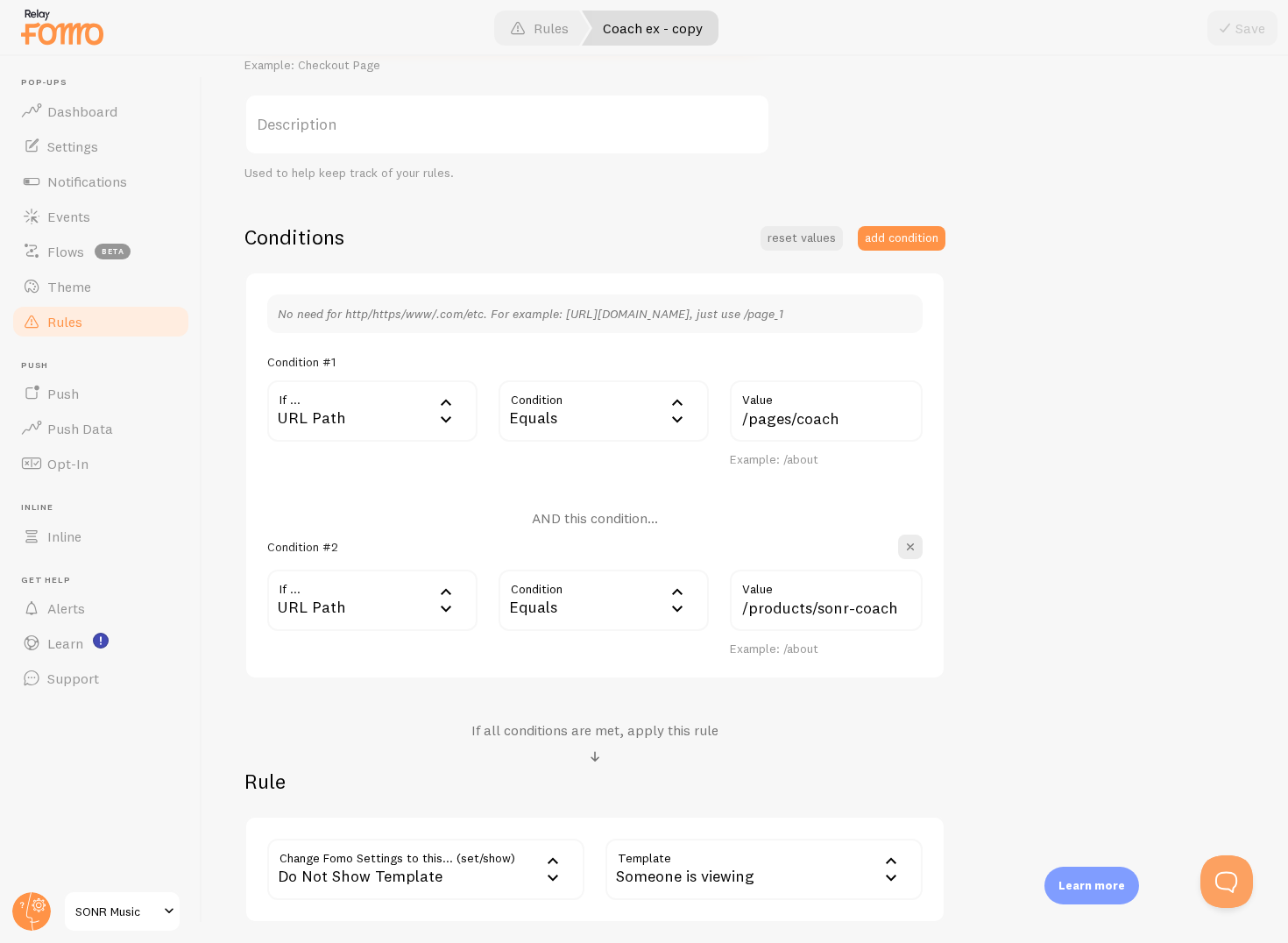
scroll to position [409, 0]
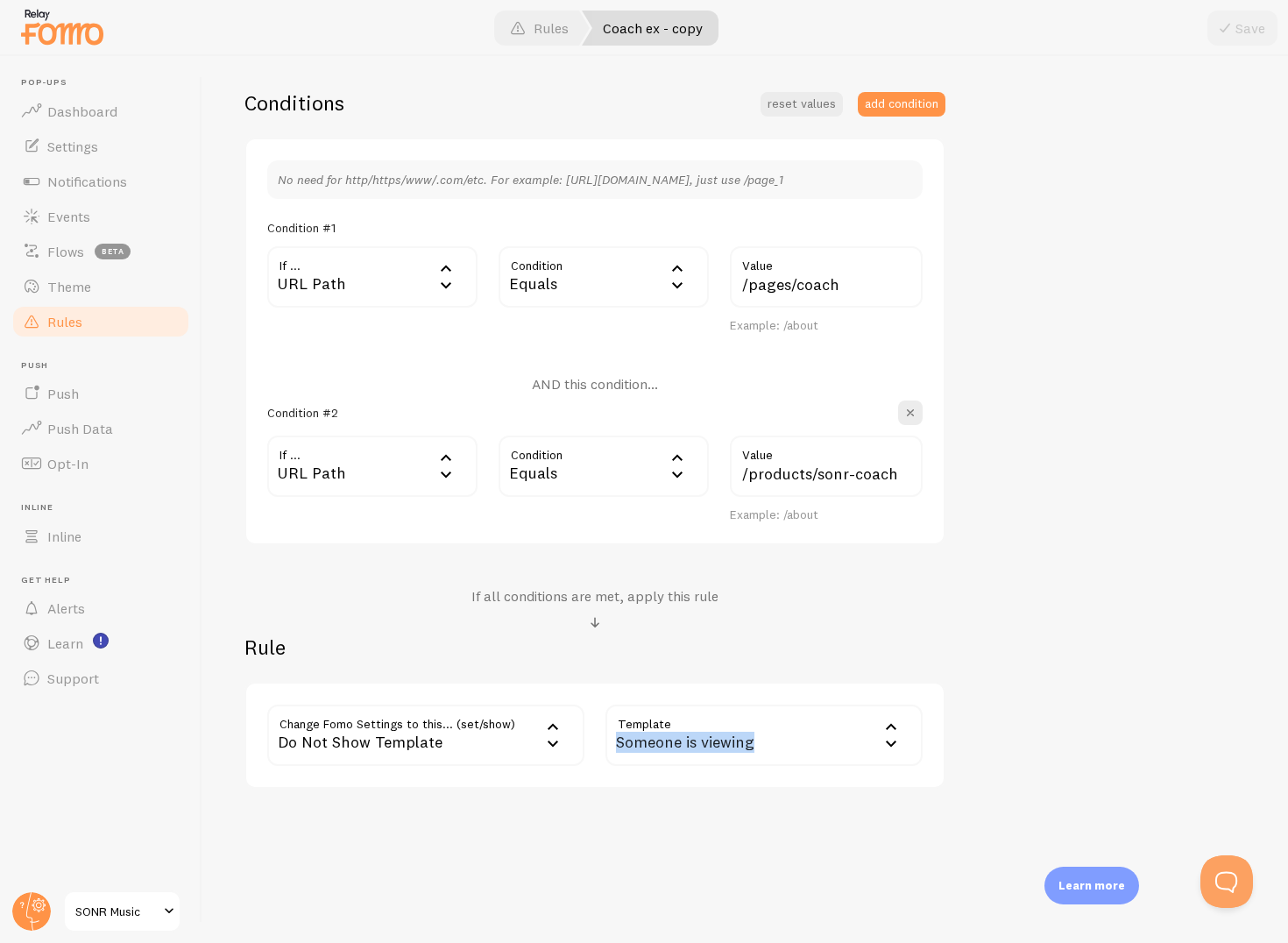
drag, startPoint x: 783, startPoint y: 740, endPoint x: 613, endPoint y: 743, distance: 170.0
click at [613, 743] on div "Someone is viewing" at bounding box center [764, 736] width 317 height 62
copy div "Someone is viewing"
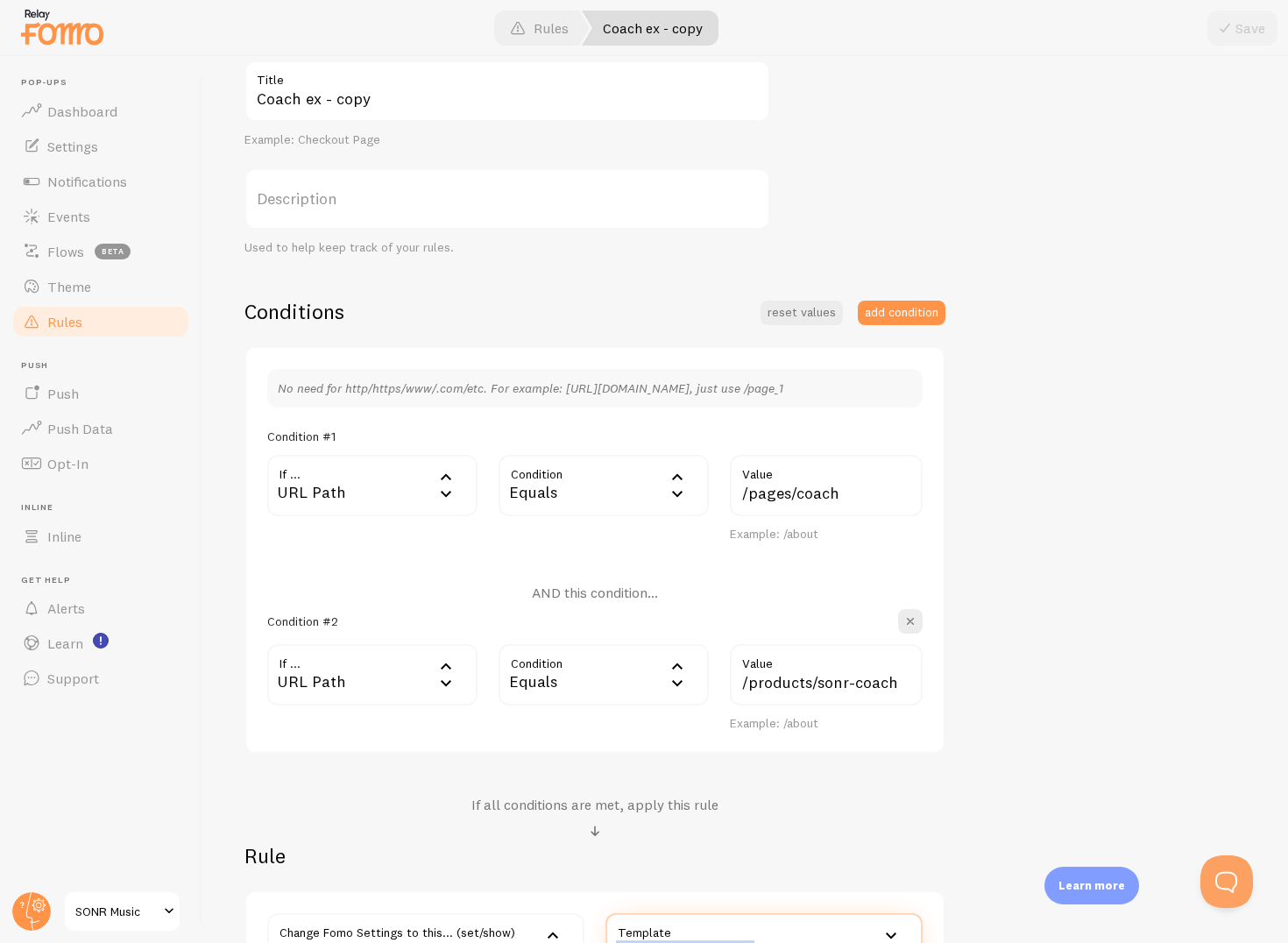
scroll to position [0, 0]
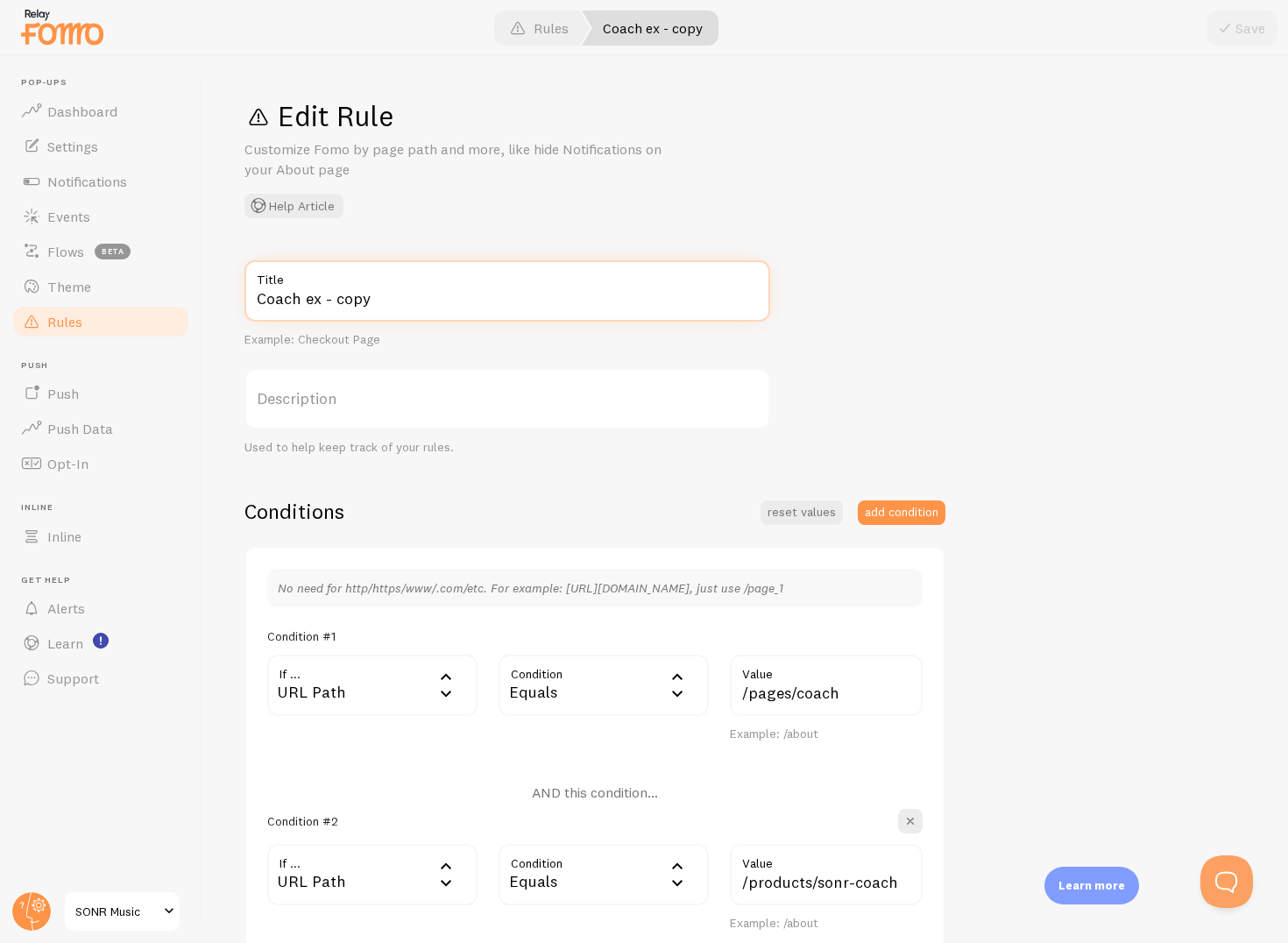
drag, startPoint x: 474, startPoint y: 311, endPoint x: 221, endPoint y: 293, distance: 253.6
click at [221, 293] on div "Edit Rule Customize Fomo by page path and more, like hide Notifications on your…" at bounding box center [745, 499] width 1086 height 887
paste input "Someone is viewing"
type input "Someone is viewing"
click at [1256, 29] on button "Save" at bounding box center [1242, 28] width 70 height 35
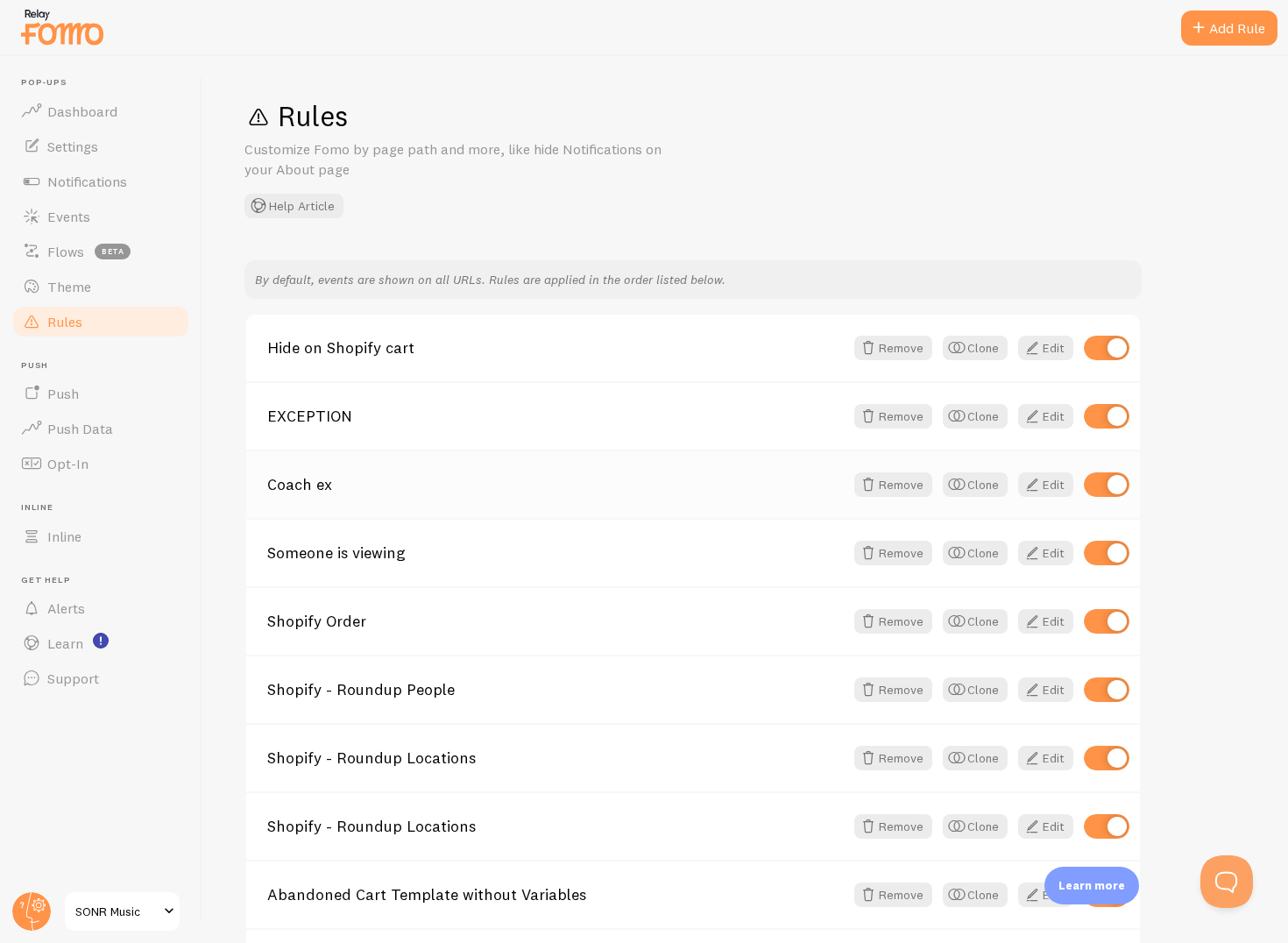
click at [679, 481] on link "Coach ex" at bounding box center [555, 484] width 577 height 15
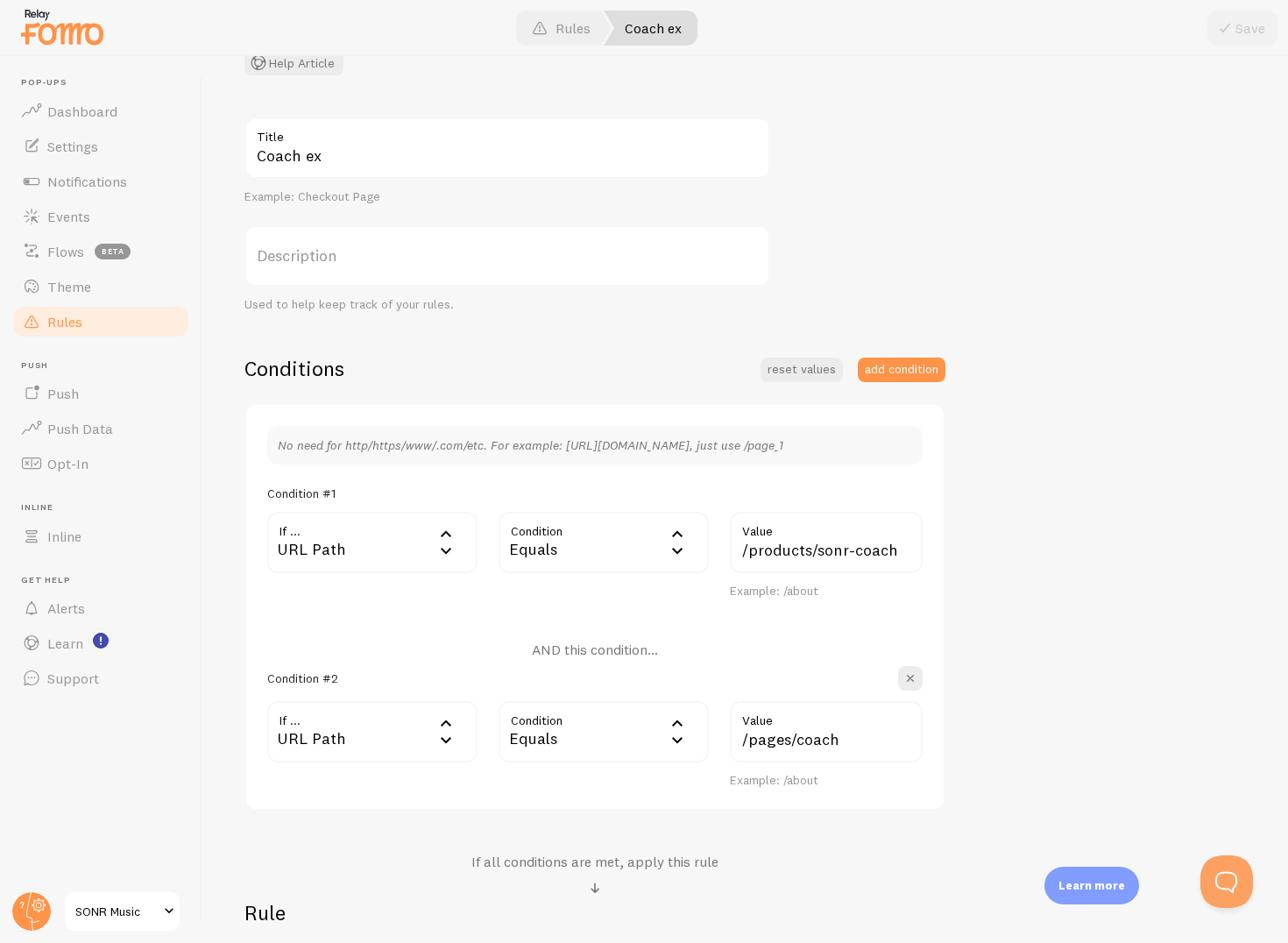
scroll to position [409, 0]
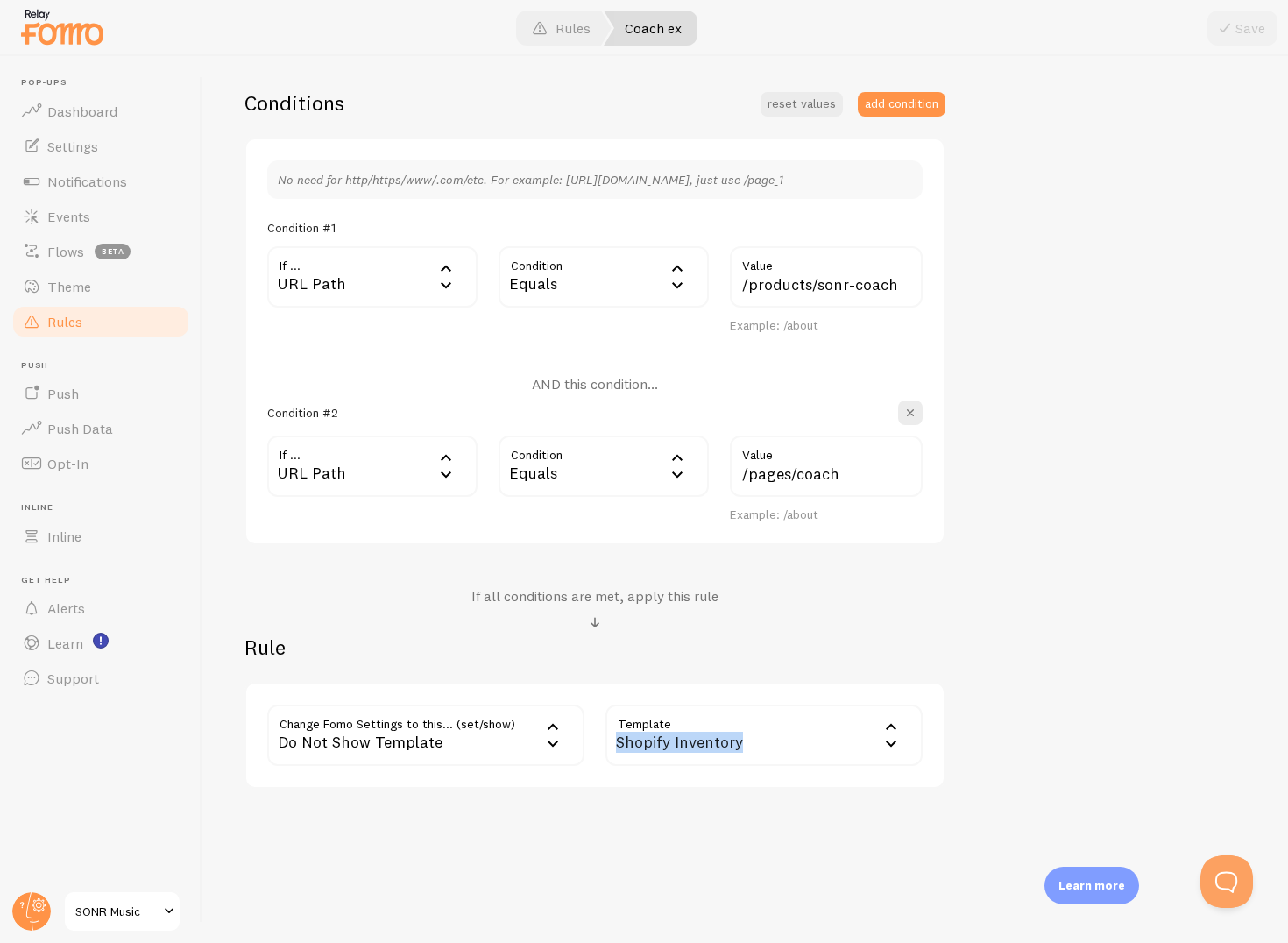
drag, startPoint x: 794, startPoint y: 736, endPoint x: 607, endPoint y: 740, distance: 187.0
click at [607, 740] on div "Shopify Inventory" at bounding box center [764, 736] width 317 height 62
copy div "Shopify Inventory"
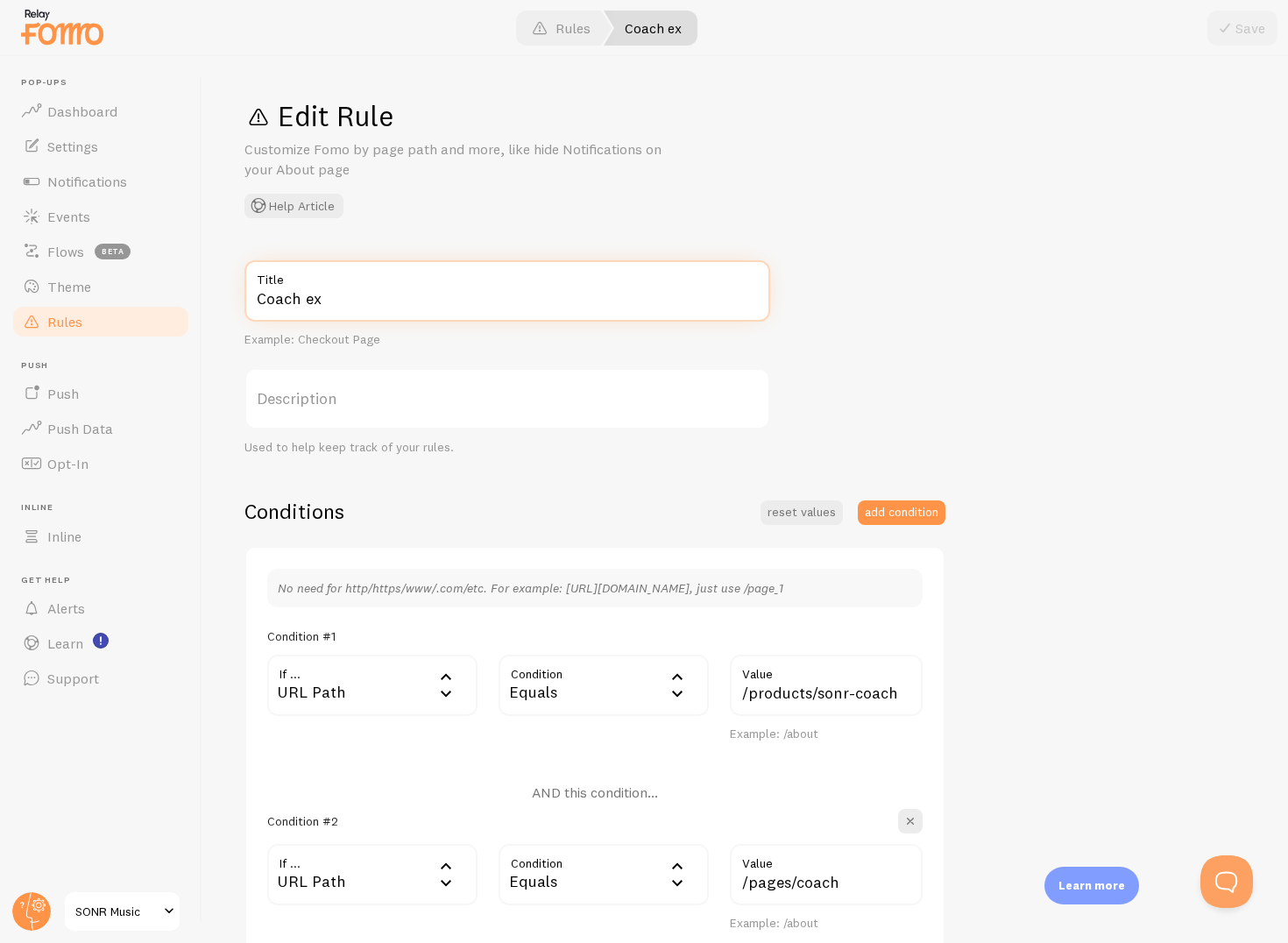
drag, startPoint x: 416, startPoint y: 296, endPoint x: 242, endPoint y: 294, distance: 174.0
click at [240, 295] on div "Edit Rule Customize Fomo by page path and more, like hide Notifications on your…" at bounding box center [745, 499] width 1086 height 887
paste input "Shopify Inventory"
type input "Shopify Inventory"
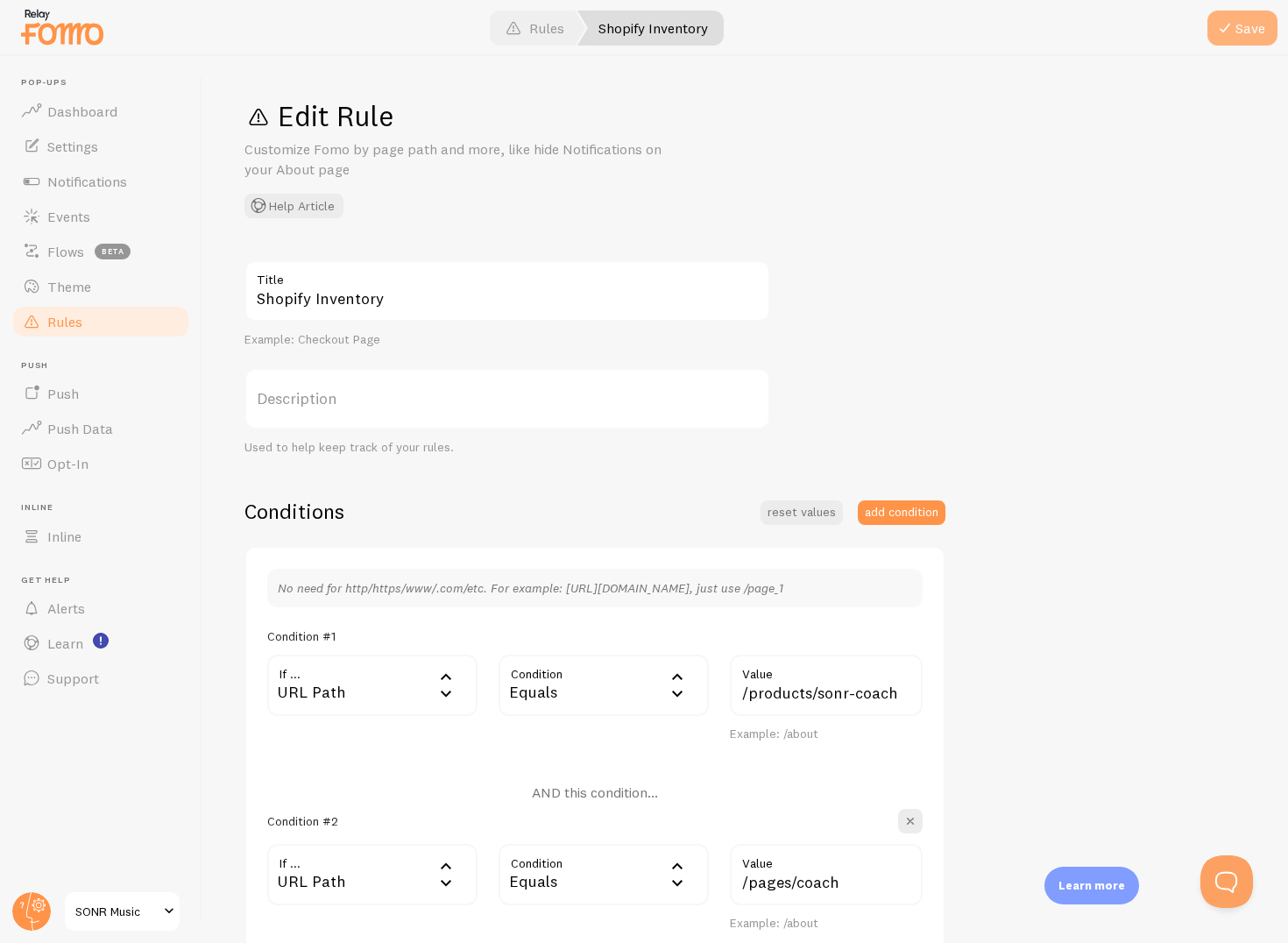
click at [1253, 19] on button "Save" at bounding box center [1242, 28] width 70 height 35
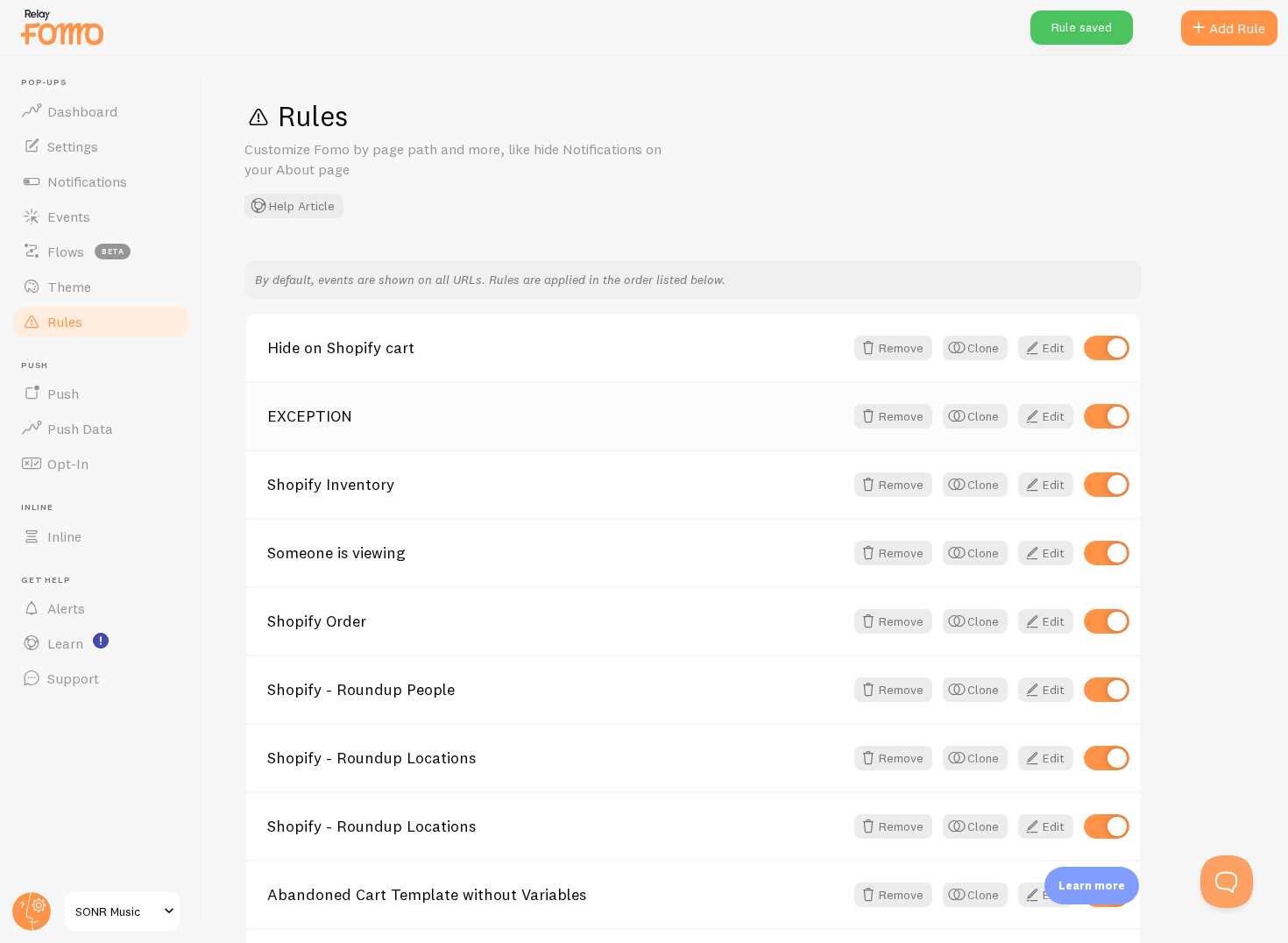
click at [718, 426] on div "EXCEPTION Remove Clone Edit" at bounding box center [693, 415] width 894 height 68
click at [293, 419] on link "EXCEPTION" at bounding box center [555, 416] width 577 height 15
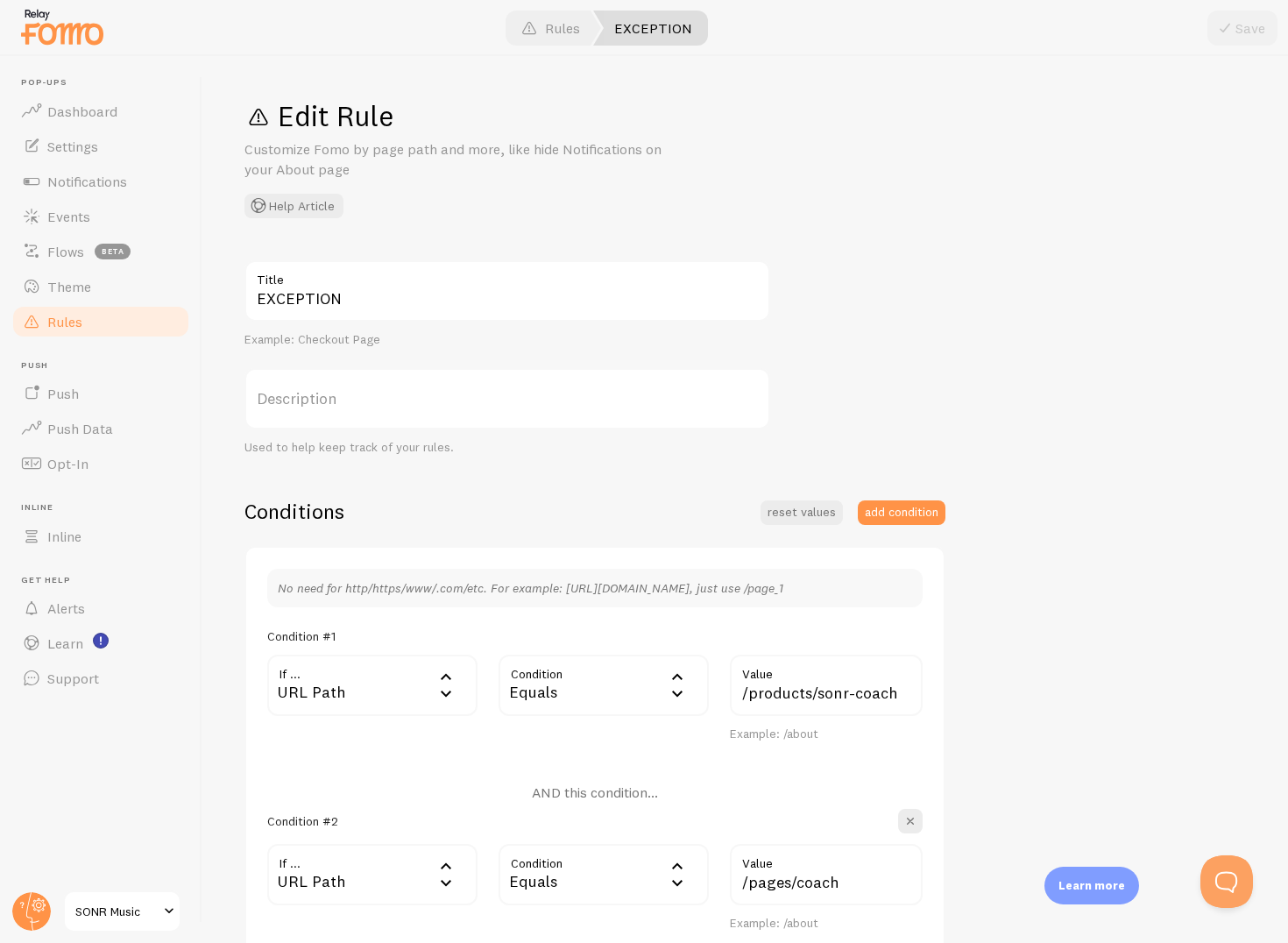
scroll to position [409, 0]
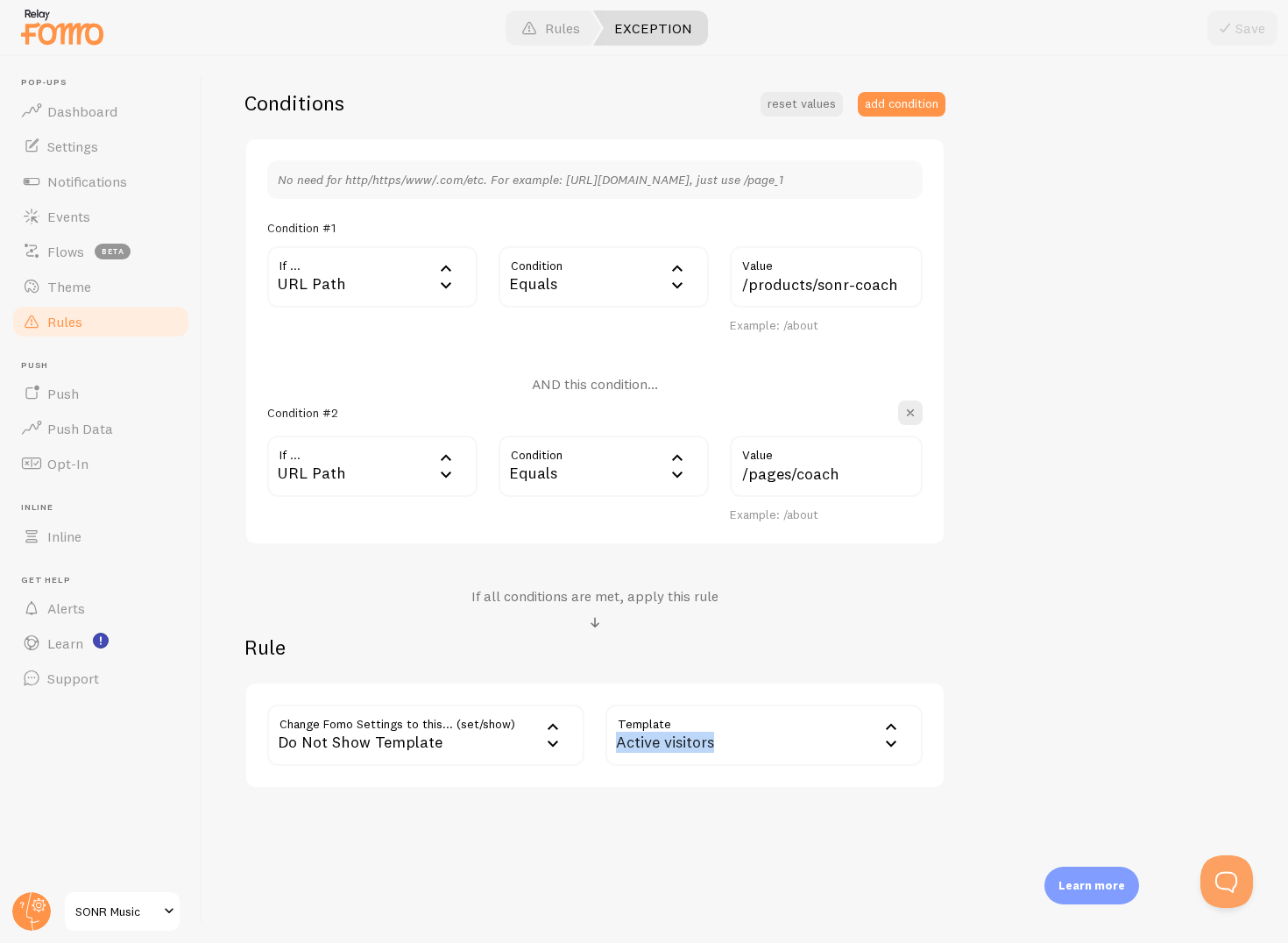
drag, startPoint x: 734, startPoint y: 736, endPoint x: 609, endPoint y: 740, distance: 125.1
click at [609, 740] on div "Active visitors" at bounding box center [764, 736] width 317 height 62
copy div "Active visitors"
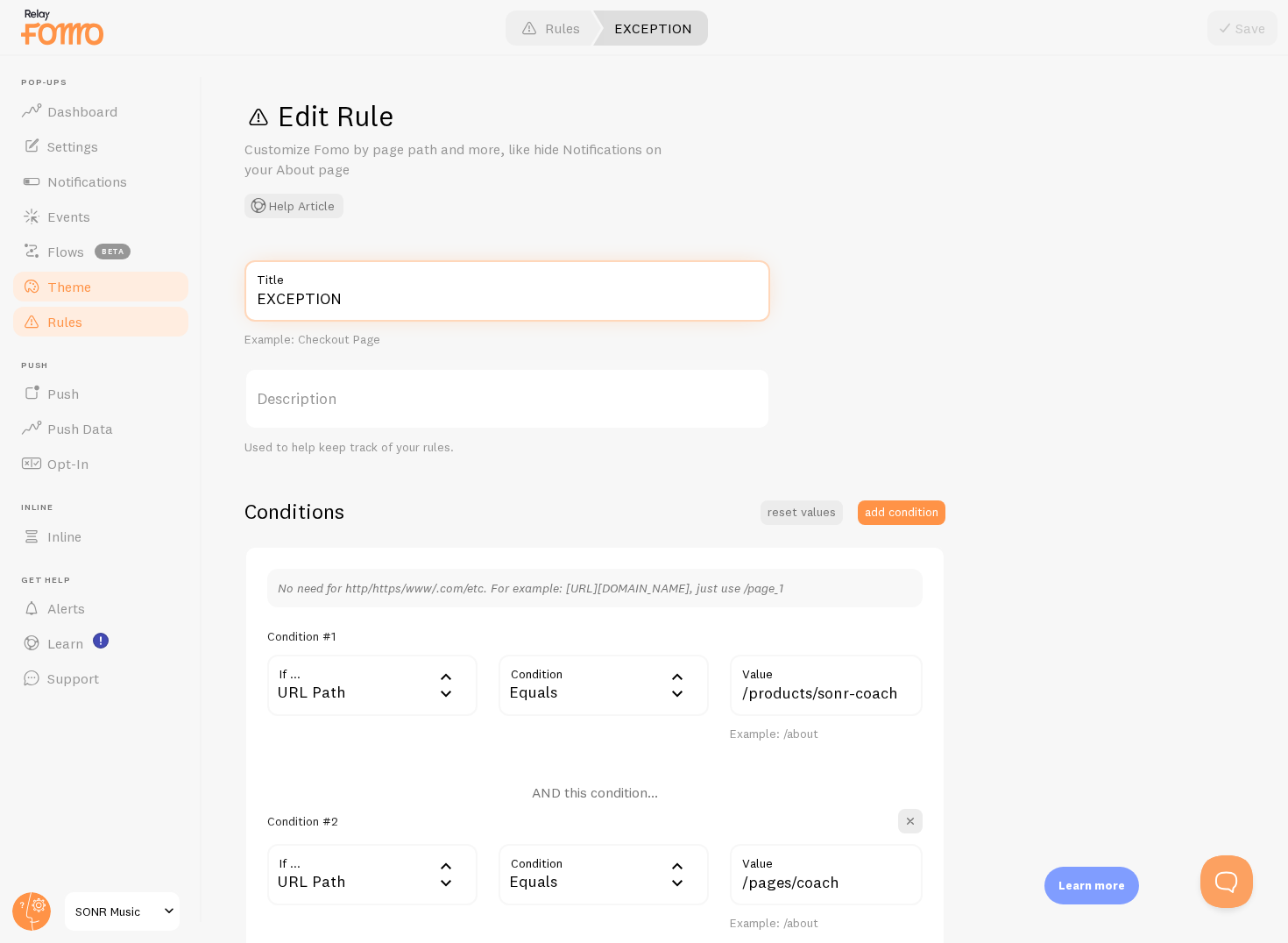
drag, startPoint x: 424, startPoint y: 298, endPoint x: 155, endPoint y: 296, distance: 269.0
click at [152, 296] on main "Pop-ups Dashboard Settings Notifications Events Flows beta Theme Rules Push Pus…" at bounding box center [644, 499] width 1288 height 887
paste input "Active visitors"
type input "Active visitors"
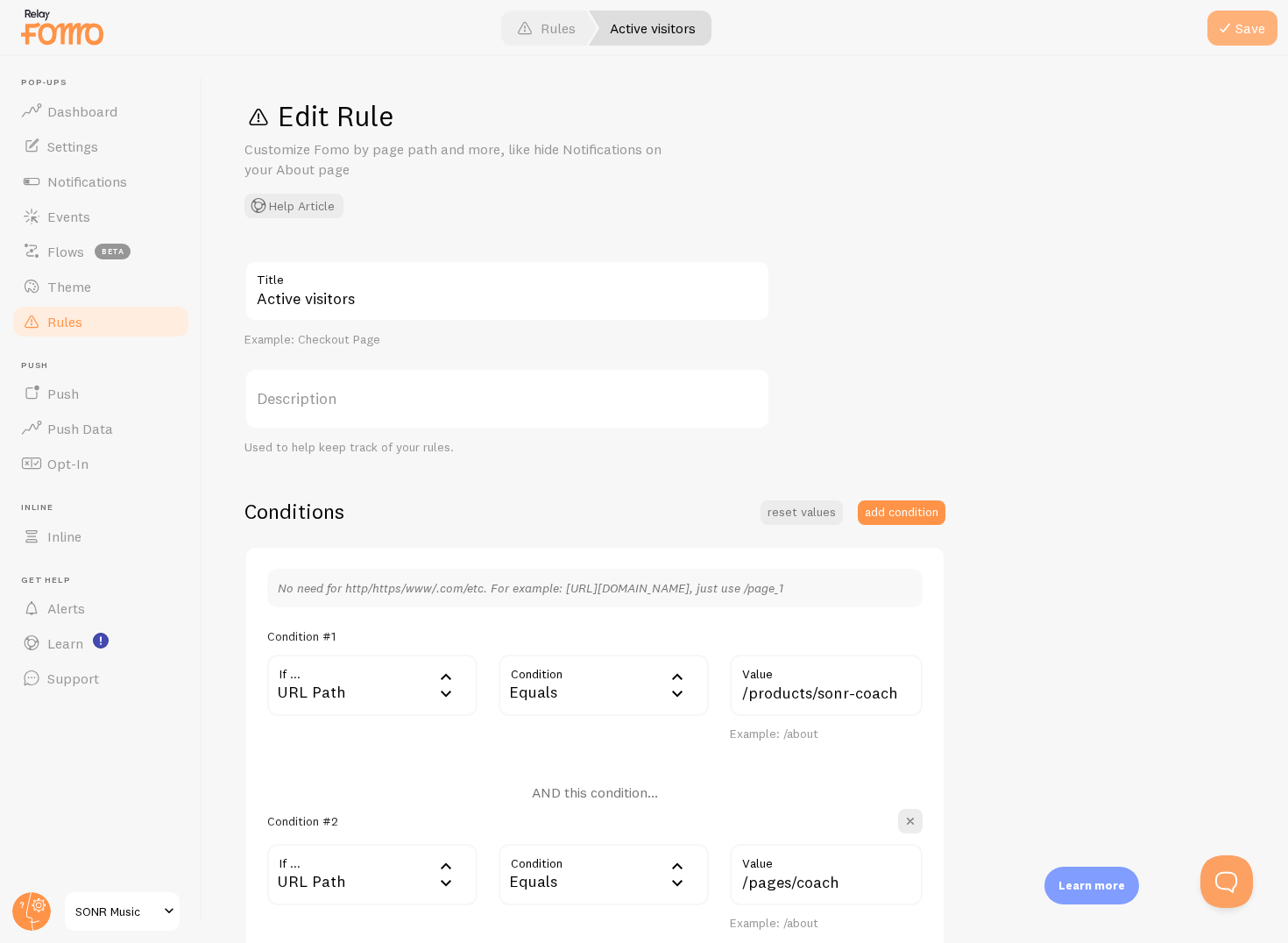
click at [1238, 14] on button "Save" at bounding box center [1242, 28] width 70 height 35
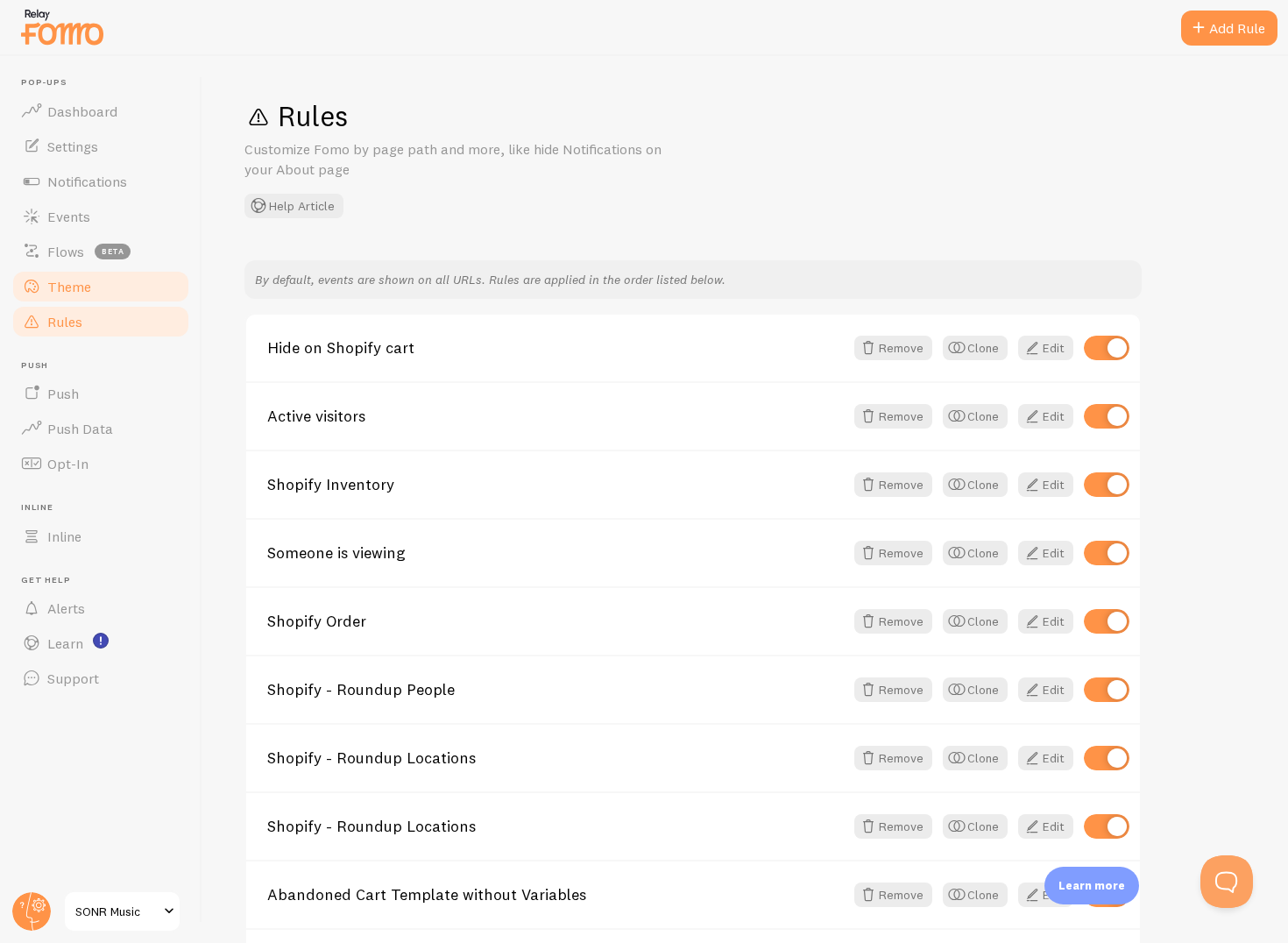
click at [69, 289] on span "Theme" at bounding box center [69, 286] width 43 height 17
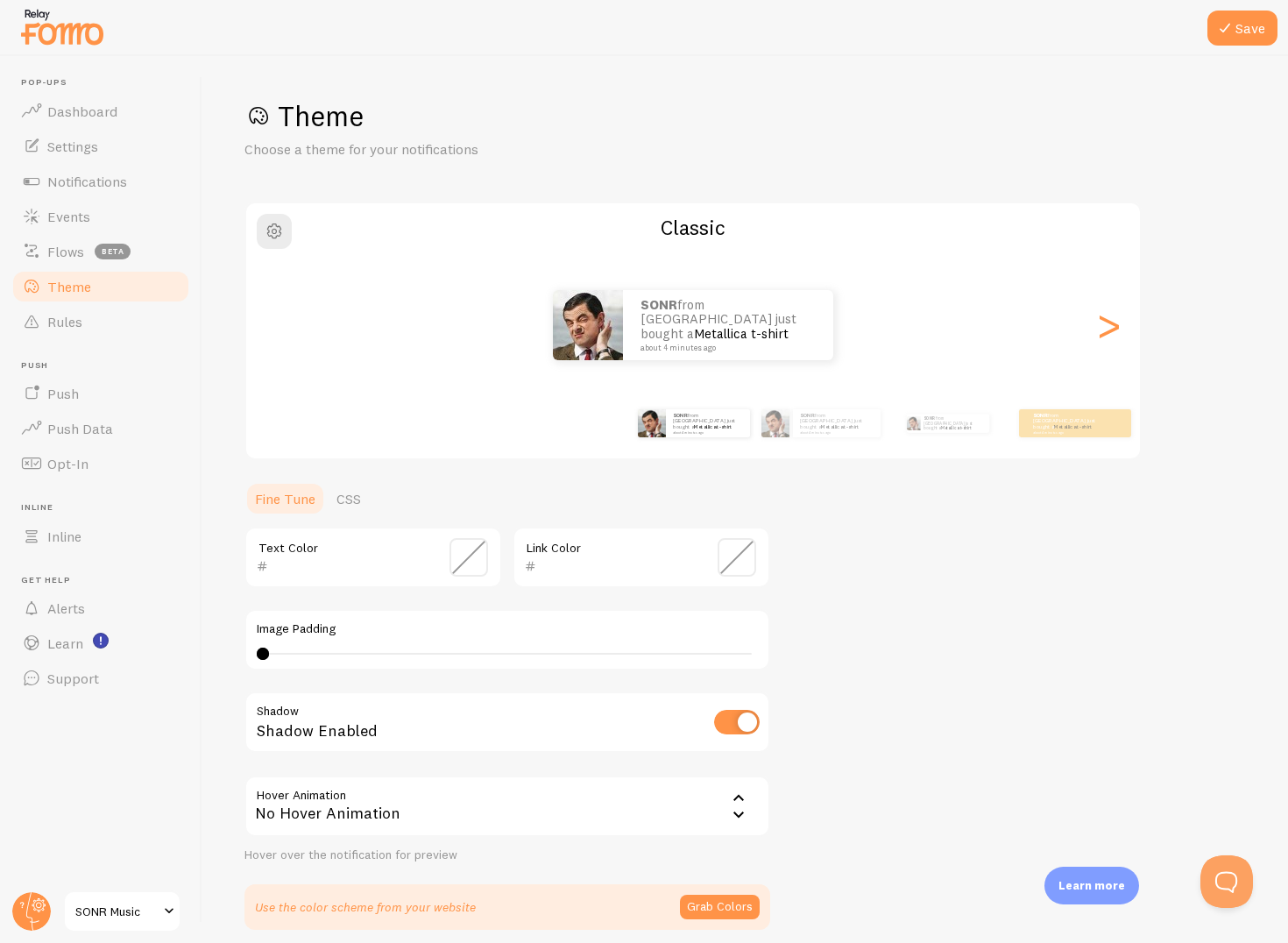
click at [726, 559] on span at bounding box center [736, 557] width 39 height 39
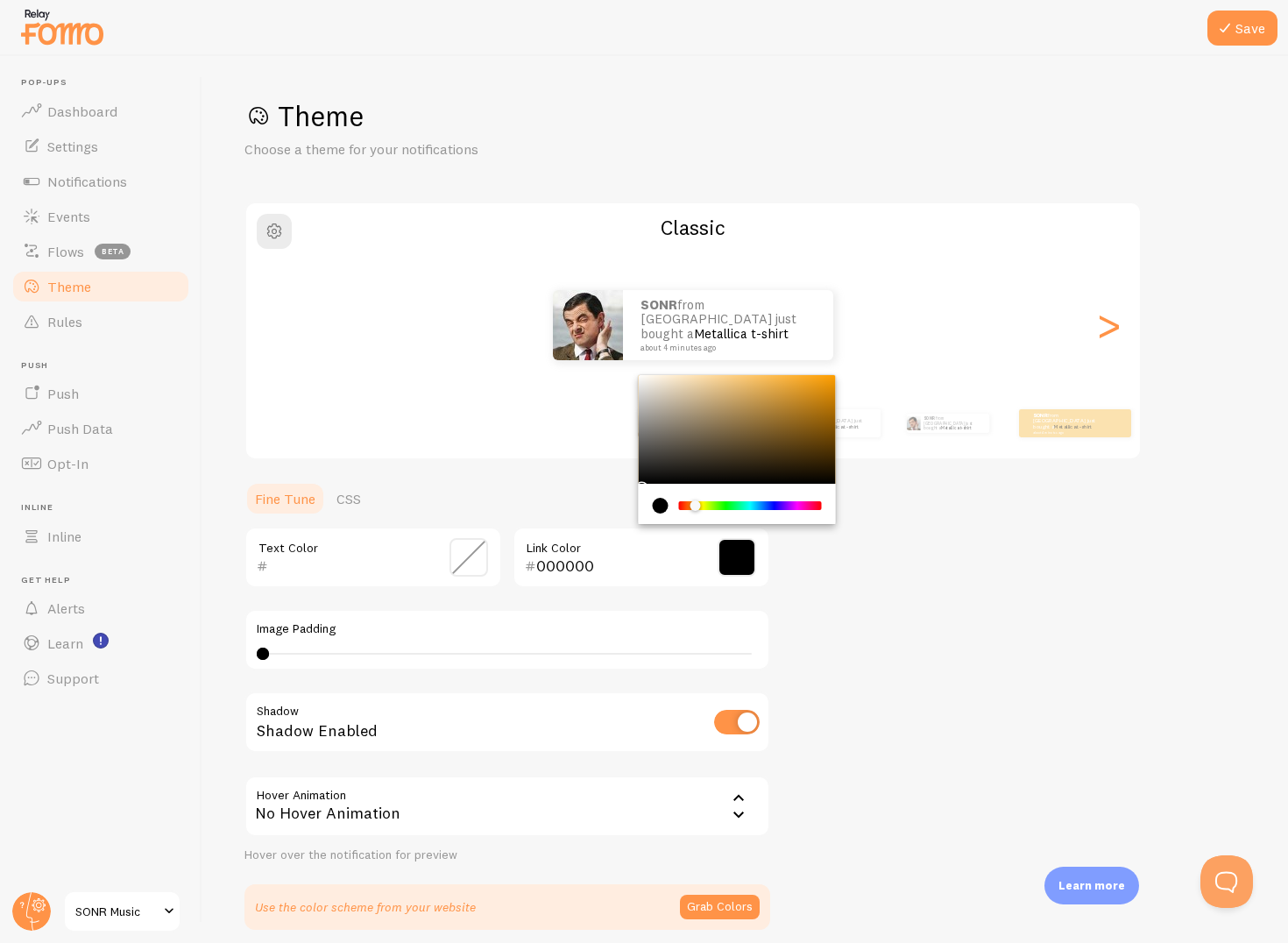
click at [695, 506] on div "Chrome color picker" at bounding box center [751, 505] width 139 height 9
click at [691, 506] on div "Chrome color picker" at bounding box center [692, 506] width 11 height 11
click at [693, 510] on div "Chrome color picker" at bounding box center [694, 506] width 11 height 11
click at [829, 376] on div "Chrome color picker" at bounding box center [737, 429] width 197 height 109
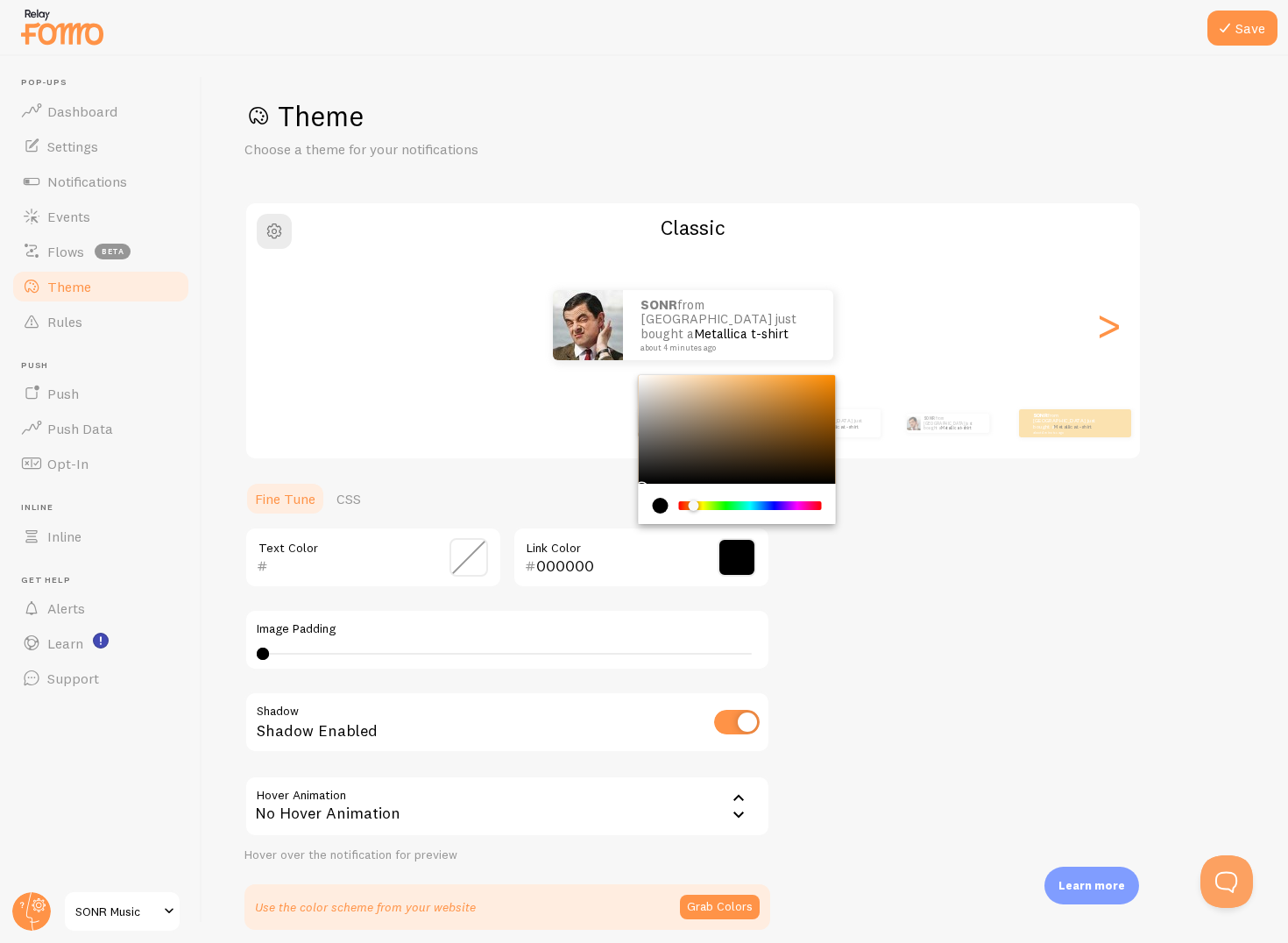
type input "FD8E08"
click at [926, 625] on div "Theme Choose a theme for your notifications Classic SONR from Moldova just boug…" at bounding box center [745, 514] width 1002 height 832
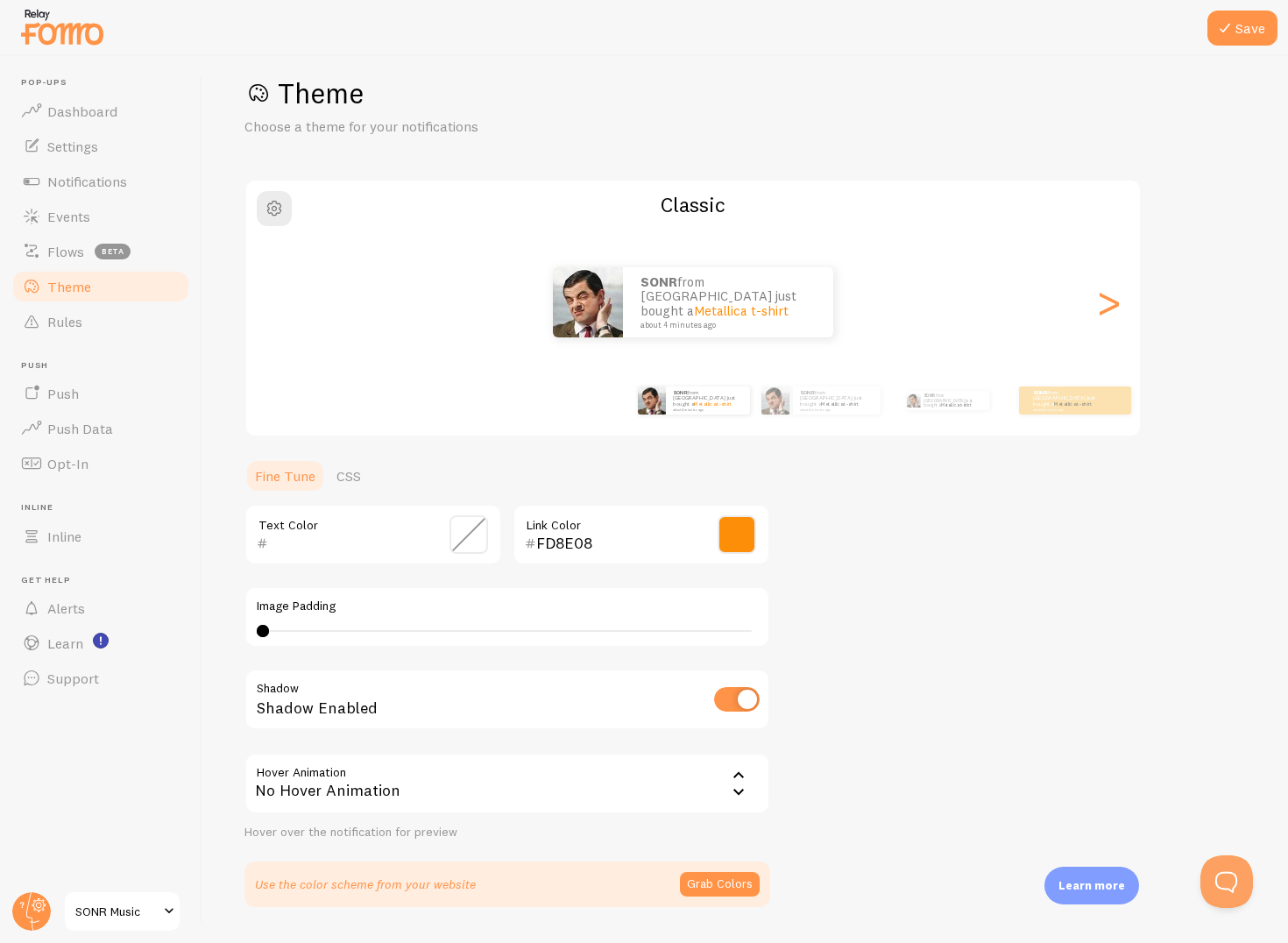
scroll to position [71, 0]
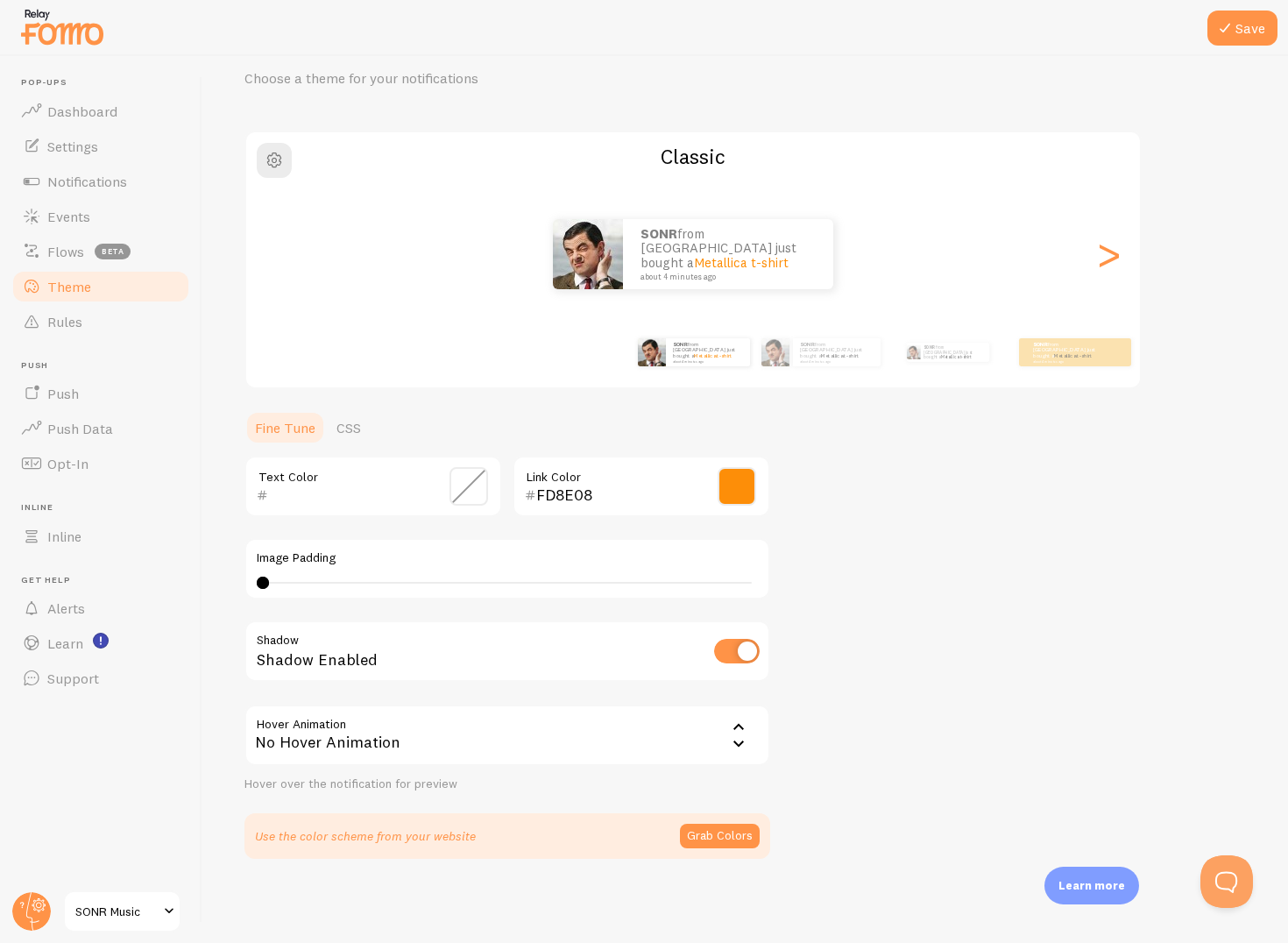
click at [303, 505] on input "text" at bounding box center [348, 495] width 160 height 21
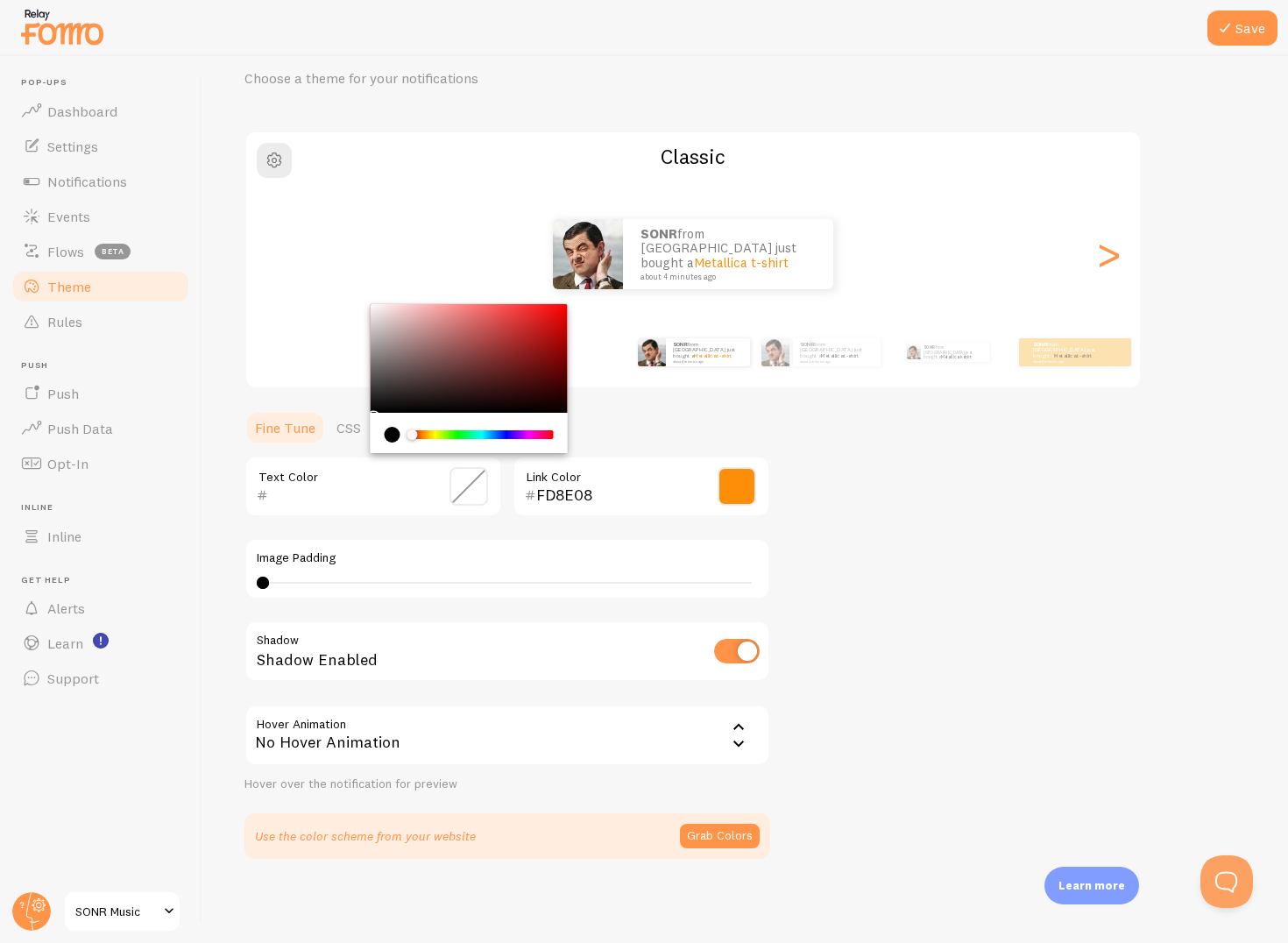
click at [376, 407] on div "Chrome color picker" at bounding box center [469, 359] width 197 height 109
type input "0F0E0E"
click at [955, 520] on div "Theme Choose a theme for your notifications Classic SONR from Moldova just boug…" at bounding box center [745, 443] width 1002 height 832
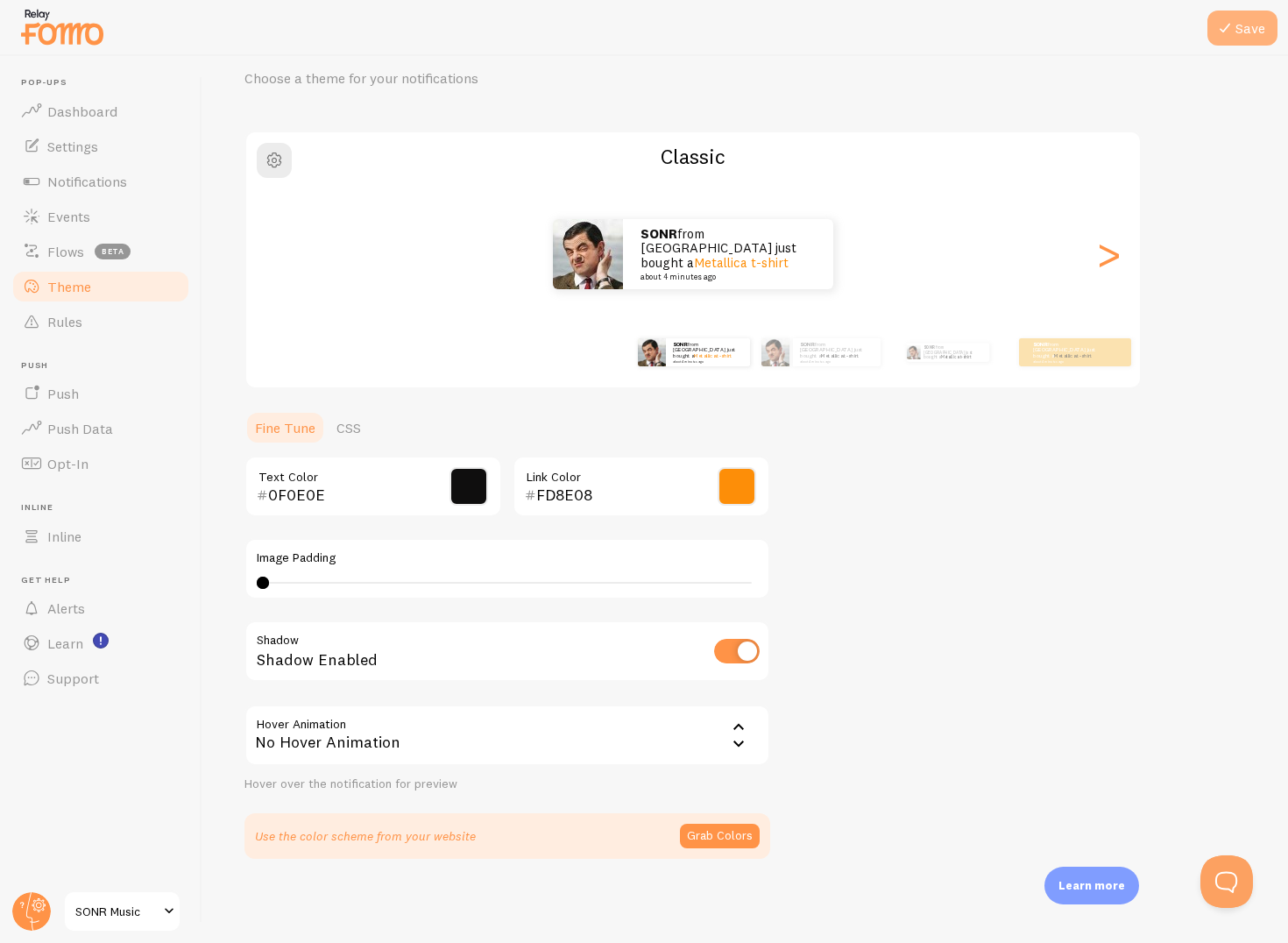
click at [1246, 43] on button "Save" at bounding box center [1242, 28] width 70 height 35
click at [163, 919] on span at bounding box center [168, 911] width 21 height 21
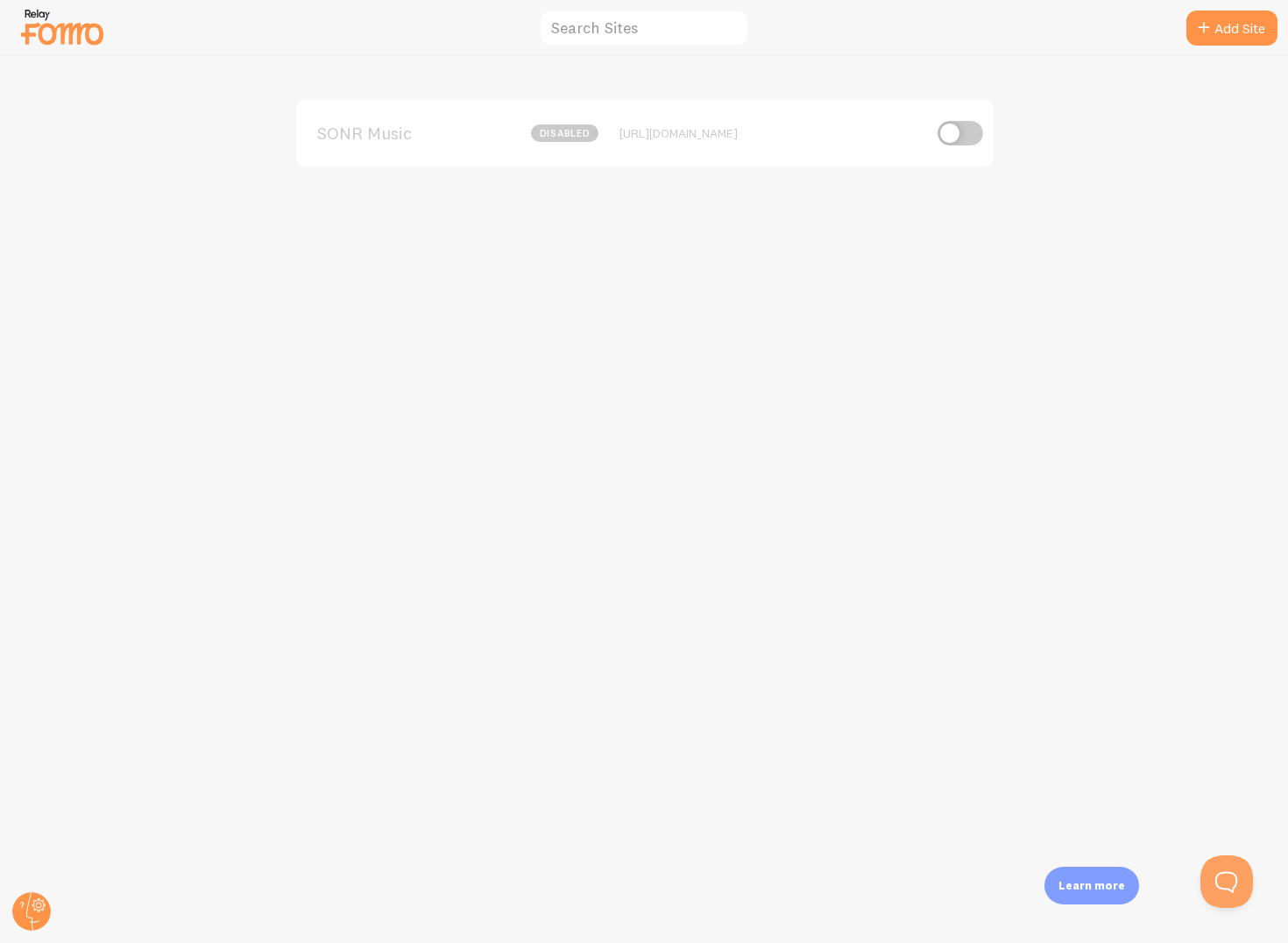
click at [952, 133] on input "checkbox" at bounding box center [960, 133] width 45 height 24
checkbox input "true"
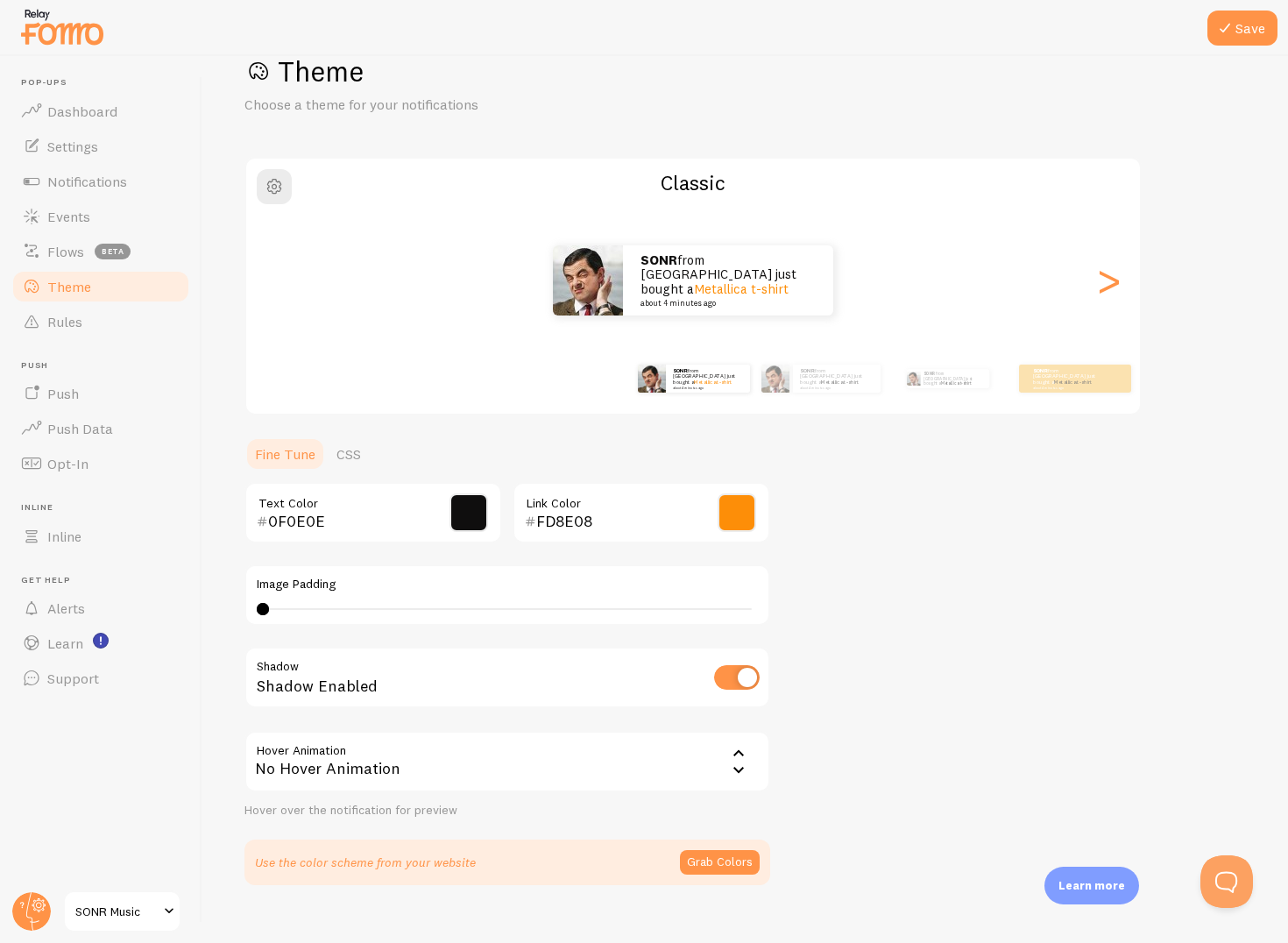
scroll to position [51, 0]
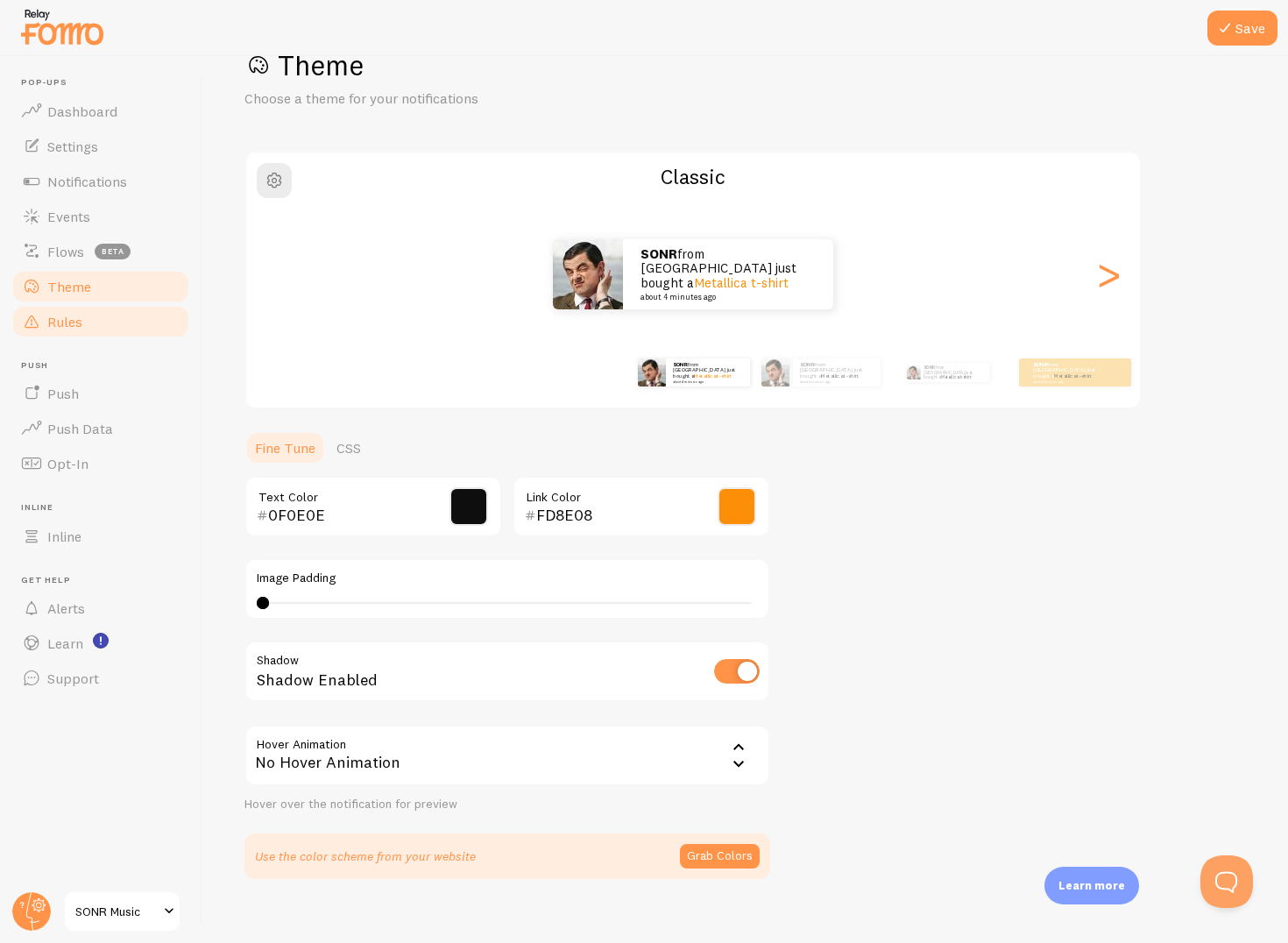
click at [82, 318] on link "Rules" at bounding box center [101, 322] width 180 height 35
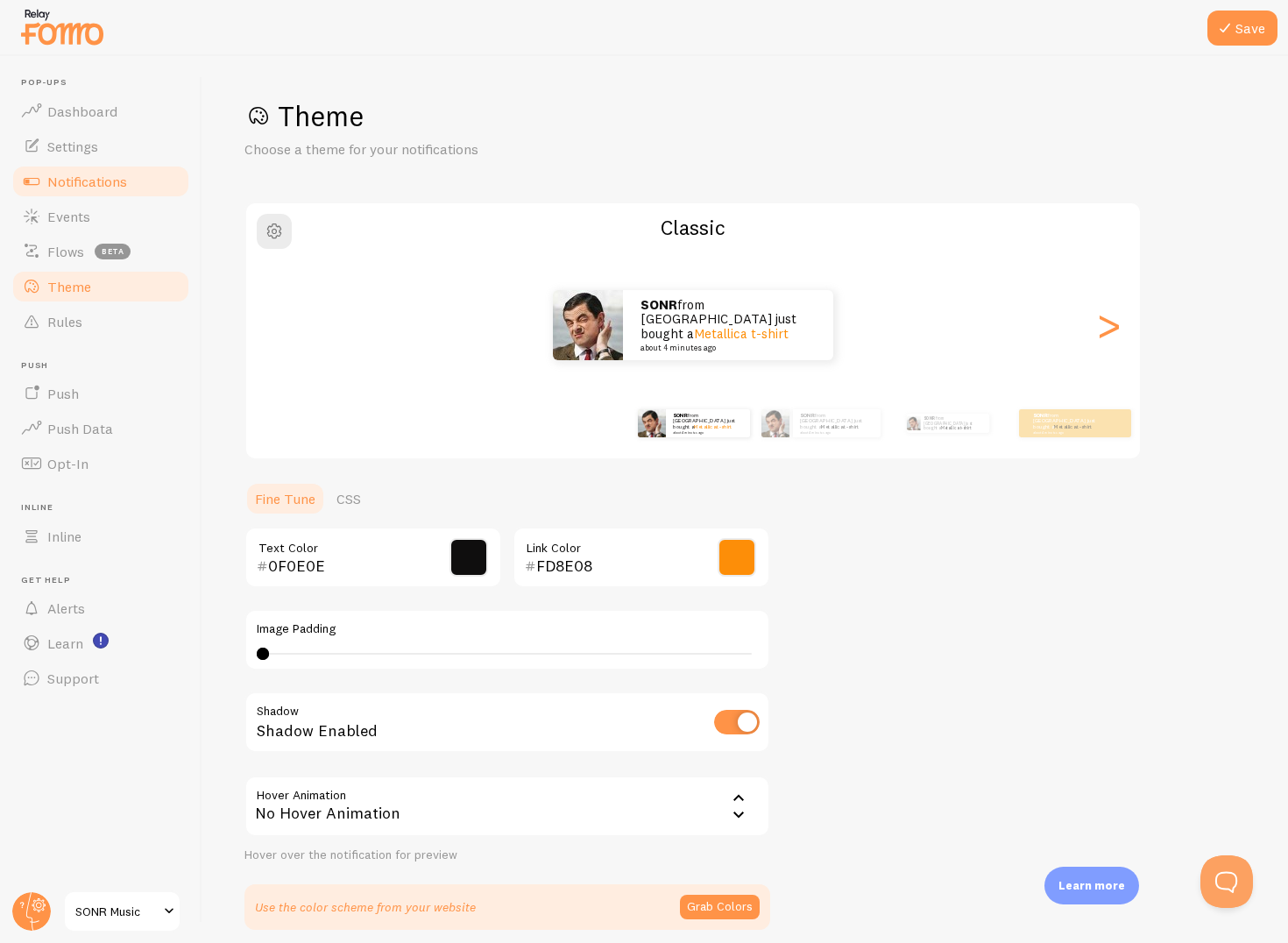
click at [79, 176] on span "Notifications" at bounding box center [87, 181] width 80 height 17
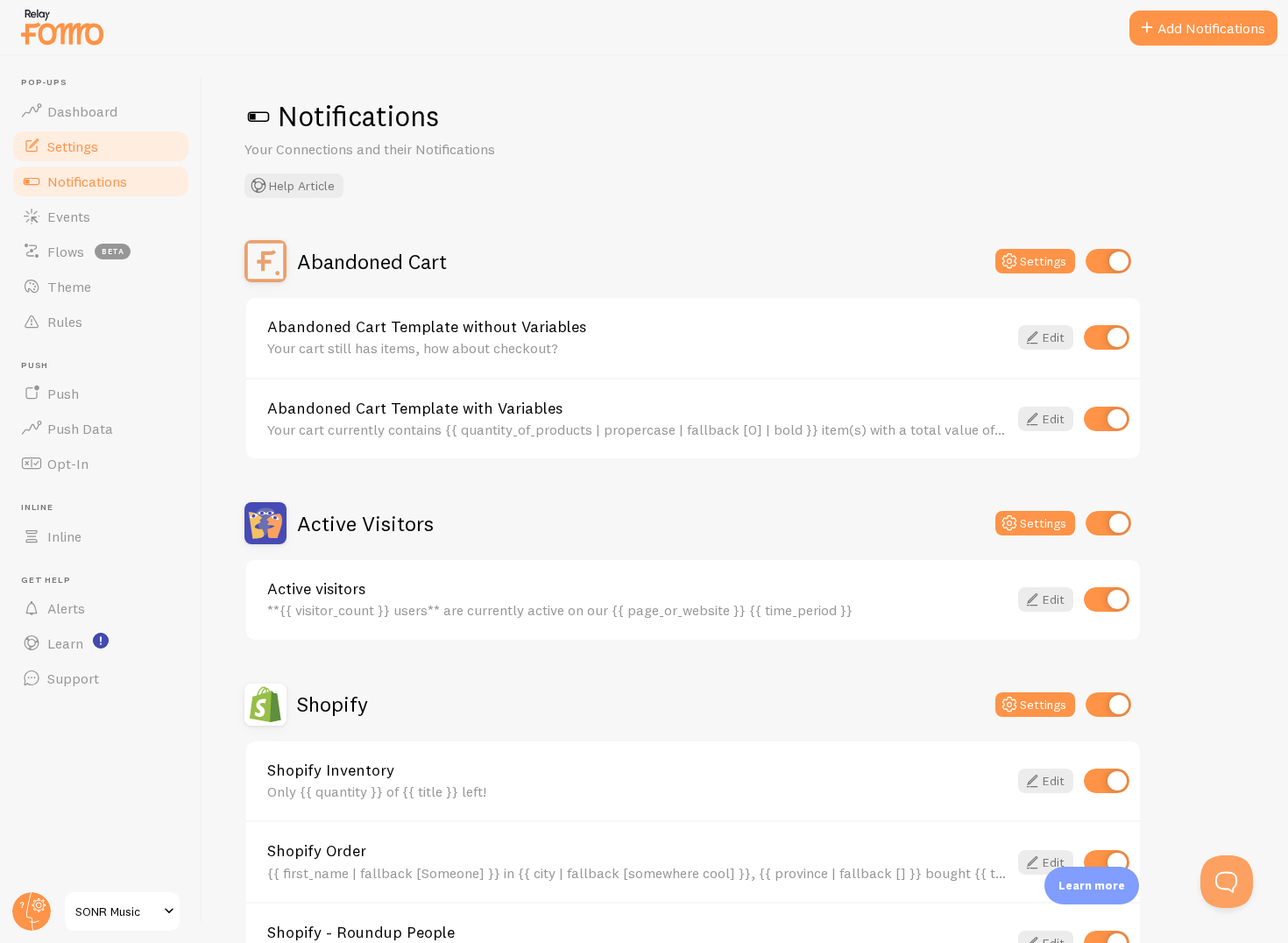
click at [99, 152] on link "Settings" at bounding box center [101, 146] width 180 height 35
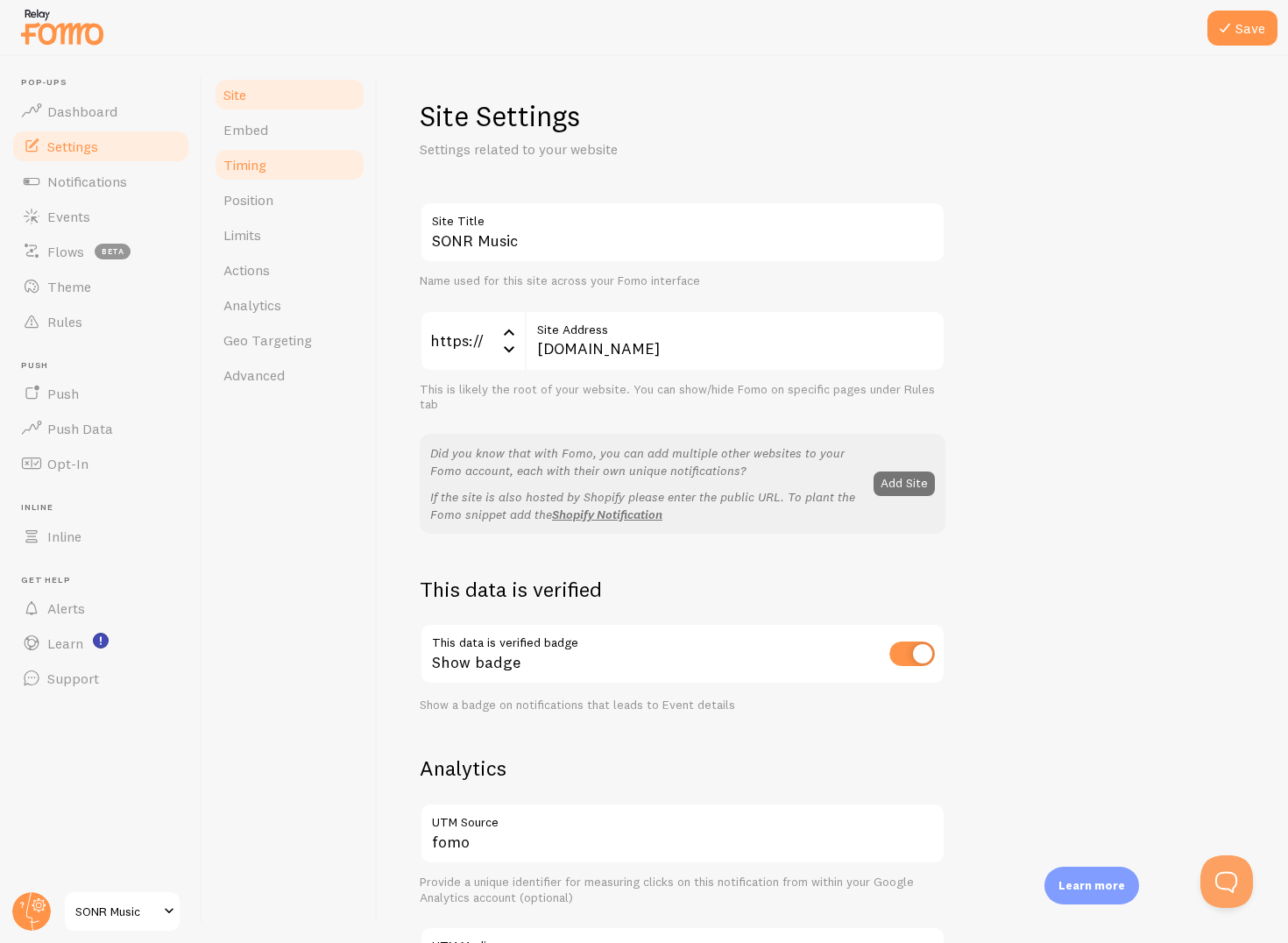
click at [266, 168] on link "Timing" at bounding box center [289, 165] width 153 height 35
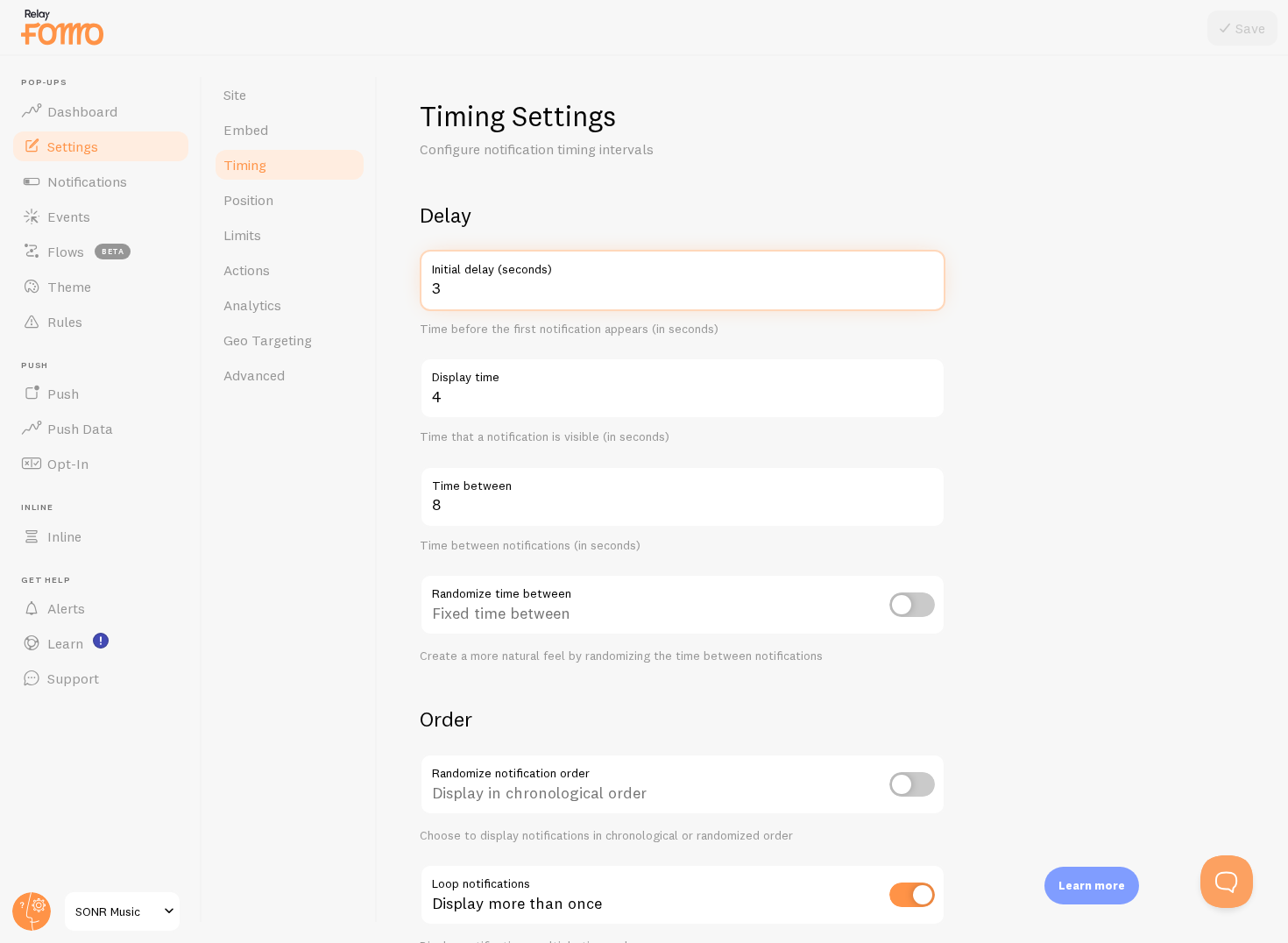
click at [502, 289] on input "3" at bounding box center [682, 281] width 526 height 62
type input "5"
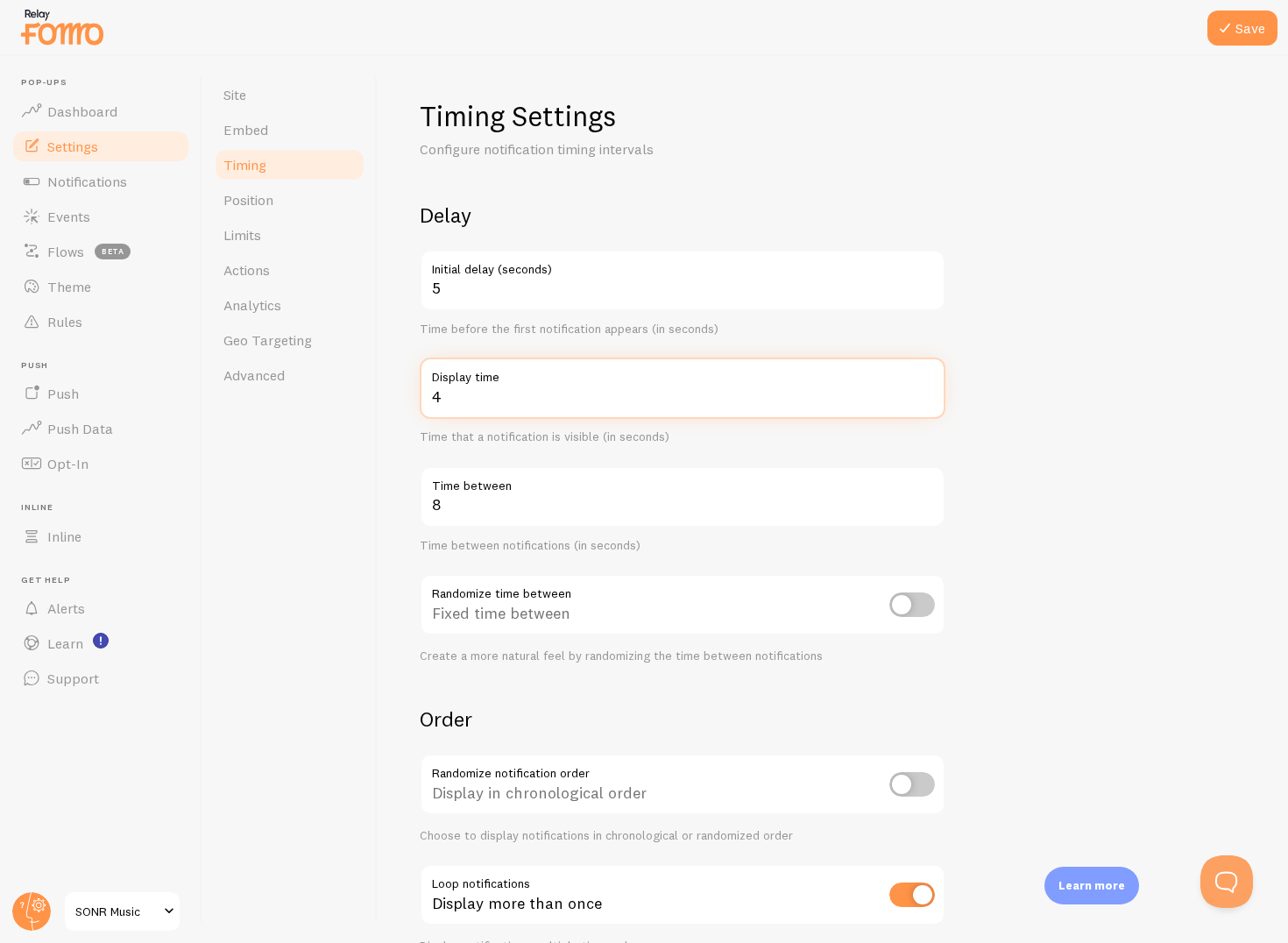
click at [531, 394] on input "4" at bounding box center [682, 389] width 526 height 62
type input "6"
click at [663, 433] on div "Time that a notification is visible (in seconds)" at bounding box center [682, 437] width 526 height 15
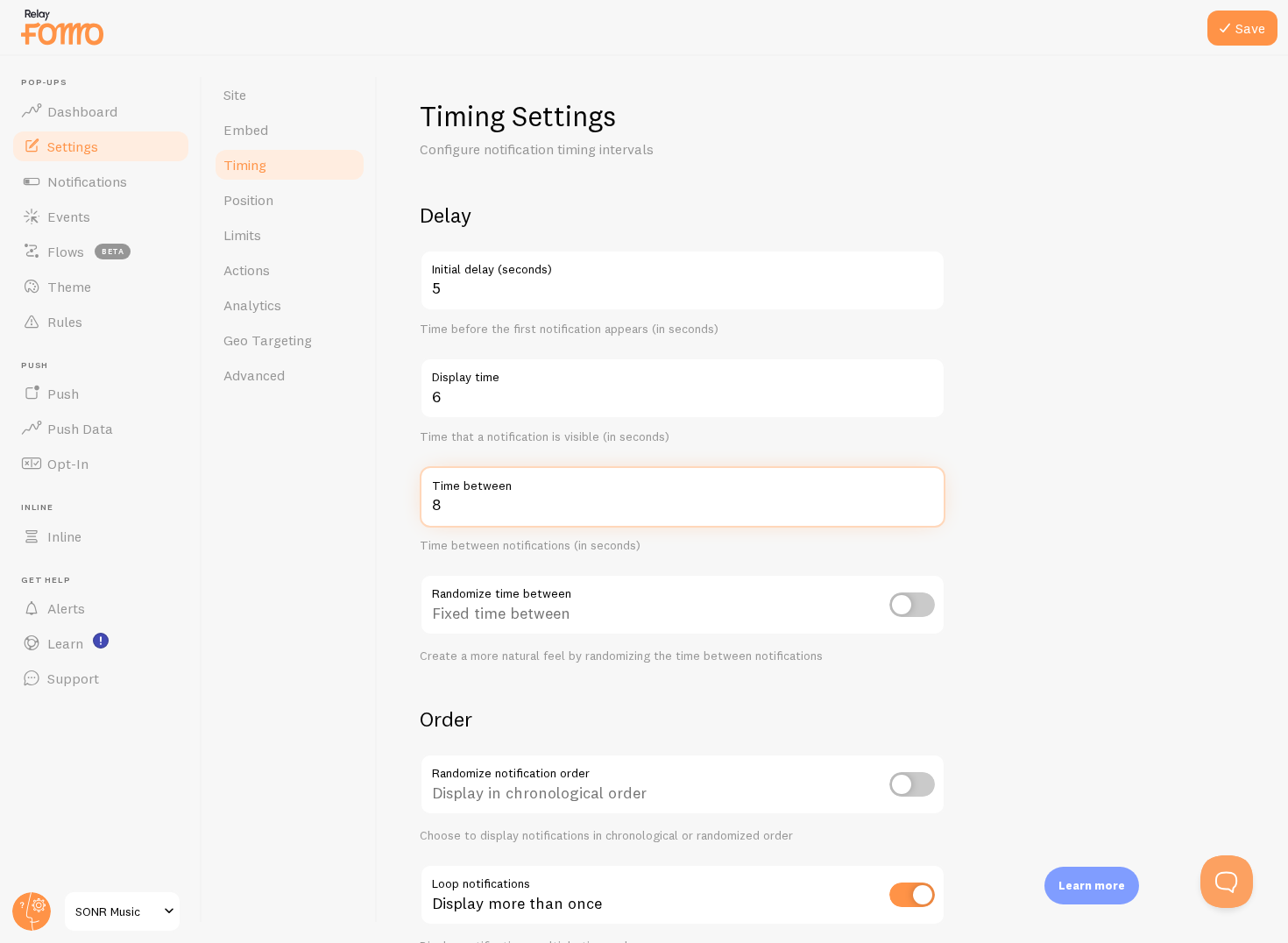
click at [525, 510] on input "8" at bounding box center [682, 497] width 526 height 62
click at [858, 447] on div "Delay 5 Initial delay (seconds) Time before the first notification appears (in …" at bounding box center [682, 433] width 526 height 462
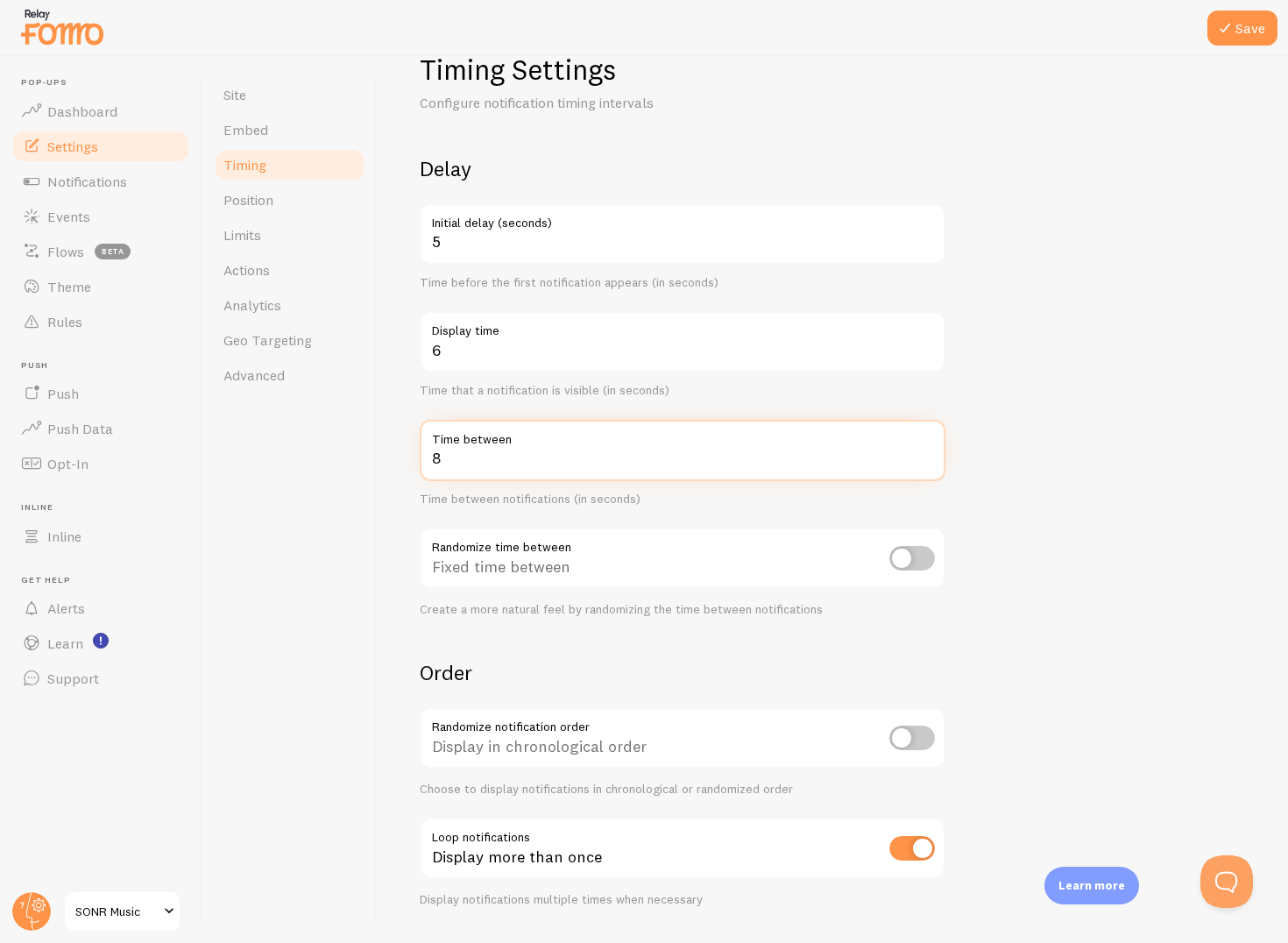
scroll to position [47, 0]
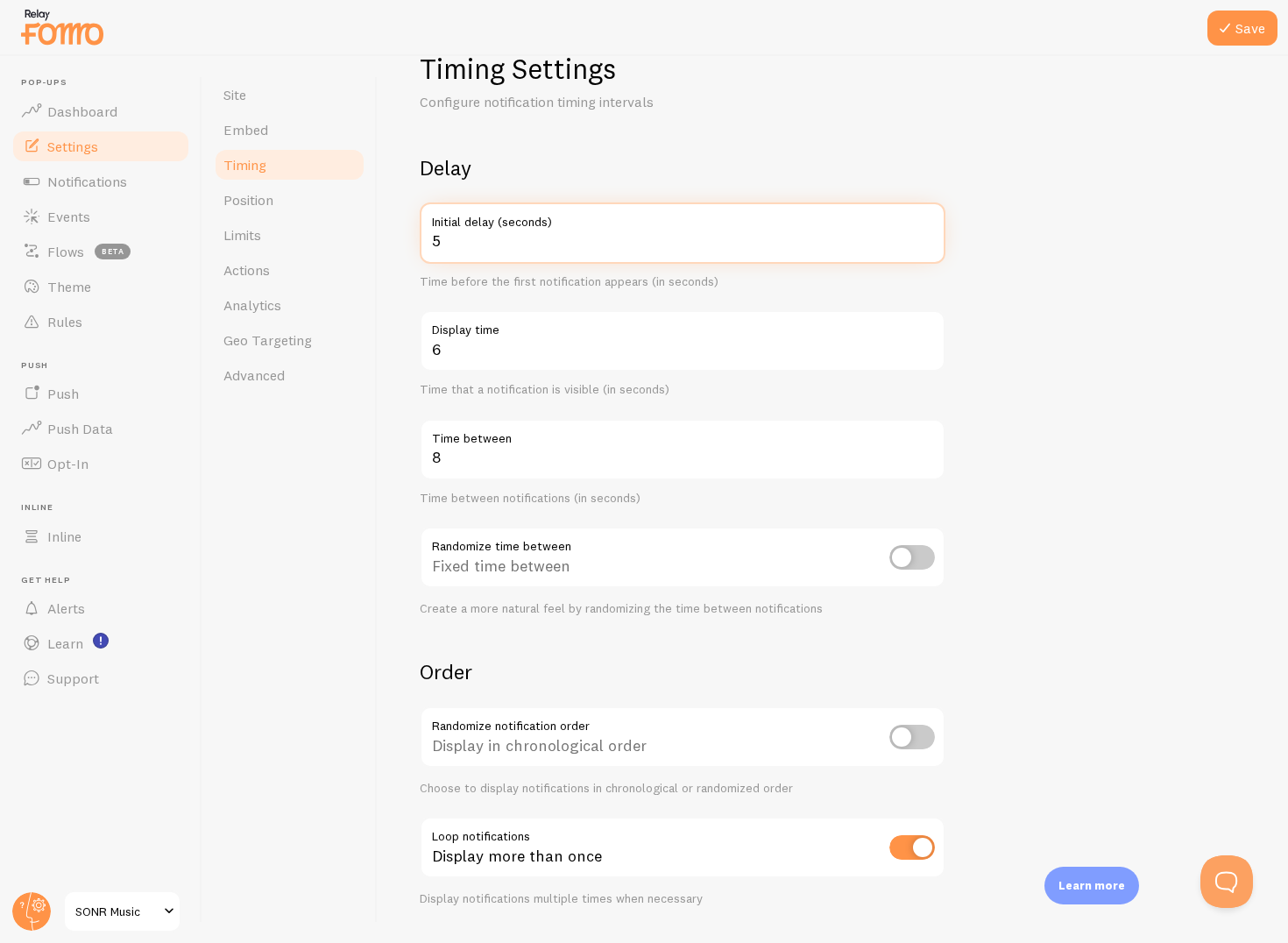
click at [566, 245] on input "5" at bounding box center [682, 234] width 526 height 62
type input "3"
click at [577, 160] on h2 "Delay" at bounding box center [682, 168] width 526 height 27
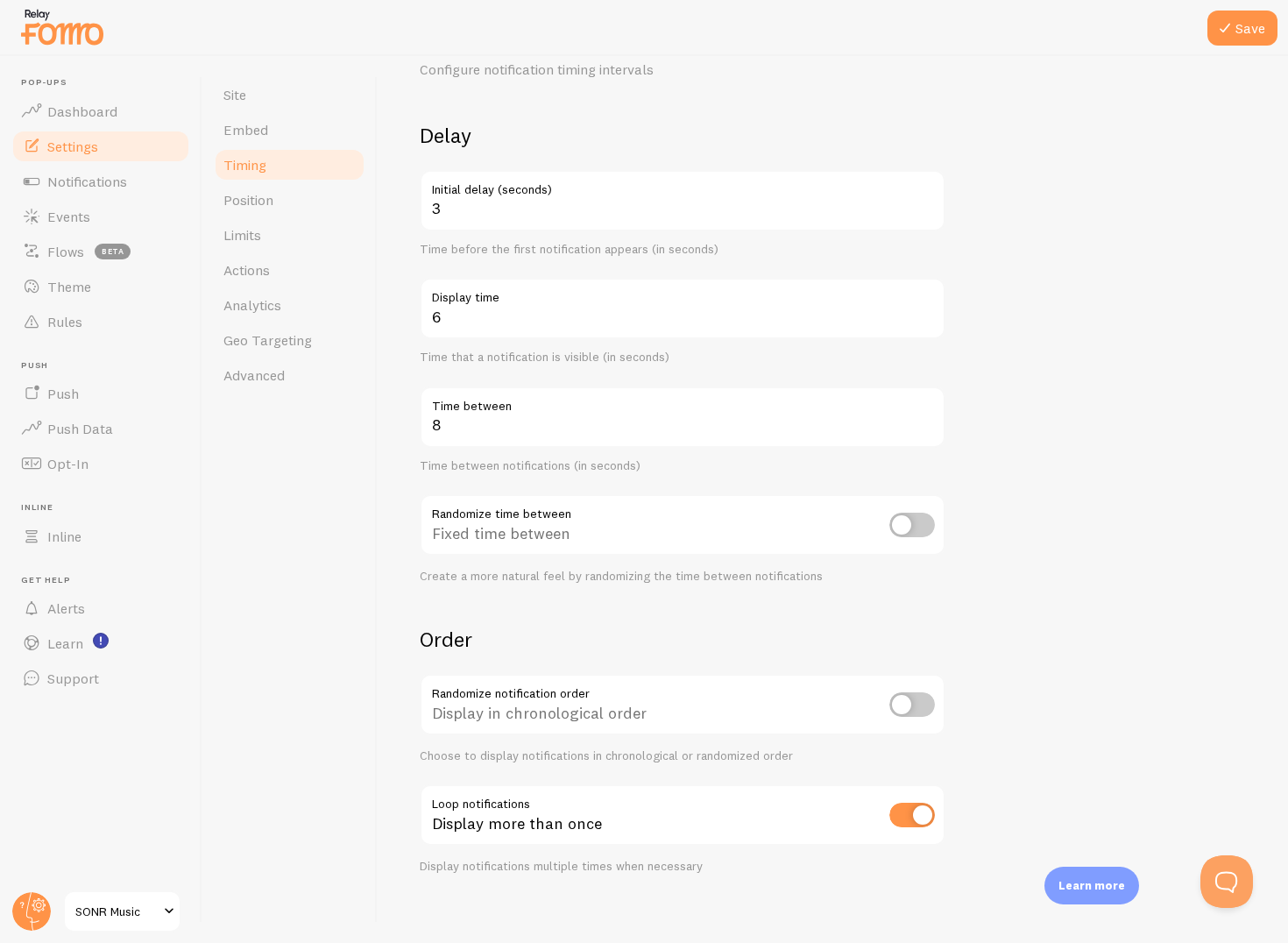
scroll to position [82, 0]
click at [1226, 34] on icon at bounding box center [1225, 27] width 21 height 21
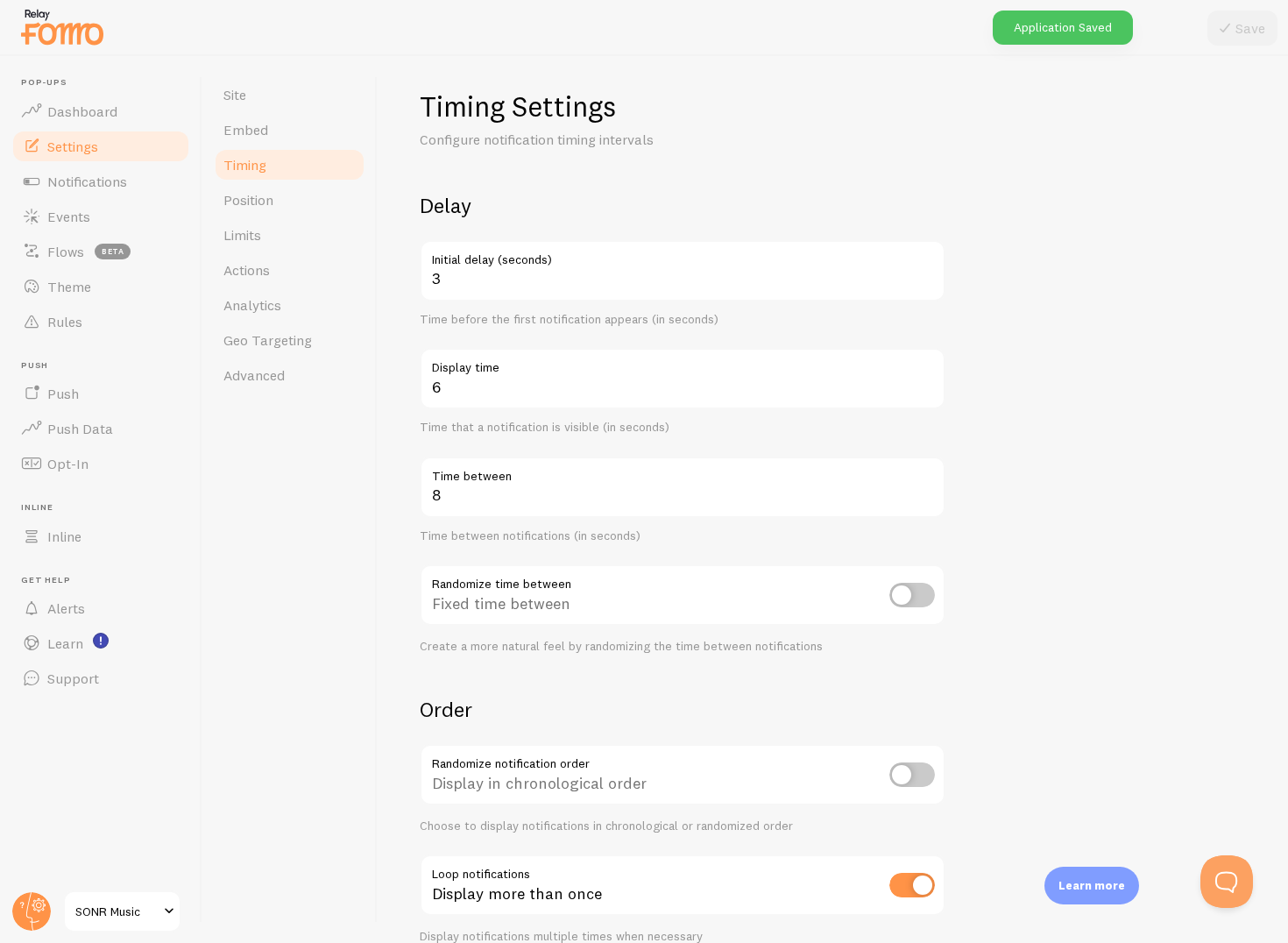
scroll to position [0, 0]
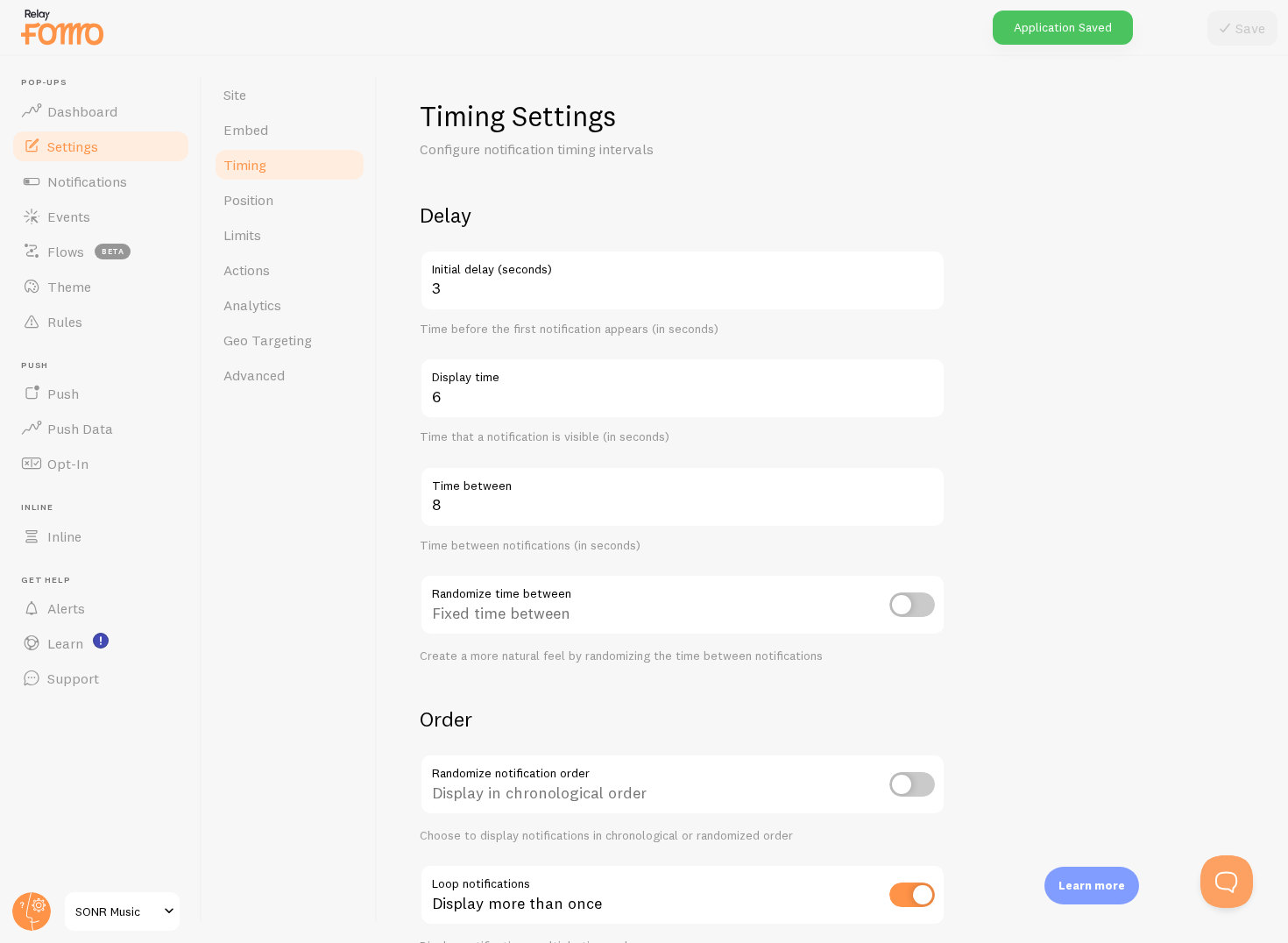
click at [323, 63] on div "Site Embed Timing Position Limits Actions Analytics Geo Targeting Advanced" at bounding box center [291, 499] width 176 height 887
click at [58, 118] on span "Dashboard" at bounding box center [82, 111] width 70 height 17
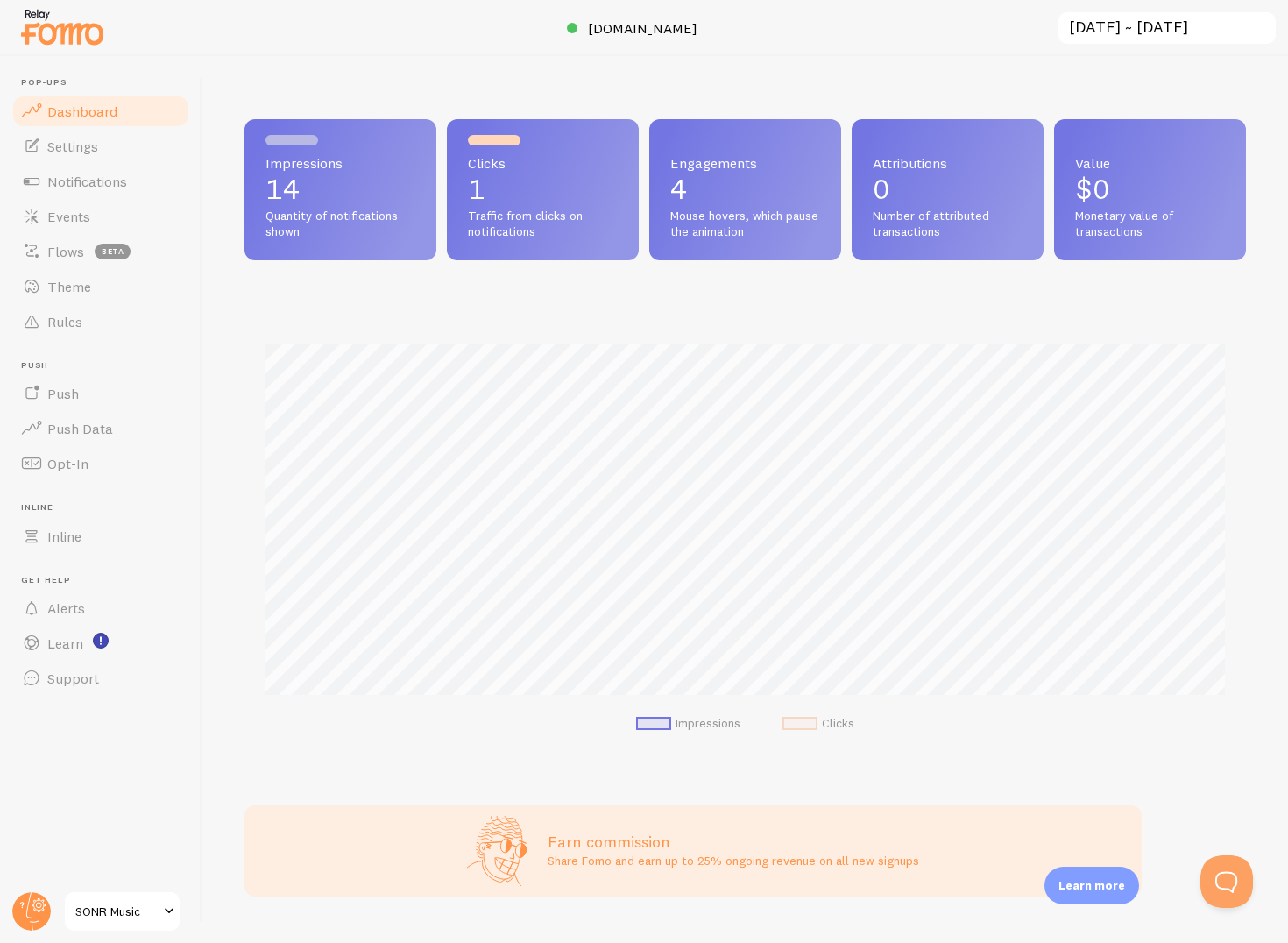
scroll to position [460, 1002]
click at [68, 162] on link "Settings" at bounding box center [101, 146] width 180 height 35
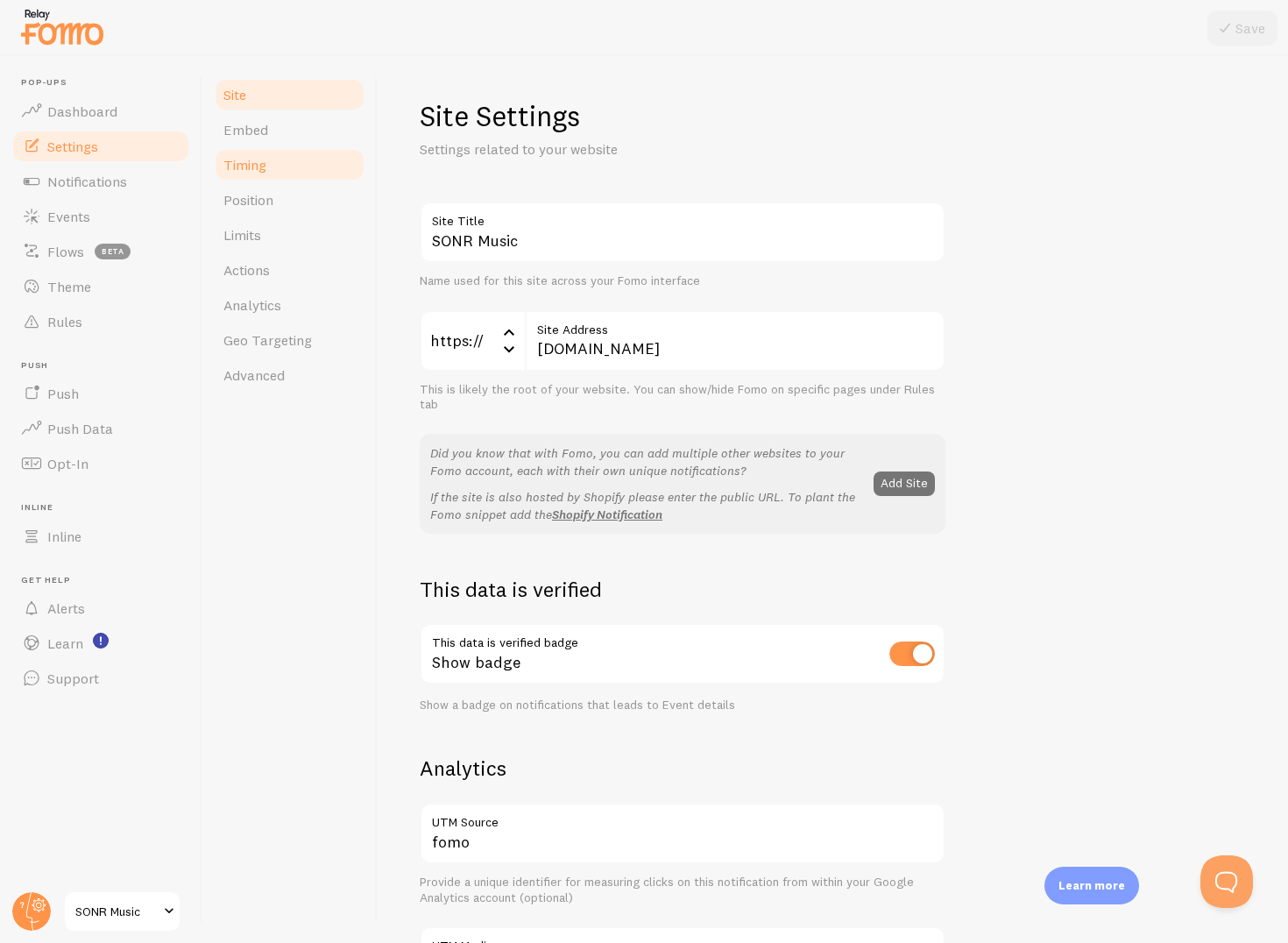
click at [238, 164] on span "Timing" at bounding box center [245, 164] width 43 height 17
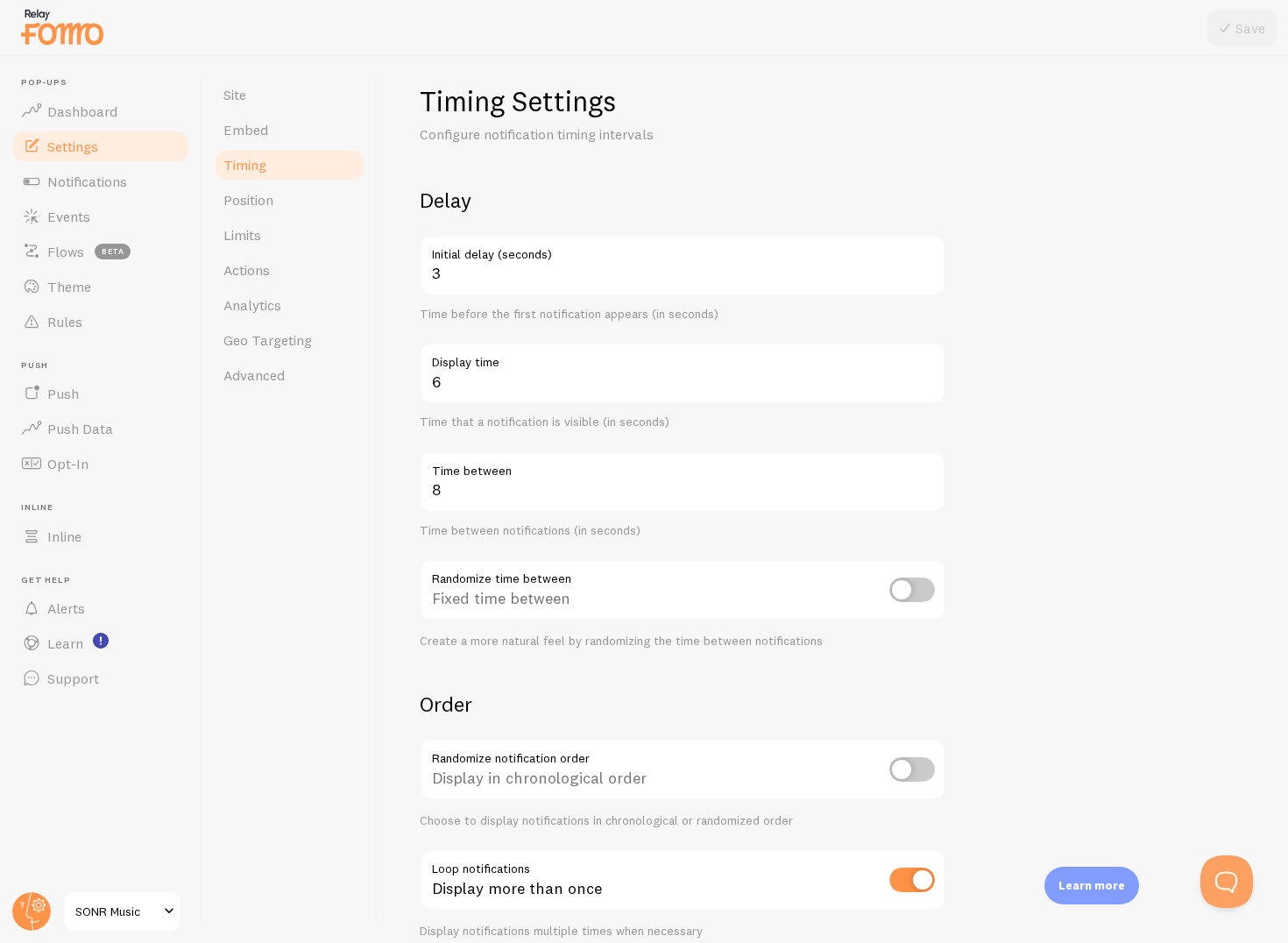
scroll to position [16, 0]
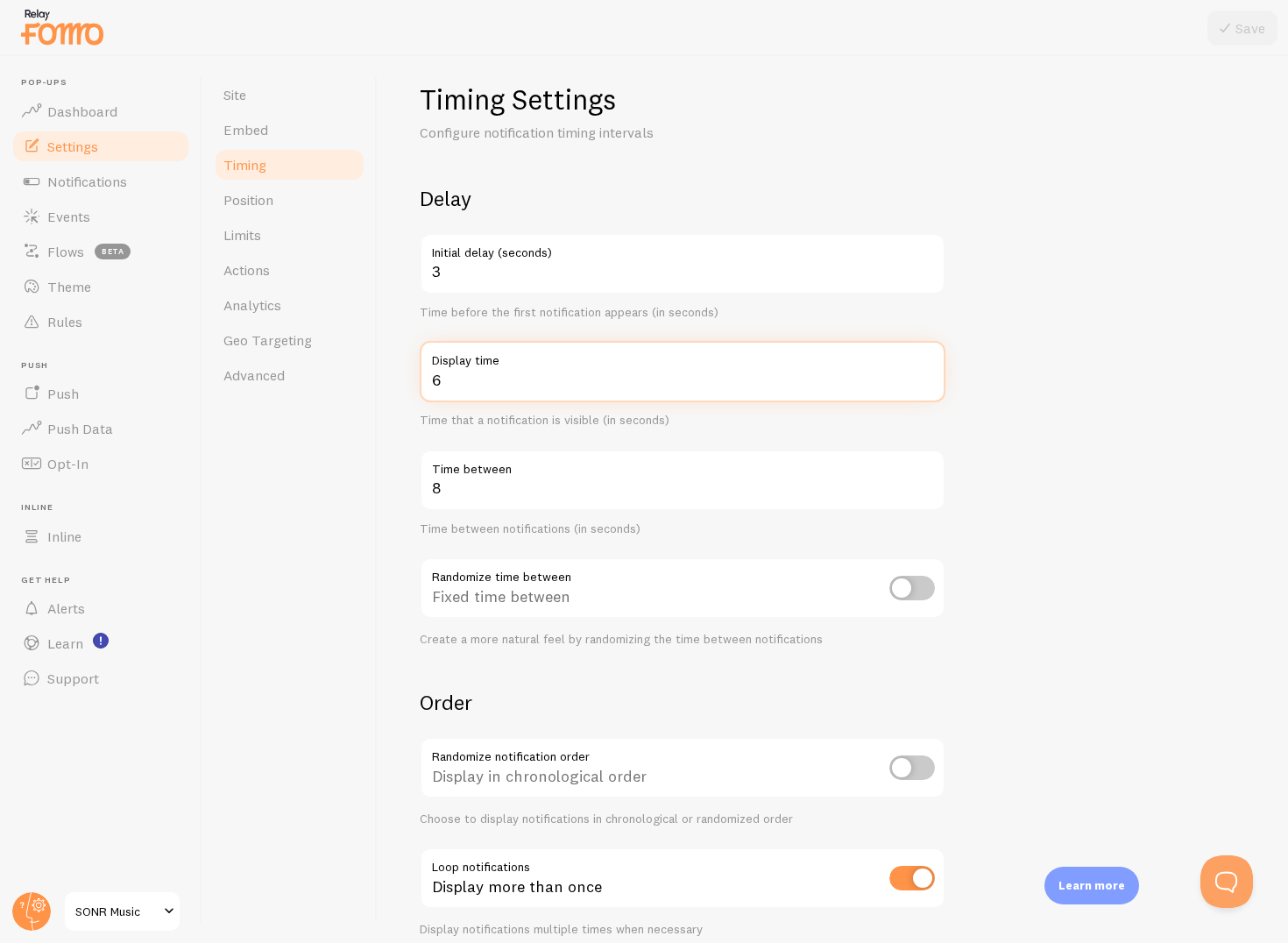
click at [483, 392] on input "6" at bounding box center [682, 371] width 526 height 62
type input "10"
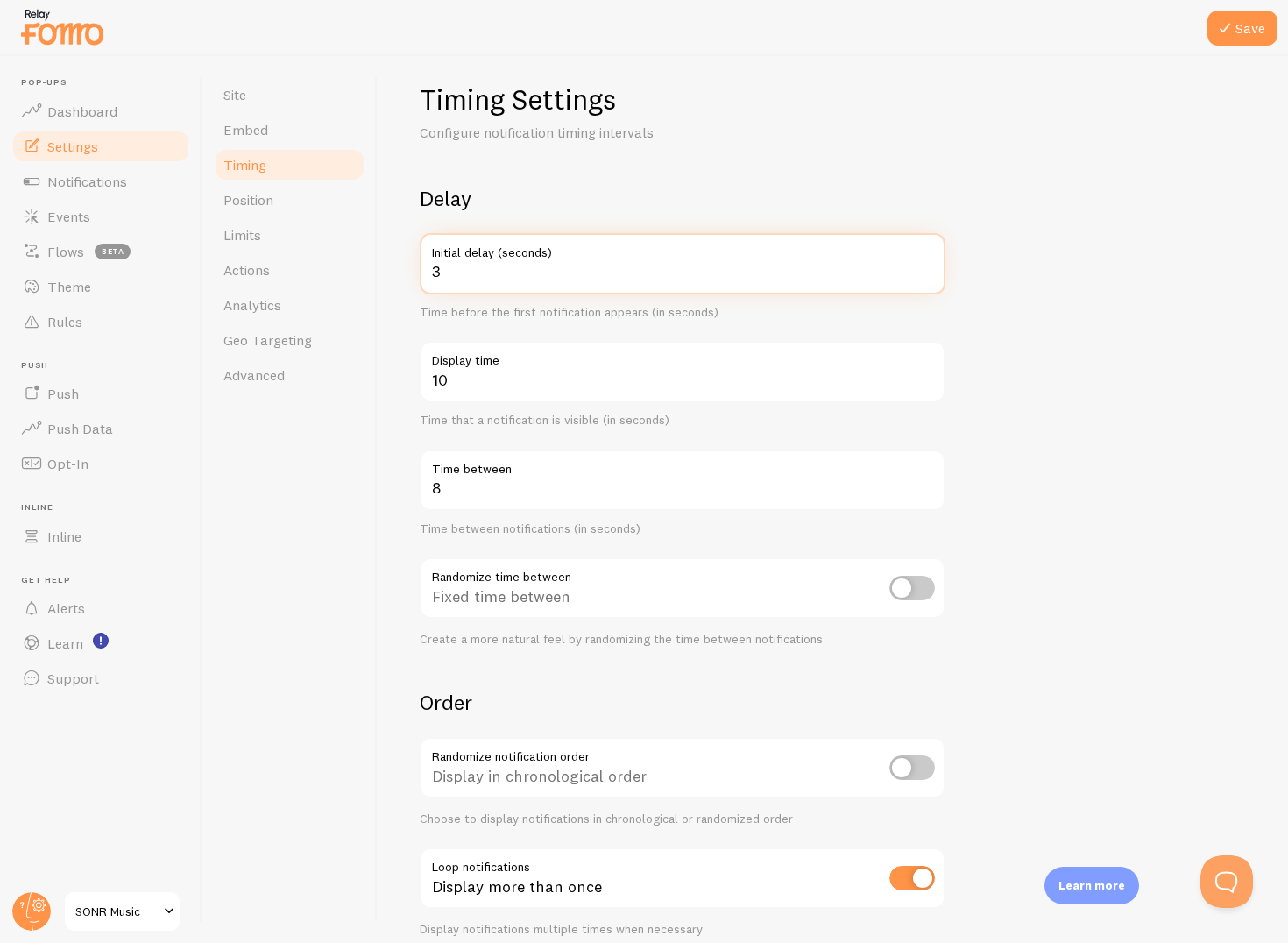
click at [1133, 221] on form "Delay 3 Initial delay (seconds) Time before the first notification appears (in …" at bounding box center [832, 561] width 826 height 752
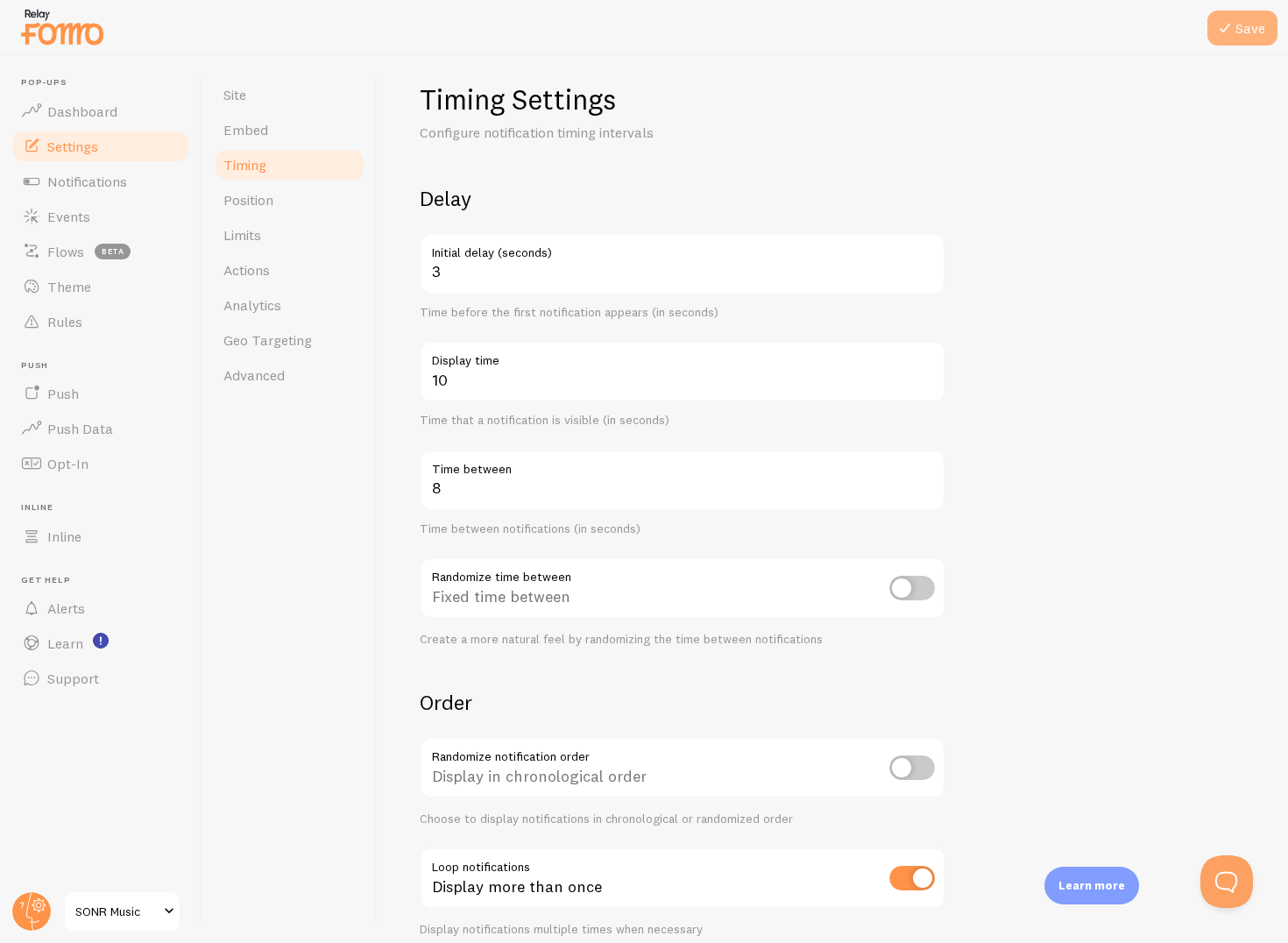
click at [1237, 31] on button "Save" at bounding box center [1242, 28] width 70 height 35
click at [87, 118] on span "Dashboard" at bounding box center [82, 111] width 70 height 17
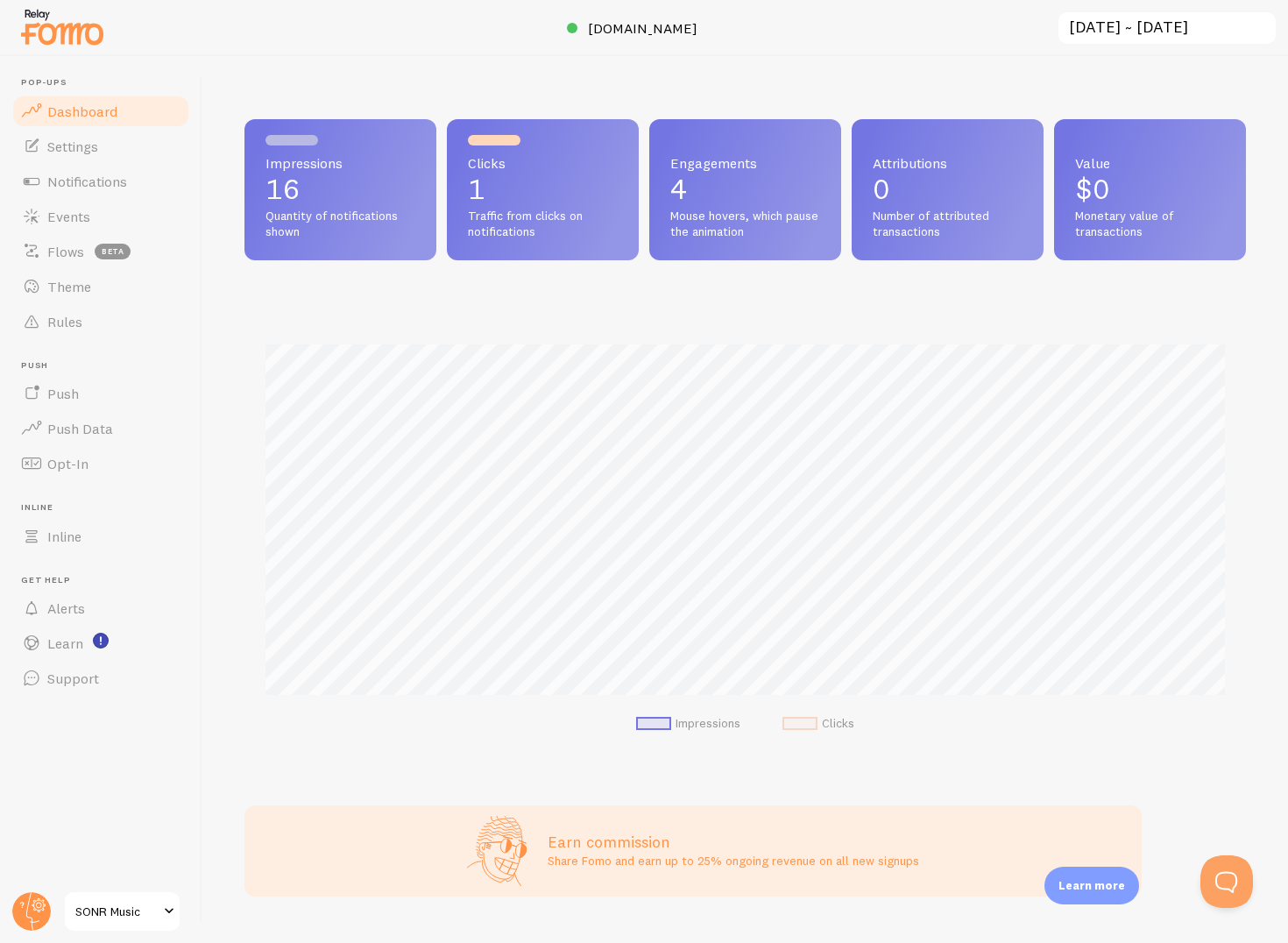
scroll to position [460, 1002]
click at [101, 330] on link "Rules" at bounding box center [101, 322] width 180 height 35
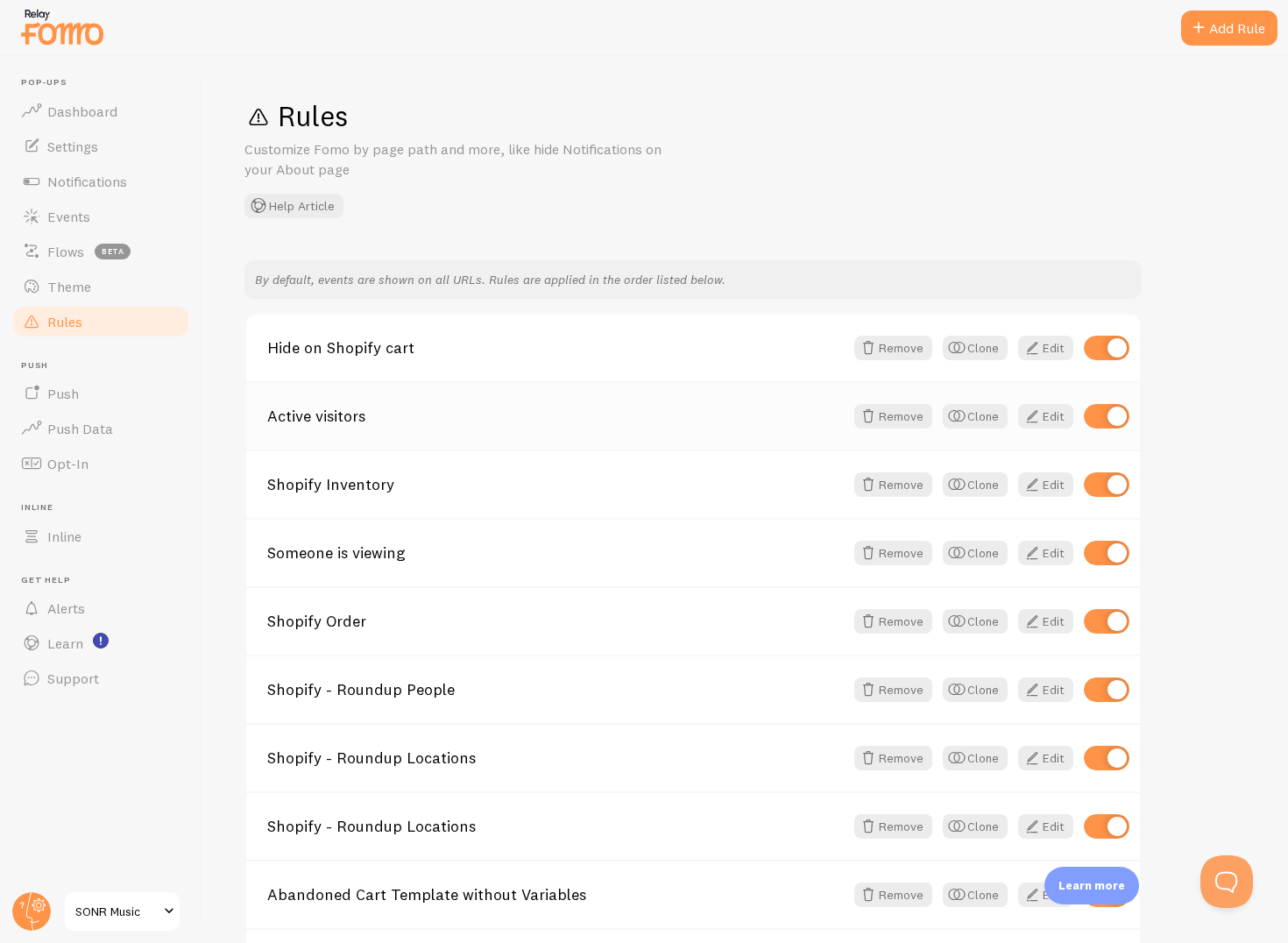
click at [419, 404] on div "Active visitors Remove Clone Edit" at bounding box center [693, 415] width 894 height 68
click at [419, 424] on div "Active visitors Remove Clone Edit" at bounding box center [693, 415] width 894 height 68
click at [677, 411] on link "Active visitors" at bounding box center [555, 416] width 577 height 15
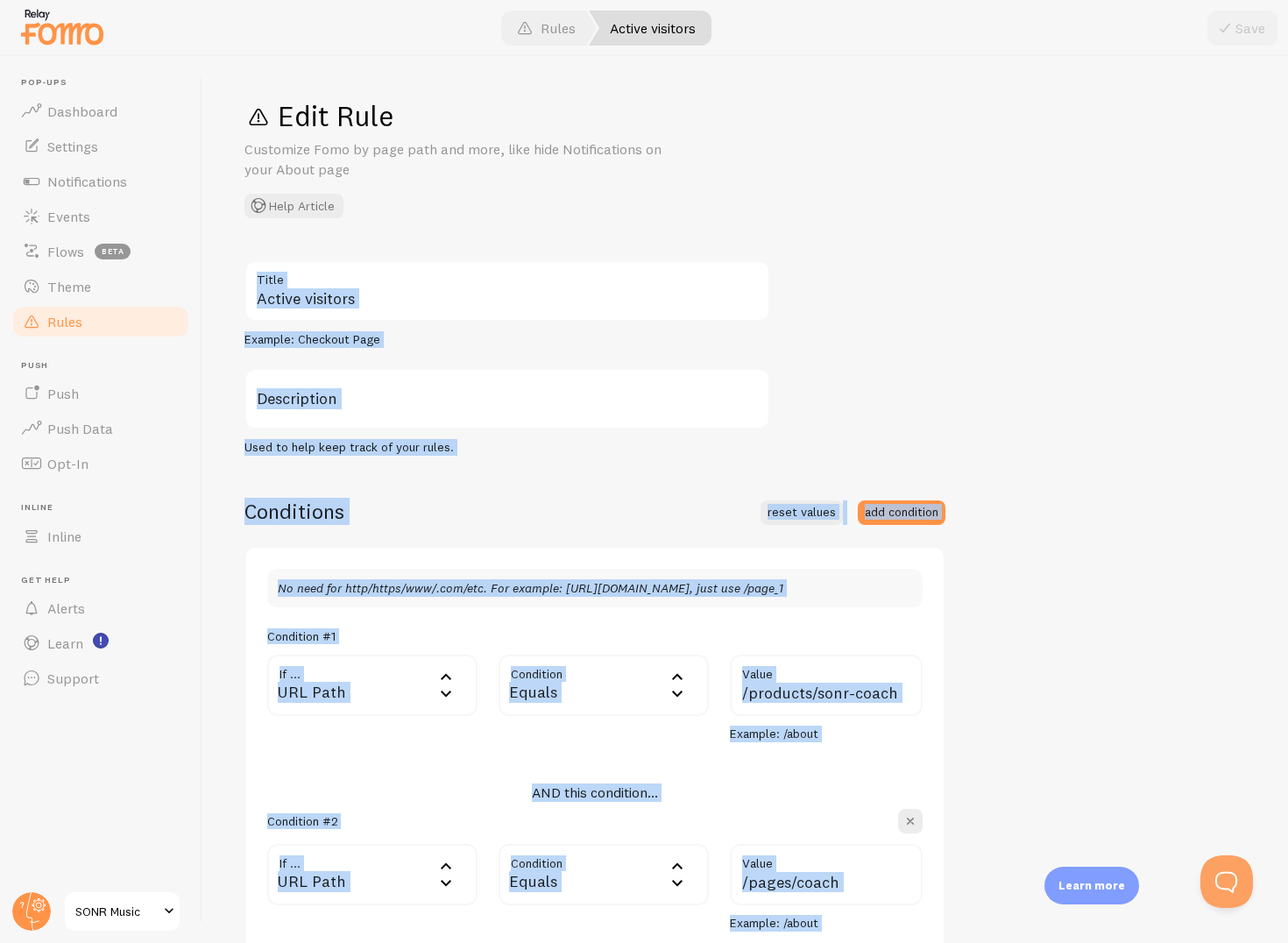
click at [668, 467] on div "Active visitors Title Example: Checkout Page Description Used to help keep trac…" at bounding box center [745, 728] width 1002 height 937
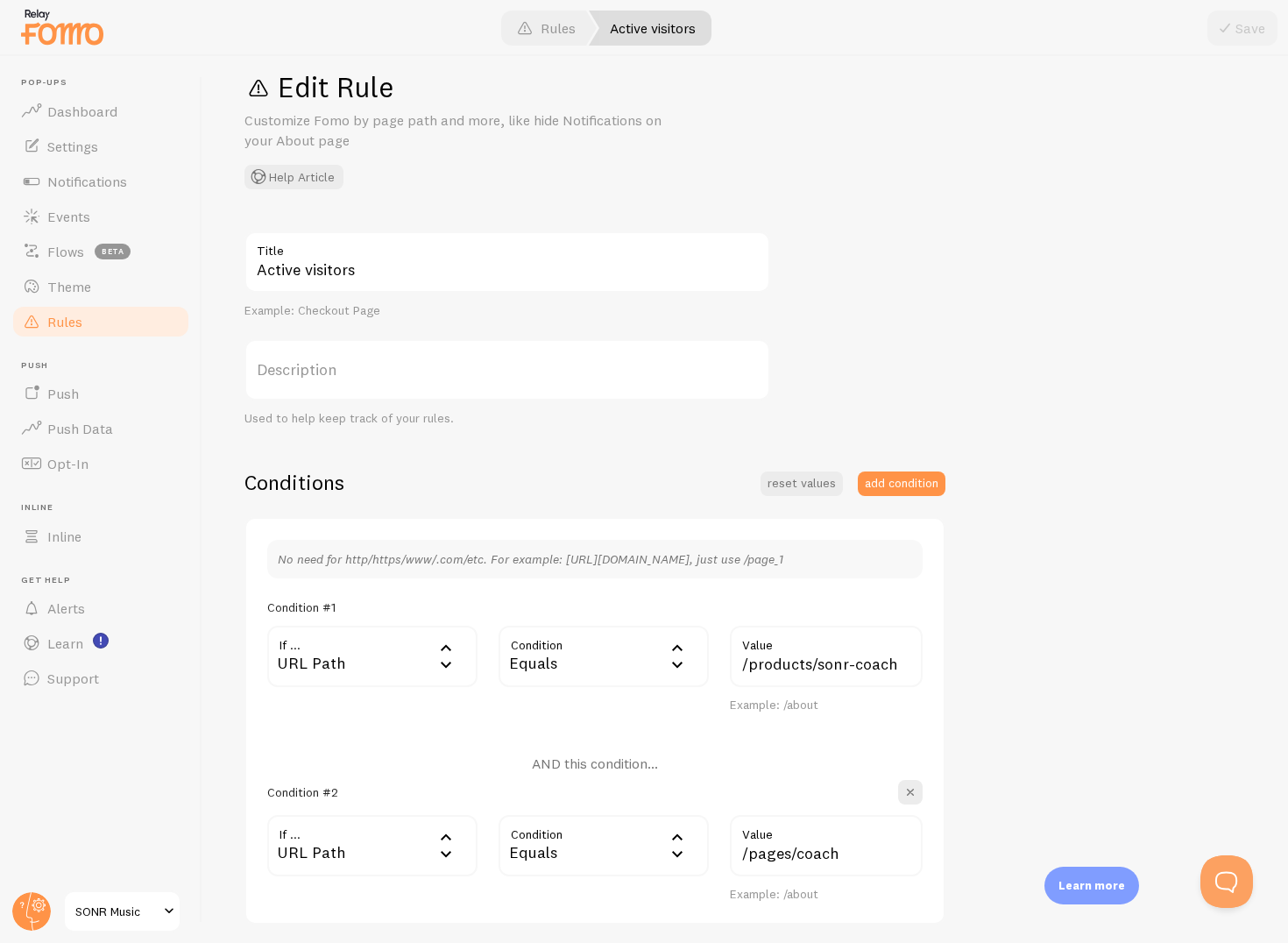
scroll to position [38, 0]
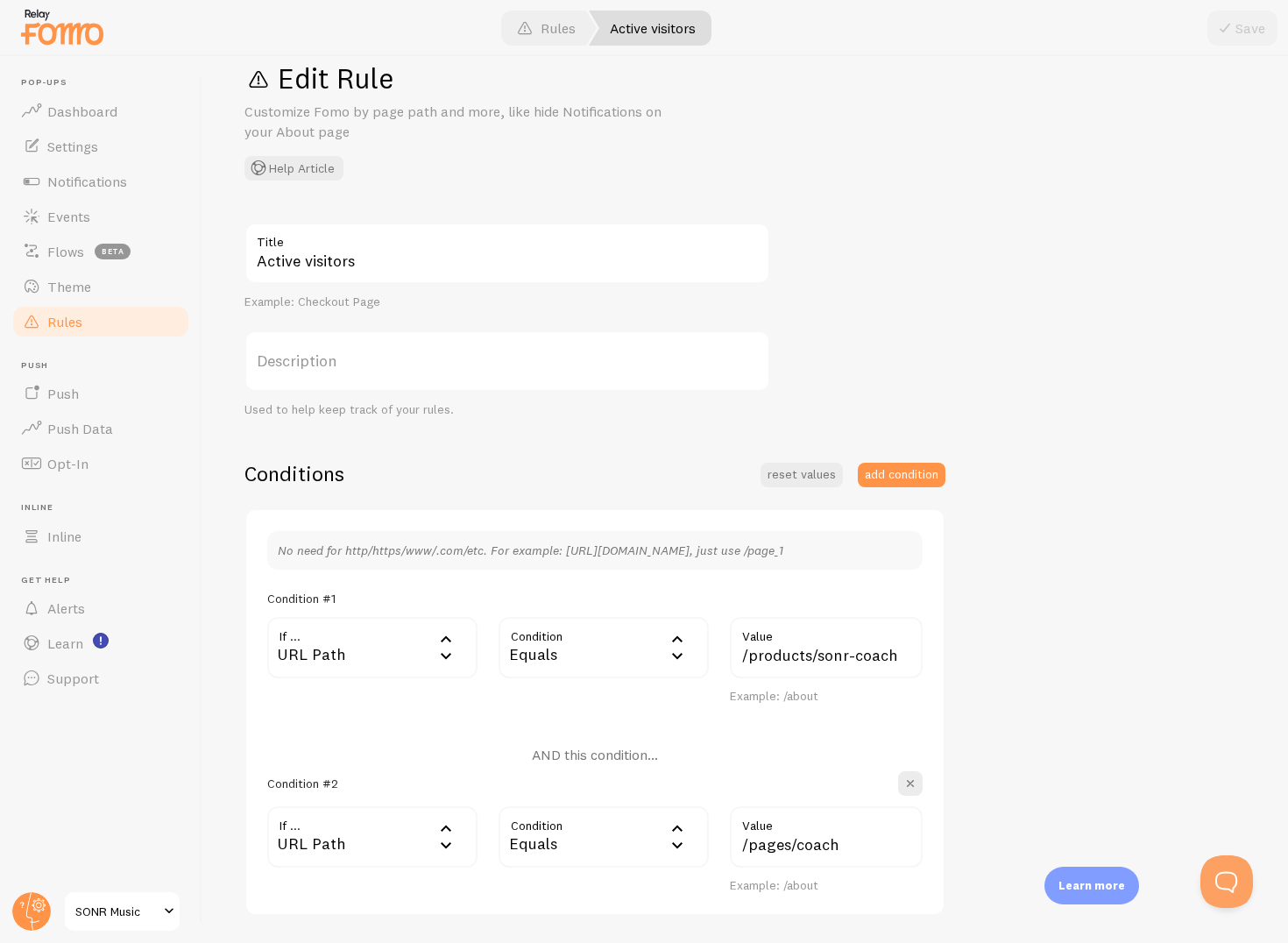
click at [647, 659] on div "Equals" at bounding box center [604, 648] width 210 height 62
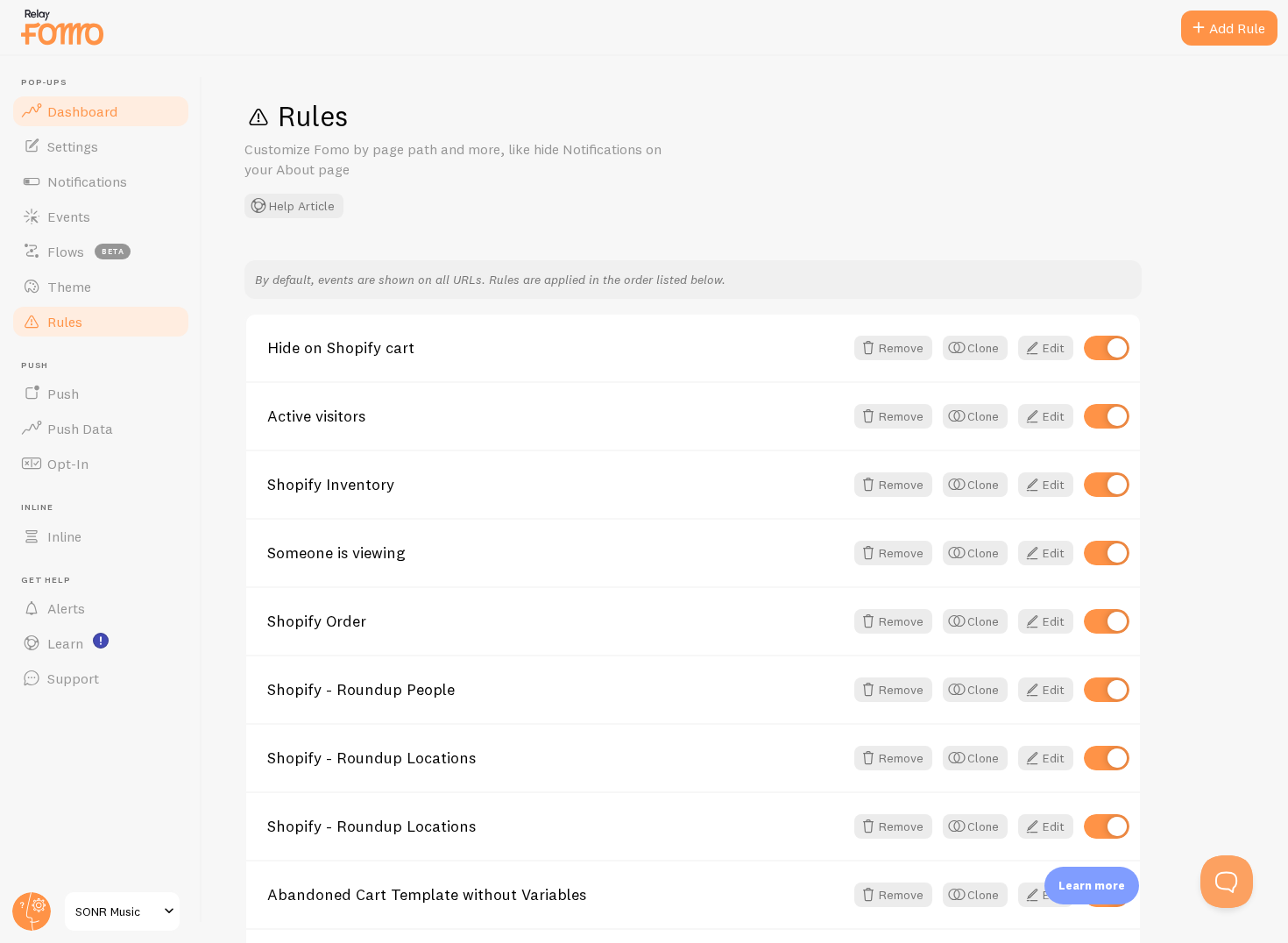
click at [50, 108] on span "Dashboard" at bounding box center [82, 111] width 70 height 17
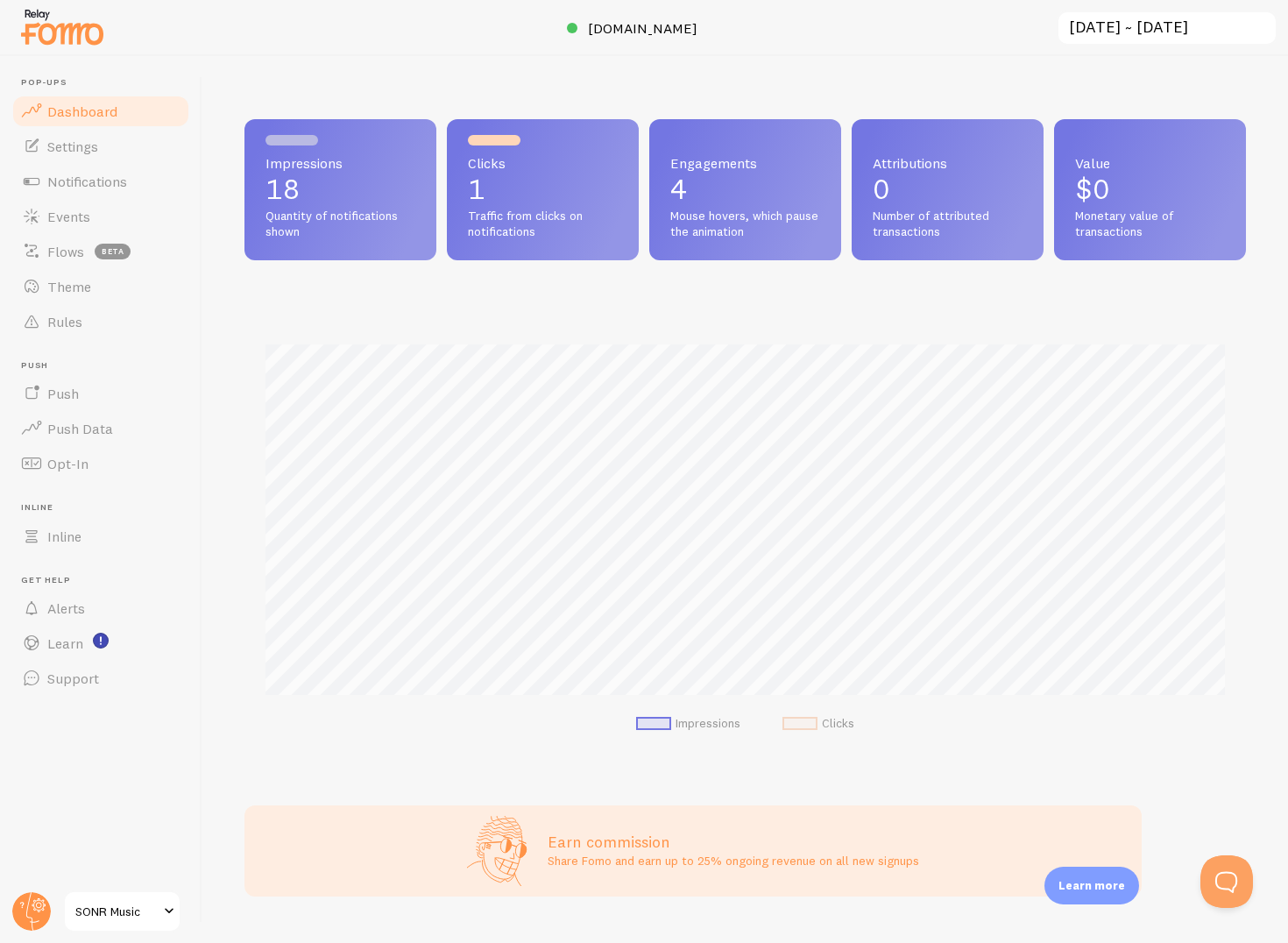
scroll to position [460, 1002]
click at [524, 236] on span "Traffic from clicks on notifications" at bounding box center [543, 224] width 149 height 31
click at [93, 154] on span "Settings" at bounding box center [72, 146] width 51 height 17
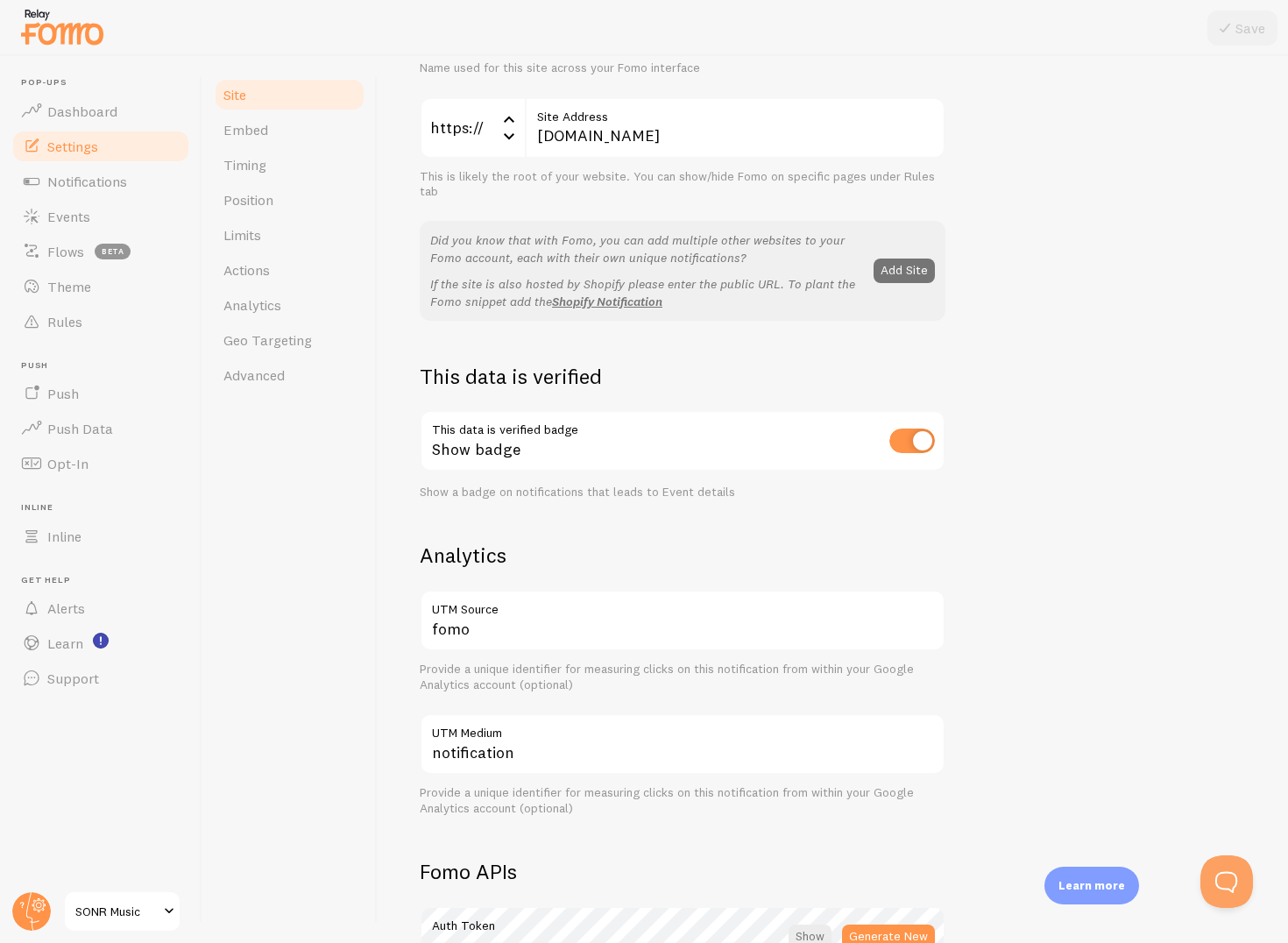
scroll to position [436, 0]
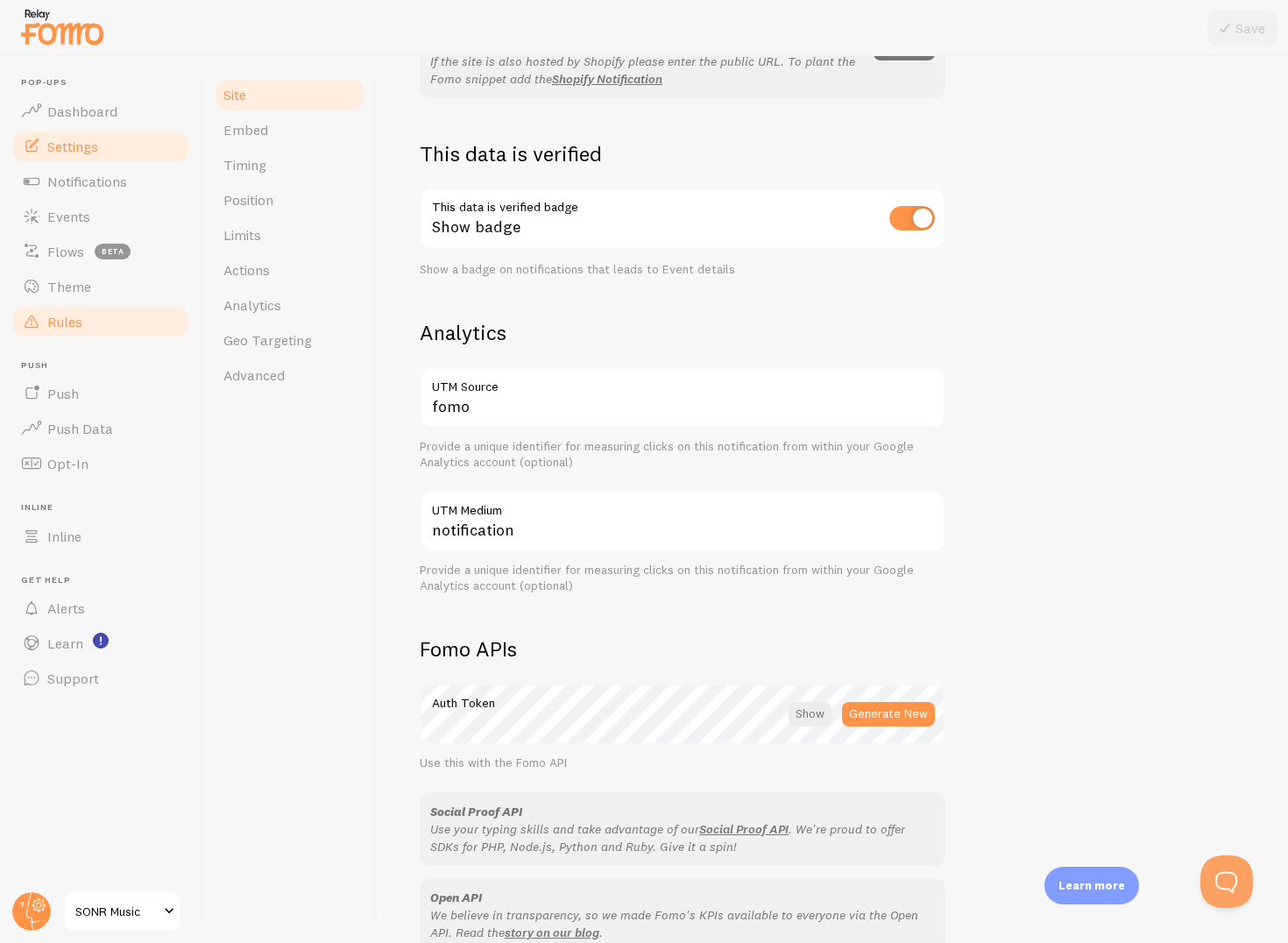
click at [91, 317] on link "Rules" at bounding box center [101, 322] width 180 height 35
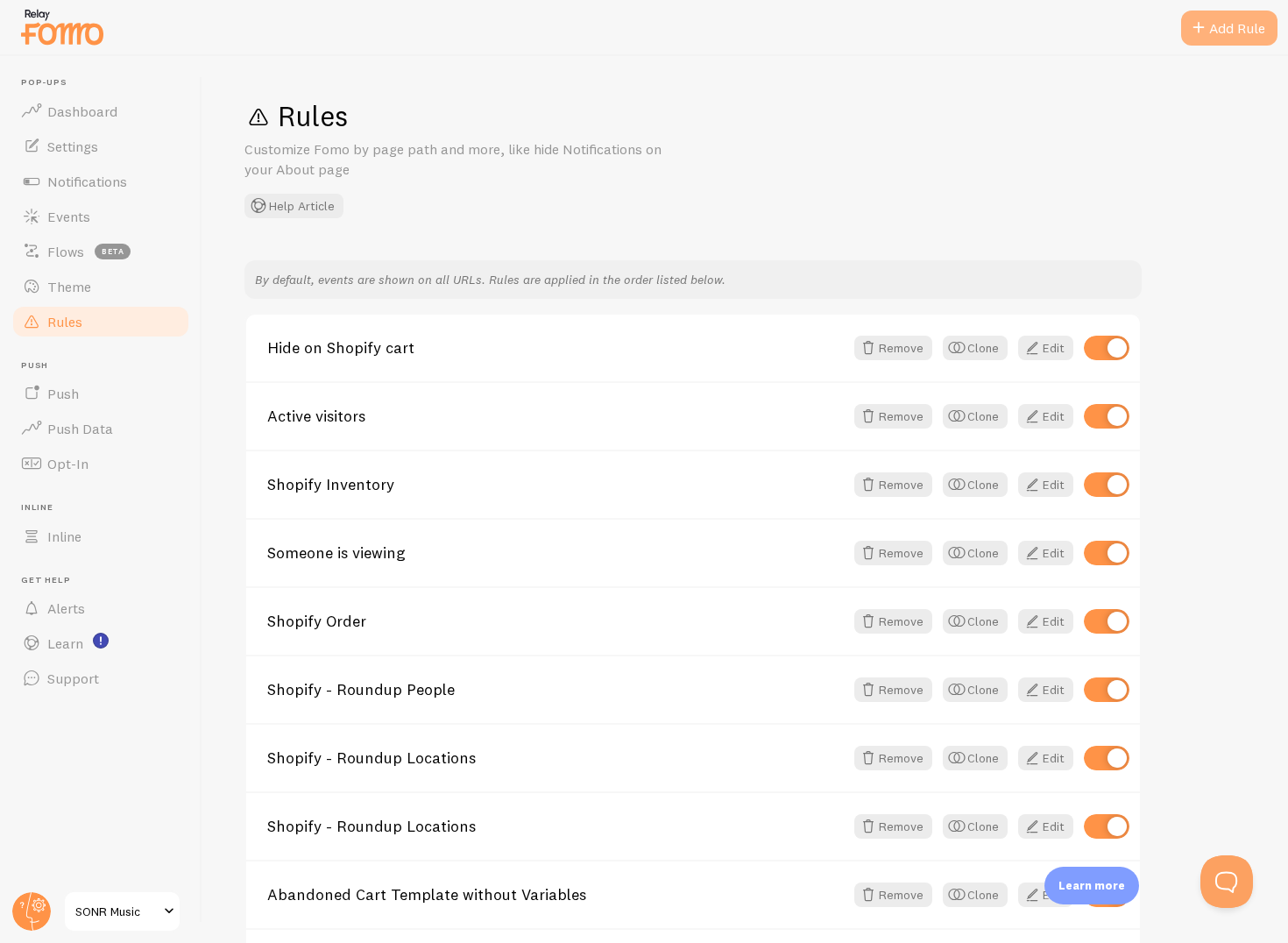
click at [1202, 24] on span at bounding box center [1198, 27] width 21 height 21
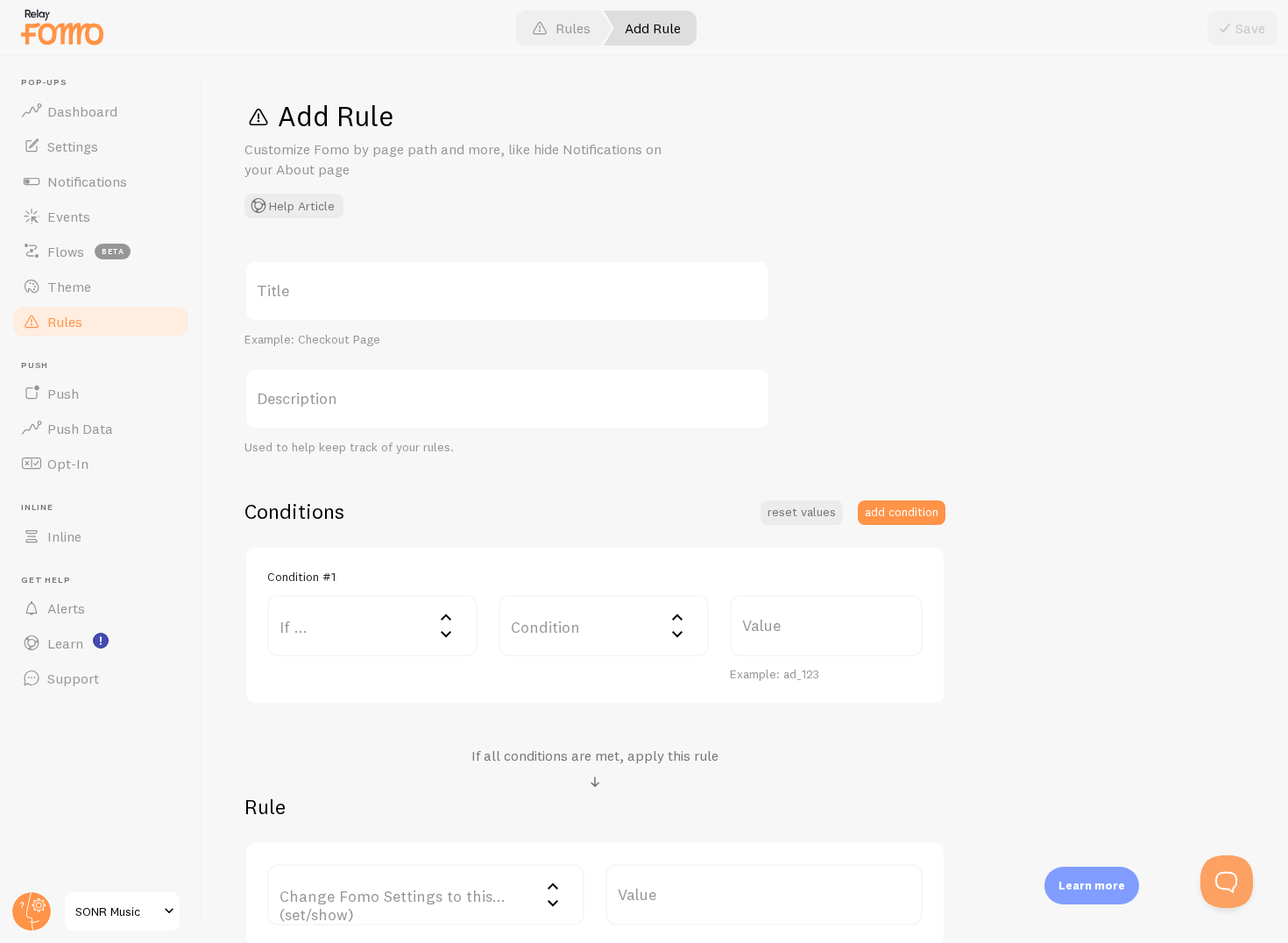
click at [476, 284] on label "Title" at bounding box center [507, 291] width 526 height 62
click at [476, 284] on input "Title" at bounding box center [507, 291] width 526 height 62
type input "с"
type input "coach on music"
click at [373, 612] on label "If ..." at bounding box center [372, 626] width 210 height 62
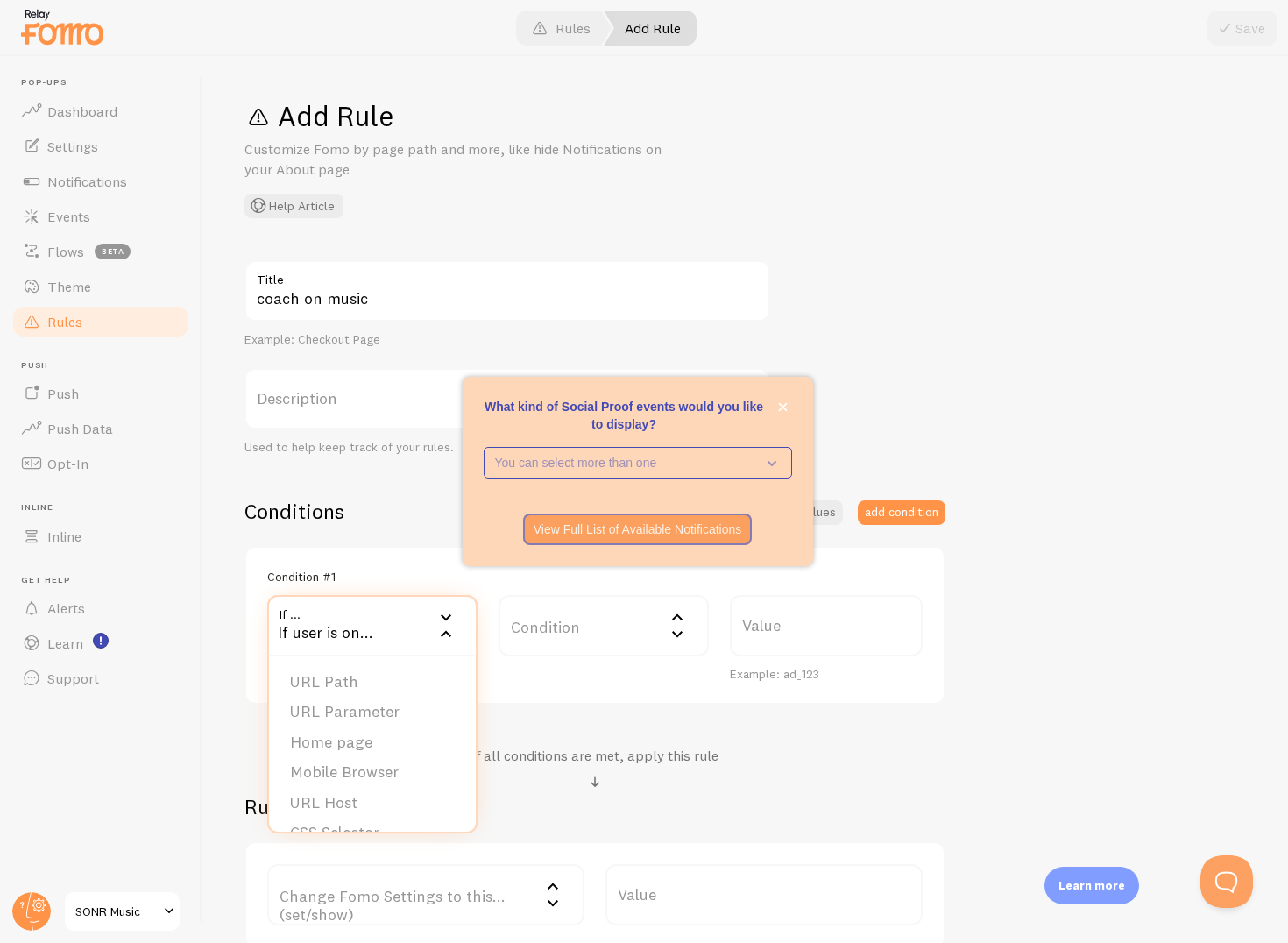
click at [521, 140] on p "Customize Fomo by page path and more, like hide Notifications on your About page" at bounding box center [455, 159] width 420 height 41
click at [120, 908] on span "SONR Music" at bounding box center [117, 911] width 83 height 21
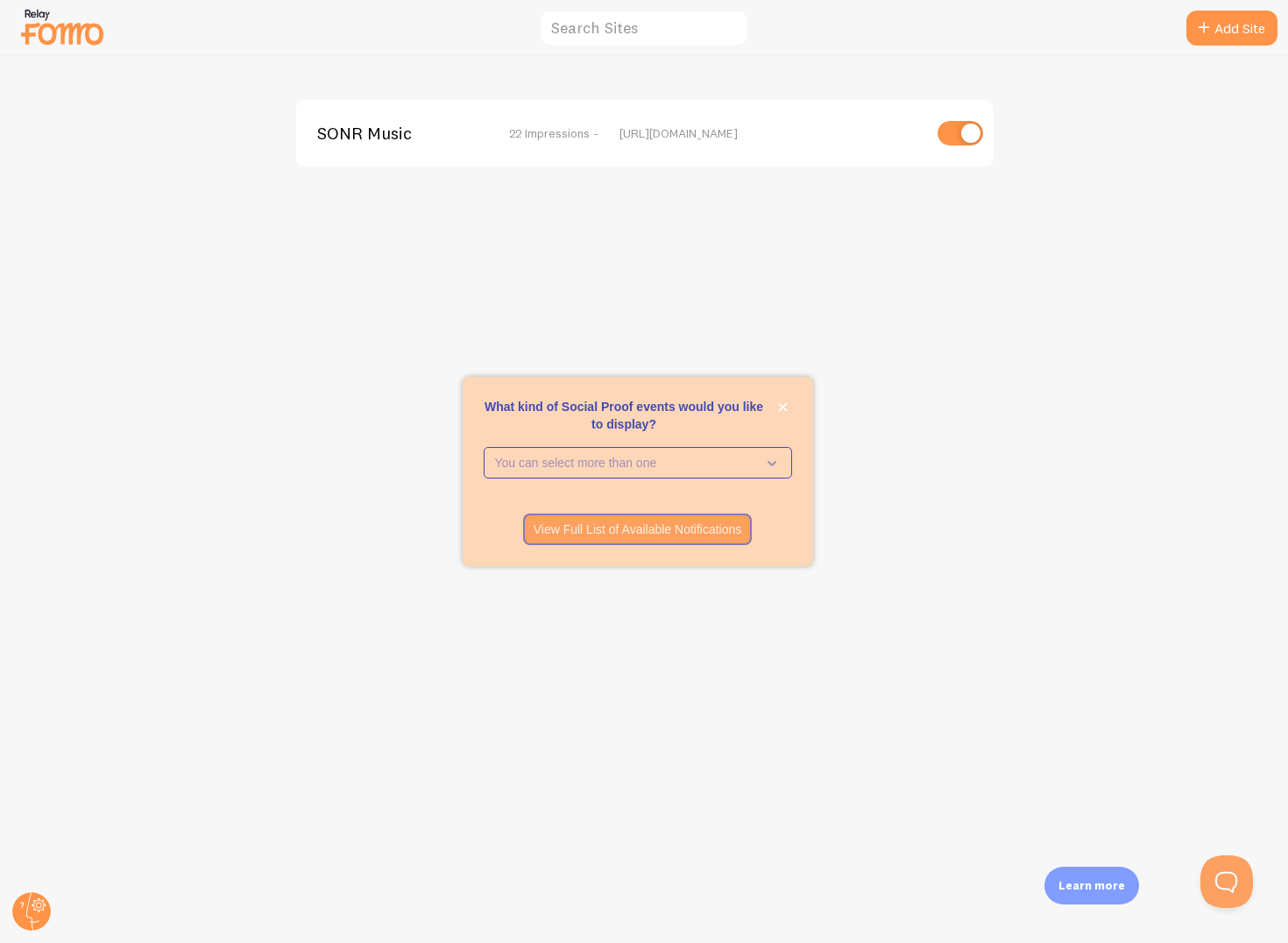
click at [326, 311] on div "SONR Music 22 Impressions - https://shop.sonr.pro" at bounding box center [644, 499] width 1287 height 887
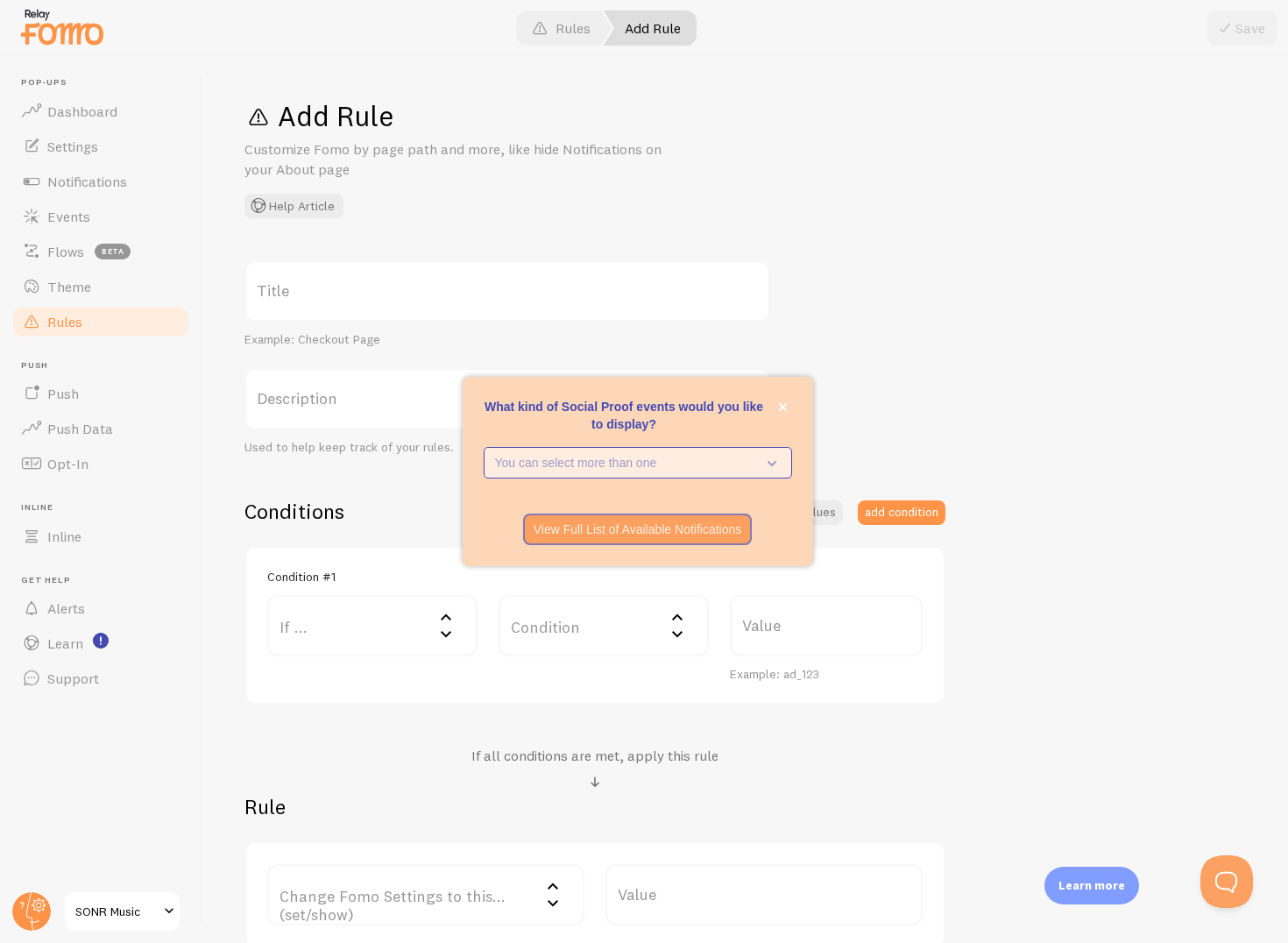
click at [735, 467] on p "You can select more than one" at bounding box center [626, 462] width 261 height 17
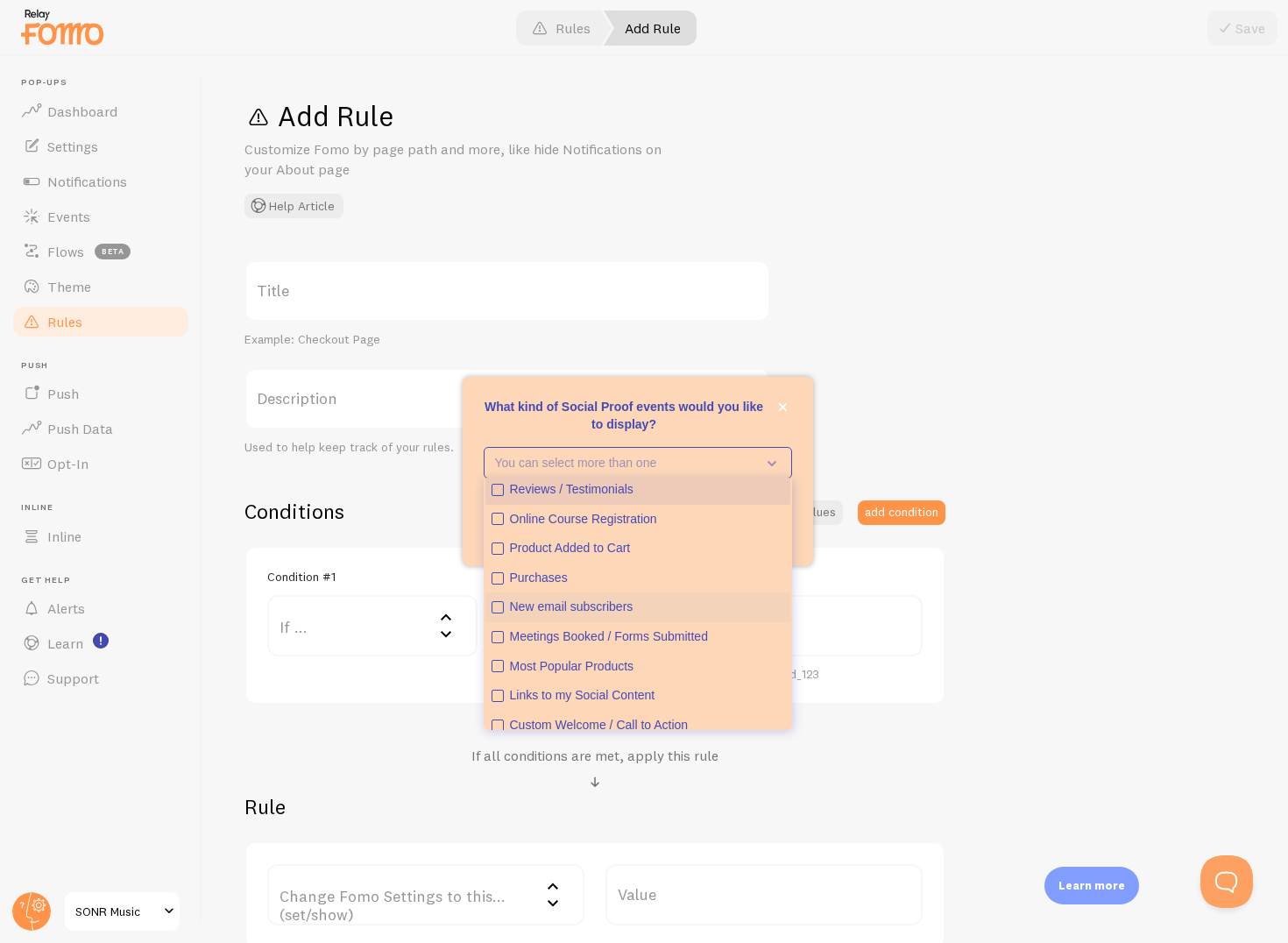
scroll to position [6, 0]
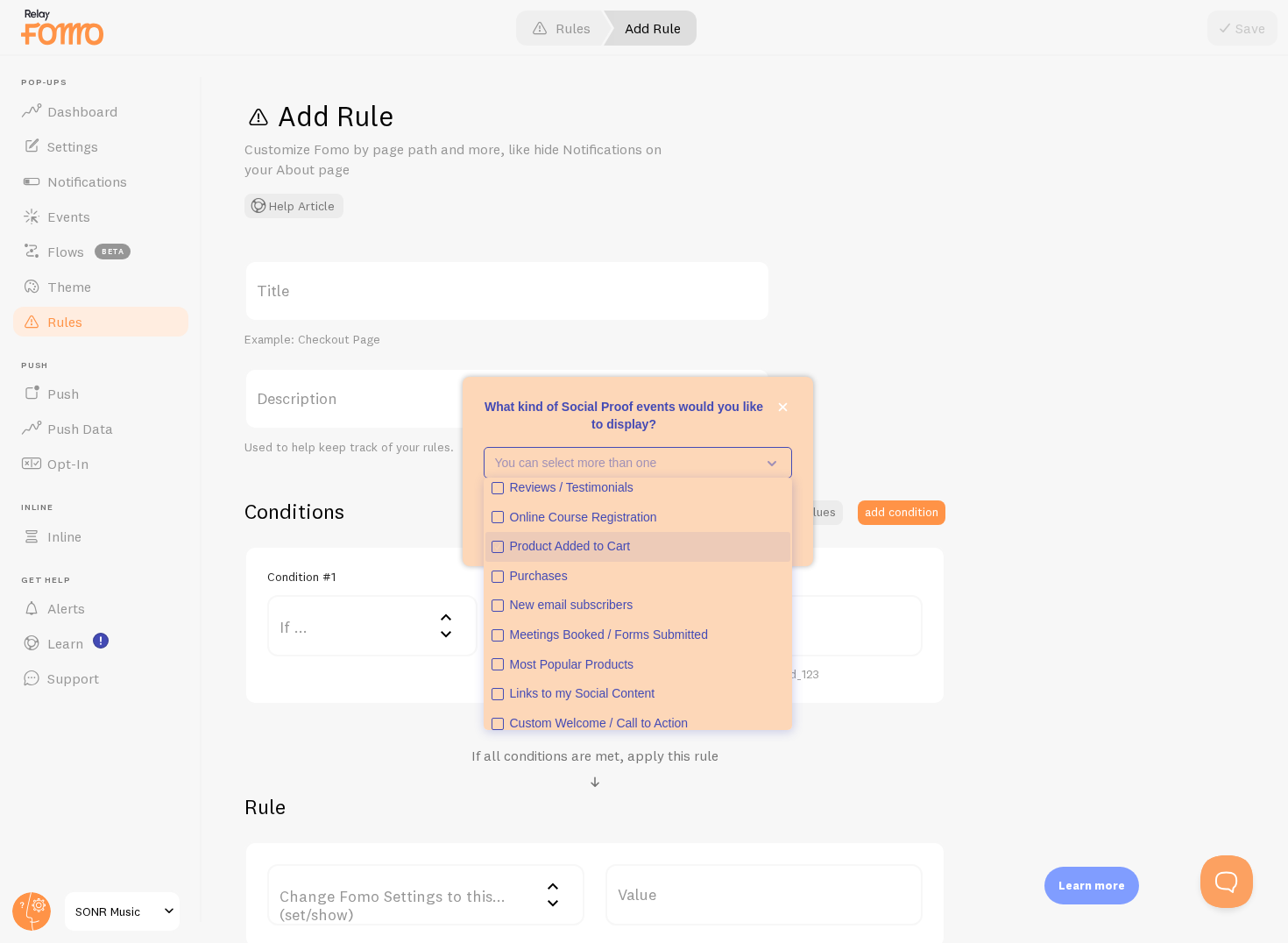
click at [495, 544] on icon "Product Added to Cart" at bounding box center [498, 547] width 11 height 11
click at [501, 488] on icon "Reviews / Testimonials" at bounding box center [498, 488] width 11 height 11
click at [495, 579] on icon "Purchases" at bounding box center [498, 577] width 11 height 11
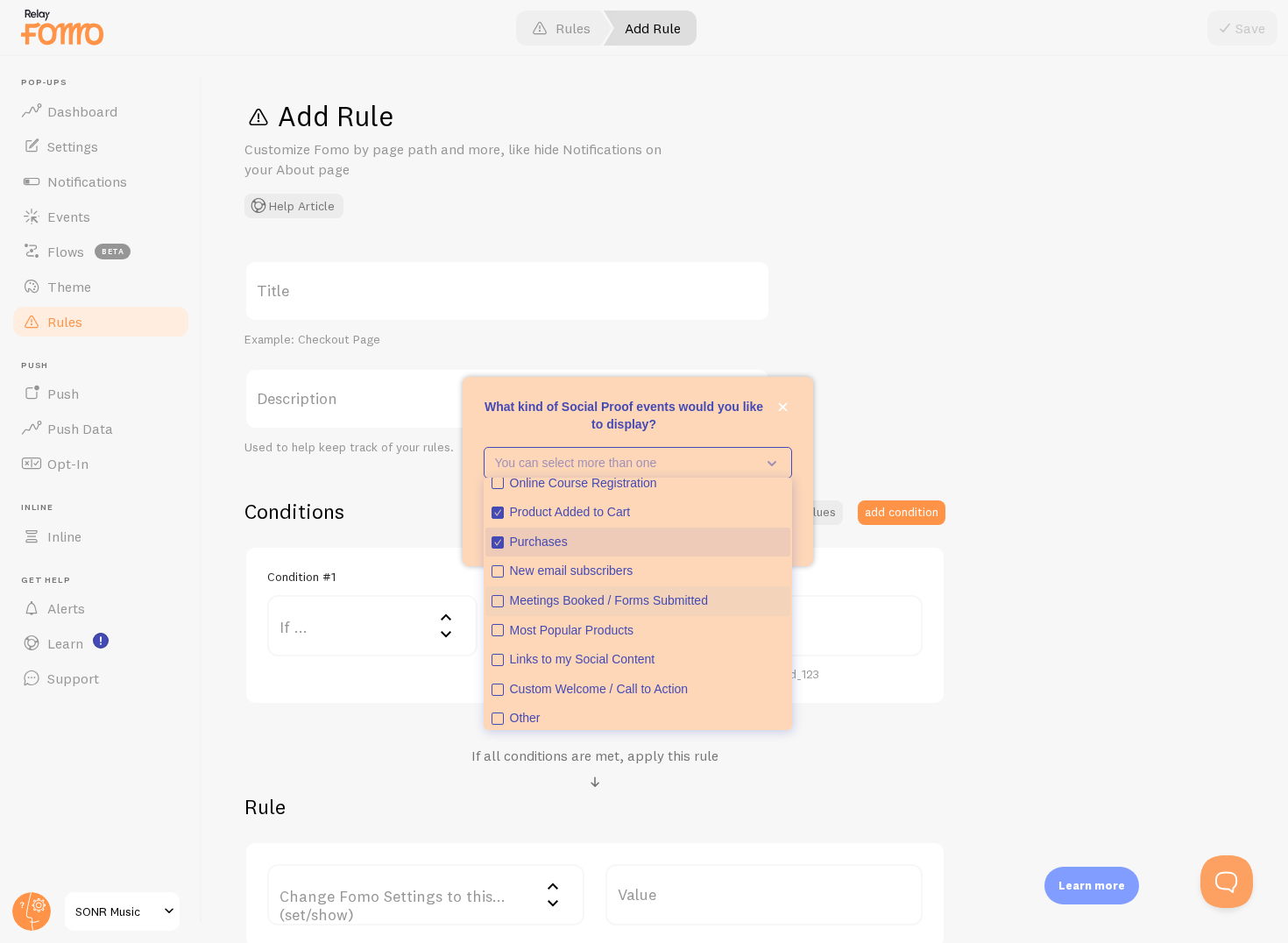
scroll to position [41, 0]
click at [495, 634] on icon "Most Popular Products" at bounding box center [498, 630] width 11 height 11
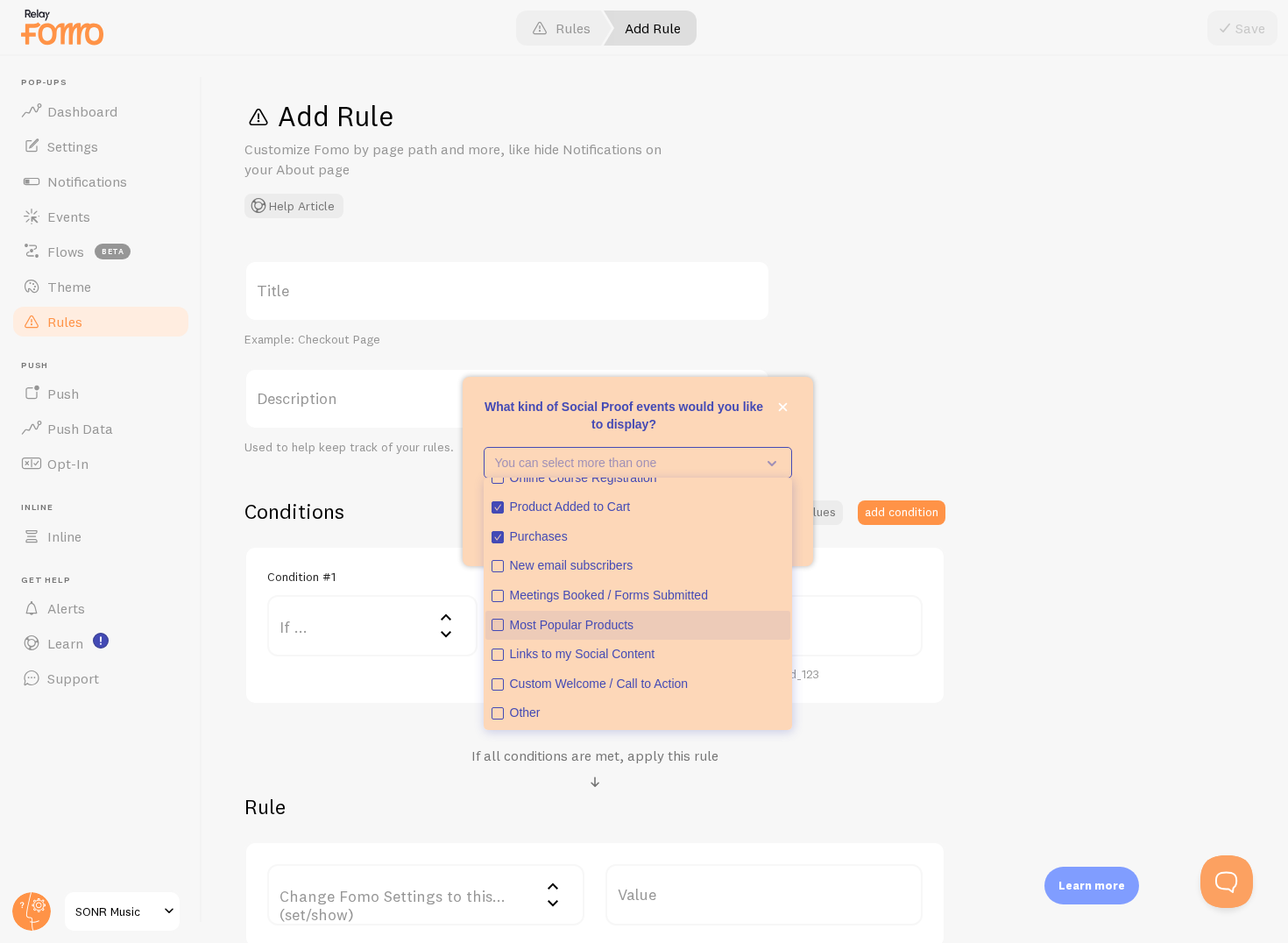
scroll to position [0, 0]
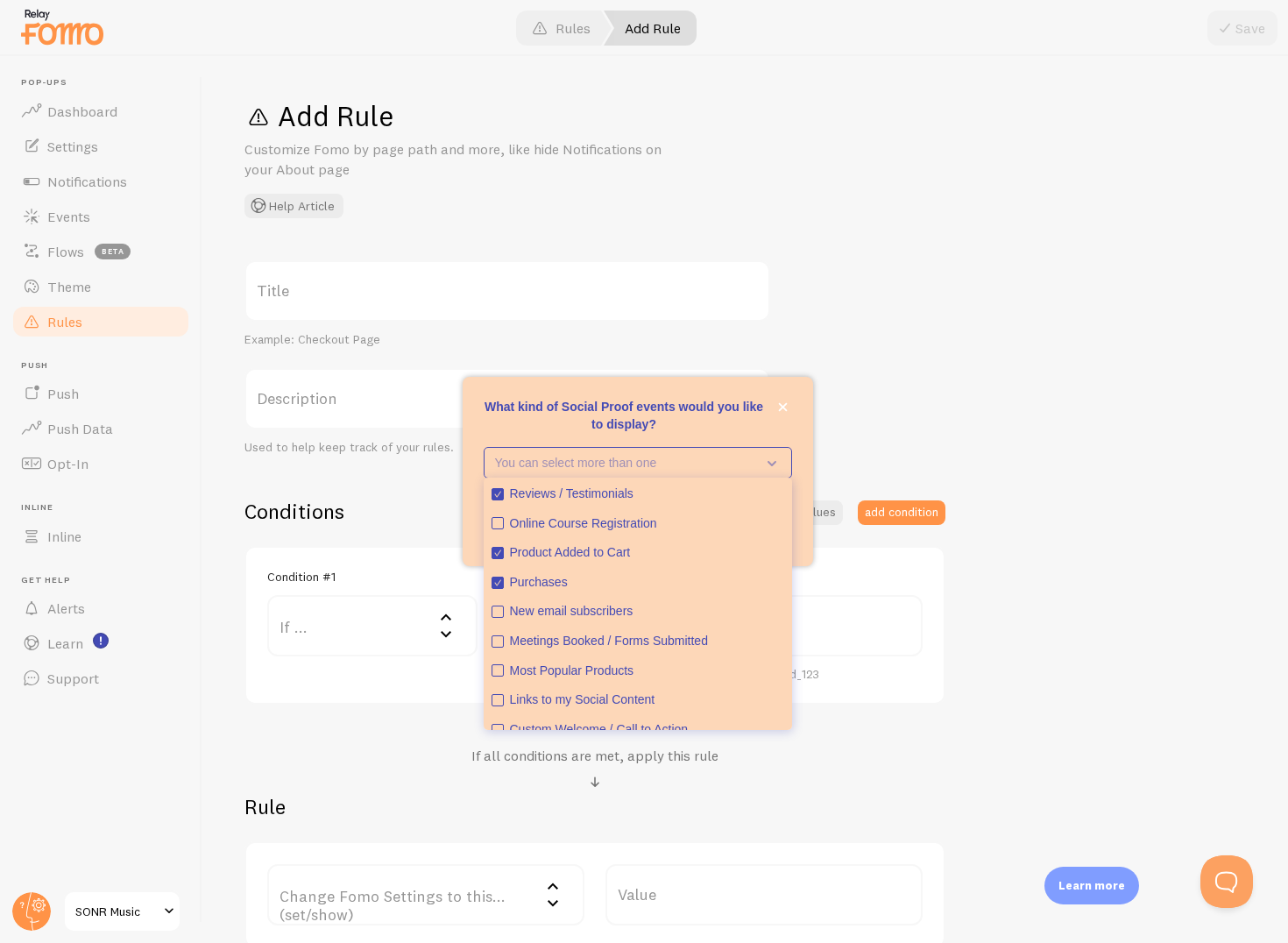
click at [716, 430] on p "What kind of Social Proof events would you like to display?" at bounding box center [638, 415] width 309 height 35
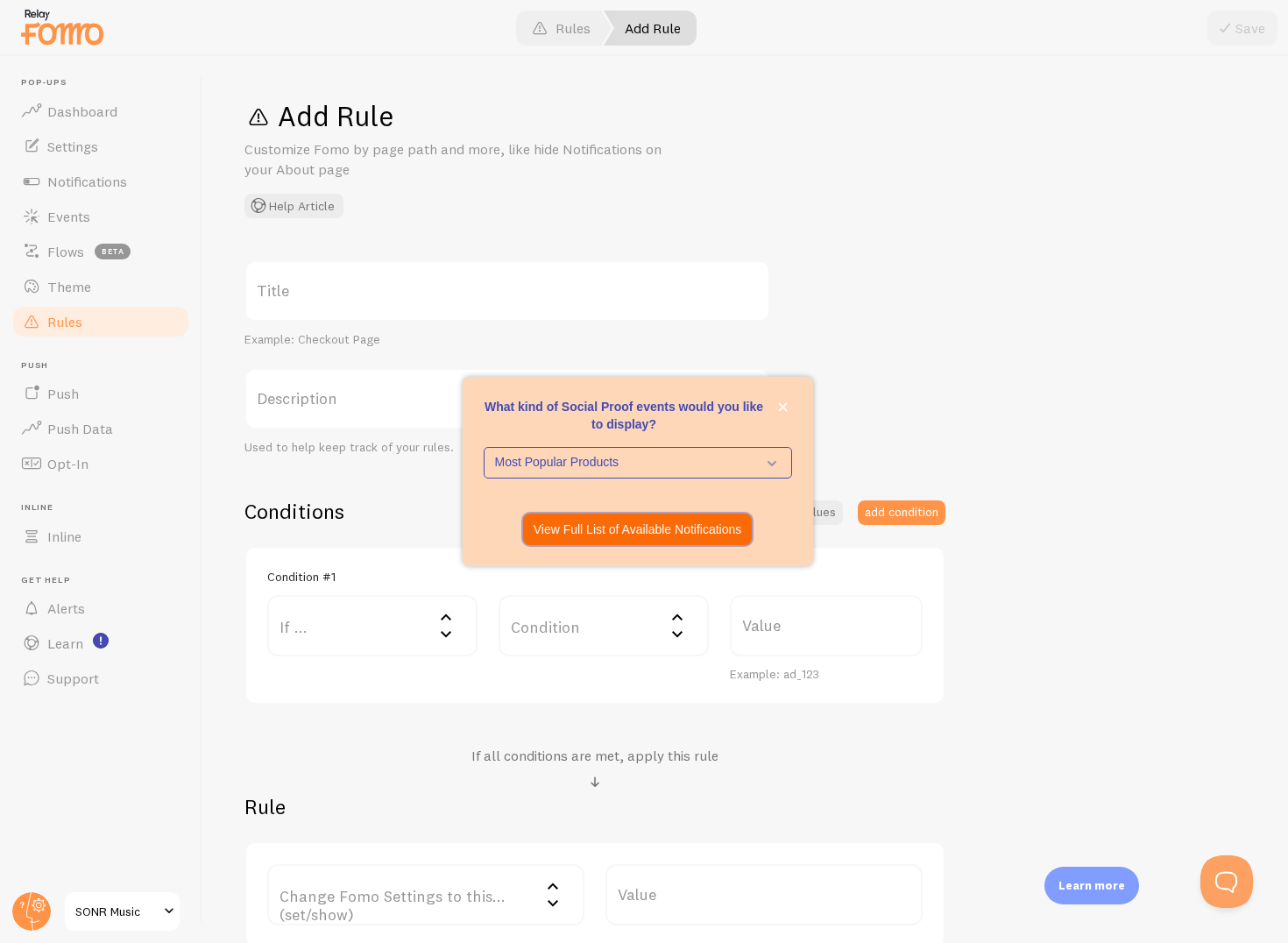
click at [670, 533] on p "View Full List of Available Notifications" at bounding box center [638, 529] width 208 height 17
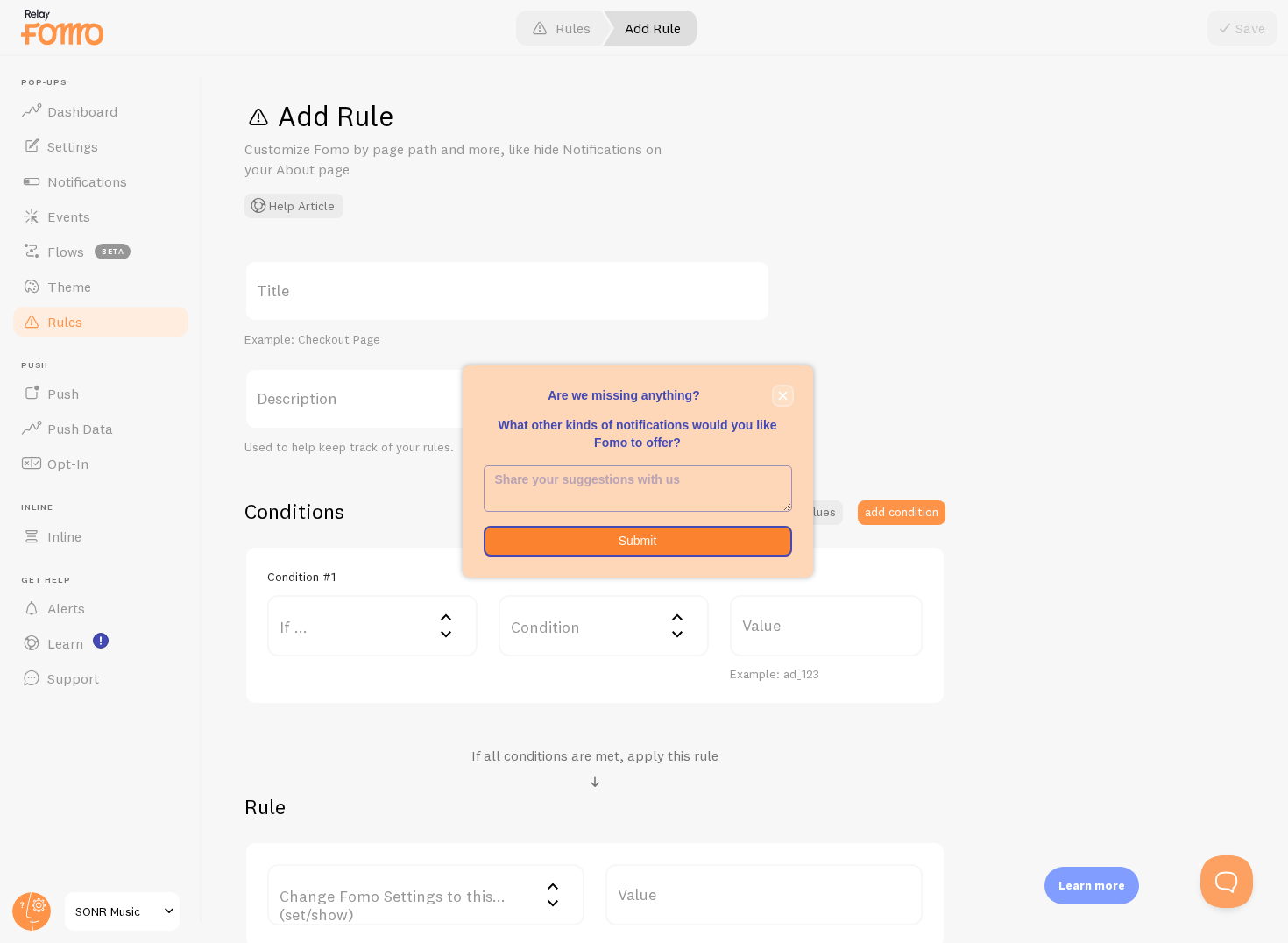
click at [788, 387] on button "close," at bounding box center [783, 396] width 18 height 18
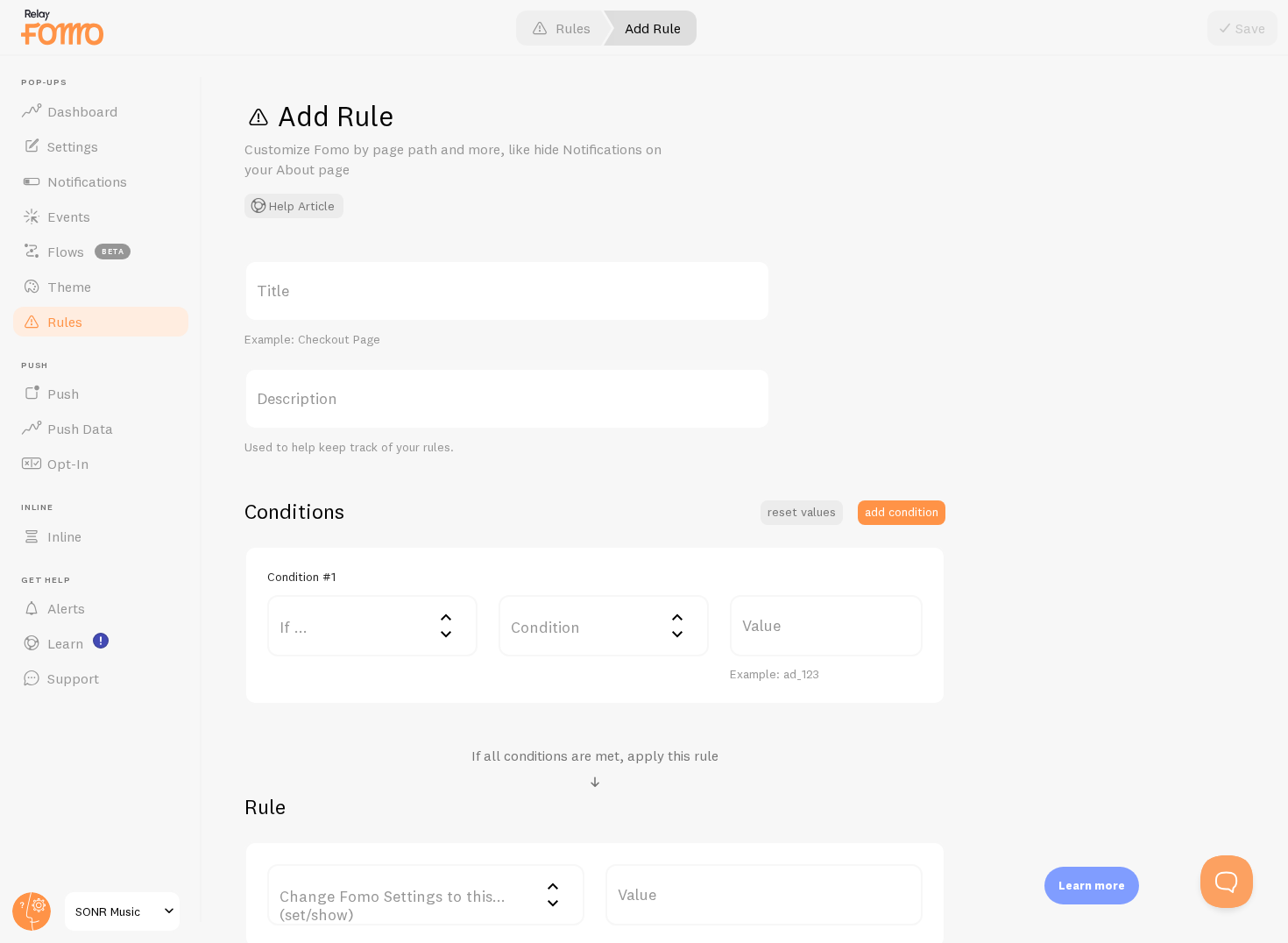
click at [518, 316] on label "Title" at bounding box center [507, 291] width 526 height 62
click at [518, 316] on input "Title" at bounding box center [507, 291] width 526 height 62
click at [410, 607] on label "If ..." at bounding box center [372, 626] width 210 height 62
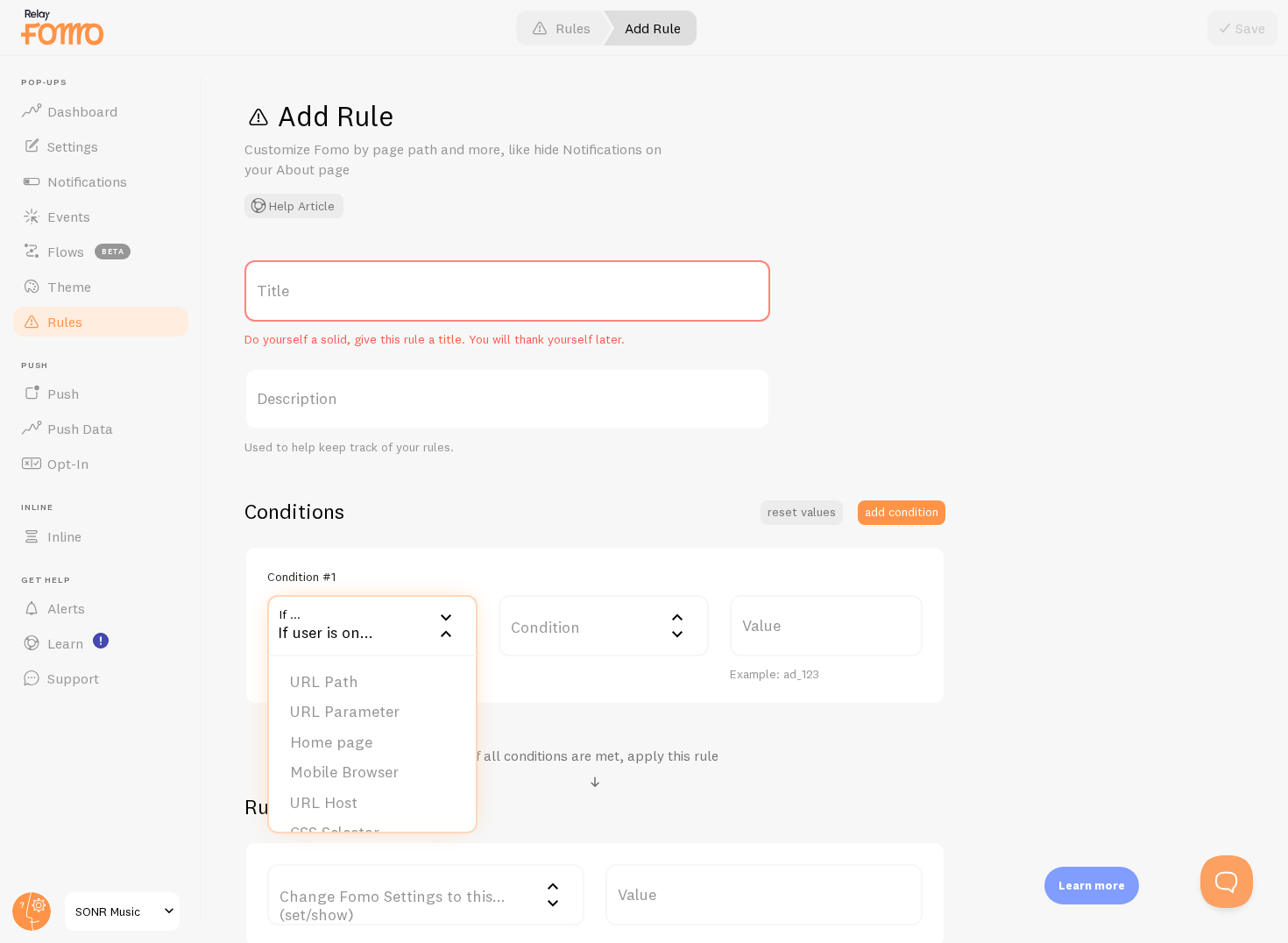
click at [621, 802] on h2 "Rule" at bounding box center [595, 807] width 701 height 27
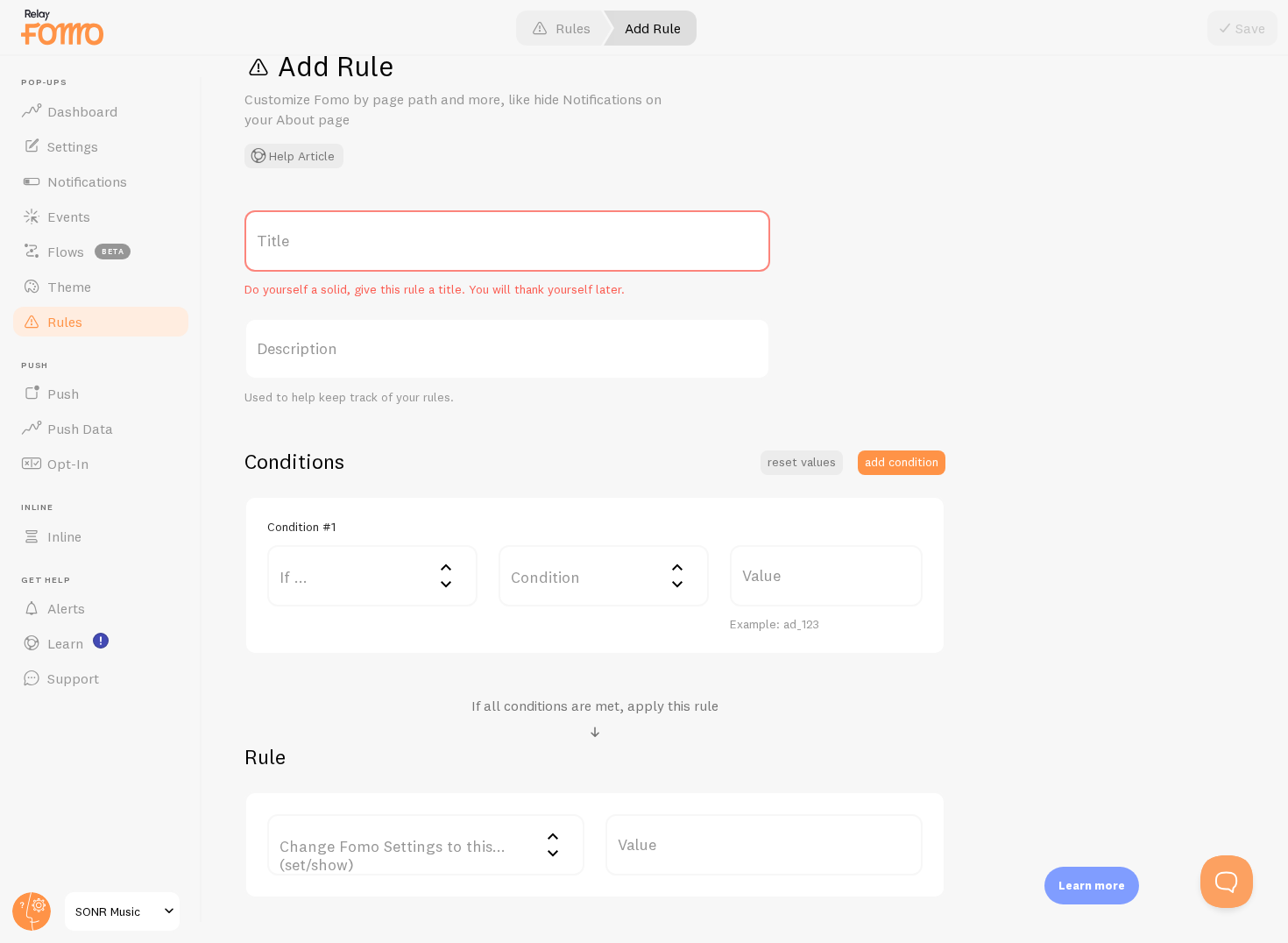
click at [521, 829] on label "Change Fomo Settings to this... (set/show)" at bounding box center [426, 845] width 317 height 62
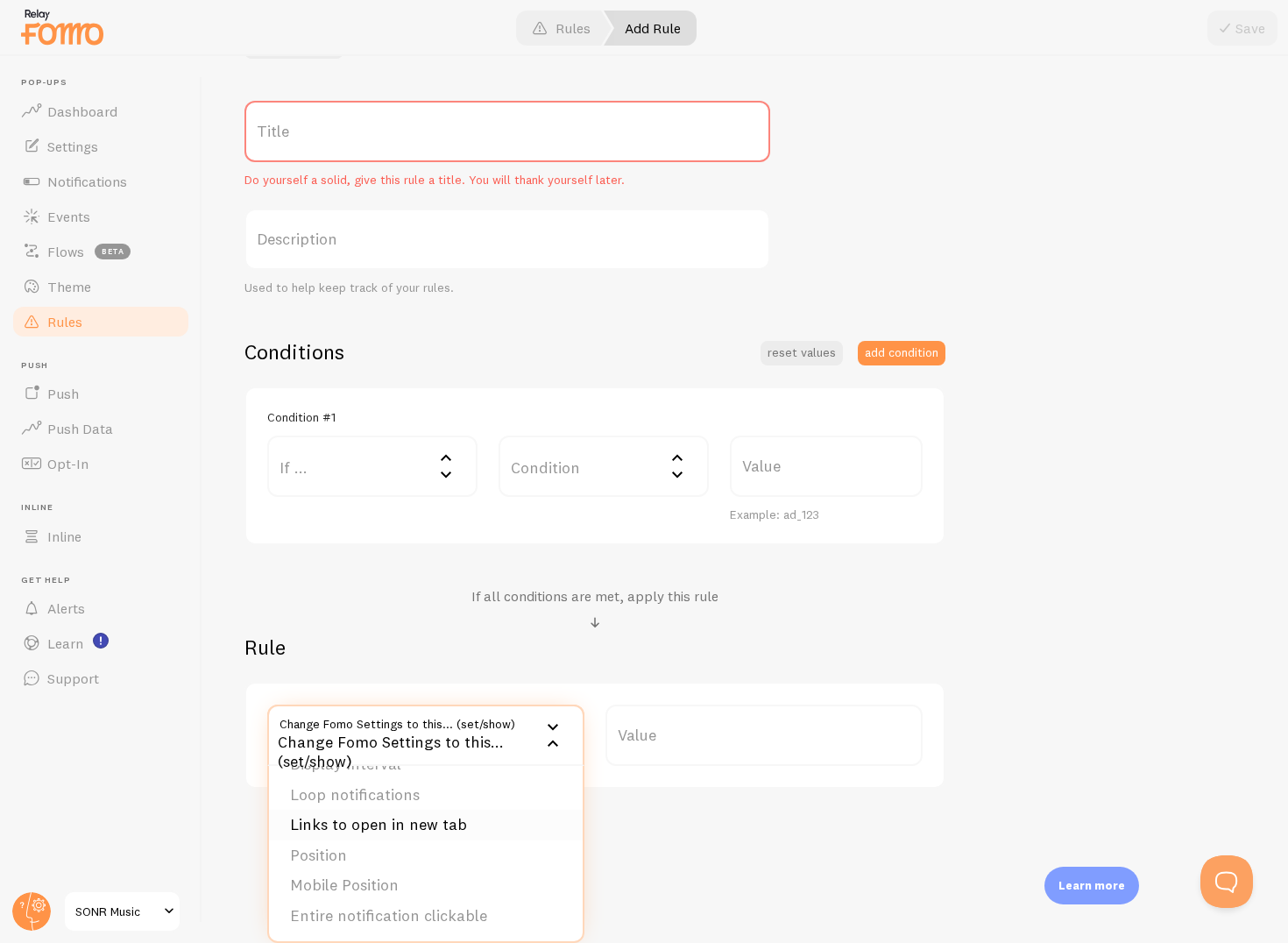
scroll to position [0, 0]
click at [399, 826] on li "Do Not Show Template" at bounding box center [426, 822] width 313 height 31
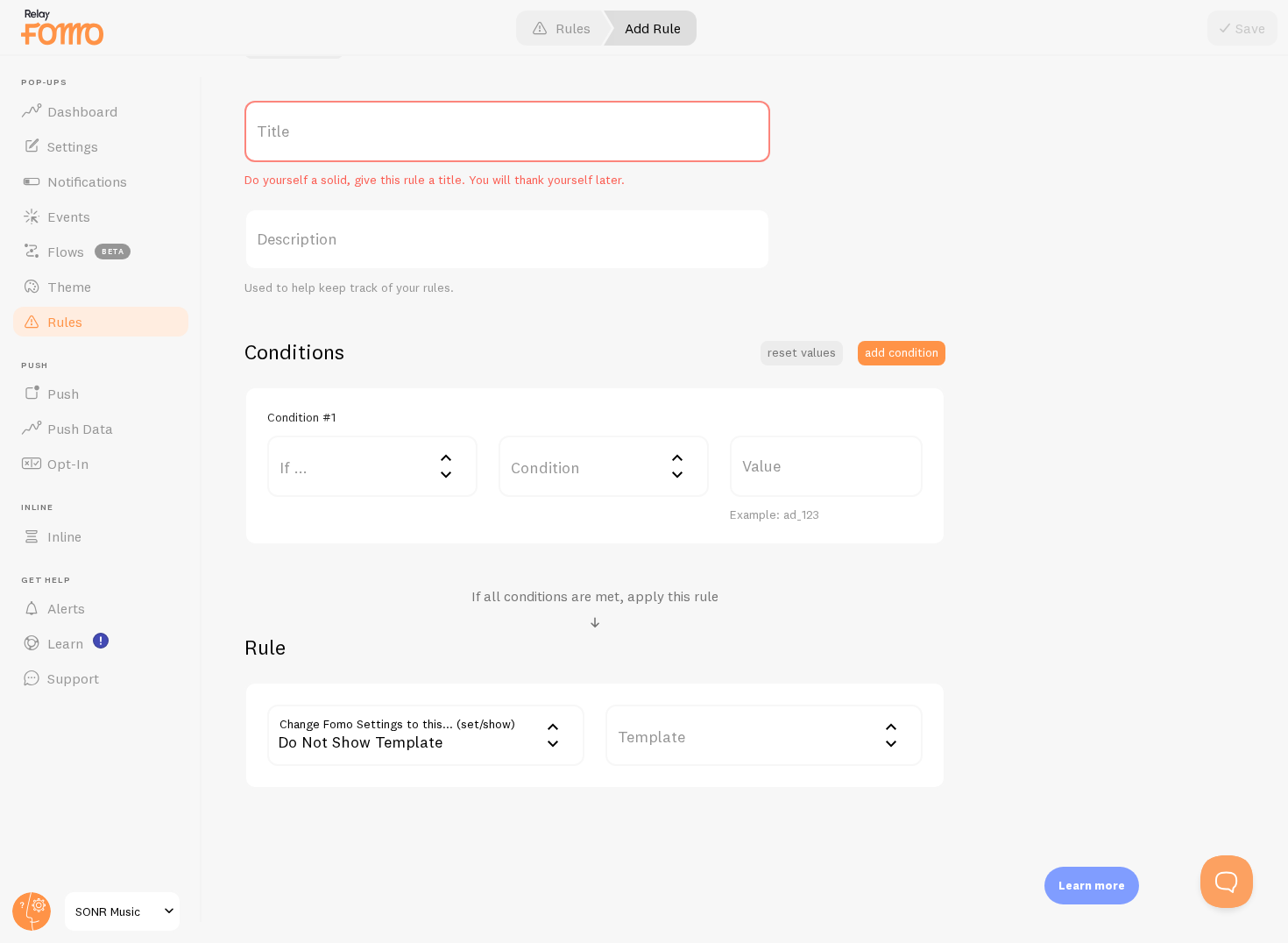
click at [678, 764] on label "Template" at bounding box center [764, 736] width 317 height 62
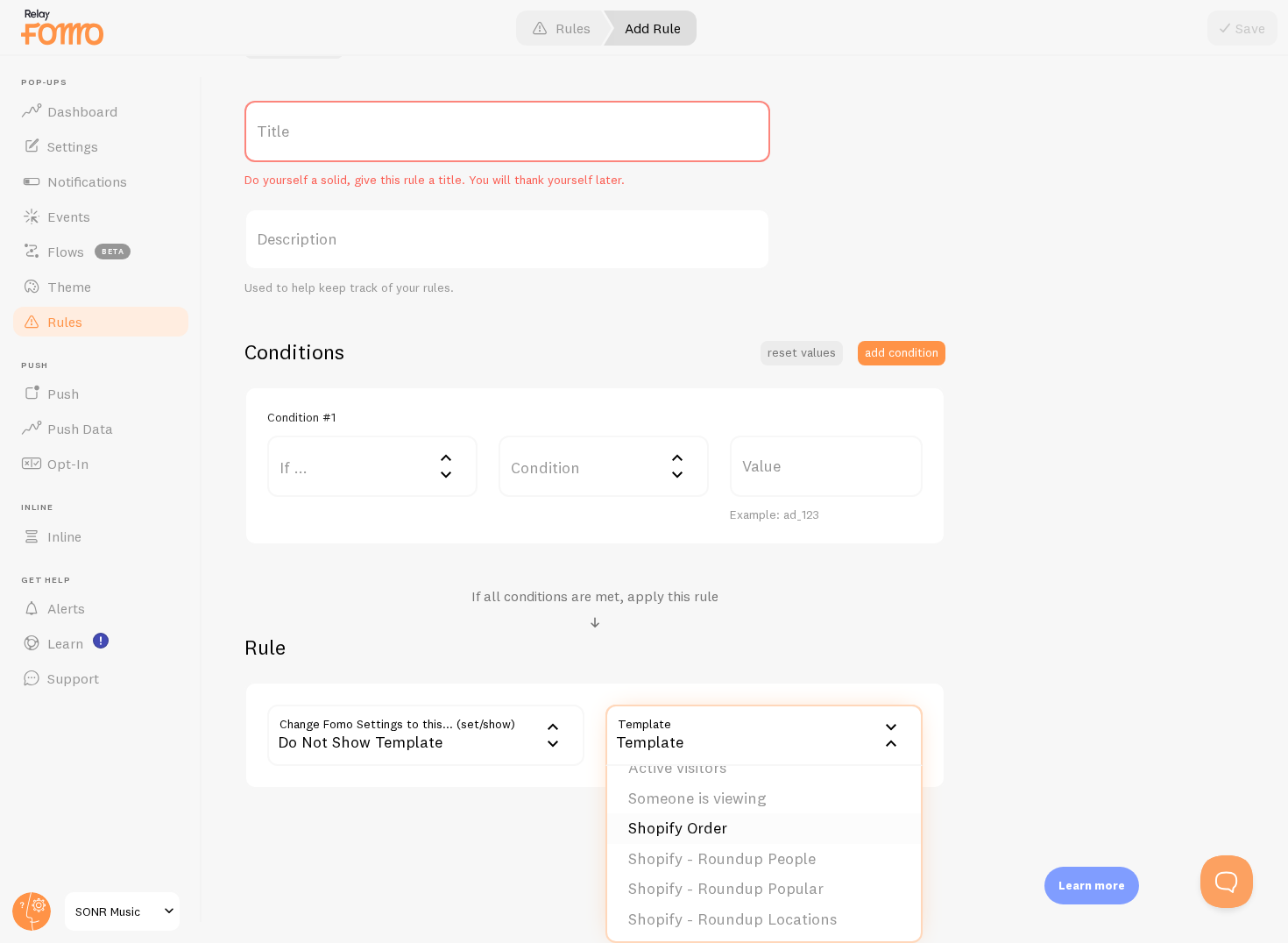
scroll to position [52, 0]
click at [728, 621] on div "If all conditions are met, apply this rule" at bounding box center [595, 610] width 701 height 46
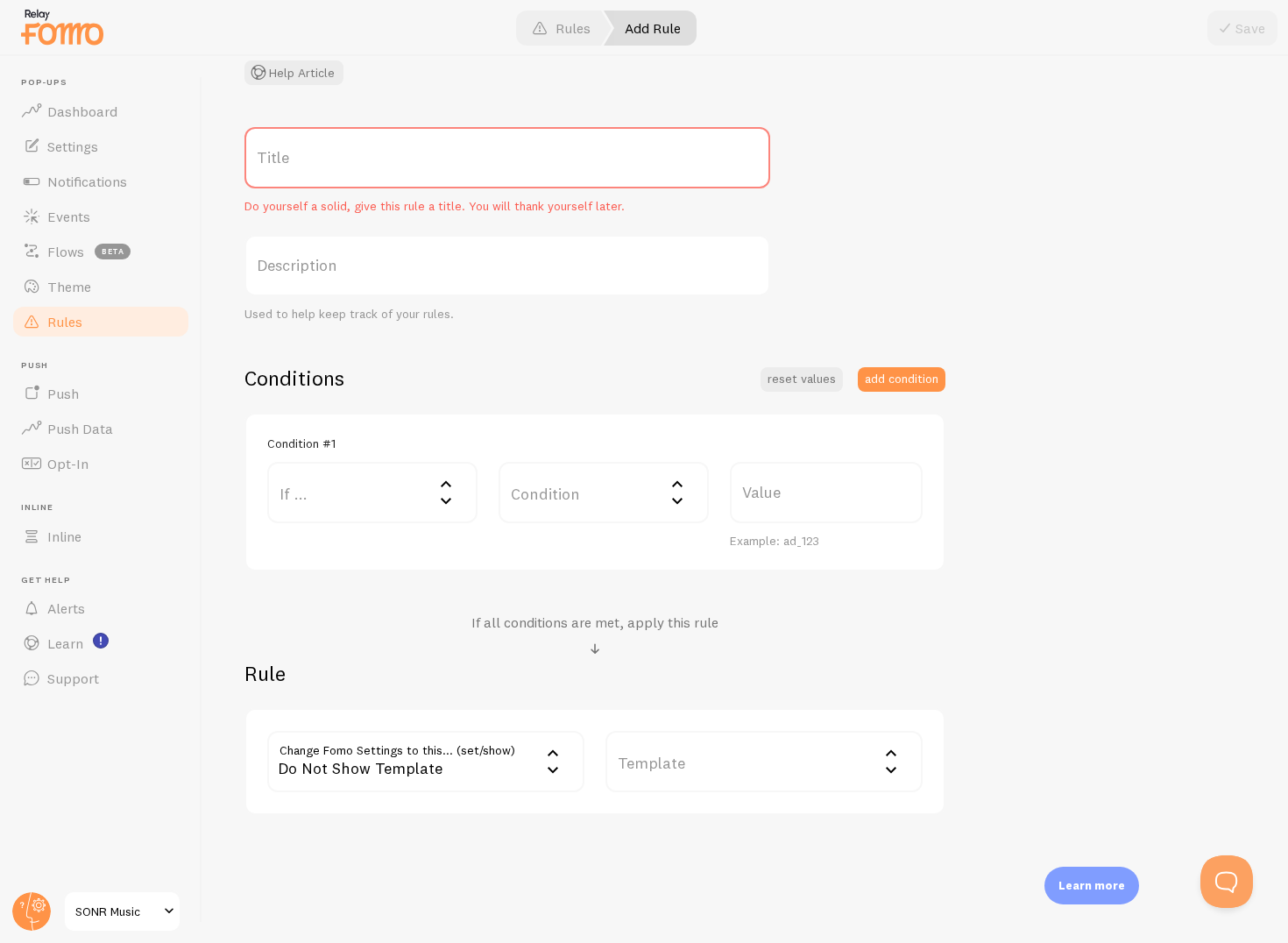
scroll to position [0, 0]
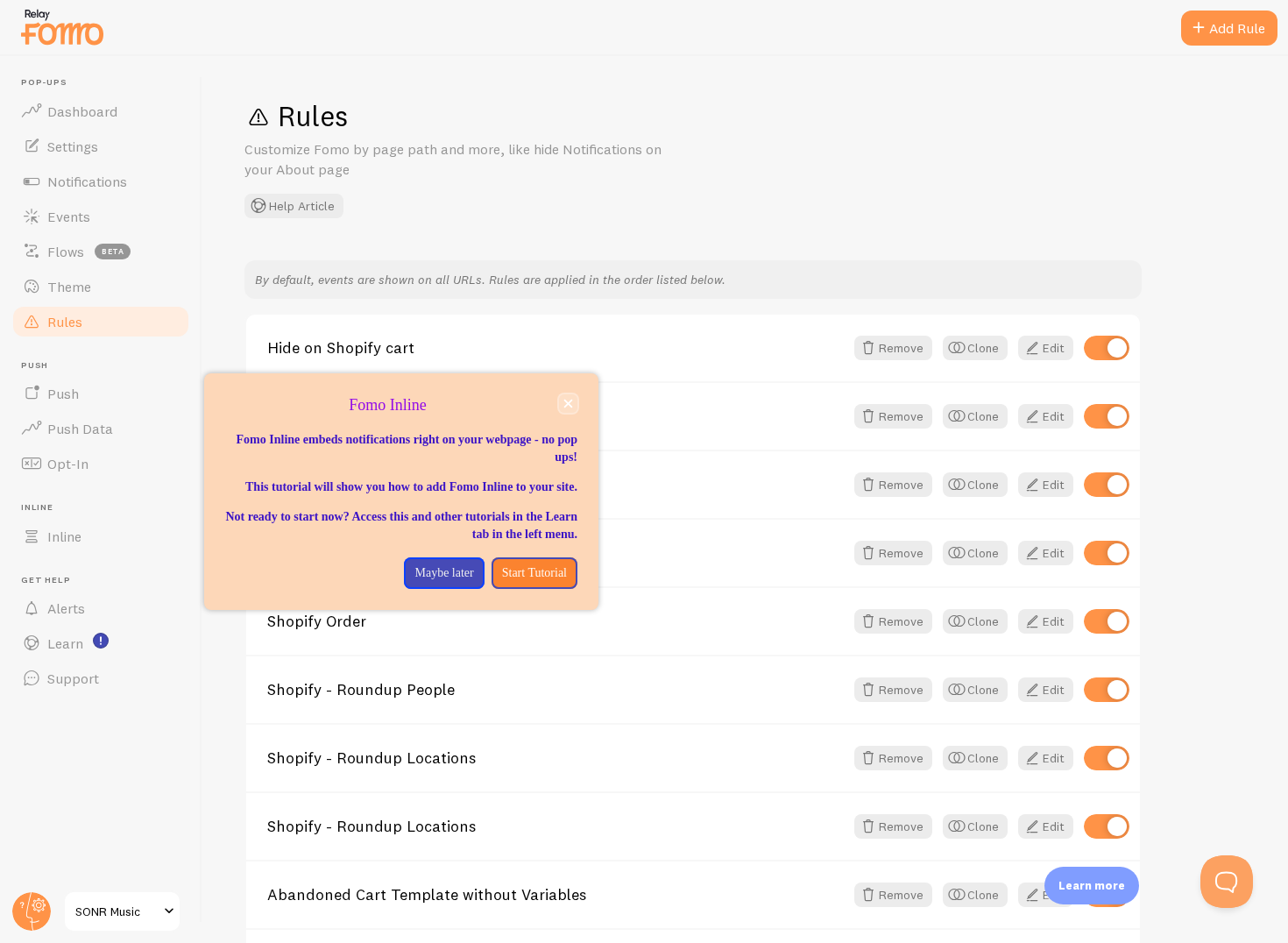
click at [566, 402] on icon "close," at bounding box center [568, 403] width 10 height 10
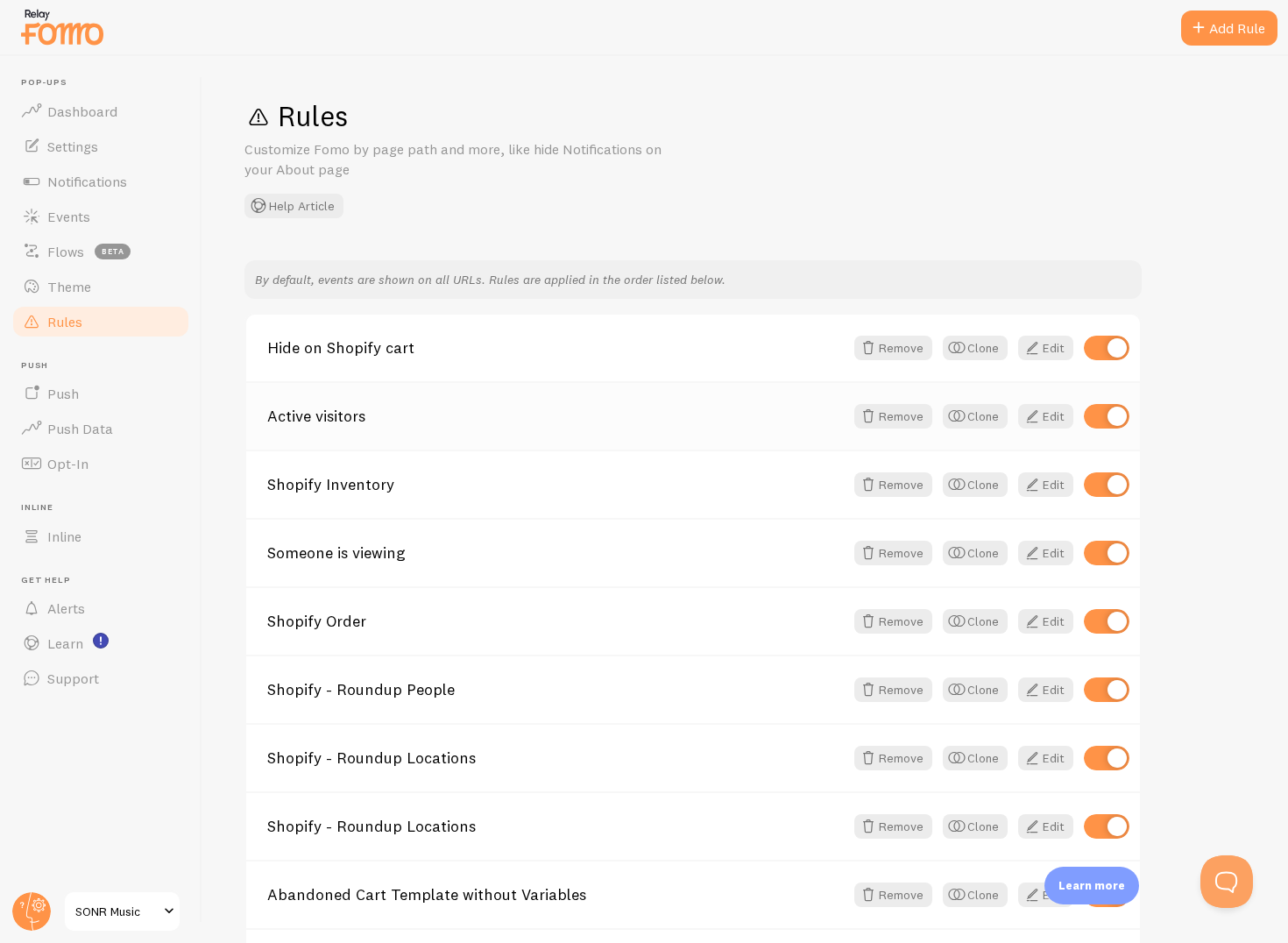
click at [417, 432] on div "Active visitors Remove Clone Edit" at bounding box center [693, 415] width 894 height 68
click at [318, 422] on link "Active visitors" at bounding box center [555, 416] width 577 height 15
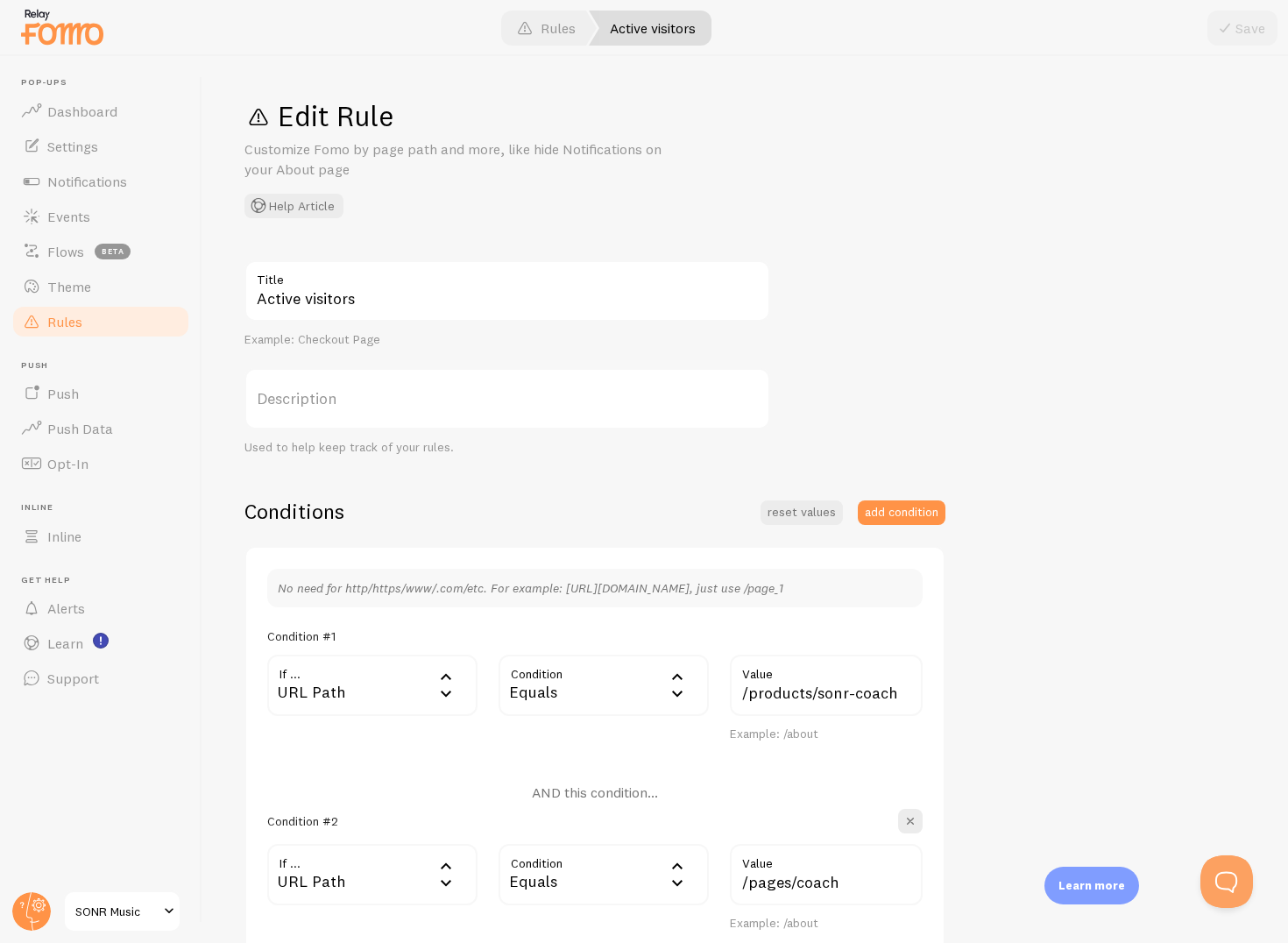
scroll to position [21, 0]
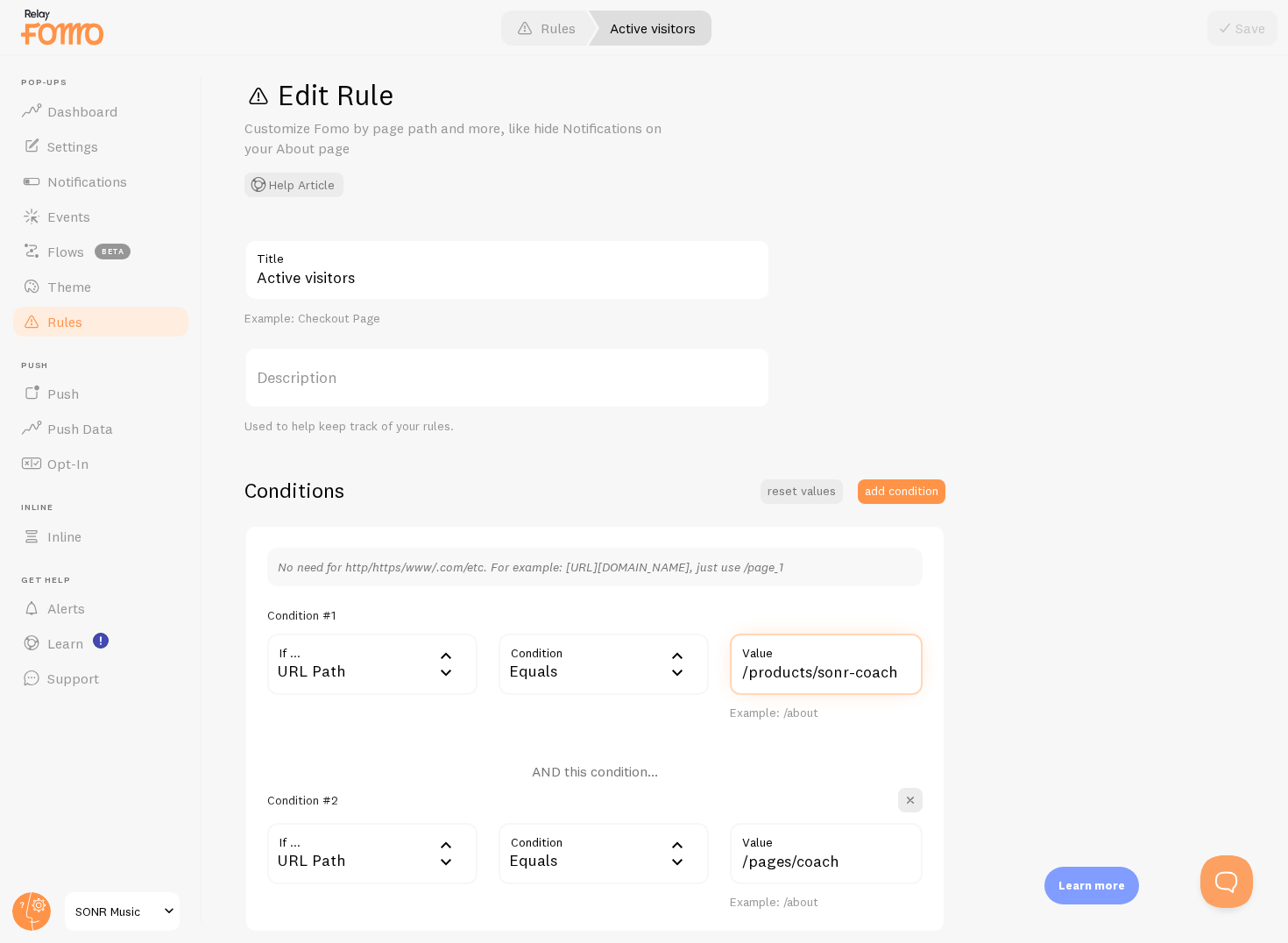
drag, startPoint x: 808, startPoint y: 674, endPoint x: 737, endPoint y: 673, distance: 71.0
click at [737, 673] on input "/products/sonr-coach" at bounding box center [826, 665] width 193 height 62
type input "/sonr-coach"
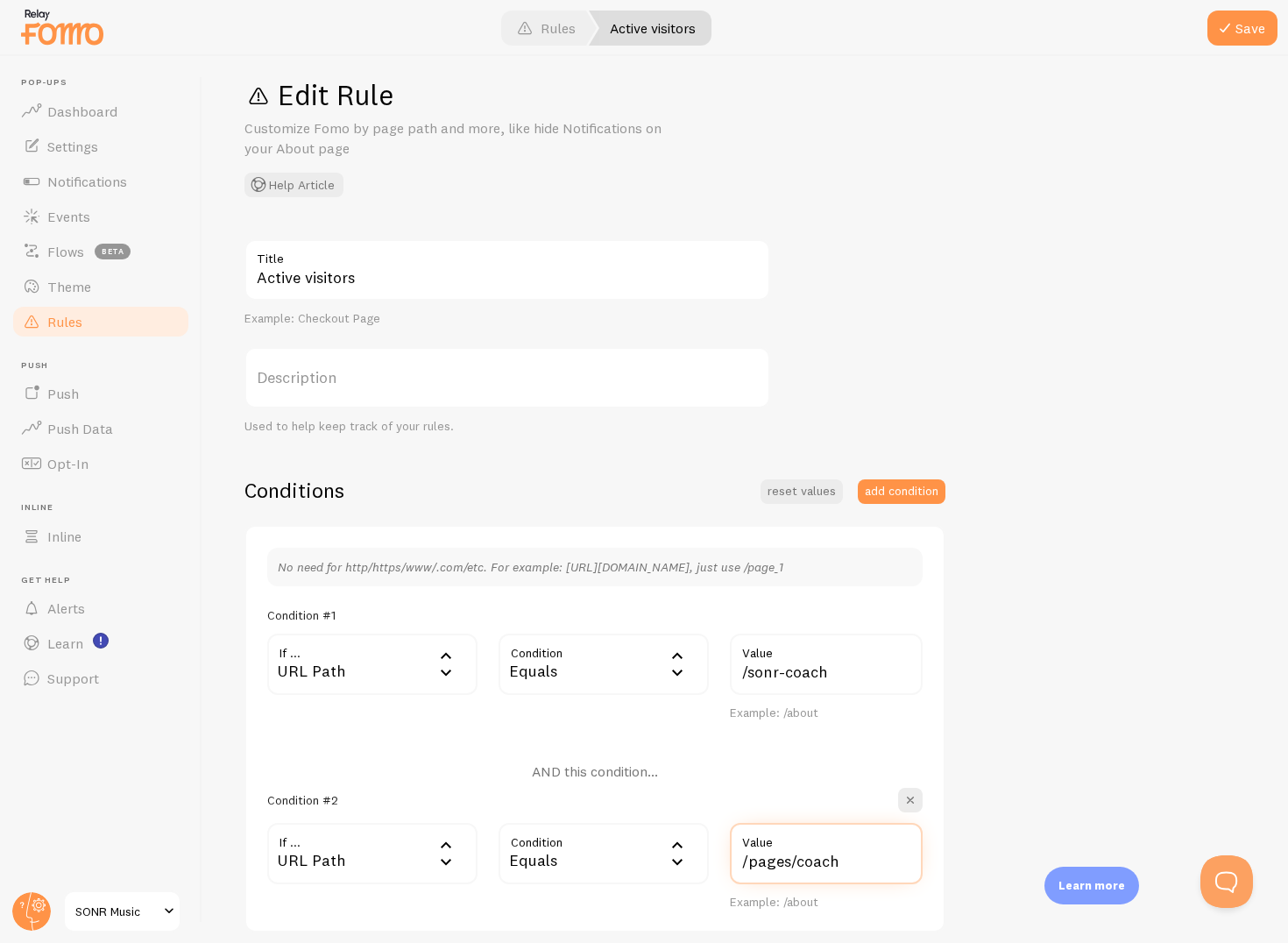
drag, startPoint x: 785, startPoint y: 865, endPoint x: 735, endPoint y: 863, distance: 50.0
click at [735, 863] on input "/pages/coach" at bounding box center [826, 854] width 193 height 62
drag, startPoint x: 790, startPoint y: 861, endPoint x: 738, endPoint y: 860, distance: 52.0
click at [738, 860] on input "/pages/coach" at bounding box center [826, 854] width 193 height 62
type input "/coach"
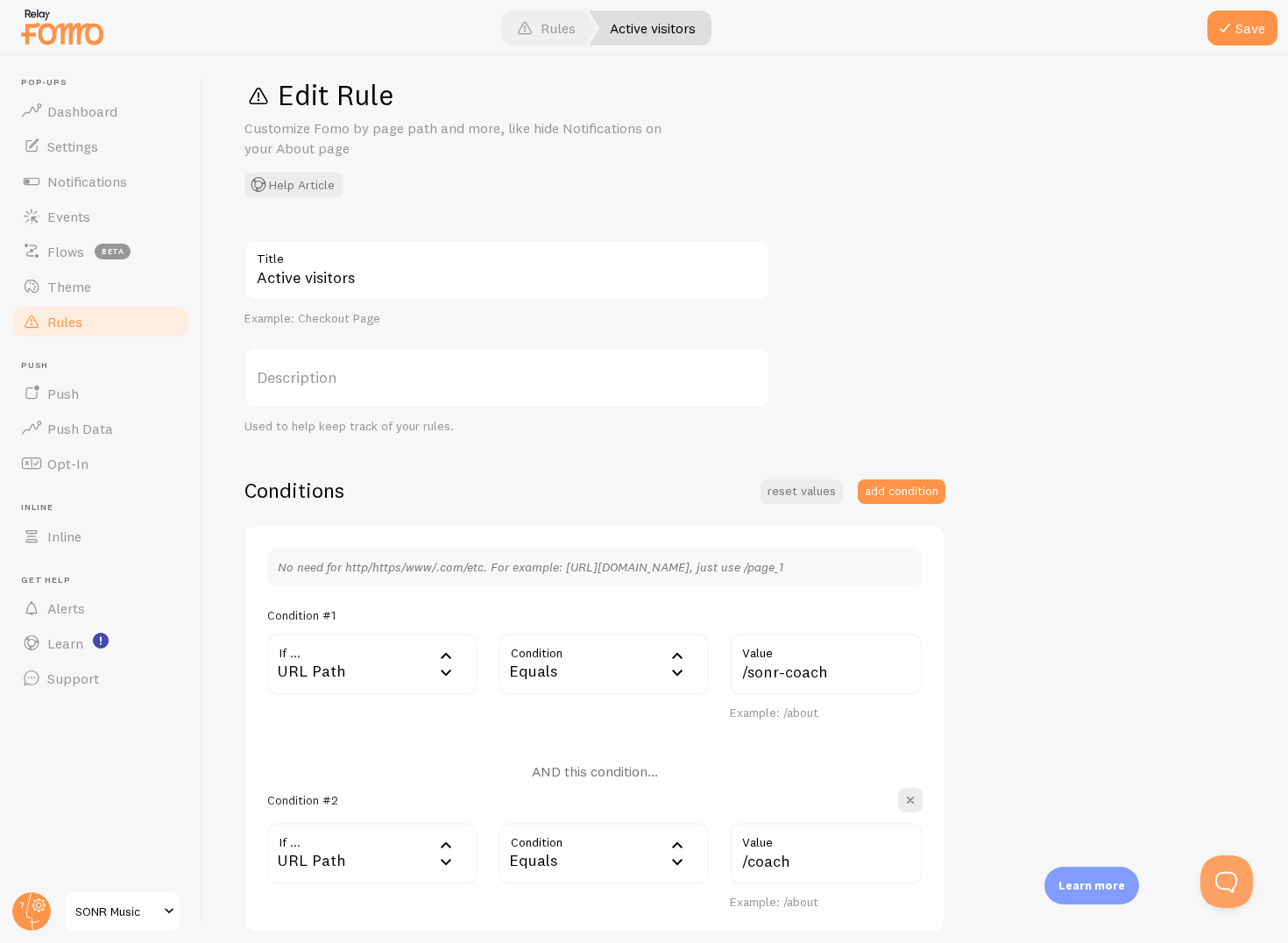
click at [1158, 766] on div "Active visitors Title Example: Checkout Page Description Used to help keep trac…" at bounding box center [745, 707] width 1002 height 937
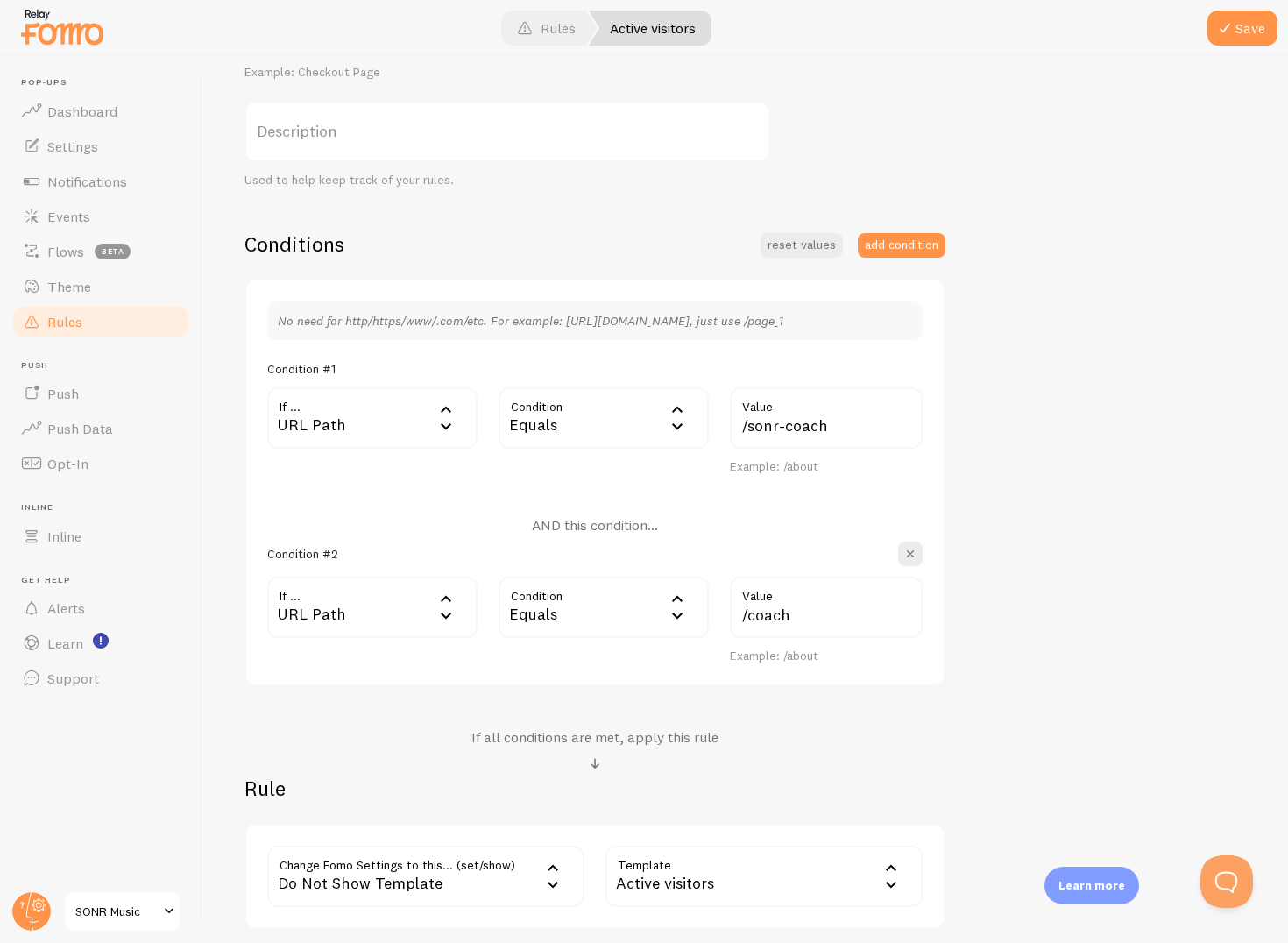
scroll to position [409, 0]
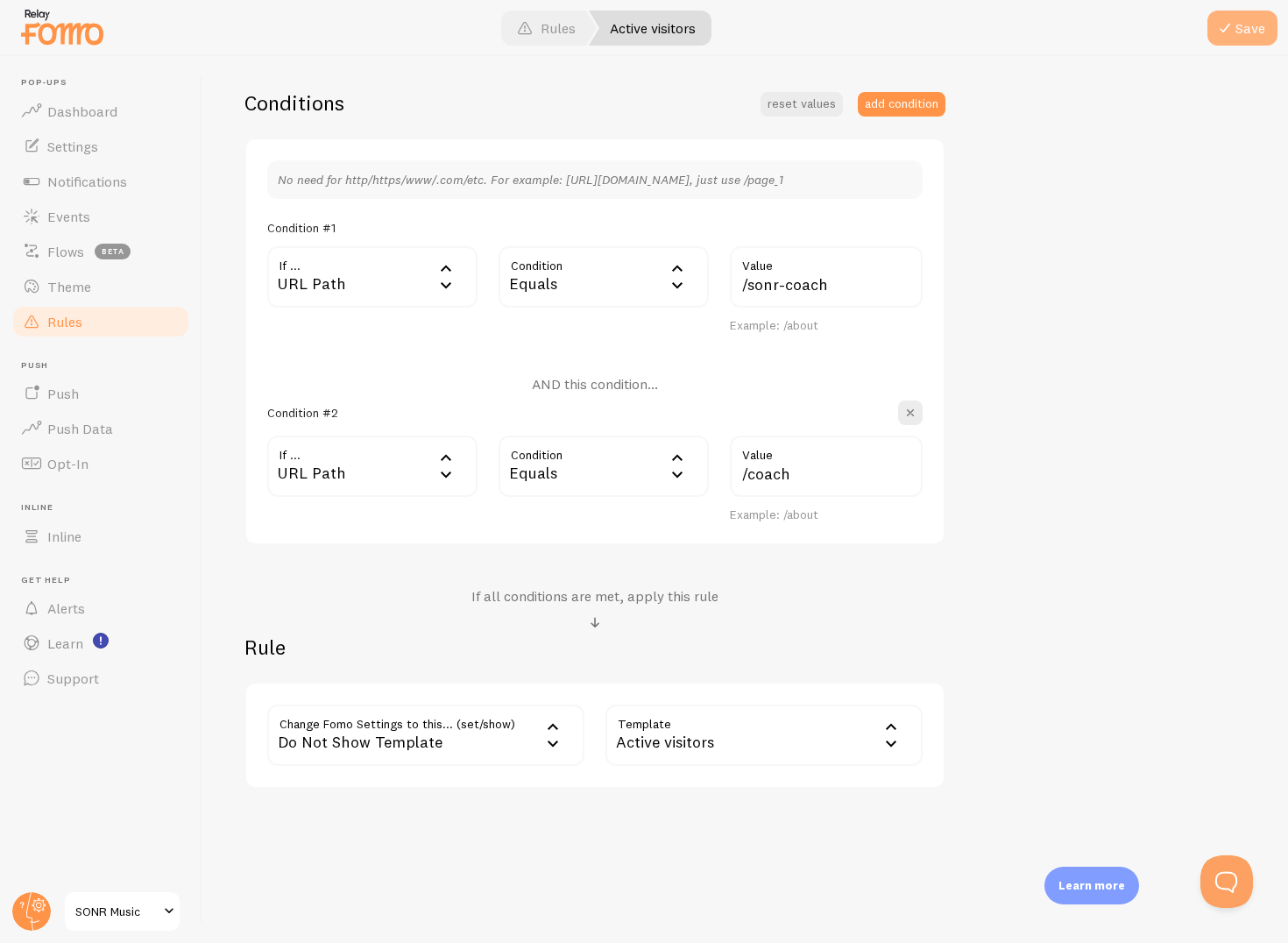
click at [1245, 23] on button "Save" at bounding box center [1242, 28] width 70 height 35
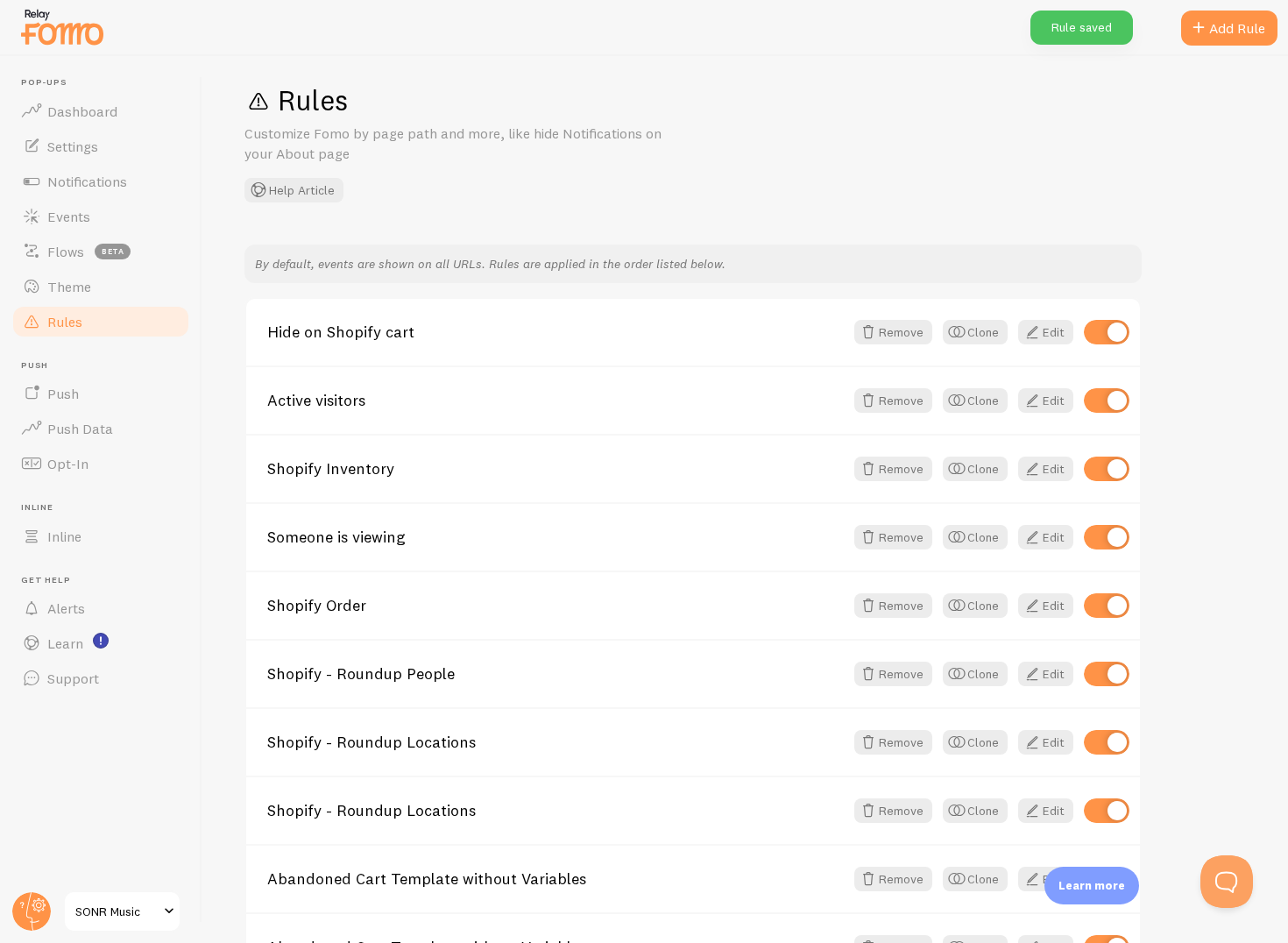
scroll to position [19, 0]
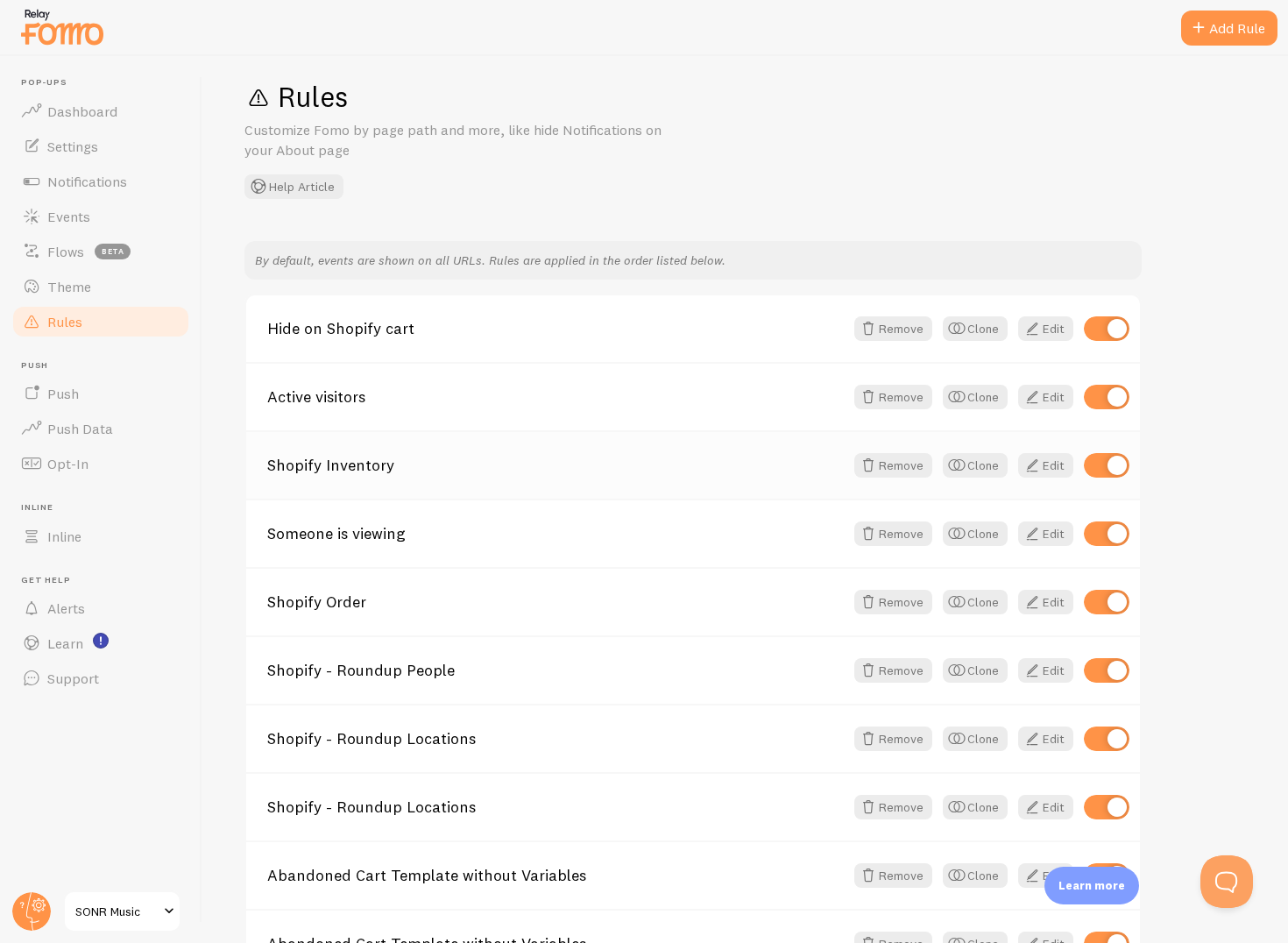
click at [713, 458] on link "Shopify Inventory" at bounding box center [555, 465] width 577 height 15
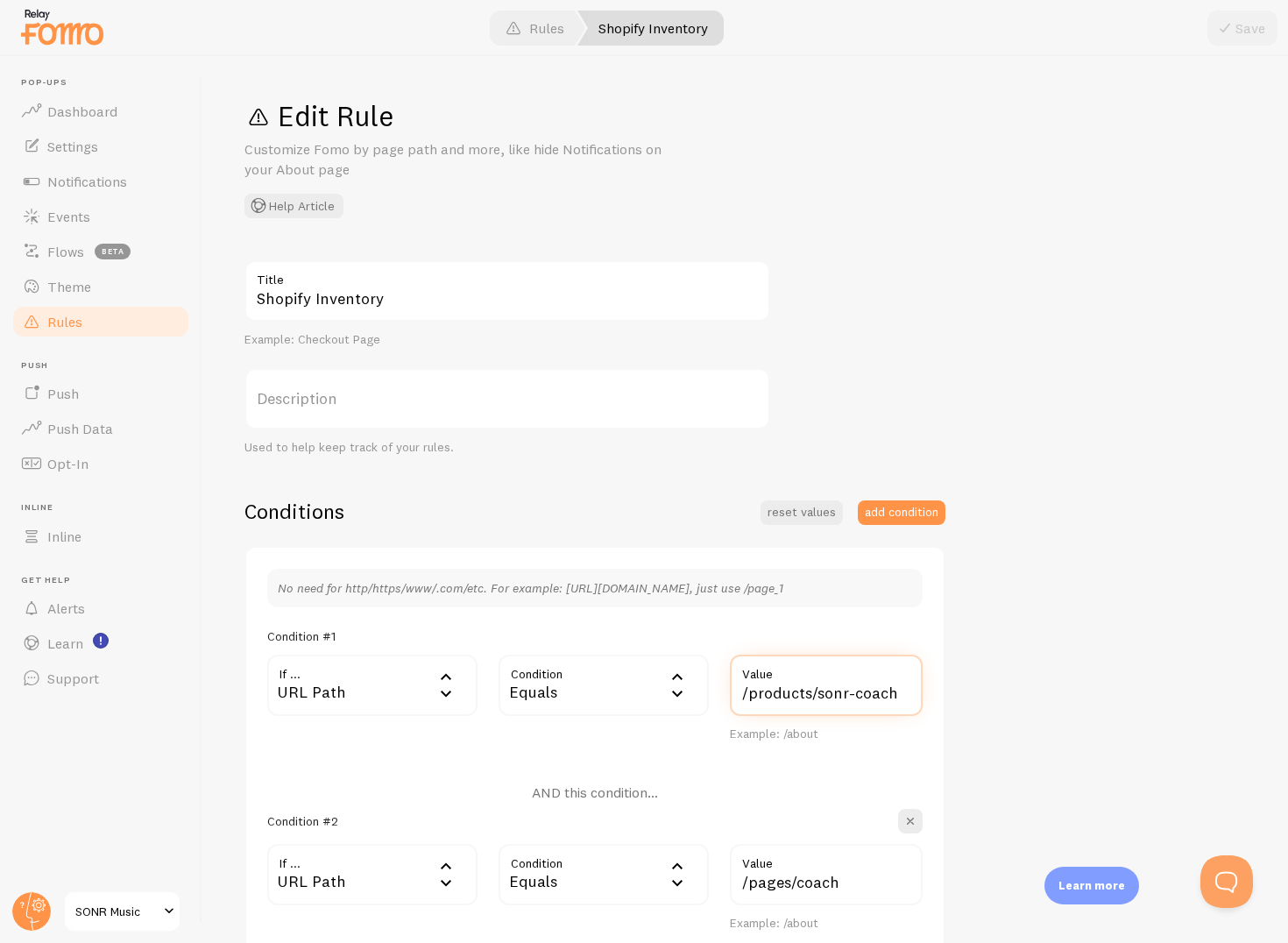
drag, startPoint x: 811, startPoint y: 693, endPoint x: 724, endPoint y: 692, distance: 87.0
click at [724, 692] on div "/products/sonr-coach Value Example: /about" at bounding box center [826, 698] width 214 height 88
type input "/sonr-coach"
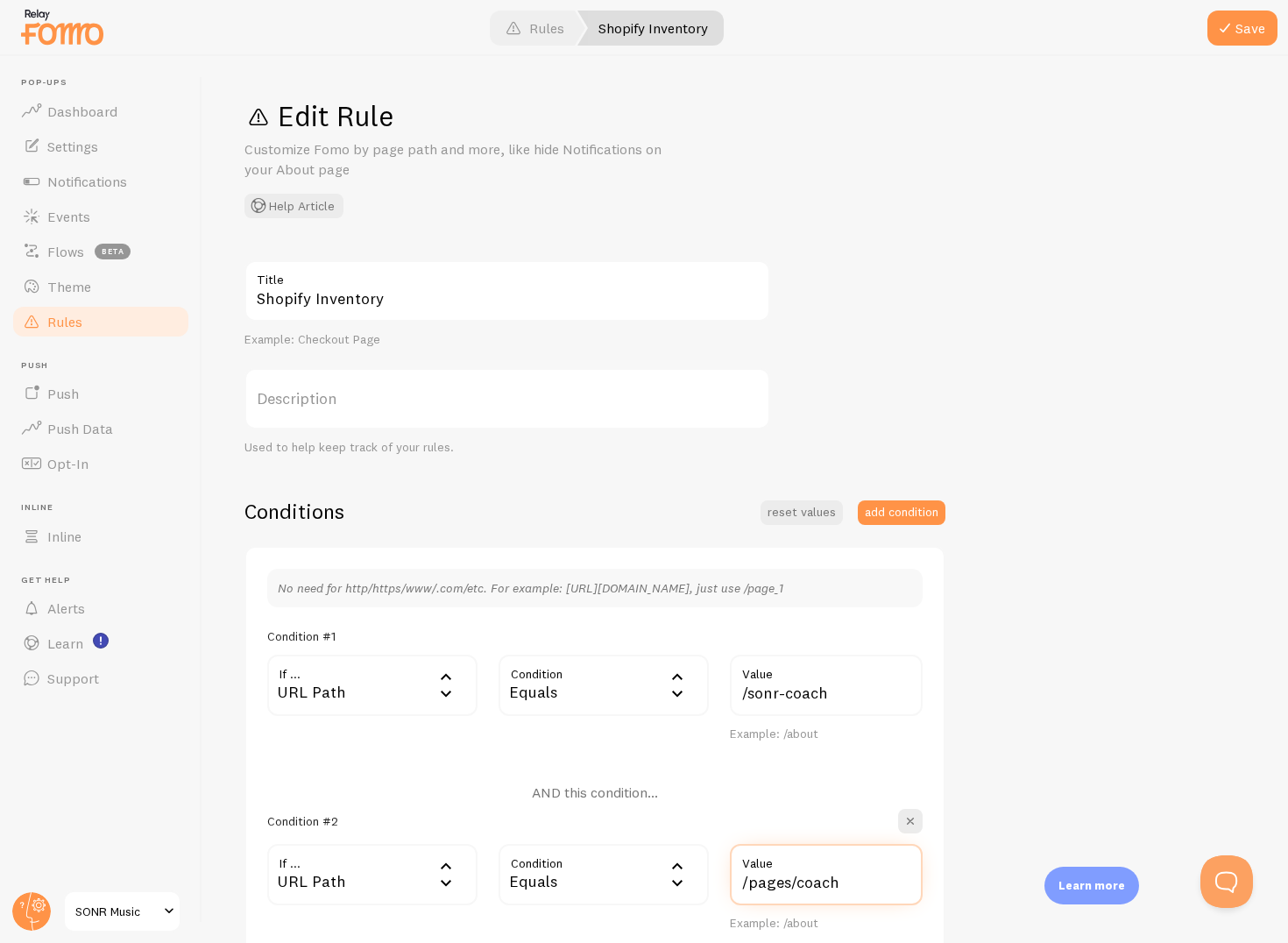
drag, startPoint x: 786, startPoint y: 883, endPoint x: 722, endPoint y: 883, distance: 64.0
click at [722, 883] on div "/pages/coach Value Example: /about" at bounding box center [826, 888] width 214 height 88
type input "/coach"
click at [1240, 31] on button "Save" at bounding box center [1242, 28] width 70 height 35
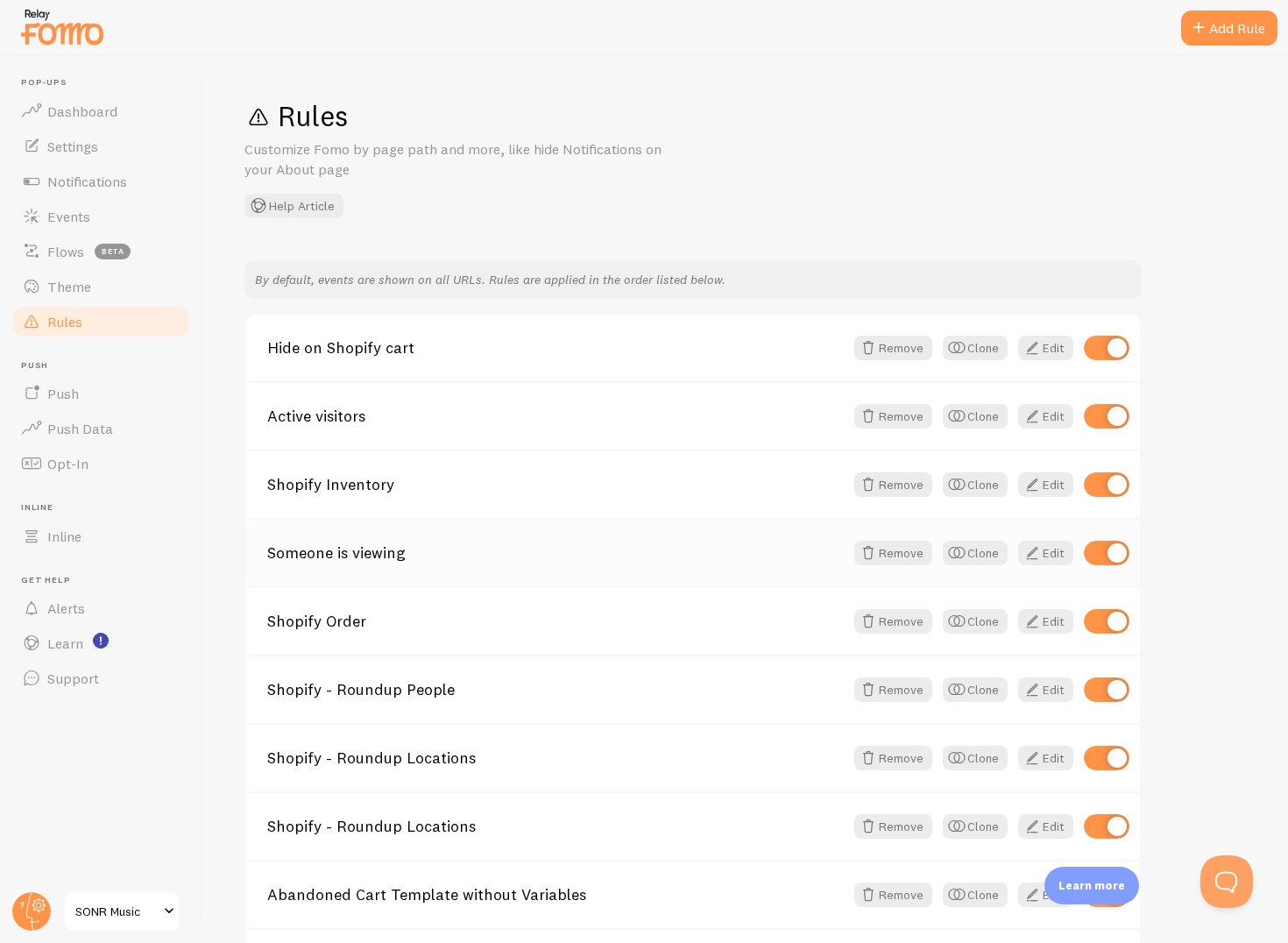
click at [426, 566] on div "Someone is viewing Remove Clone Edit" at bounding box center [693, 552] width 894 height 68
click at [289, 560] on link "Someone is viewing" at bounding box center [555, 553] width 577 height 15
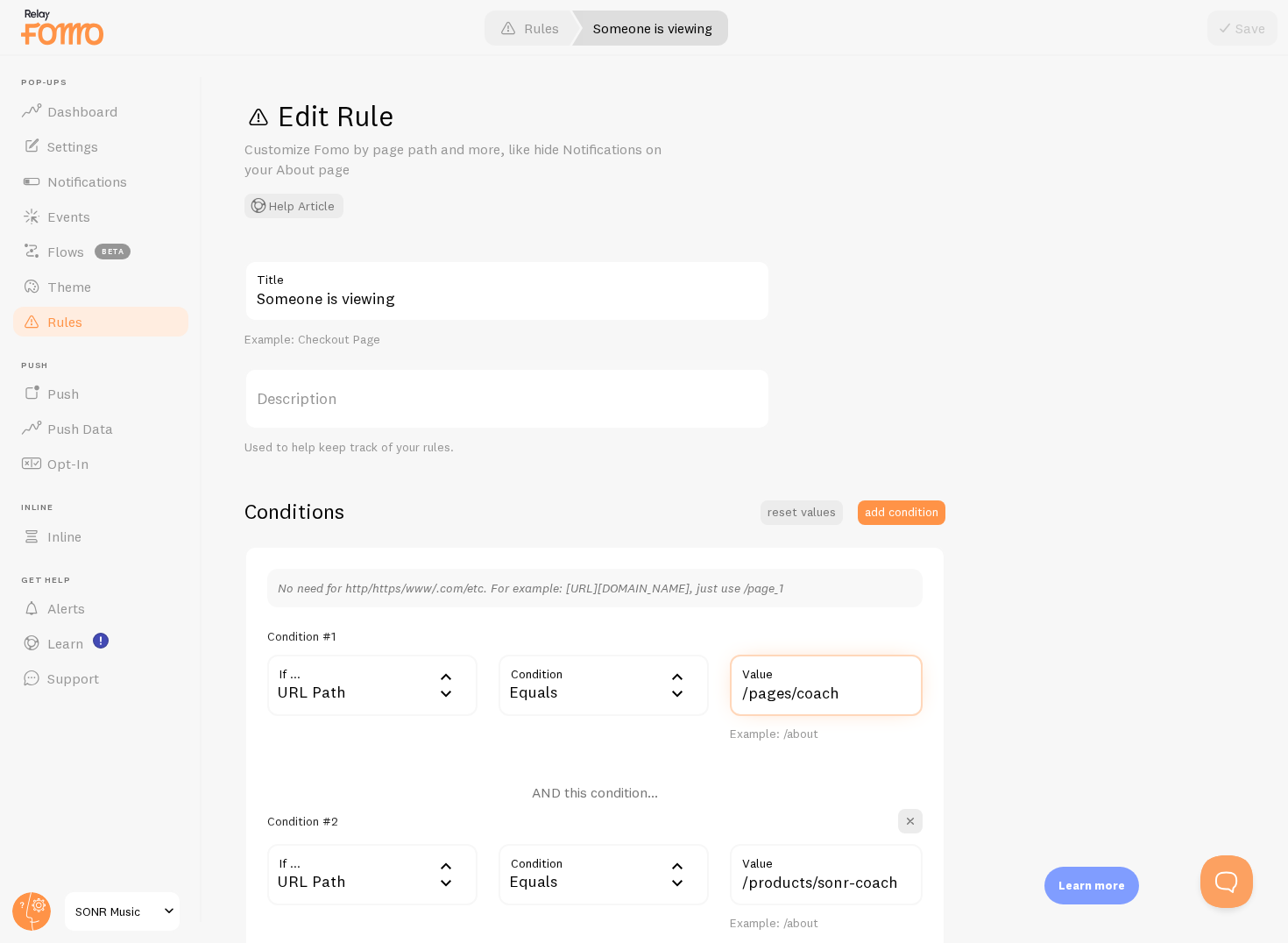
drag, startPoint x: 787, startPoint y: 690, endPoint x: 738, endPoint y: 690, distance: 49.0
click at [738, 690] on input "/pages/coach" at bounding box center [826, 686] width 193 height 62
type input "/coach"
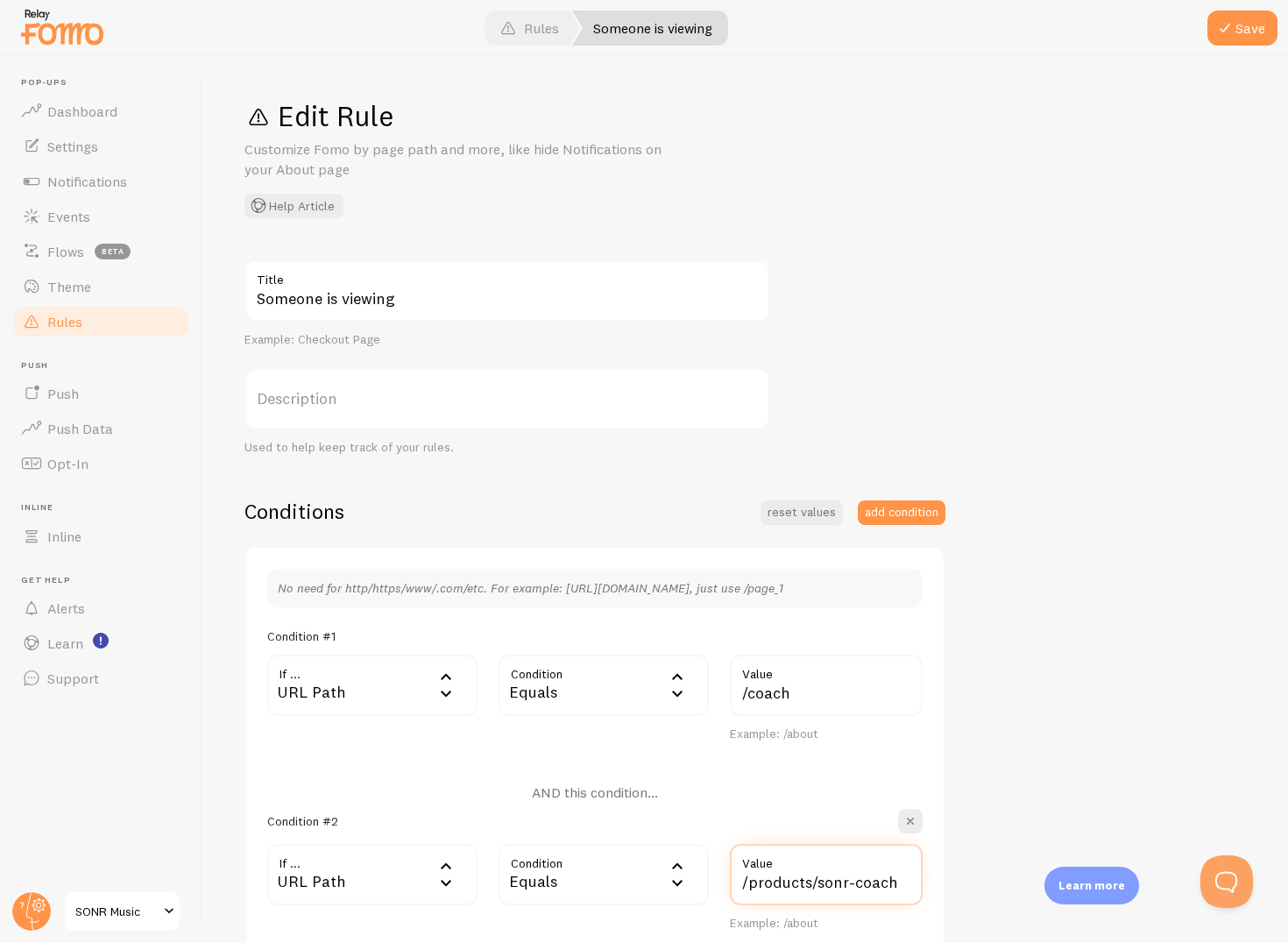
drag, startPoint x: 809, startPoint y: 884, endPoint x: 738, endPoint y: 884, distance: 71.0
click at [738, 884] on input "/products/sonr-coach" at bounding box center [826, 875] width 193 height 62
type input "/sonr-coach"
click at [1236, 29] on button "Save" at bounding box center [1242, 28] width 70 height 35
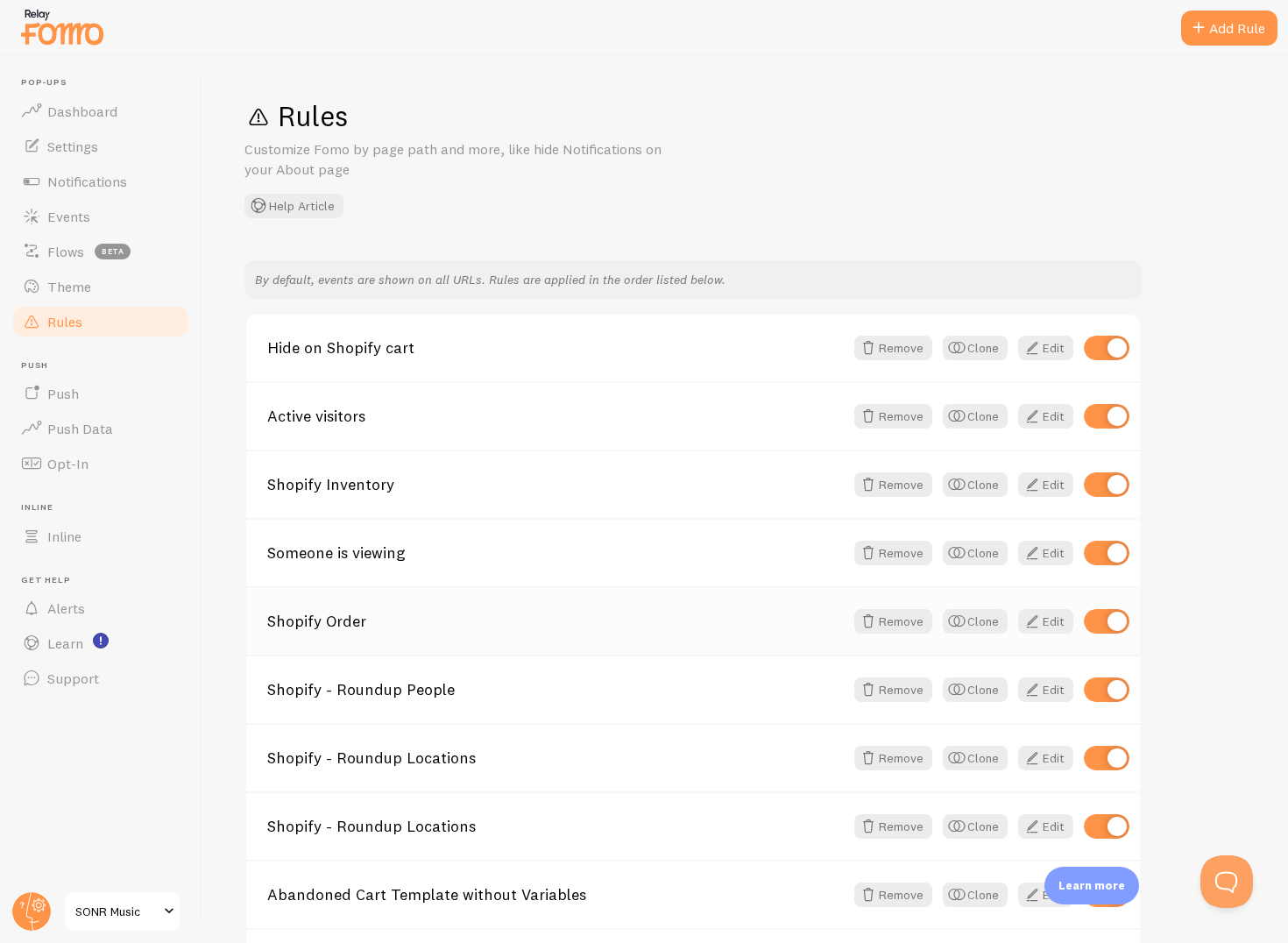
click at [332, 641] on div "Shopify Order Remove Clone Edit" at bounding box center [693, 620] width 894 height 68
click at [319, 625] on link "Shopify Order" at bounding box center [555, 621] width 577 height 15
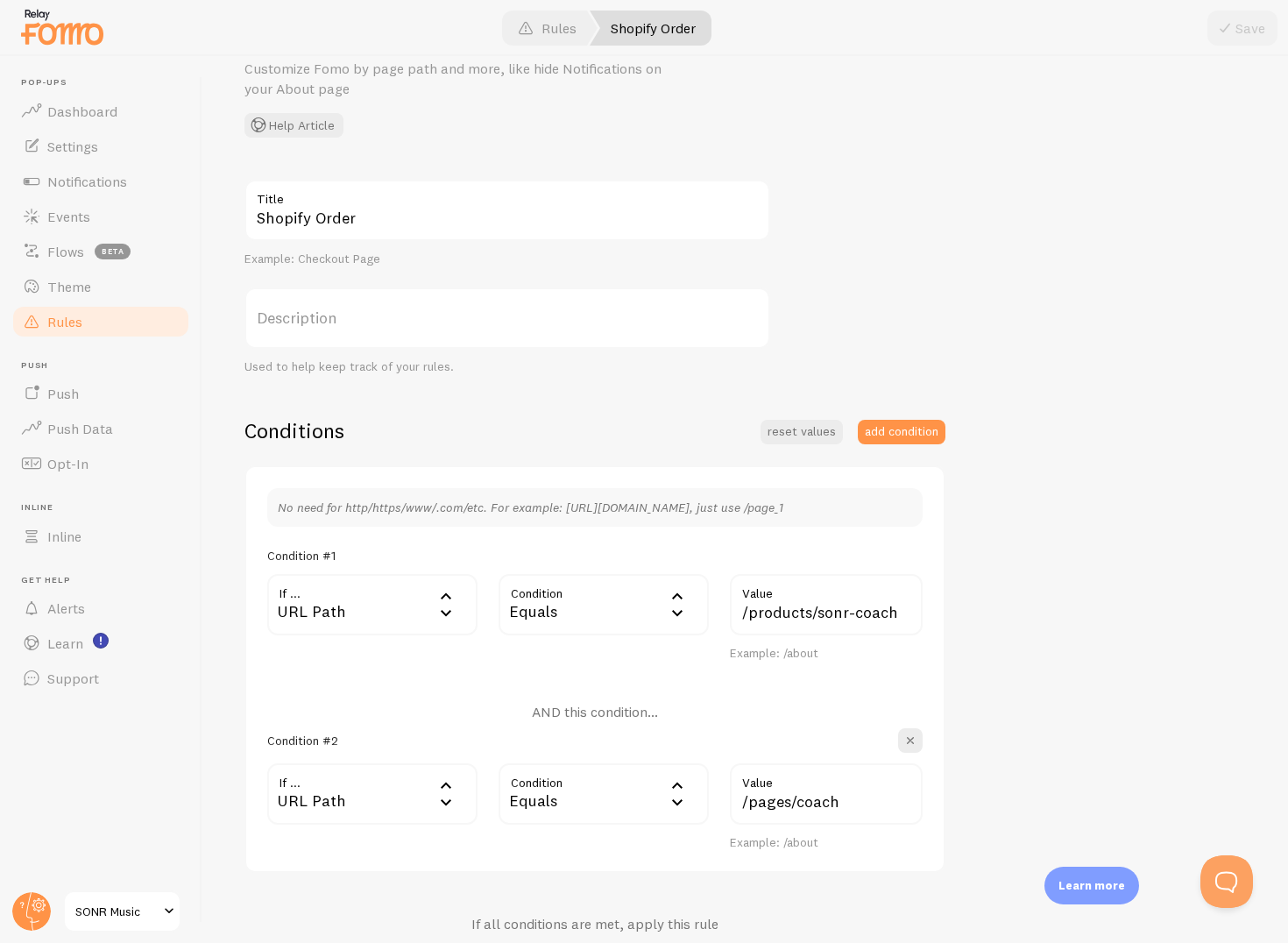
scroll to position [82, 0]
drag, startPoint x: 788, startPoint y: 798, endPoint x: 732, endPoint y: 798, distance: 56.0
click at [731, 798] on input "/pages/coach" at bounding box center [826, 793] width 193 height 62
type input "/coach"
drag, startPoint x: 812, startPoint y: 609, endPoint x: 716, endPoint y: 609, distance: 96.0
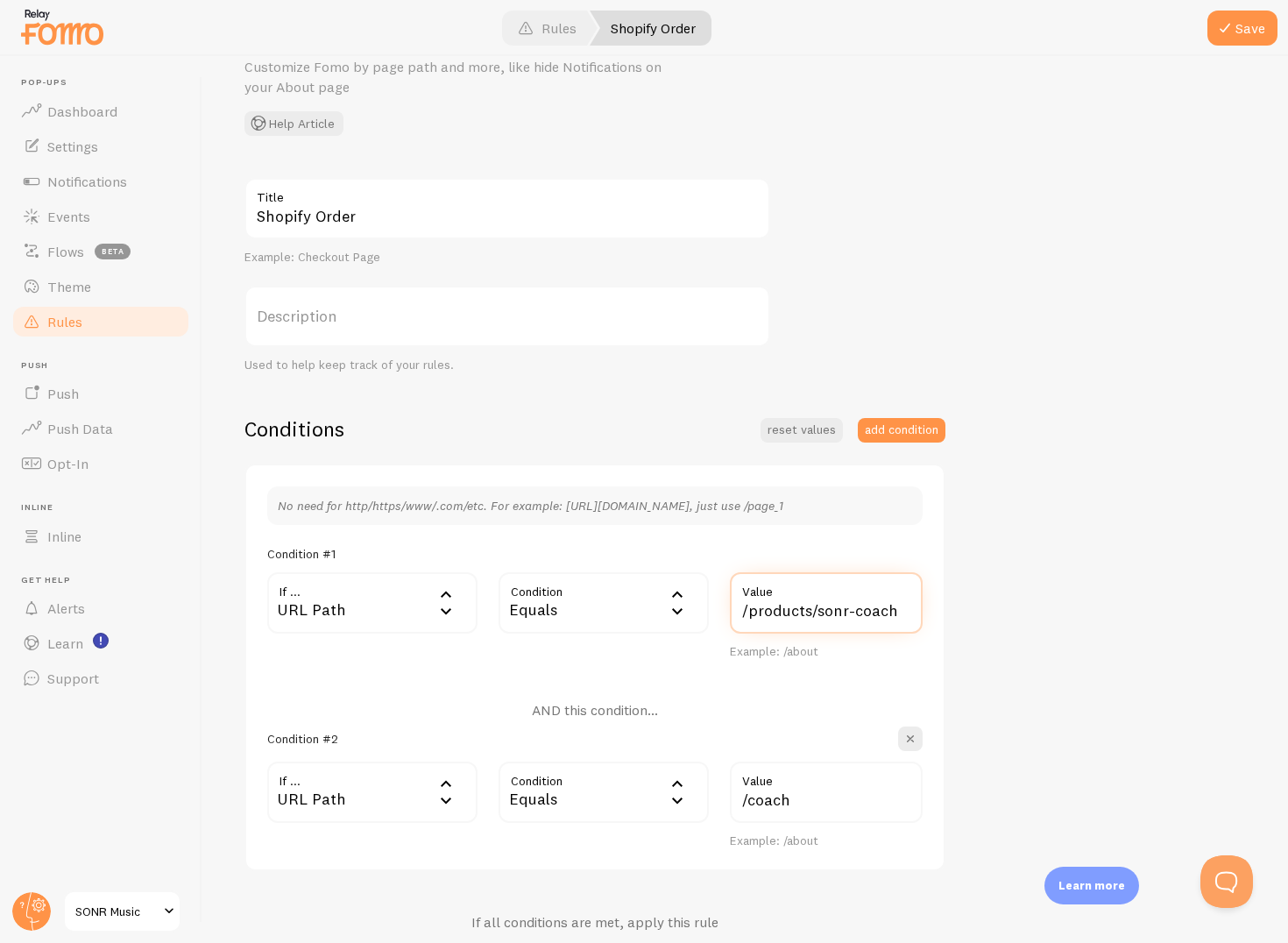
click at [715, 609] on div "If ... url URL Path URL Path URL Parameter Home page Mobile Browser URL Host CS…" at bounding box center [595, 616] width 677 height 88
type input "/sonr-coach"
click at [1240, 16] on button "Save" at bounding box center [1242, 28] width 70 height 35
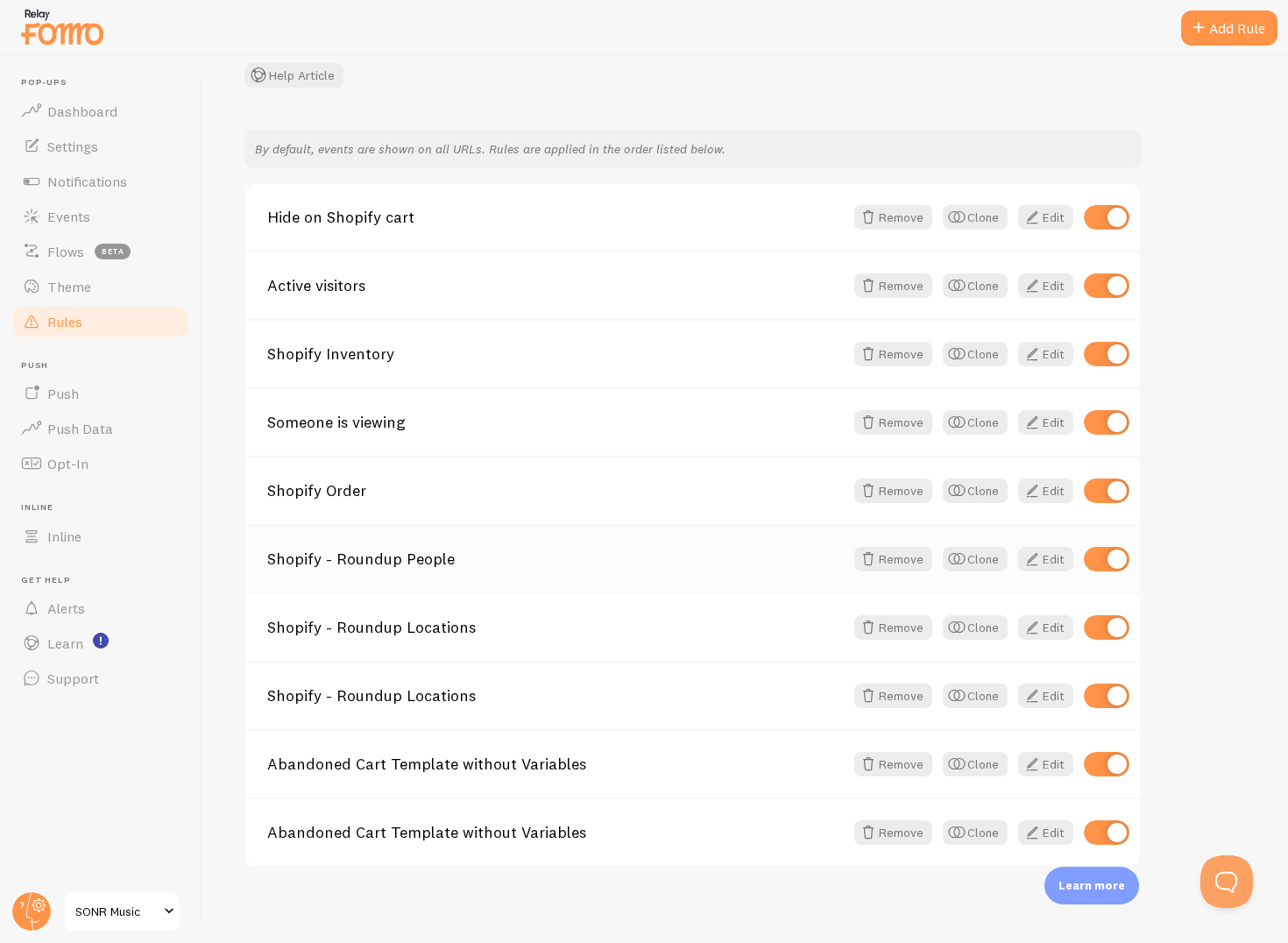
scroll to position [140, 0]
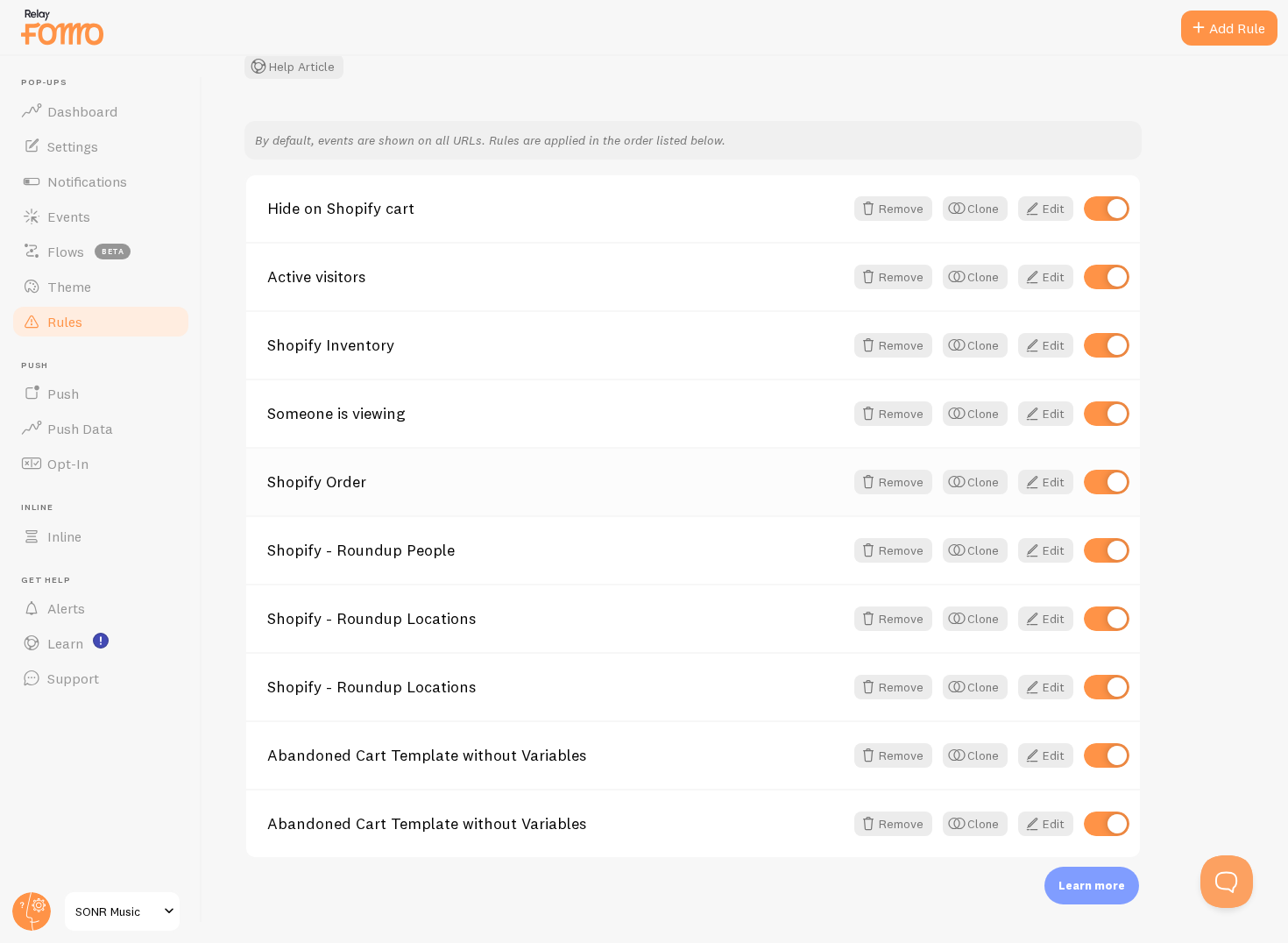
click at [530, 490] on div "Shopify Order Remove Clone Edit" at bounding box center [693, 480] width 894 height 68
click at [302, 481] on link "Shopify Order" at bounding box center [555, 481] width 577 height 15
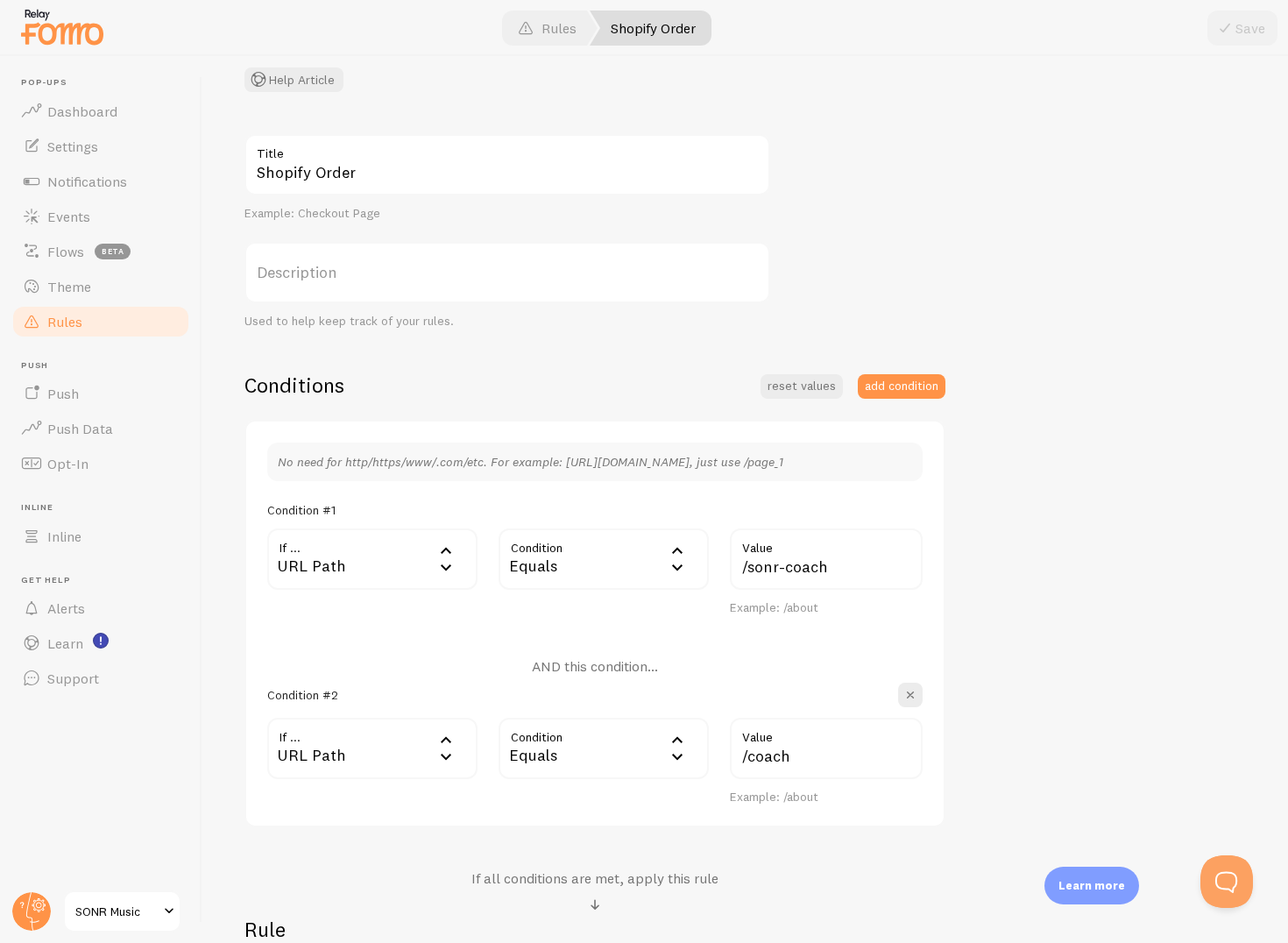
scroll to position [191, 0]
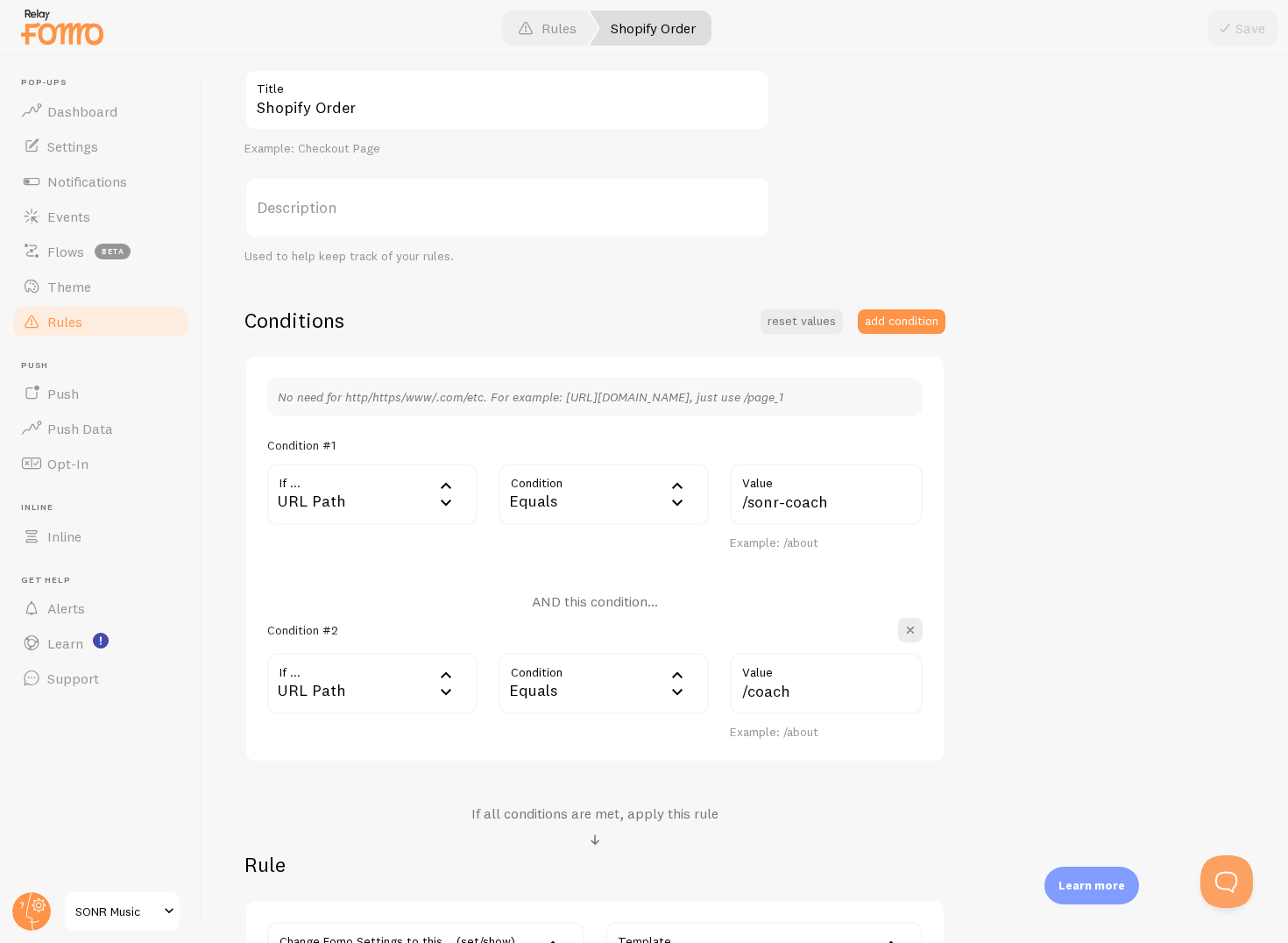
click at [587, 497] on div "Equals" at bounding box center [604, 495] width 210 height 62
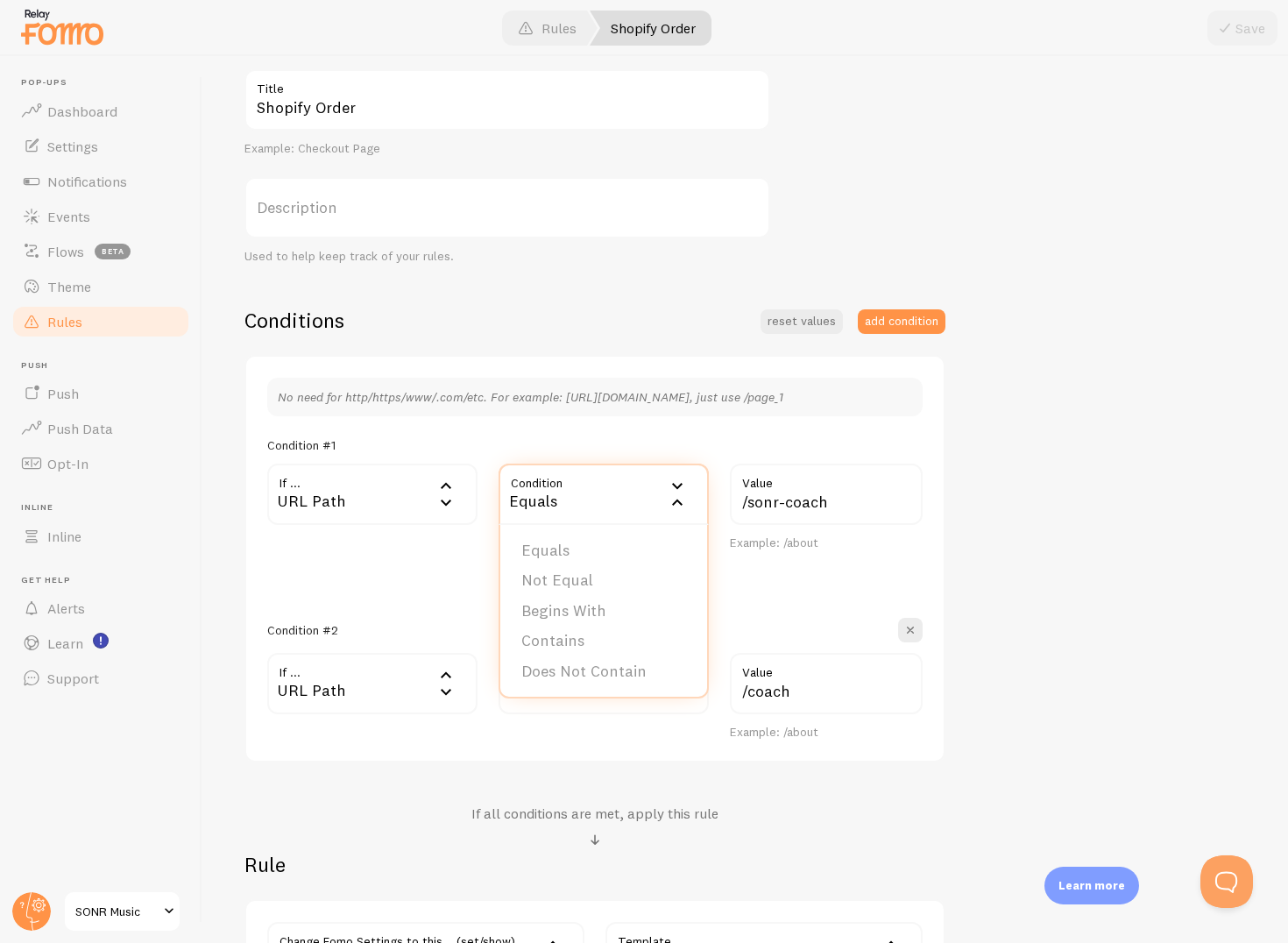
click at [408, 565] on div "No need for http/https/www/.com/etc. For example: http://www.yourwebsite.com/pa…" at bounding box center [595, 559] width 701 height 409
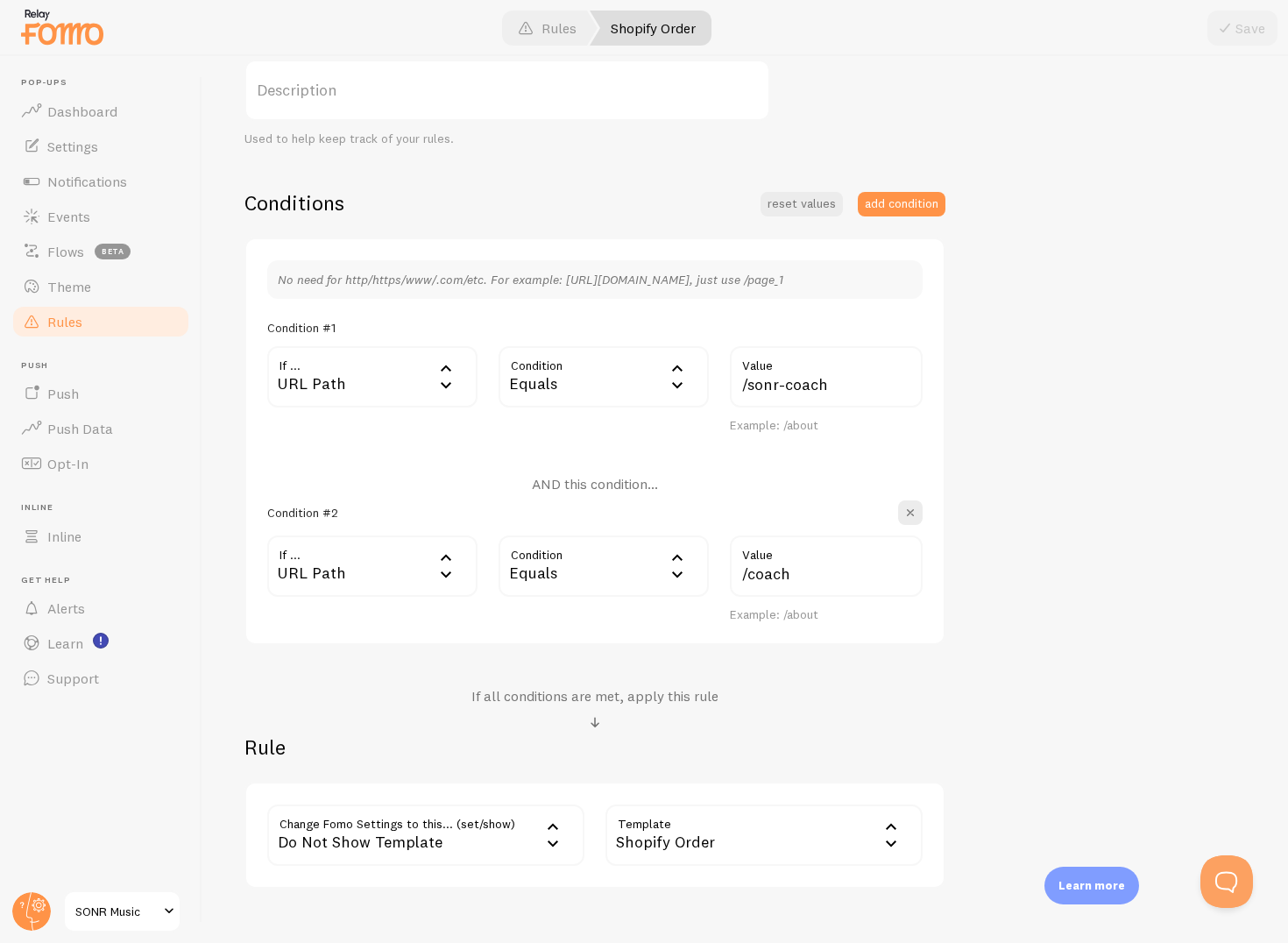
scroll to position [311, 0]
click at [562, 582] on div "Equals" at bounding box center [604, 564] width 210 height 62
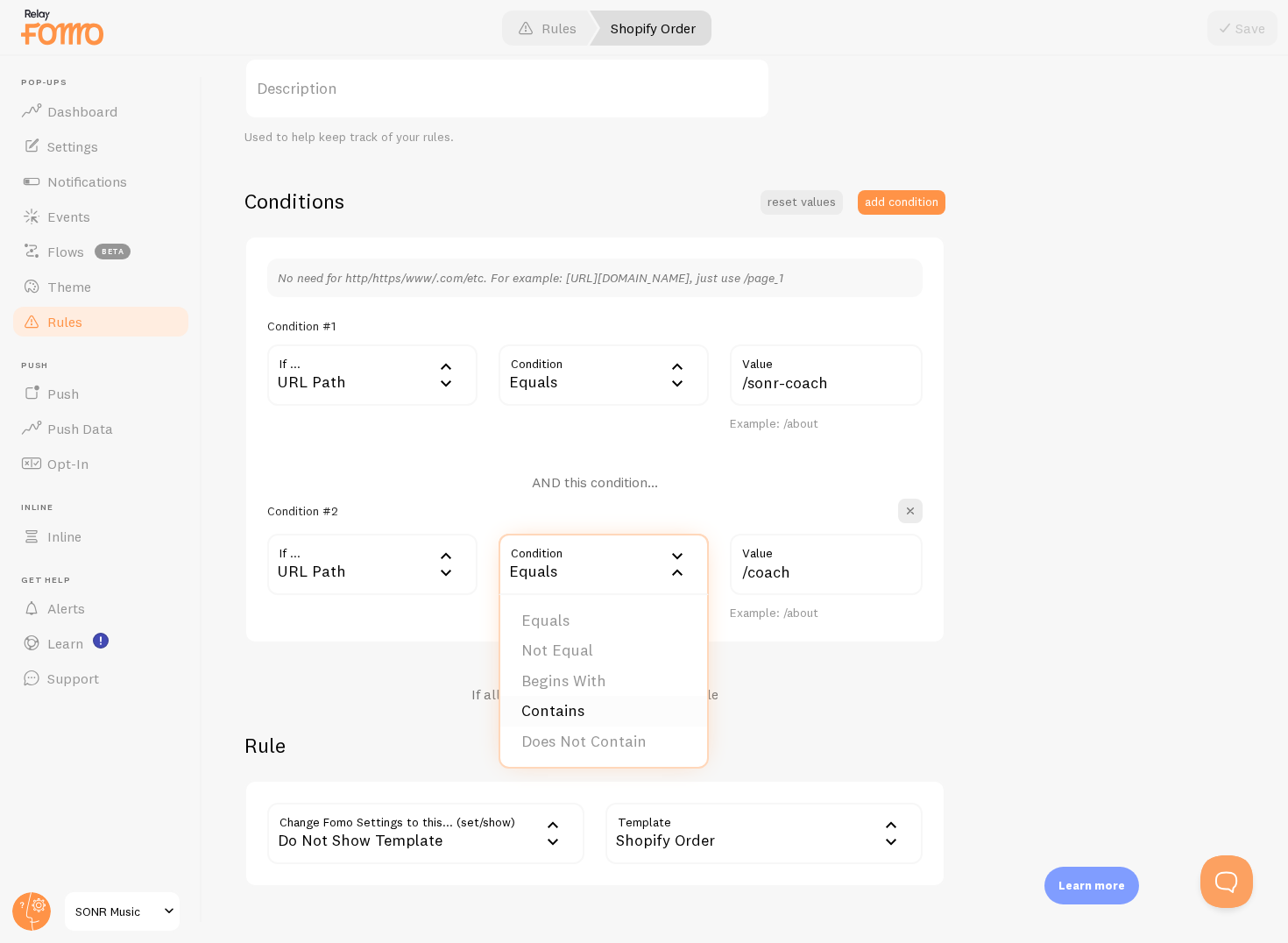
click at [587, 703] on li "Contains" at bounding box center [604, 711] width 207 height 31
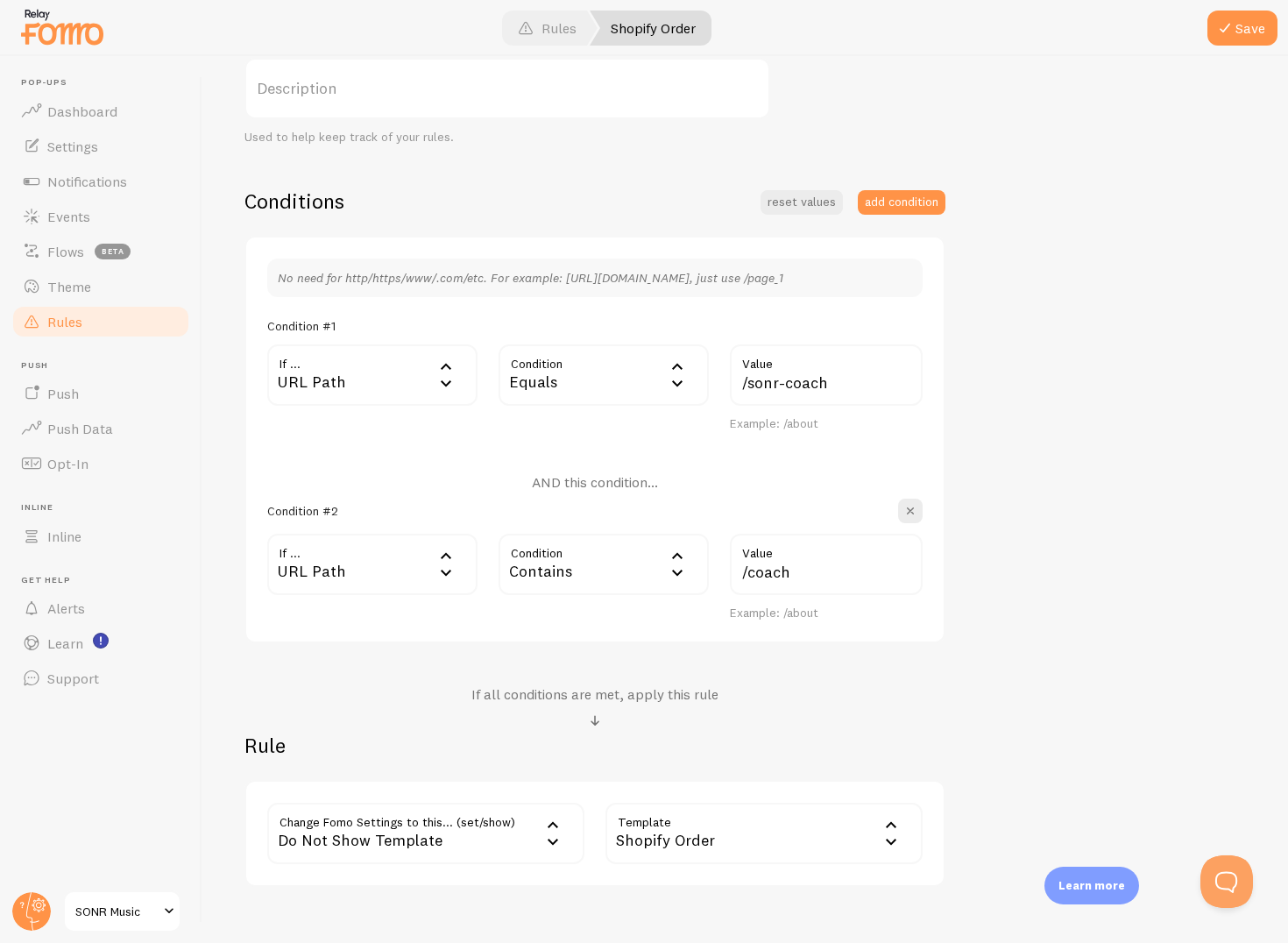
click at [609, 376] on div "Equals" at bounding box center [604, 375] width 210 height 62
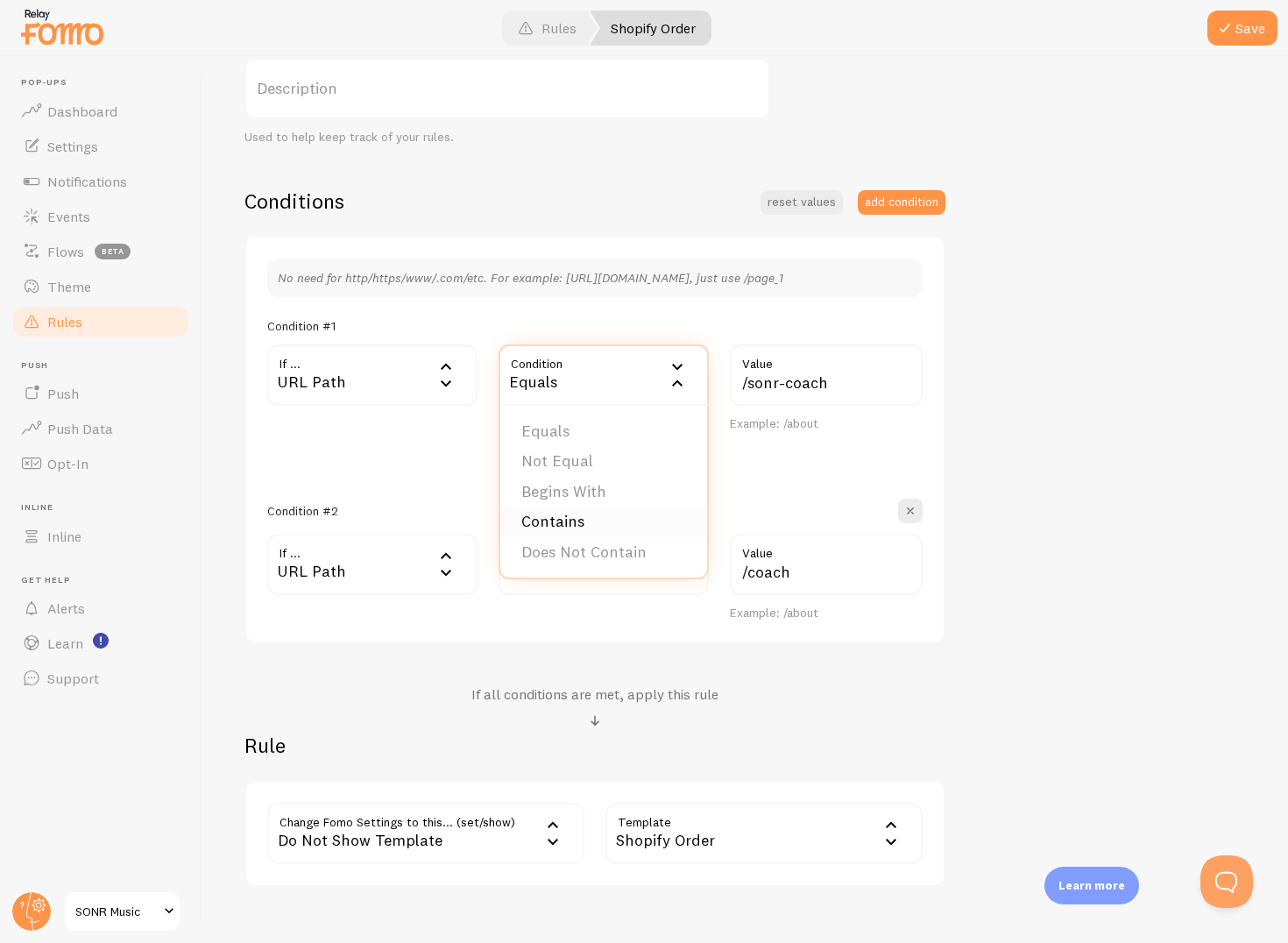
click at [587, 515] on li "Contains" at bounding box center [604, 522] width 207 height 31
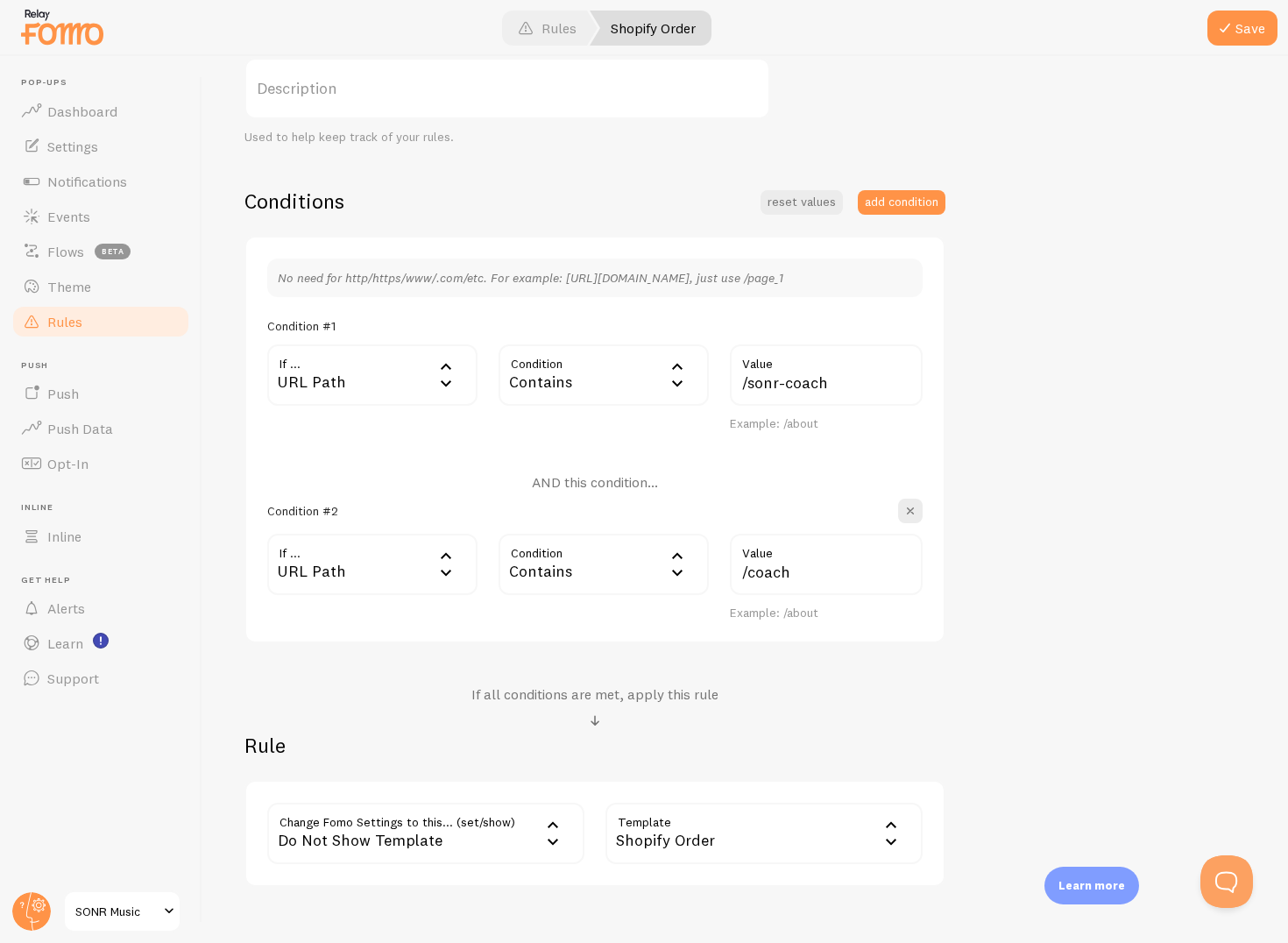
scroll to position [324, 0]
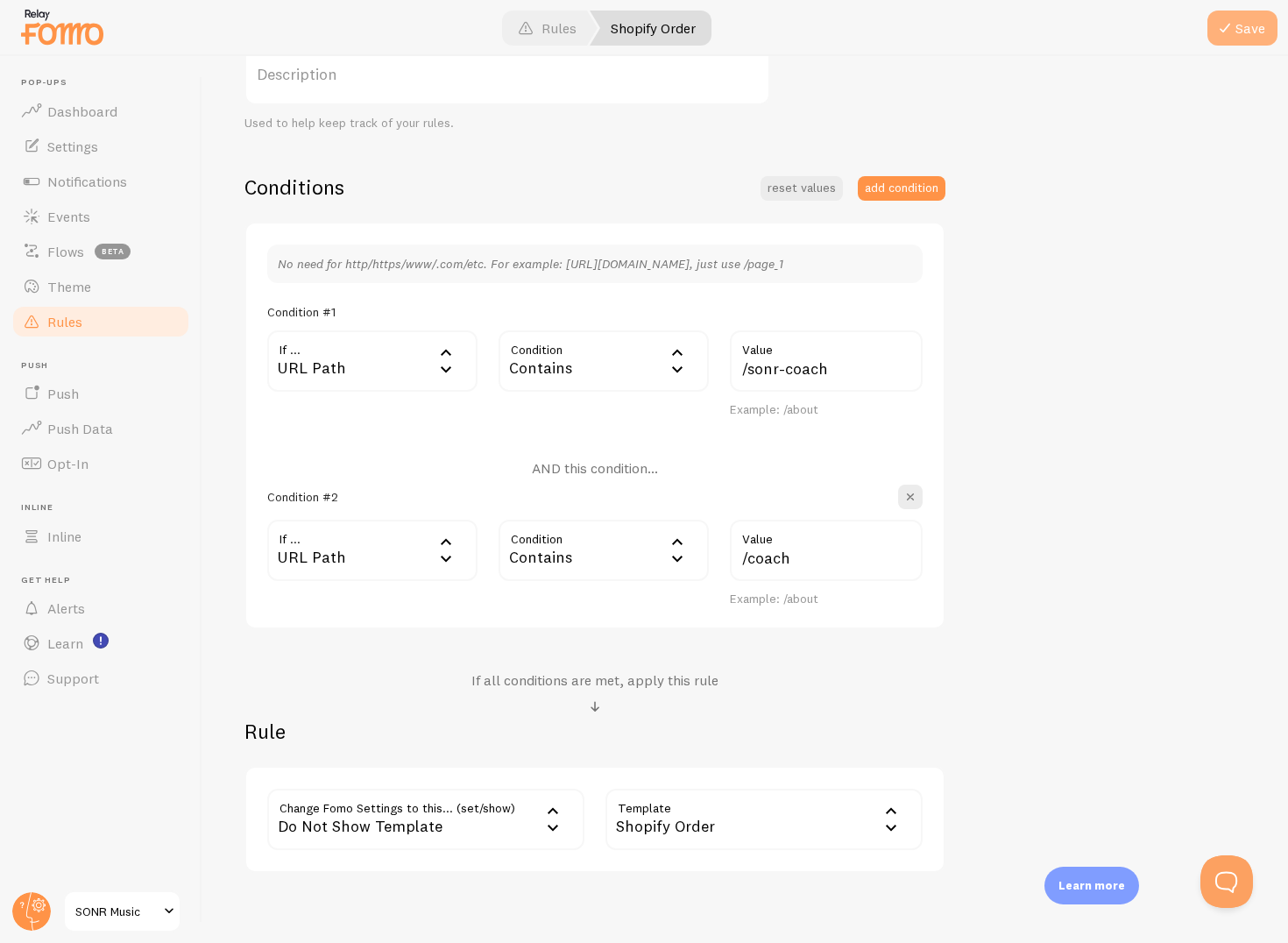
click at [1222, 23] on span at bounding box center [1225, 27] width 21 height 21
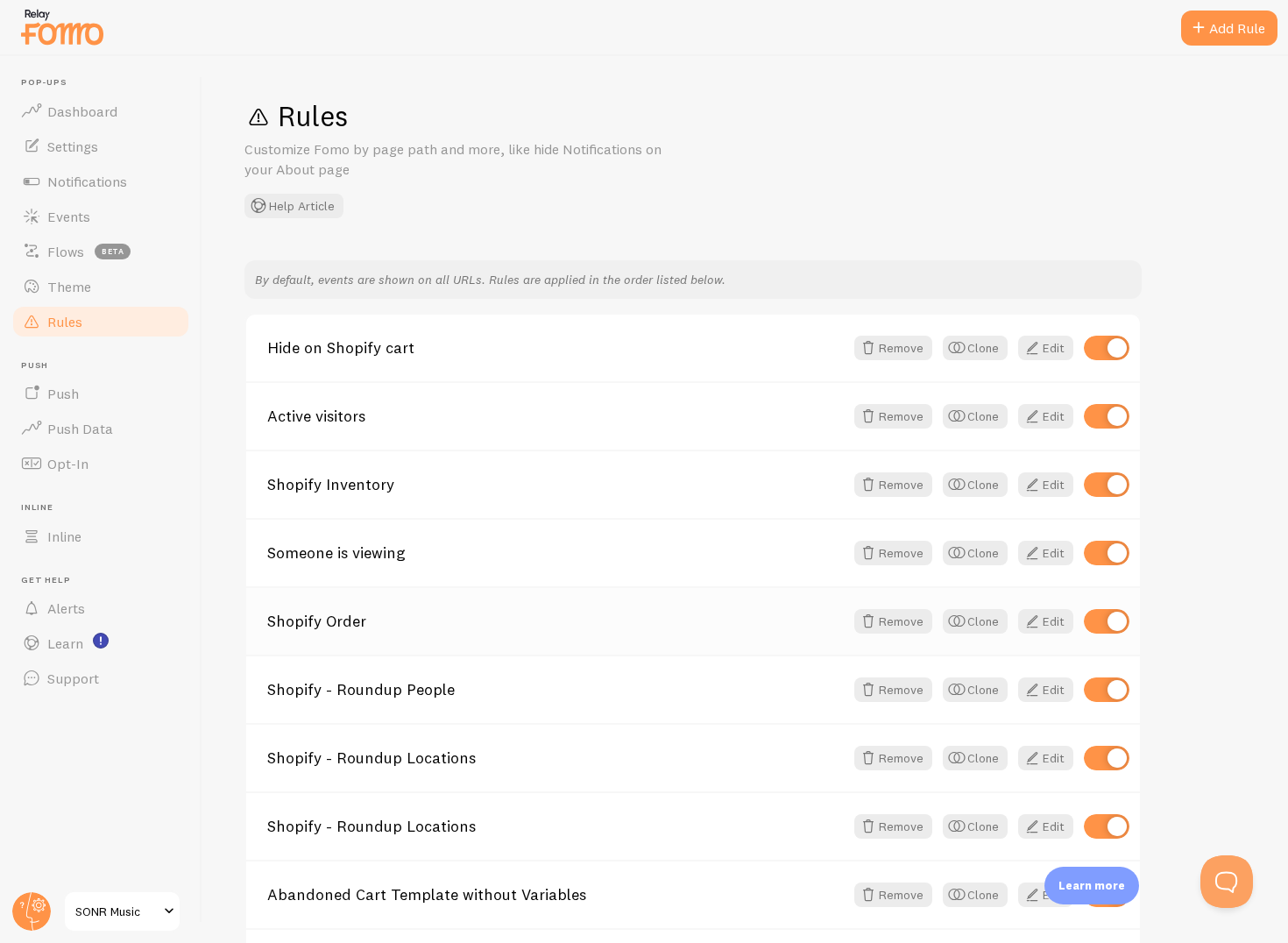
click at [360, 625] on link "Shopify Order" at bounding box center [555, 621] width 577 height 15
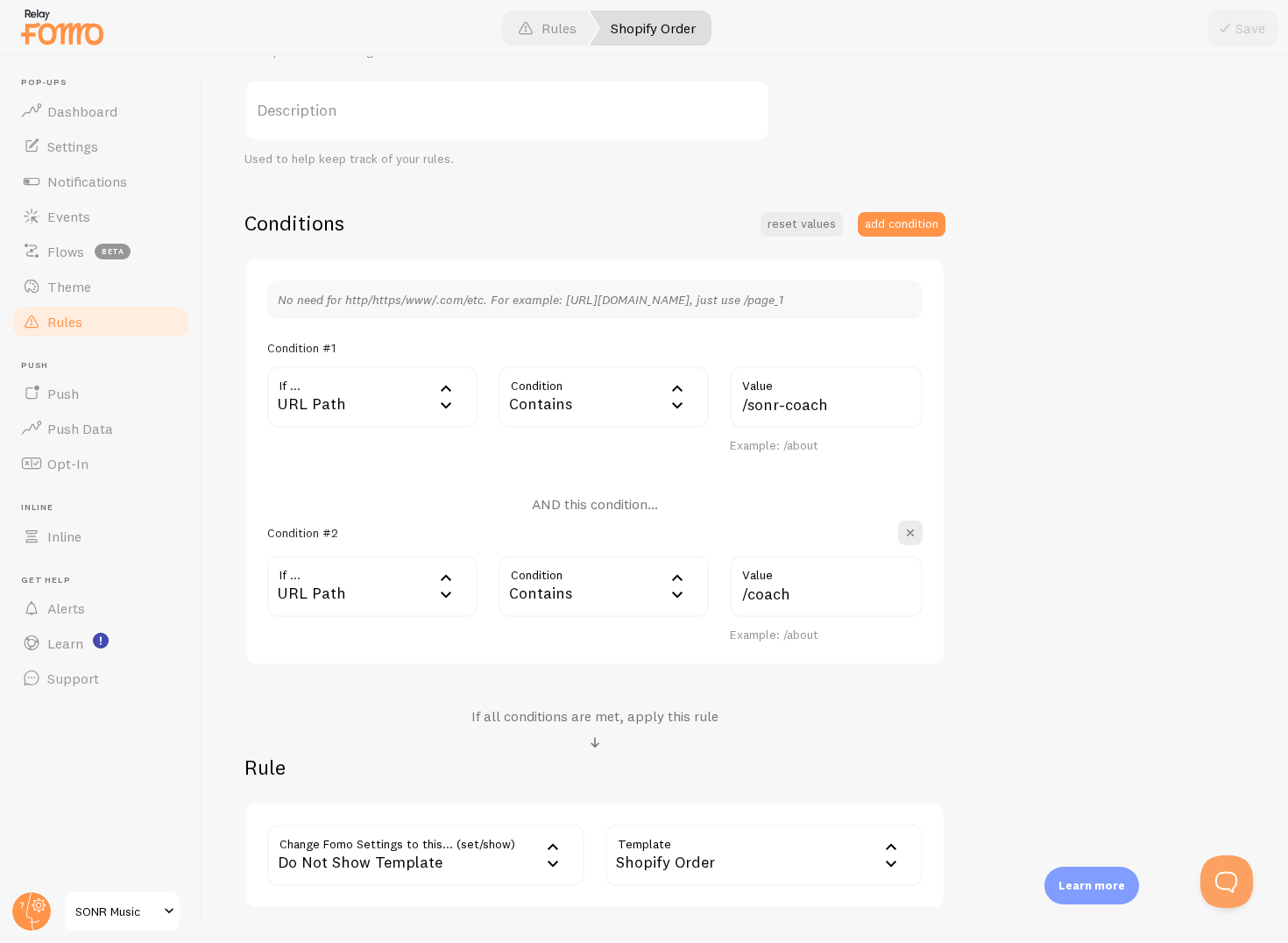
scroll to position [409, 0]
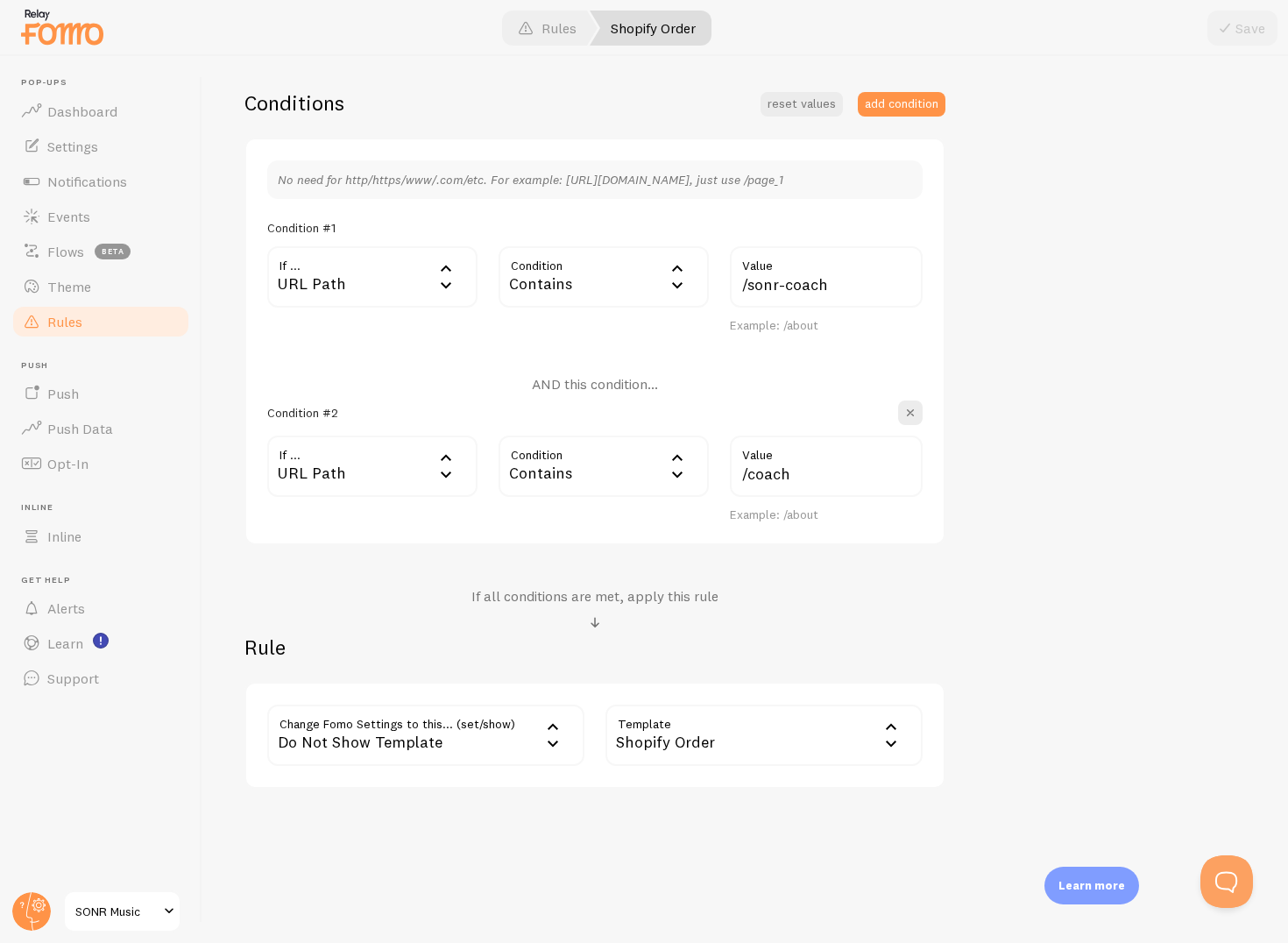
click at [465, 747] on div "Do Not Show Template" at bounding box center [426, 736] width 317 height 62
click at [363, 785] on li "Notifications" at bounding box center [426, 792] width 313 height 31
click at [710, 730] on label "Options" at bounding box center [764, 736] width 317 height 62
click at [700, 792] on li "Hide Fomo" at bounding box center [764, 792] width 313 height 31
click at [1234, 34] on span at bounding box center [1225, 27] width 21 height 21
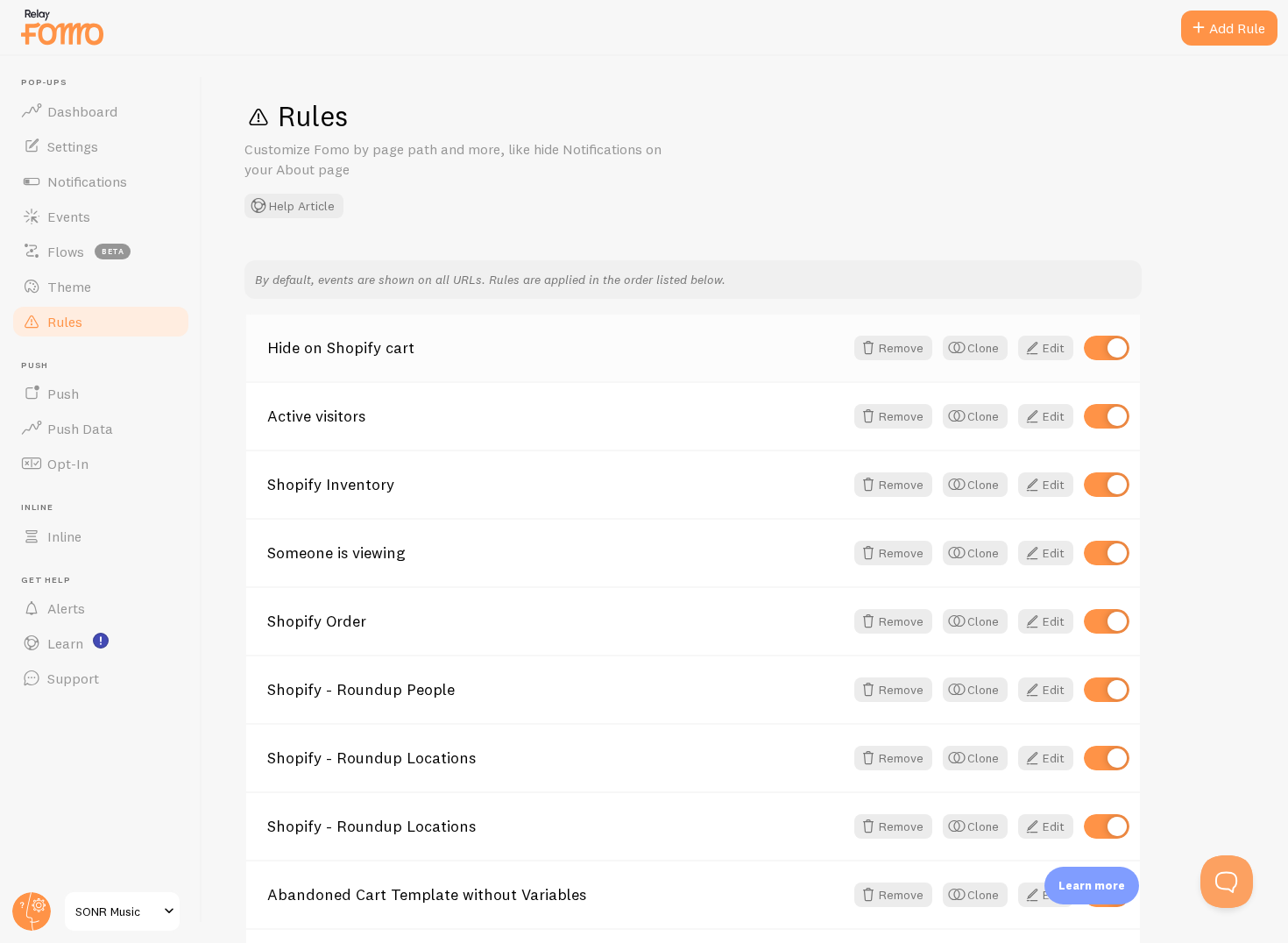
click at [373, 362] on div "Hide on Shopify cart Remove Clone Edit" at bounding box center [693, 348] width 894 height 67
click at [369, 351] on link "Hide on Shopify cart" at bounding box center [555, 347] width 577 height 15
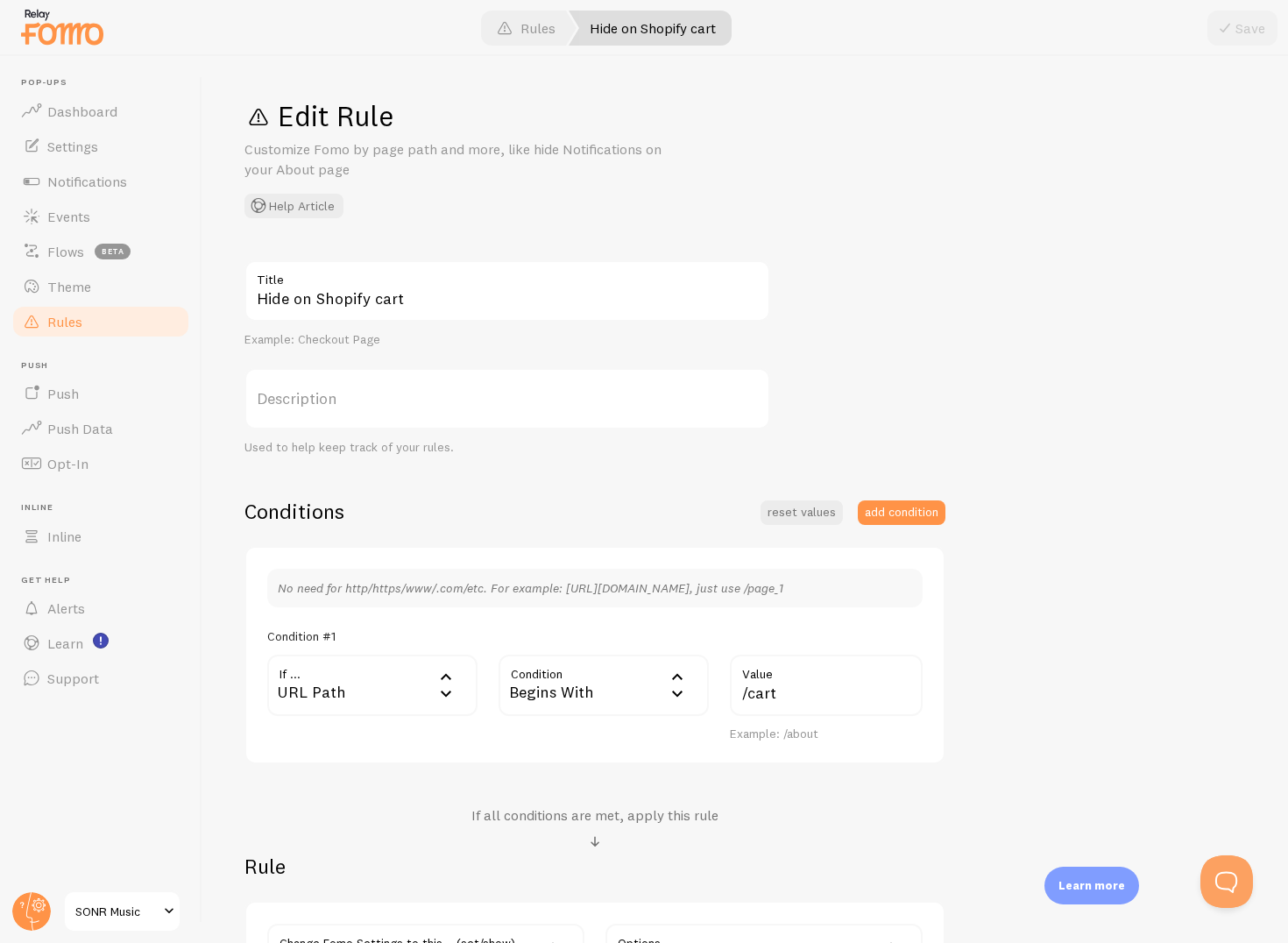
scroll to position [219, 0]
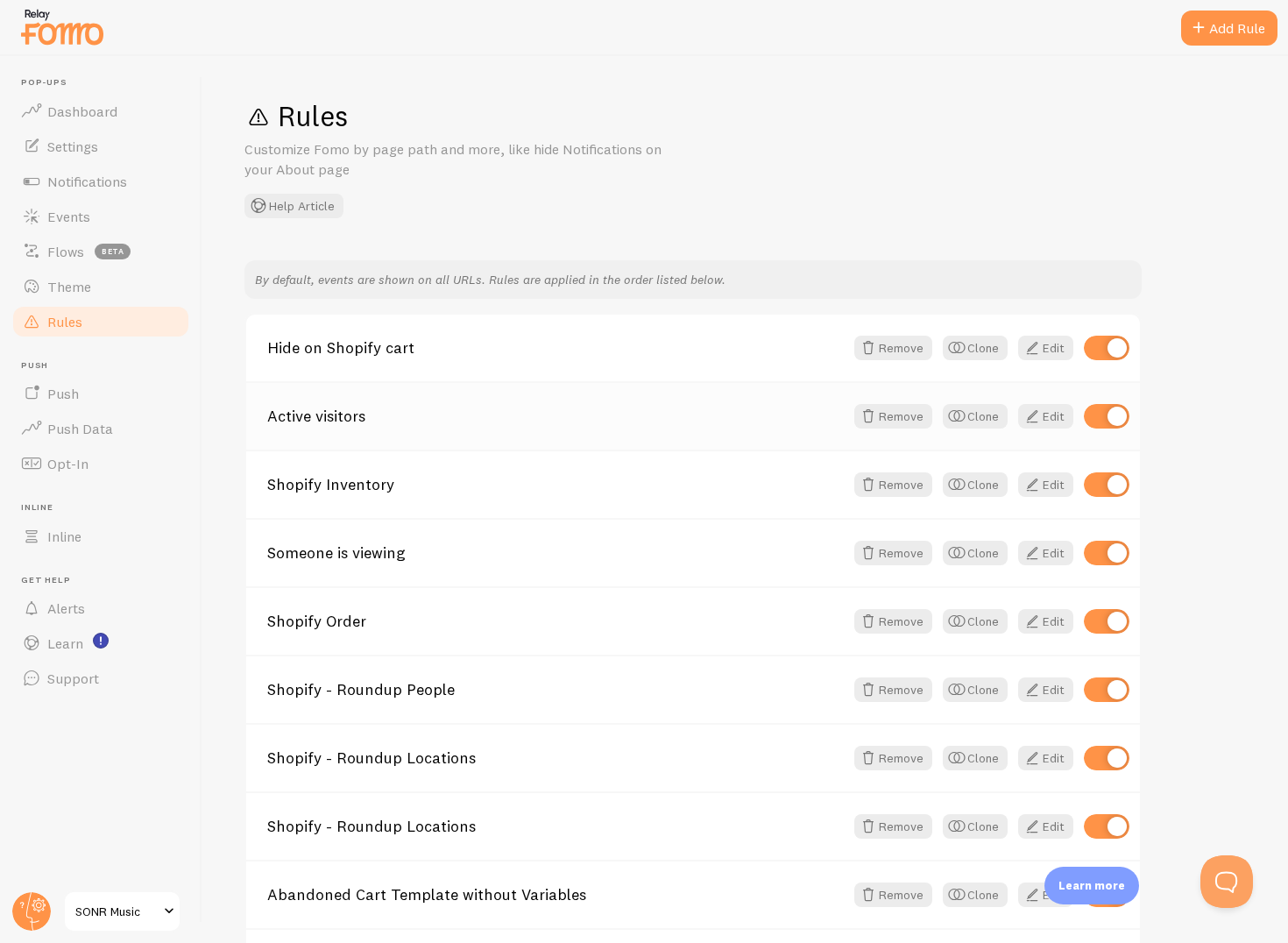
click at [381, 399] on div "Active visitors Remove Clone Edit" at bounding box center [693, 415] width 894 height 68
click at [382, 489] on link "Shopify Inventory" at bounding box center [555, 484] width 577 height 15
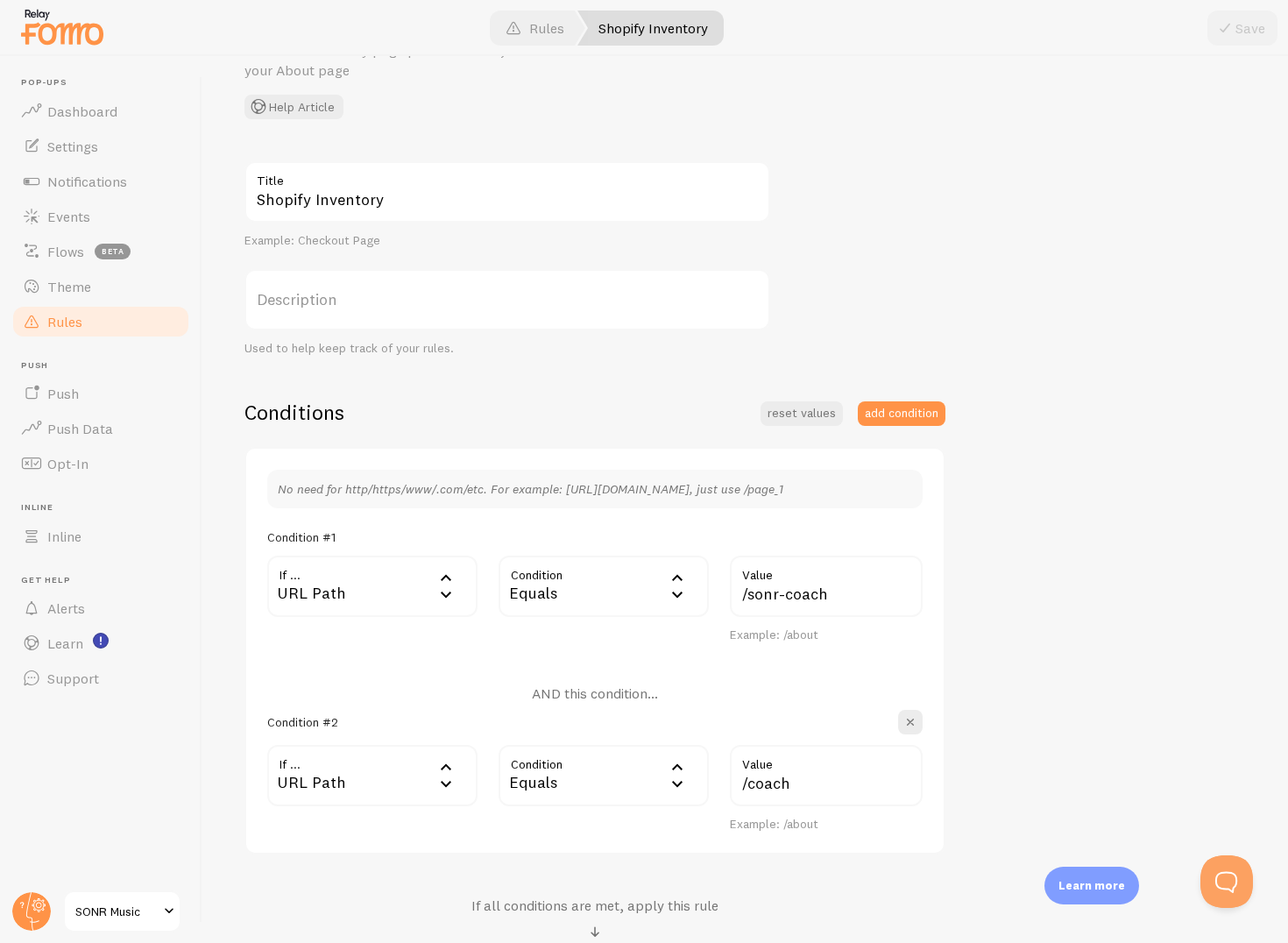
scroll to position [101, 0]
click at [541, 585] on div "Equals" at bounding box center [604, 584] width 210 height 62
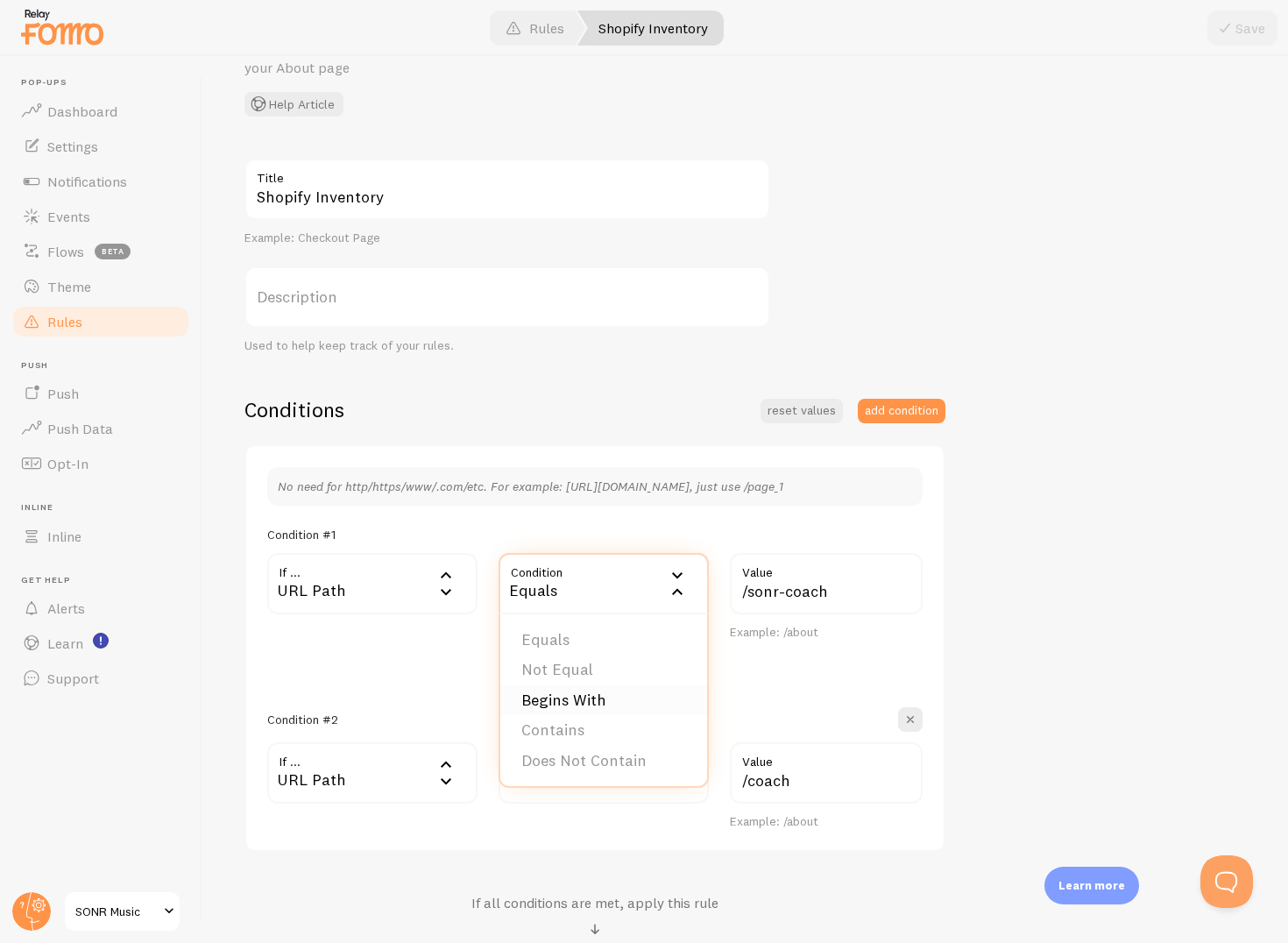
click at [554, 703] on li "Begins With" at bounding box center [604, 701] width 207 height 31
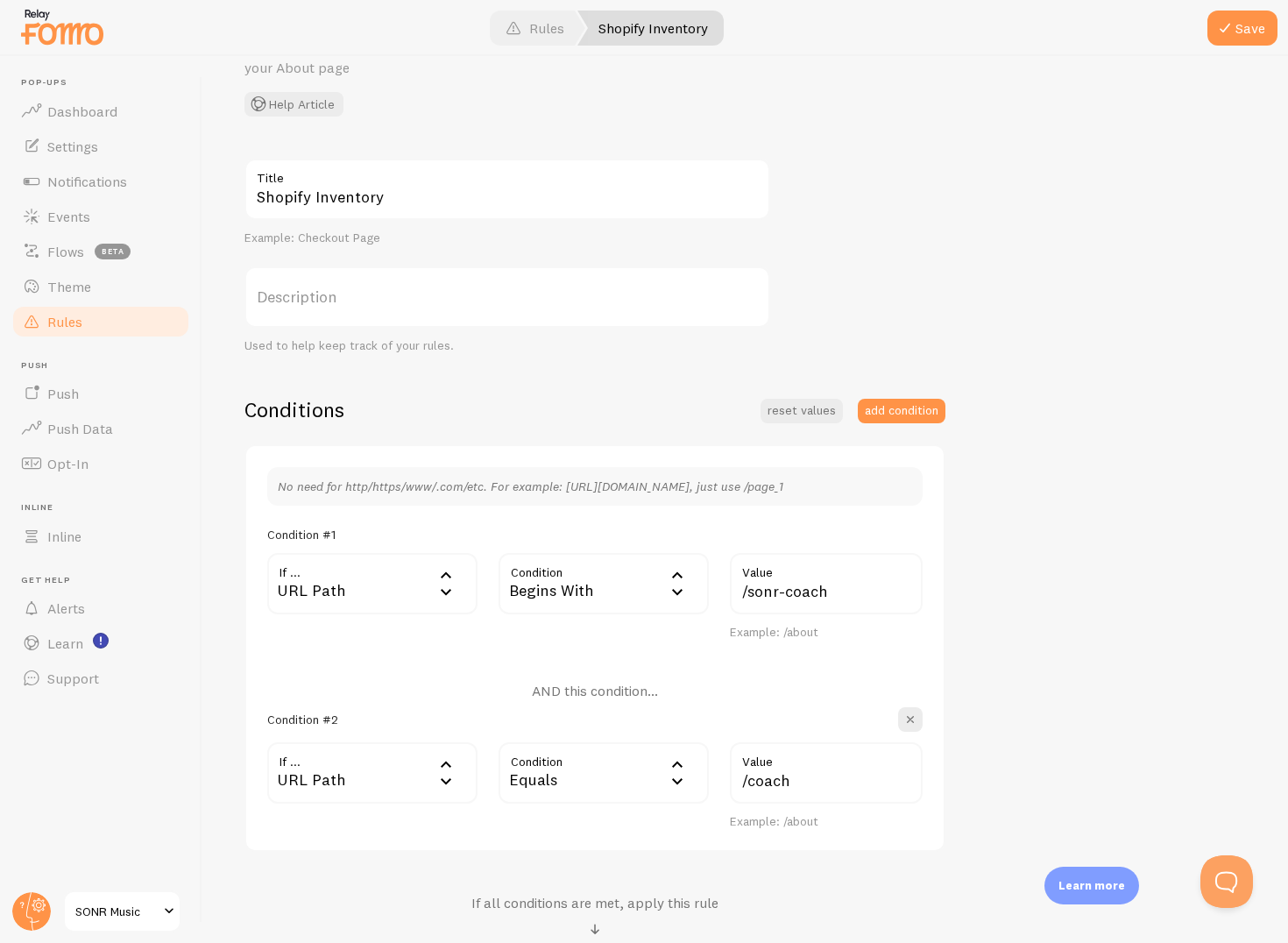
click at [562, 763] on div "Equals" at bounding box center [604, 774] width 210 height 62
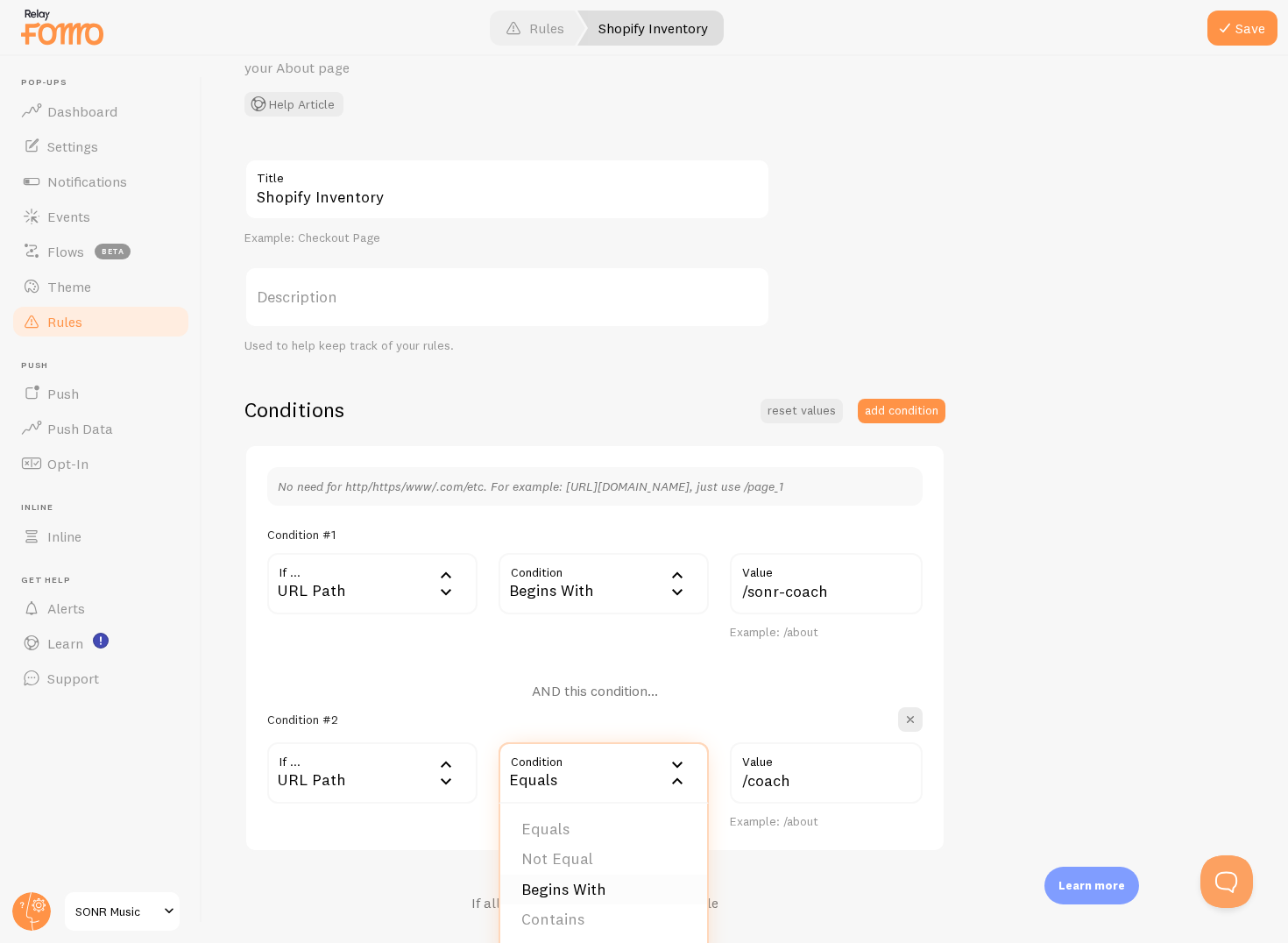
click at [569, 896] on li "Begins With" at bounding box center [604, 890] width 207 height 31
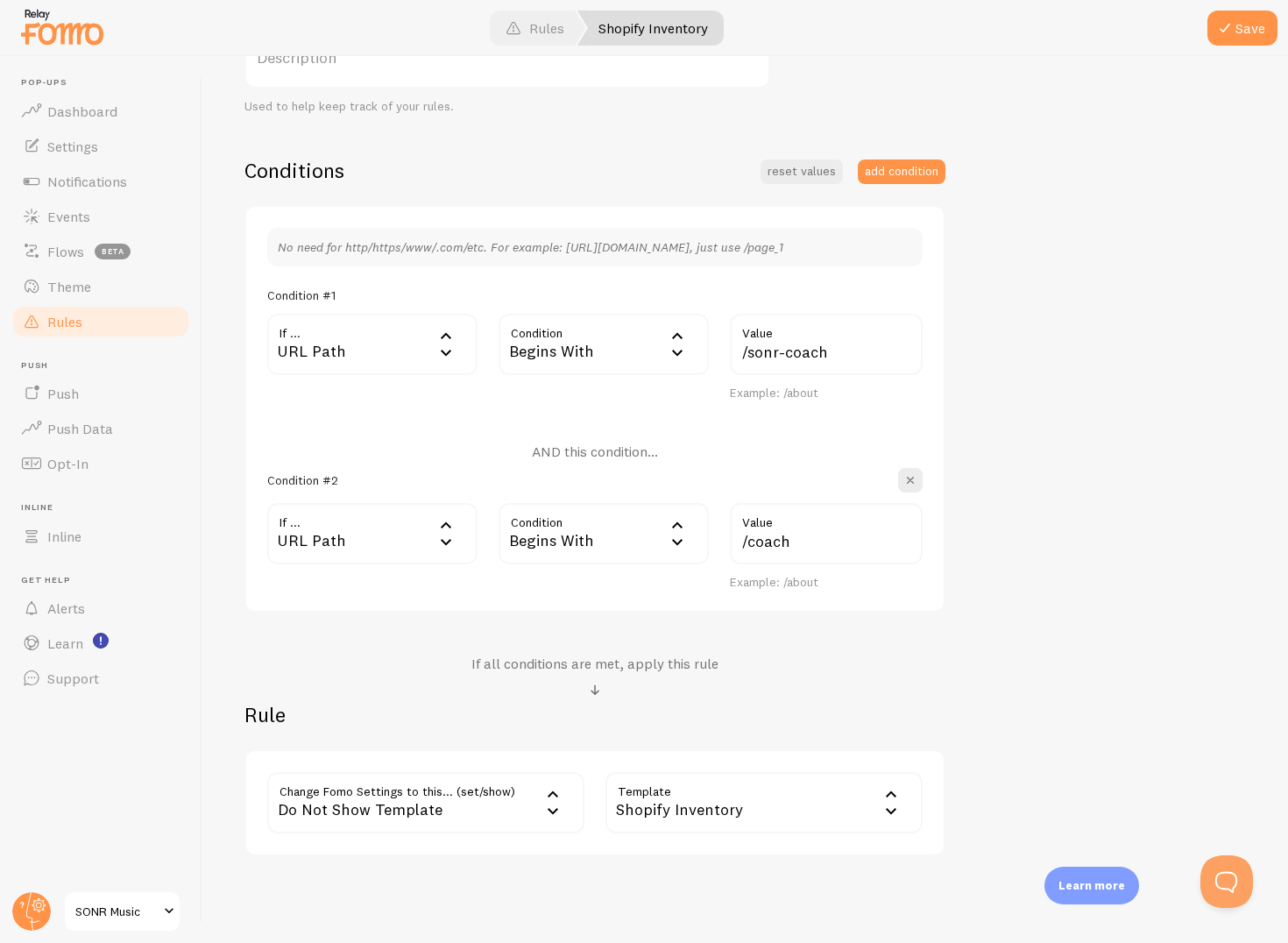
scroll to position [349, 0]
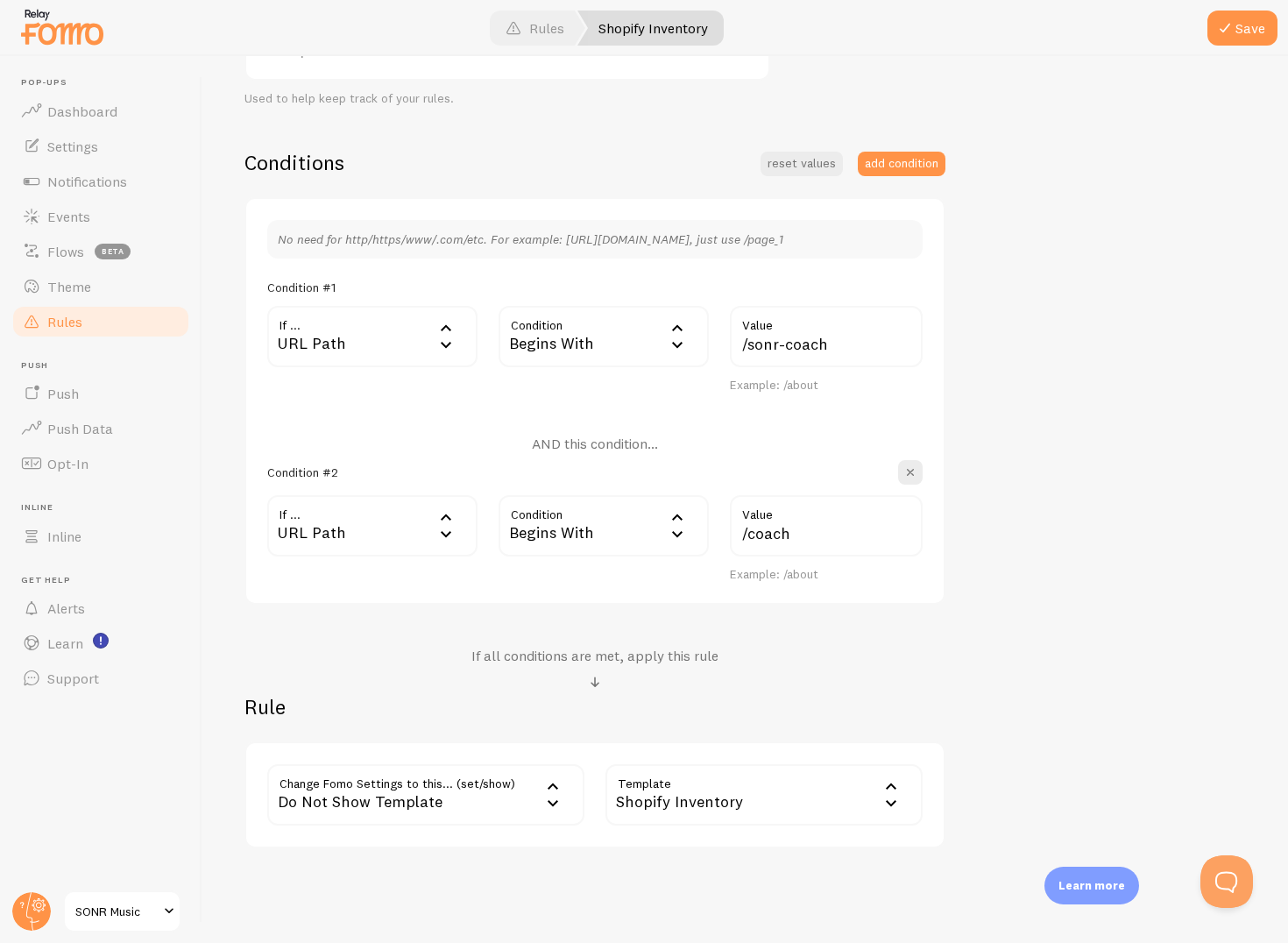
click at [484, 805] on div "Do Not Show Template" at bounding box center [426, 795] width 317 height 62
click at [414, 846] on li "Notifications" at bounding box center [426, 852] width 313 height 31
click at [653, 794] on label "Options" at bounding box center [764, 795] width 317 height 62
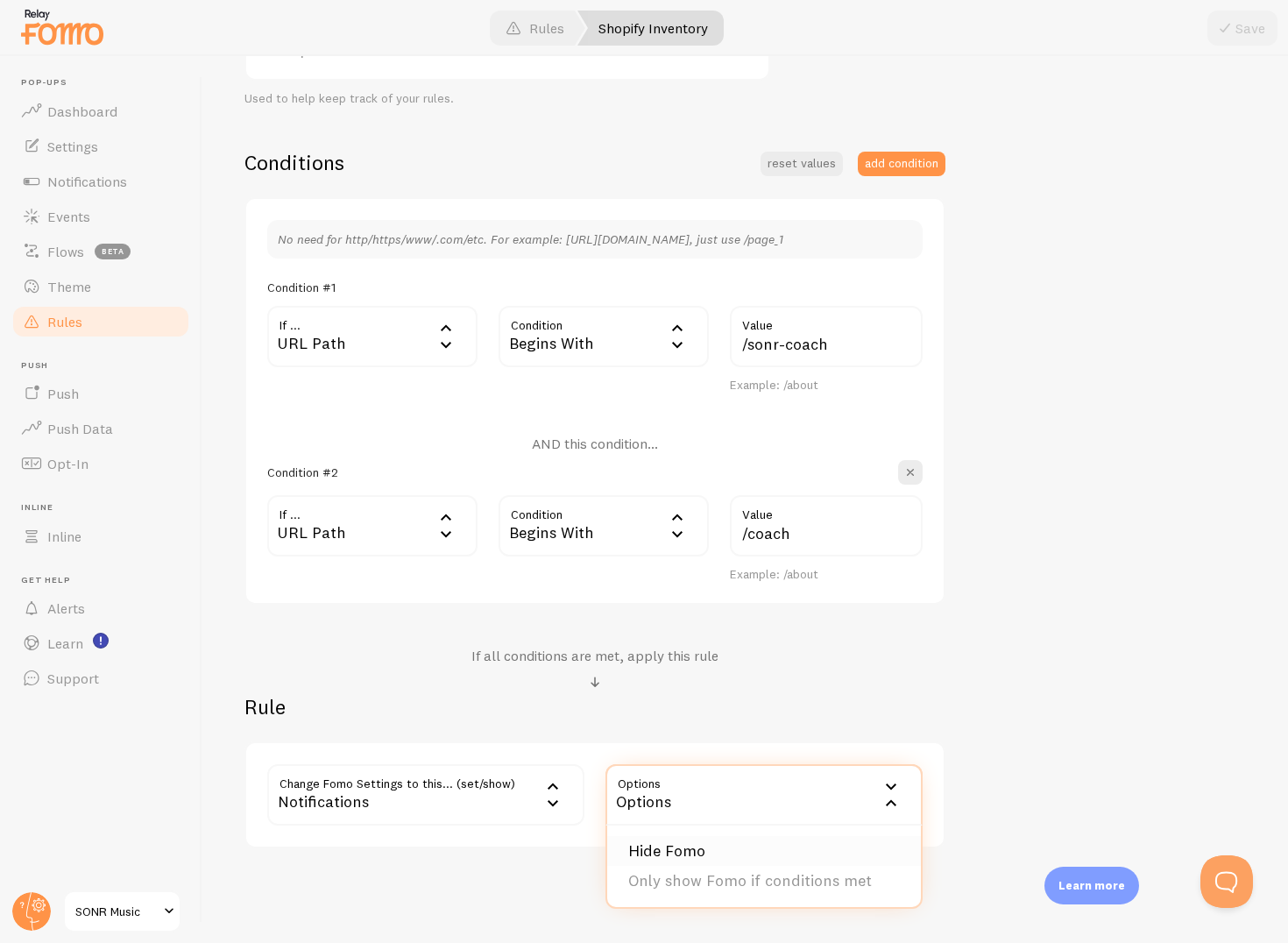
click at [653, 852] on li "Hide Fomo" at bounding box center [764, 852] width 313 height 31
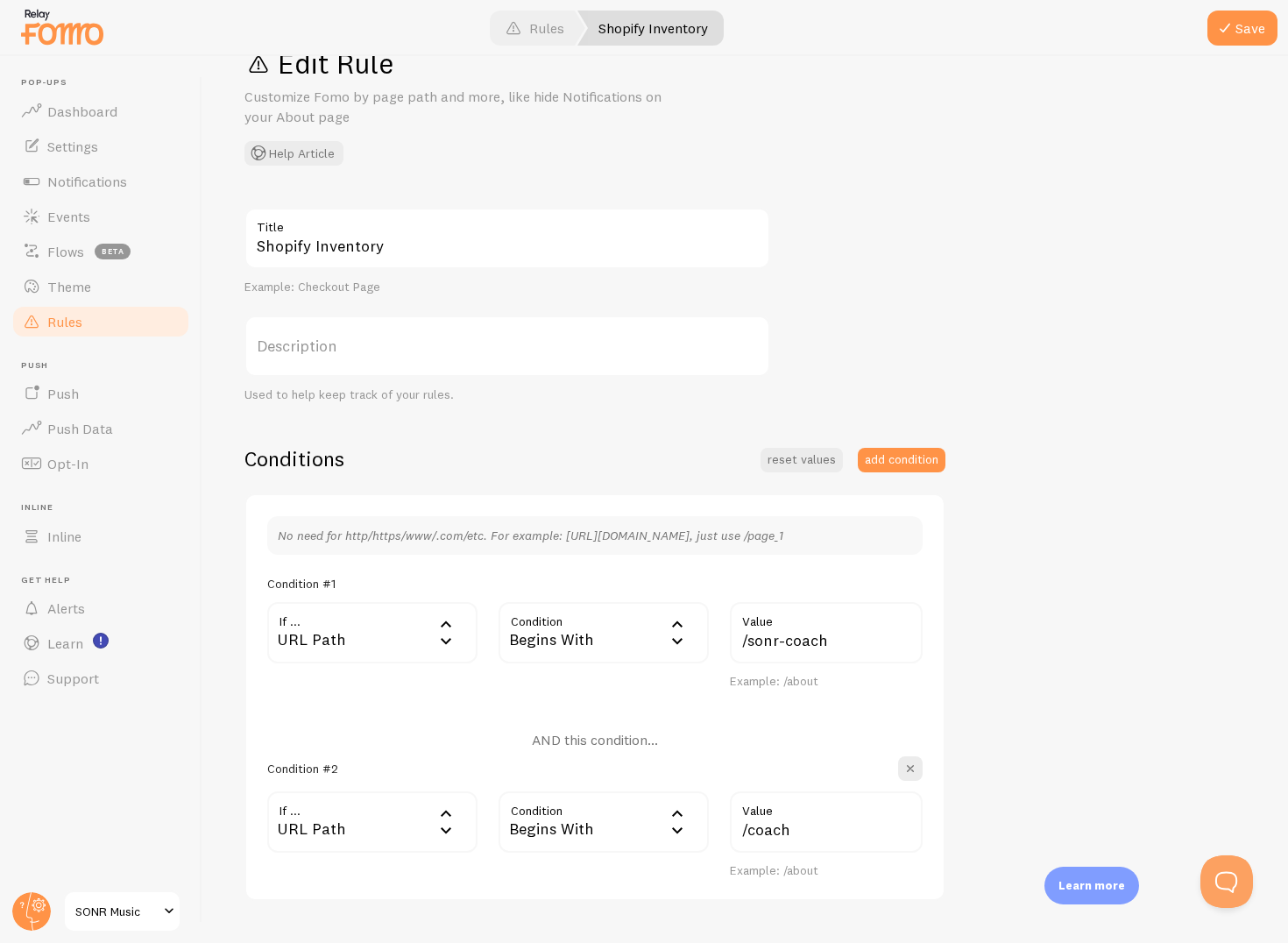
scroll to position [5, 0]
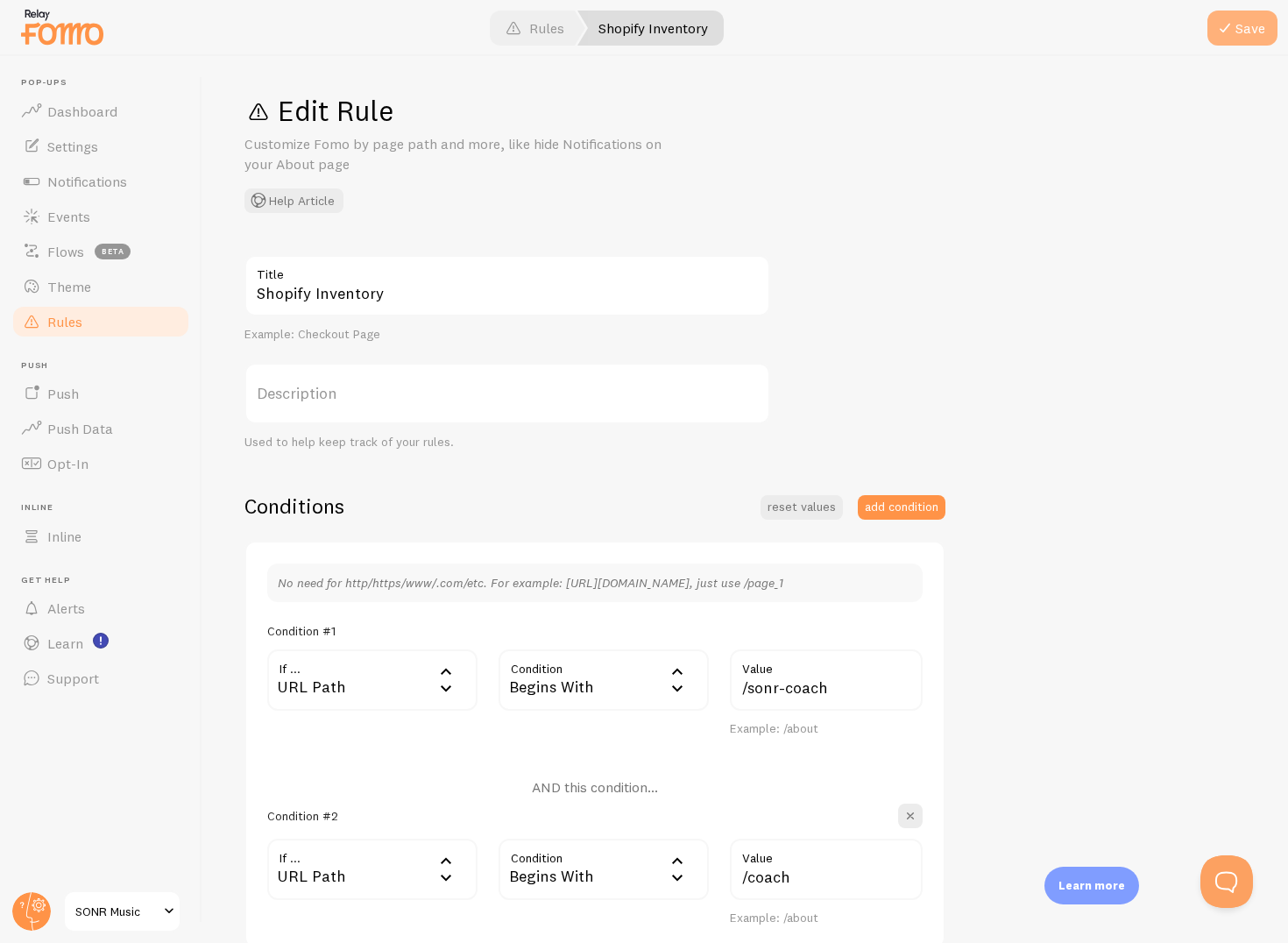
click at [1237, 20] on button "Save" at bounding box center [1242, 28] width 70 height 35
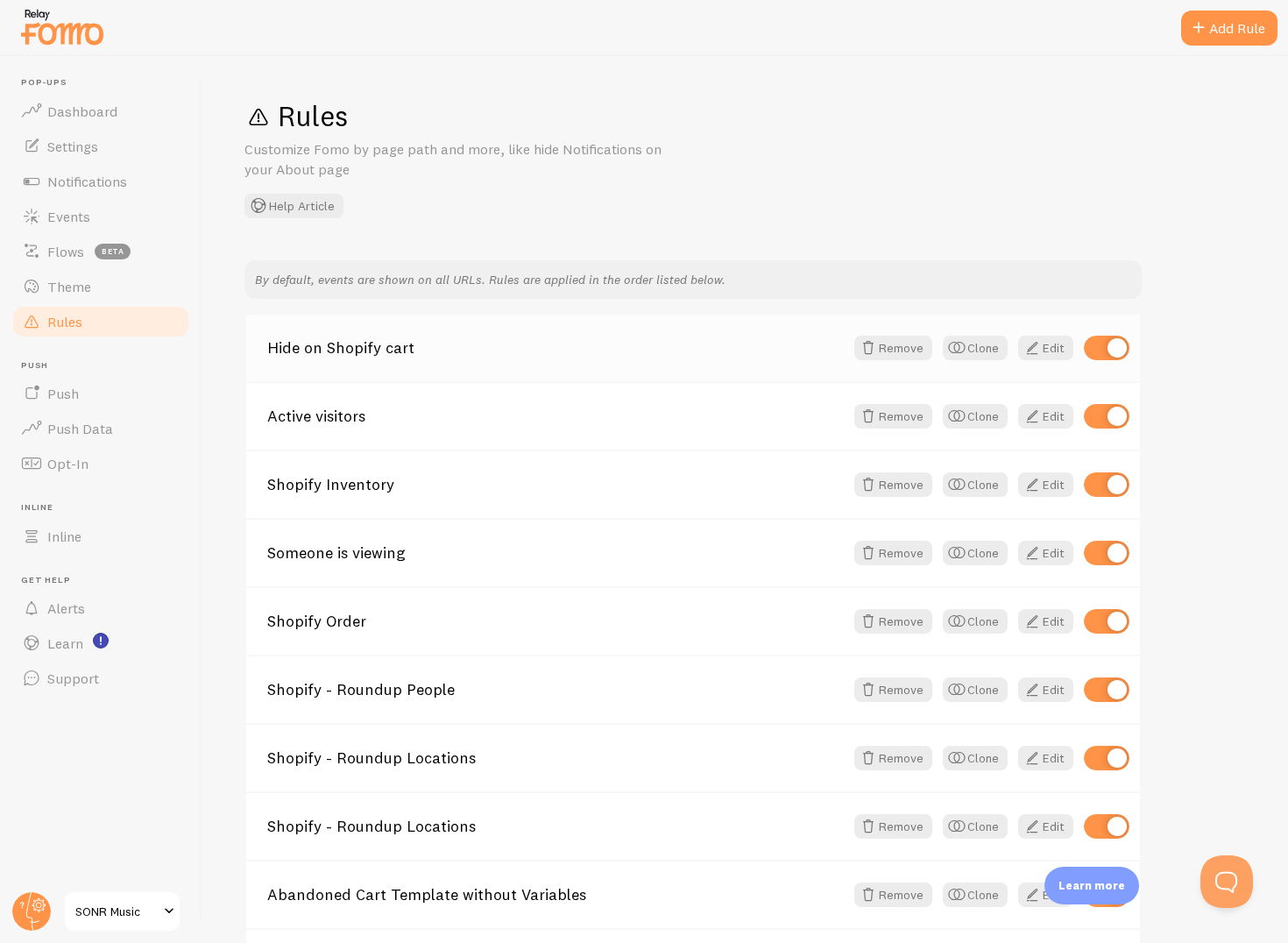
click at [384, 363] on div "Hide on Shopify cart Remove Clone Edit" at bounding box center [693, 348] width 894 height 67
click at [340, 351] on link "Hide on Shopify cart" at bounding box center [555, 347] width 577 height 15
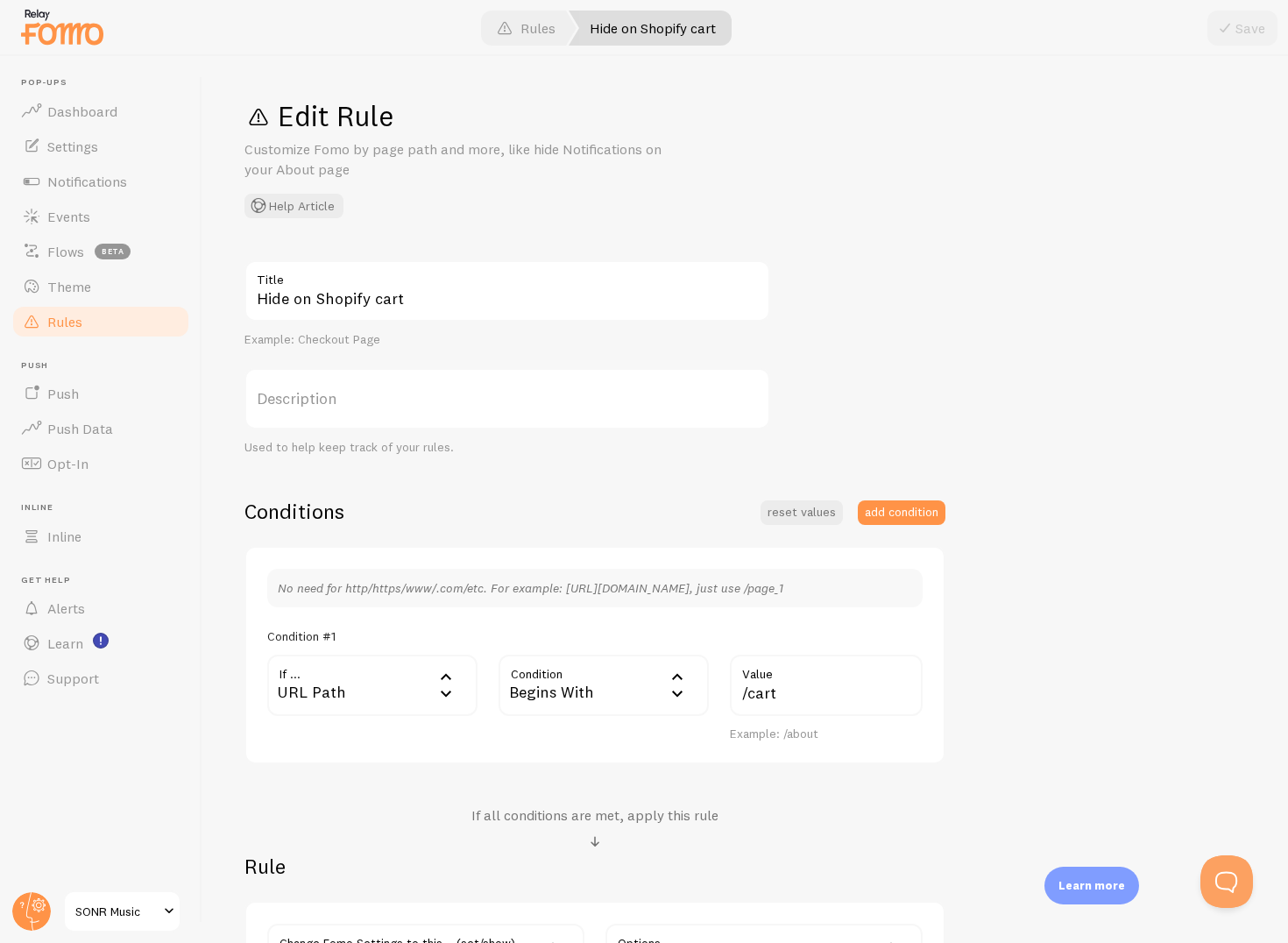
click at [599, 669] on div "Begins With" at bounding box center [604, 686] width 210 height 62
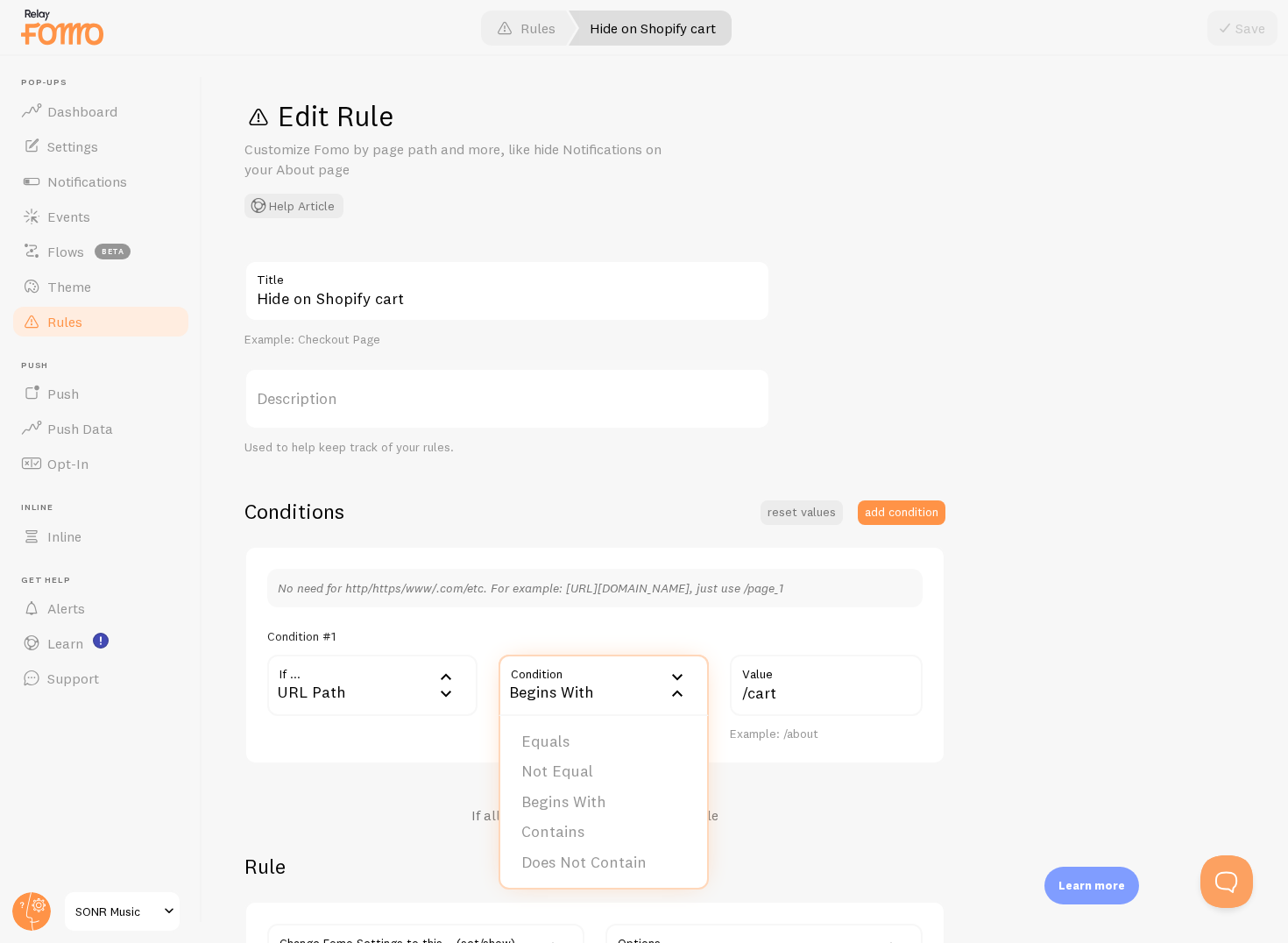
click at [580, 629] on div "Condition #1" at bounding box center [595, 636] width 656 height 15
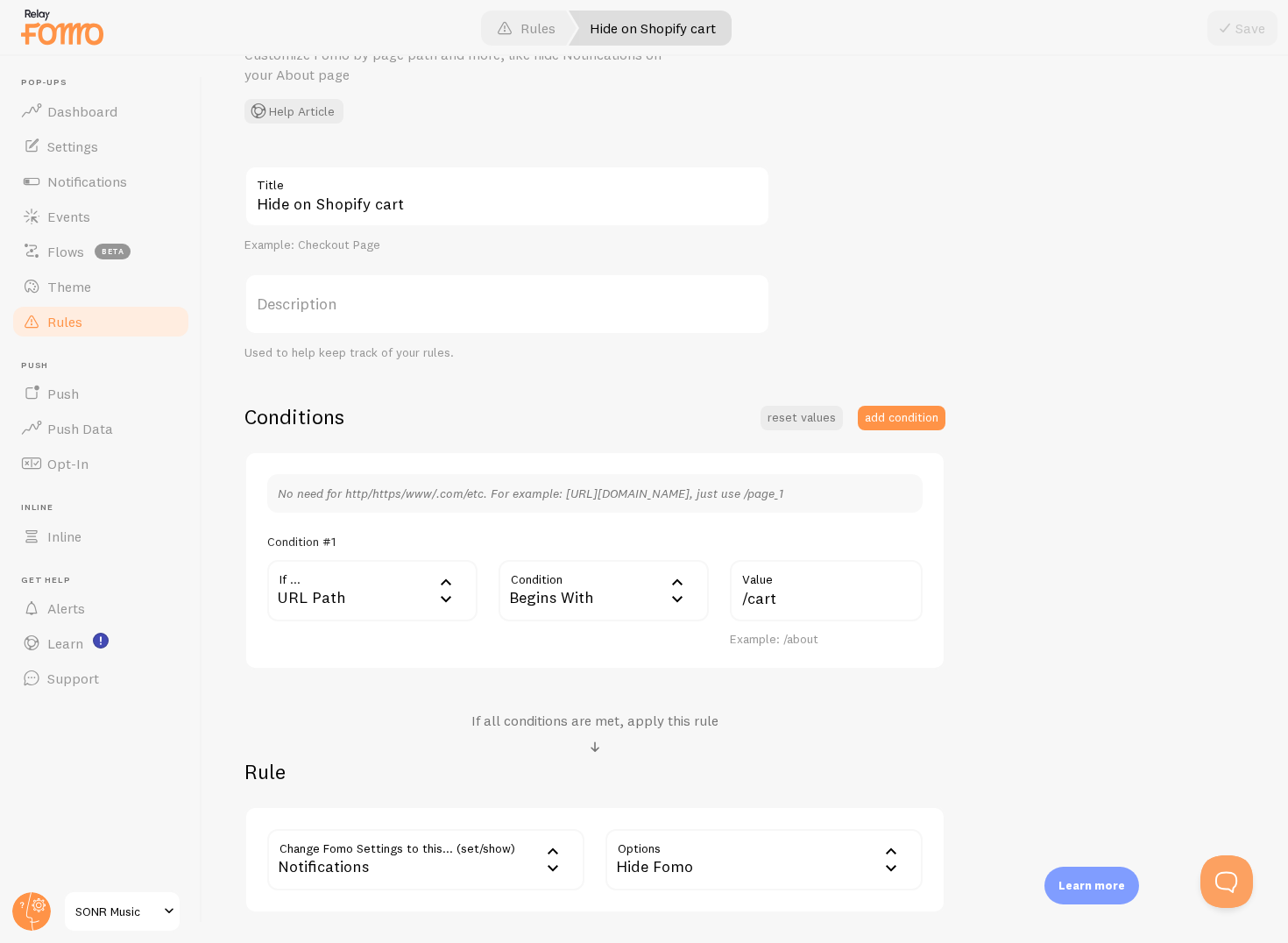
scroll to position [95, 0]
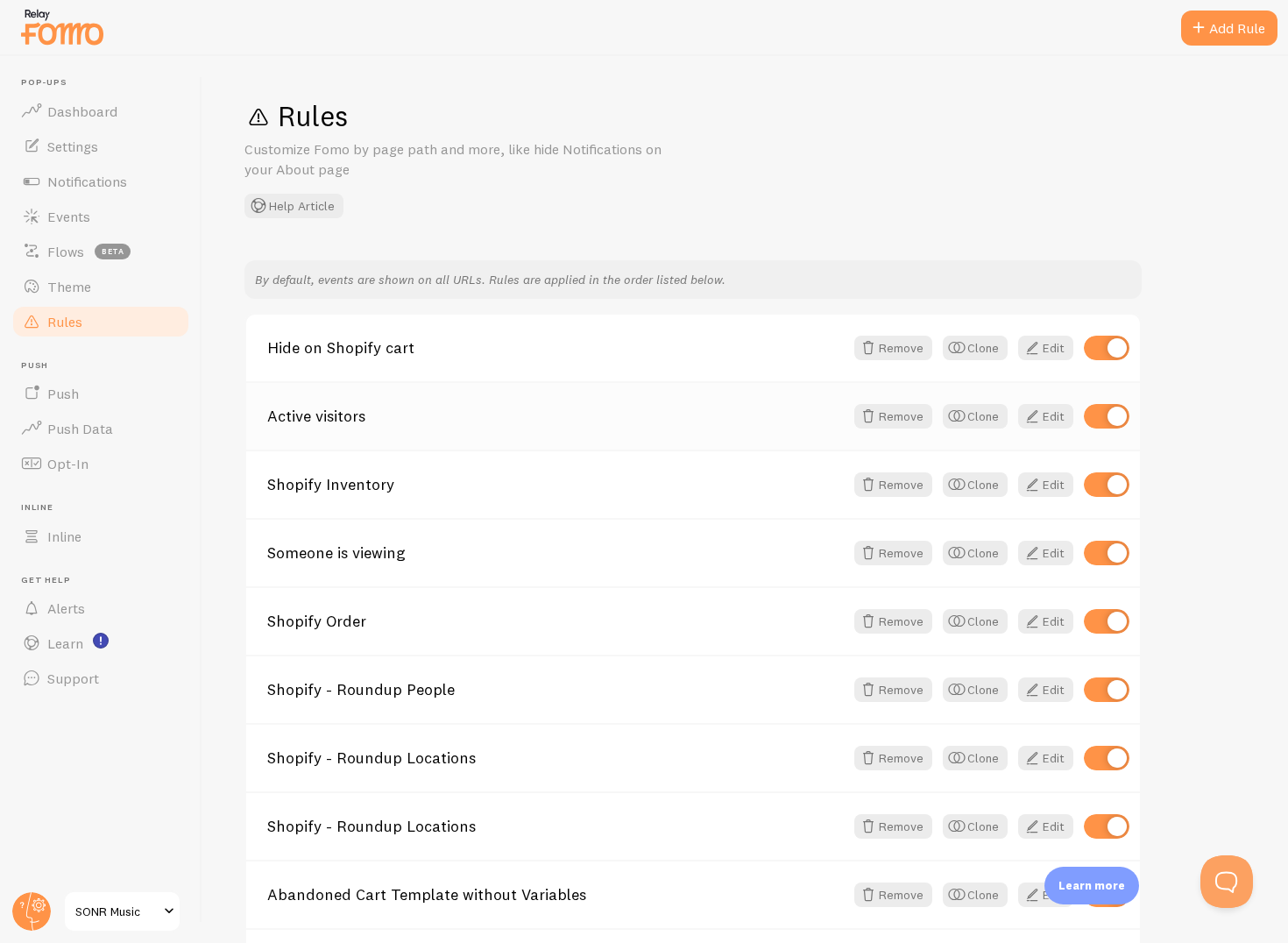
click at [495, 424] on div "Active visitors Remove Clone Edit" at bounding box center [693, 415] width 894 height 68
click at [324, 426] on div "Active visitors Remove Clone Edit" at bounding box center [693, 415] width 894 height 68
click at [340, 420] on link "Active visitors" at bounding box center [555, 416] width 577 height 15
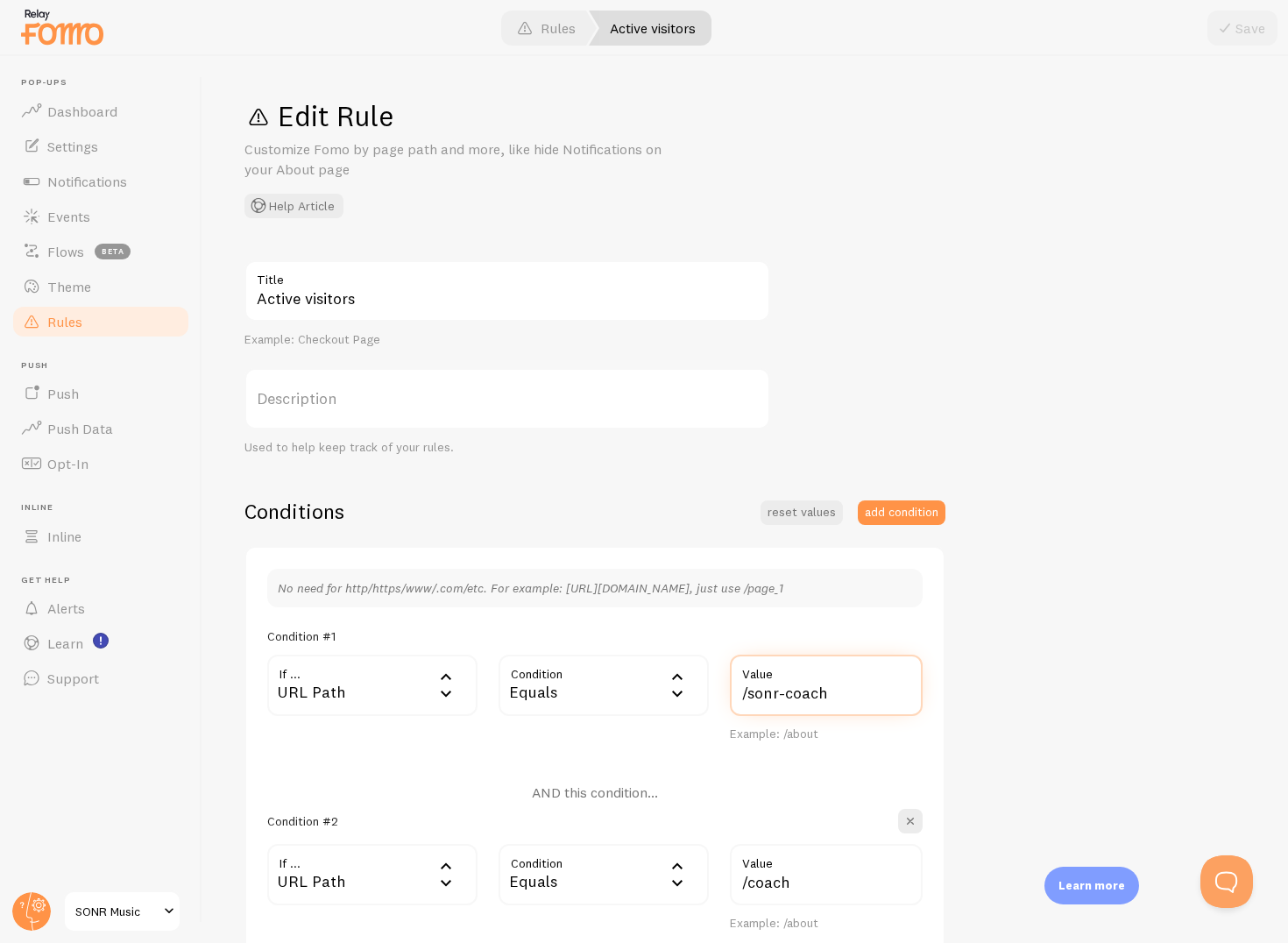
click at [744, 692] on input "/sonr-coach" at bounding box center [826, 686] width 193 height 62
paste input "/pages/coach"
drag, startPoint x: 836, startPoint y: 695, endPoint x: 936, endPoint y: 696, distance: 100.0
click at [936, 696] on div "No need for http/https/www/.com/etc. For example: http://www.yourwebsite.com/pa…" at bounding box center [595, 750] width 701 height 409
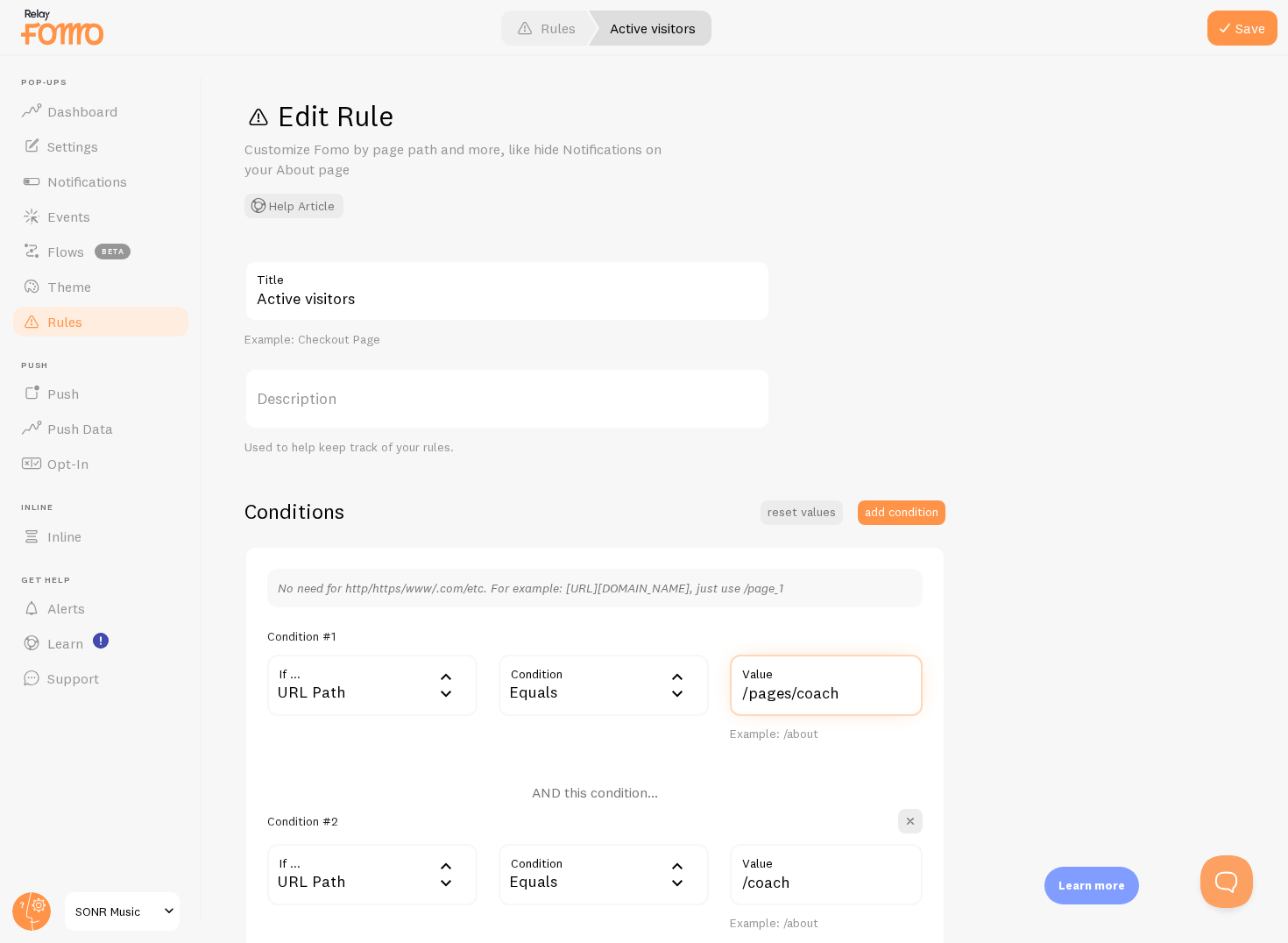
scroll to position [0, 0]
type input "/pages/coach"
click at [786, 900] on input "/coach" at bounding box center [826, 875] width 193 height 62
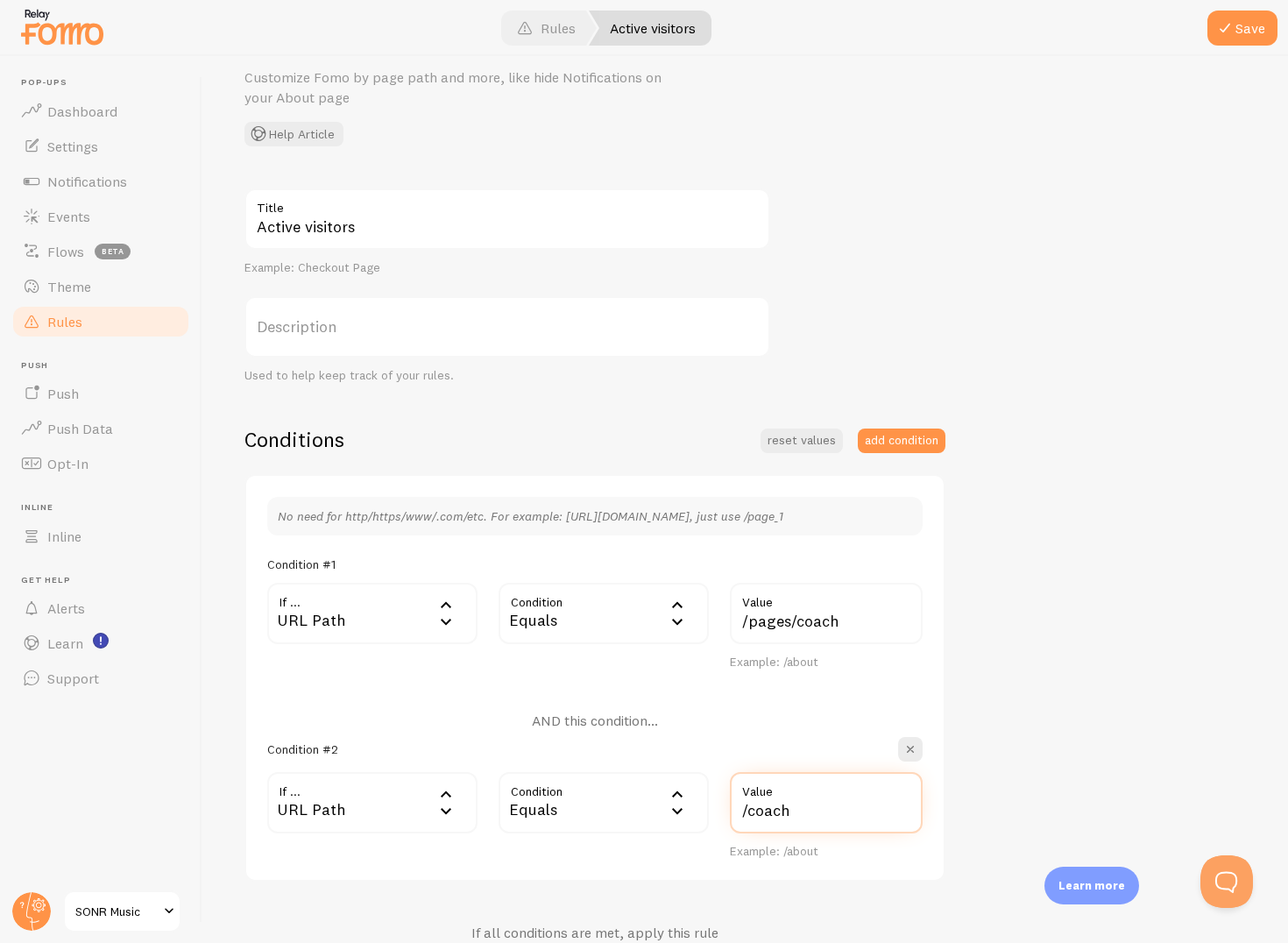
scroll to position [89, 0]
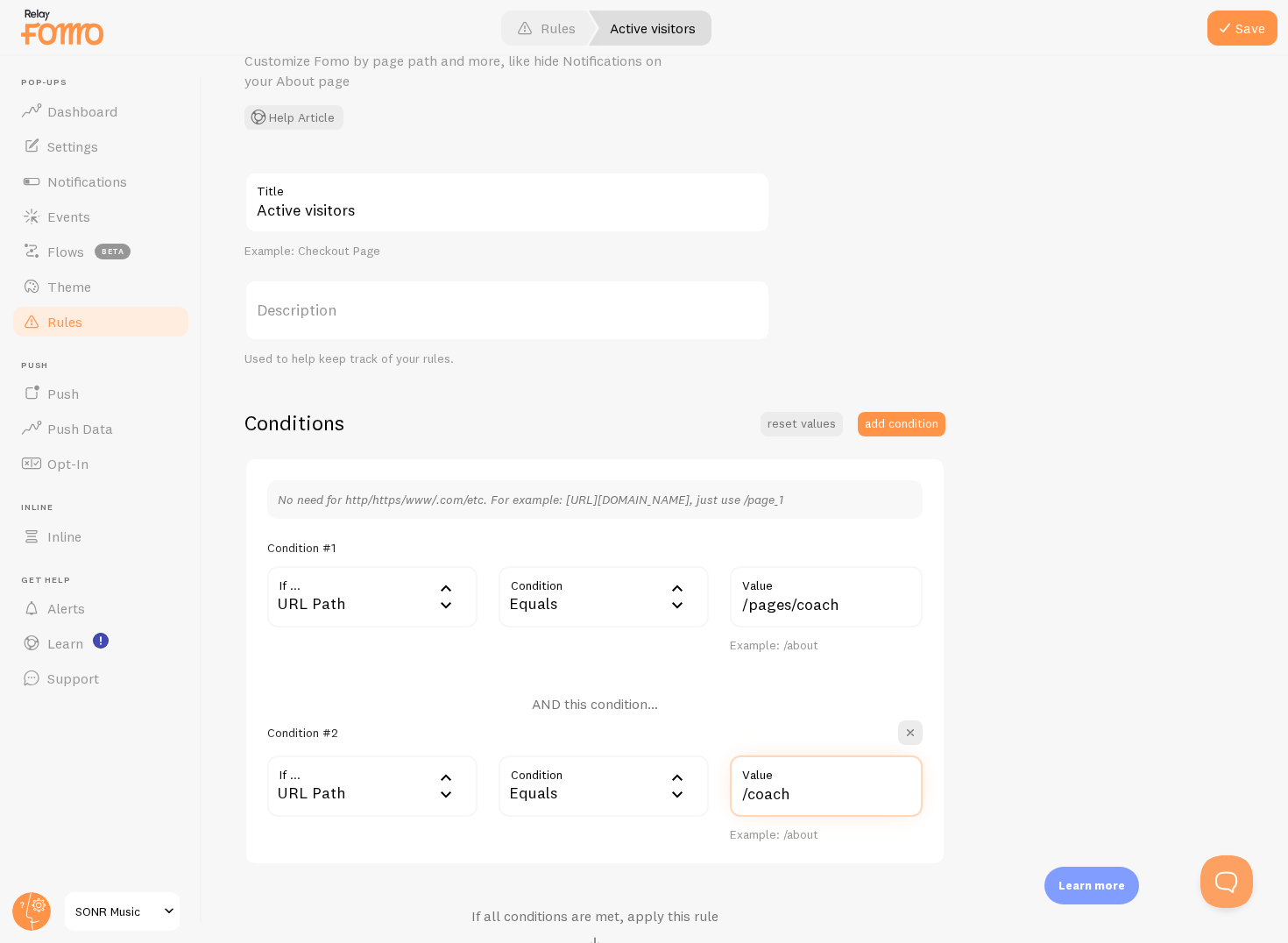
drag, startPoint x: 740, startPoint y: 799, endPoint x: 882, endPoint y: 799, distance: 142.0
click at [882, 799] on input "/coach" at bounding box center [826, 786] width 193 height 62
paste input "/products/sonr-coach"
type input "/products/sonr-coach"
click at [1103, 701] on div "Active visitors Title Example: Checkout Page Description Used to help keep trac…" at bounding box center [745, 640] width 1002 height 937
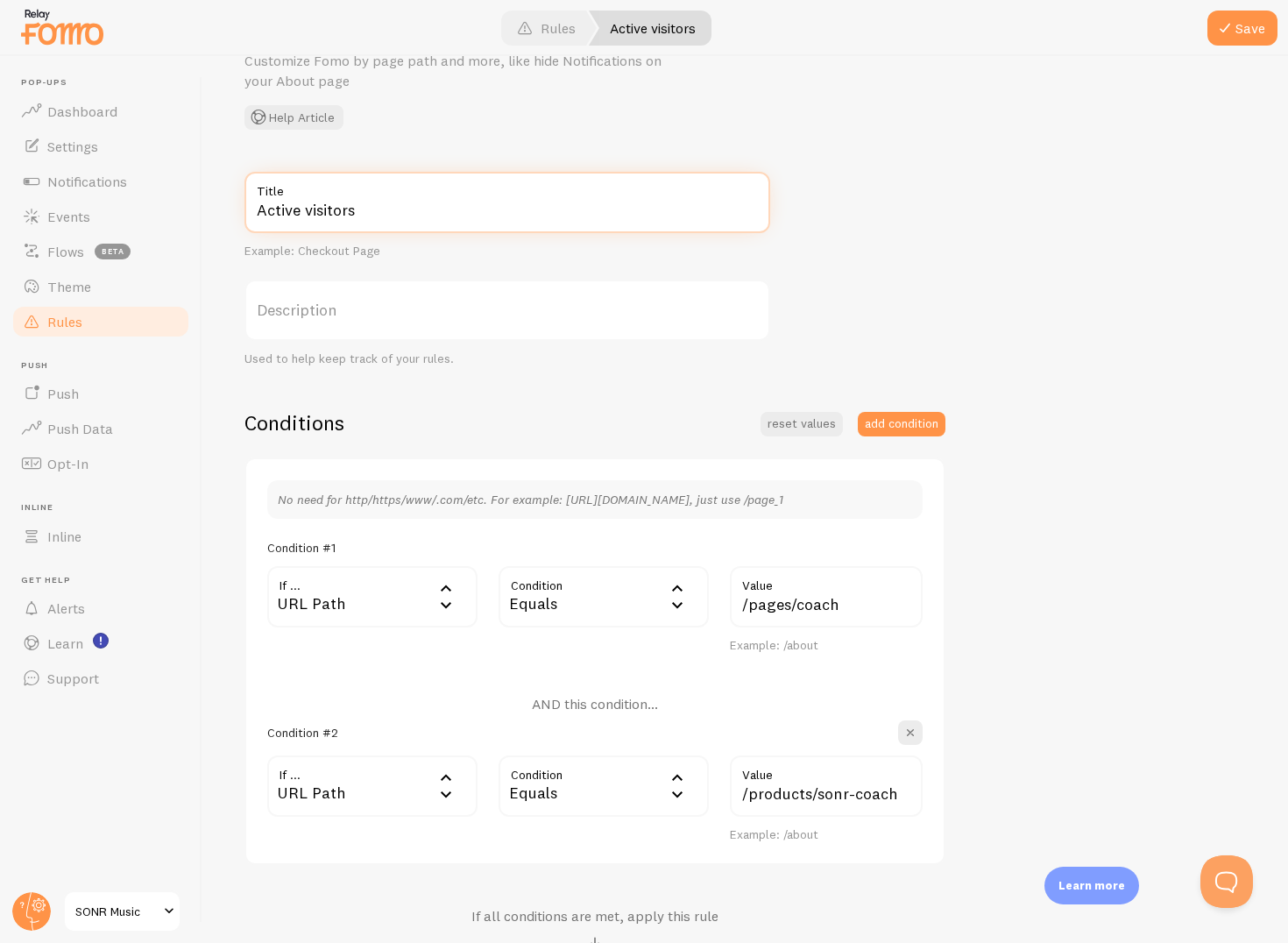
drag, startPoint x: 474, startPoint y: 205, endPoint x: 231, endPoint y: 203, distance: 243.0
click at [230, 204] on div "Edit Rule Customize Fomo by page path and more, like hide Notifications on your…" at bounding box center [745, 499] width 1086 height 887
type input "С"
type input "Coach"
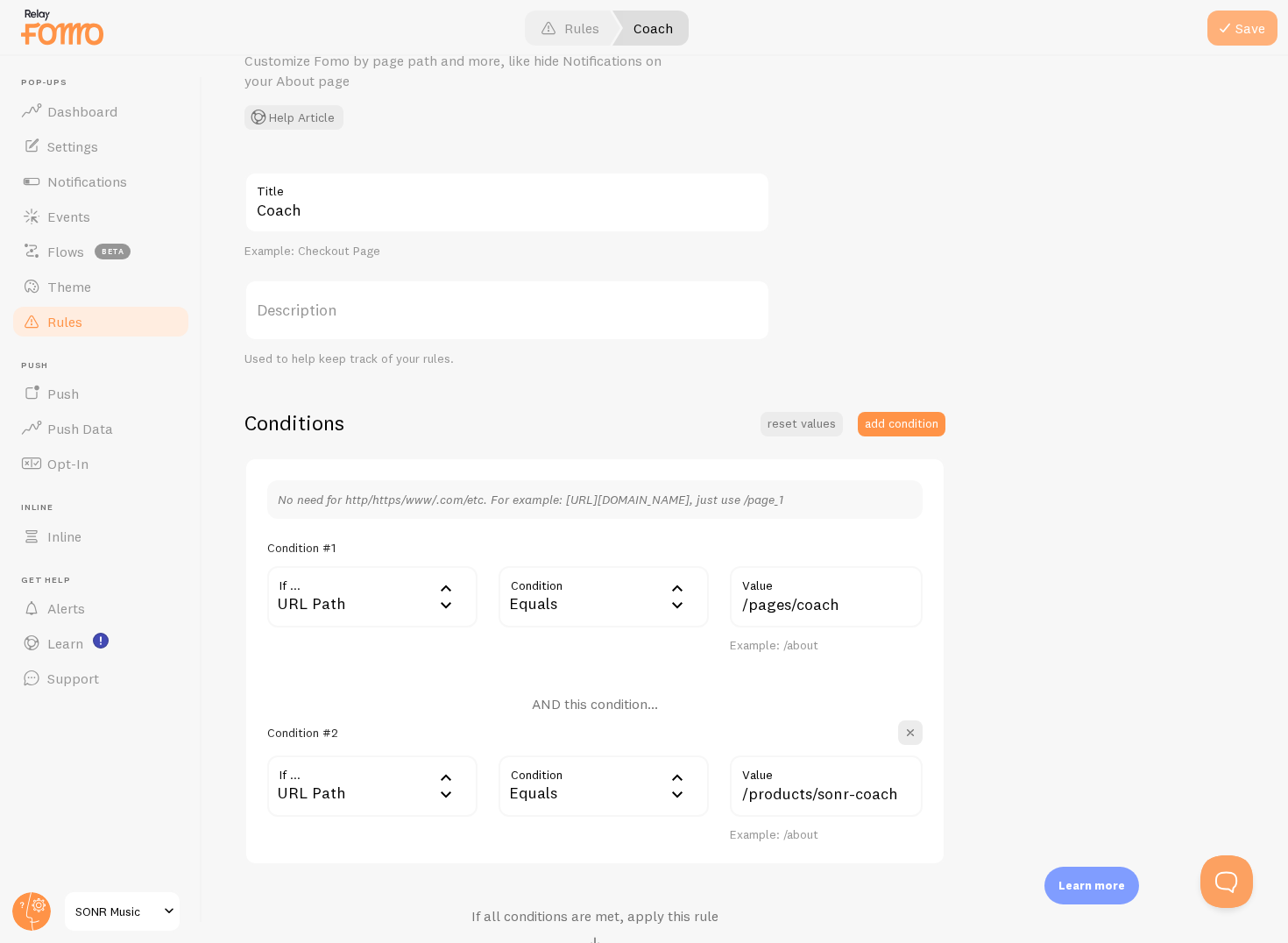
click at [1258, 28] on button "Save" at bounding box center [1242, 28] width 70 height 35
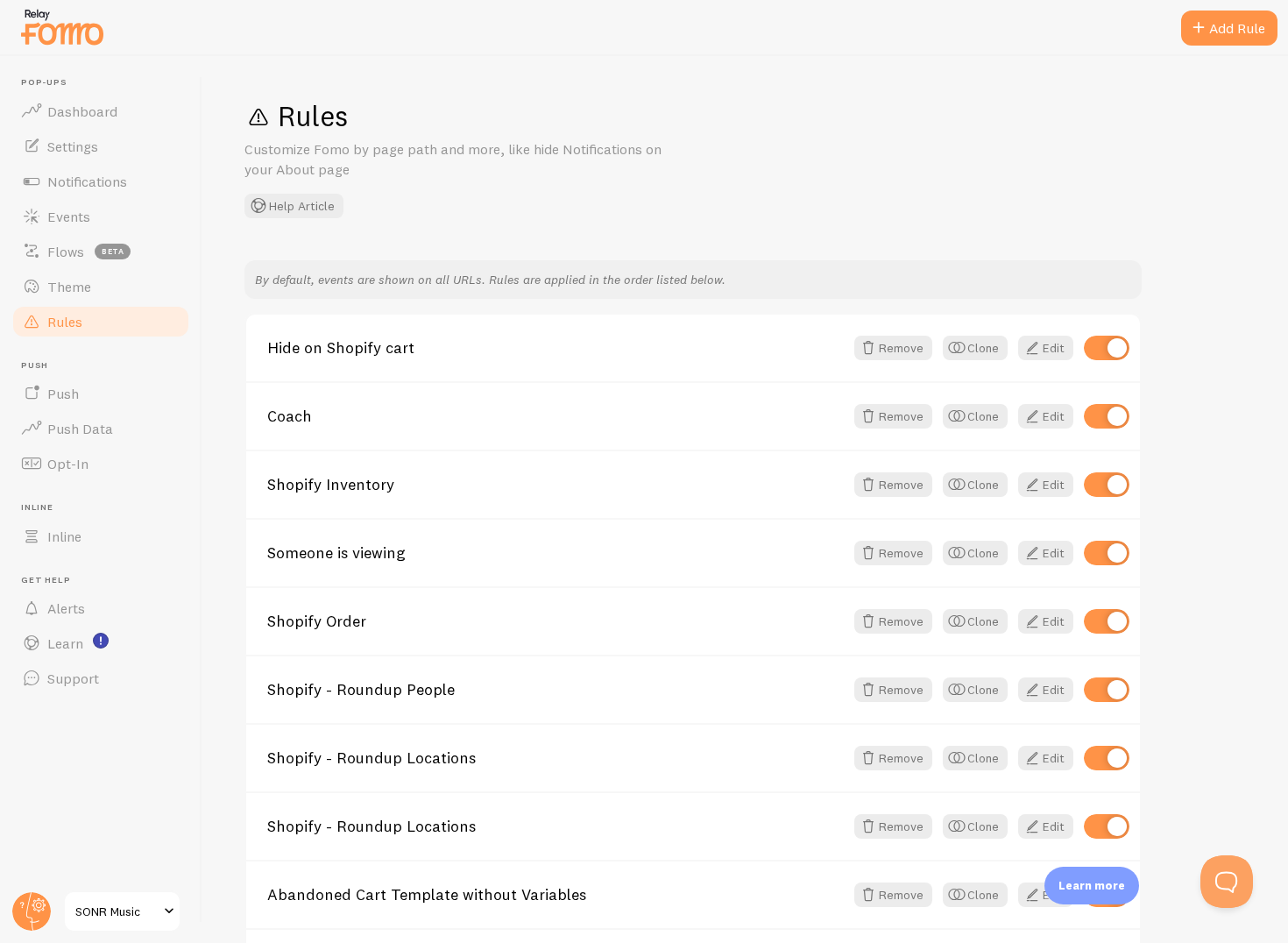
click at [988, 224] on div "Rules Customize Fomo by page path and more, like hide Notifications on your Abo…" at bounding box center [745, 499] width 1086 height 887
click at [658, 487] on link "Shopify Inventory" at bounding box center [555, 484] width 577 height 15
click at [396, 424] on div "Coach Remove Clone Edit" at bounding box center [693, 415] width 894 height 68
click at [310, 419] on link "Coach" at bounding box center [555, 416] width 577 height 15
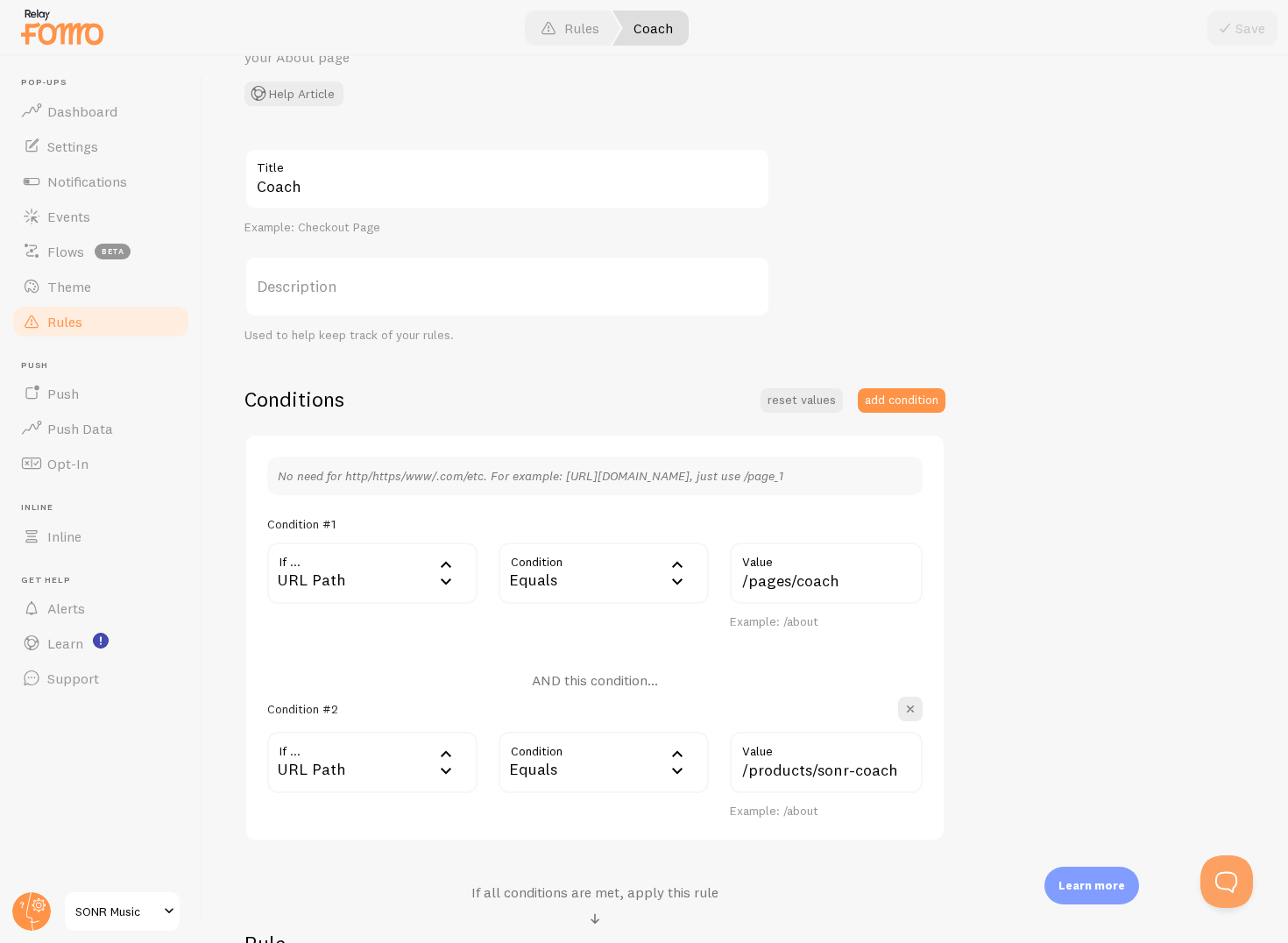
scroll to position [409, 0]
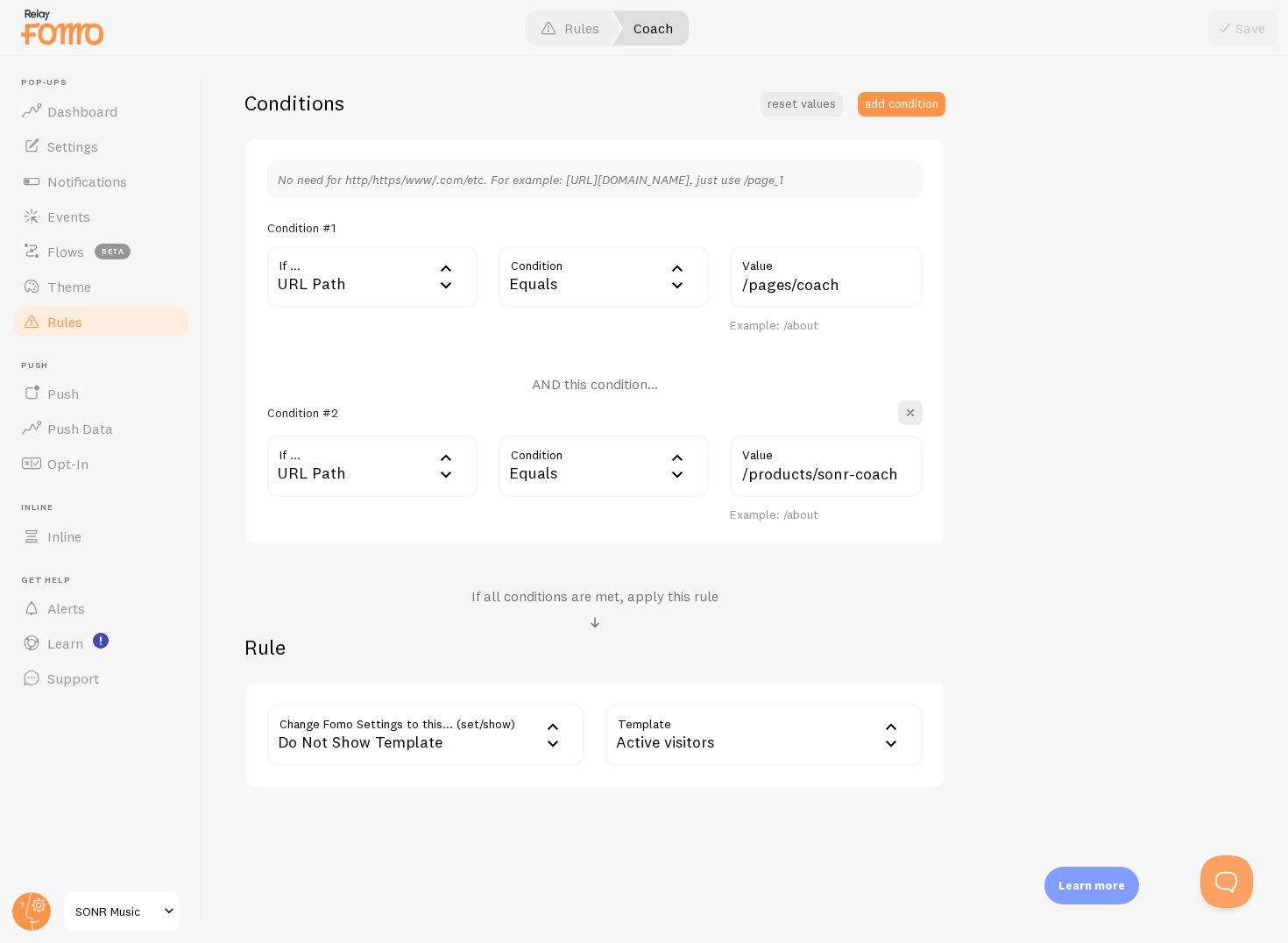
click at [401, 728] on div "Do Not Show Template" at bounding box center [426, 736] width 317 height 62
click at [383, 797] on li "Notifications" at bounding box center [426, 792] width 313 height 31
click at [738, 712] on label "Options" at bounding box center [764, 736] width 317 height 62
click at [706, 786] on li "Hide Fomo" at bounding box center [764, 792] width 313 height 31
click at [1245, 32] on button "Save" at bounding box center [1242, 28] width 70 height 35
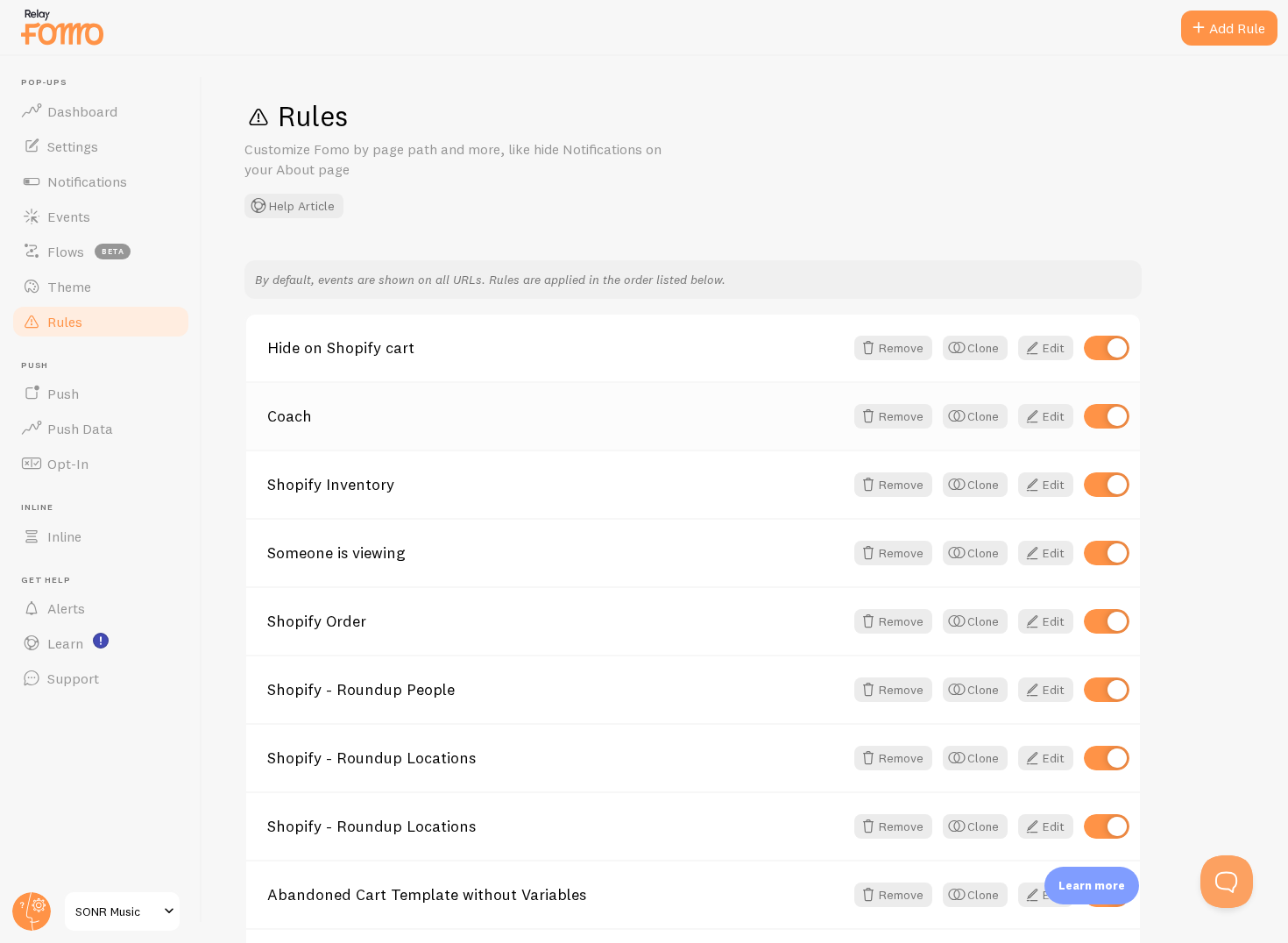
click at [326, 416] on link "Coach" at bounding box center [555, 416] width 577 height 15
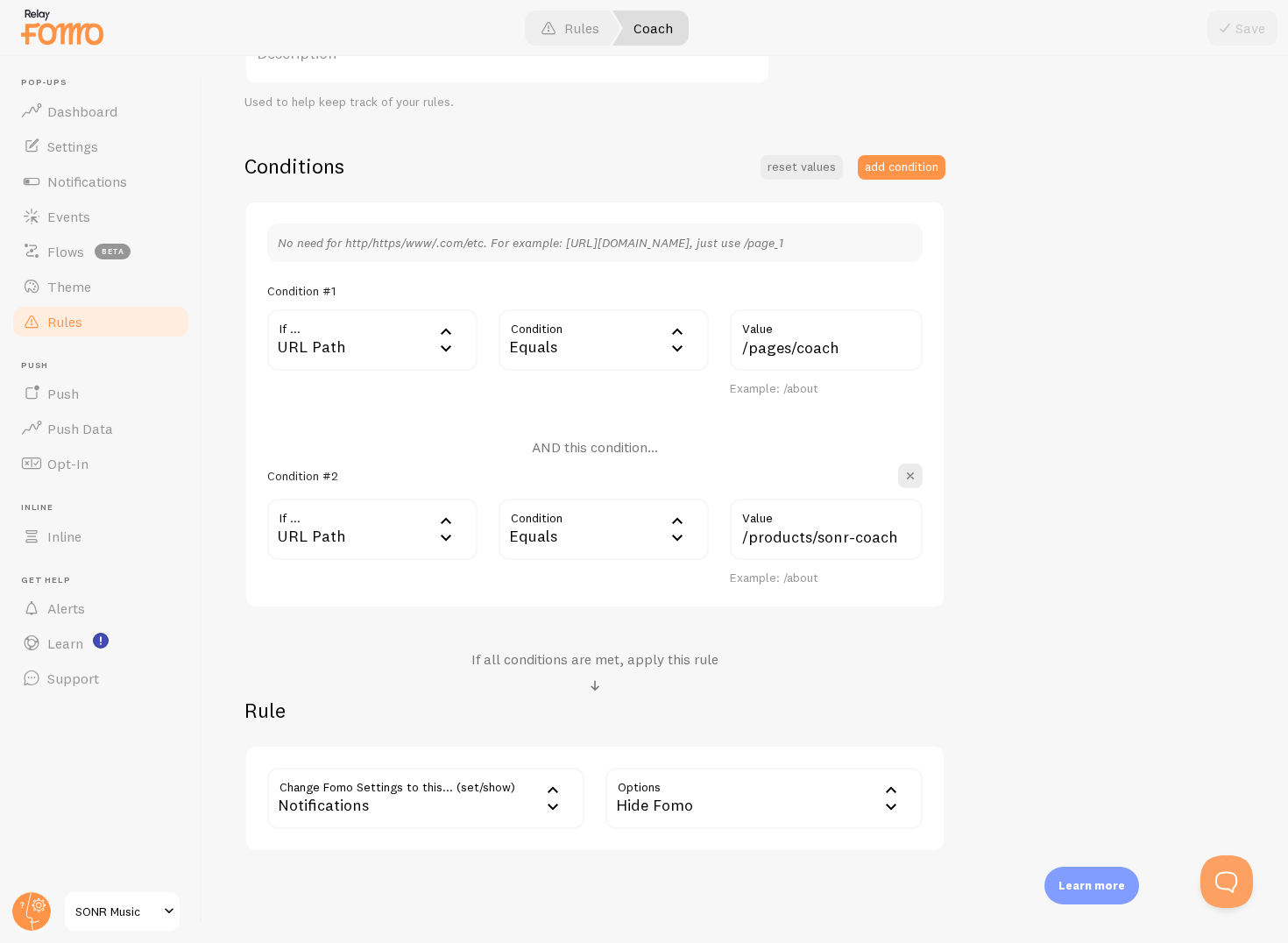
scroll to position [409, 0]
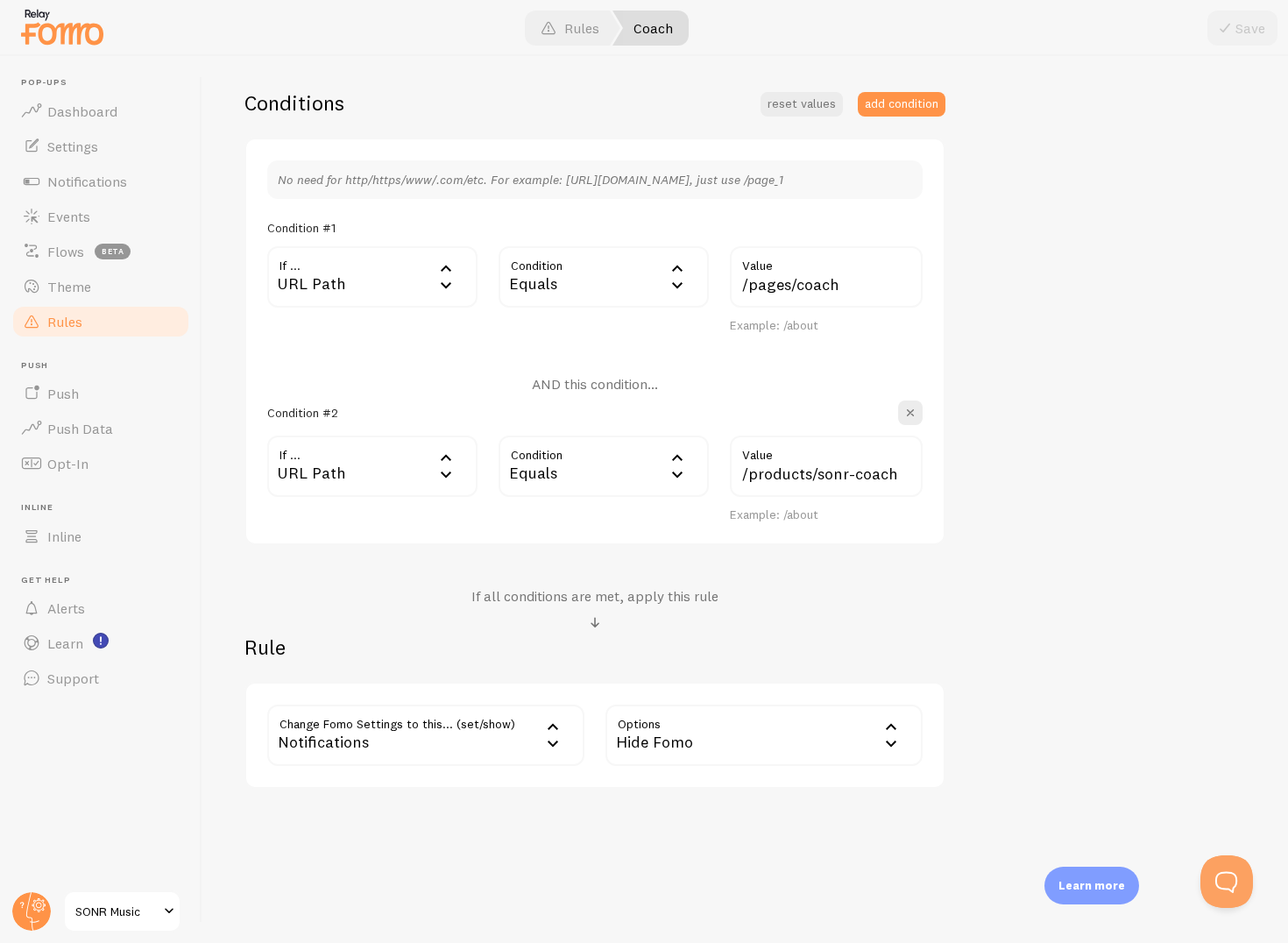
click at [470, 744] on div "Notifications" at bounding box center [426, 736] width 317 height 62
click at [655, 748] on div "Hide Fomo" at bounding box center [764, 736] width 317 height 62
click at [512, 815] on div "Edit Rule Customize Fomo by page path and more, like hide Notifications on your…" at bounding box center [745, 499] width 1086 height 887
click at [489, 740] on div "Notifications" at bounding box center [426, 736] width 317 height 62
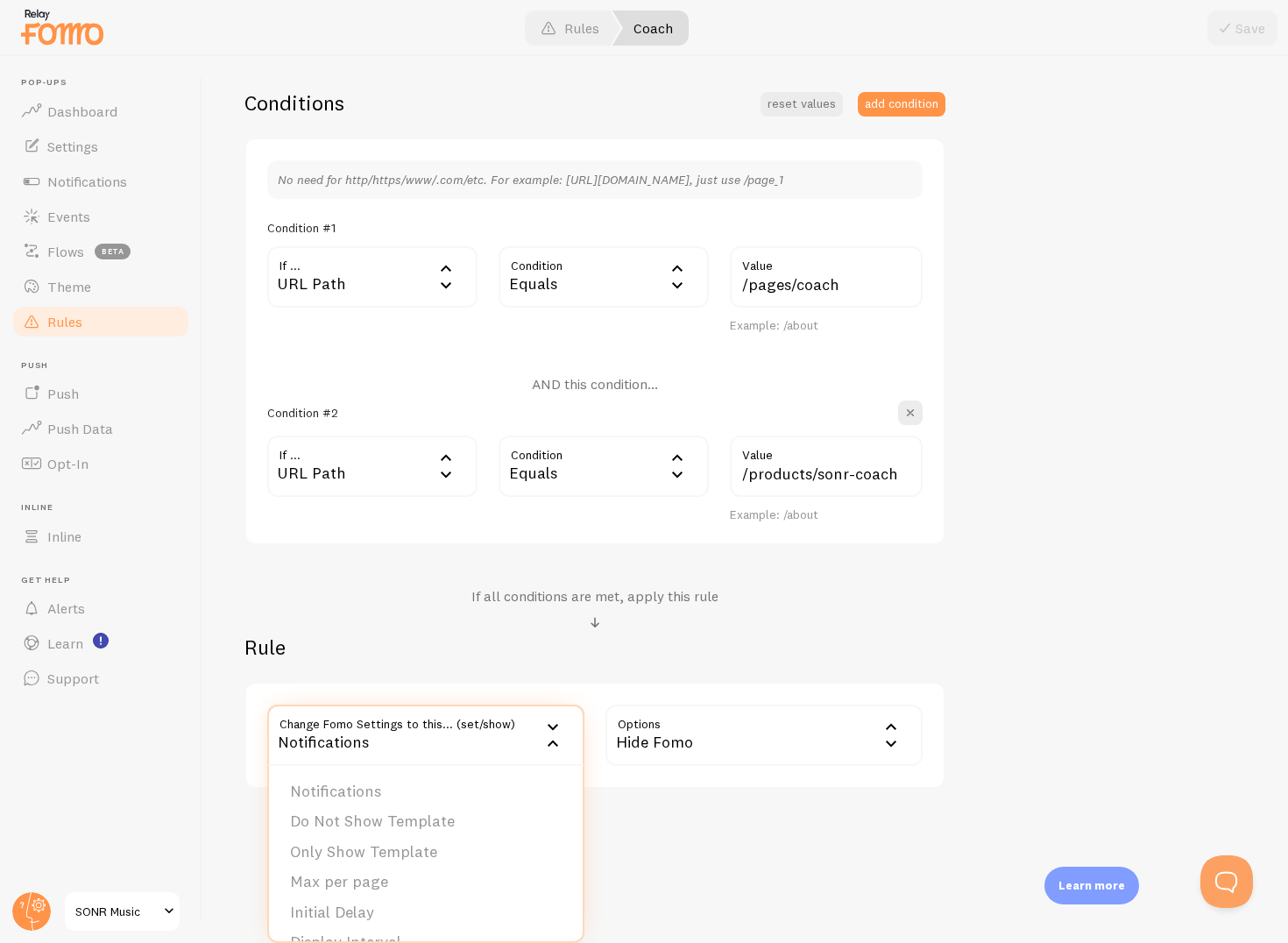
click at [700, 896] on div "Edit Rule Customize Fomo by page path and more, like hide Notifications on your…" at bounding box center [745, 499] width 1086 height 887
click at [570, 273] on div "Equals" at bounding box center [604, 277] width 210 height 62
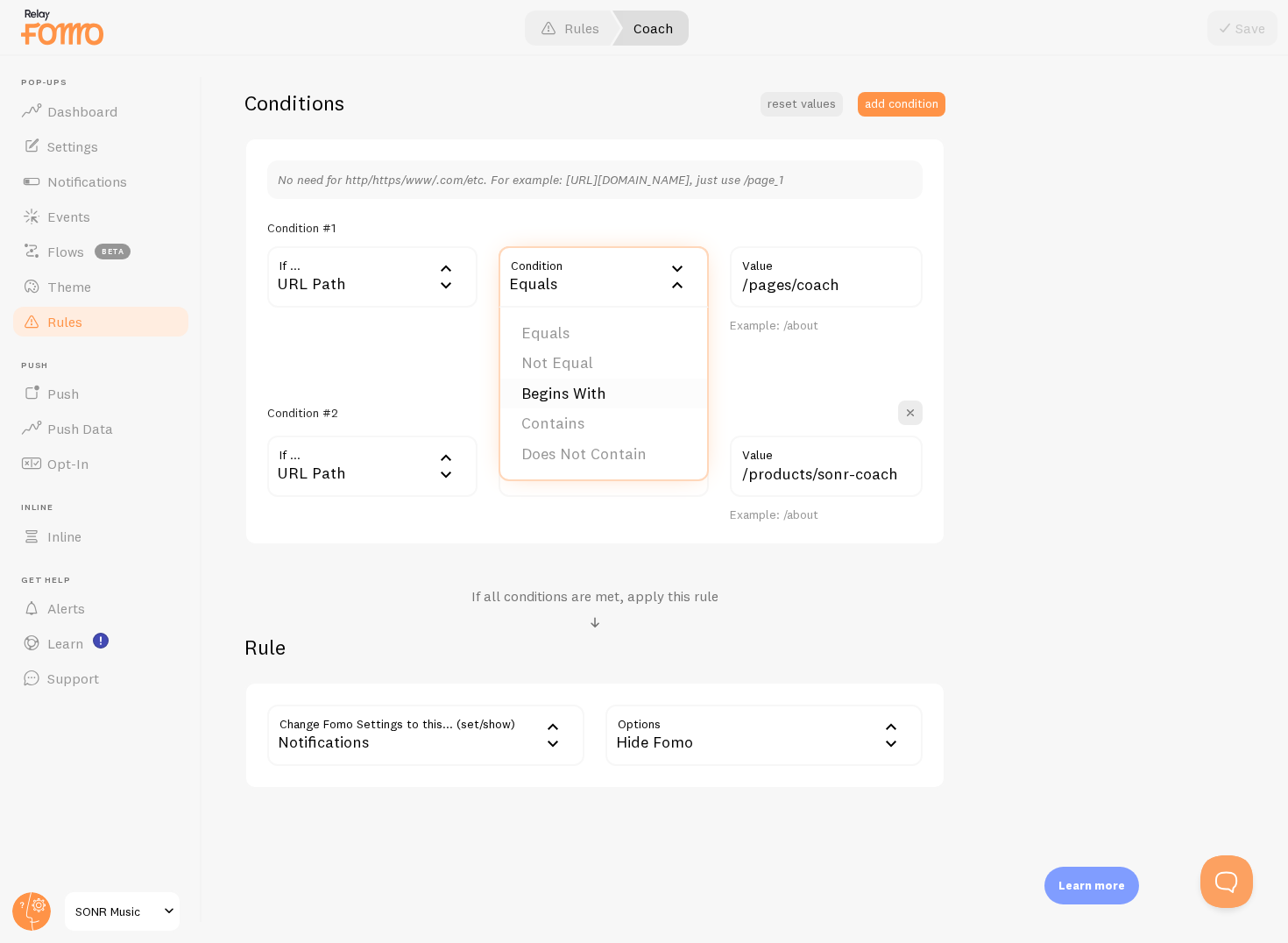
click at [554, 397] on li "Begins With" at bounding box center [604, 394] width 207 height 31
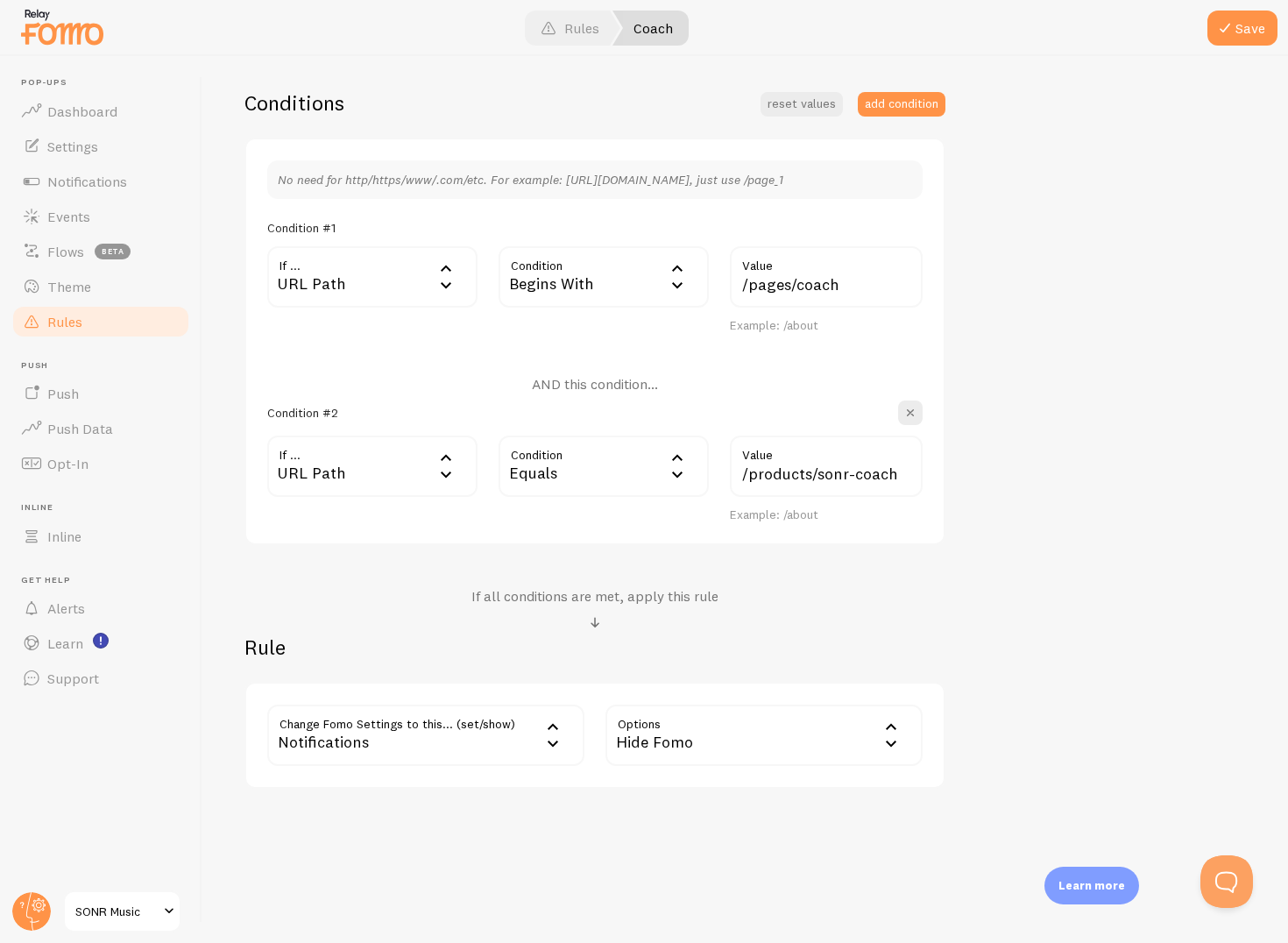
click at [574, 450] on div "Equals" at bounding box center [604, 467] width 210 height 62
click at [574, 582] on li "Begins With" at bounding box center [604, 583] width 207 height 31
click at [552, 292] on div "Begins With" at bounding box center [604, 277] width 210 height 62
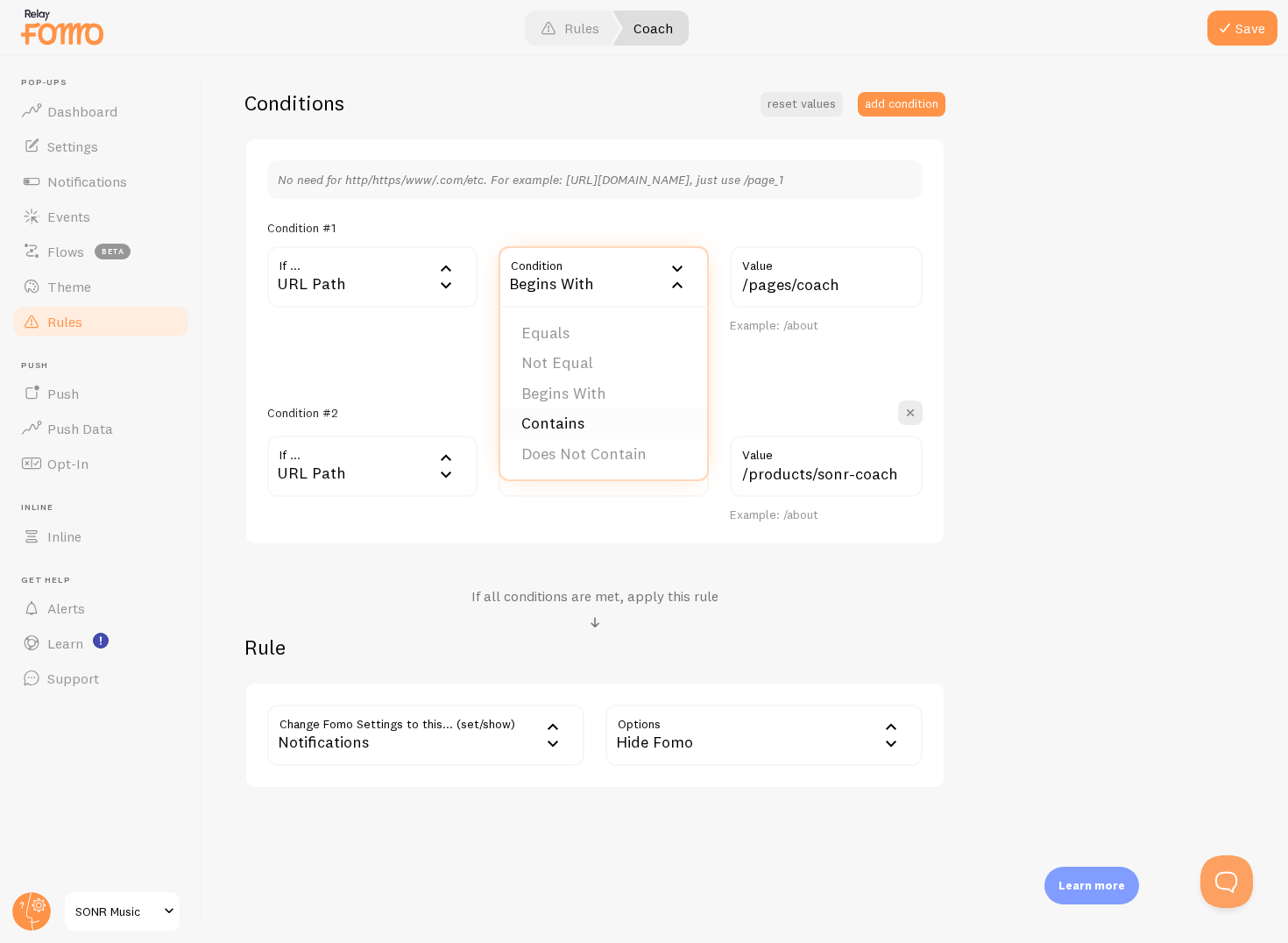
click at [564, 426] on li "Contains" at bounding box center [604, 424] width 207 height 31
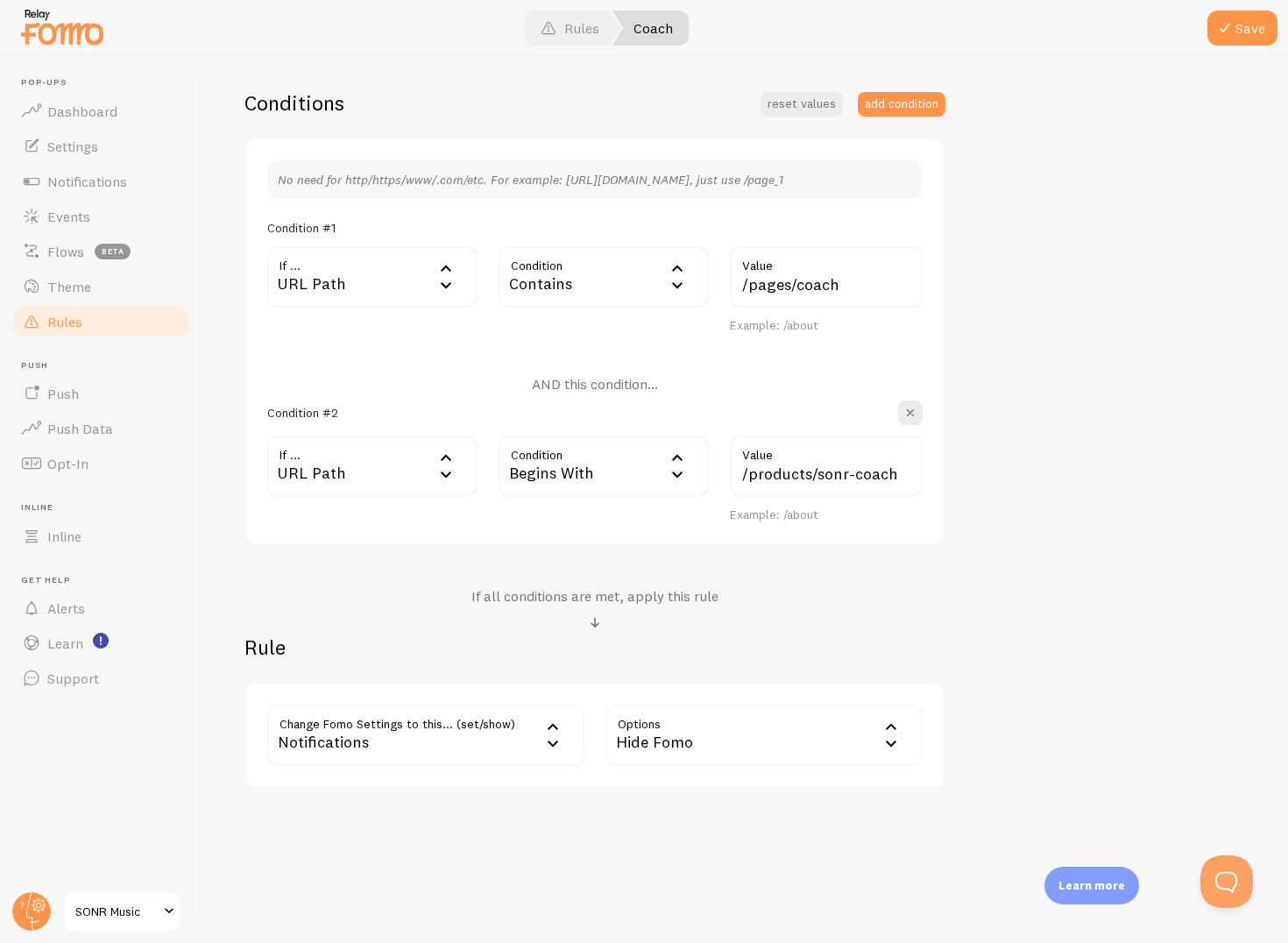
click at [557, 255] on div "Contains" at bounding box center [604, 277] width 210 height 62
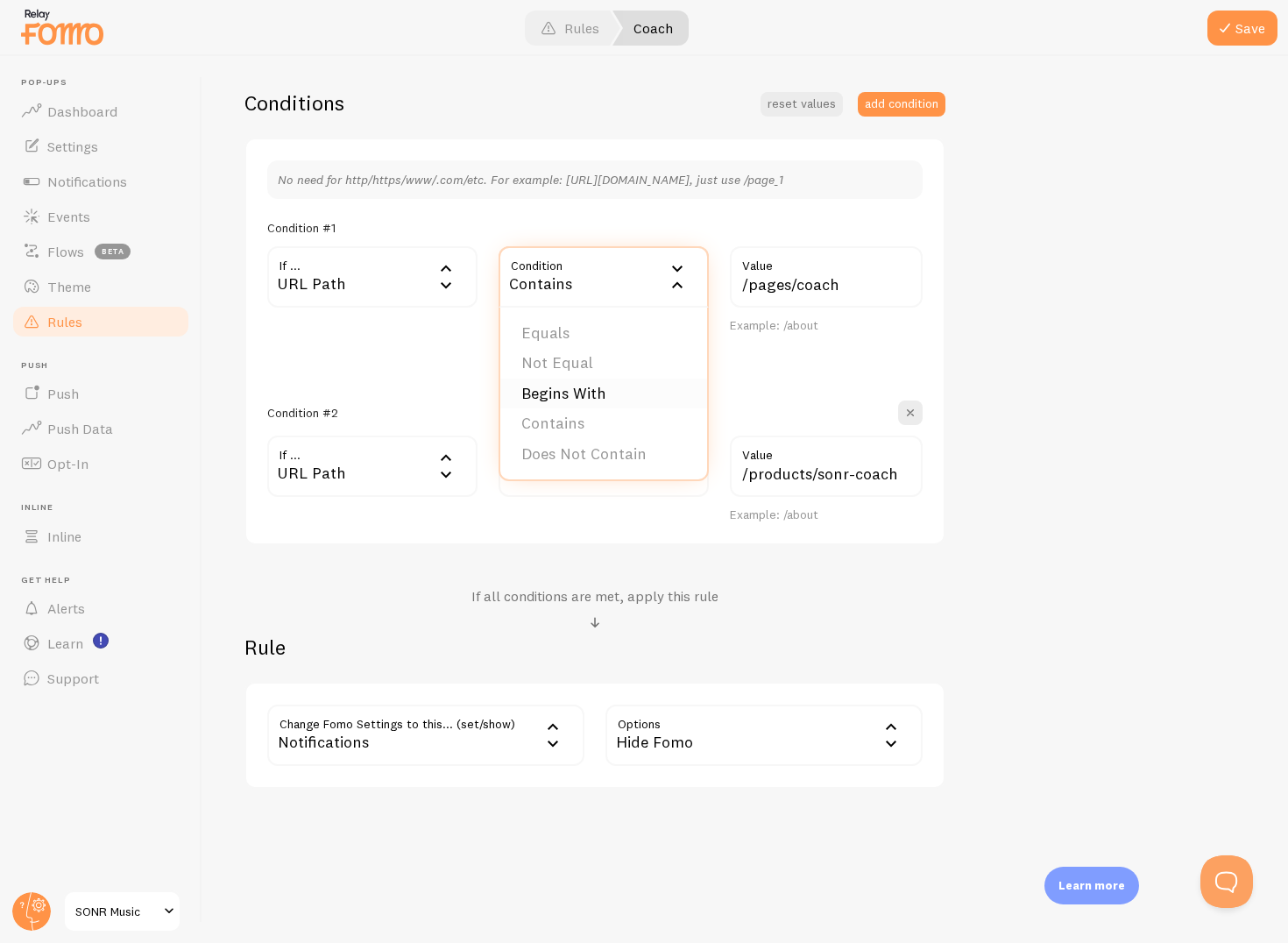
click at [562, 395] on li "Begins With" at bounding box center [604, 394] width 207 height 31
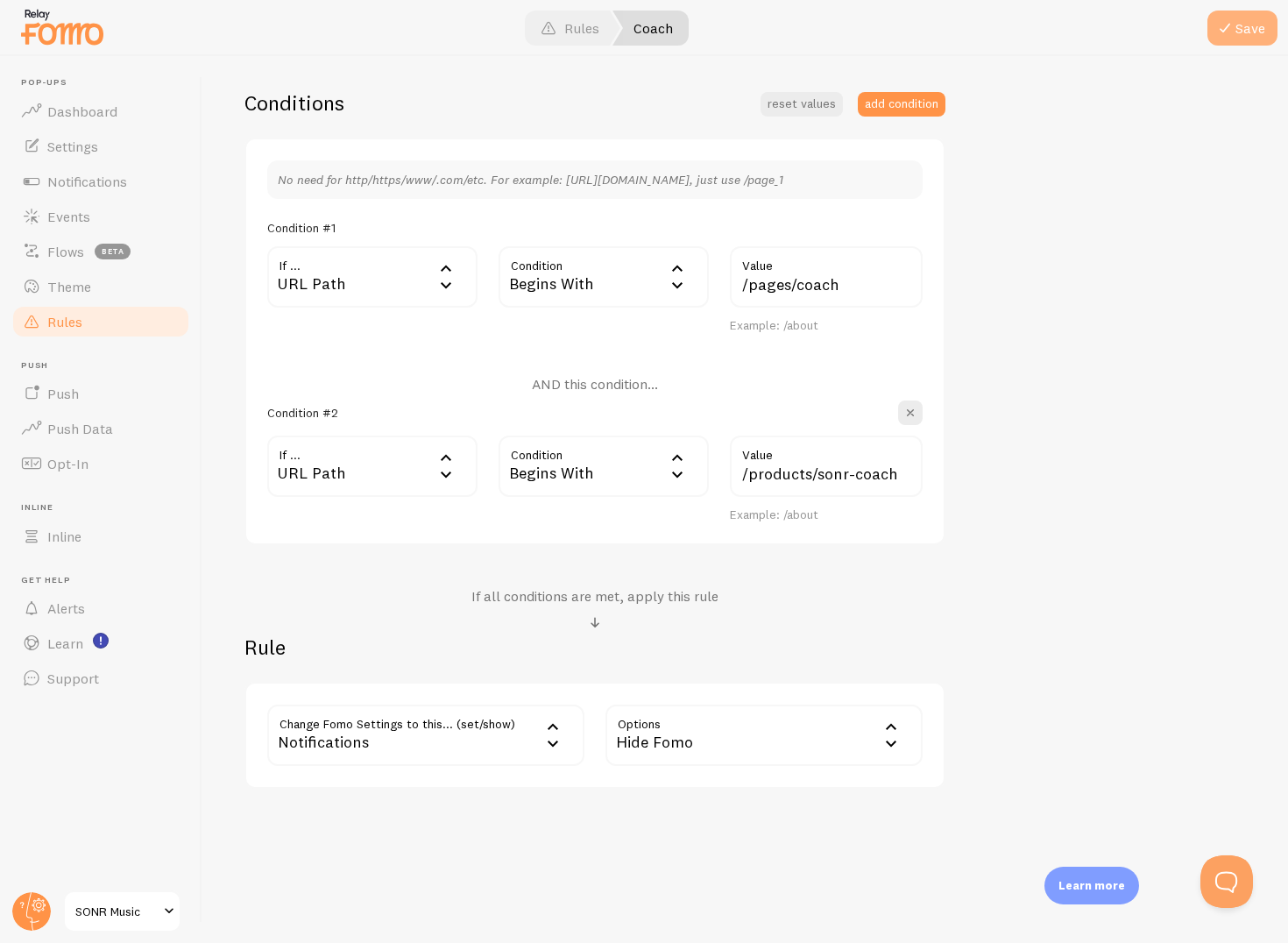
click at [1255, 24] on button "Save" at bounding box center [1242, 28] width 70 height 35
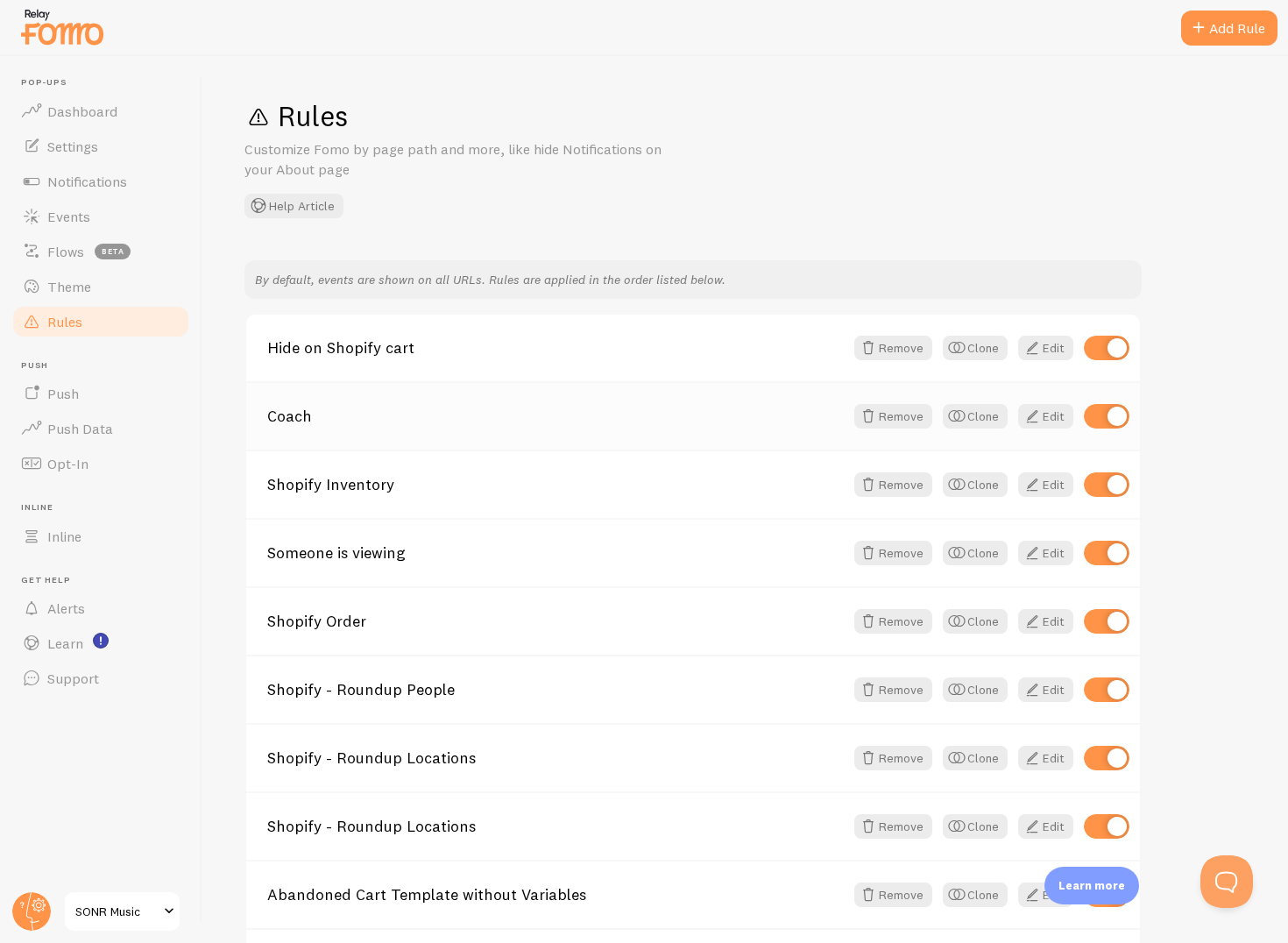
click at [279, 419] on link "Coach" at bounding box center [555, 416] width 577 height 15
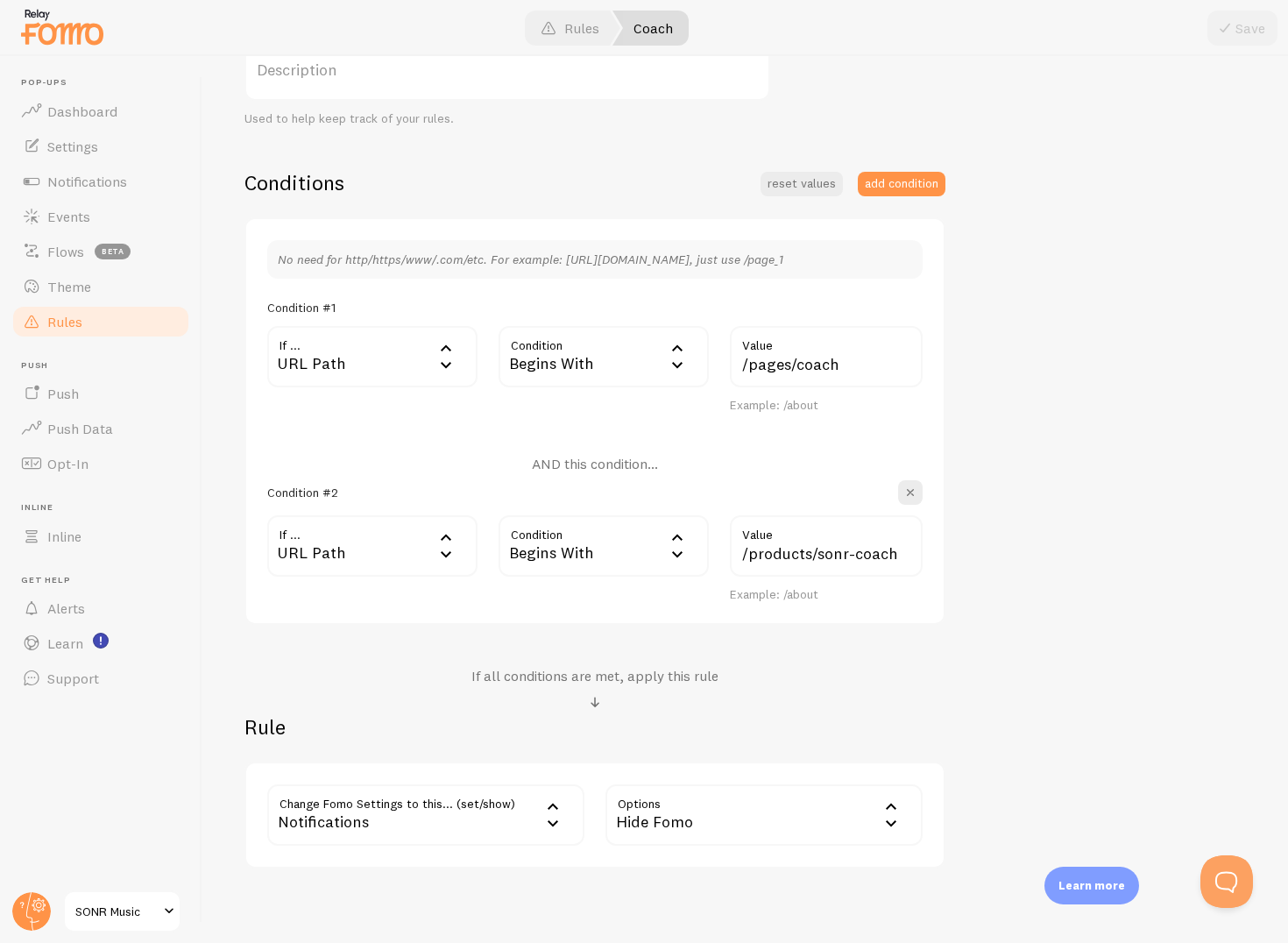
scroll to position [335, 0]
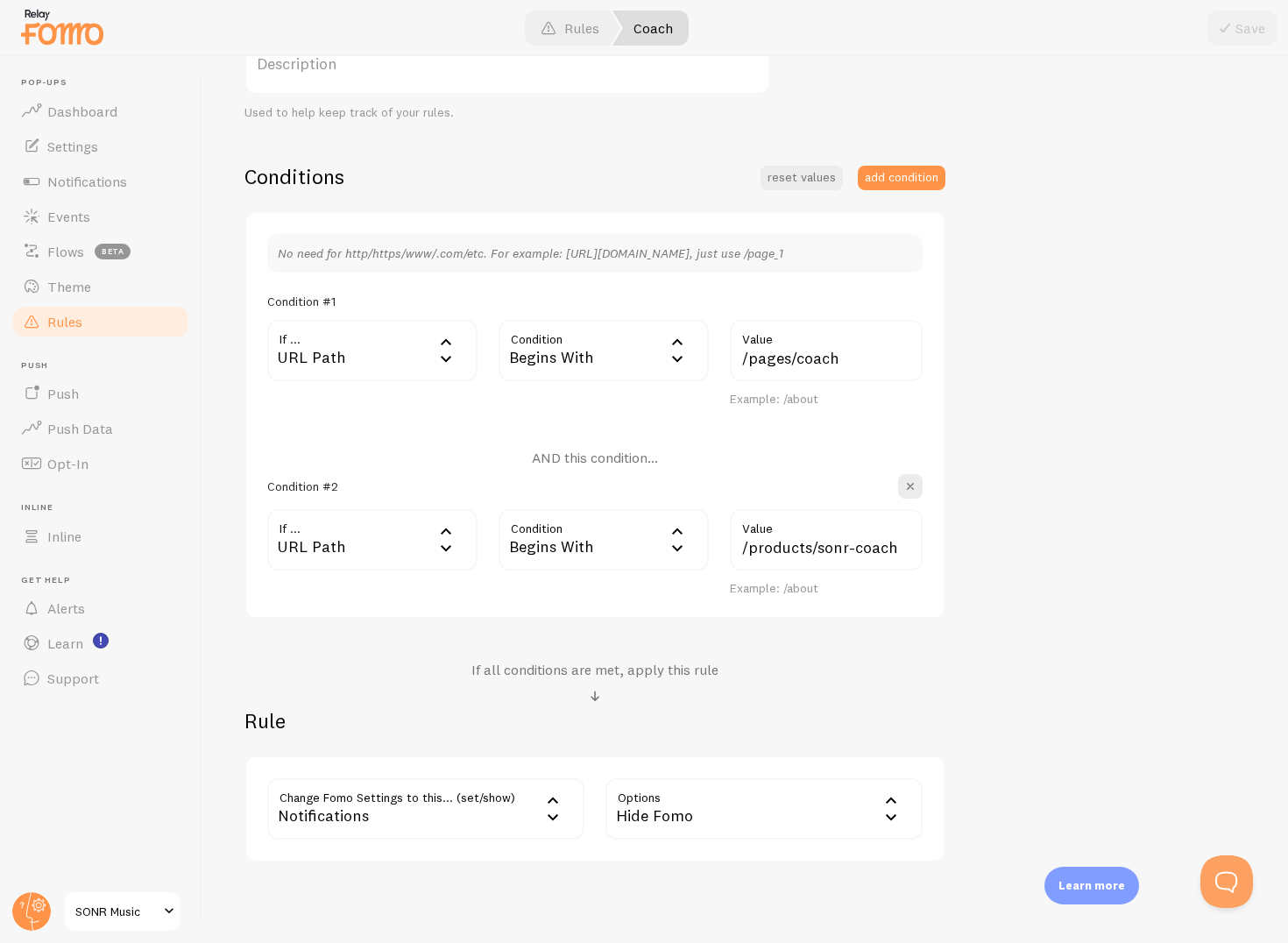
click at [551, 350] on div "Begins With" at bounding box center [604, 351] width 210 height 62
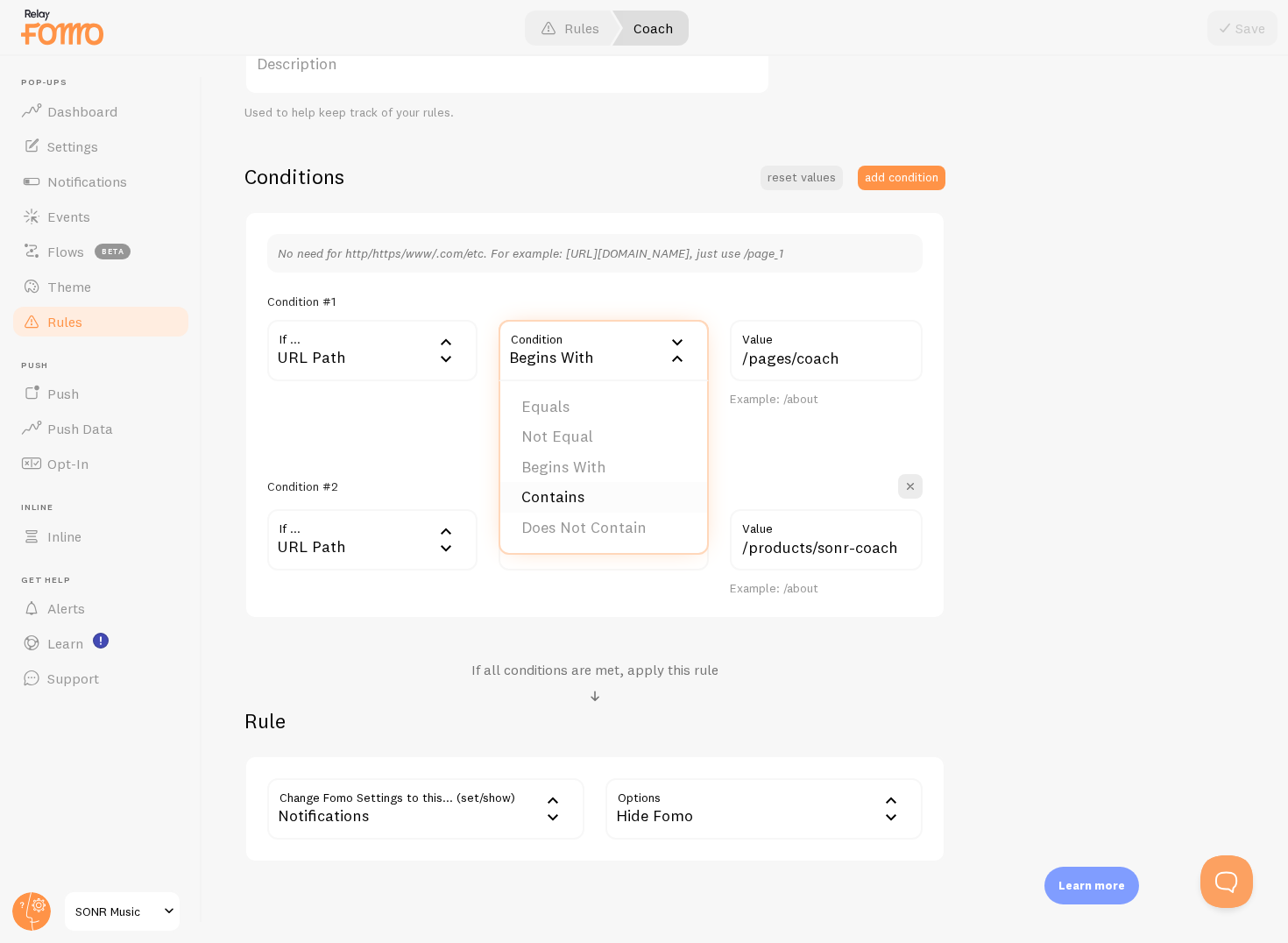
click at [565, 496] on li "Contains" at bounding box center [604, 497] width 207 height 31
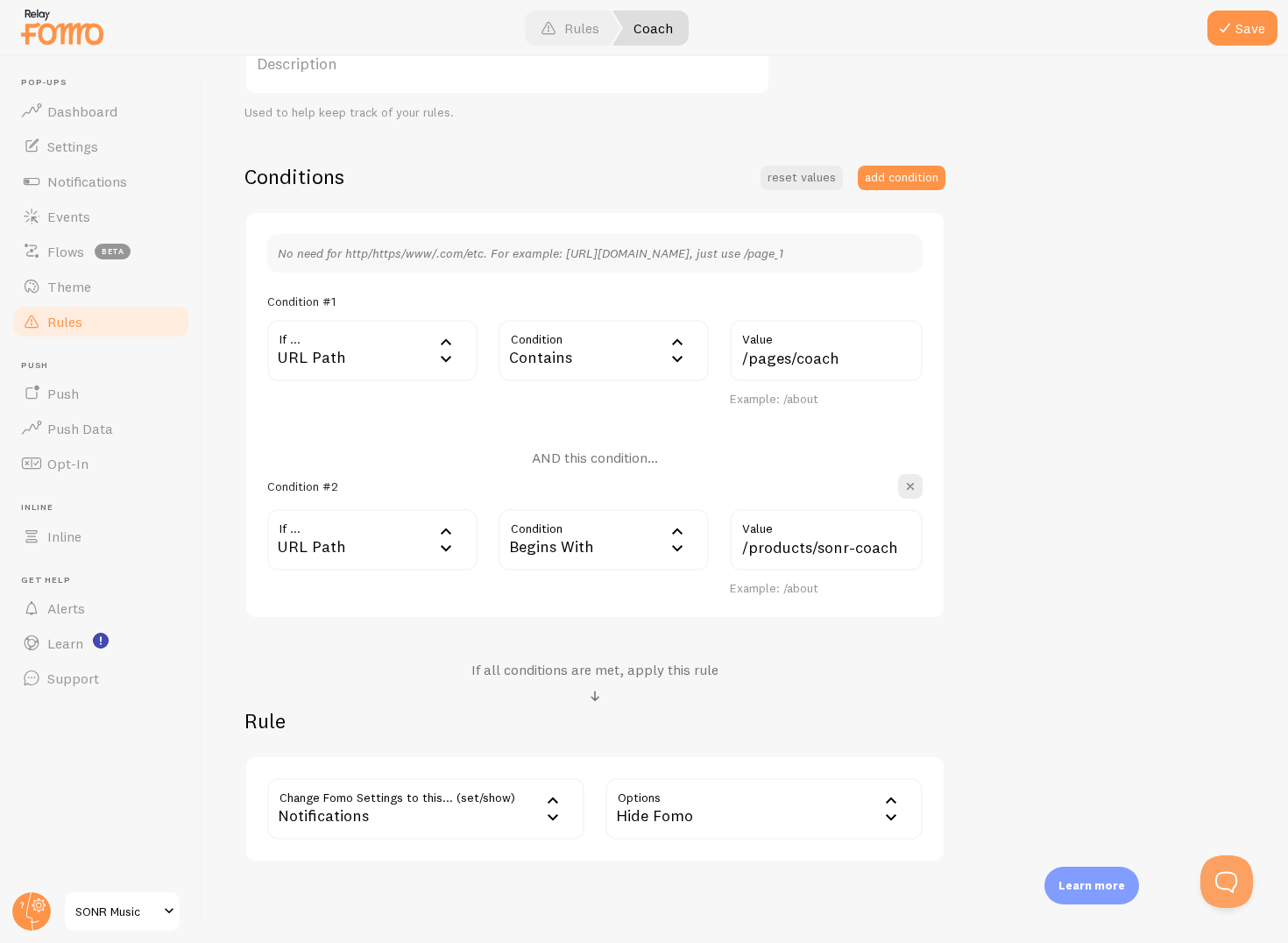
click at [571, 527] on div "Begins With" at bounding box center [604, 540] width 210 height 62
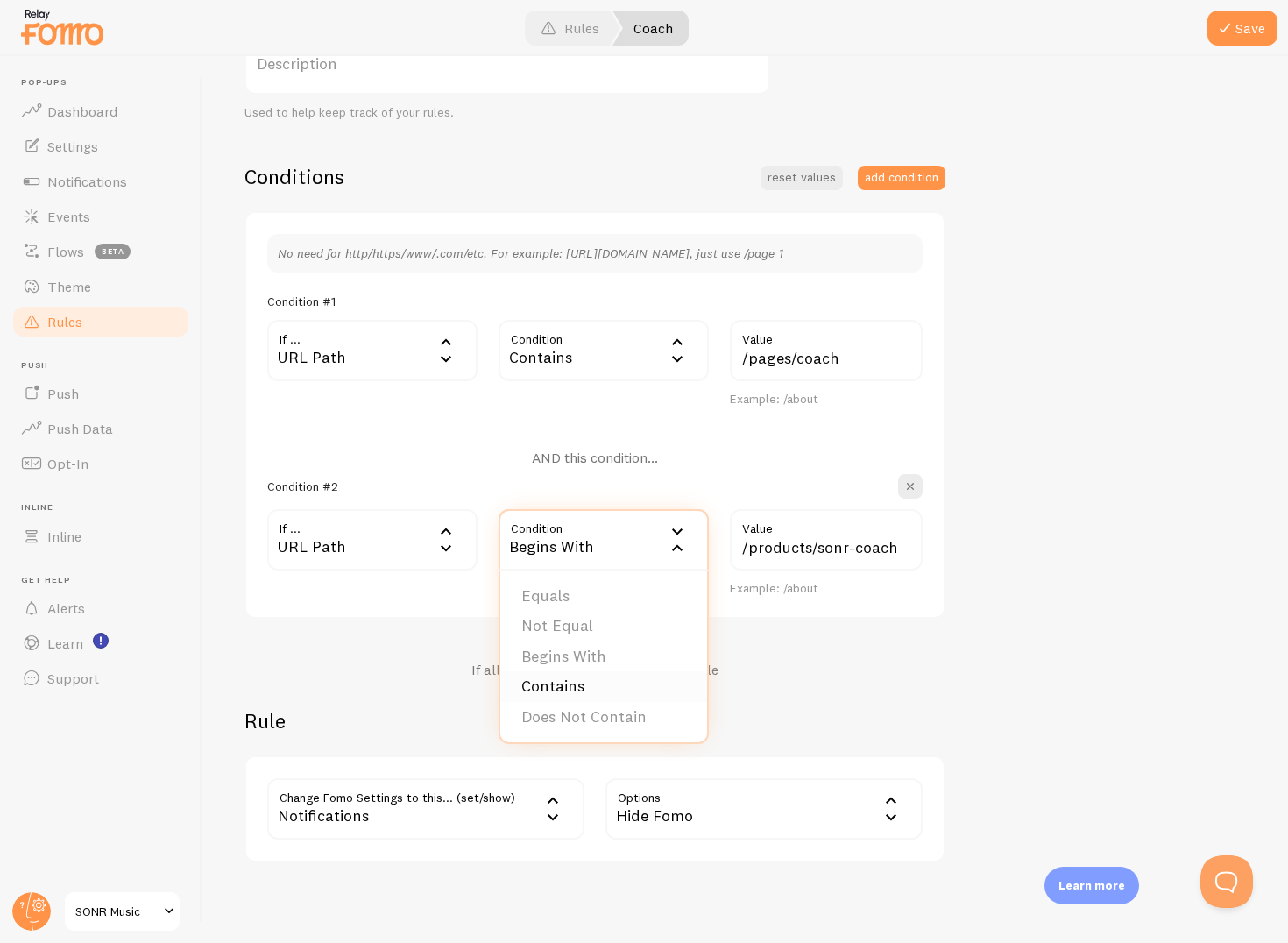
click at [576, 678] on li "Contains" at bounding box center [604, 687] width 207 height 31
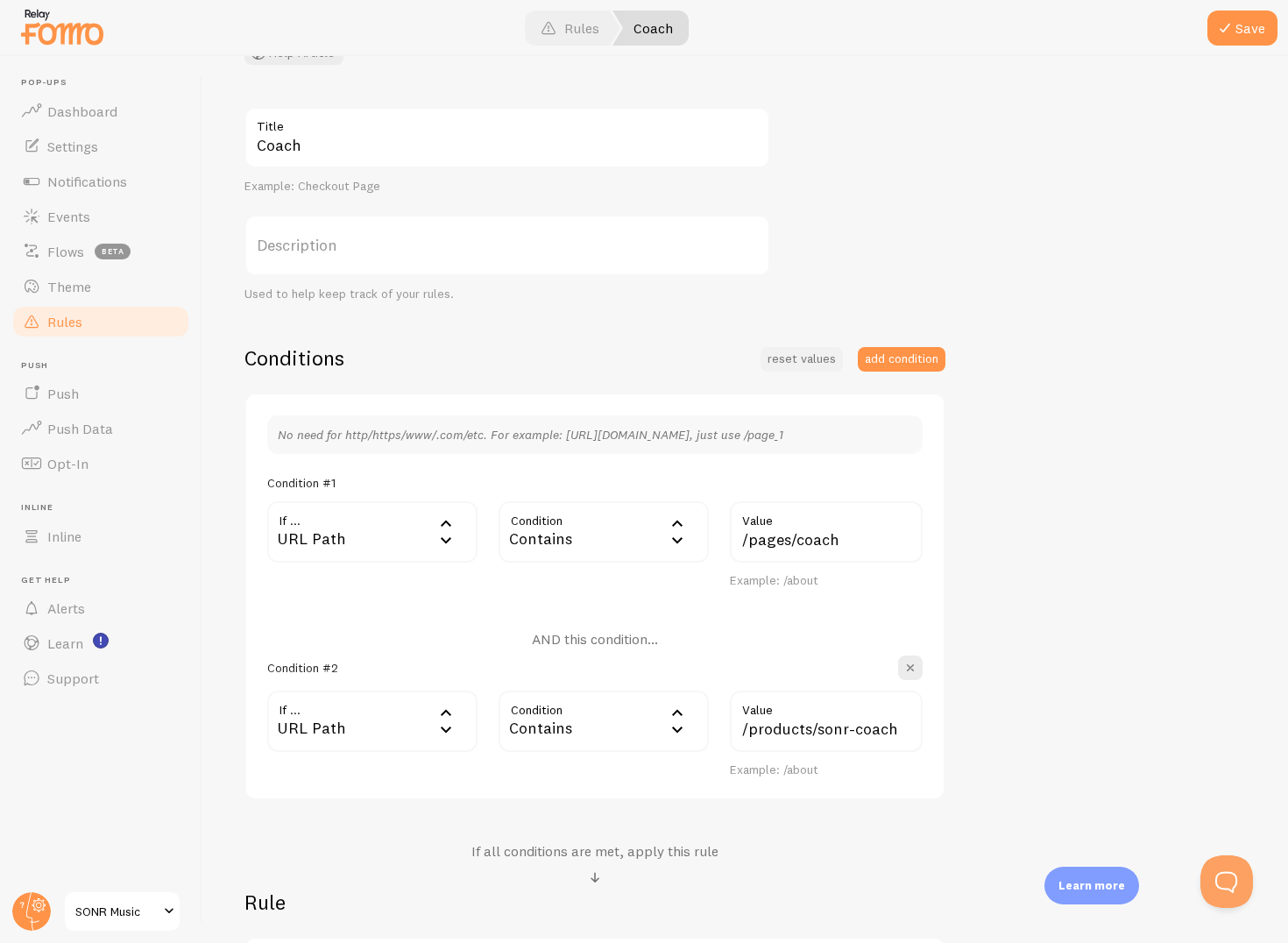
scroll to position [21, 0]
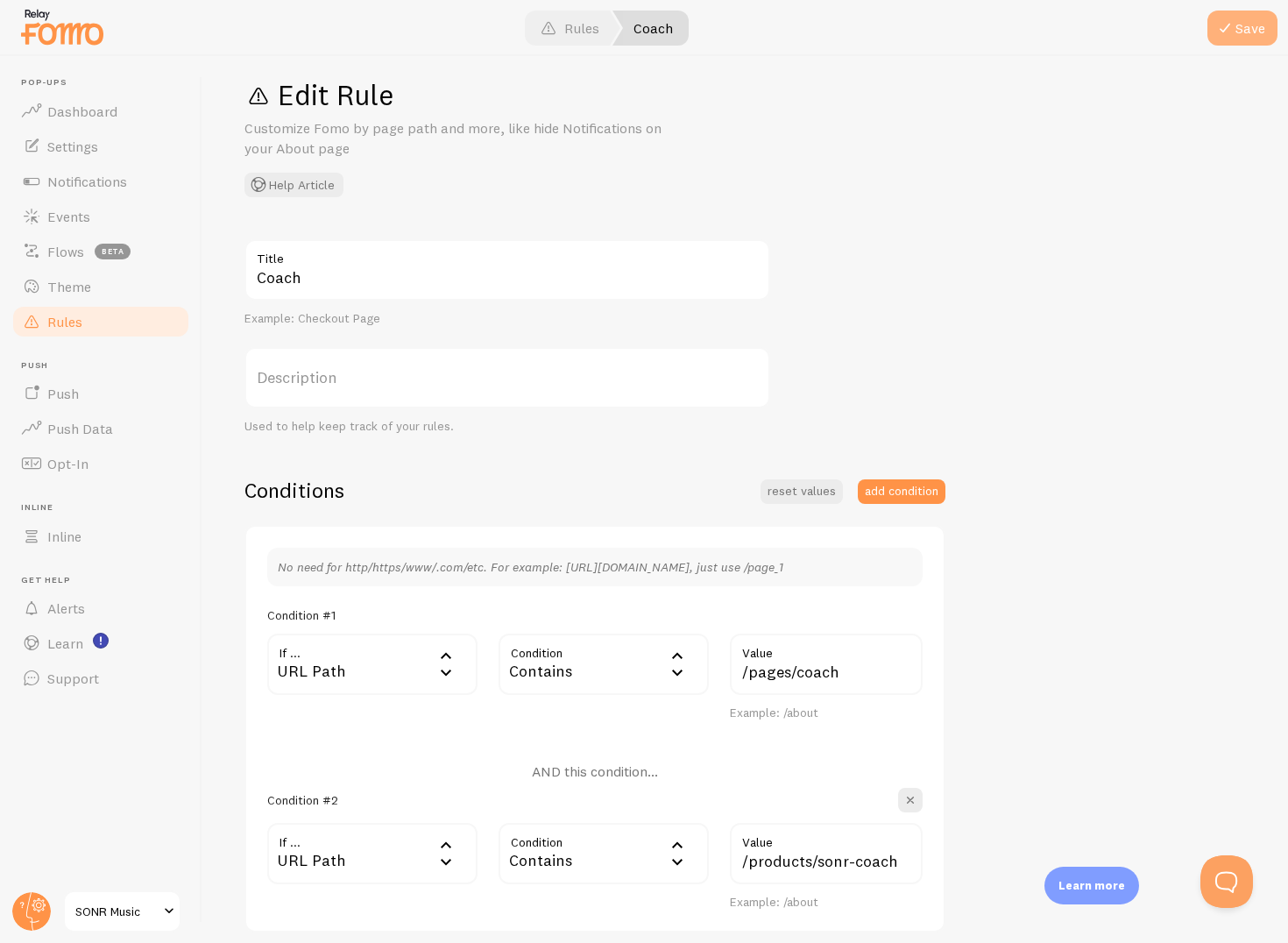
click at [1228, 34] on span at bounding box center [1225, 27] width 21 height 21
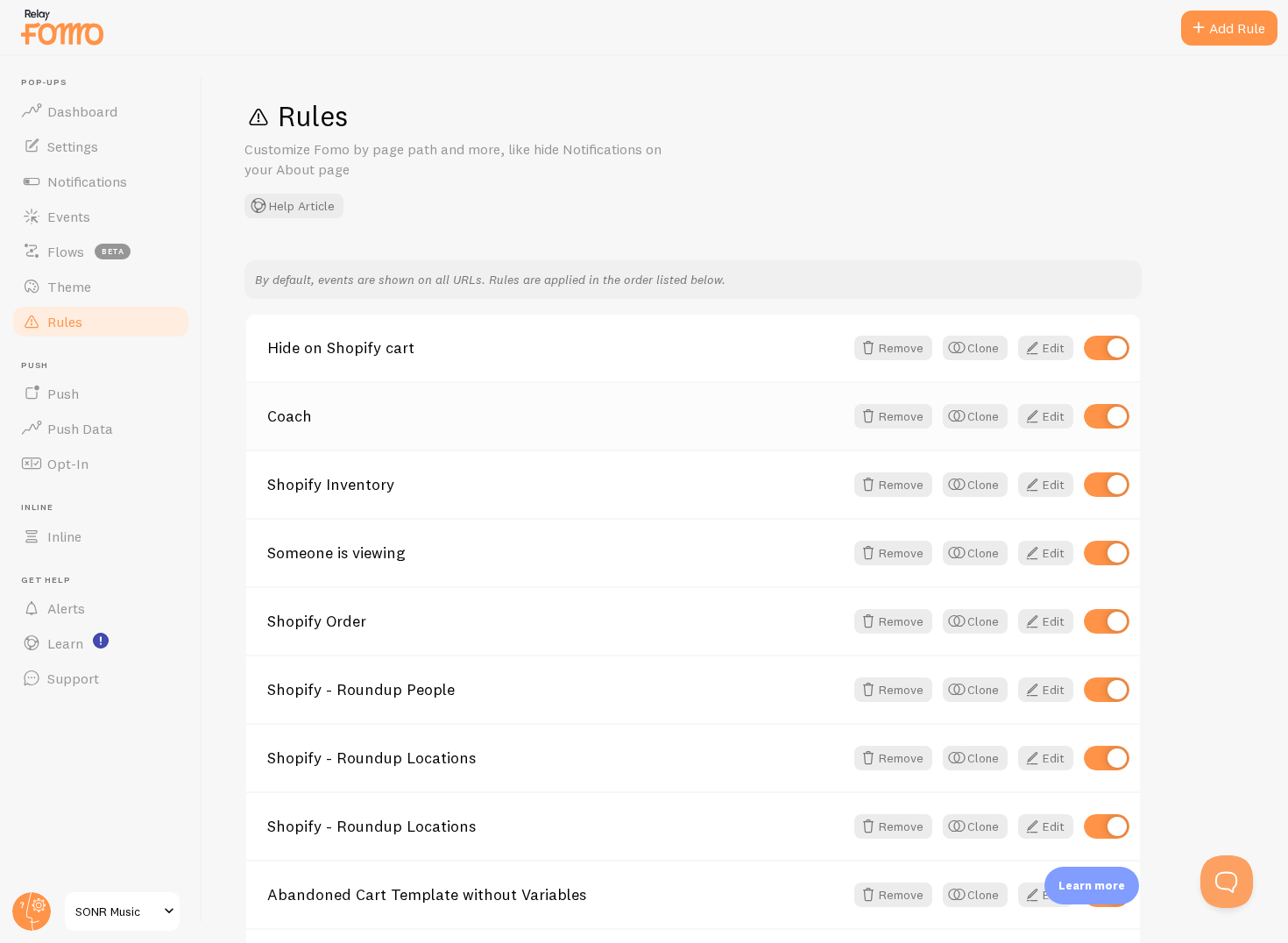
click at [361, 406] on div "Coach Remove Clone Edit" at bounding box center [693, 415] width 894 height 68
click at [298, 422] on link "Coach" at bounding box center [555, 416] width 577 height 15
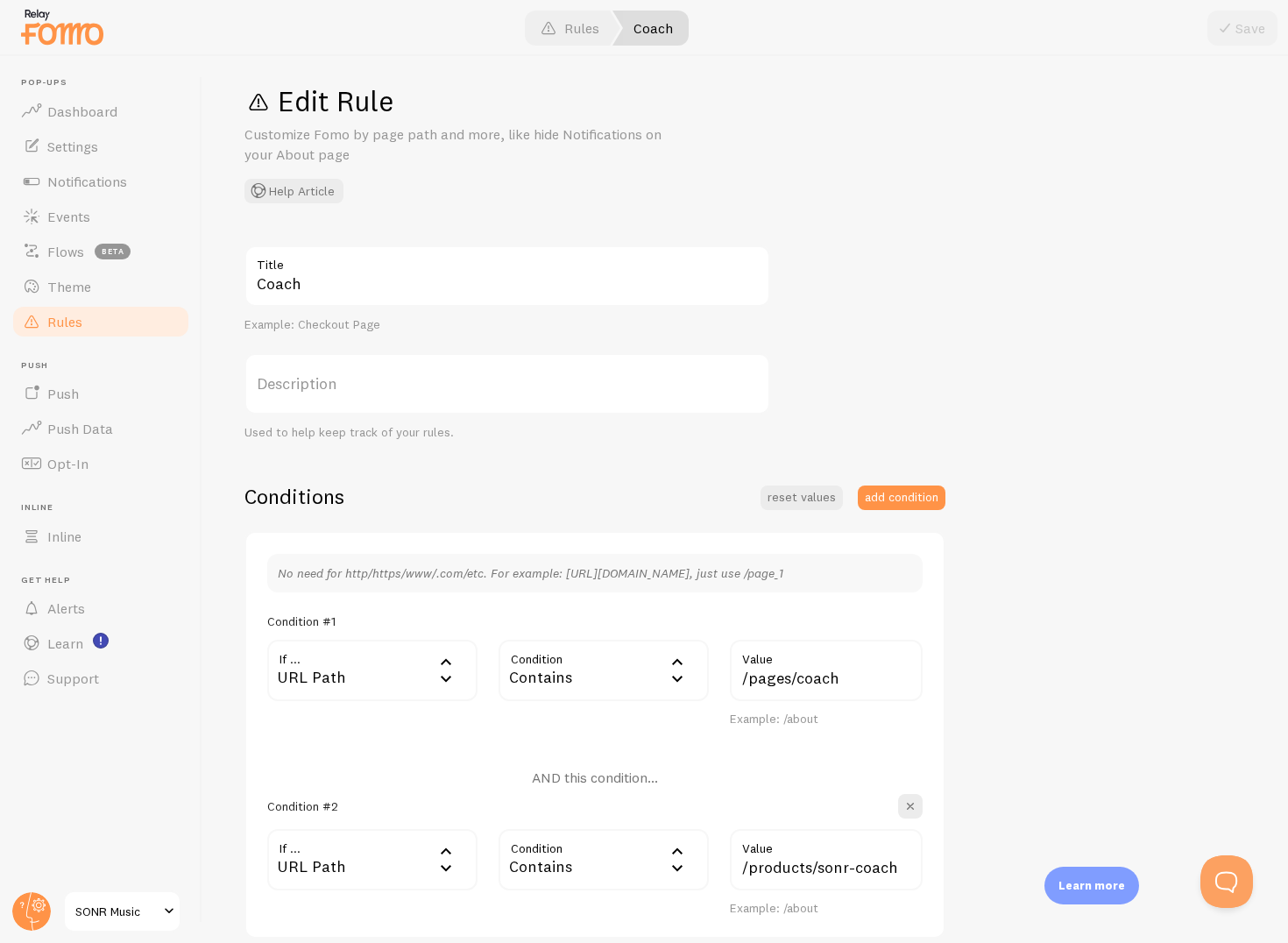
scroll to position [23, 0]
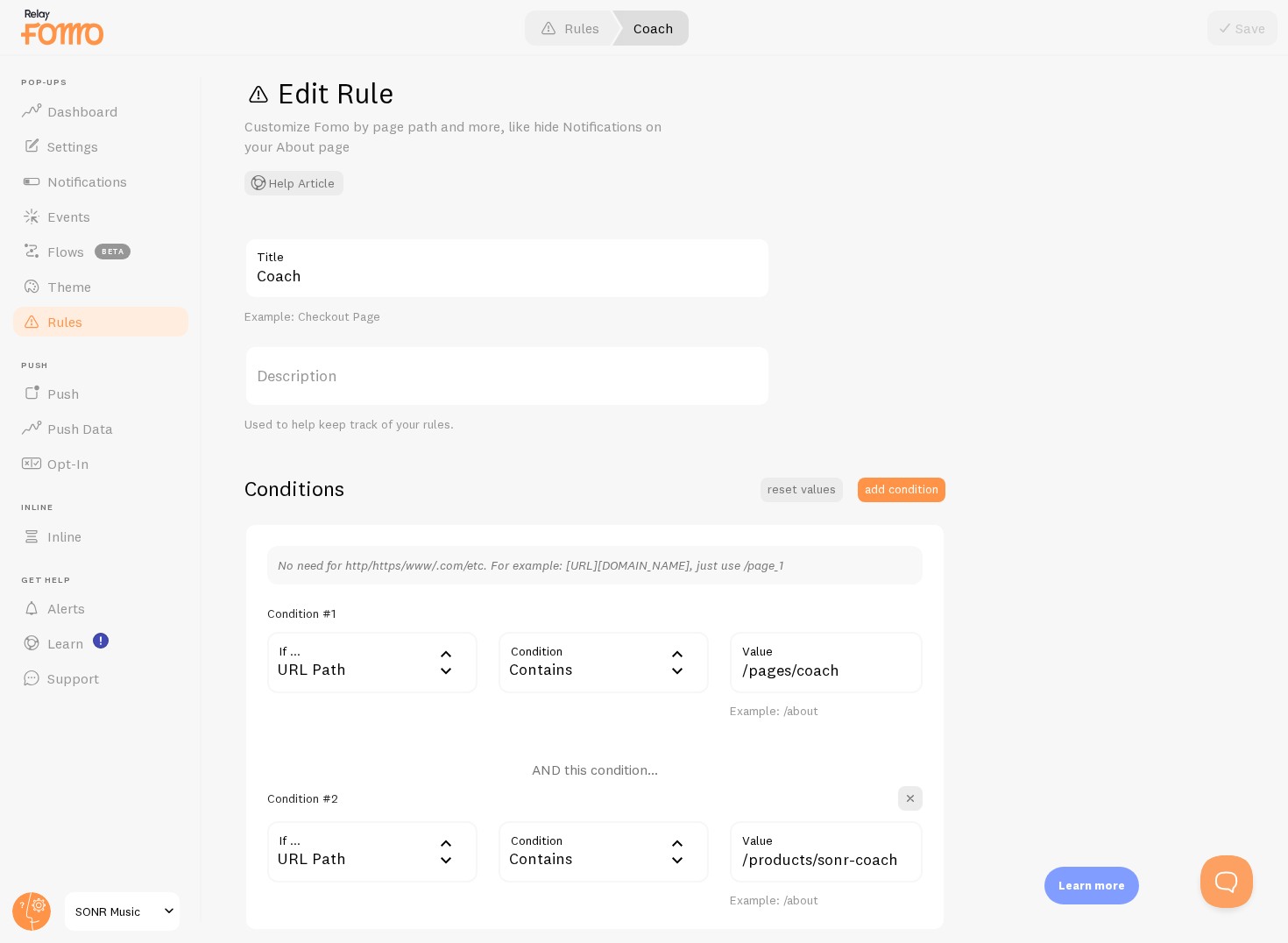
click at [367, 665] on div "URL Path" at bounding box center [372, 663] width 210 height 62
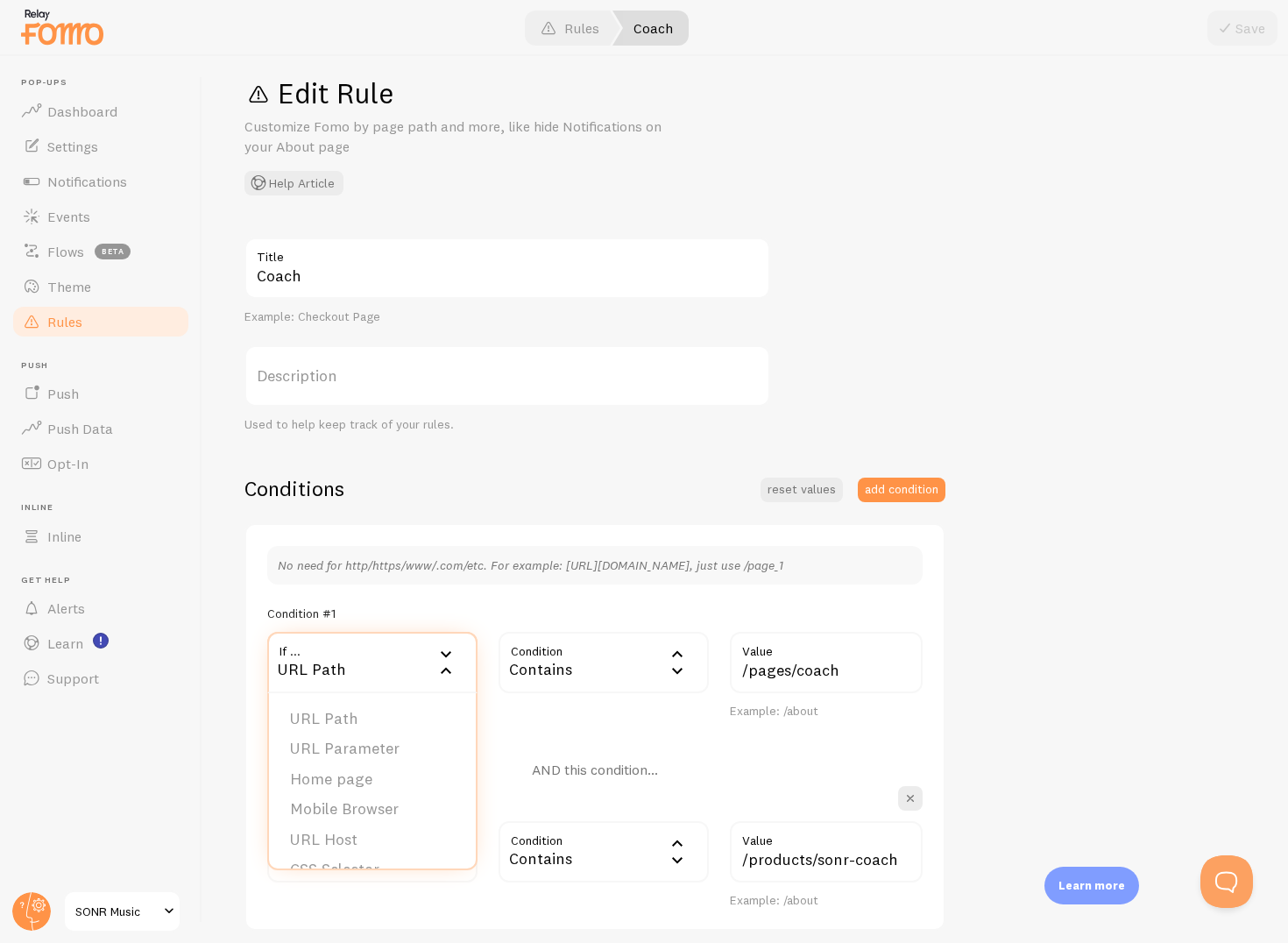
click at [424, 606] on div "Condition #1" at bounding box center [595, 613] width 656 height 15
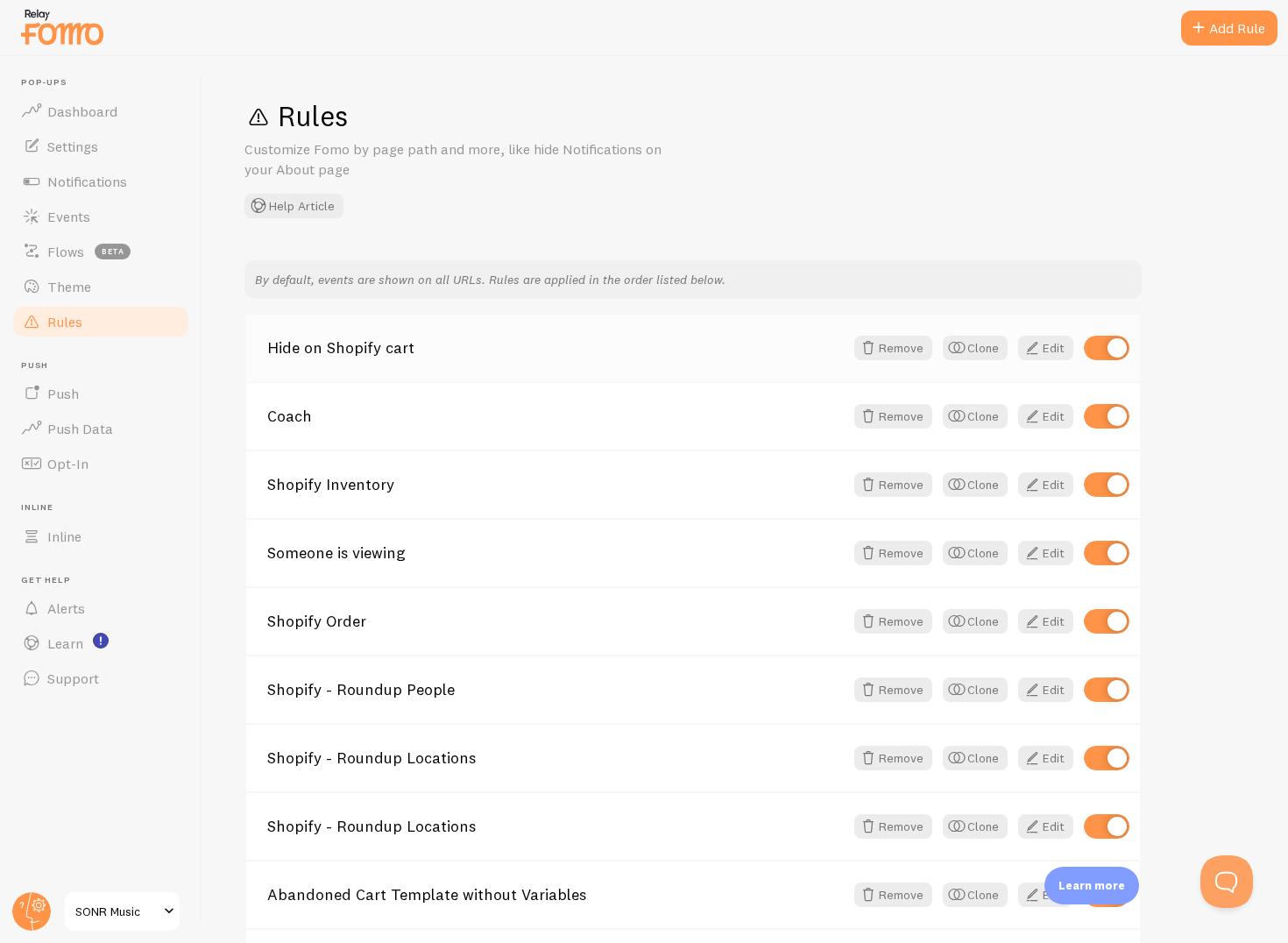
click at [324, 359] on div "Hide on Shopify cart Remove Clone Edit" at bounding box center [693, 348] width 894 height 67
click at [409, 346] on link "Hide on Shopify cart" at bounding box center [555, 347] width 577 height 15
click at [1158, 219] on div "Rules Customize Fomo by page path and more, like hide Notifications on your Abo…" at bounding box center [745, 499] width 1086 height 887
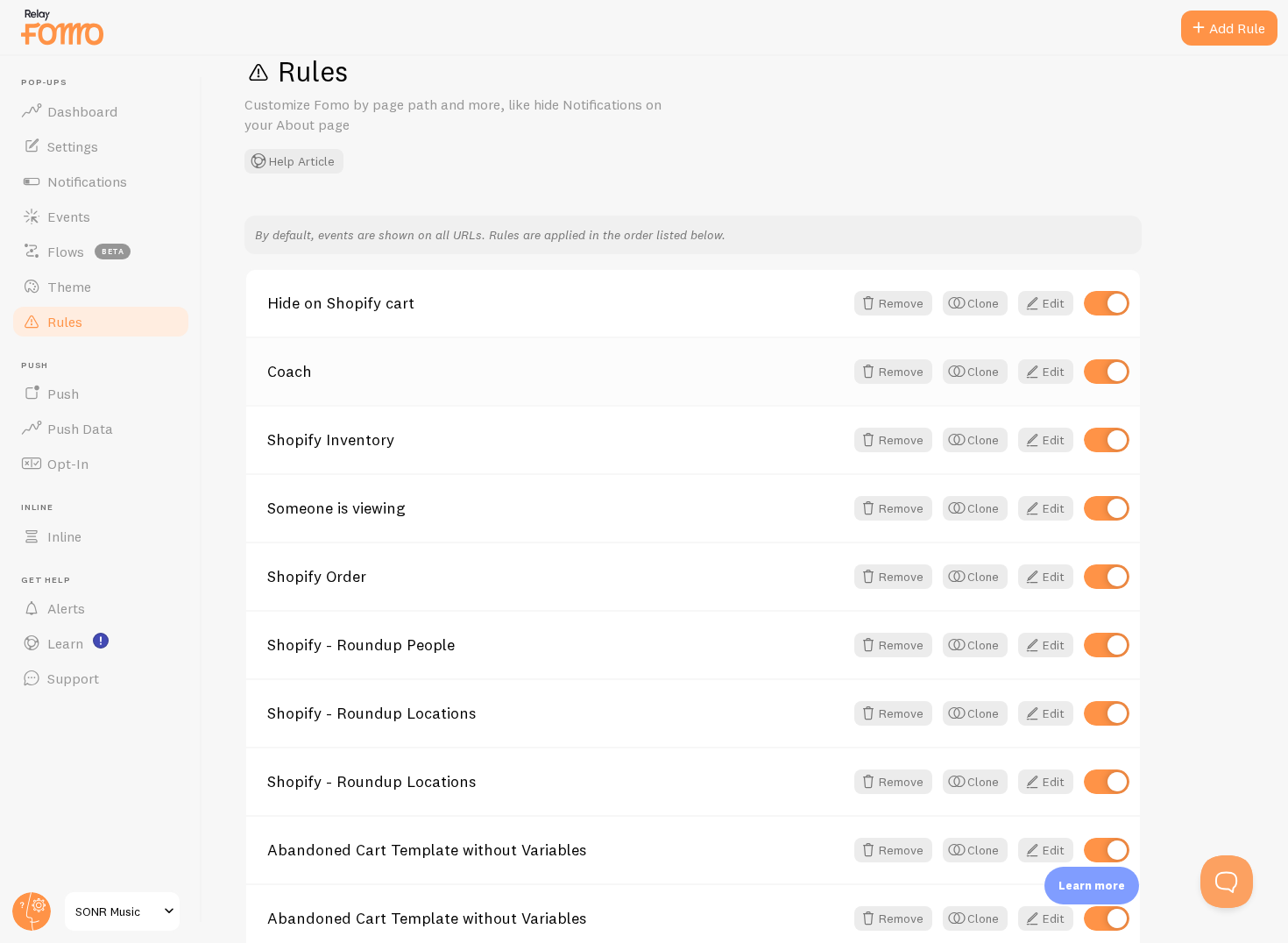
click at [378, 390] on div "Coach Remove Clone Edit" at bounding box center [693, 370] width 894 height 68
click at [305, 367] on link "Coach" at bounding box center [555, 371] width 577 height 15
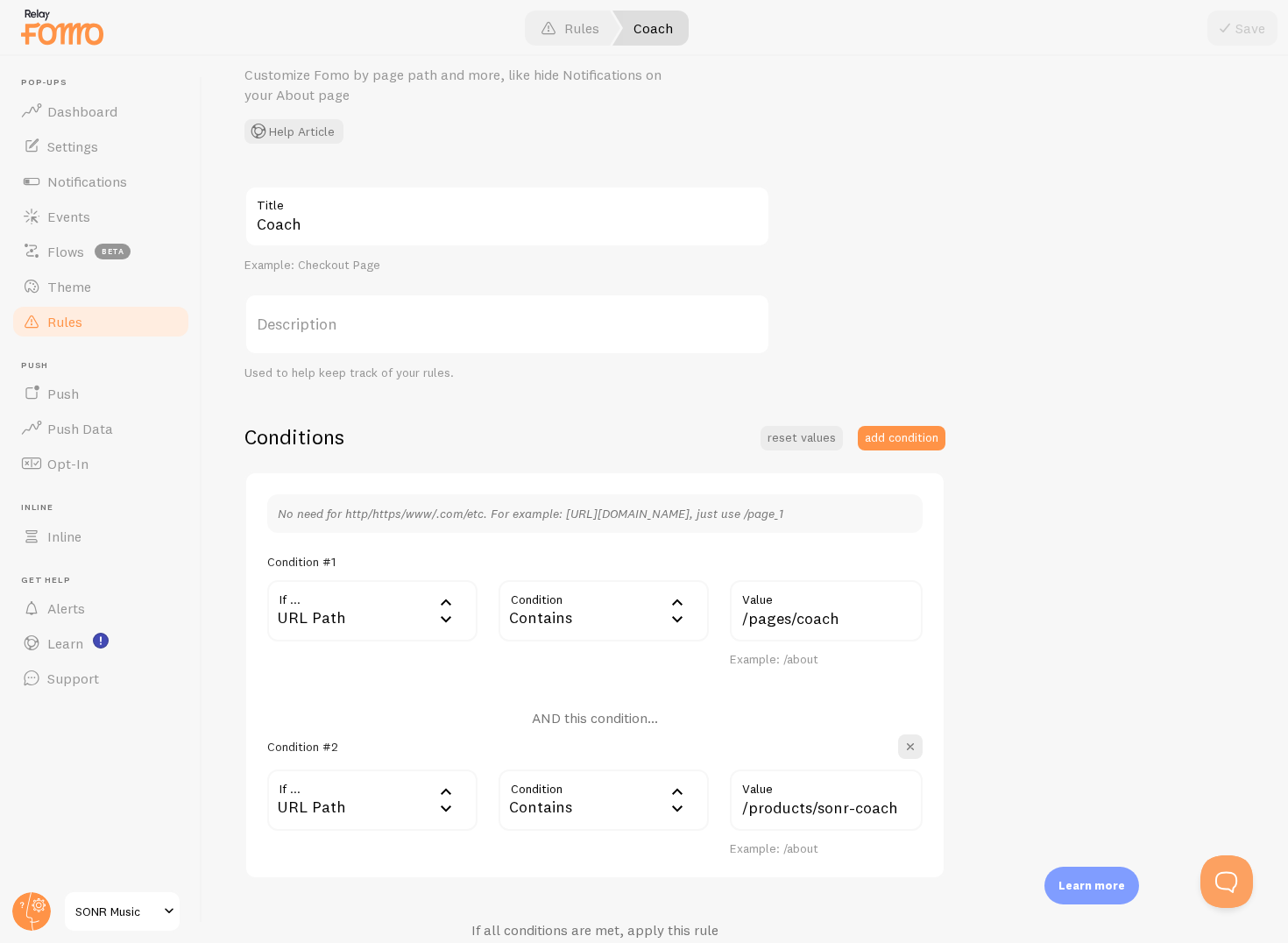
scroll to position [115, 0]
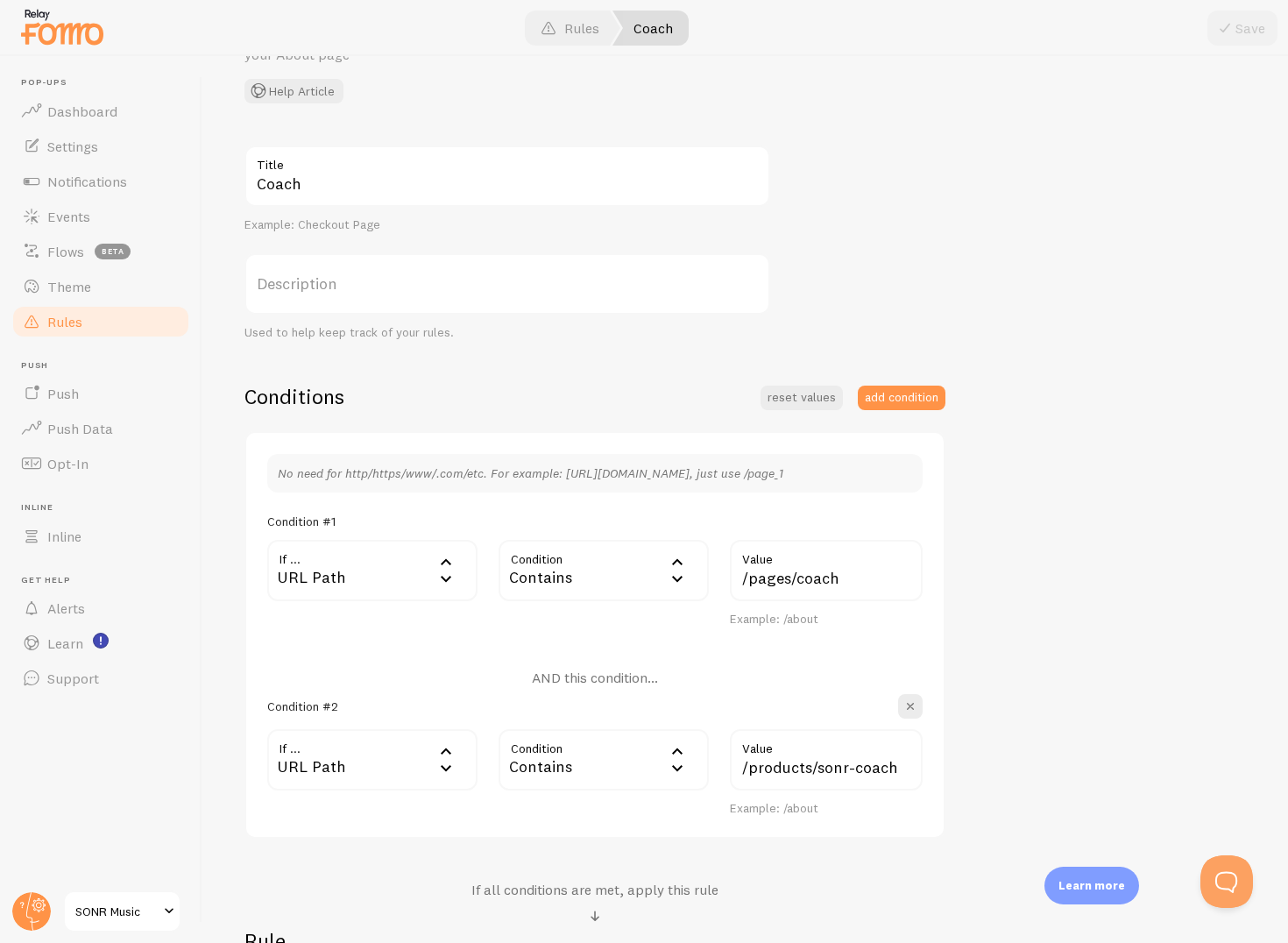
click at [553, 561] on div "Contains" at bounding box center [604, 571] width 210 height 62
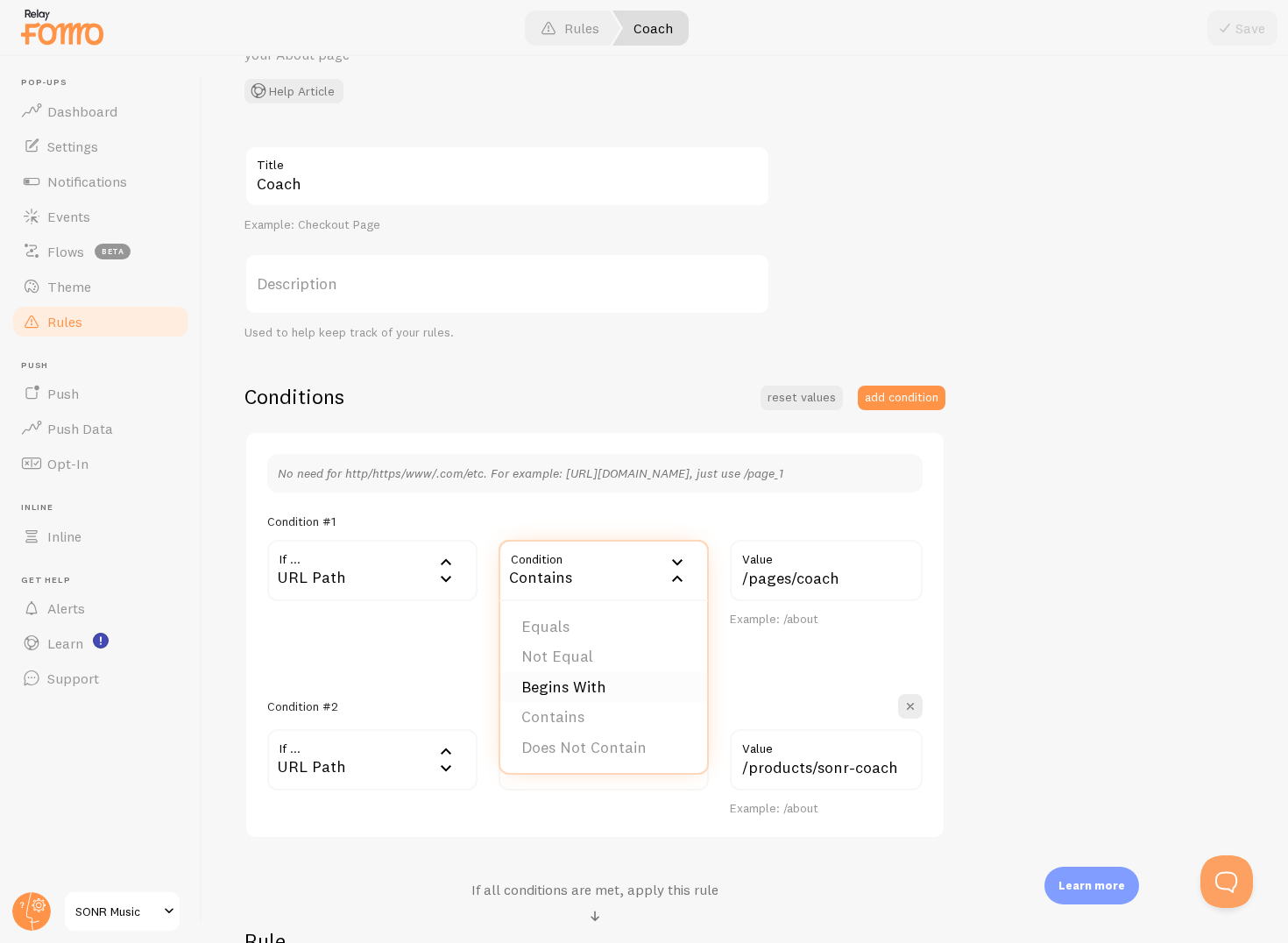
click at [561, 678] on li "Begins With" at bounding box center [604, 688] width 207 height 31
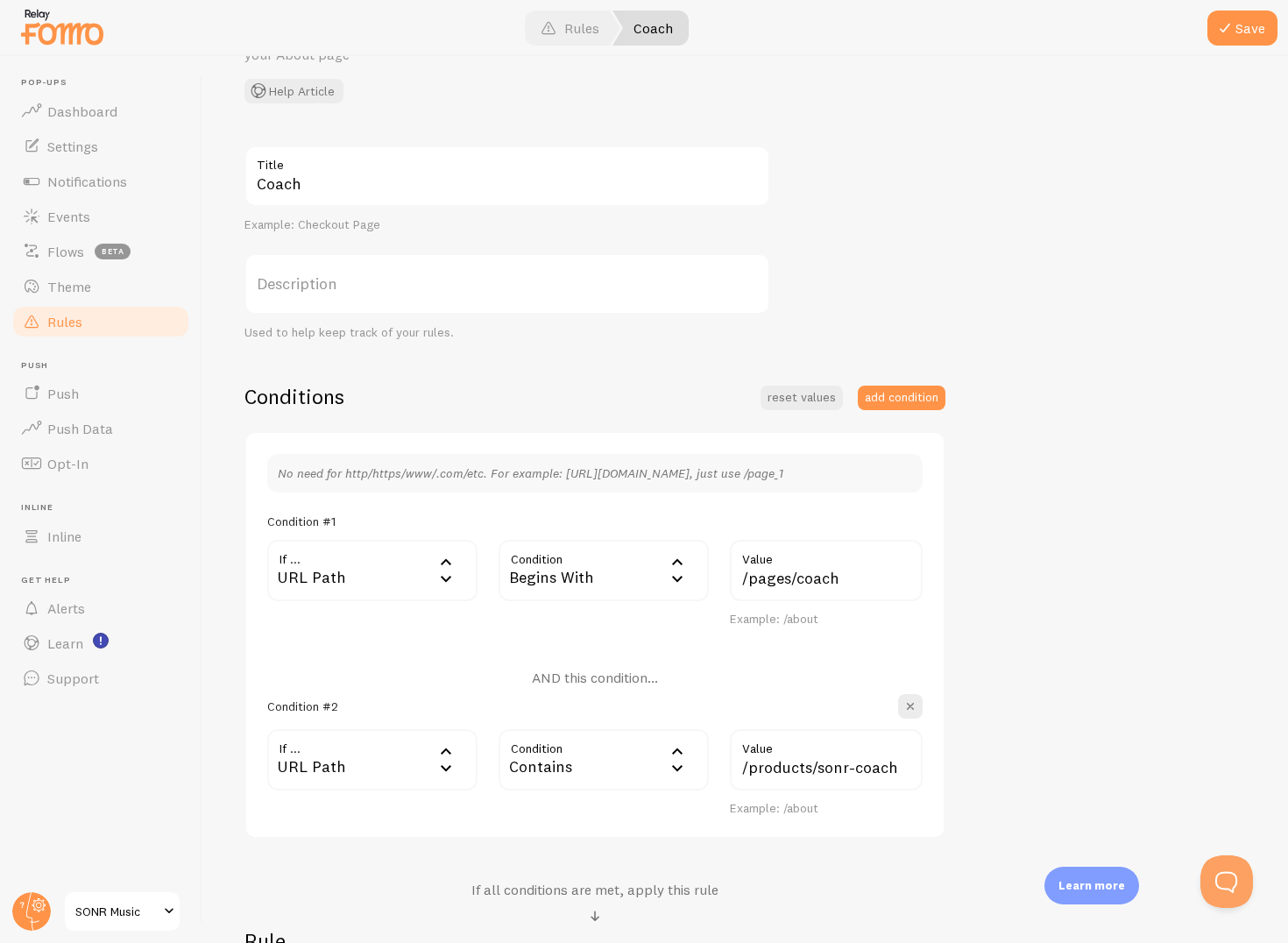
click at [572, 776] on div "Contains" at bounding box center [604, 760] width 210 height 62
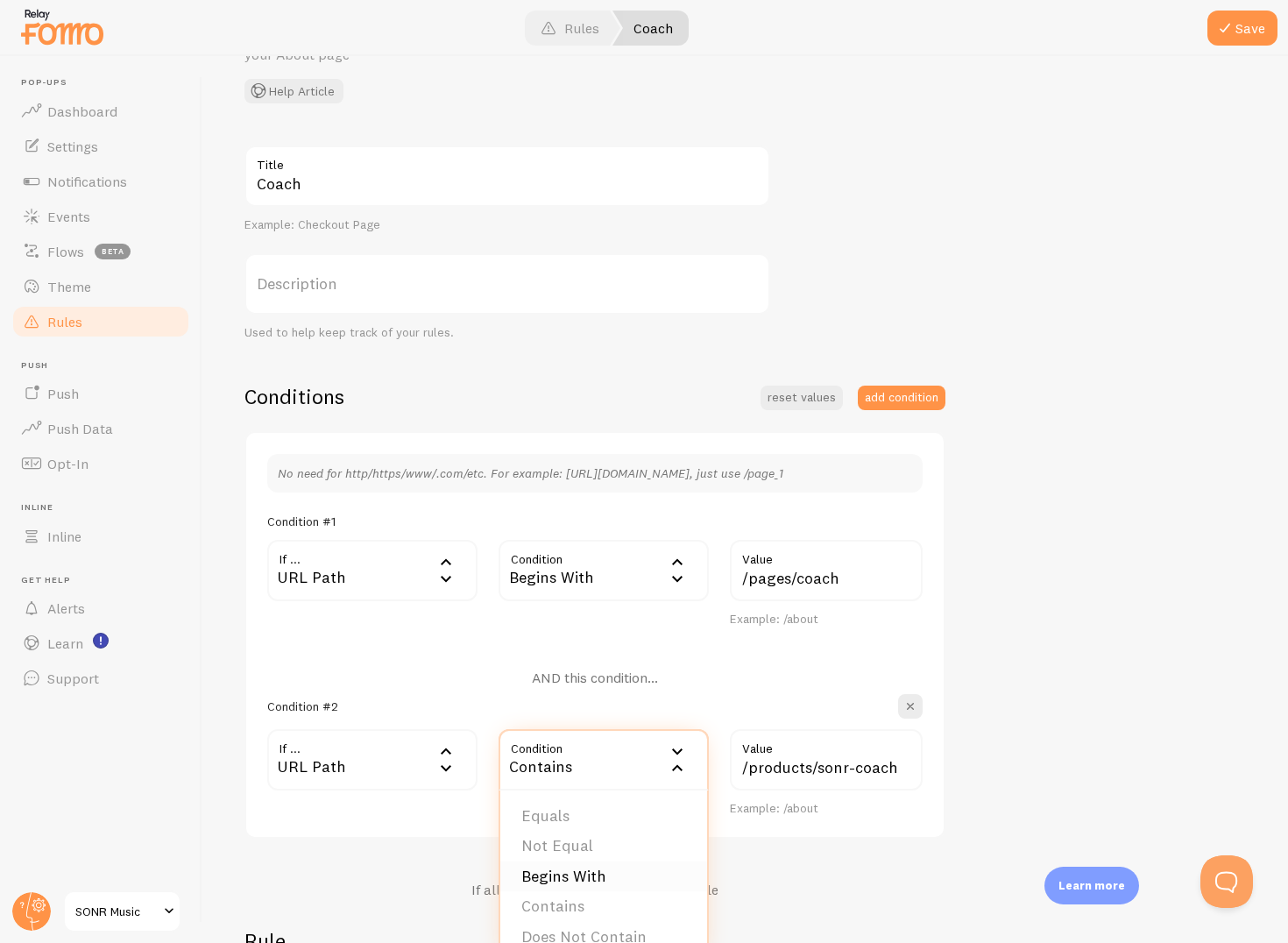
click at [572, 880] on li "Begins With" at bounding box center [604, 877] width 207 height 31
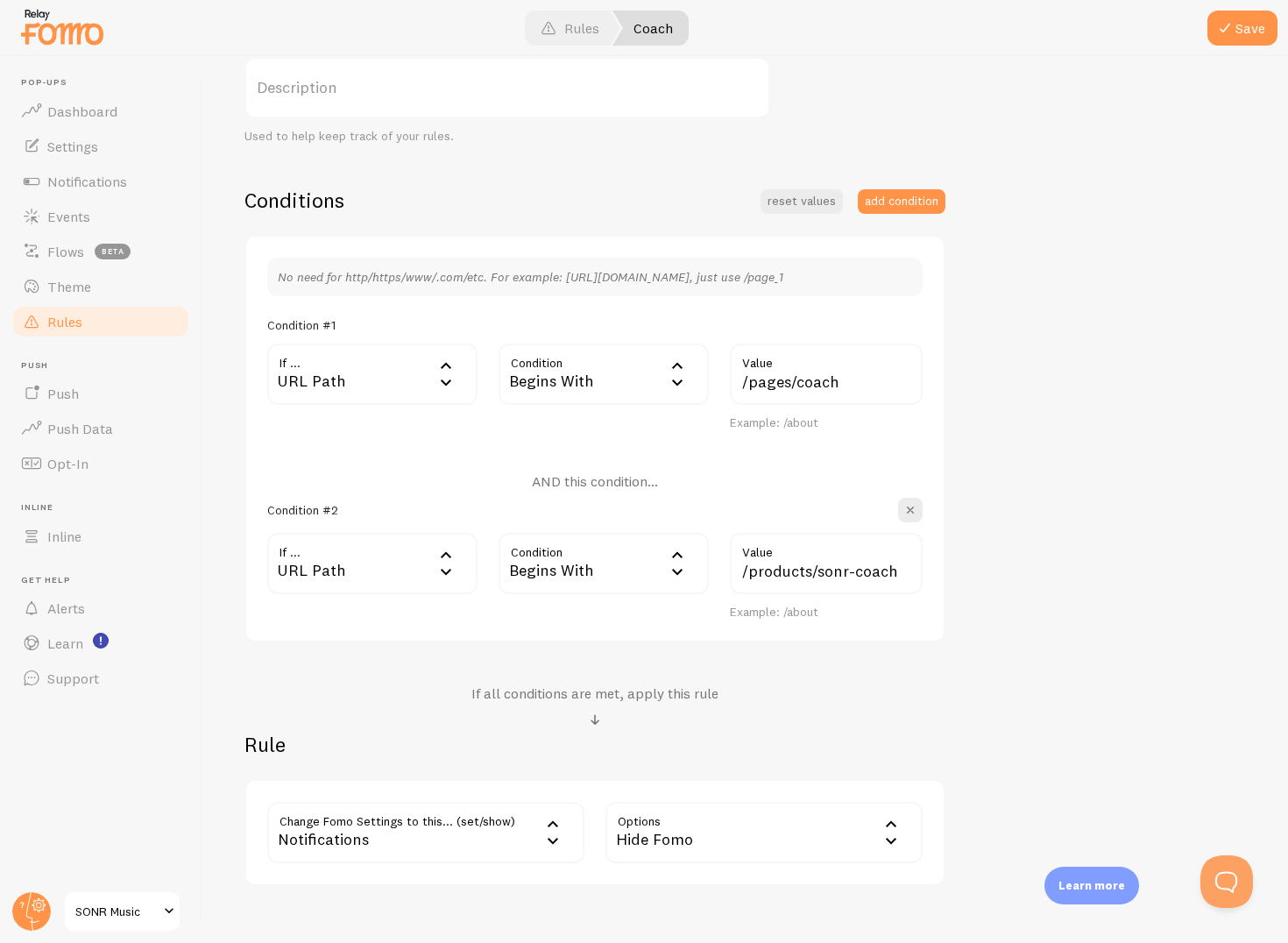
scroll to position [312, 0]
click at [1226, 33] on span at bounding box center [1225, 27] width 21 height 21
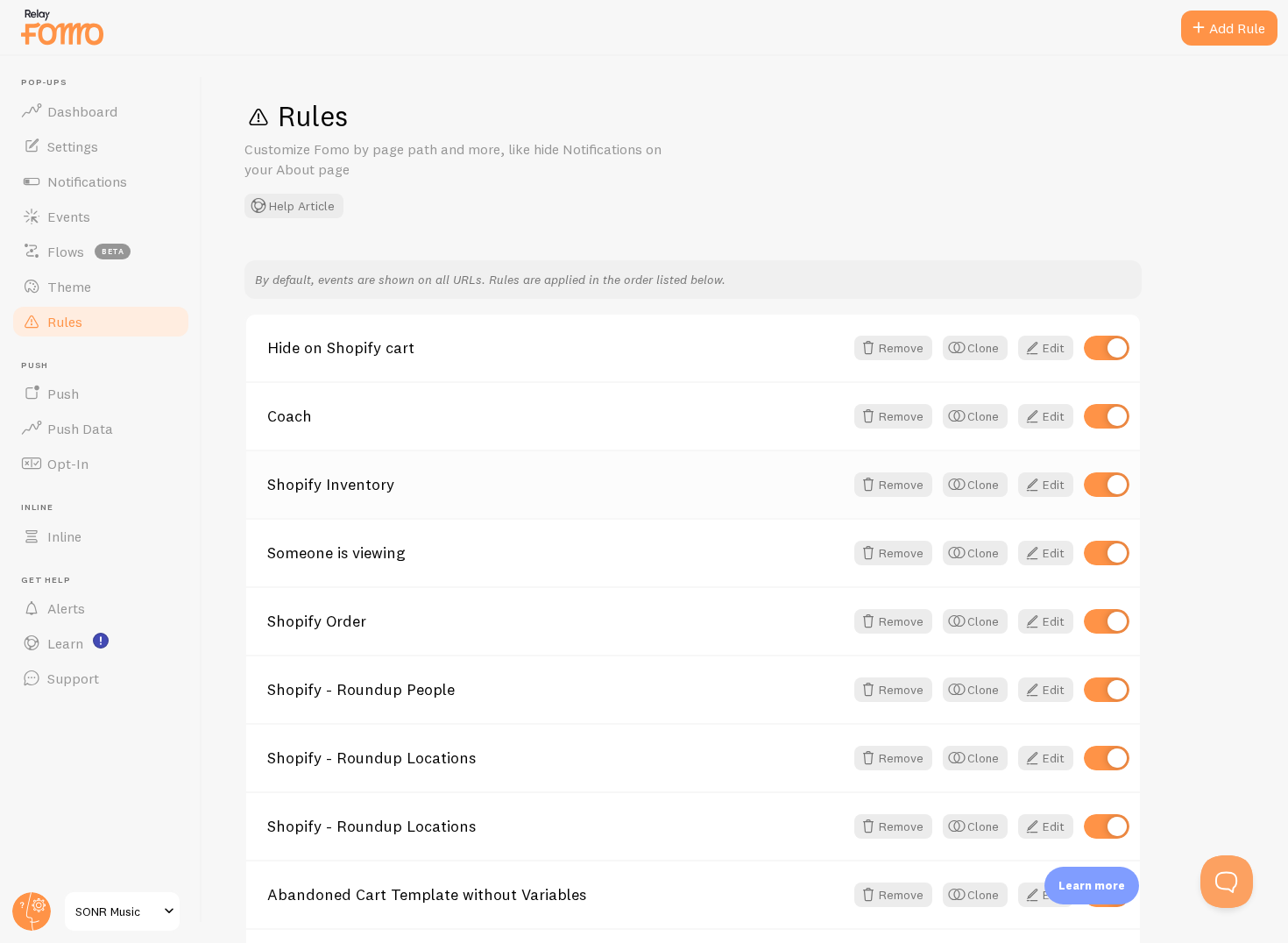
click at [341, 502] on div "Shopify Inventory Remove Clone Edit" at bounding box center [693, 483] width 894 height 68
click at [299, 482] on link "Shopify Inventory" at bounding box center [555, 484] width 577 height 15
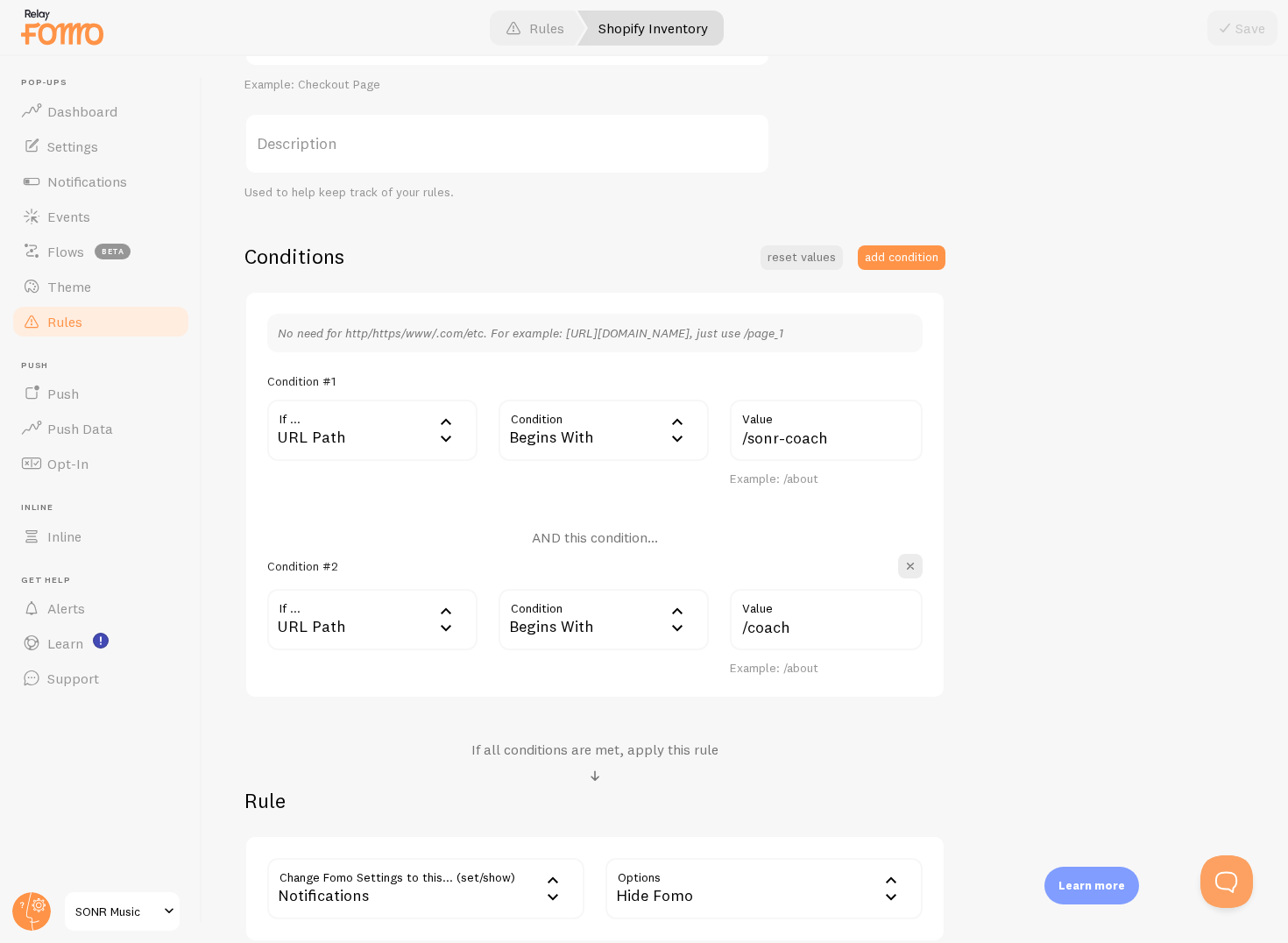
scroll to position [259, 0]
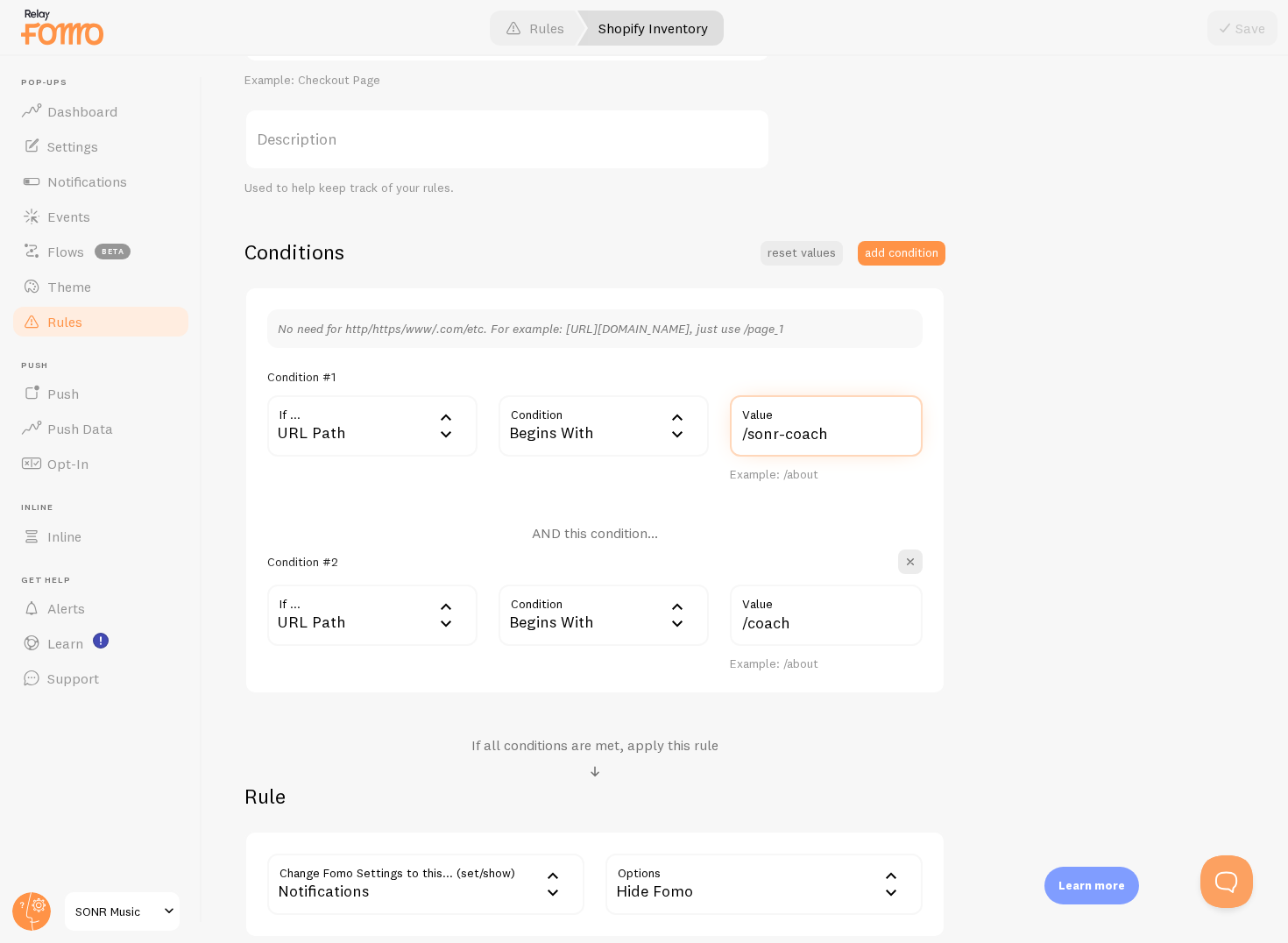
click at [741, 438] on input "/sonr-coach" at bounding box center [826, 426] width 193 height 62
click at [847, 432] on input "/products/sonr-coach" at bounding box center [826, 426] width 193 height 62
type input "/products/sonr-coach"
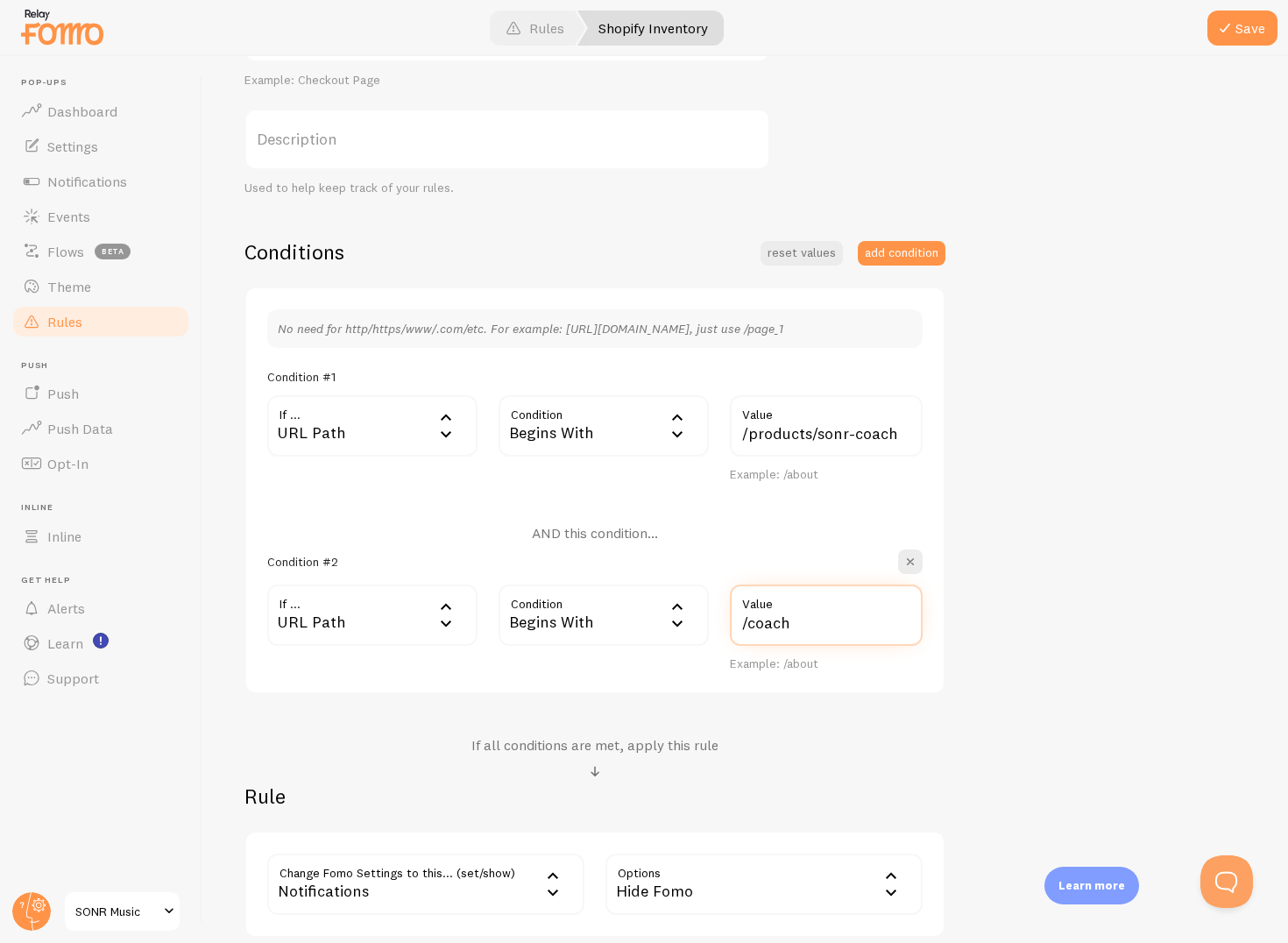
click at [743, 625] on input "/coach" at bounding box center [826, 615] width 193 height 62
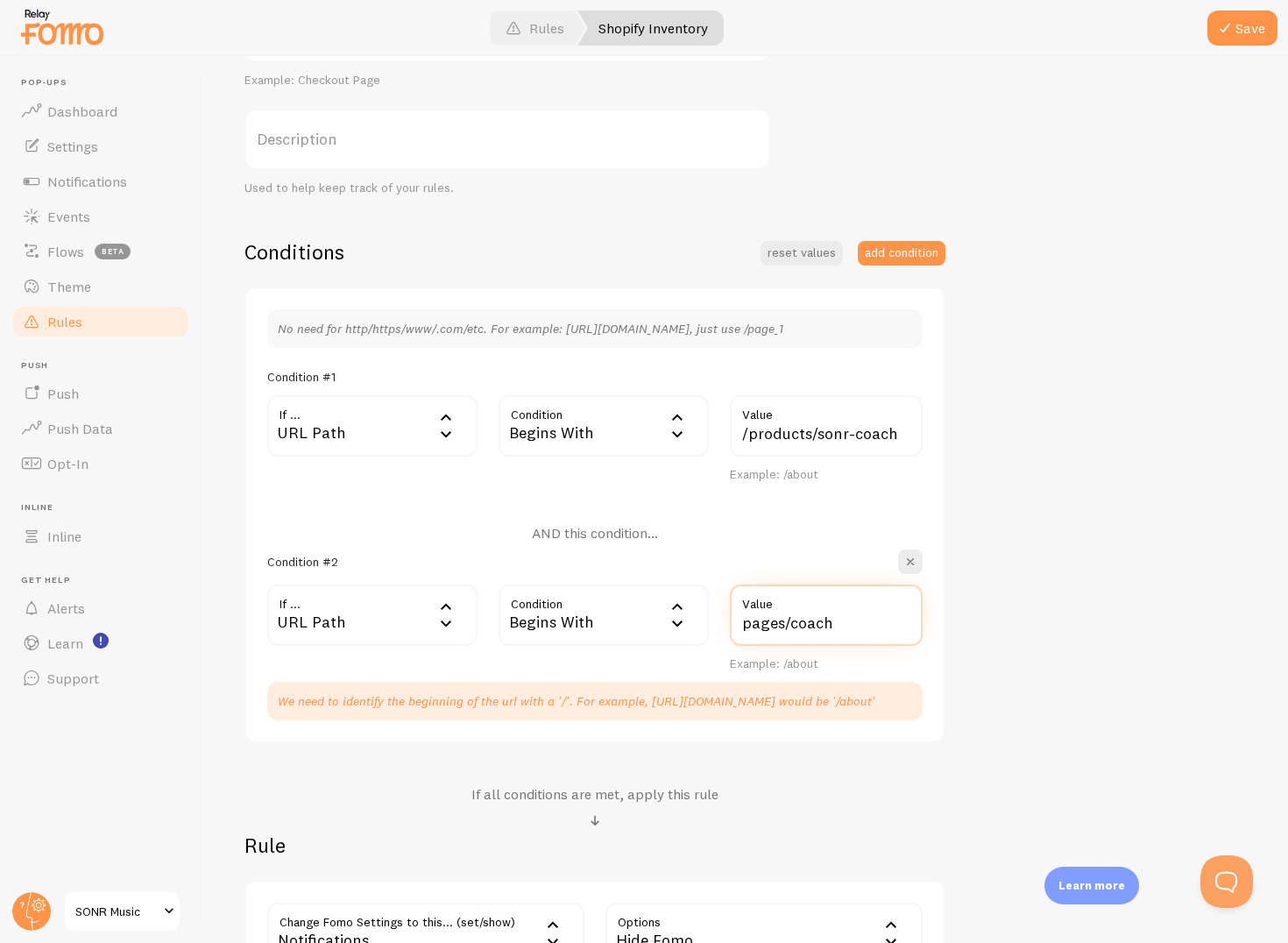
type input "pages/coach"
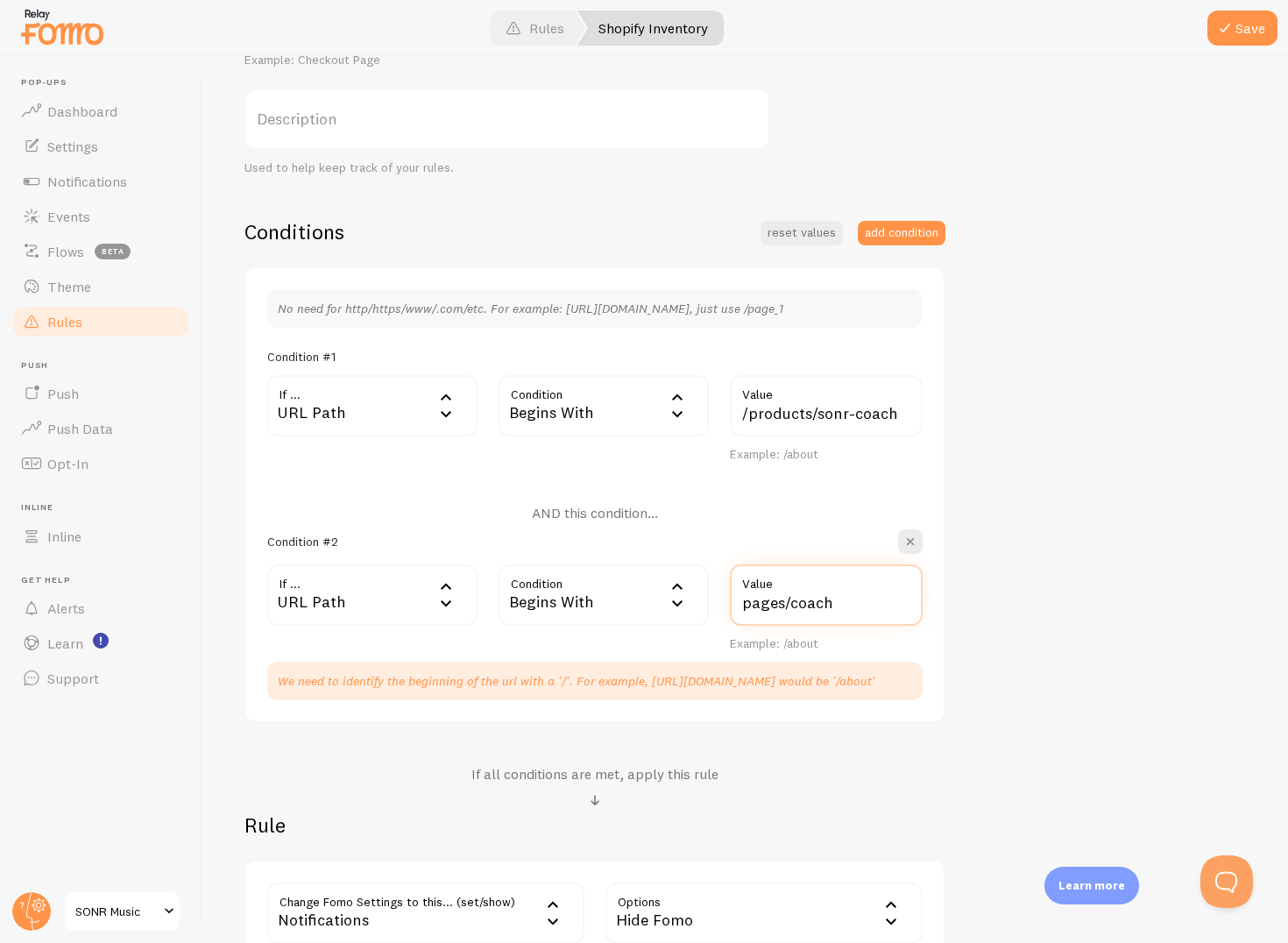
scroll to position [285, 0]
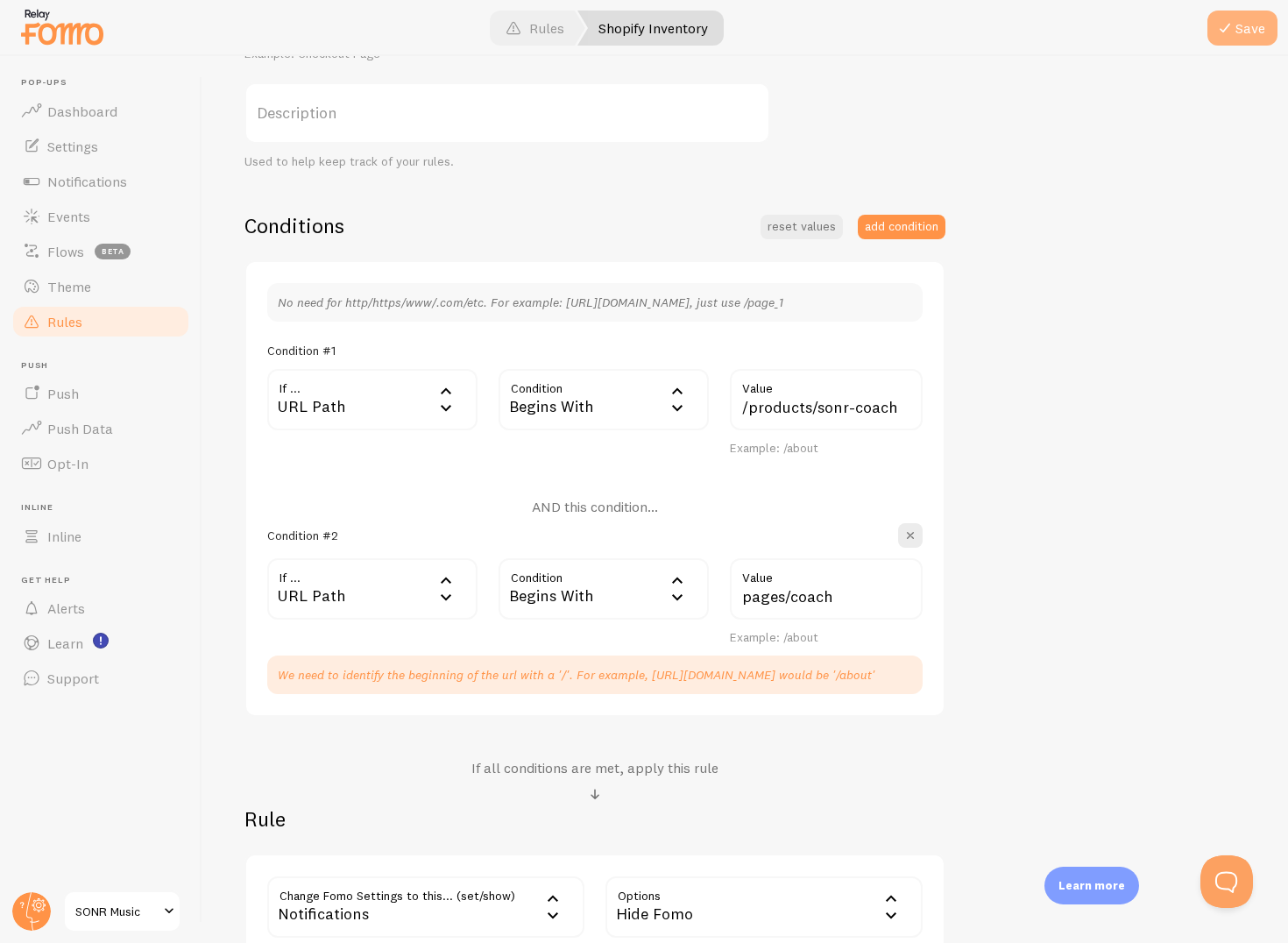
click at [1229, 30] on span at bounding box center [1225, 27] width 21 height 21
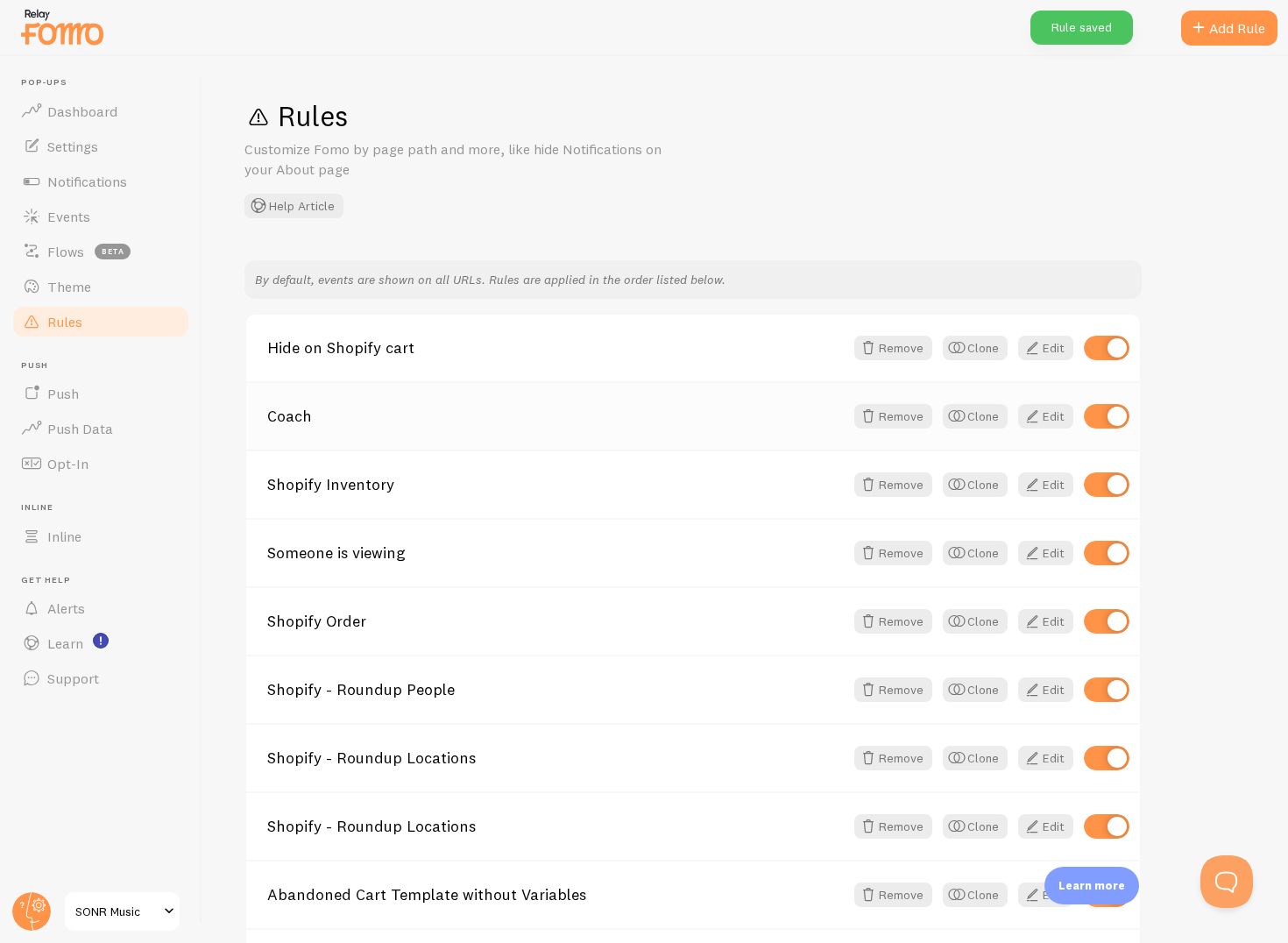
click at [421, 415] on link "Coach" at bounding box center [555, 416] width 577 height 15
click at [419, 485] on link "Shopify Inventory" at bounding box center [555, 484] width 577 height 15
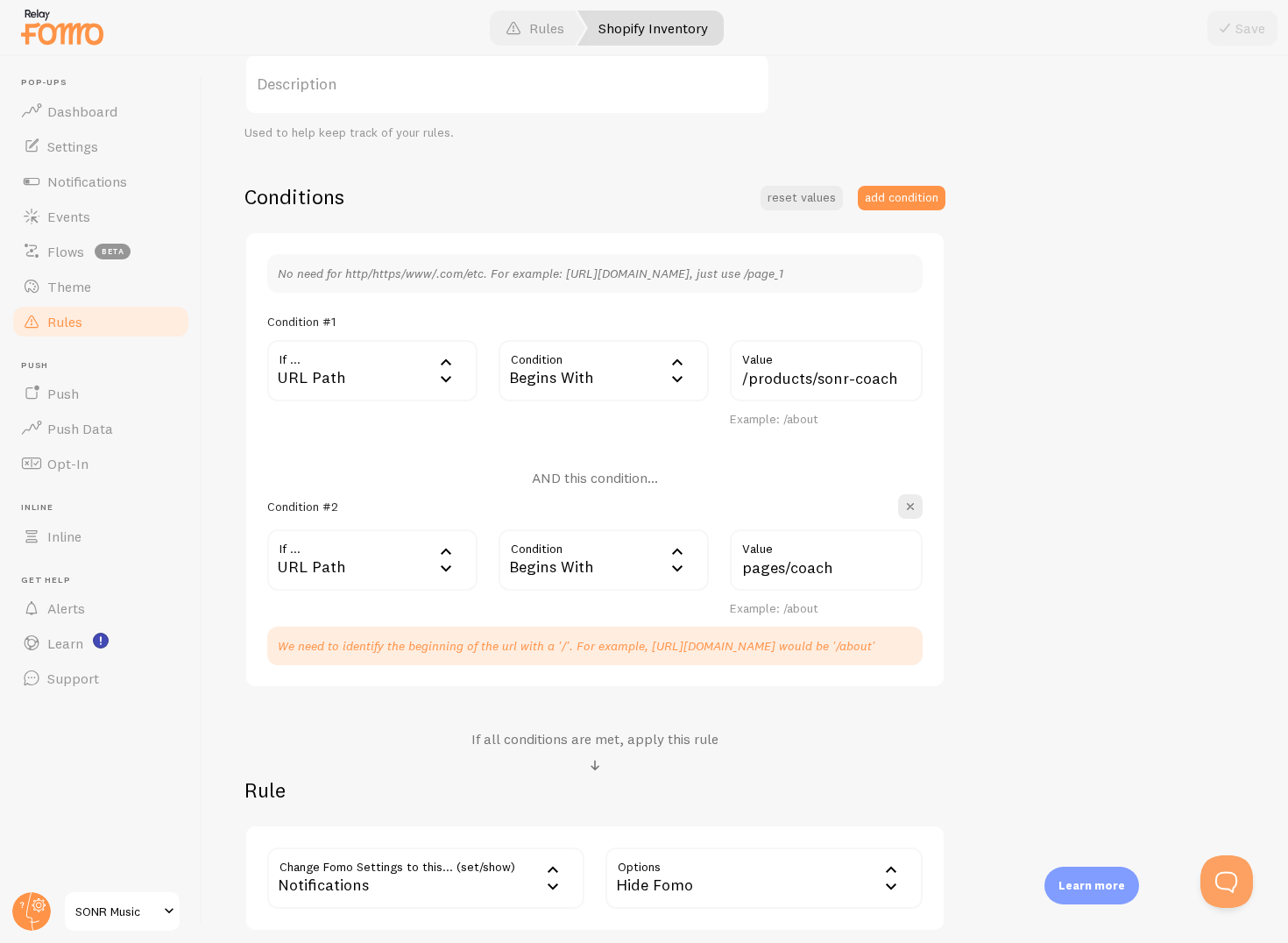
scroll to position [431, 0]
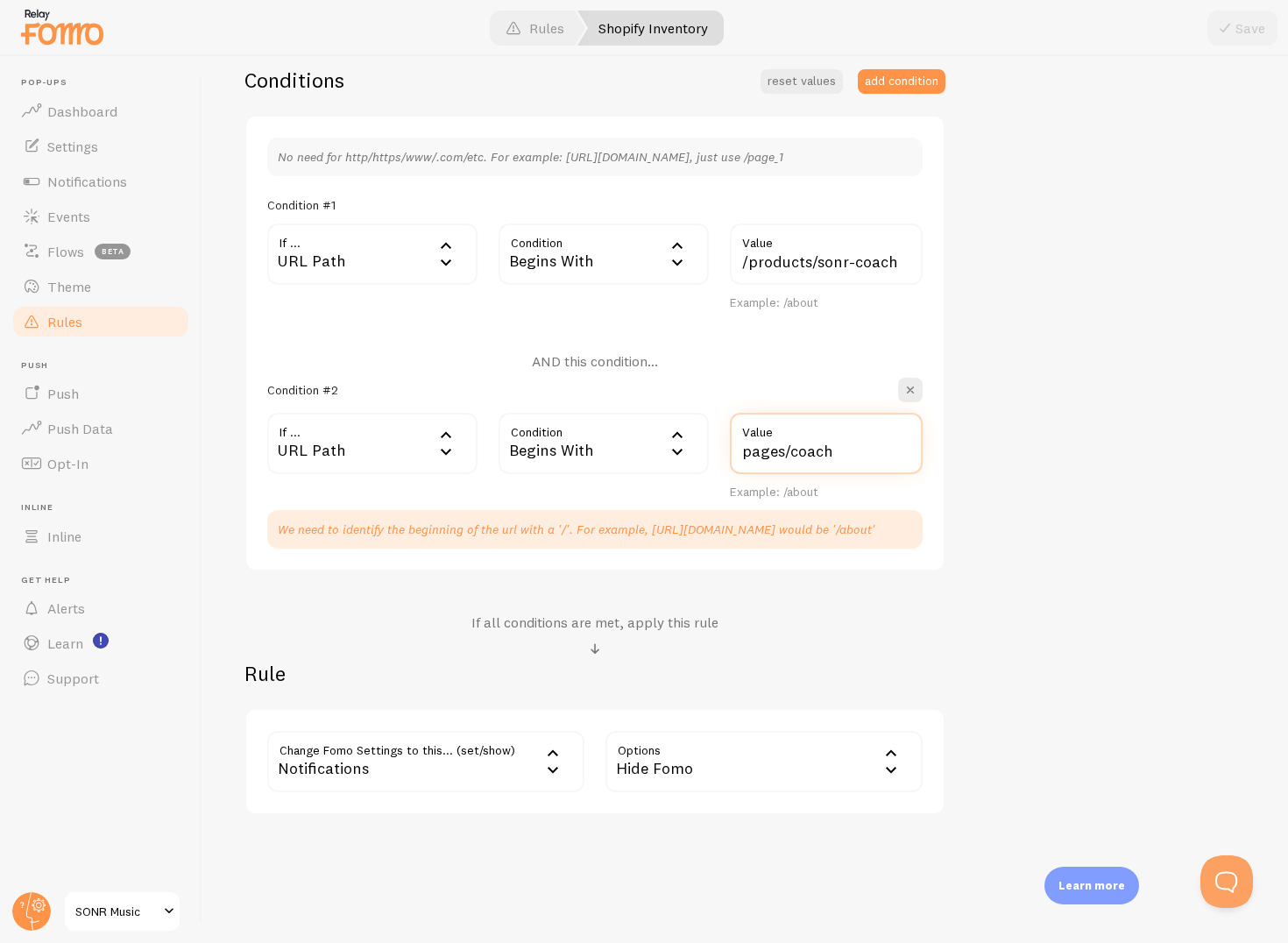
click at [744, 450] on input "pages/coach" at bounding box center [826, 444] width 193 height 62
click at [874, 458] on input "'pages/coach" at bounding box center [826, 444] width 193 height 62
click at [750, 457] on input "'pages/coach'" at bounding box center [826, 444] width 193 height 62
type input "'/pages/coach'"
click at [1123, 457] on div "Shopify Inventory Title Example: Checkout Page Description Used to help keep tr…" at bounding box center [745, 322] width 1002 height 986
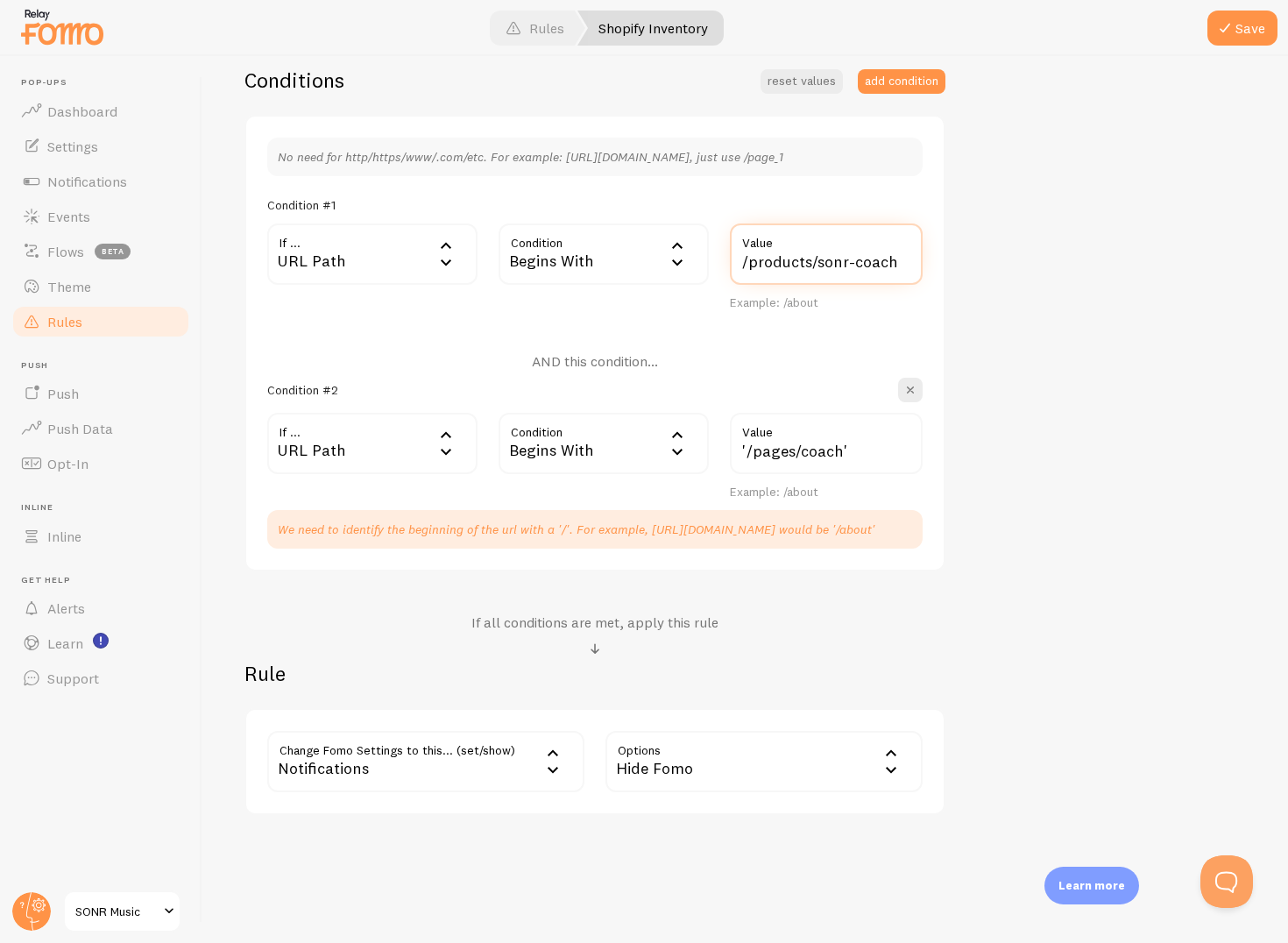
click at [742, 263] on input "/products/sonr-coach" at bounding box center [826, 255] width 193 height 62
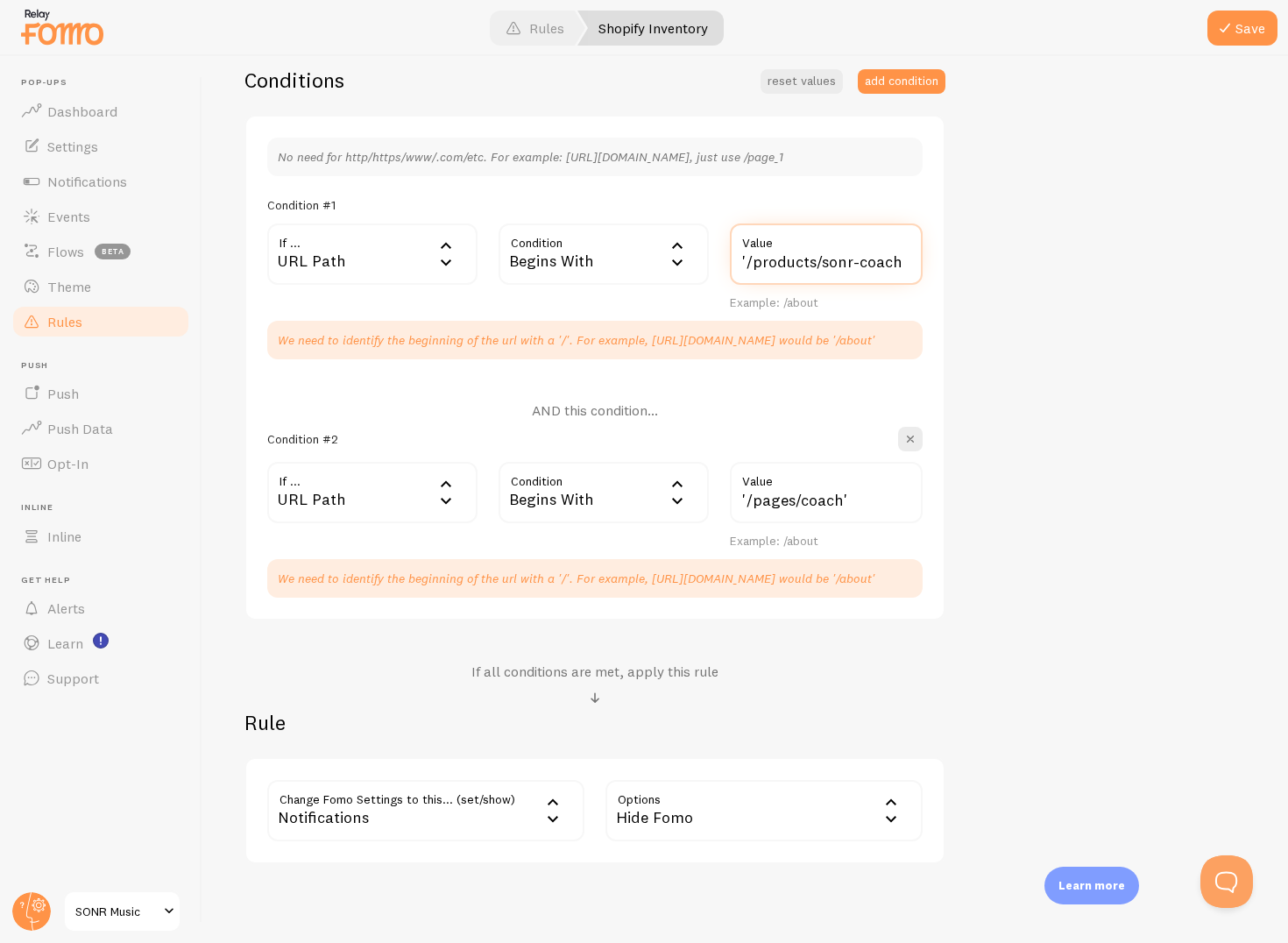
click at [913, 260] on input "'/products/sonr-coach" at bounding box center [826, 255] width 193 height 62
type input "'/products/sonr-coach'"
click at [1003, 278] on div "Shopify Inventory Title Example: Checkout Page Description Used to help keep tr…" at bounding box center [745, 346] width 1002 height 1035
drag, startPoint x: 737, startPoint y: 264, endPoint x: 1003, endPoint y: 265, distance: 266.0
click at [1003, 265] on div "Shopify Inventory Title Example: Checkout Page Description Used to help keep tr…" at bounding box center [745, 346] width 1002 height 1035
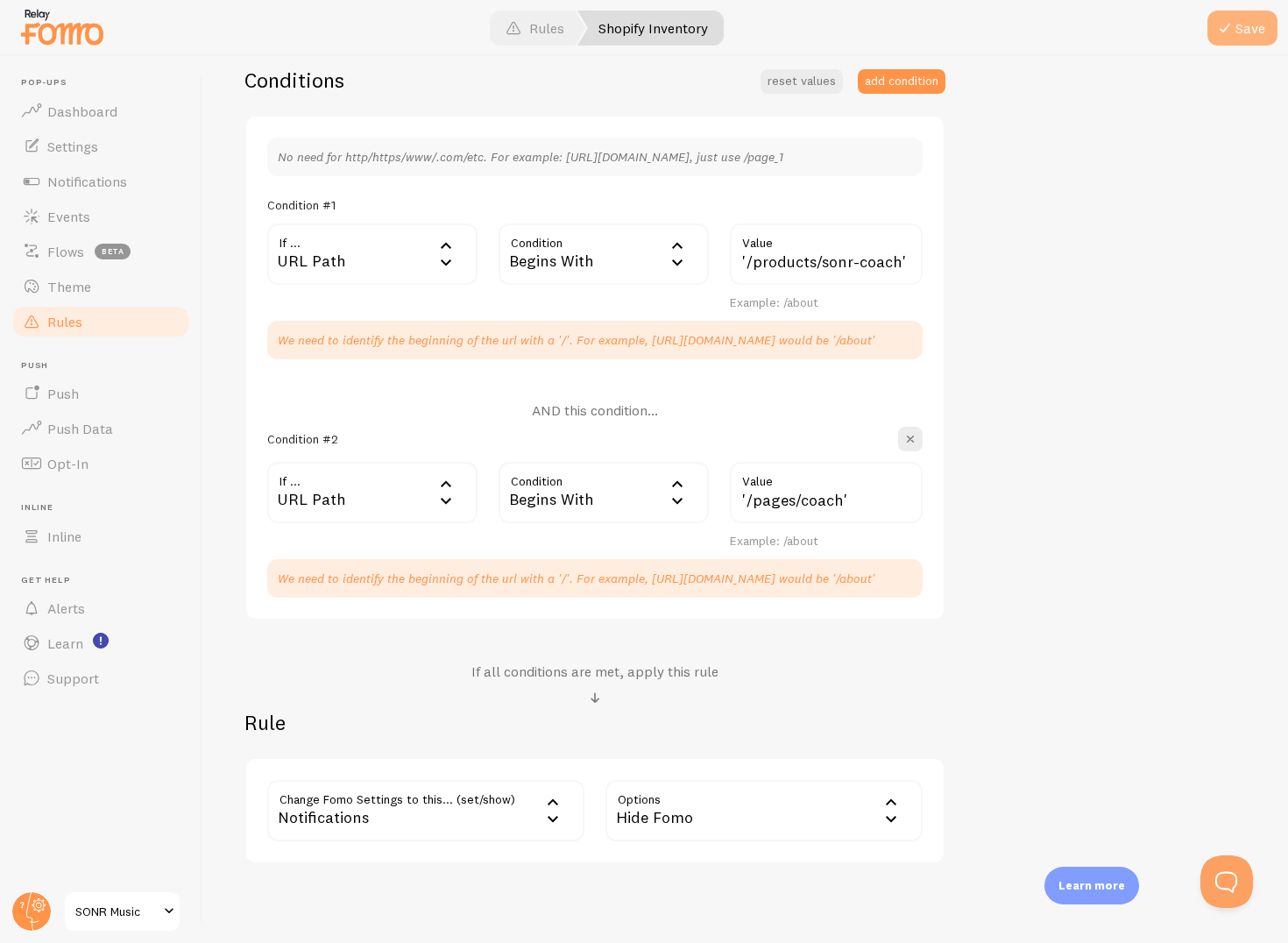
click at [1240, 37] on button "Save" at bounding box center [1242, 28] width 70 height 35
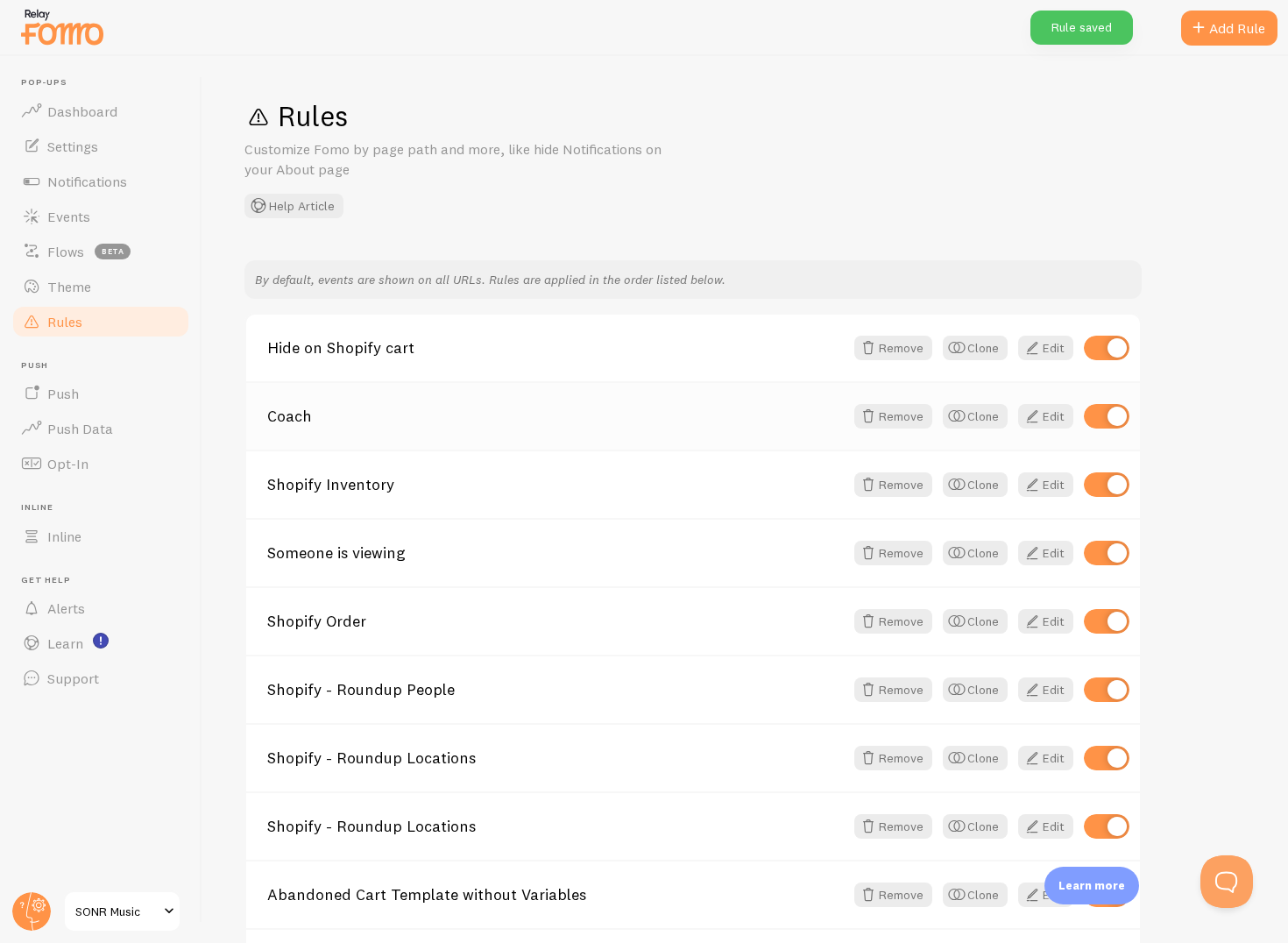
click at [626, 432] on div "Coach Remove Clone Edit" at bounding box center [693, 415] width 894 height 68
click at [280, 420] on link "Coach" at bounding box center [555, 416] width 577 height 15
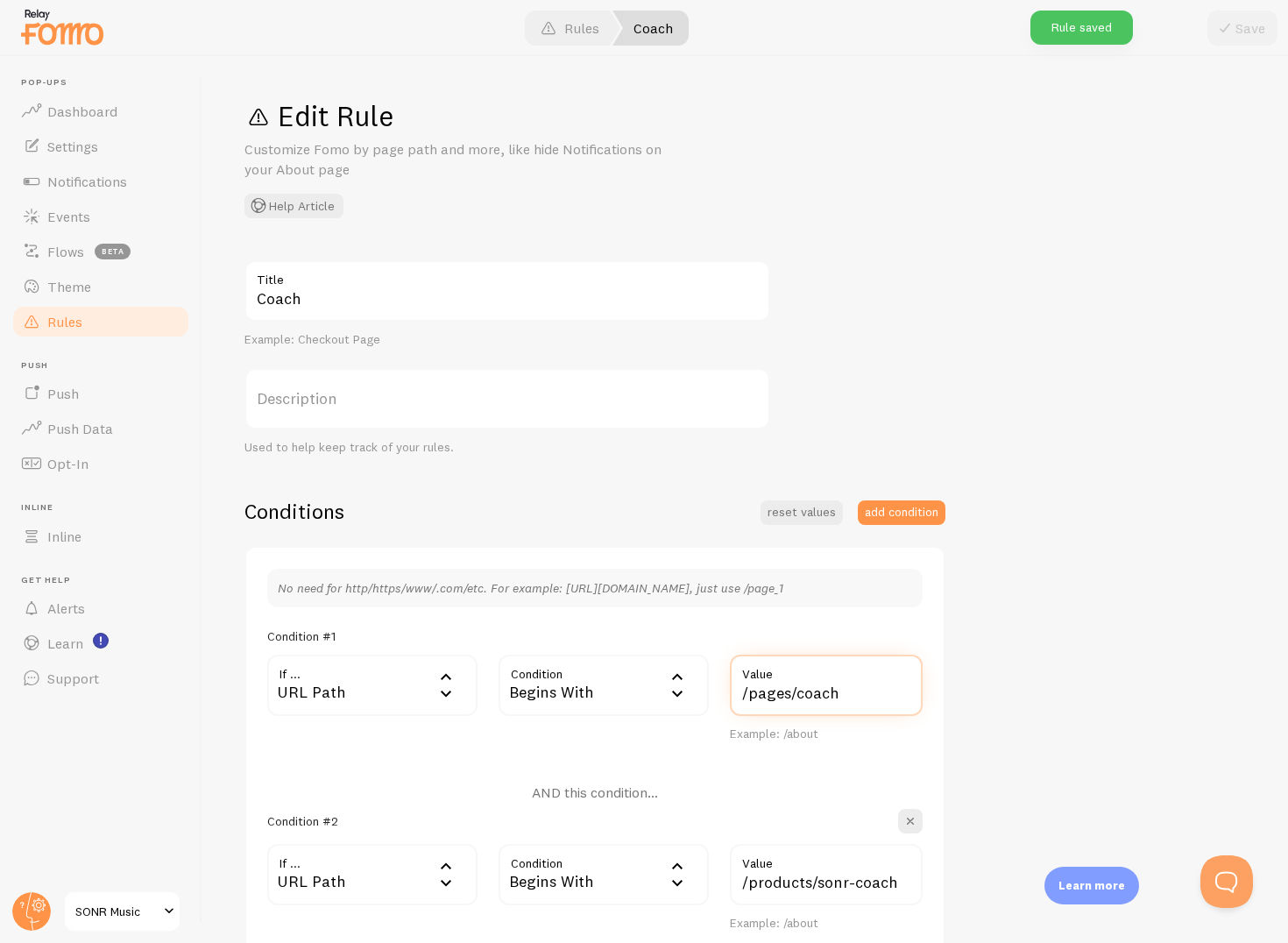
click at [741, 695] on input "/pages/coach" at bounding box center [826, 686] width 193 height 62
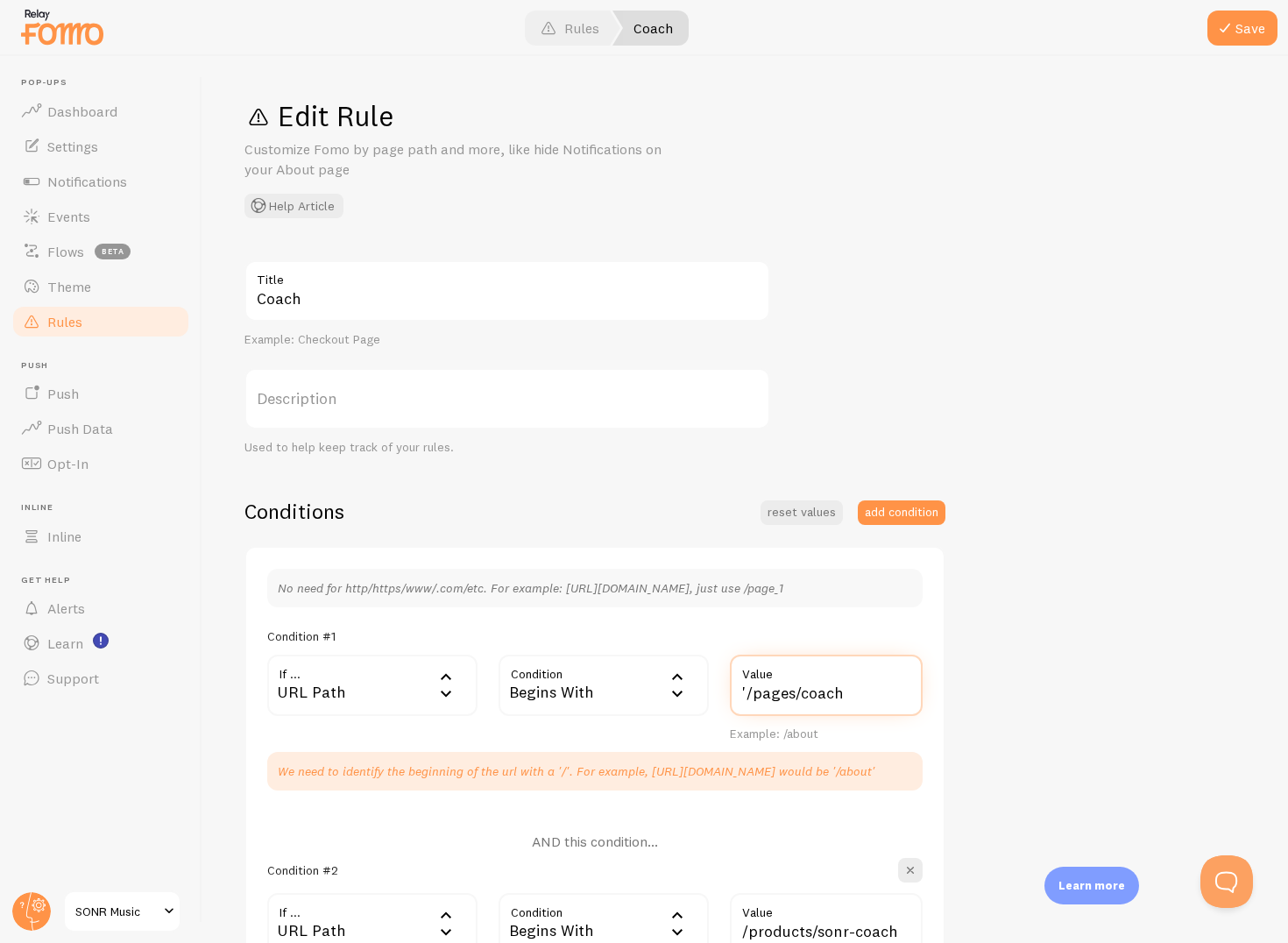
click at [868, 697] on input "'/pages/coach" at bounding box center [826, 686] width 193 height 62
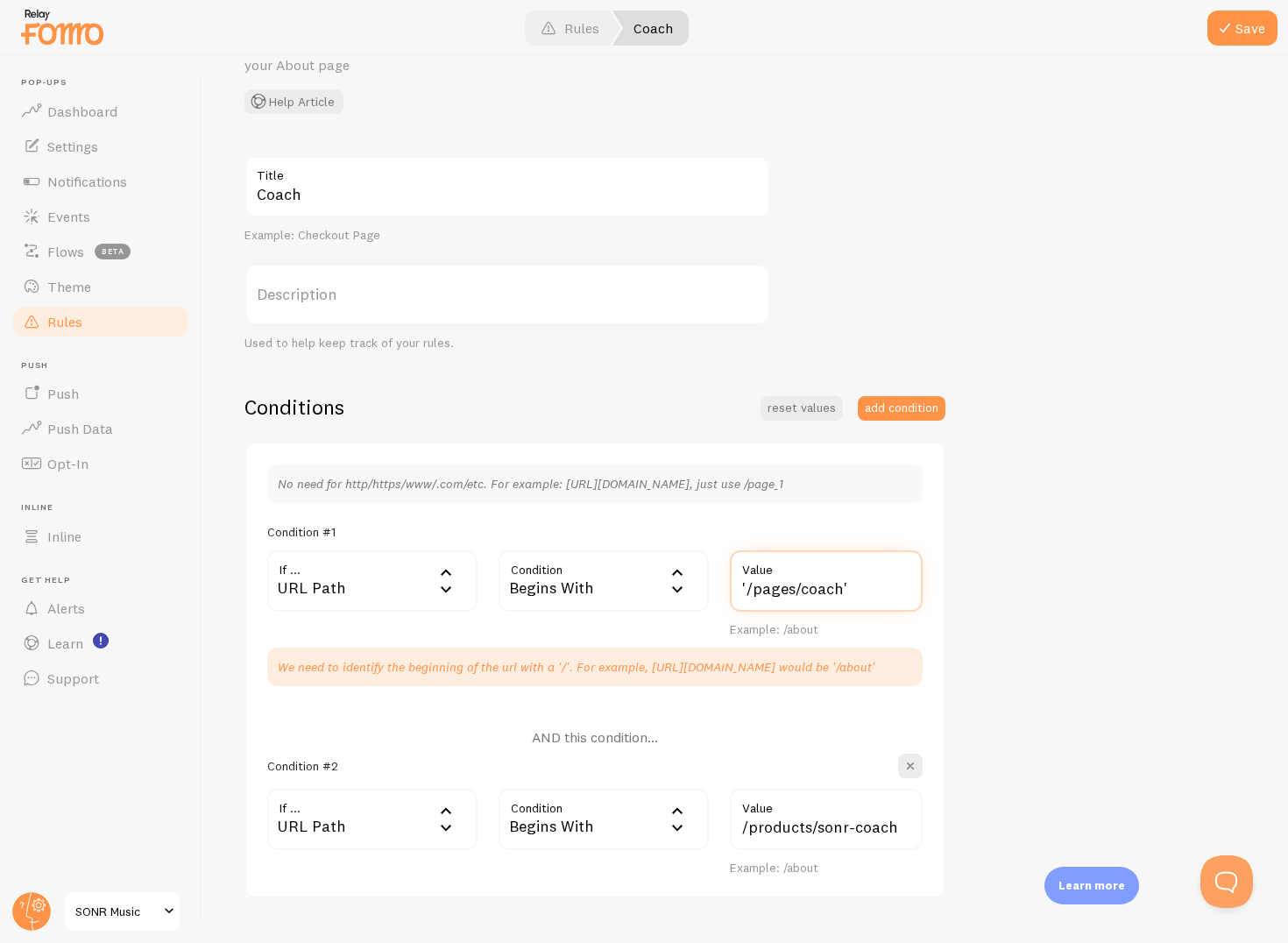
scroll to position [218, 0]
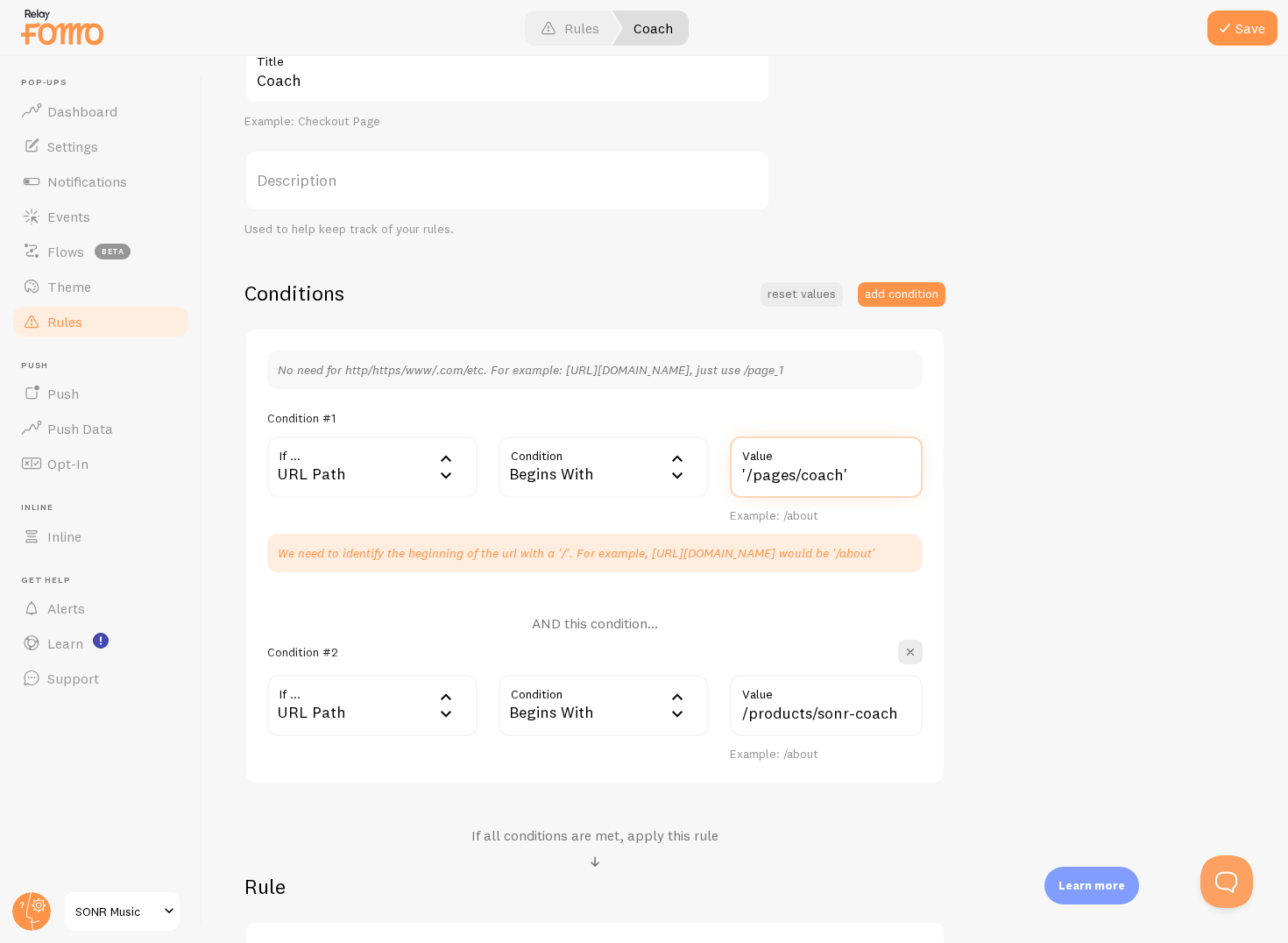
type input "'/pages/coach'"
click at [744, 736] on input "/products/sonr-coach" at bounding box center [826, 706] width 193 height 62
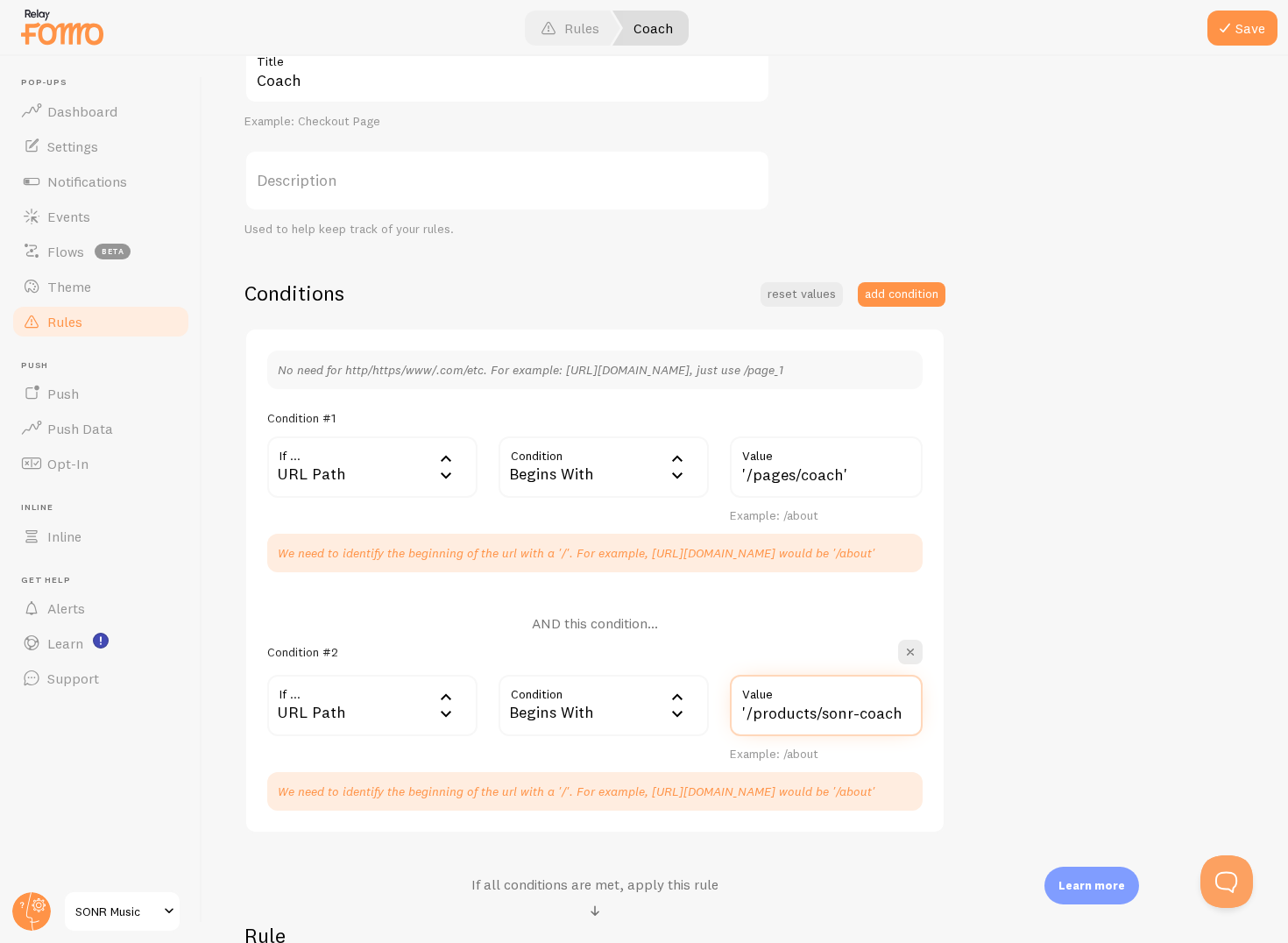
click at [901, 733] on input "'/products/sonr-coach" at bounding box center [826, 706] width 193 height 62
type input "'/products/sonr-coach'"
click at [1231, 22] on span at bounding box center [1225, 27] width 21 height 21
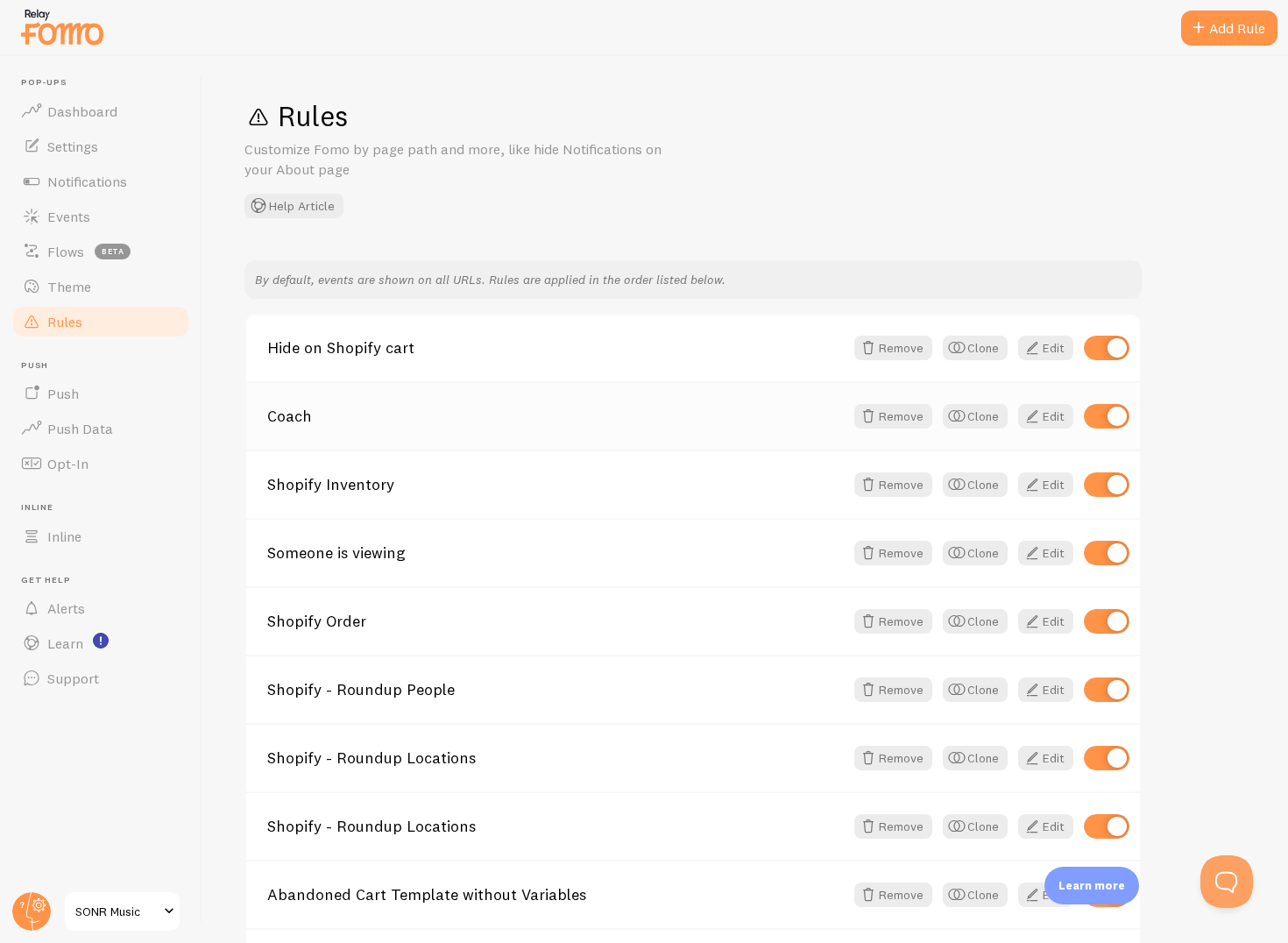
click at [293, 415] on link "Coach" at bounding box center [555, 416] width 577 height 15
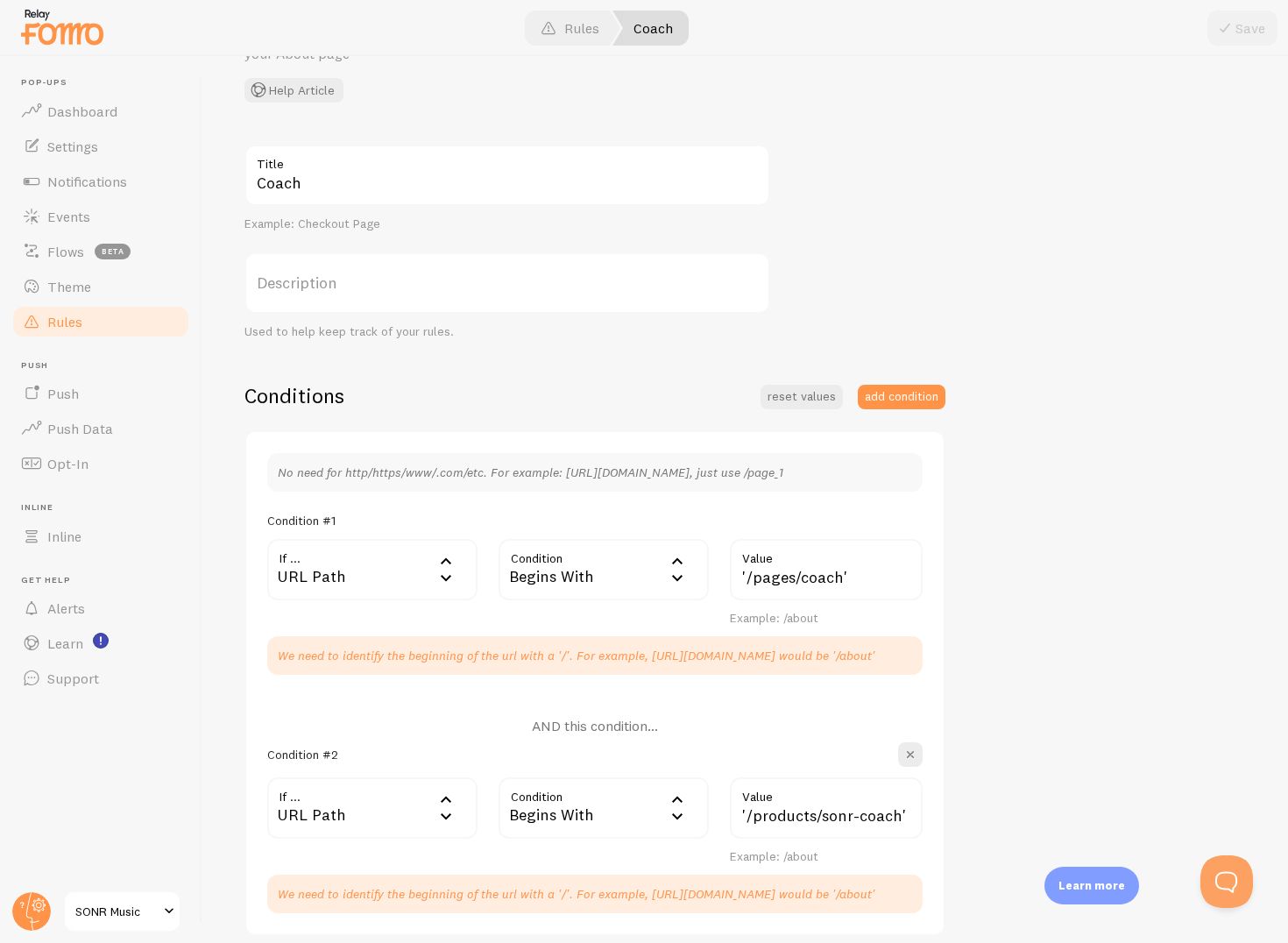
scroll to position [169, 0]
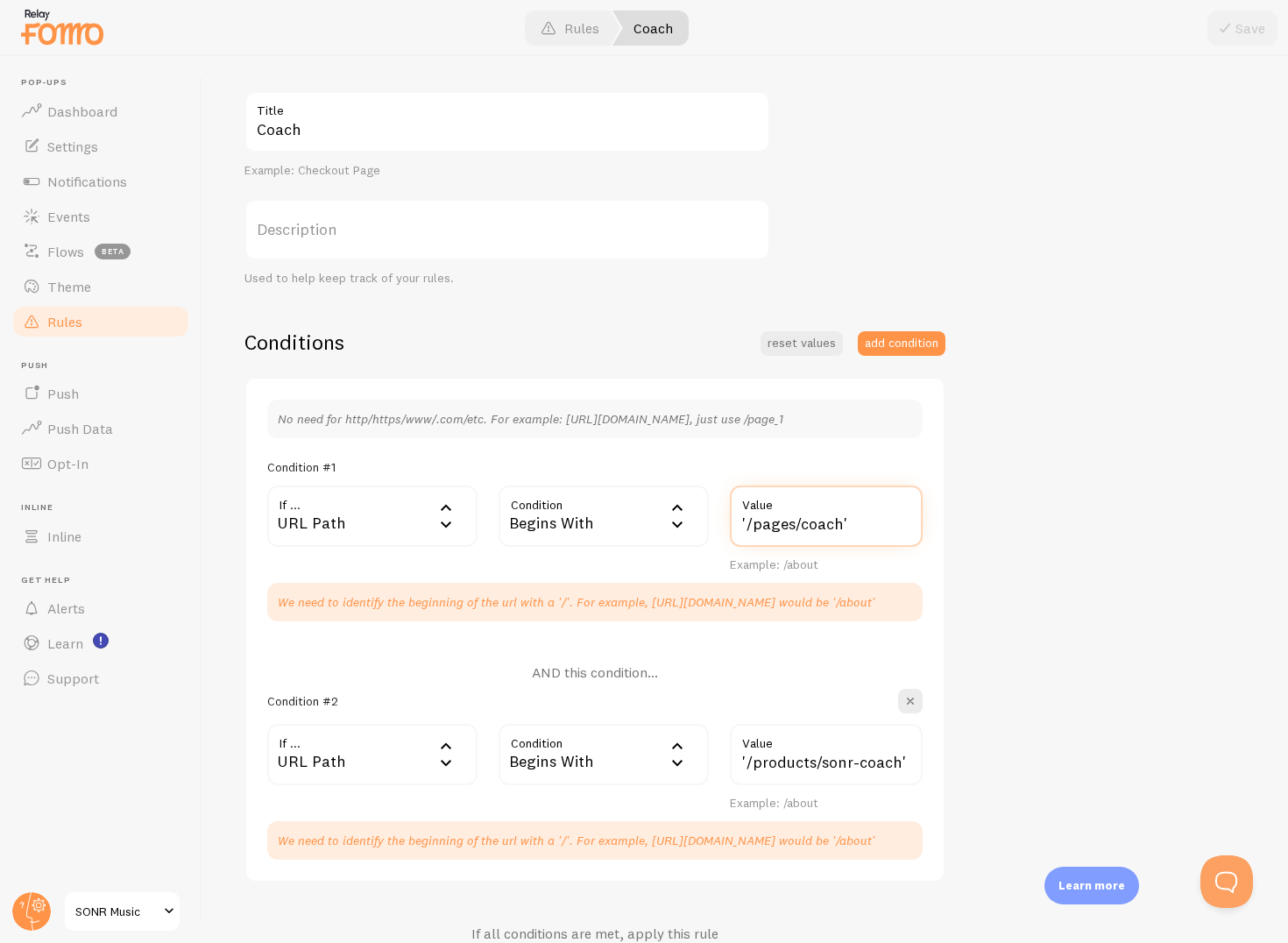
drag, startPoint x: 792, startPoint y: 525, endPoint x: 746, endPoint y: 525, distance: 46.0
click at [746, 525] on input "'/pages/coach'" at bounding box center [826, 516] width 193 height 62
type input "'/coach'"
drag, startPoint x: 816, startPoint y: 781, endPoint x: 750, endPoint y: 782, distance: 66.0
click at [750, 782] on input "'/products/sonr-coach'" at bounding box center [826, 755] width 193 height 62
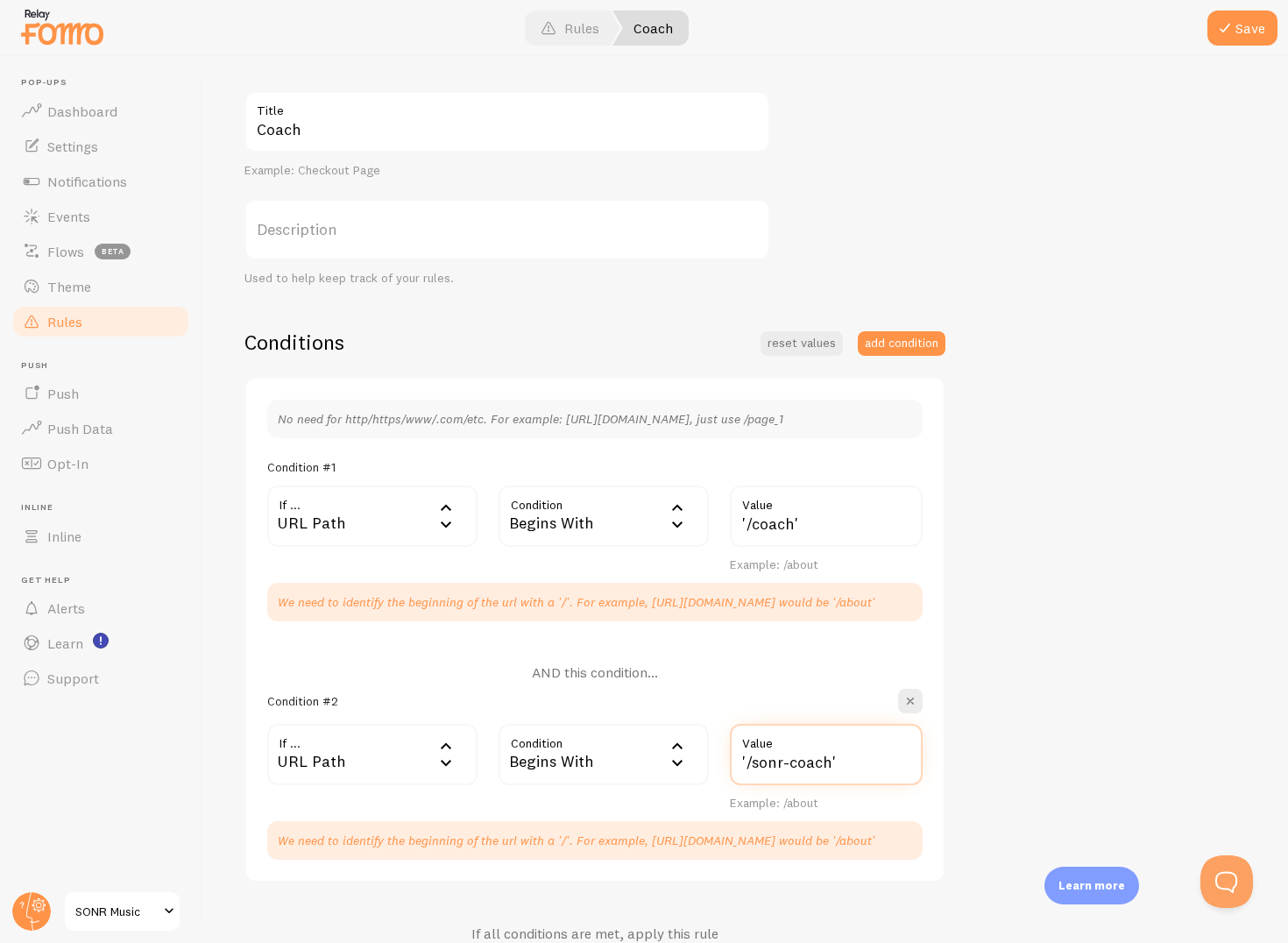
type input "'/sonr-coach'"
click at [636, 775] on div "Begins With" at bounding box center [604, 755] width 210 height 62
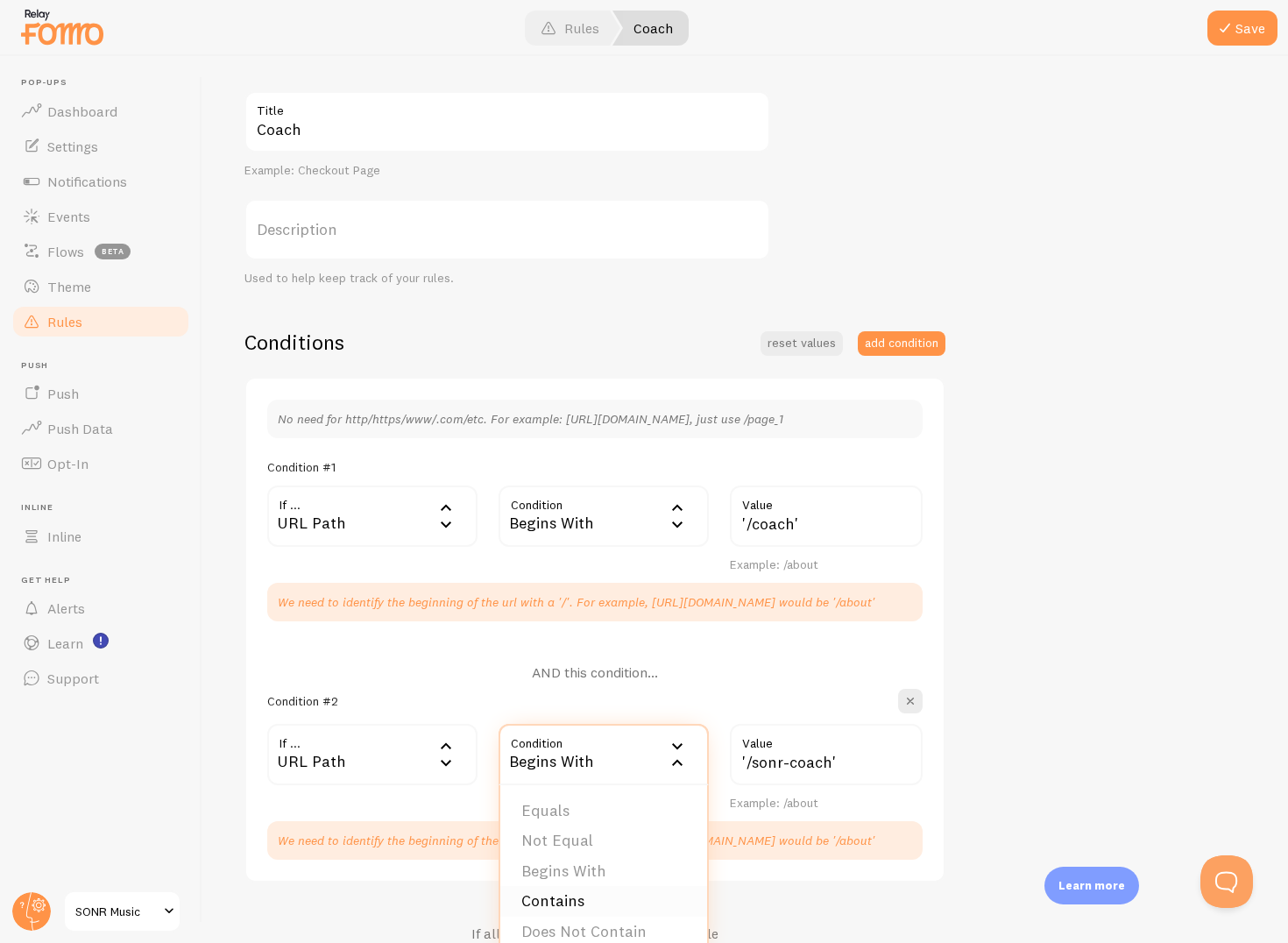
click at [572, 910] on li "Contains" at bounding box center [604, 901] width 207 height 31
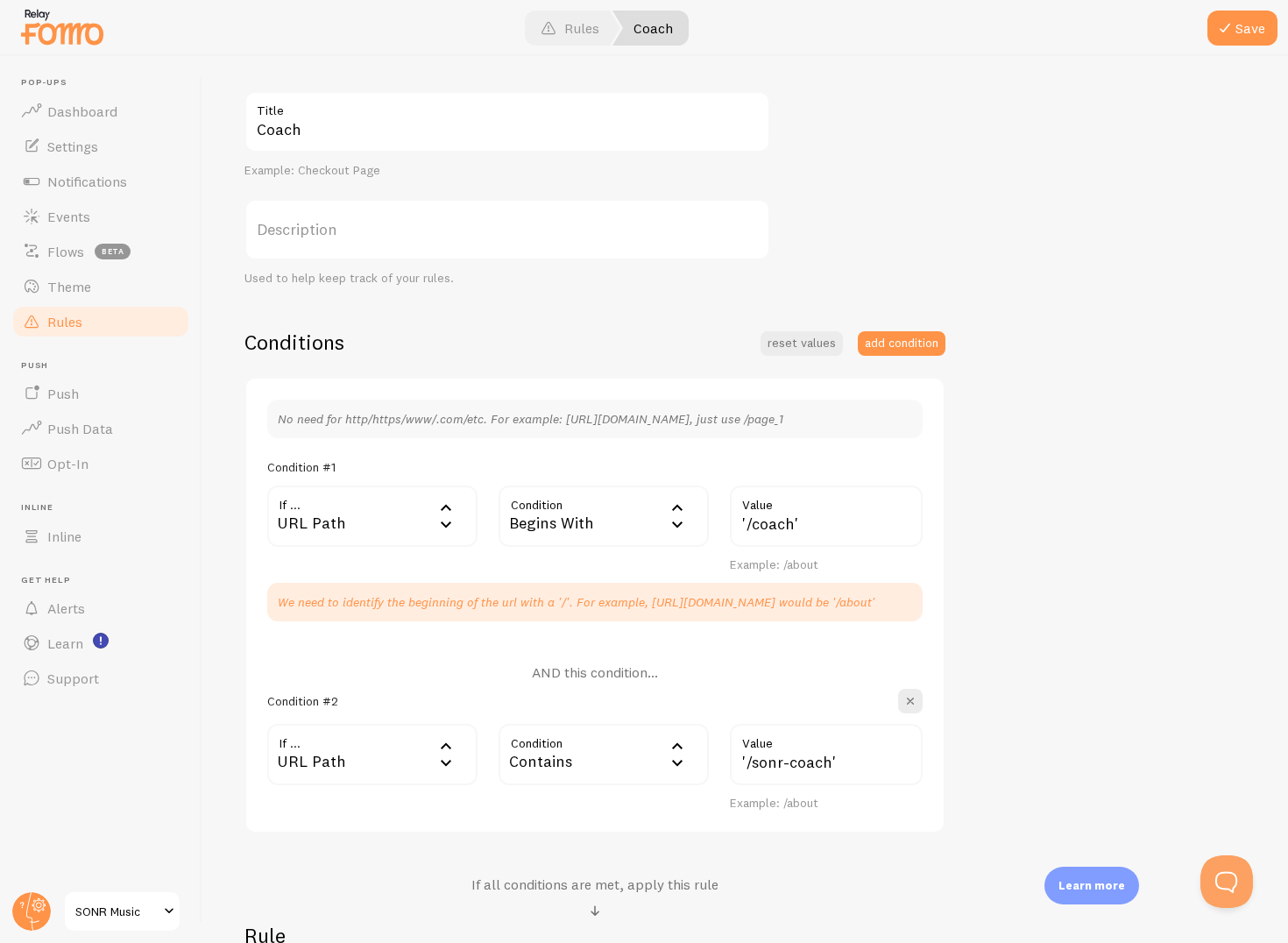
click at [625, 527] on div "Begins With" at bounding box center [604, 516] width 210 height 62
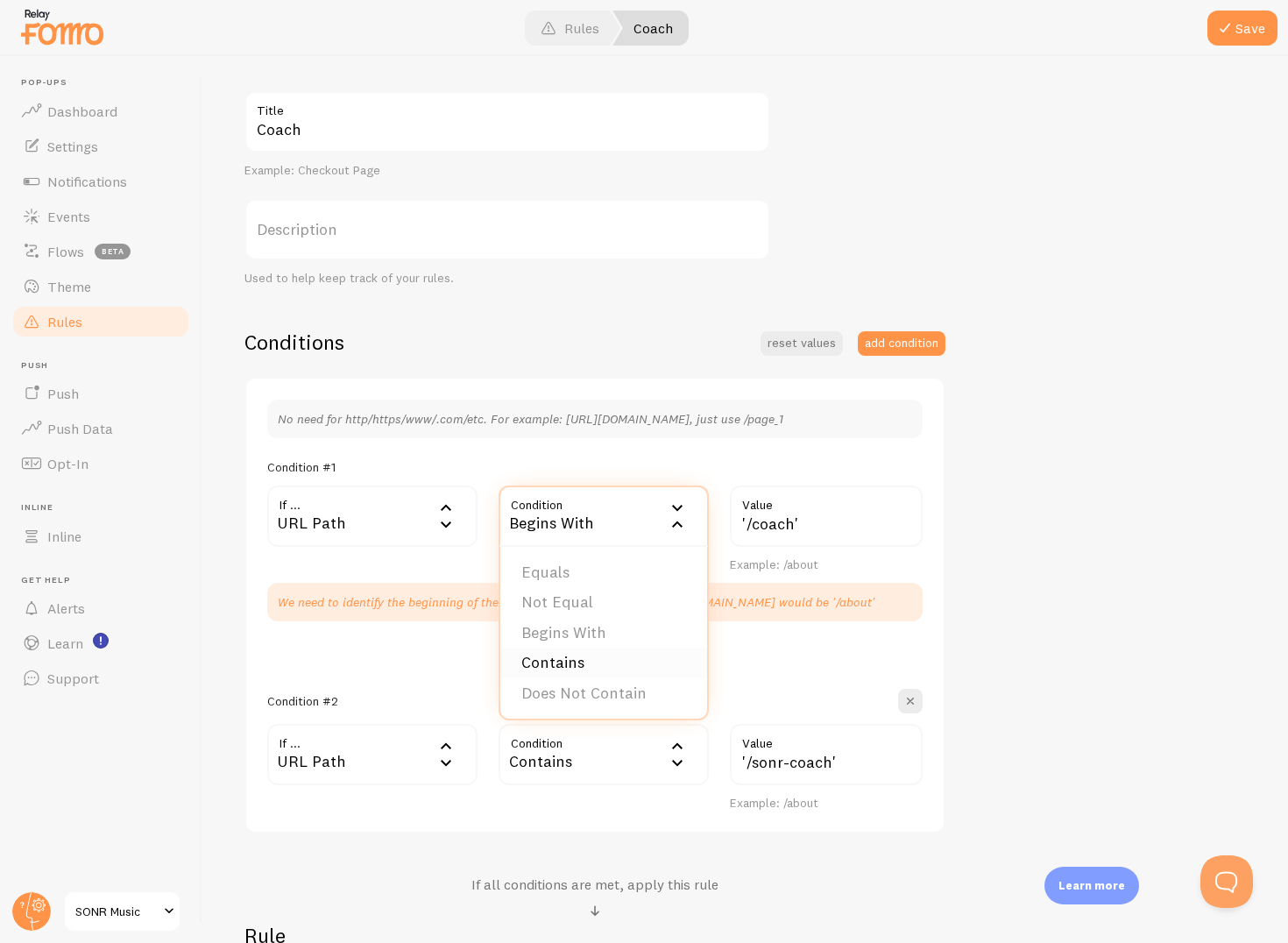
click at [600, 658] on li "Contains" at bounding box center [604, 663] width 207 height 31
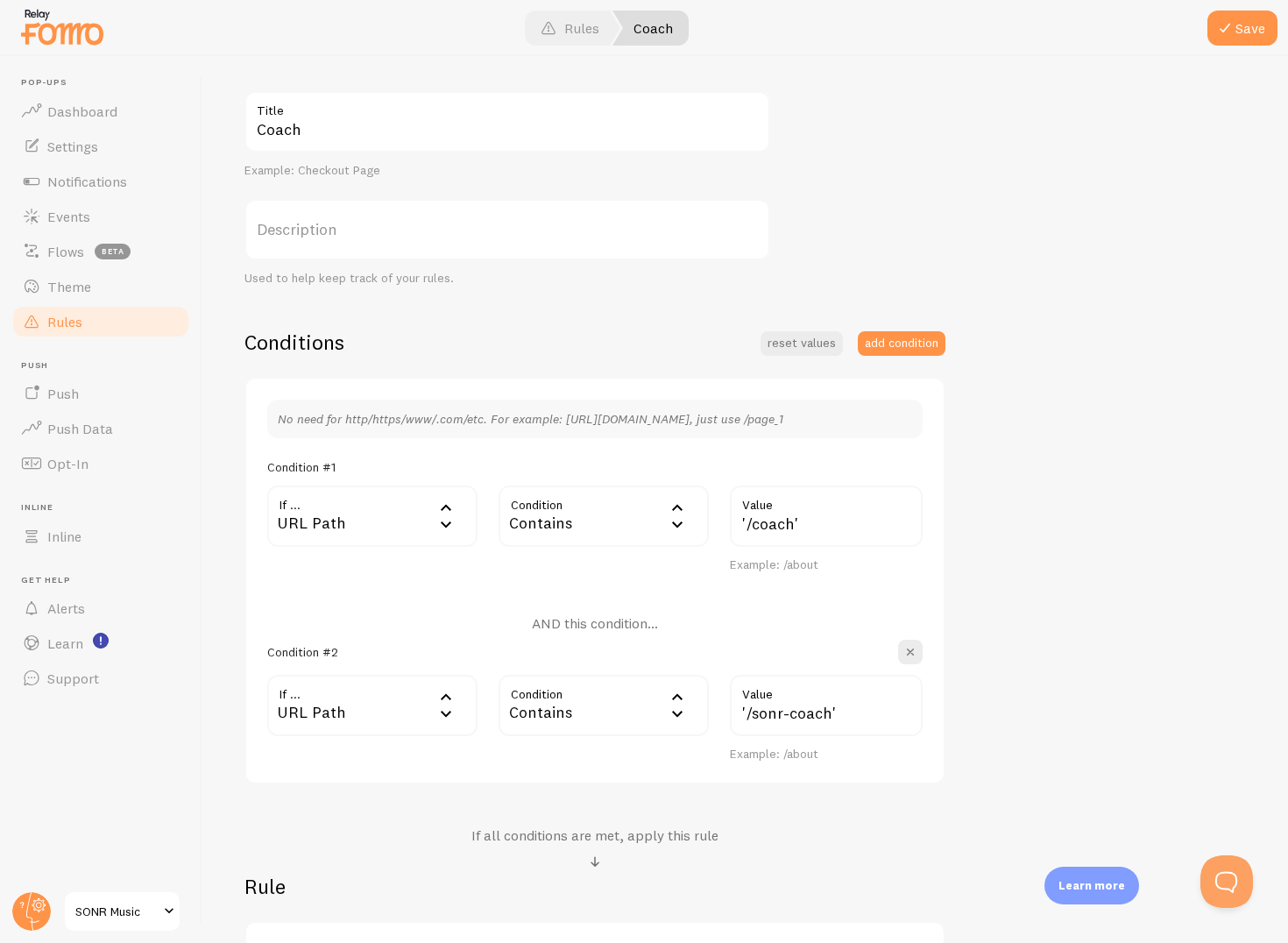
click at [595, 699] on div "Contains" at bounding box center [604, 706] width 210 height 62
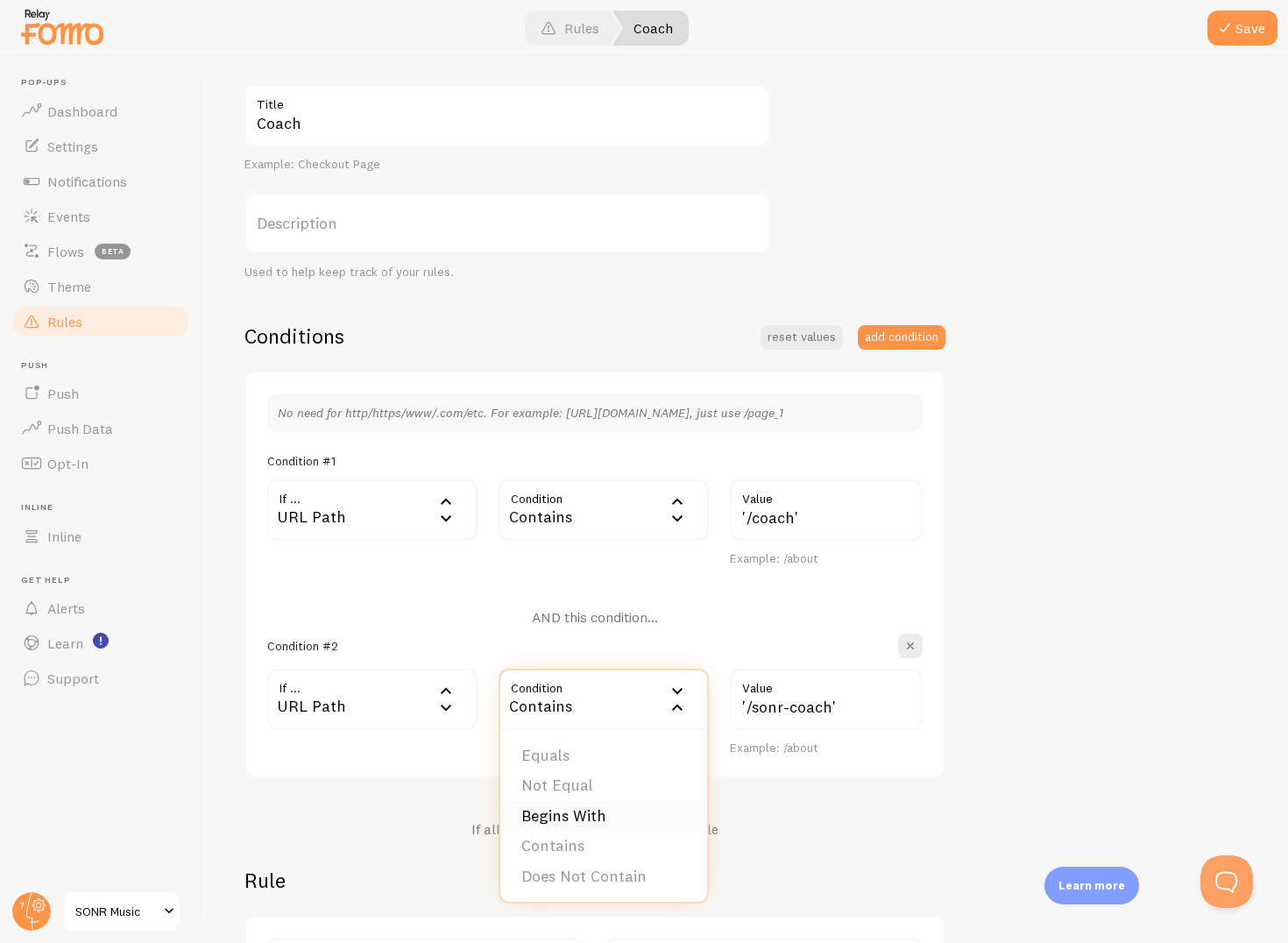
scroll to position [164, 0]
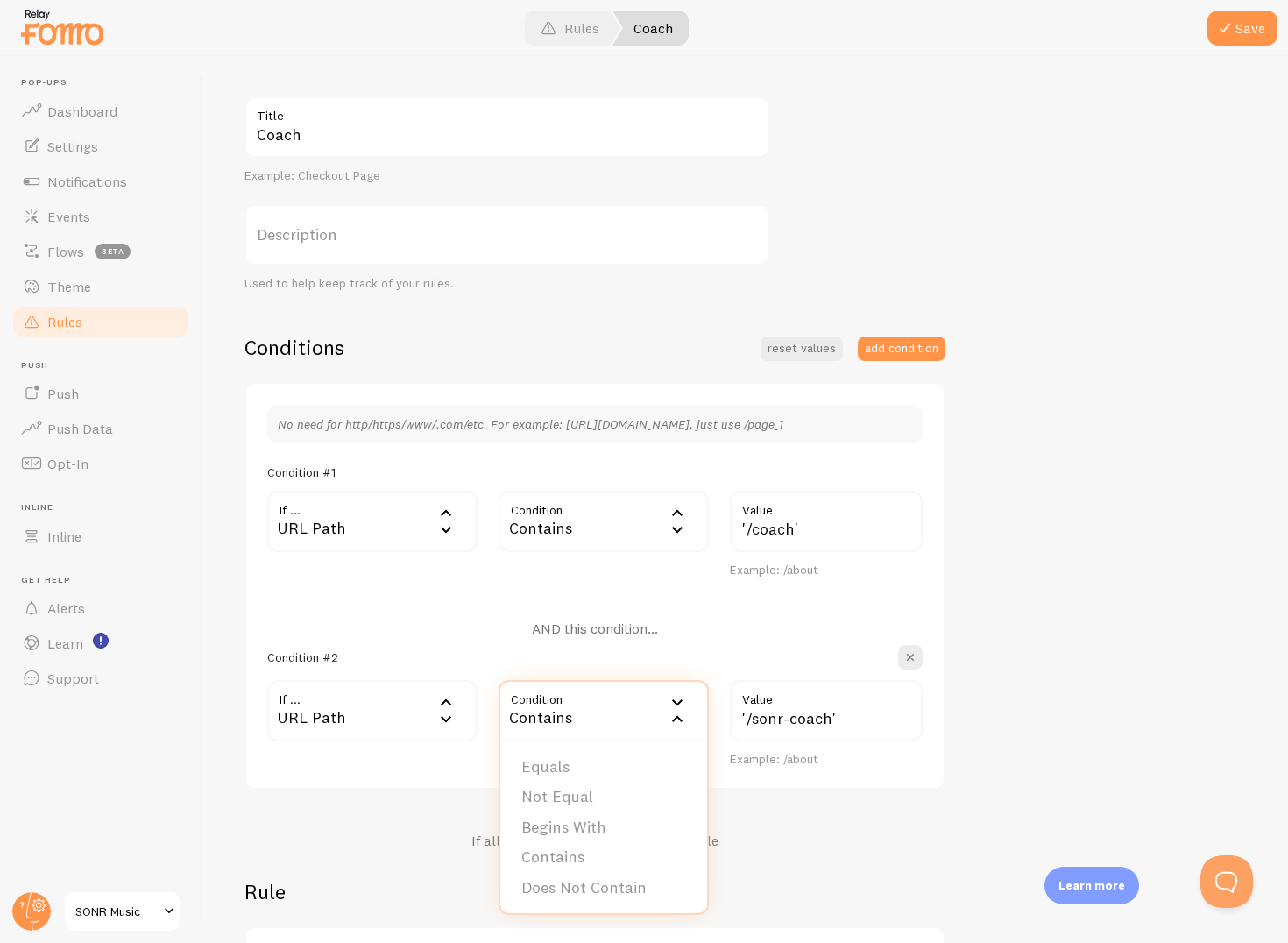
click at [826, 641] on div "AND this condition..." at bounding box center [595, 632] width 656 height 25
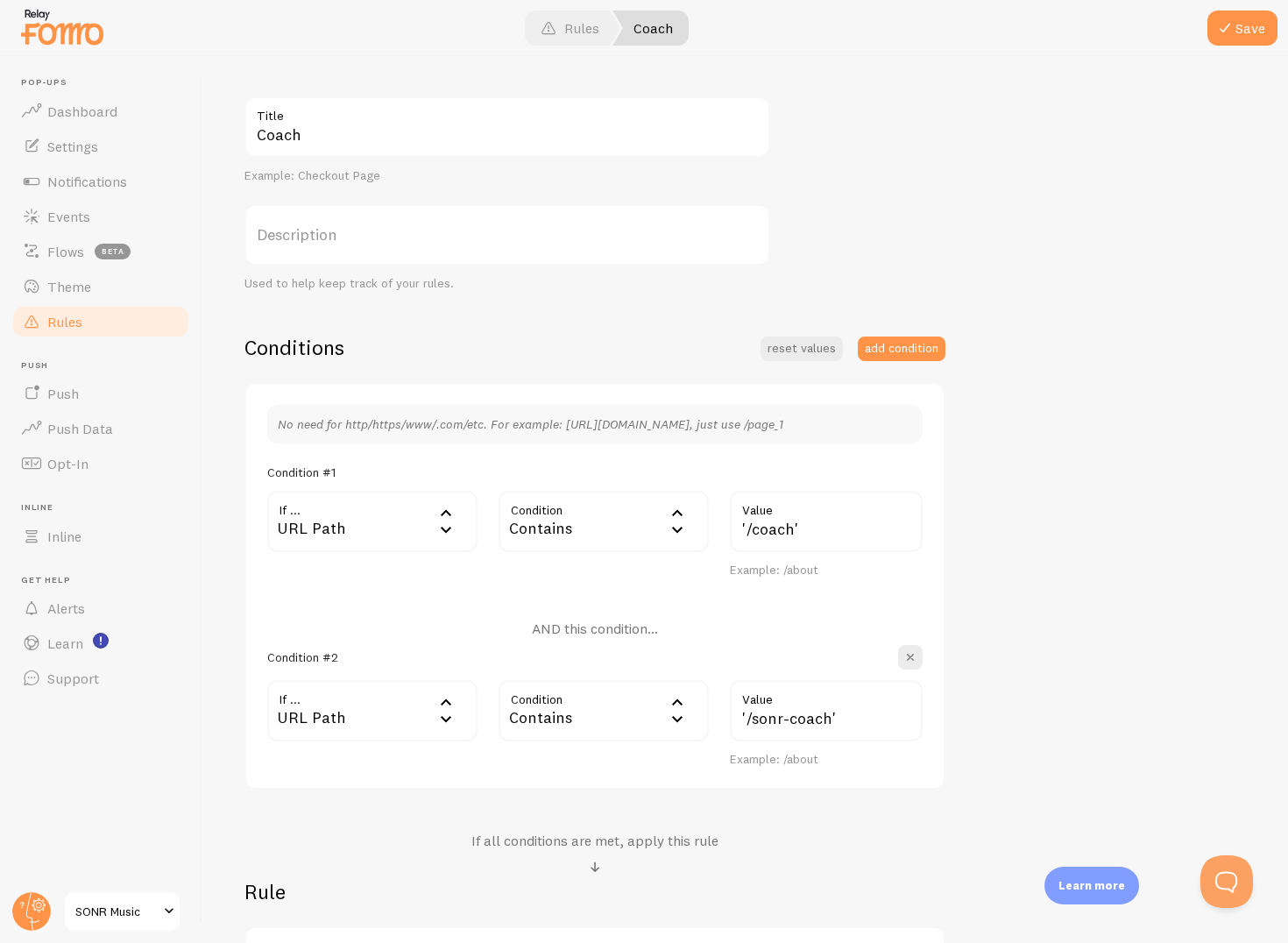
drag, startPoint x: 907, startPoint y: 343, endPoint x: 889, endPoint y: 274, distance: 71.3
click at [889, 274] on div "Coach Title Example: Checkout Page Description Used to help keep track of your …" at bounding box center [745, 564] width 1002 height 937
click at [1231, 32] on span at bounding box center [1225, 27] width 21 height 21
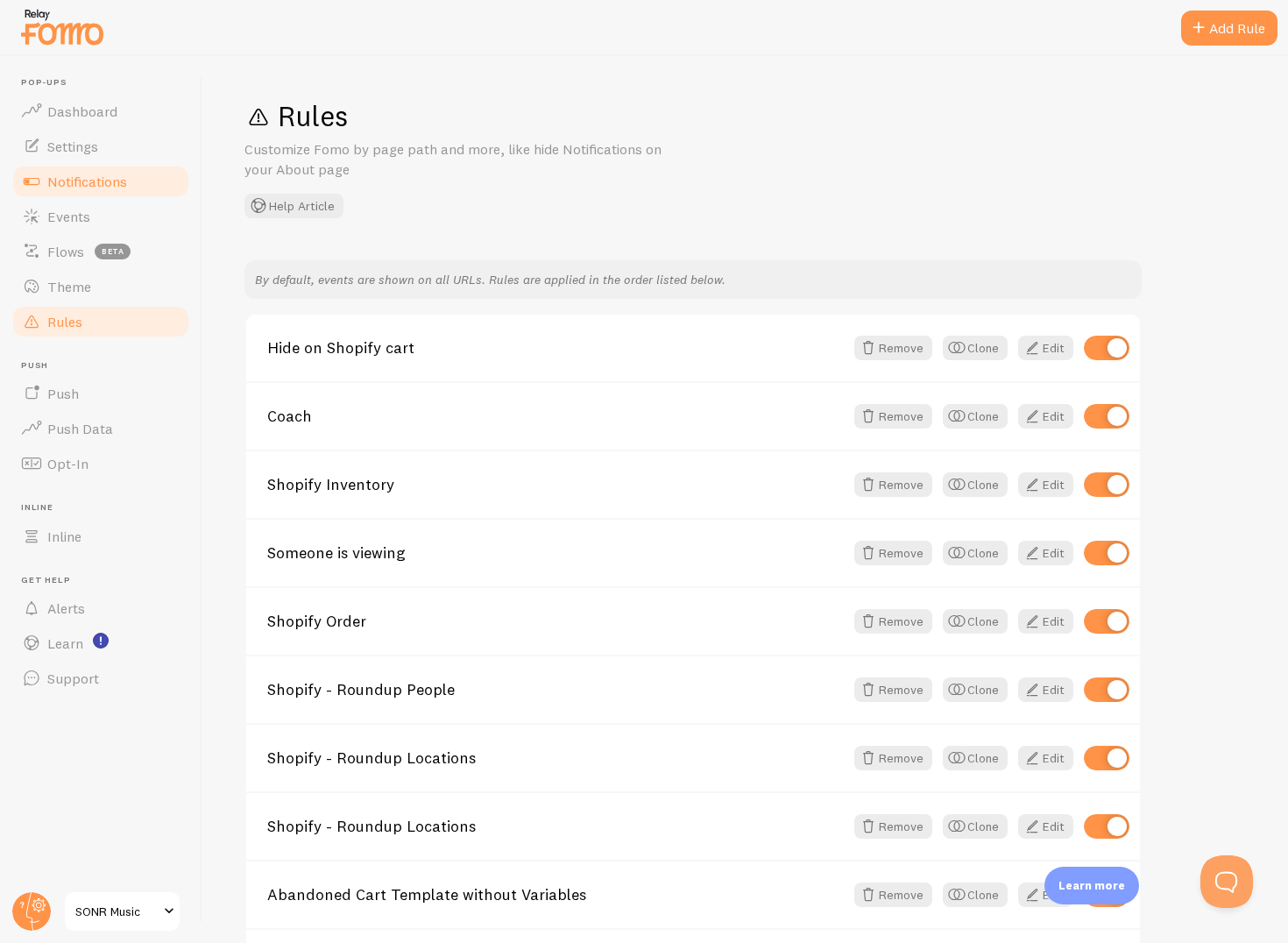
click at [105, 187] on span "Notifications" at bounding box center [87, 181] width 80 height 17
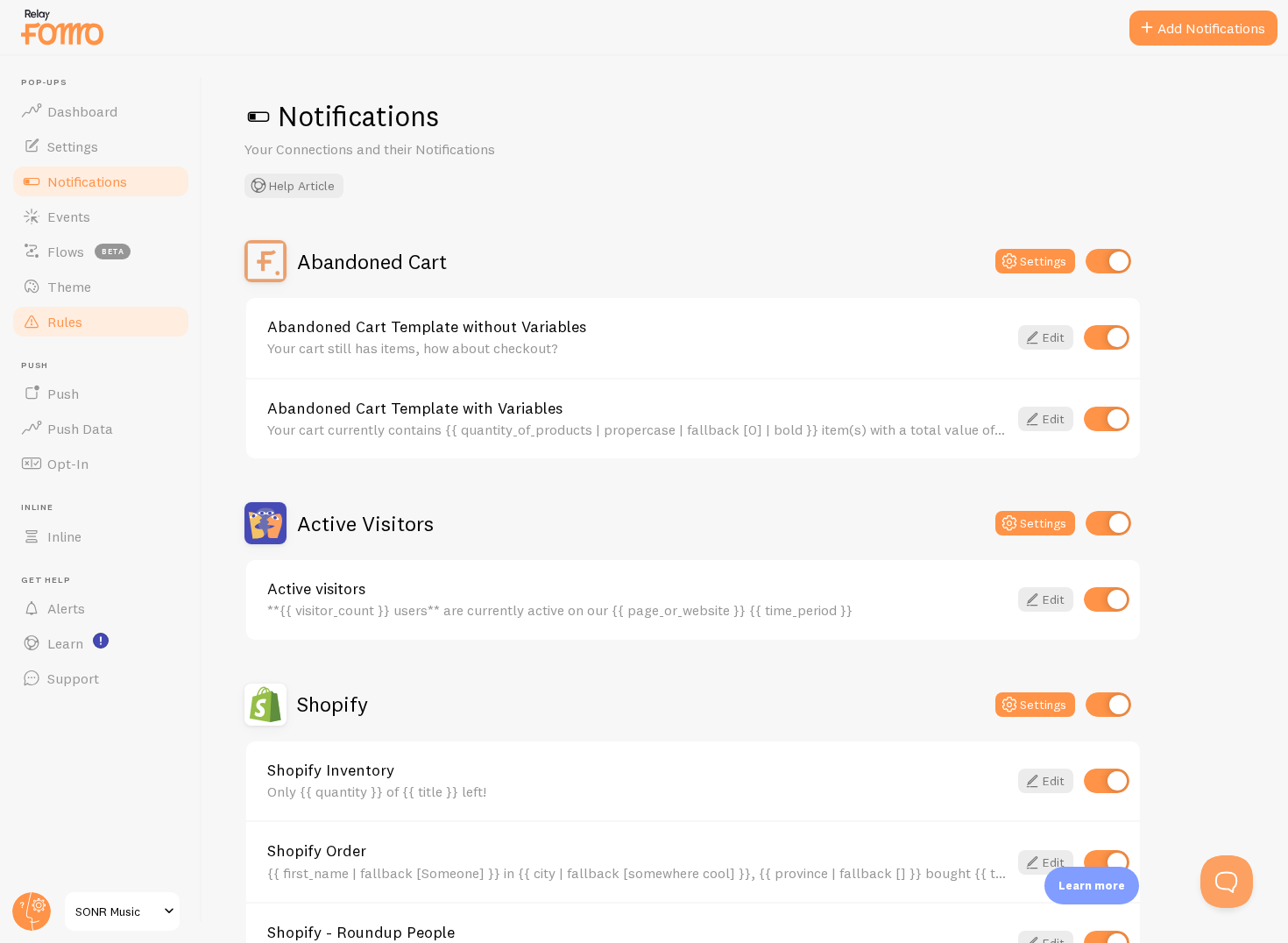
click at [81, 330] on link "Rules" at bounding box center [101, 322] width 180 height 35
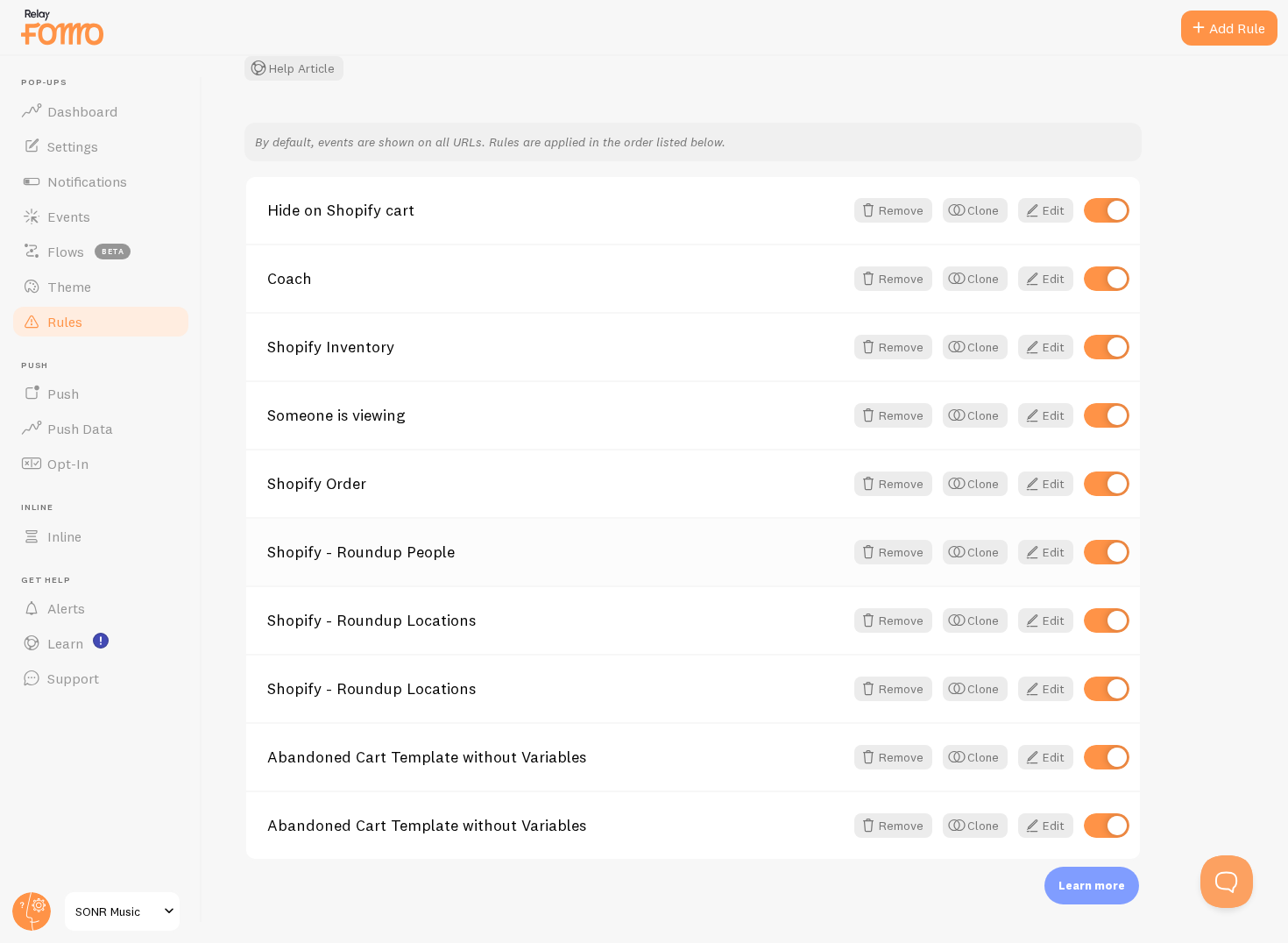
scroll to position [140, 0]
click at [327, 265] on div "Coach Remove Clone Edit" at bounding box center [693, 275] width 894 height 68
click at [303, 278] on link "Coach" at bounding box center [555, 276] width 577 height 15
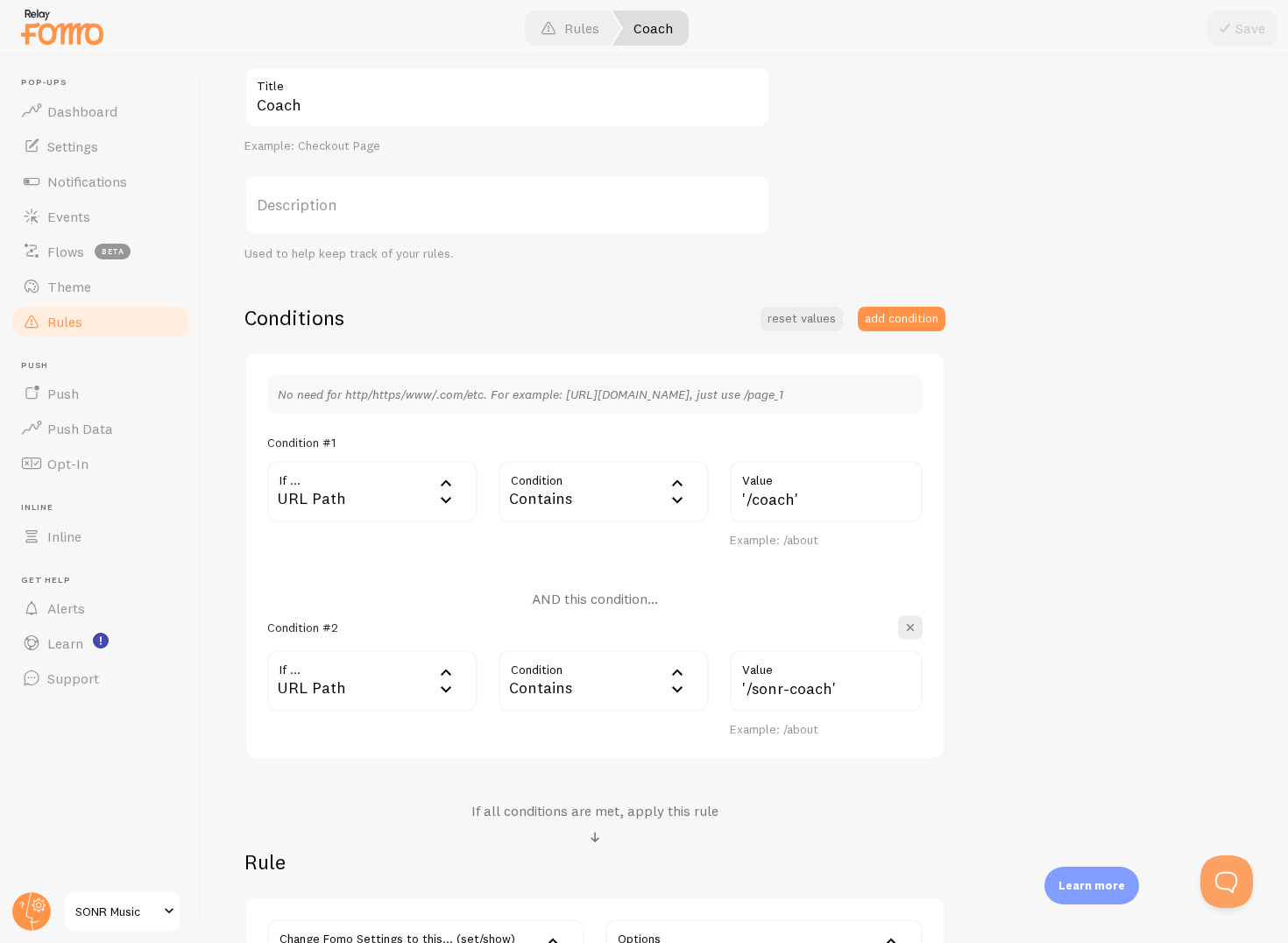
scroll to position [201, 0]
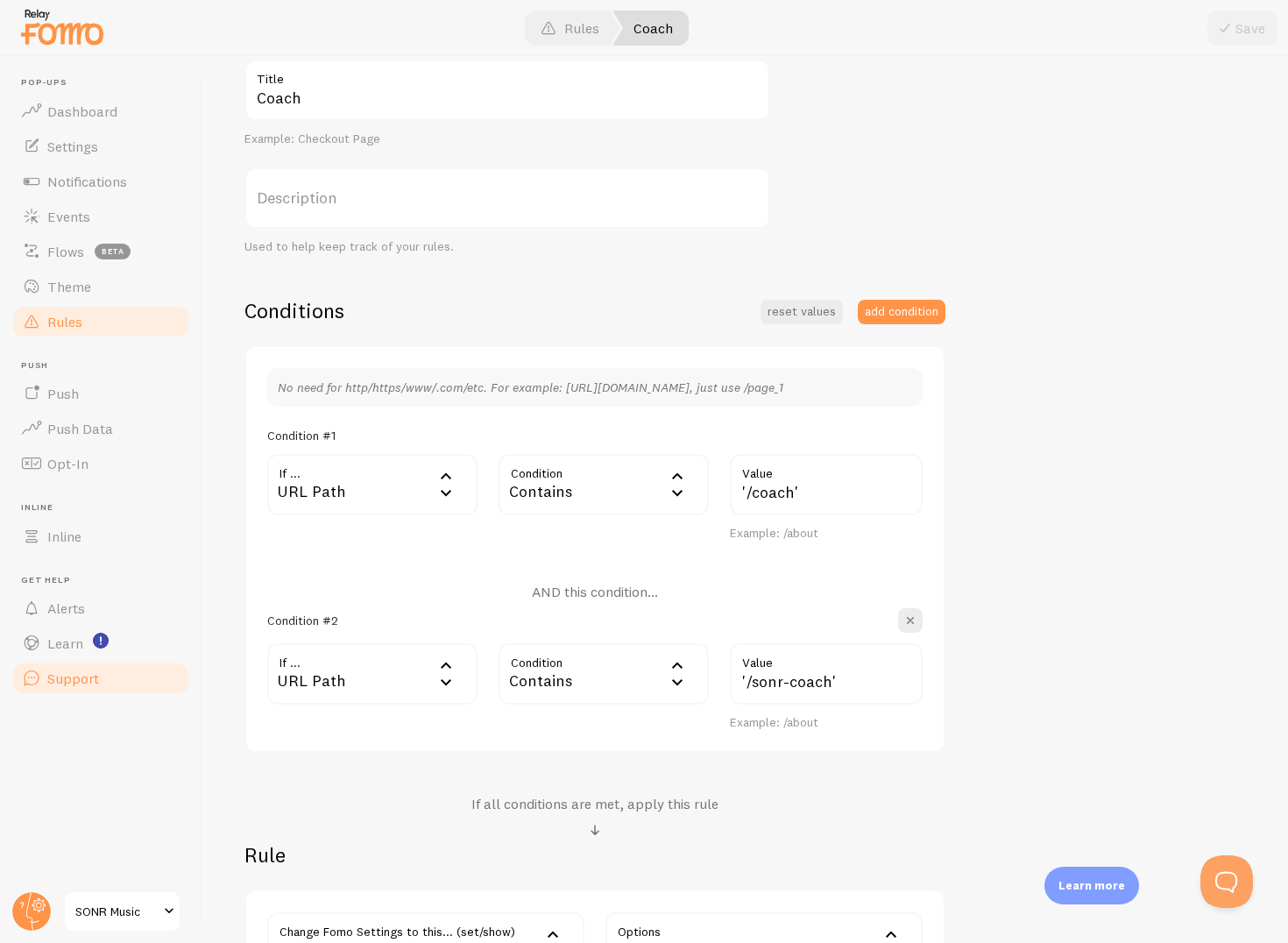
click at [84, 679] on span "Support" at bounding box center [72, 678] width 52 height 17
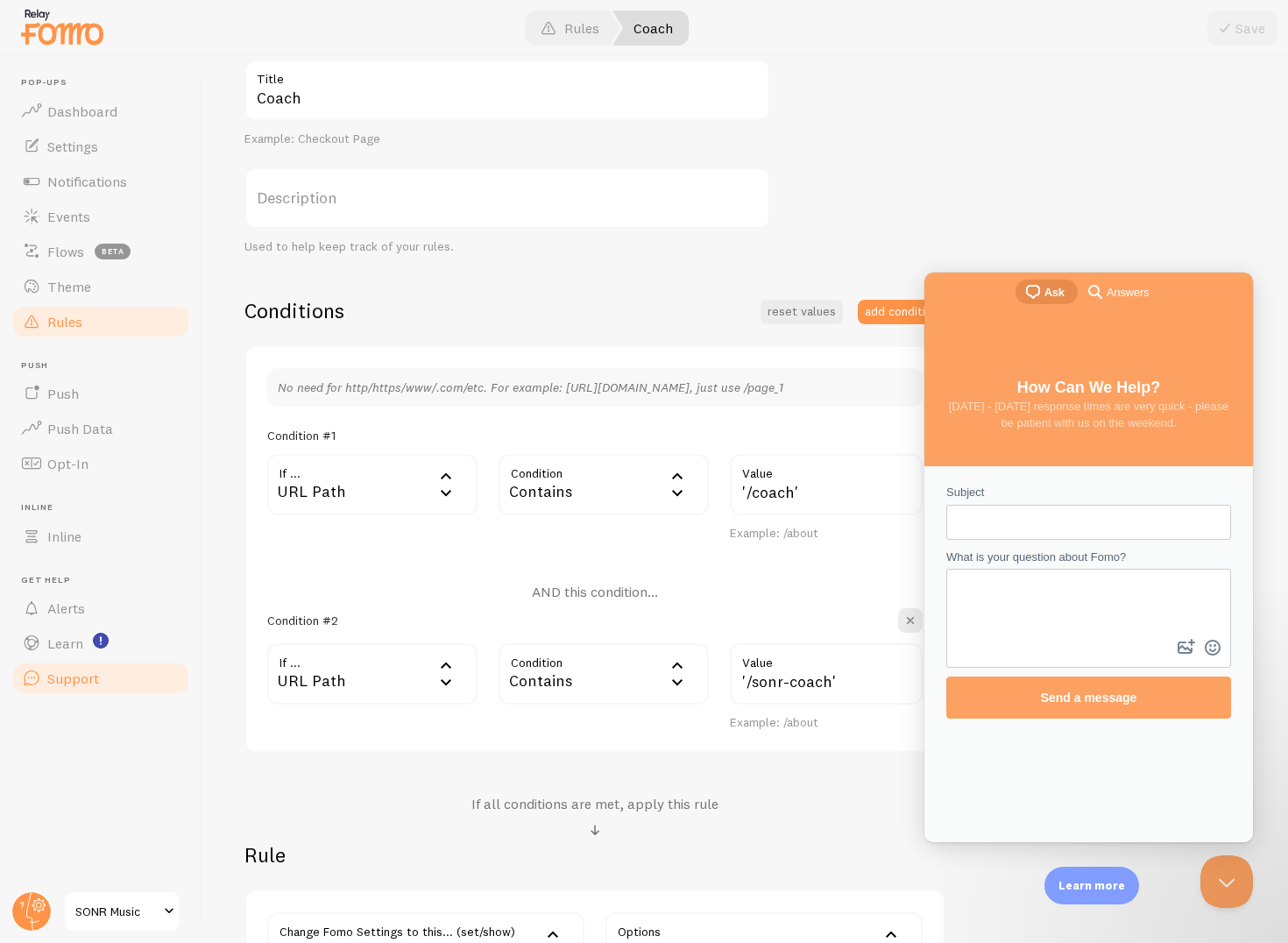
scroll to position [0, 0]
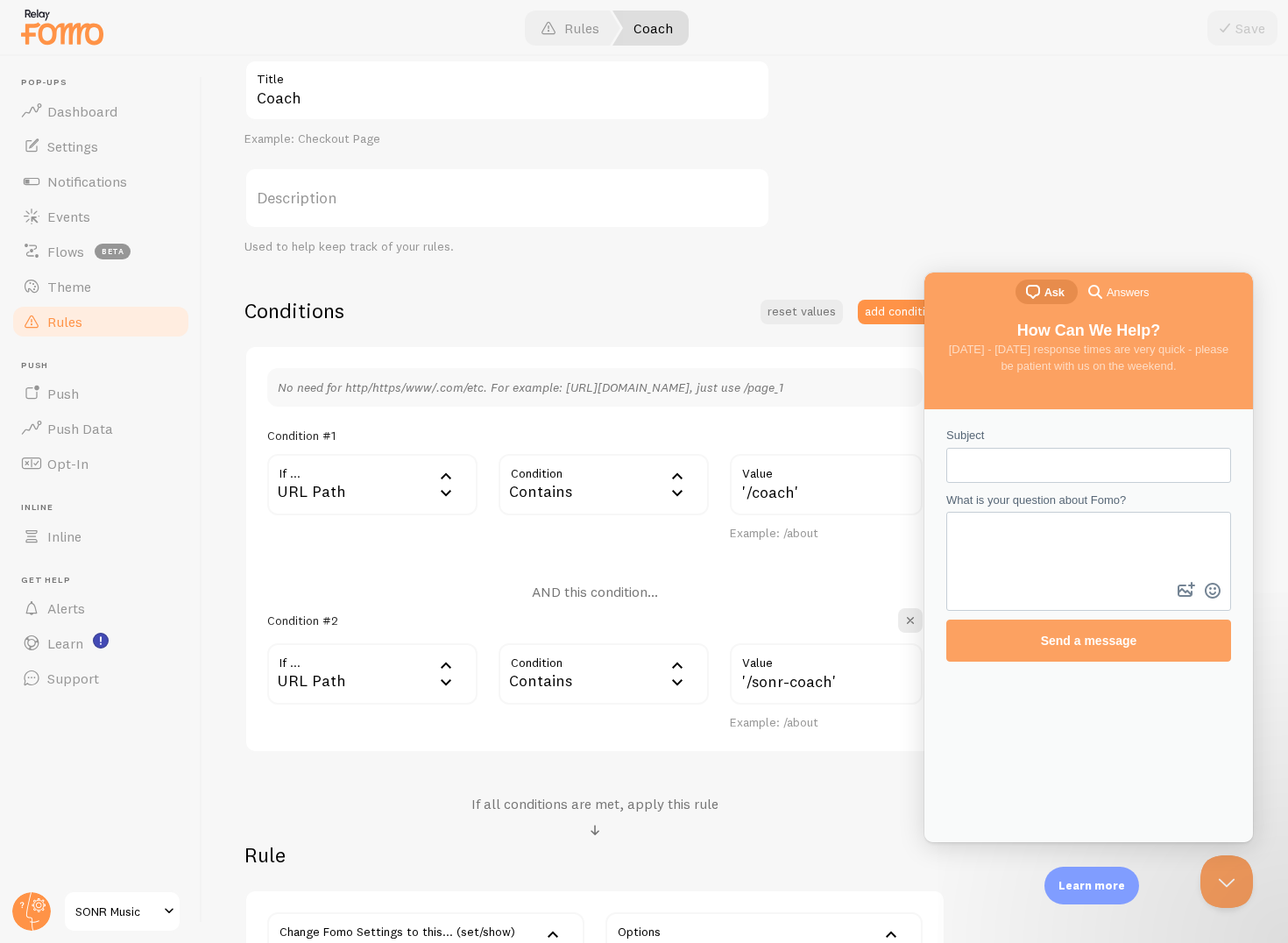
click at [984, 477] on input "Subject" at bounding box center [1089, 465] width 257 height 32
click at [984, 519] on textarea "What is your question about Fomo?" at bounding box center [1089, 546] width 282 height 65
click at [978, 474] on input "Subject" at bounding box center [1089, 465] width 257 height 32
type input "hide fomo"
click at [983, 560] on textarea "What is your question about Fomo?" at bounding box center [1089, 546] width 282 height 65
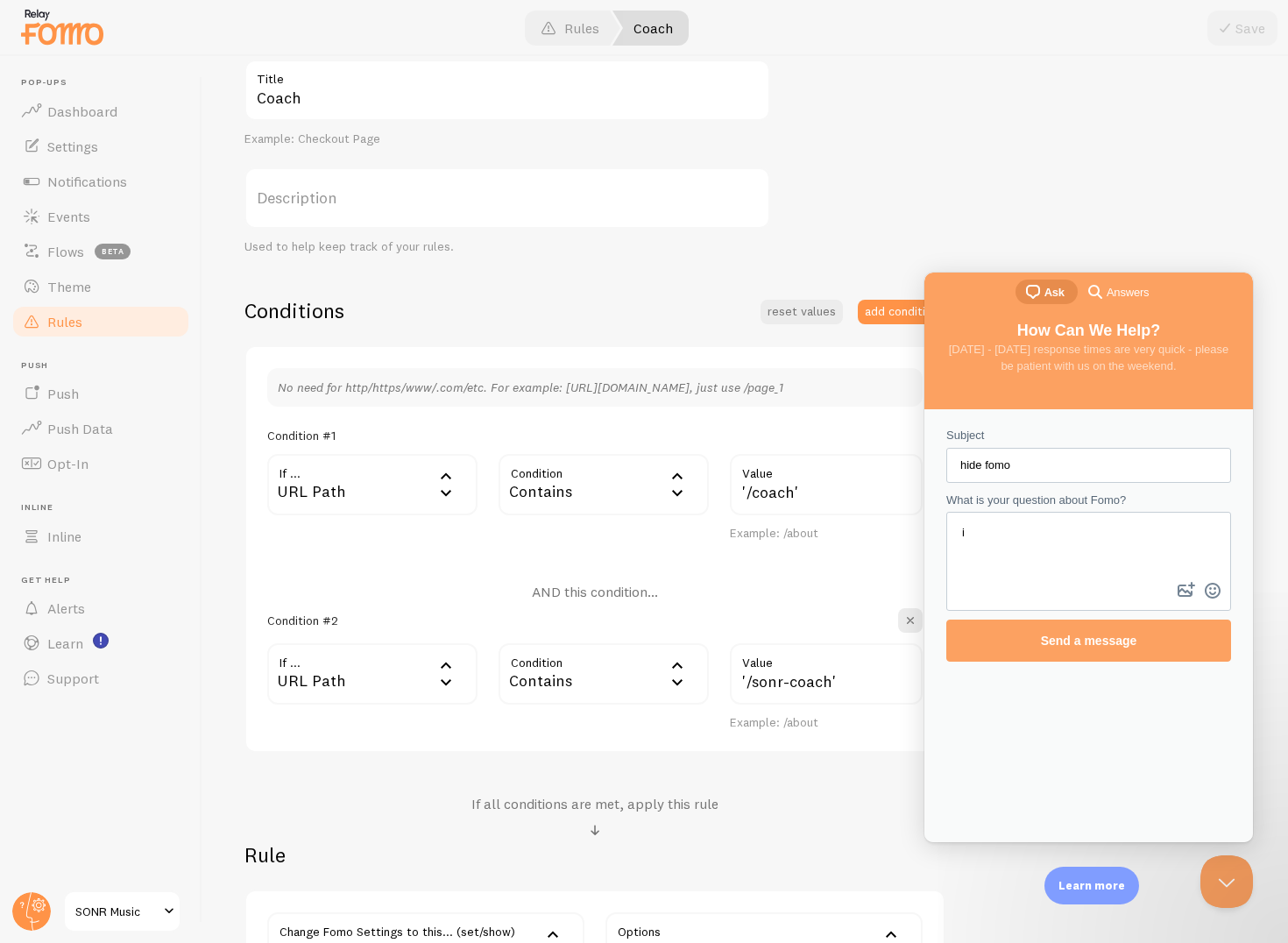
type textarea "i"
type textarea "th rules do not work i can not hide fomo from specific pages"
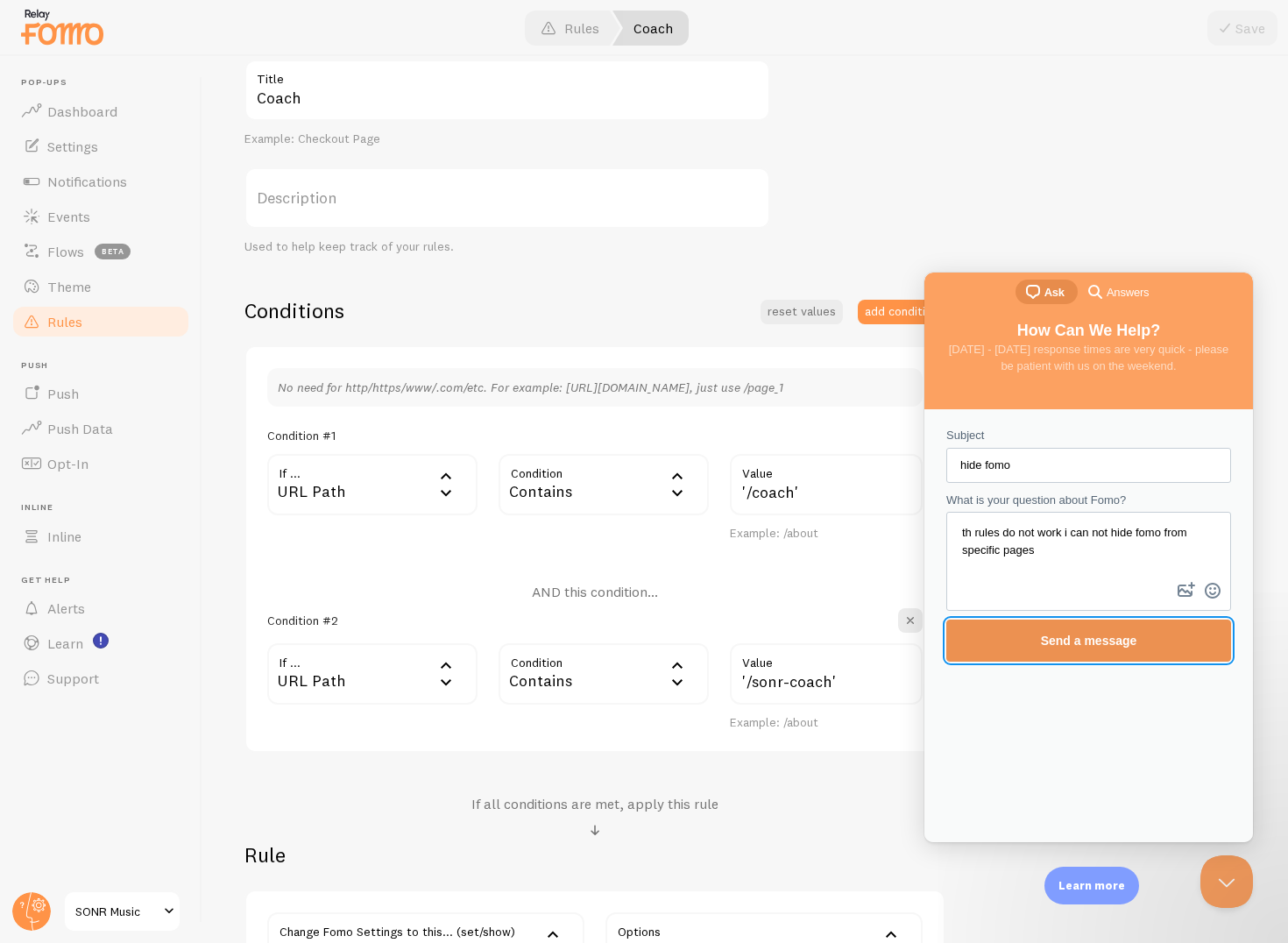
click at [1082, 645] on span "Send a message" at bounding box center [1090, 640] width 96 height 14
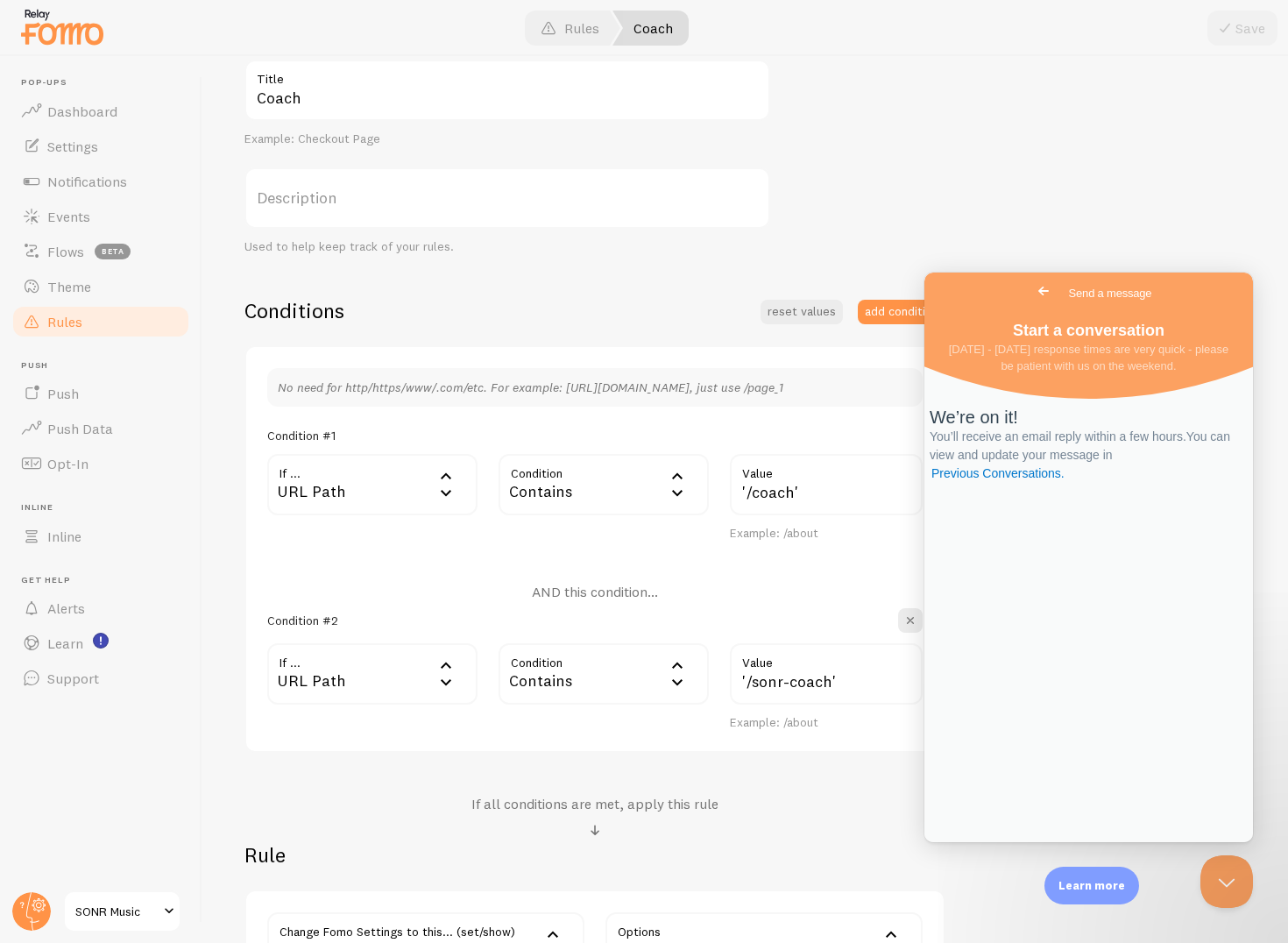
click at [1101, 103] on div "Coach Title Example: Checkout Page Description Used to help keep track of your …" at bounding box center [745, 528] width 1002 height 937
click at [1103, 351] on span "Monday - Friday response times are very quick - please be patient with us on th…" at bounding box center [1090, 358] width 281 height 31
click at [1055, 197] on div "Coach Title Example: Checkout Page Description Used to help keep track of your …" at bounding box center [745, 528] width 1002 height 937
click at [1033, 293] on span "Go back" at bounding box center [1043, 291] width 21 height 21
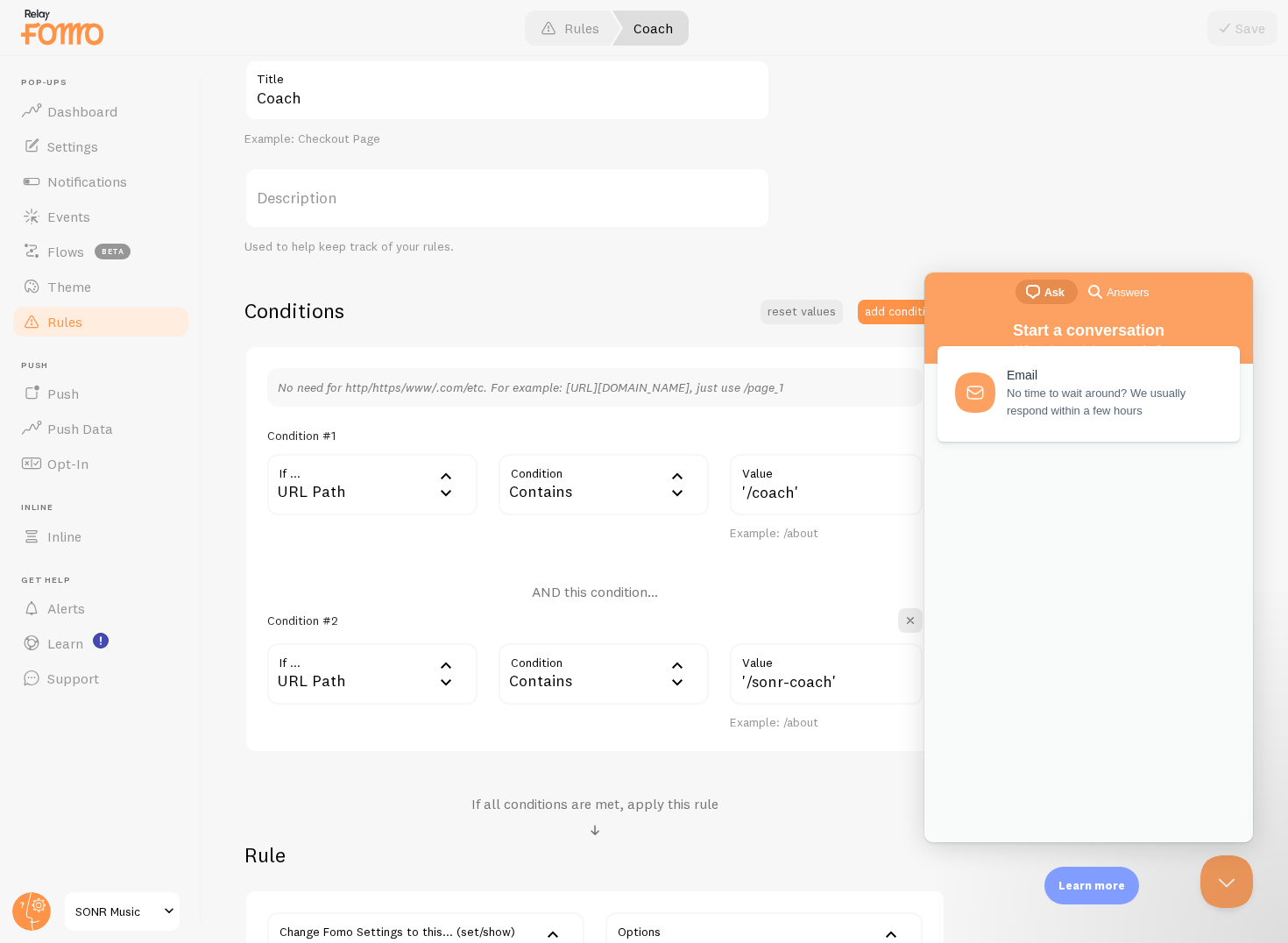
click at [992, 226] on div "Coach Title Example: Checkout Page Description Used to help keep track of your …" at bounding box center [745, 528] width 1002 height 937
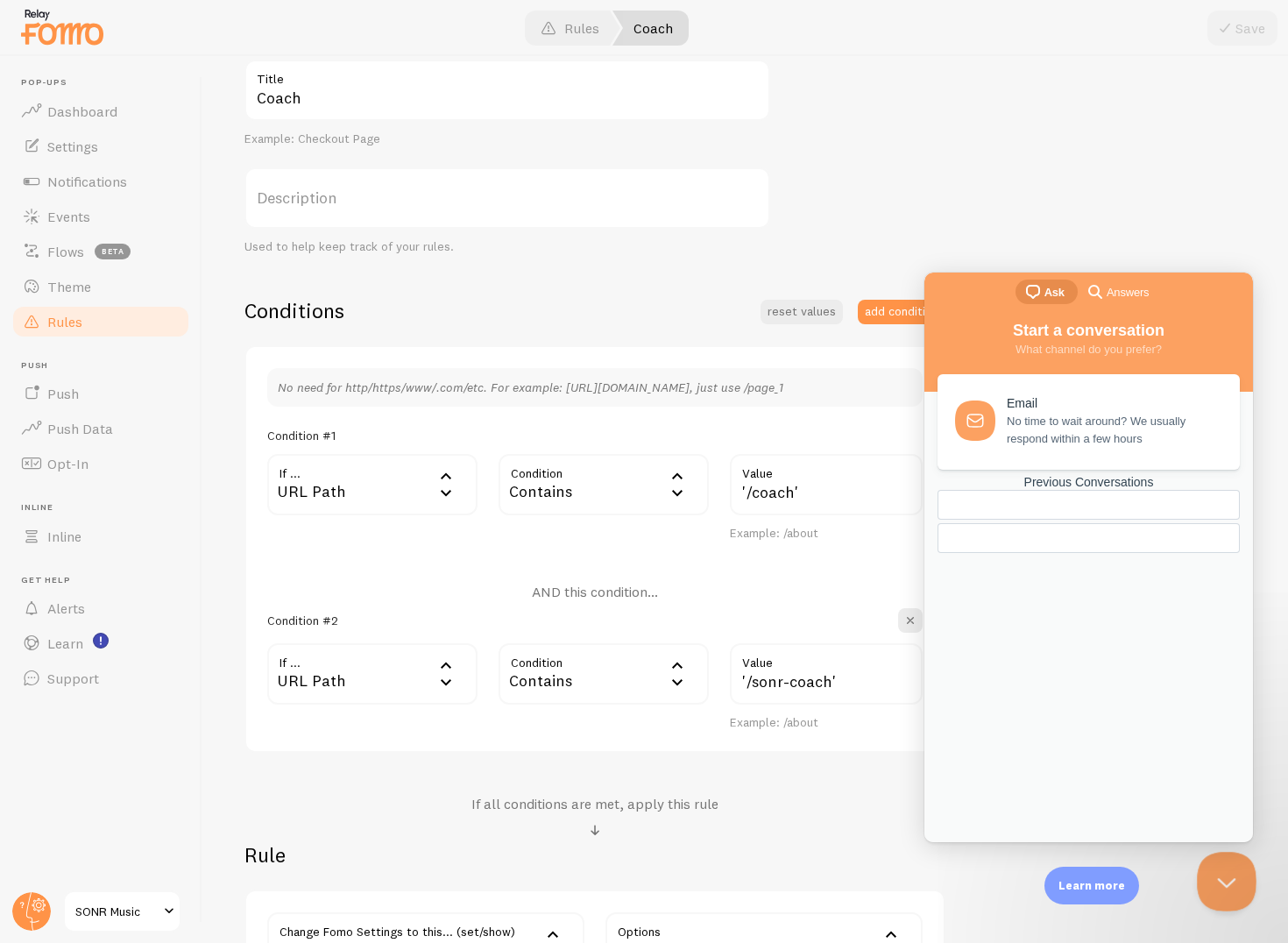
click at [1223, 877] on button "Close Beacon popover" at bounding box center [1224, 879] width 53 height 53
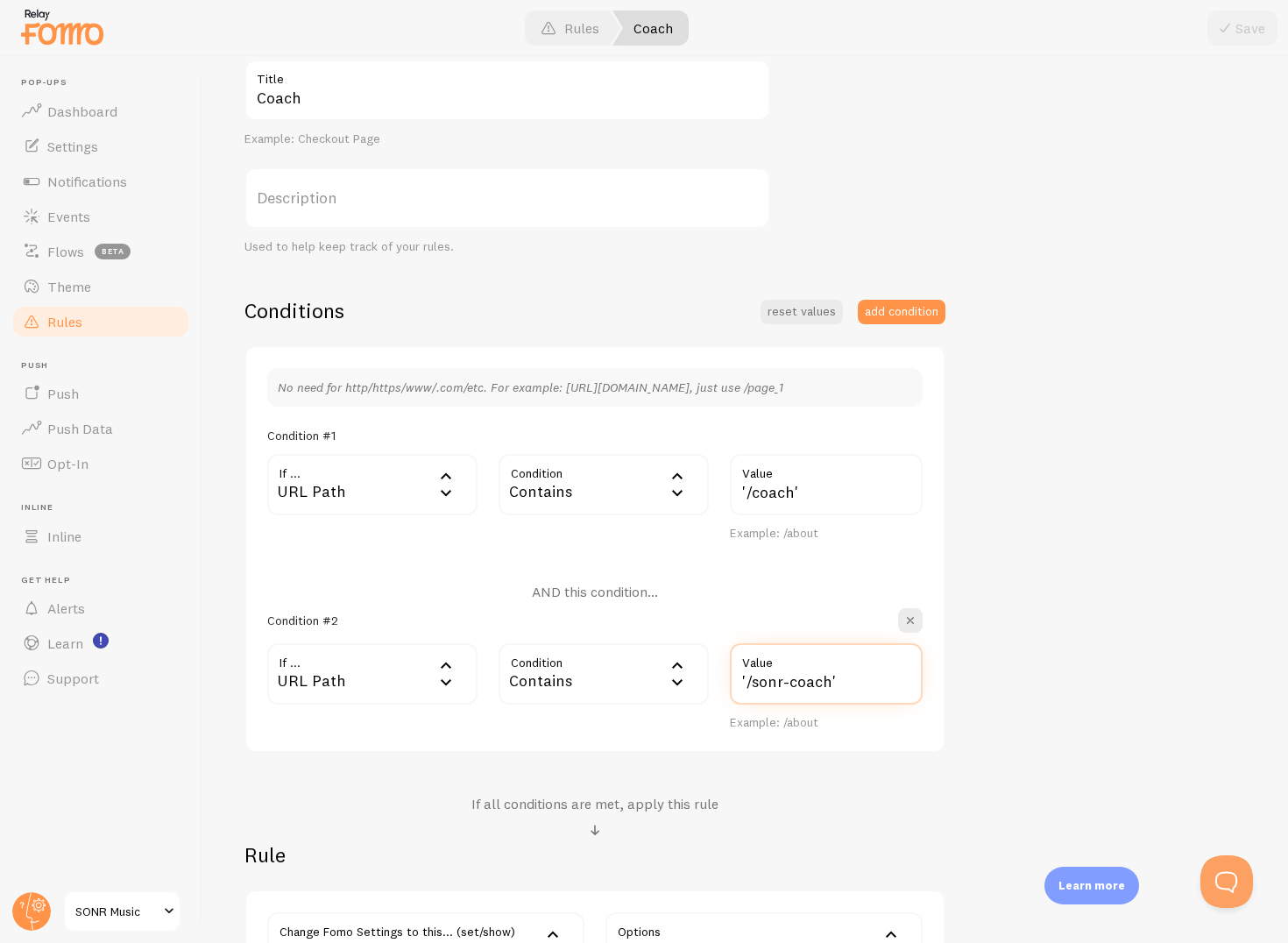
click at [836, 692] on input "'/sonr-coach'" at bounding box center [826, 674] width 193 height 62
click at [749, 679] on input "'/sonr-coach" at bounding box center [826, 674] width 193 height 62
click at [746, 679] on input "'/sonr-coach" at bounding box center [826, 674] width 193 height 62
type input "/sonr-coach"
click at [747, 496] on input "'/coach'" at bounding box center [826, 485] width 193 height 62
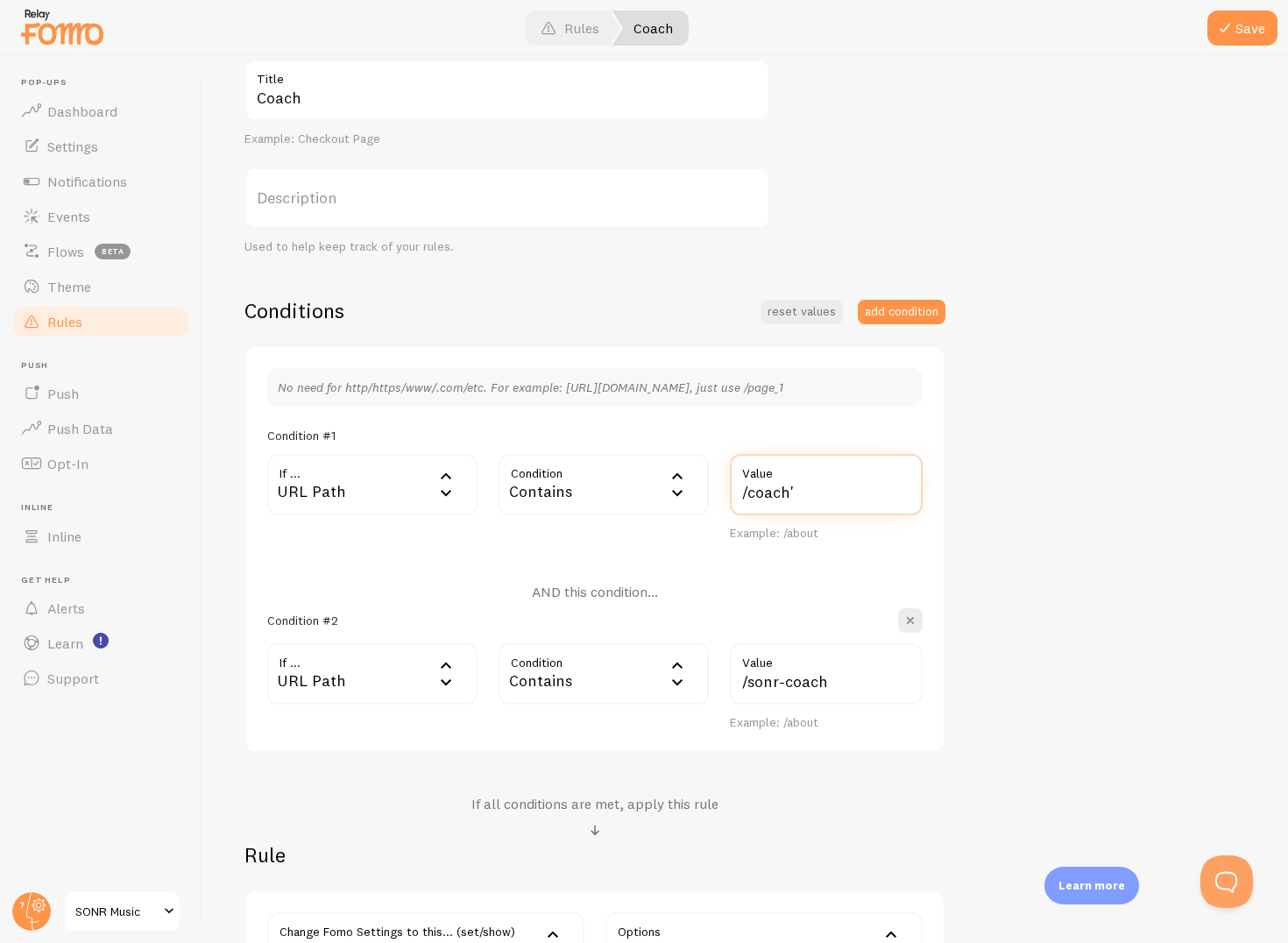
click at [823, 501] on input "/coach'" at bounding box center [826, 485] width 193 height 62
type input "/coach"
click at [1241, 32] on button "Save" at bounding box center [1242, 28] width 70 height 35
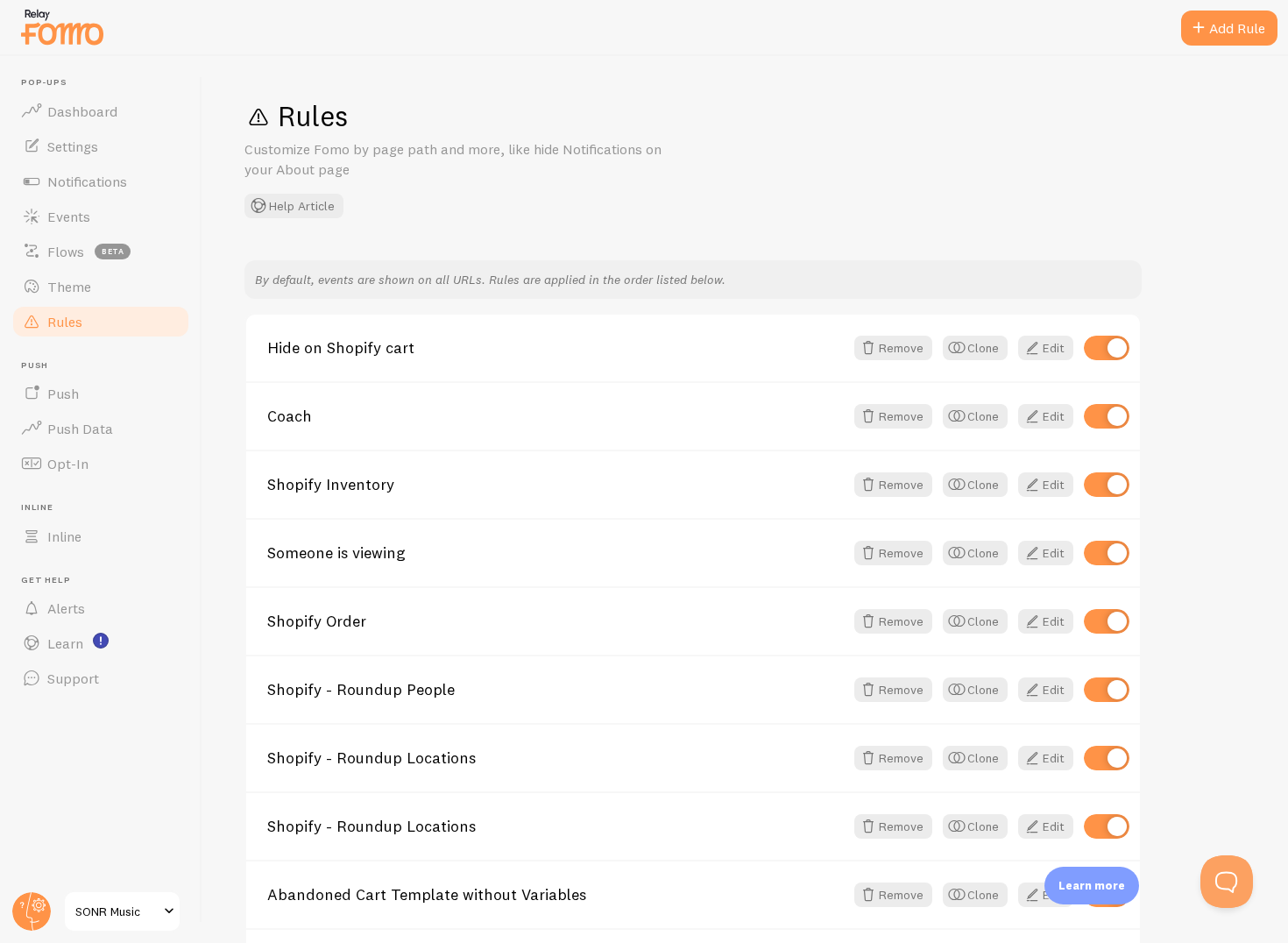
click at [163, 894] on link "SONR Music" at bounding box center [122, 911] width 119 height 42
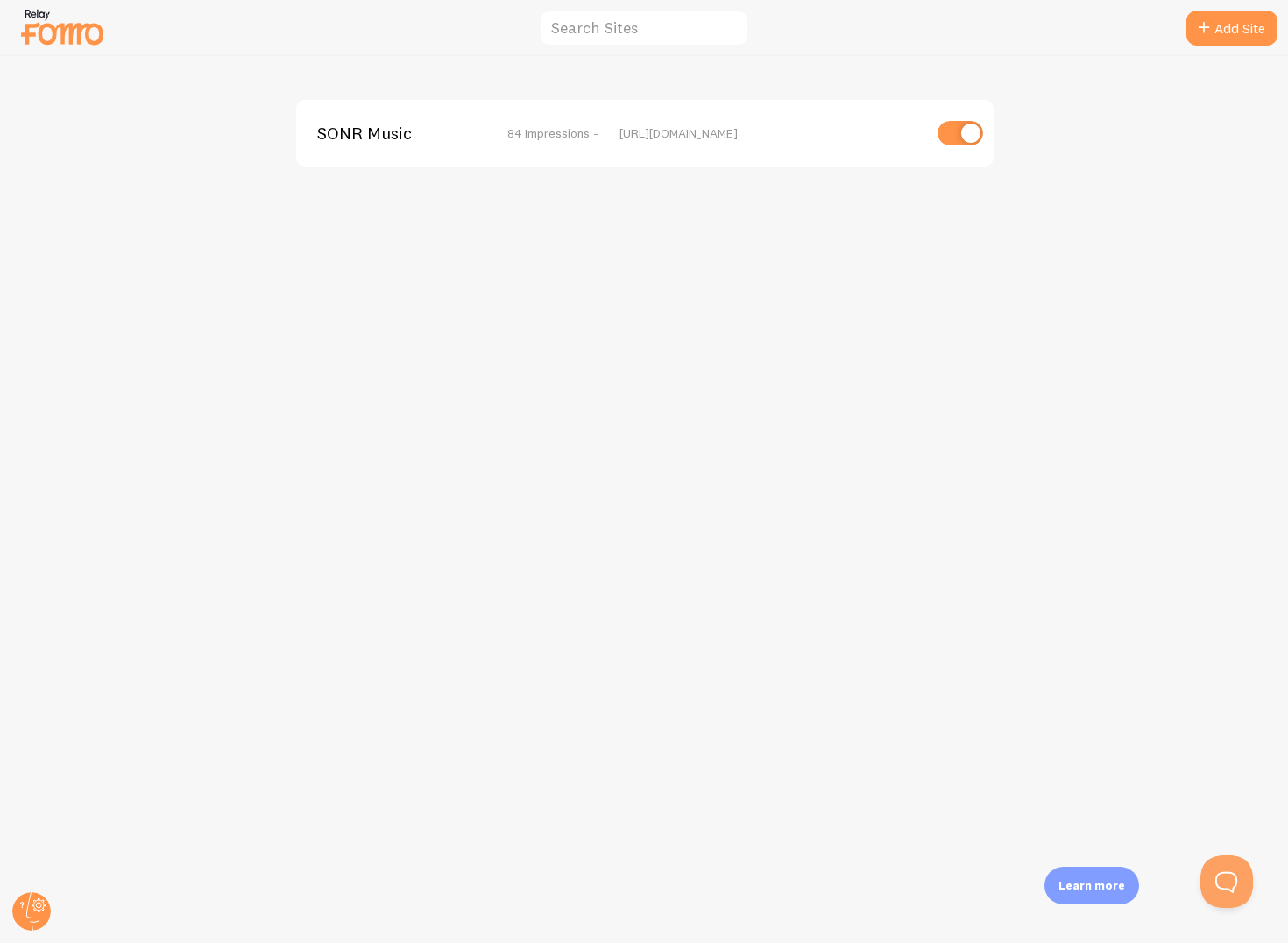
click at [956, 133] on input "checkbox" at bounding box center [960, 133] width 45 height 24
checkbox input "false"
